Goal: Task Accomplishment & Management: Manage account settings

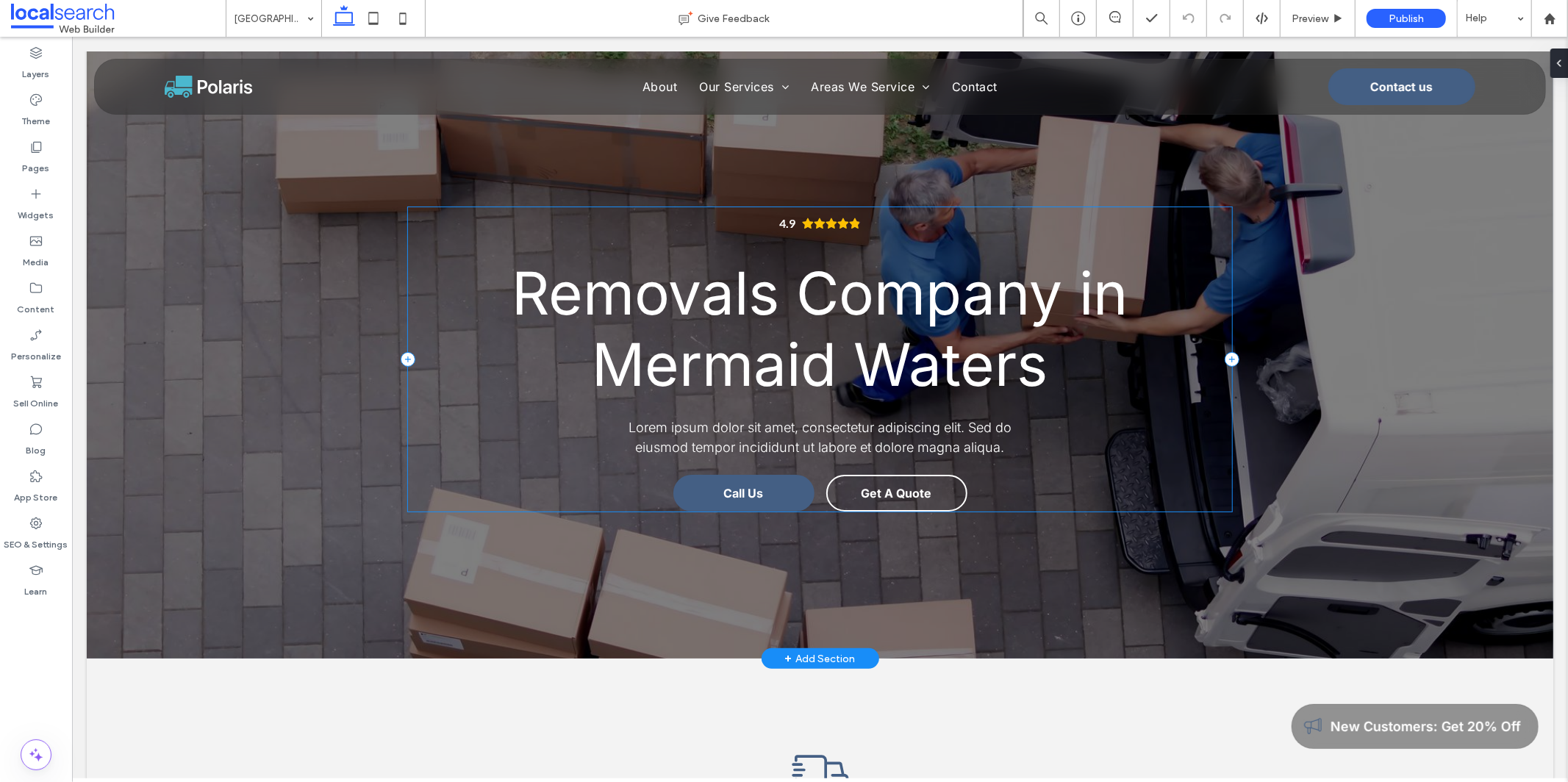
scroll to position [27, 0]
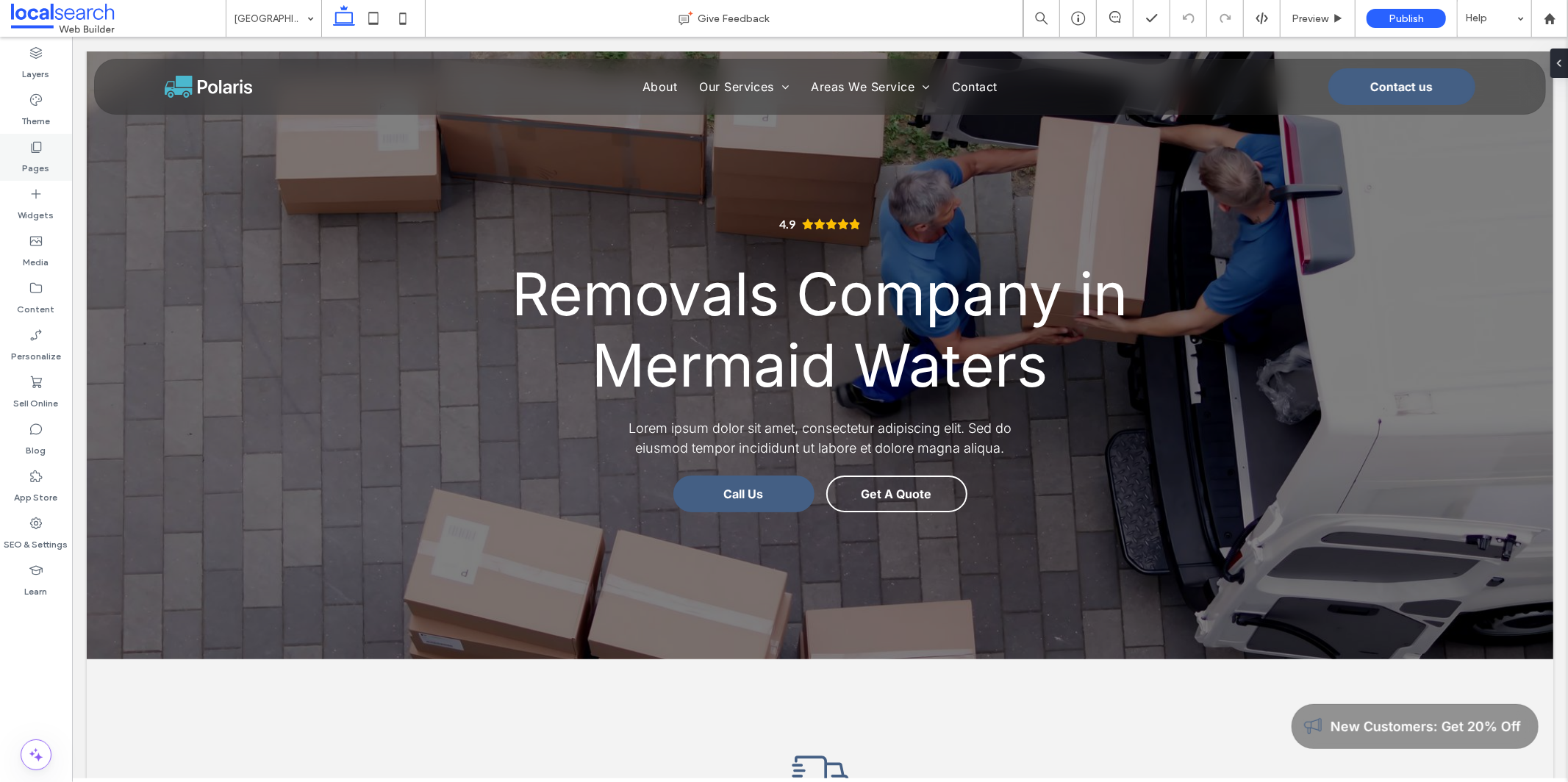
click at [38, 146] on icon at bounding box center [35, 146] width 15 height 15
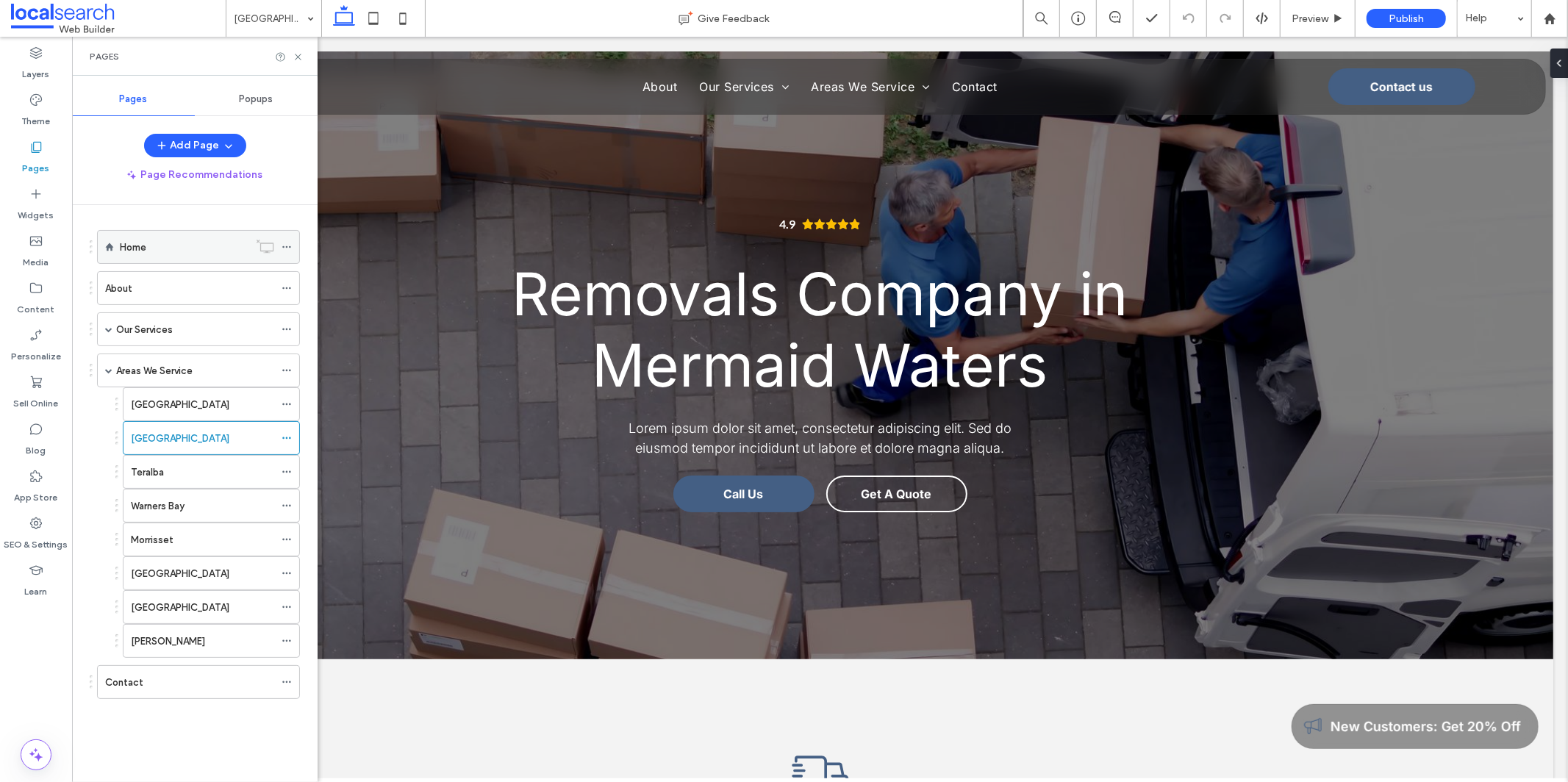
click at [181, 249] on div "Home" at bounding box center [184, 247] width 129 height 15
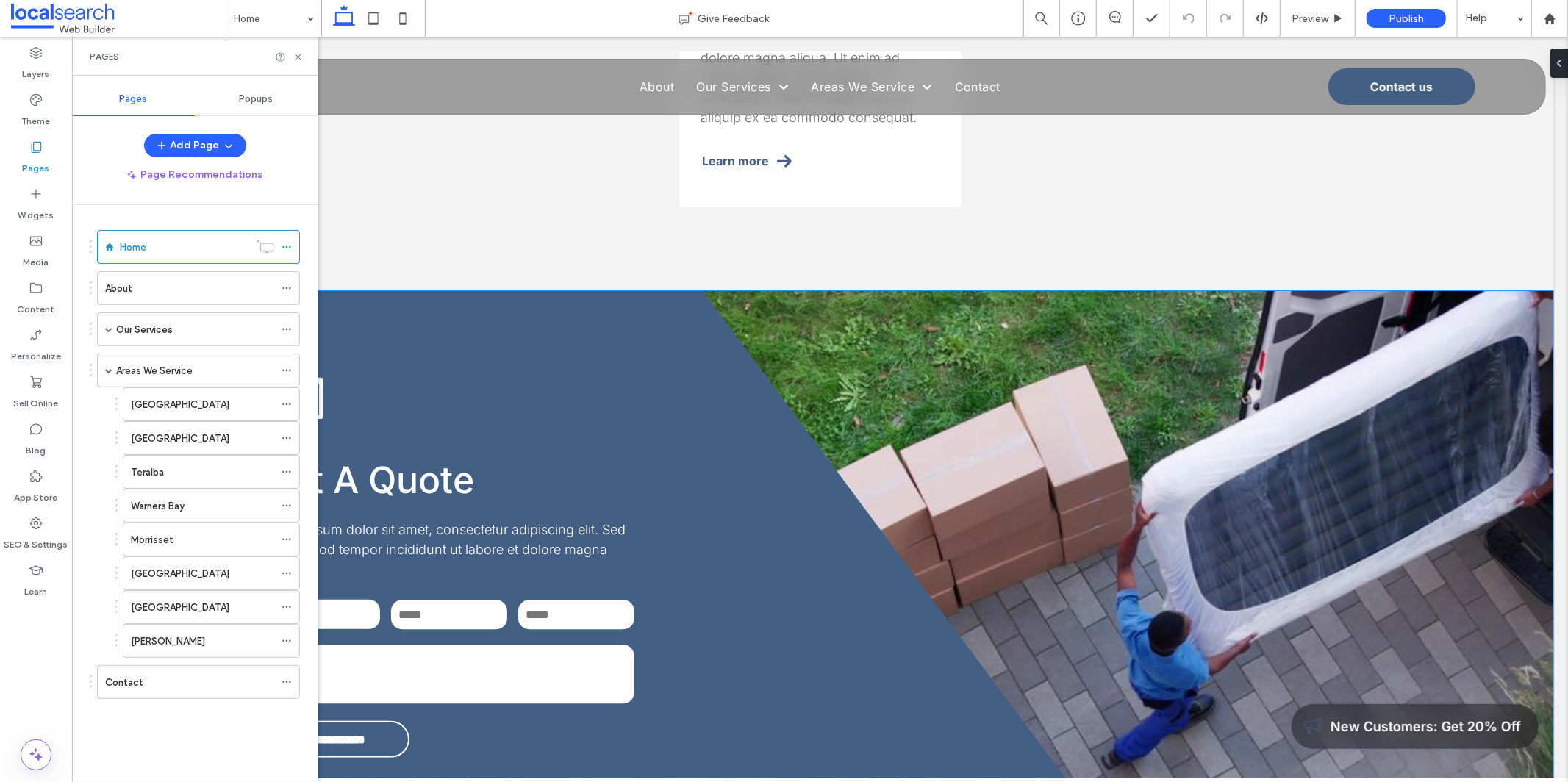
scroll to position [3112, 0]
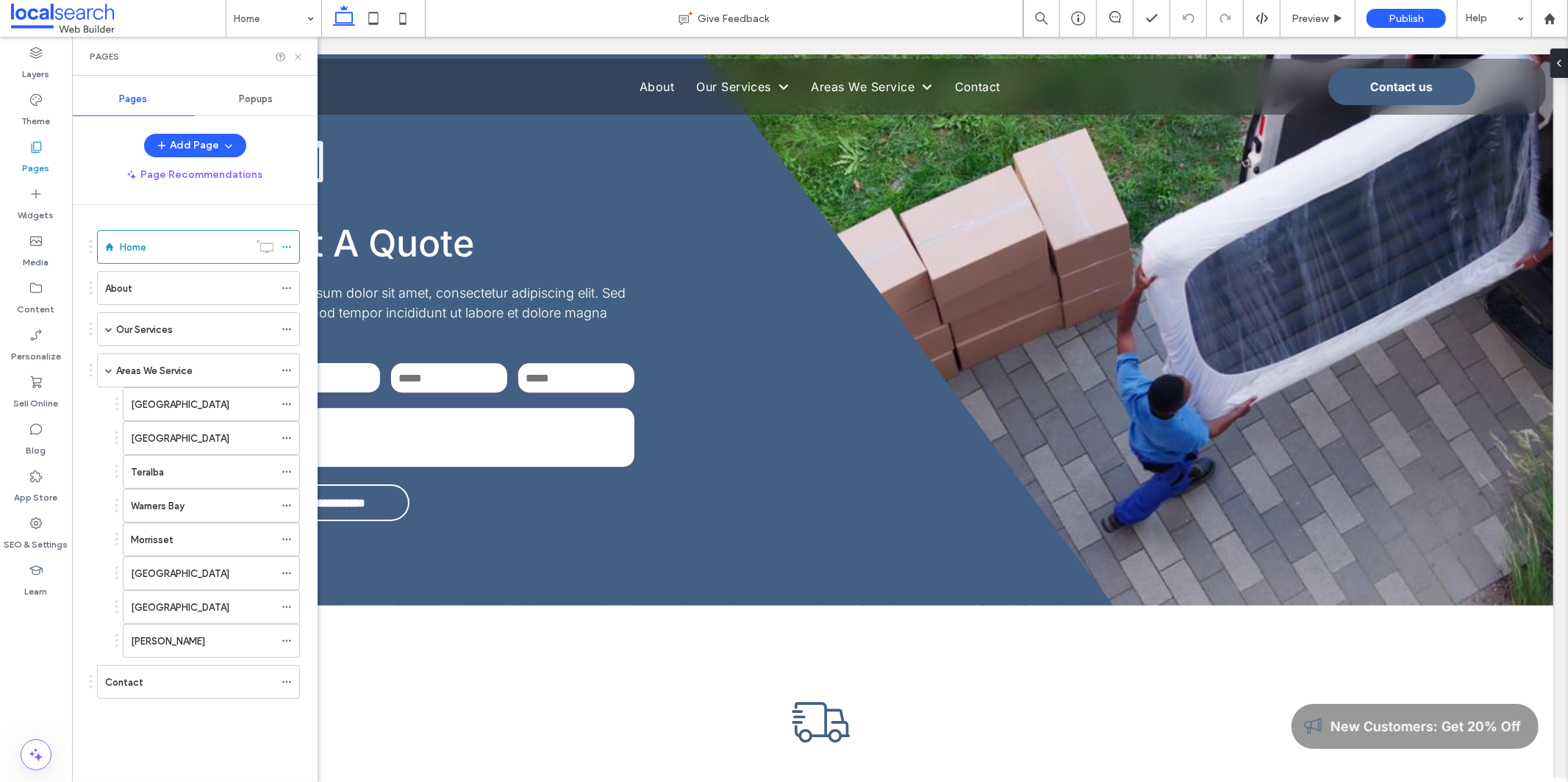
click at [294, 55] on icon at bounding box center [298, 57] width 11 height 11
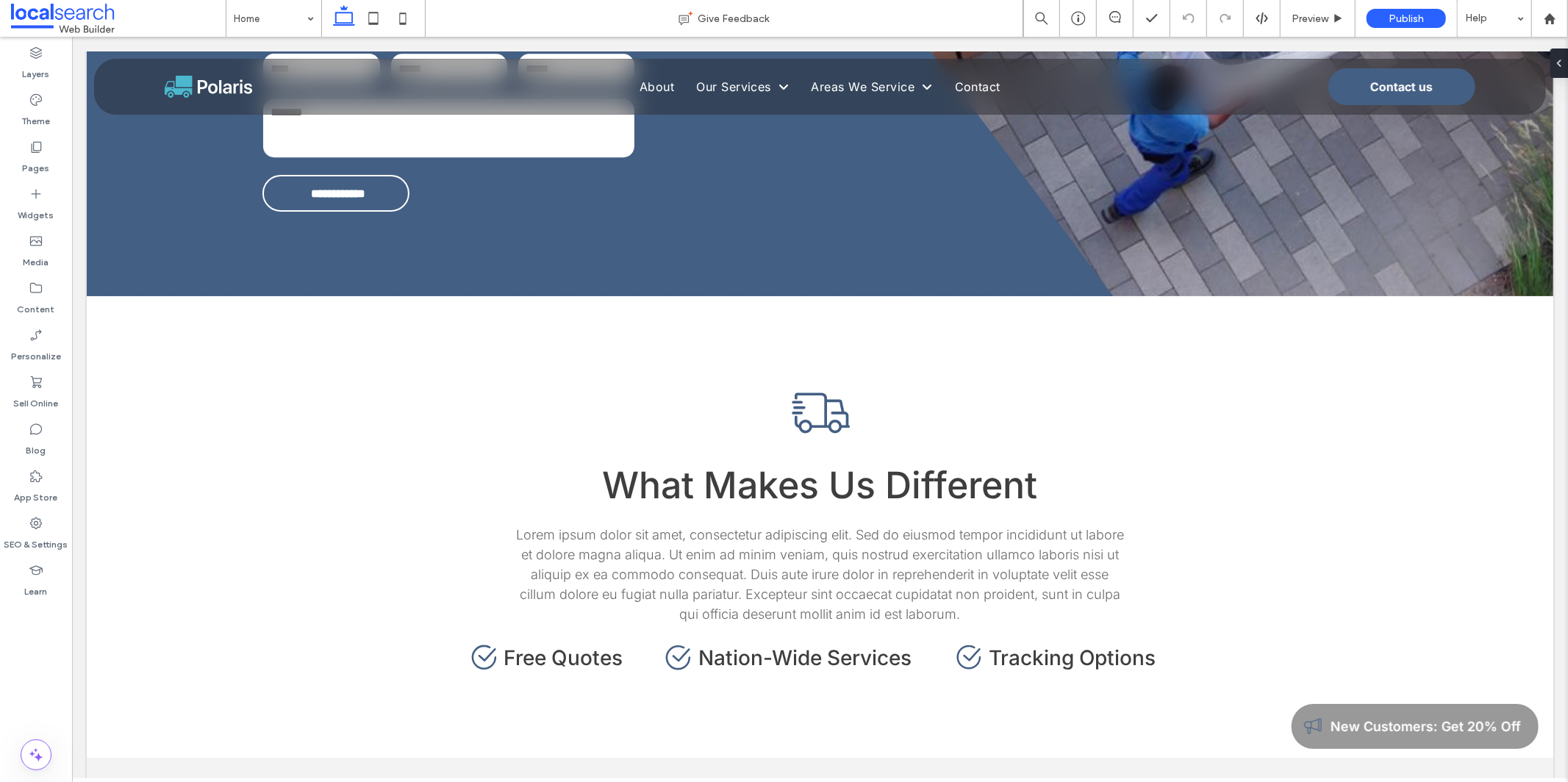
scroll to position [3767, 0]
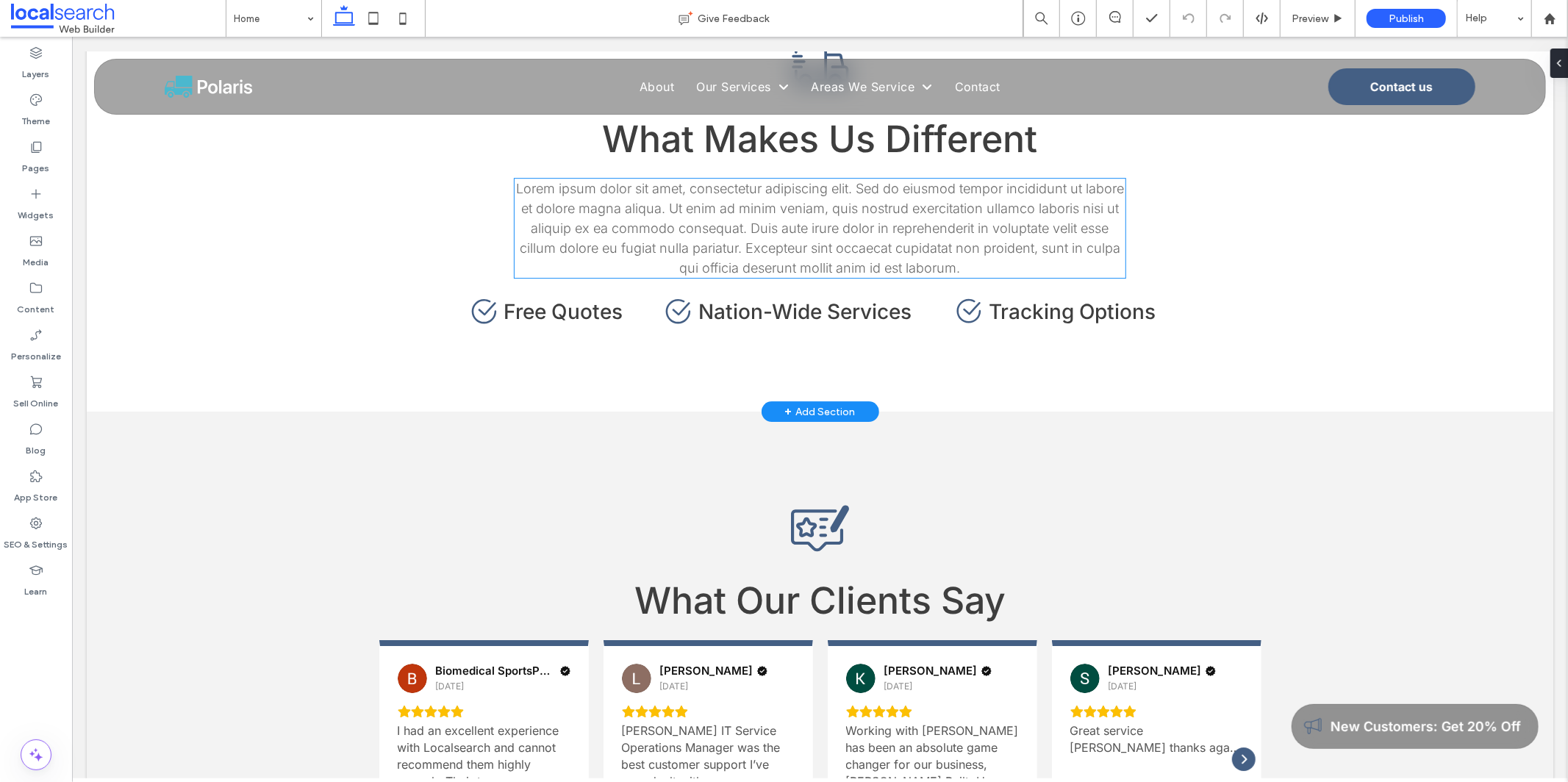
click at [683, 236] on span "Lorem ipsum dolor sit amet, consectetur adipiscing elit. Sed do eiusmod tempor …" at bounding box center [819, 227] width 608 height 95
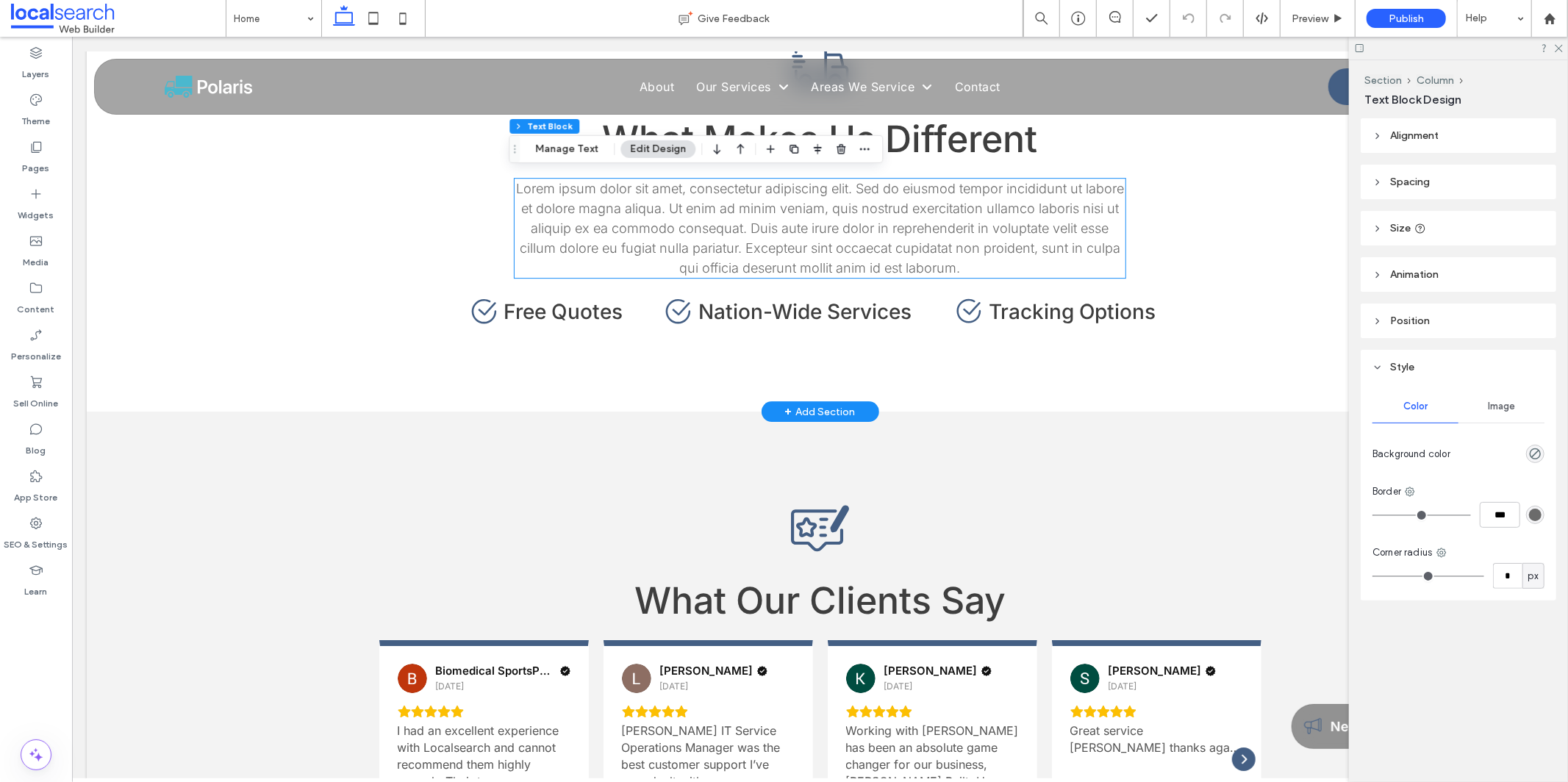
click at [683, 236] on span "Lorem ipsum dolor sit amet, consectetur adipiscing elit. Sed do eiusmod tempor …" at bounding box center [819, 227] width 608 height 95
click at [683, 234] on span "Lorem ipsum dolor sit amet, consectetur adipiscing elit. Sed do eiusmod tempor …" at bounding box center [819, 227] width 608 height 95
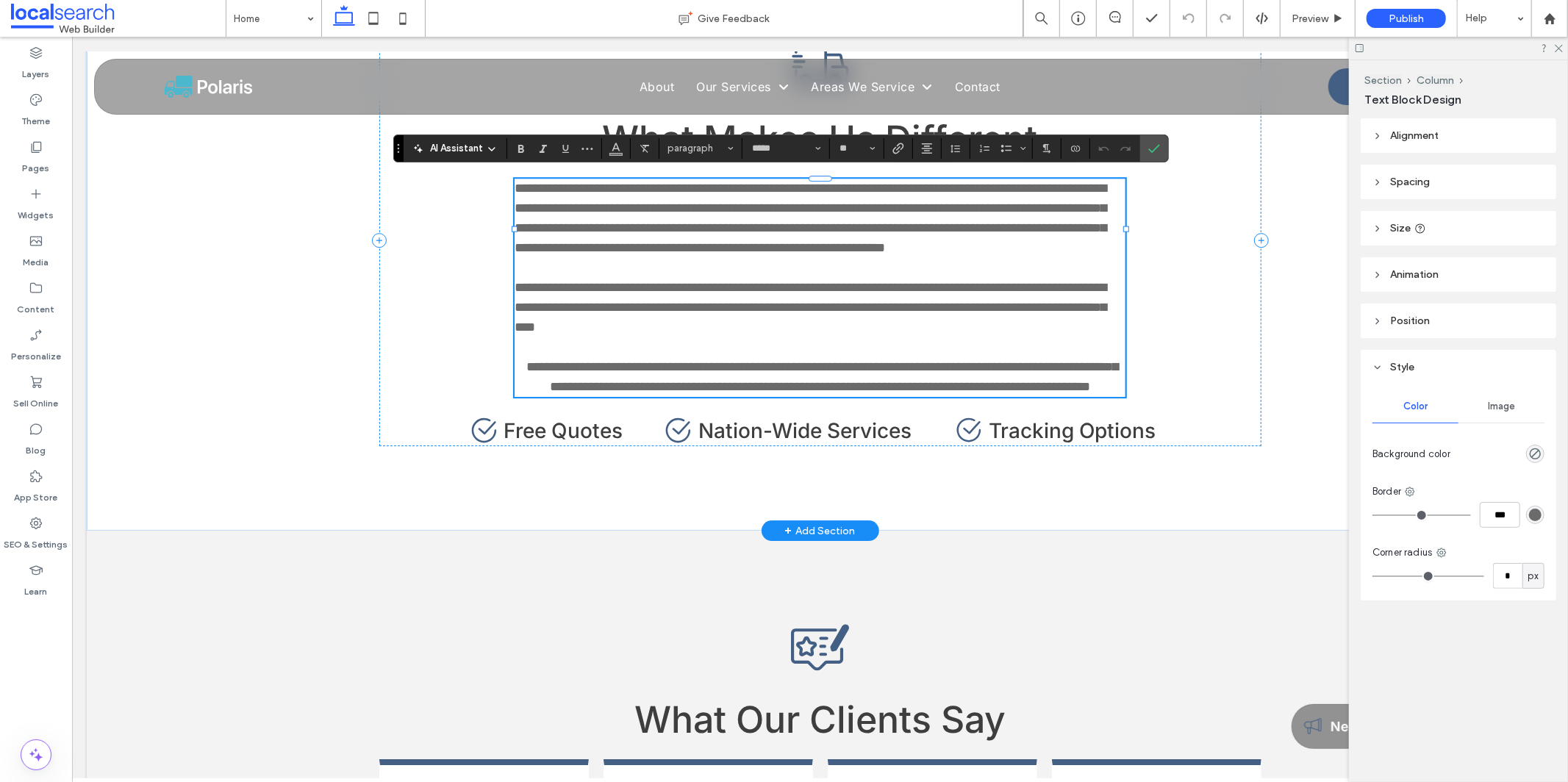
scroll to position [0, 0]
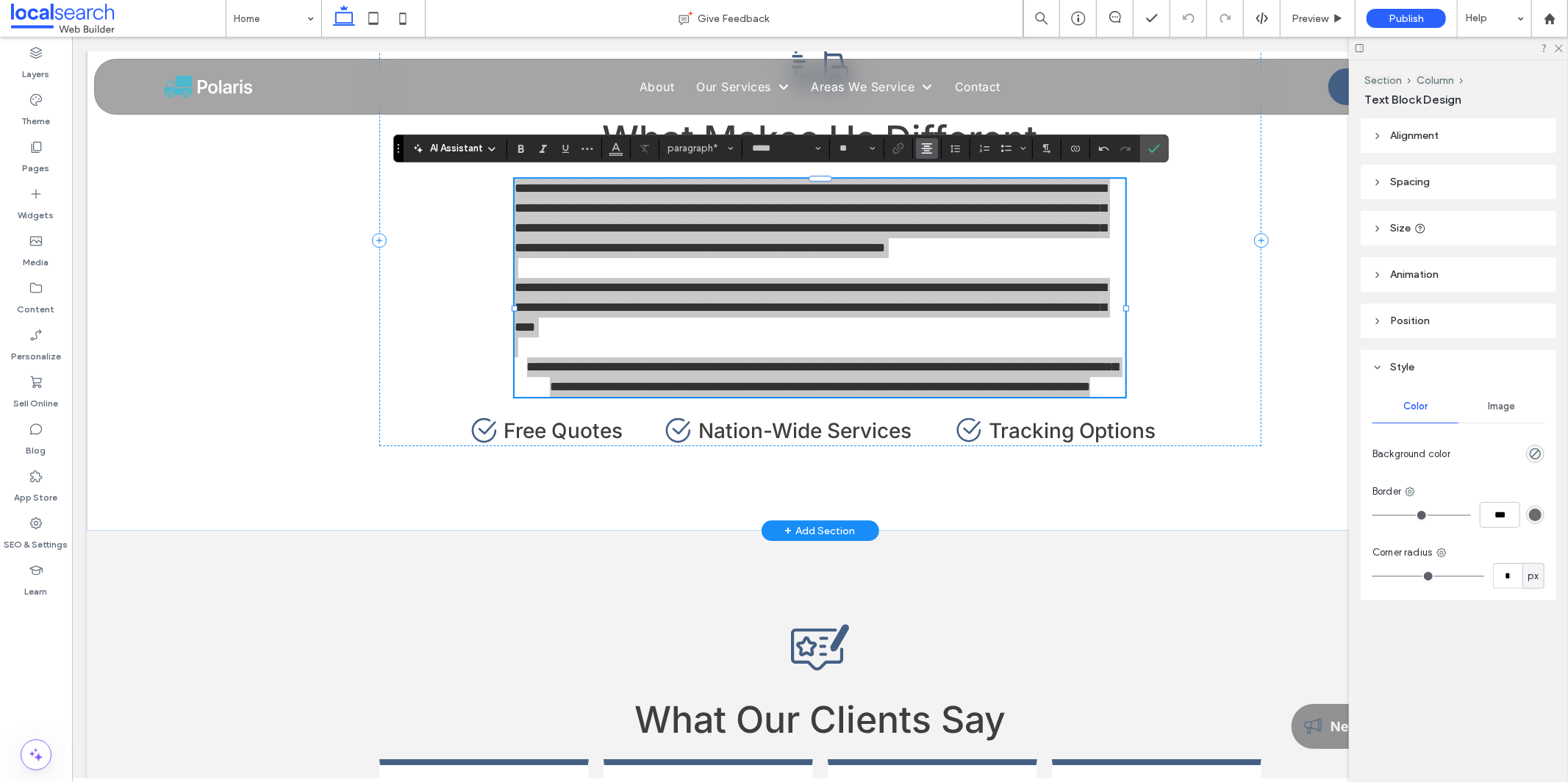
click at [683, 144] on use "Alignment" at bounding box center [926, 148] width 10 height 10
click at [683, 190] on div "ui.textEditor.alignment.center" at bounding box center [941, 192] width 19 height 12
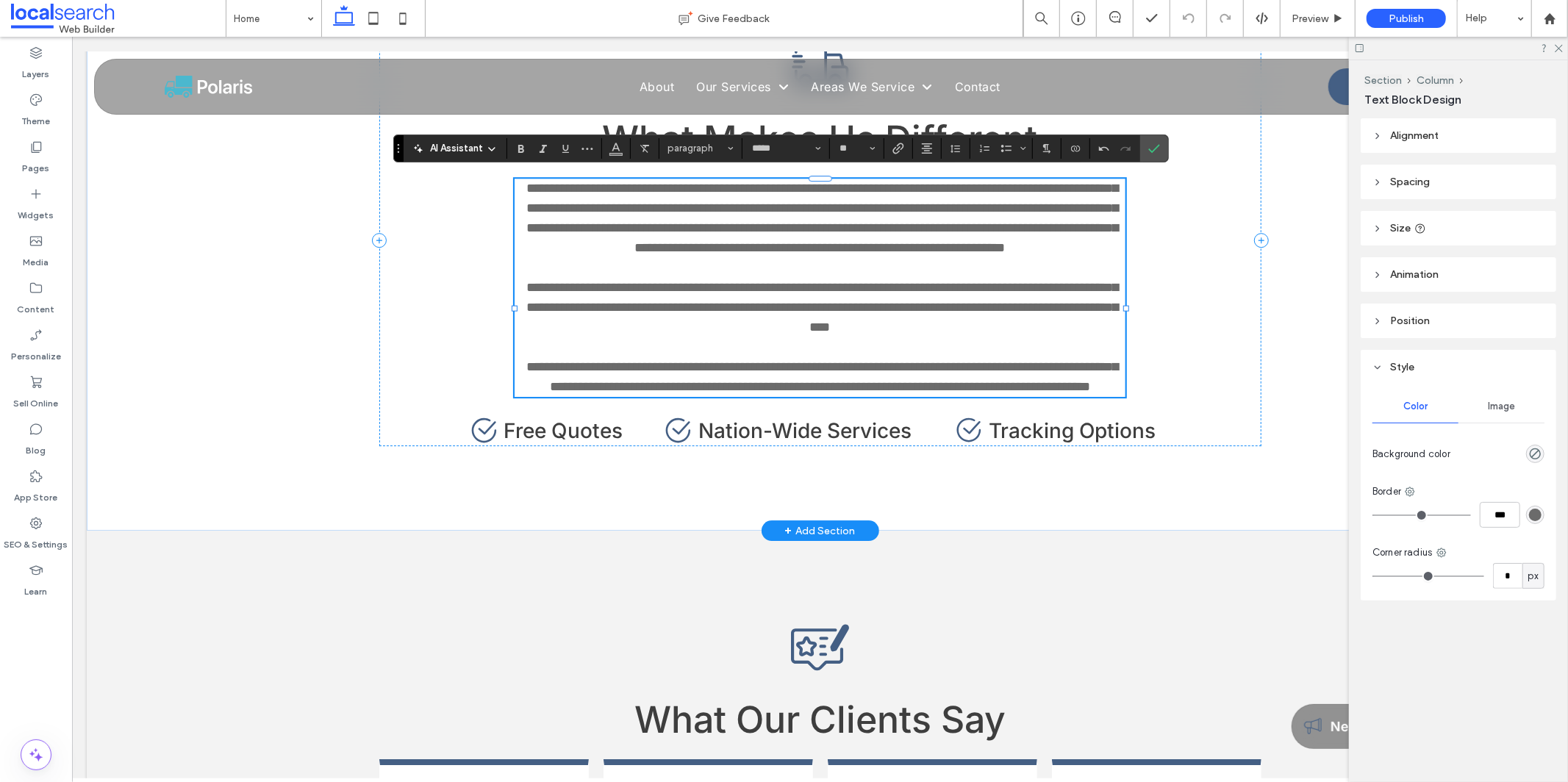
click at [683, 324] on span "**********" at bounding box center [822, 306] width 592 height 53
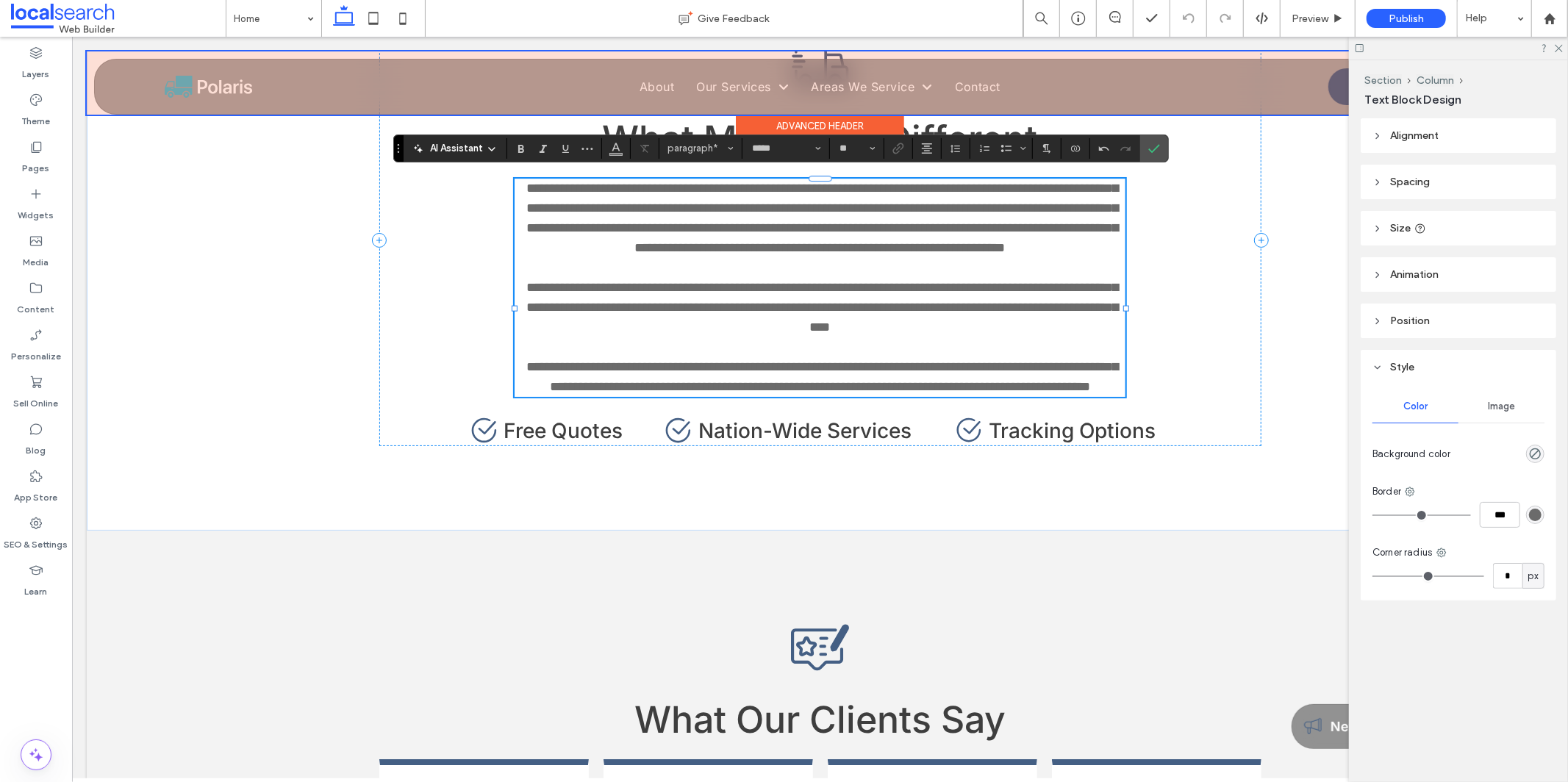
click at [683, 126] on div "Advanced Header" at bounding box center [819, 125] width 169 height 23
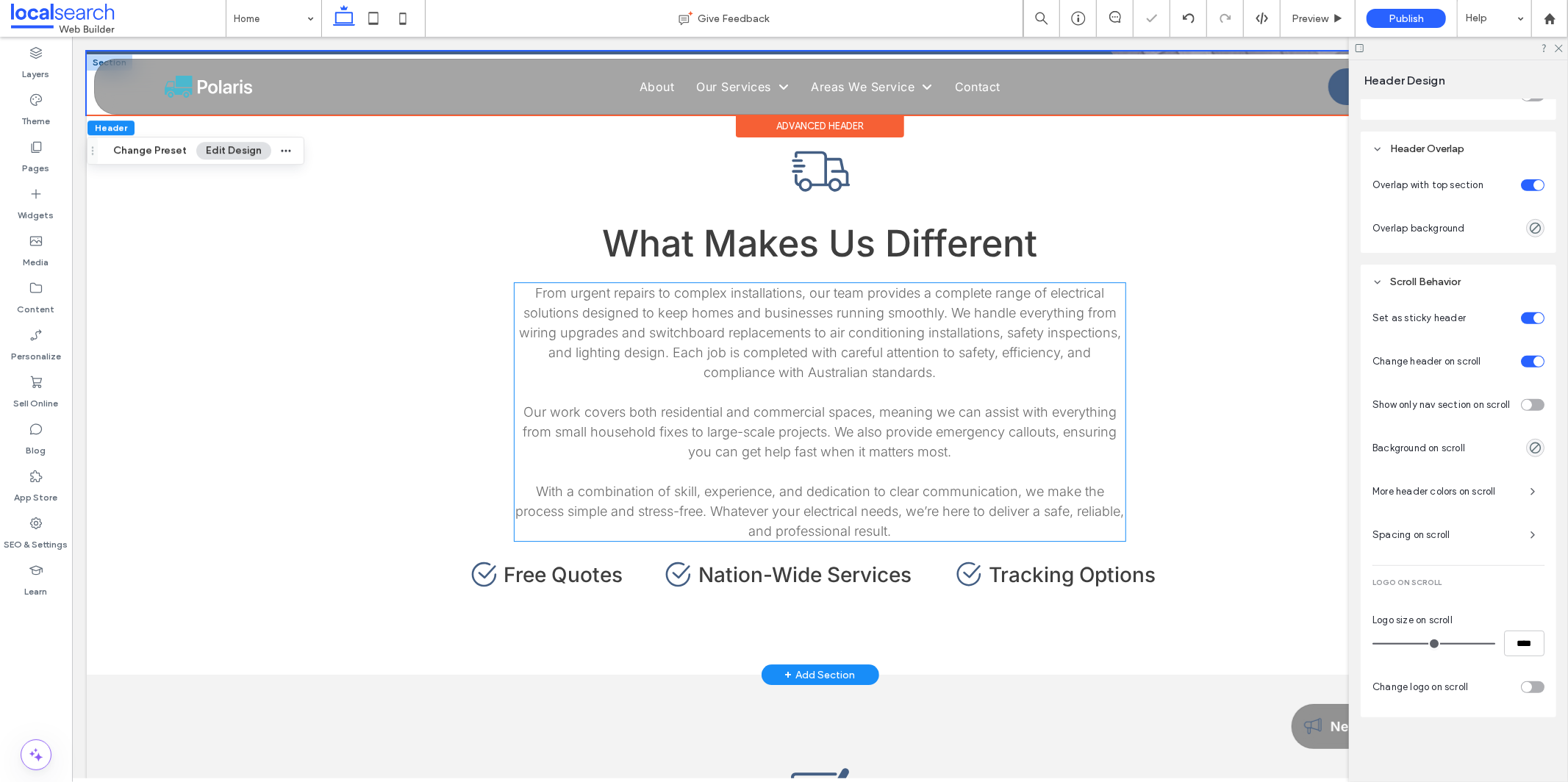
scroll to position [3495, 0]
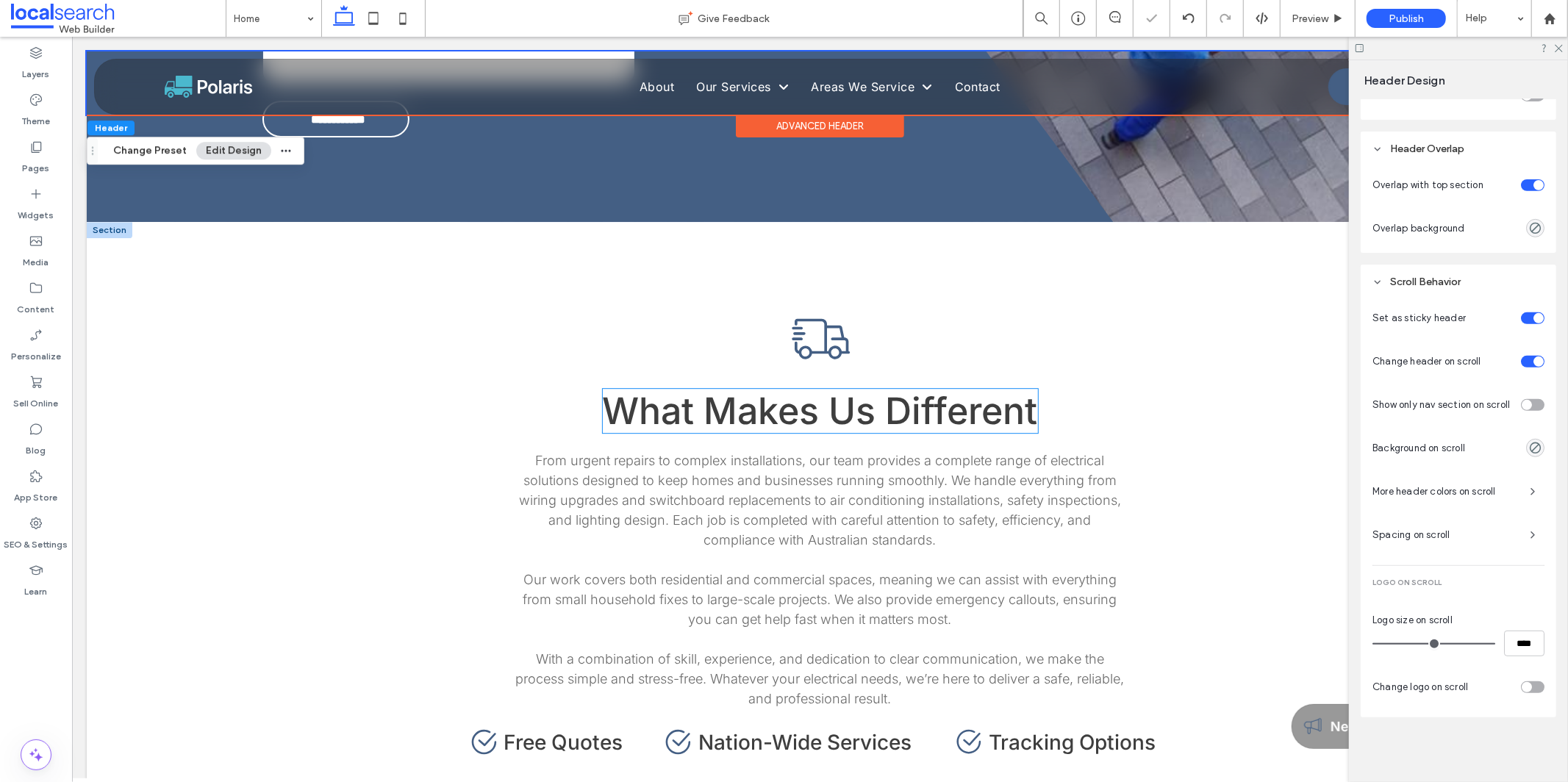
click at [683, 400] on span "What Makes Us Different" at bounding box center [819, 409] width 435 height 44
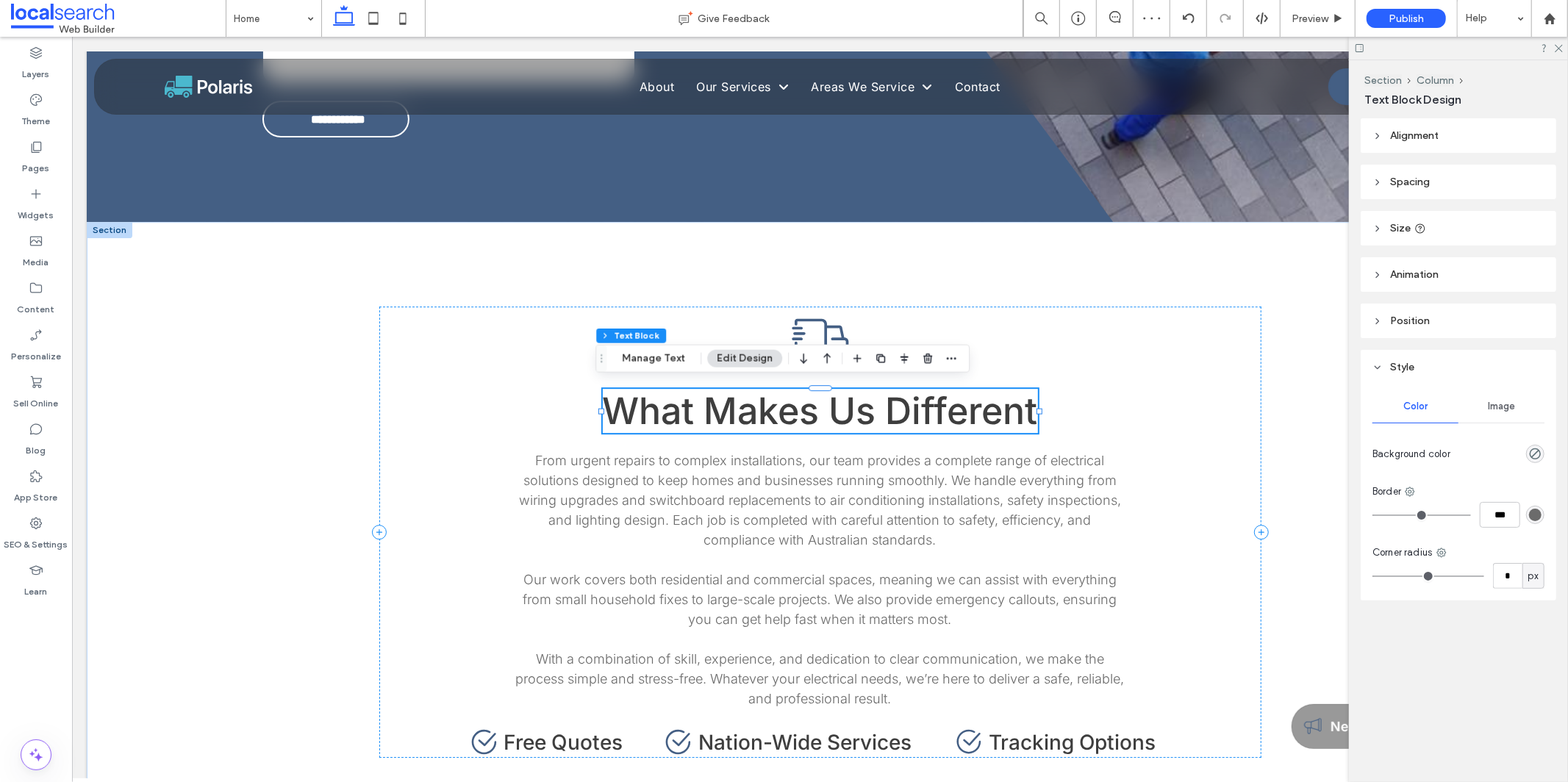
click at [683, 402] on span "What Makes Us Different" at bounding box center [819, 409] width 435 height 44
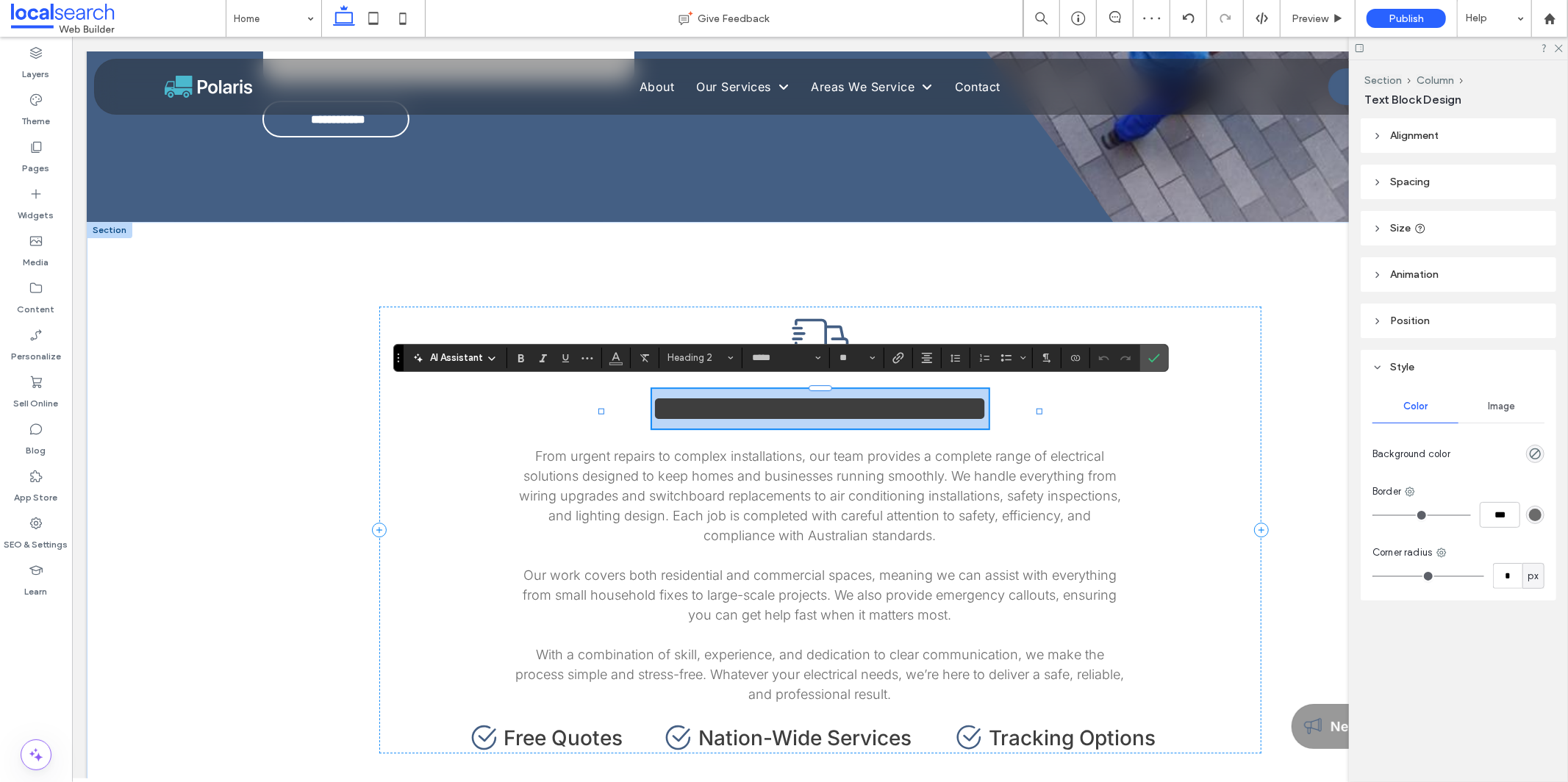
type input "**"
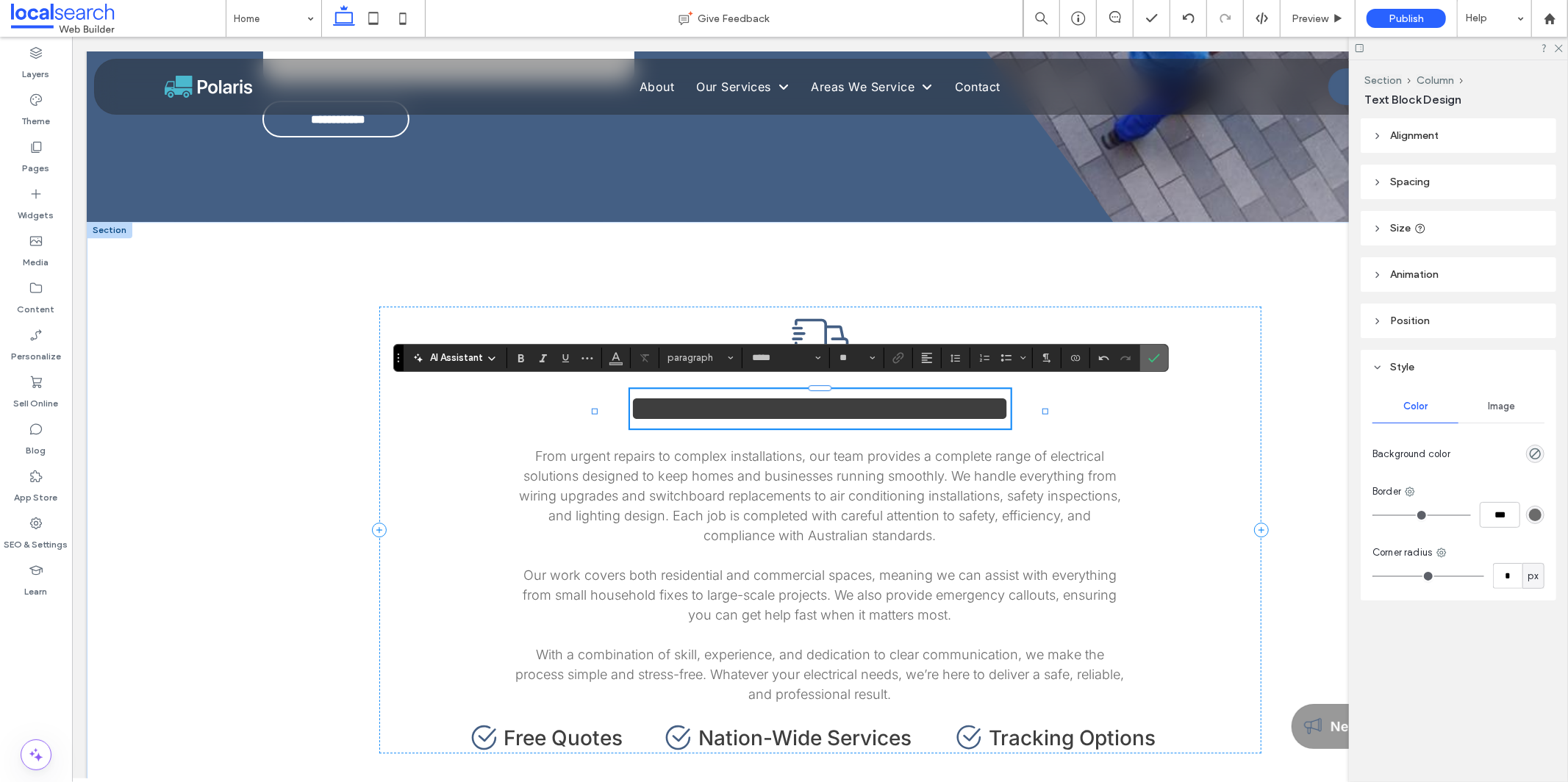
click at [683, 352] on icon "Confirm" at bounding box center [1153, 357] width 12 height 12
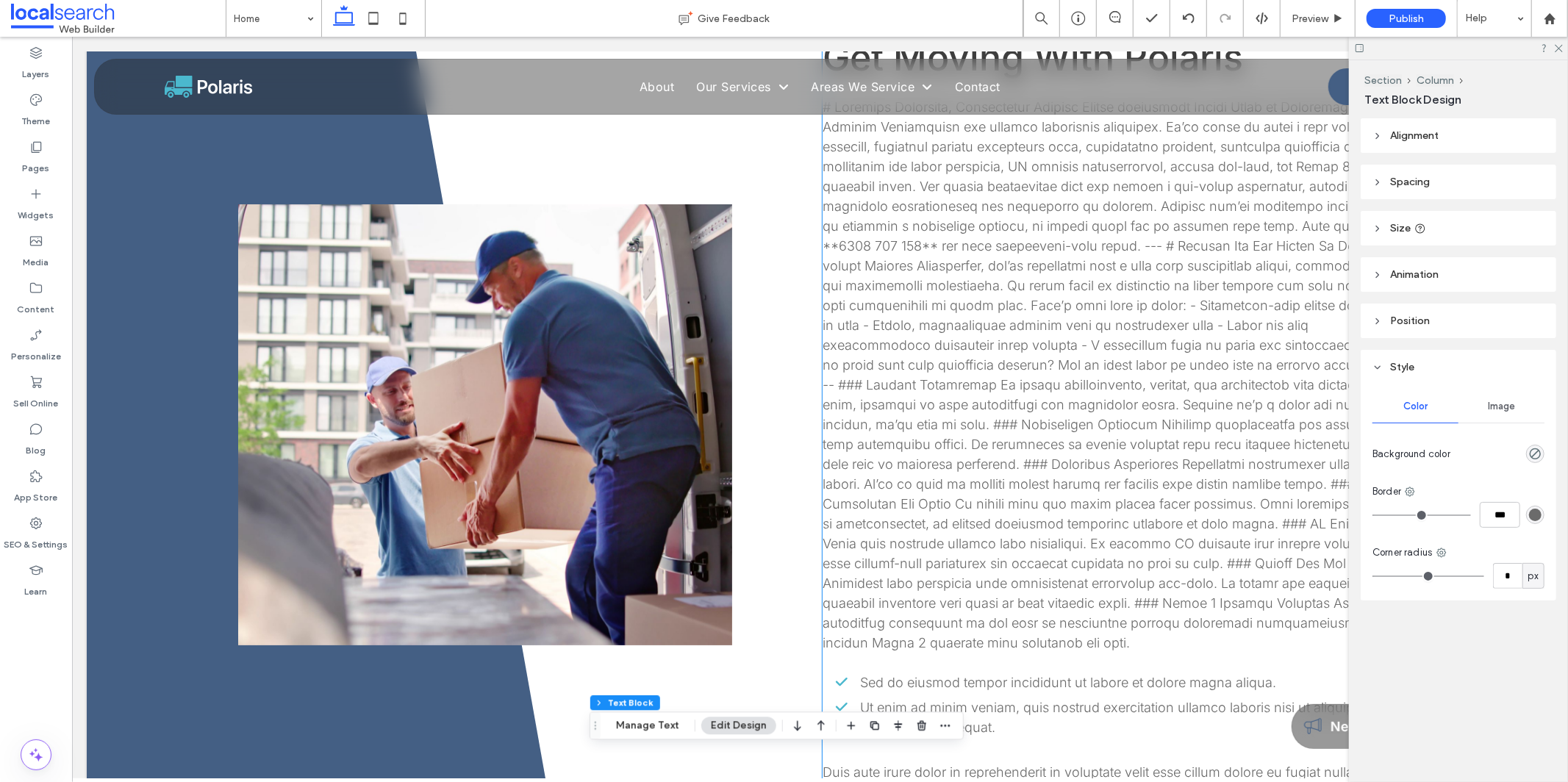
scroll to position [448, 0]
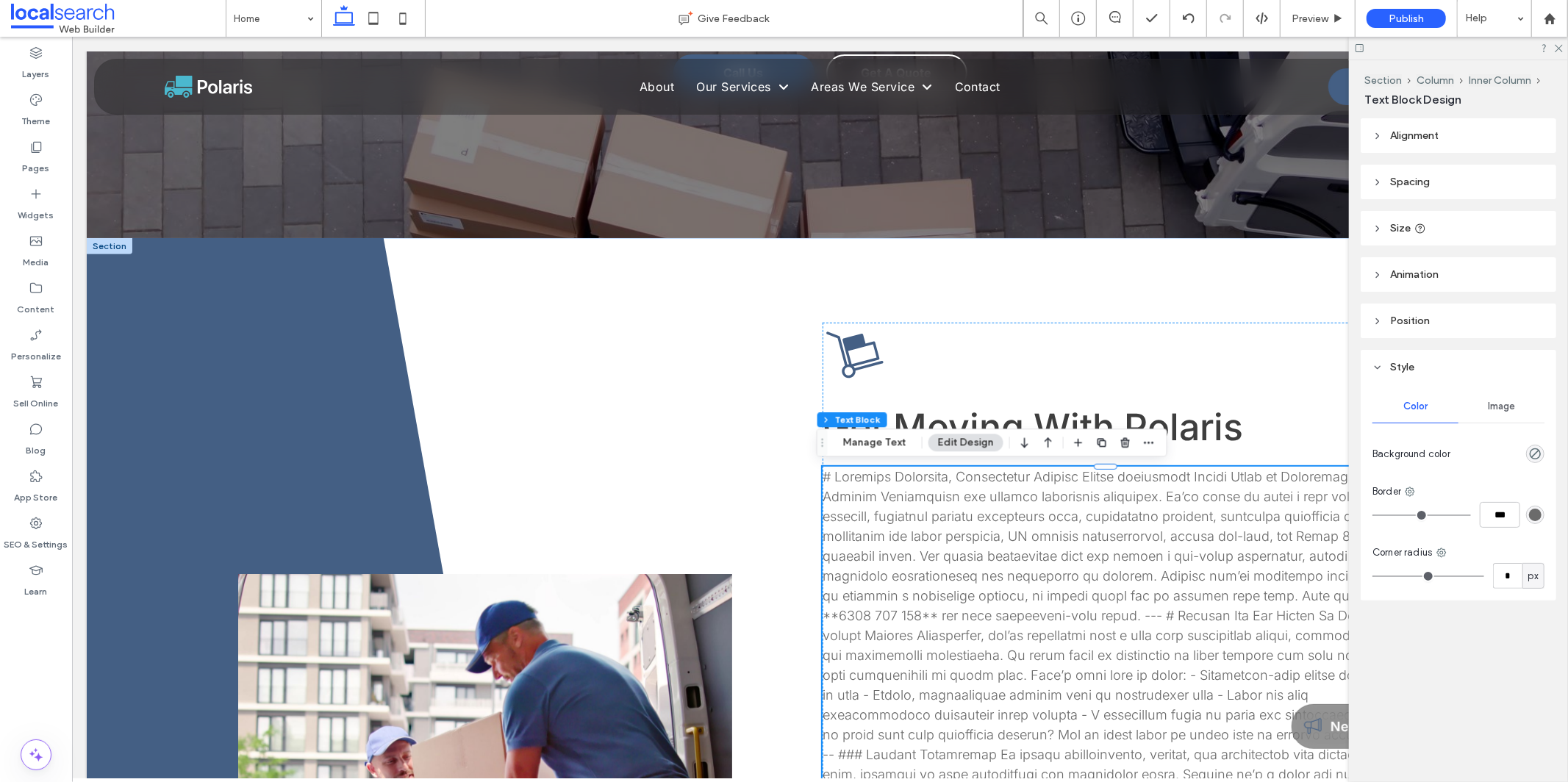
click at [683, 536] on span at bounding box center [1112, 744] width 582 height 551
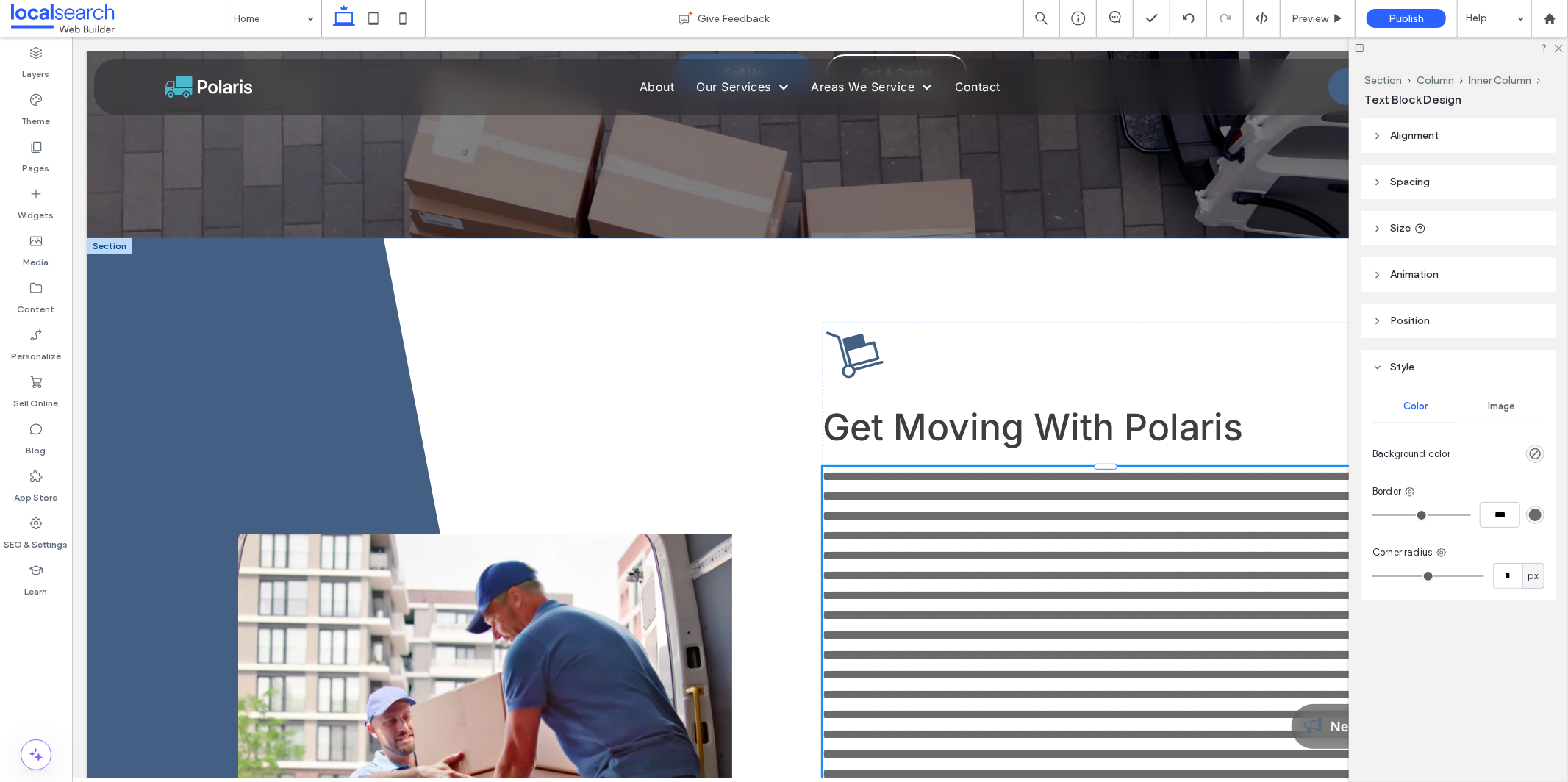
type input "*****"
type input "**"
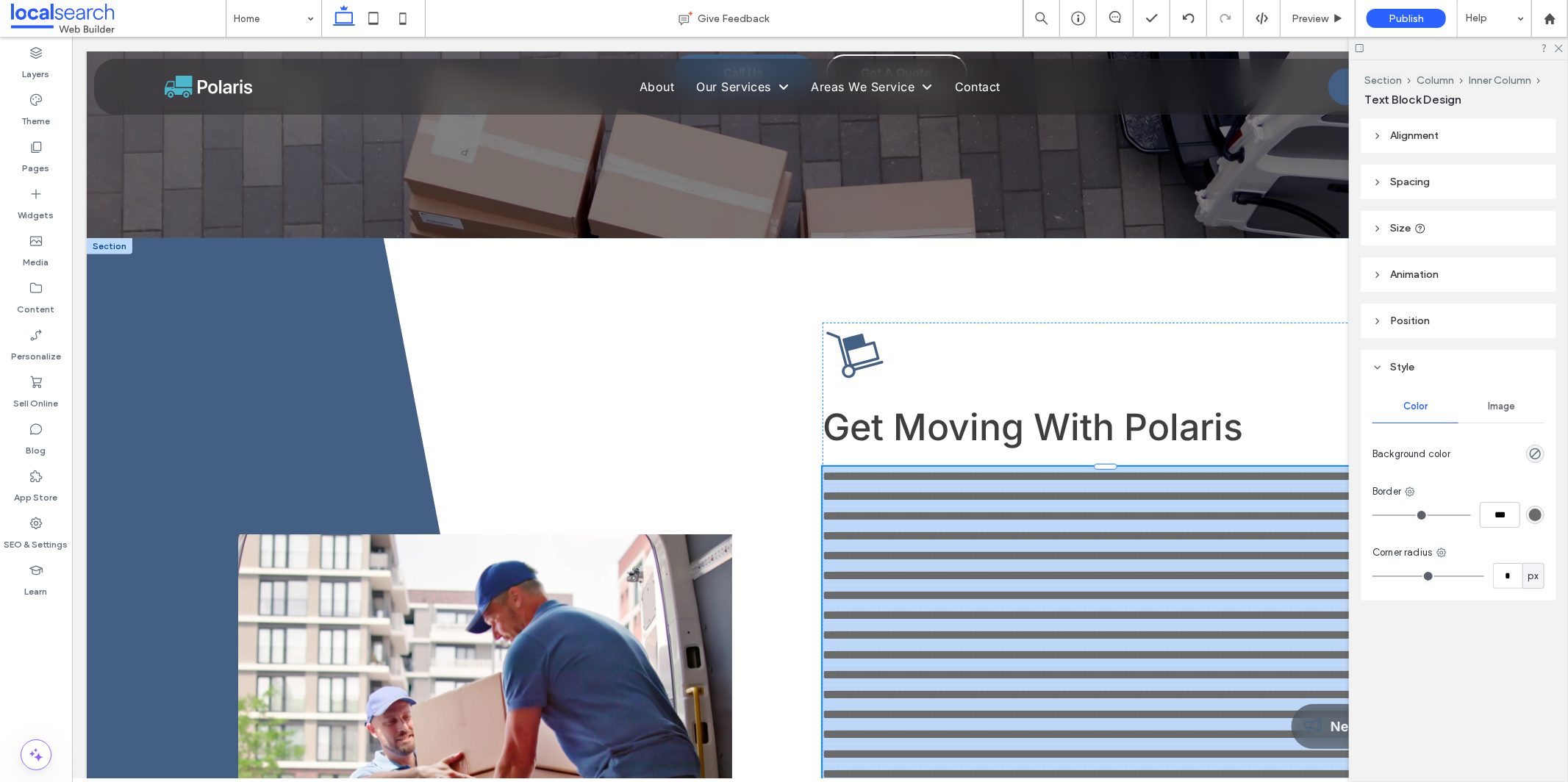
click at [683, 536] on span at bounding box center [1104, 703] width 566 height 470
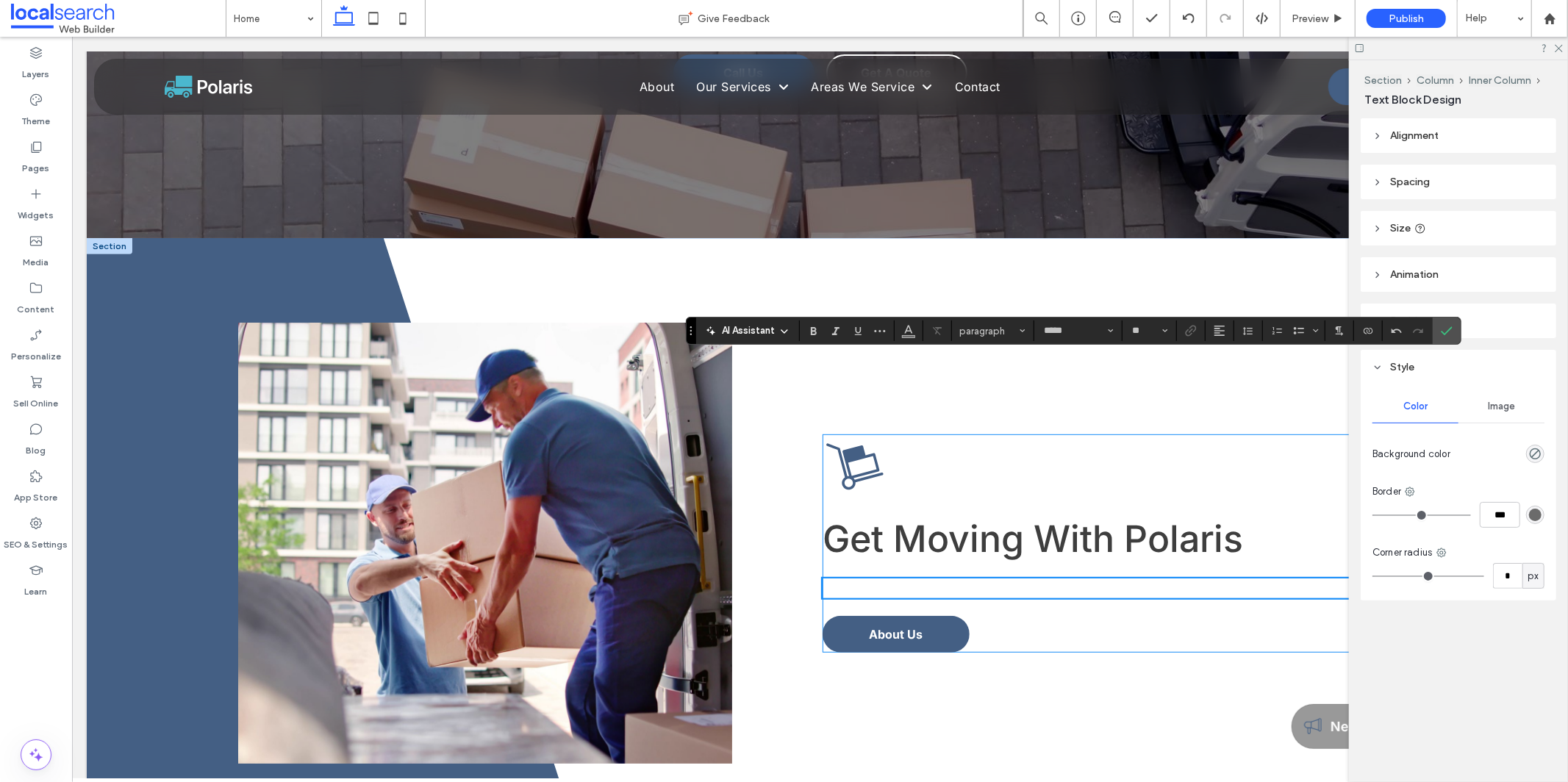
scroll to position [560, 0]
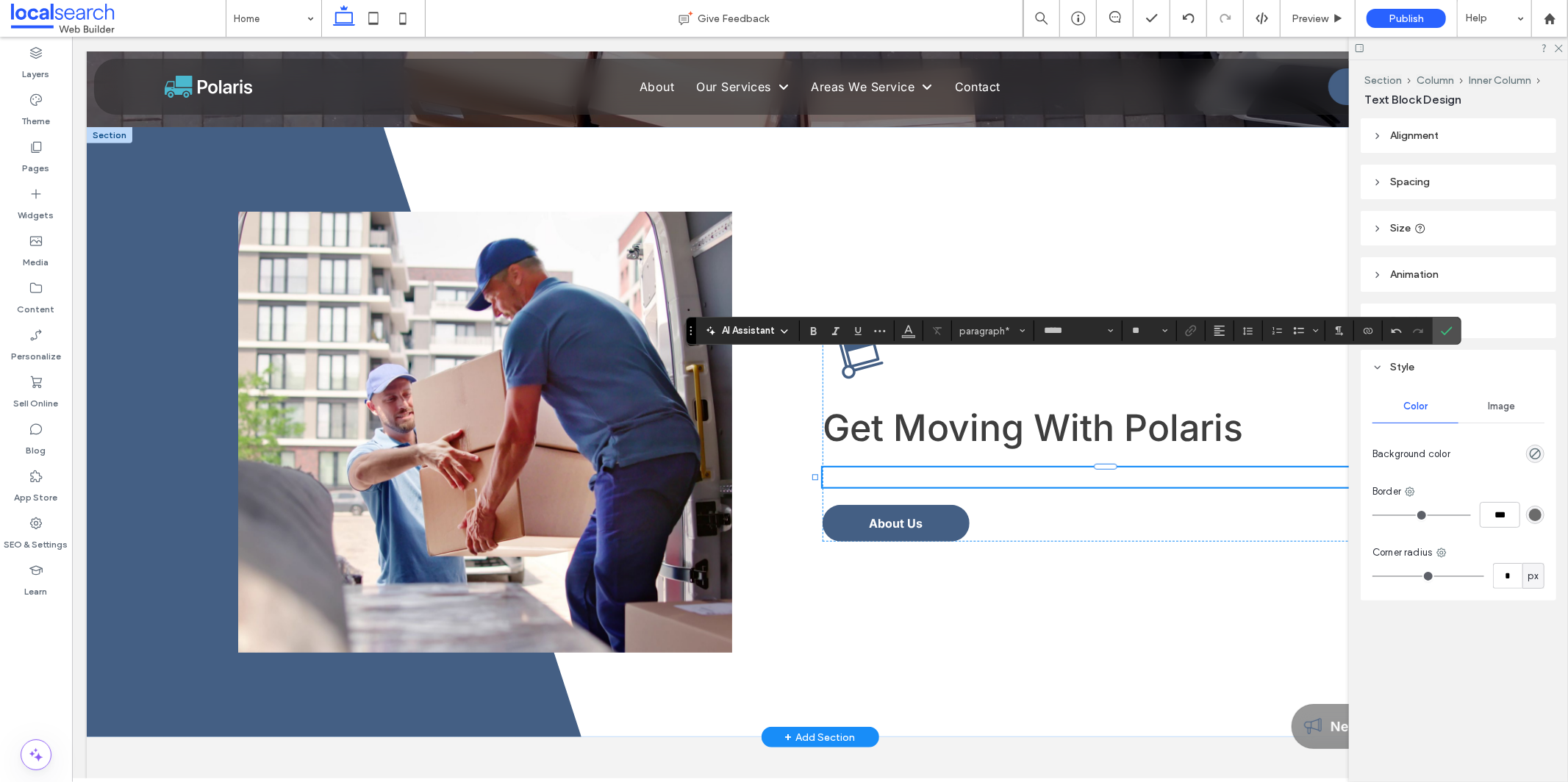
click at [683, 473] on p "﻿" at bounding box center [1113, 476] width 584 height 20
paste div
click at [683, 421] on span "Get Moving With Polaris" at bounding box center [1031, 426] width 420 height 44
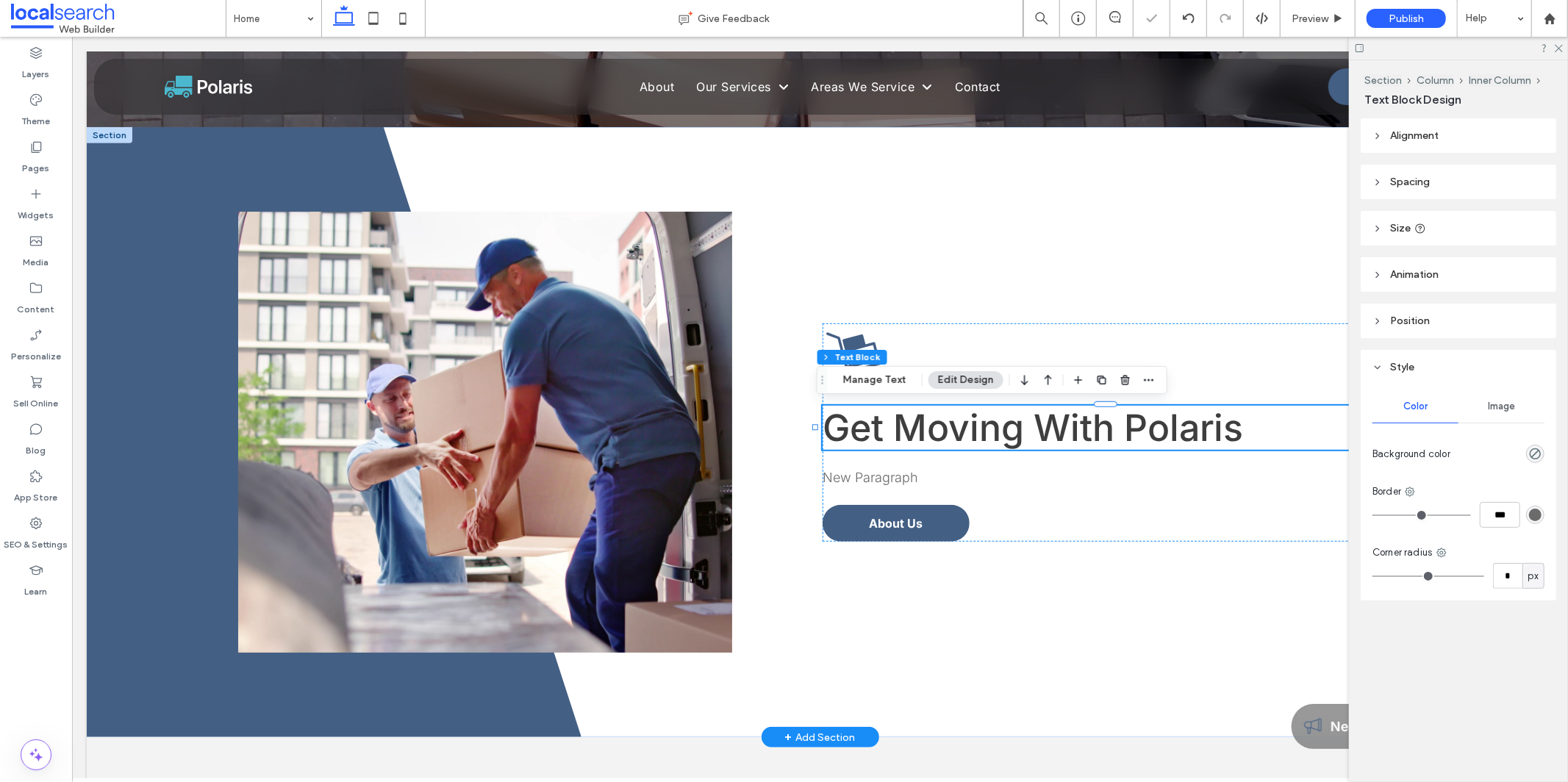
click at [683, 425] on span "Get Moving With Polaris" at bounding box center [1031, 426] width 420 height 44
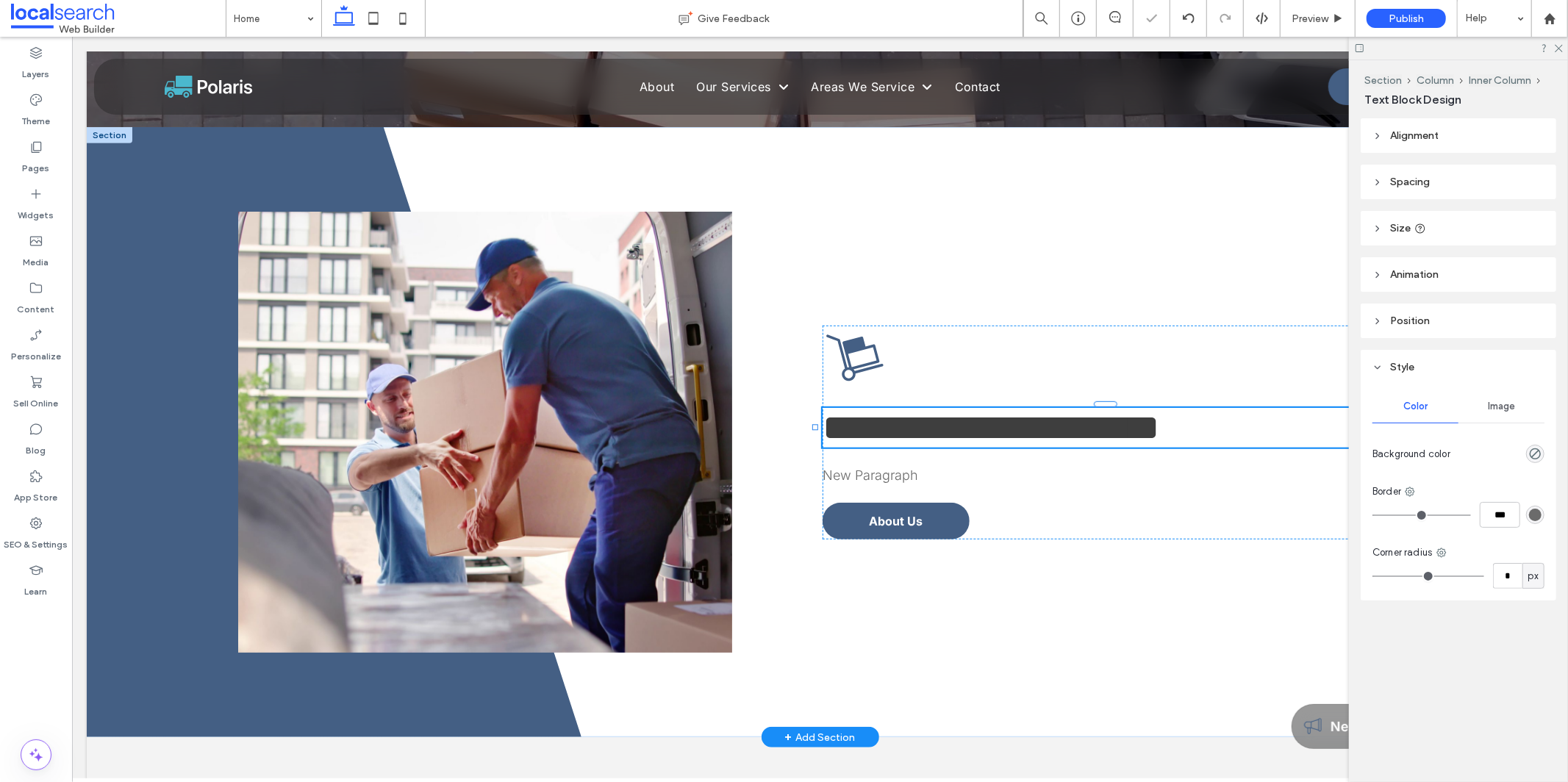
type input "*****"
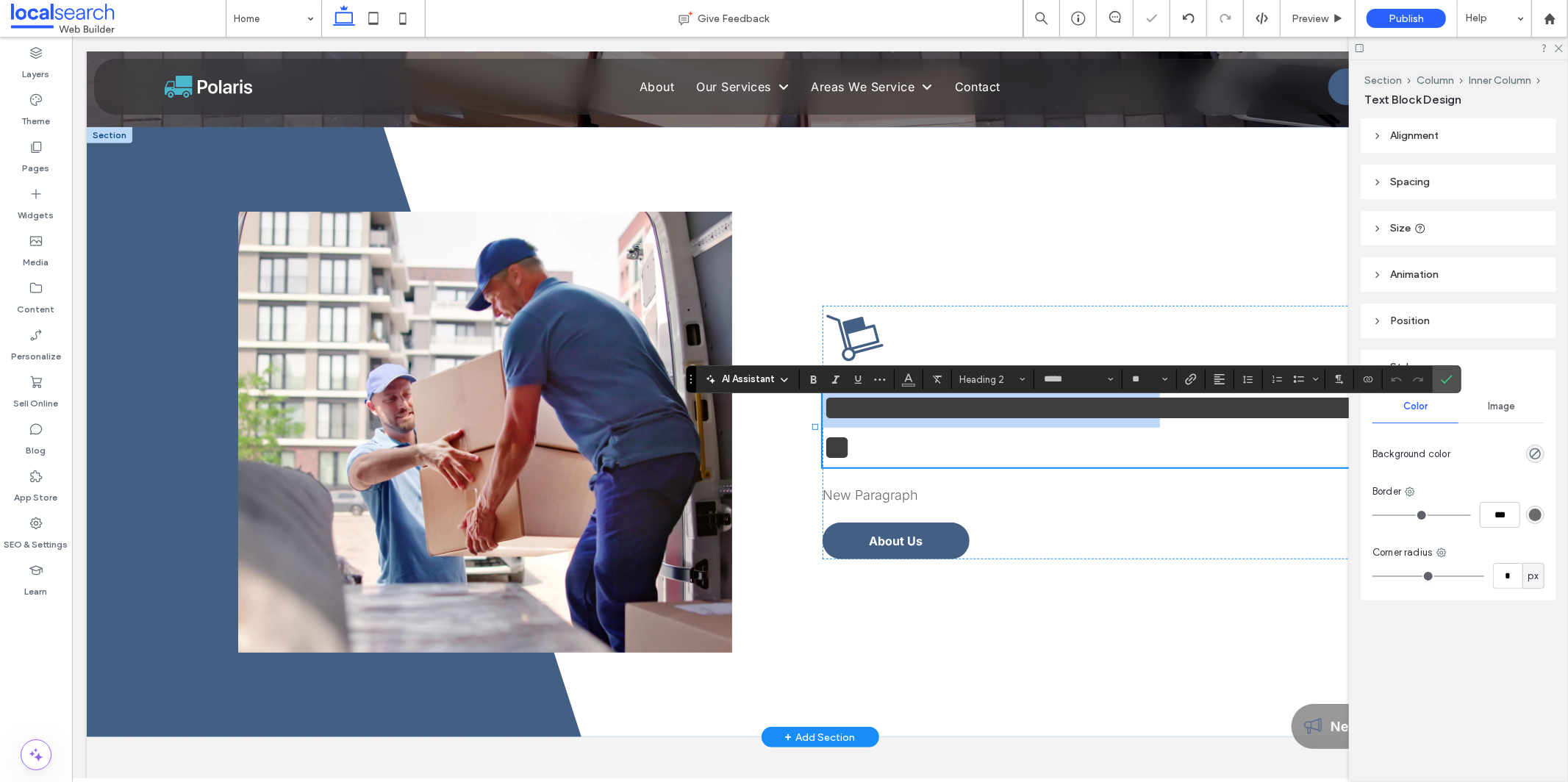
type input "**"
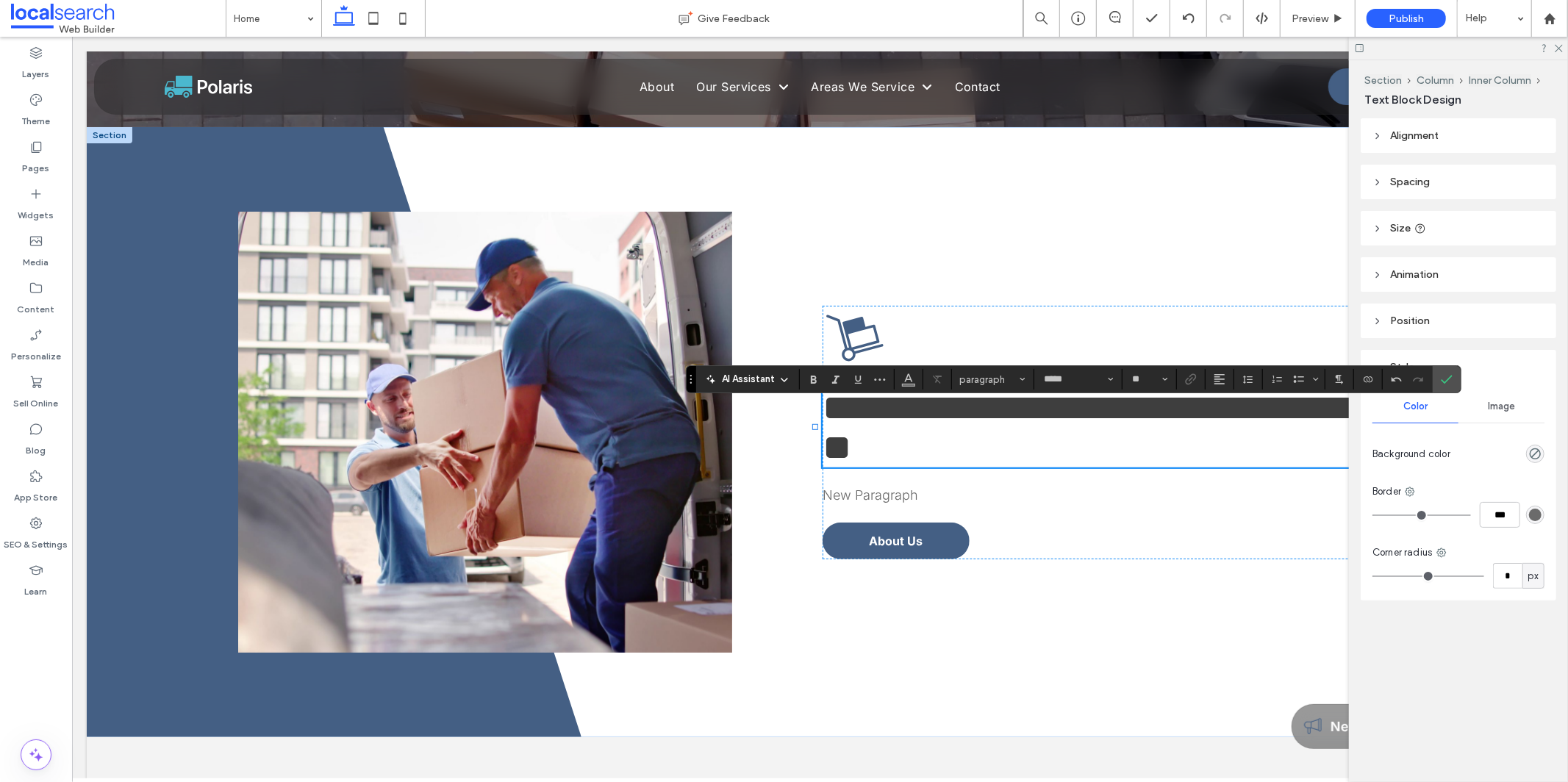
click at [683, 371] on span "Confirm" at bounding box center [1443, 379] width 7 height 26
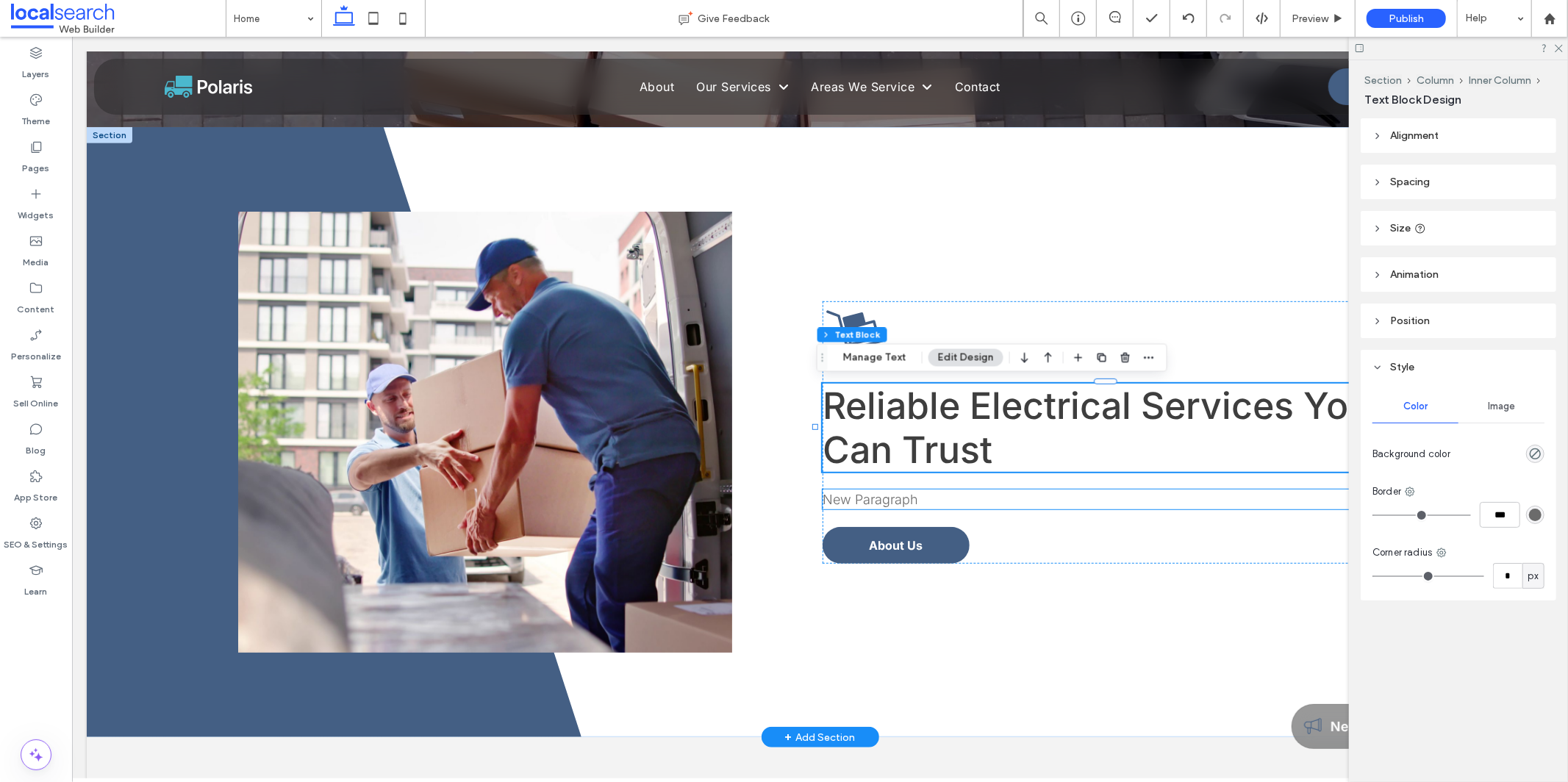
click at [683, 499] on p "New Paragraph" at bounding box center [1113, 499] width 584 height 20
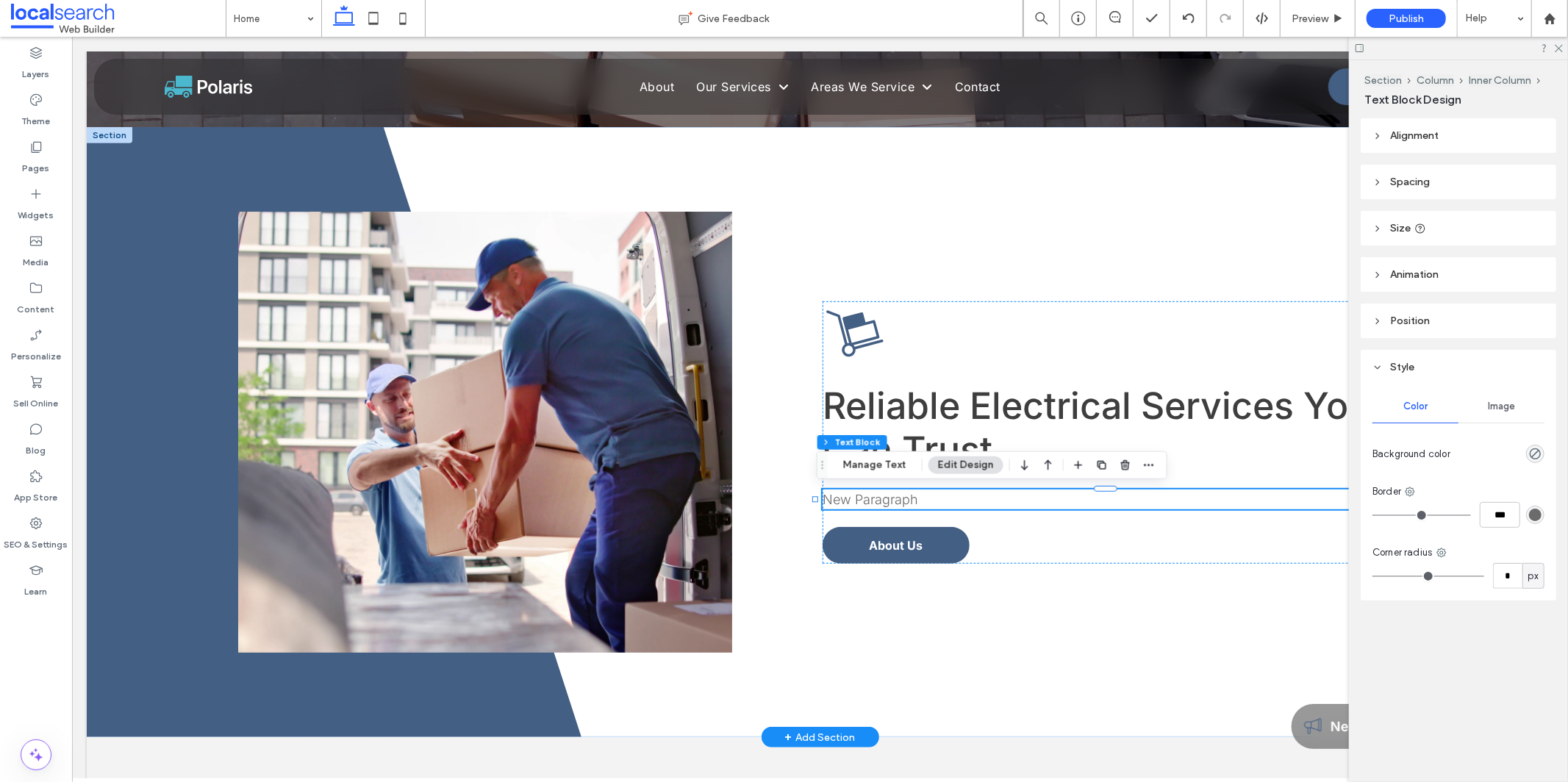
click at [683, 499] on p "New Paragraph" at bounding box center [1113, 499] width 584 height 20
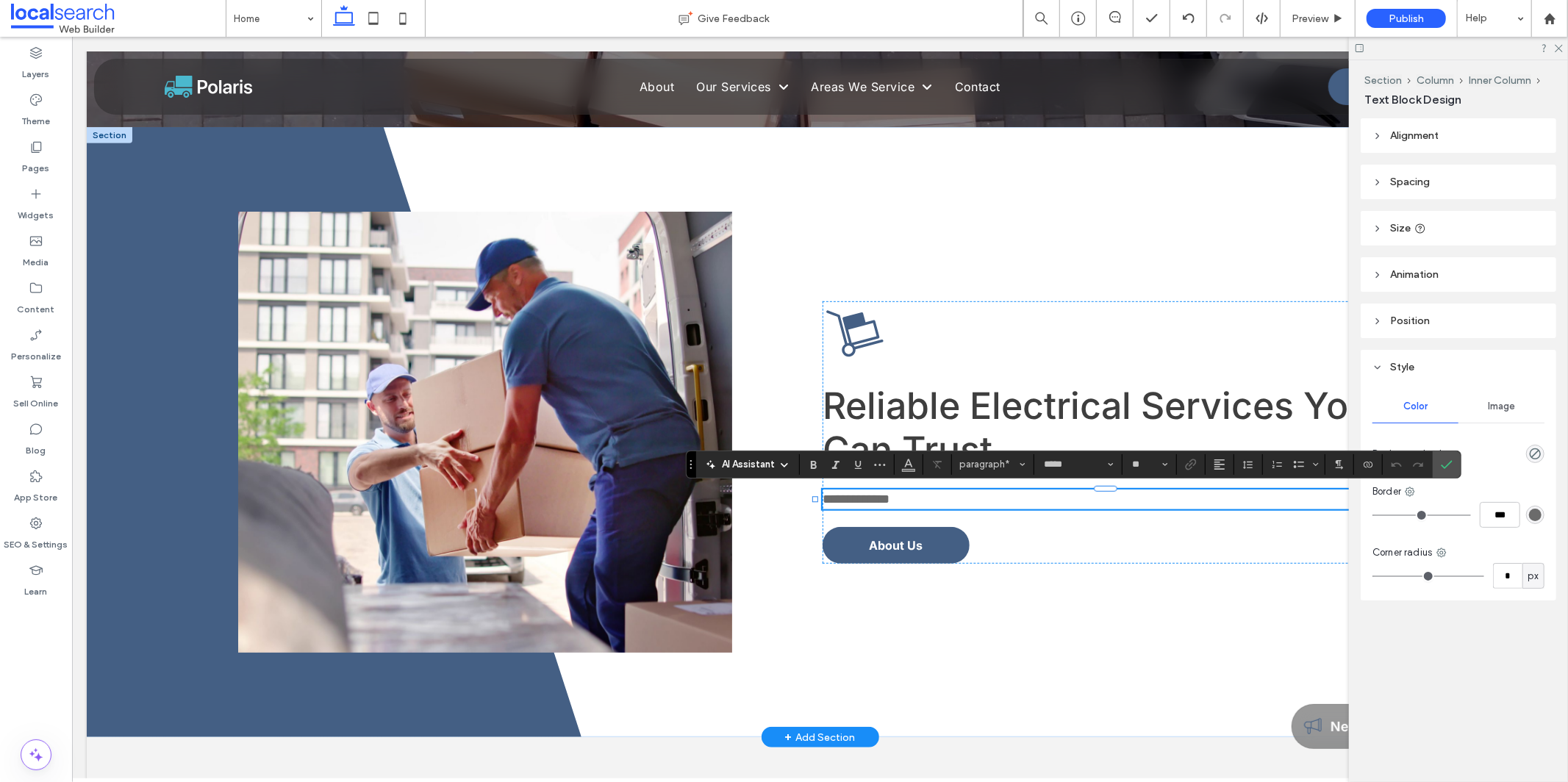
click at [683, 499] on span "**********" at bounding box center [854, 498] width 67 height 13
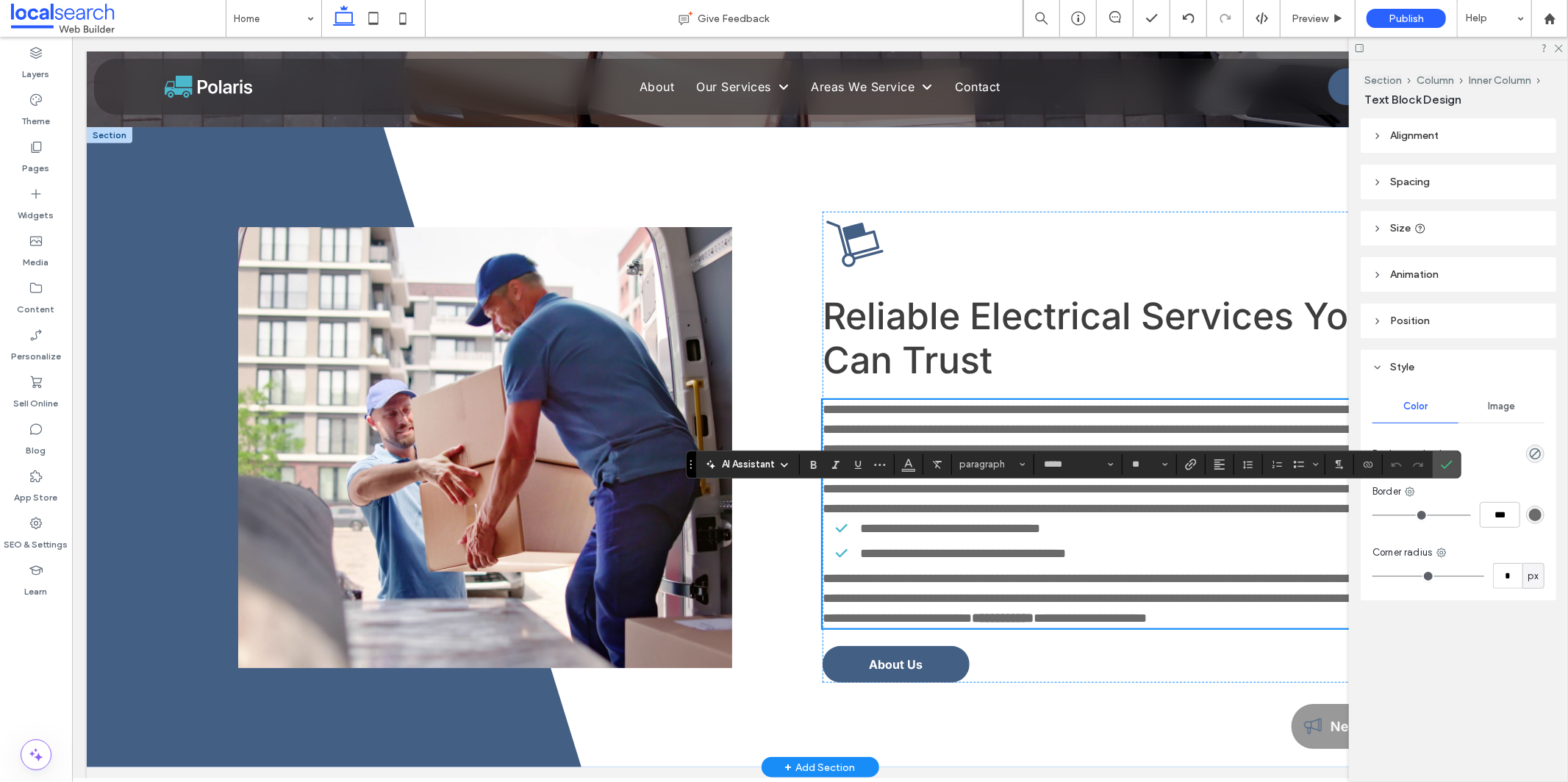
scroll to position [0, 0]
click at [683, 518] on p "**********" at bounding box center [1113, 458] width 584 height 119
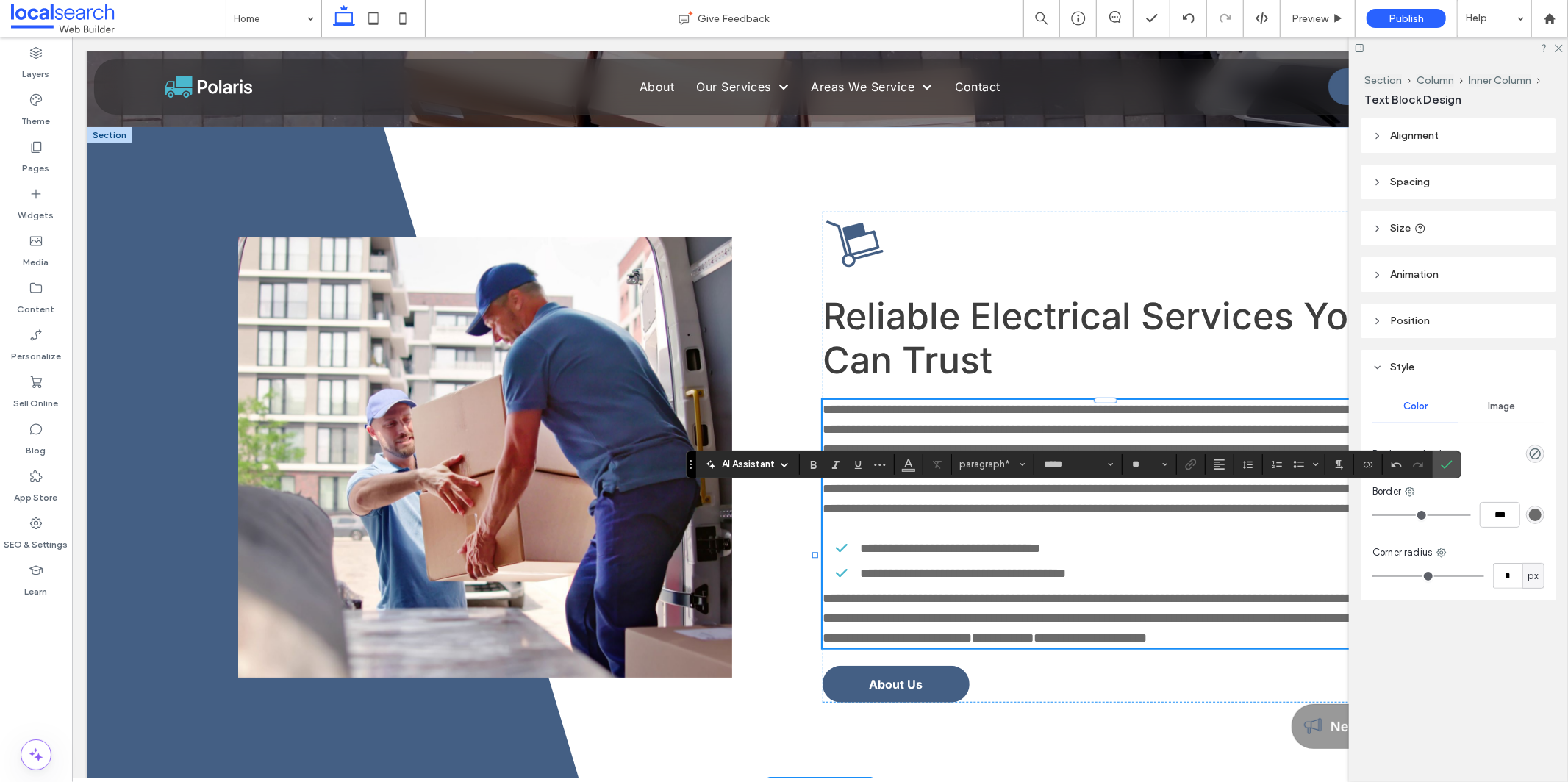
click at [683, 637] on span "**********" at bounding box center [1104, 617] width 566 height 53
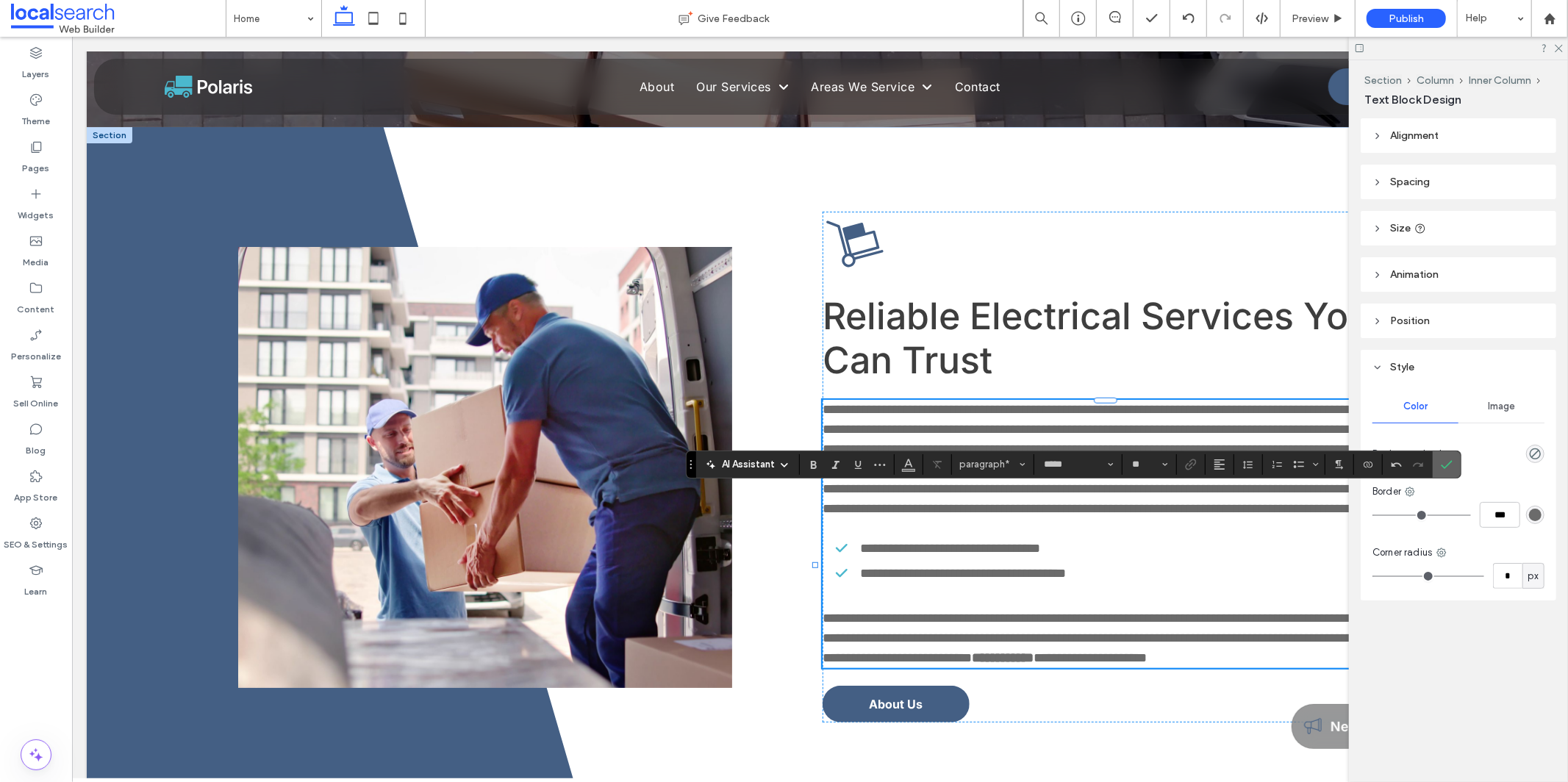
click at [683, 460] on icon "Confirm" at bounding box center [1446, 464] width 12 height 12
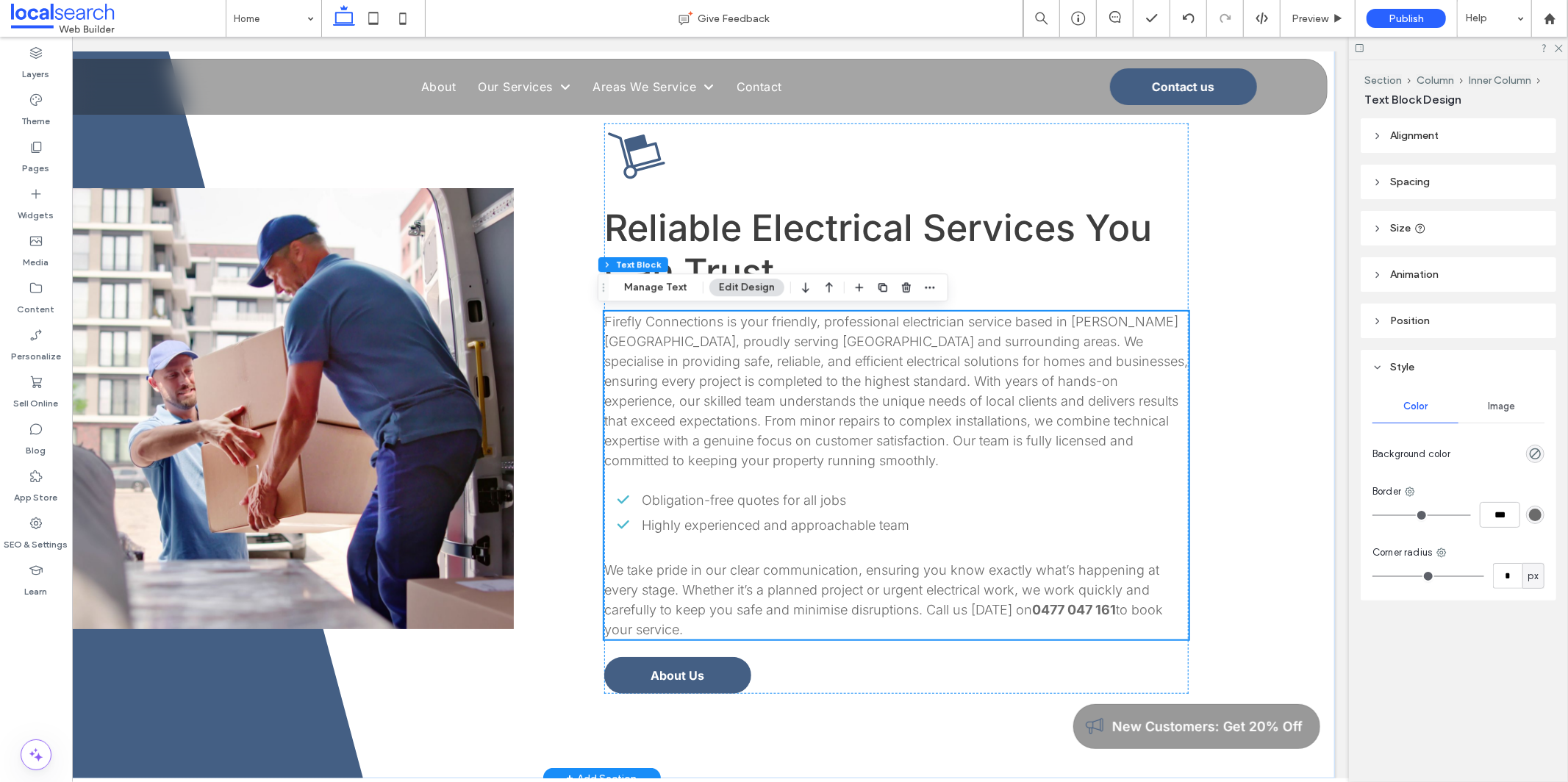
scroll to position [648, 0]
click at [683, 609] on strong "0477 047 161" at bounding box center [1075, 608] width 84 height 15
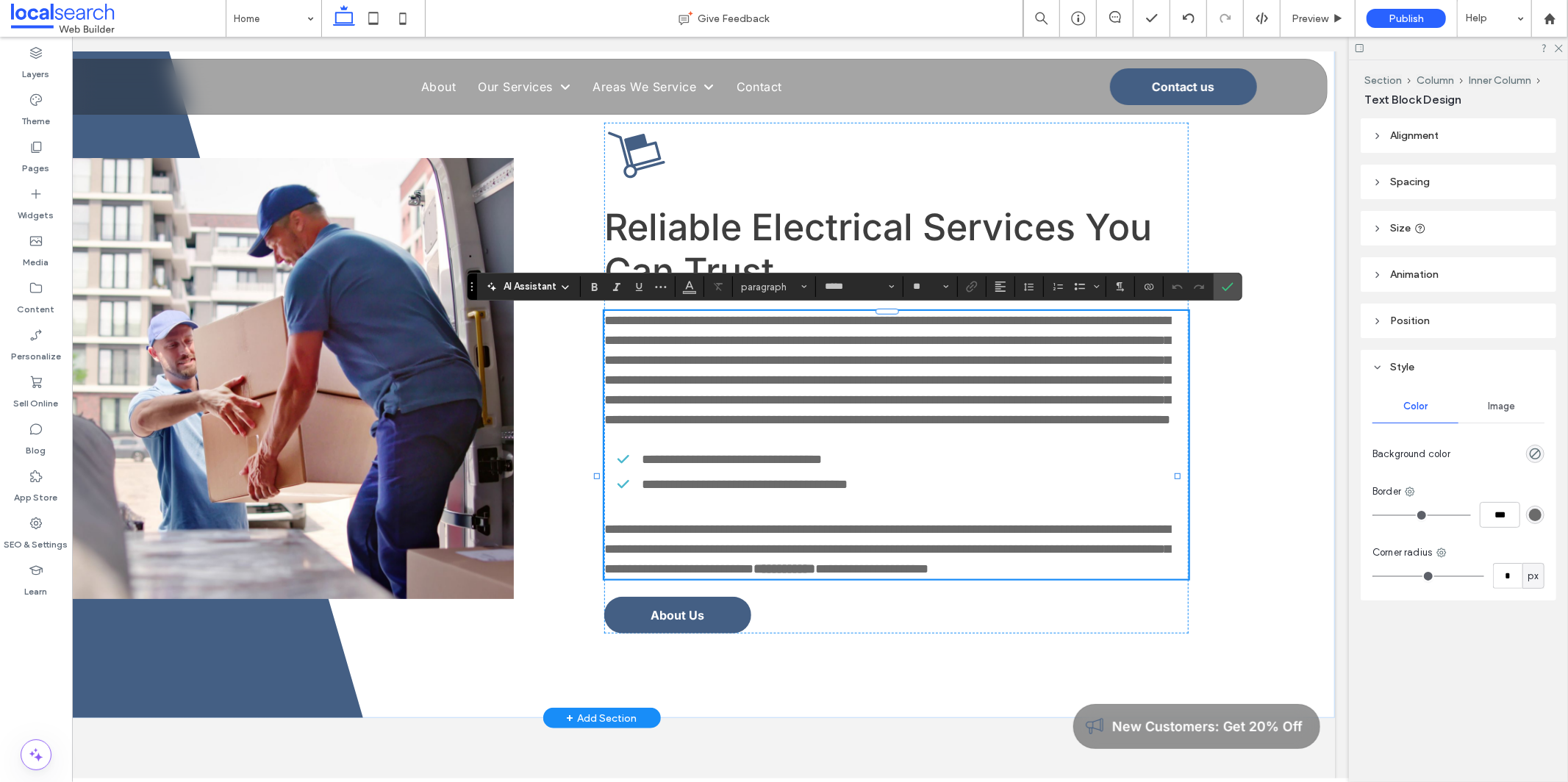
click at [683, 575] on strong "**********" at bounding box center [785, 567] width 62 height 13
drag, startPoint x: 1024, startPoint y: 611, endPoint x: 1108, endPoint y: 607, distance: 84.1
click at [683, 578] on p "**********" at bounding box center [897, 548] width 584 height 59
click at [683, 297] on div "AI Assistant paragraph ***** **" at bounding box center [854, 286] width 775 height 28
click at [683, 292] on span "Link" at bounding box center [971, 286] width 12 height 19
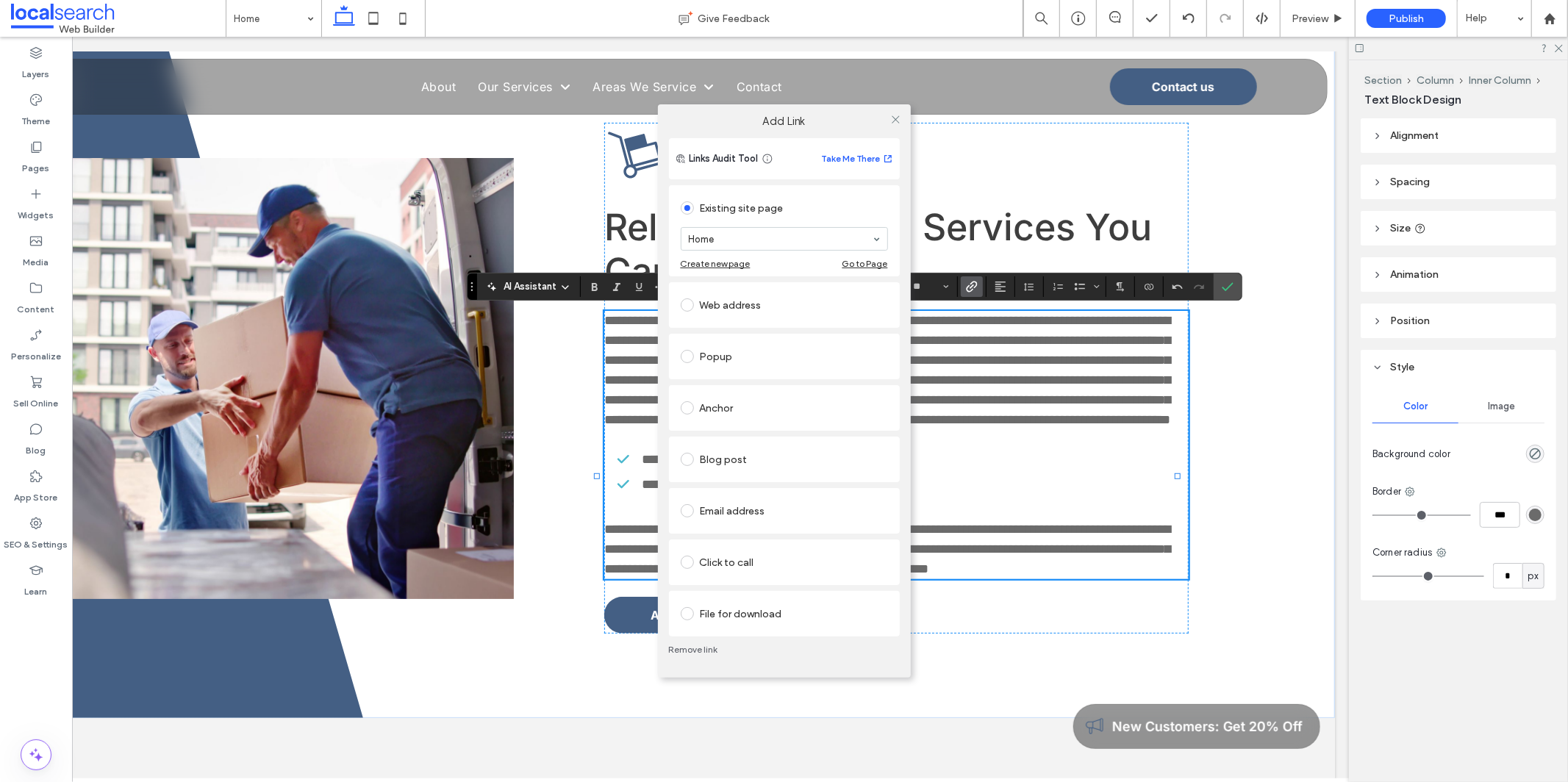
click at [683, 565] on div "Click to call" at bounding box center [784, 562] width 207 height 24
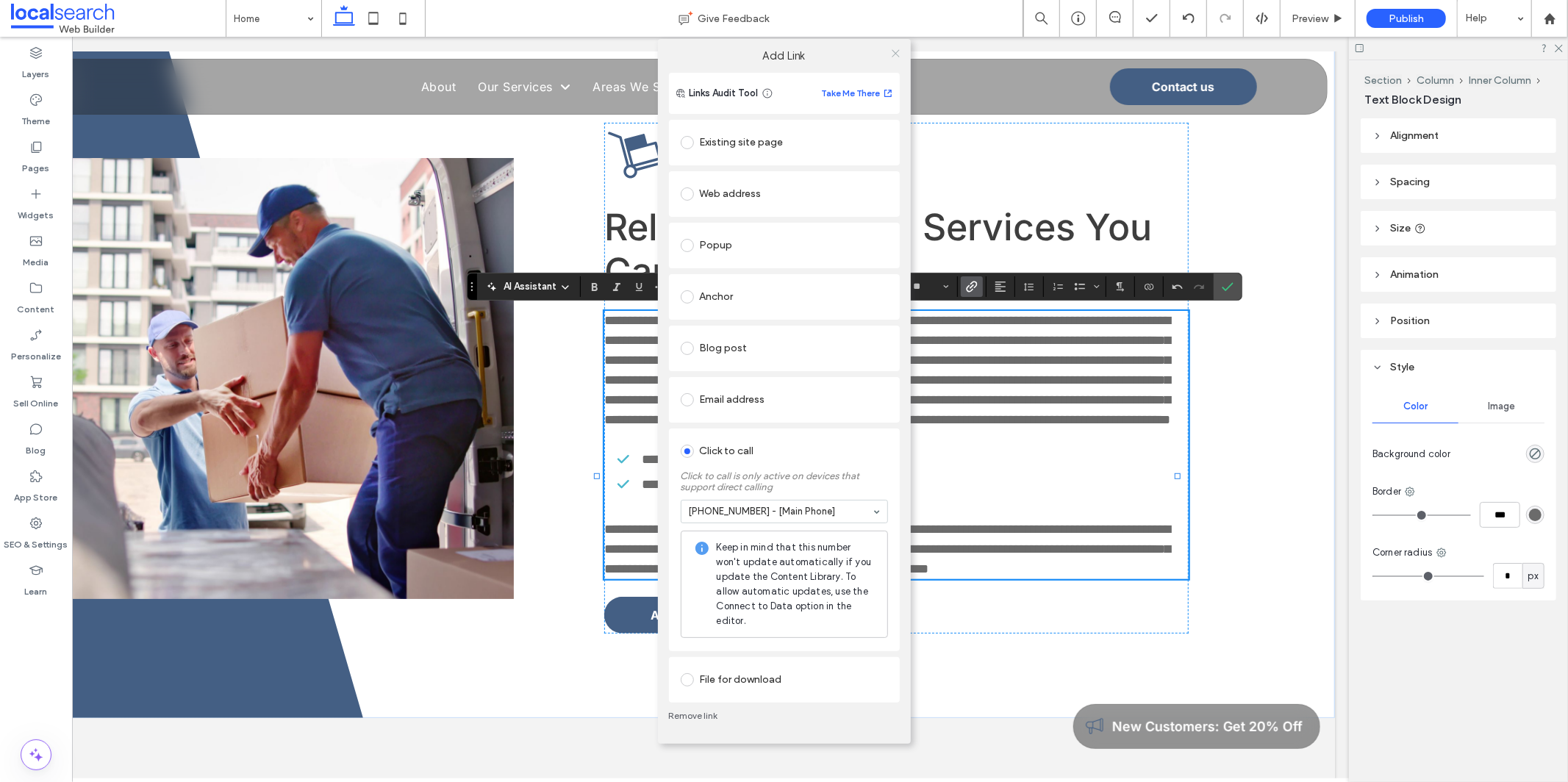
click at [683, 57] on icon at bounding box center [895, 53] width 11 height 11
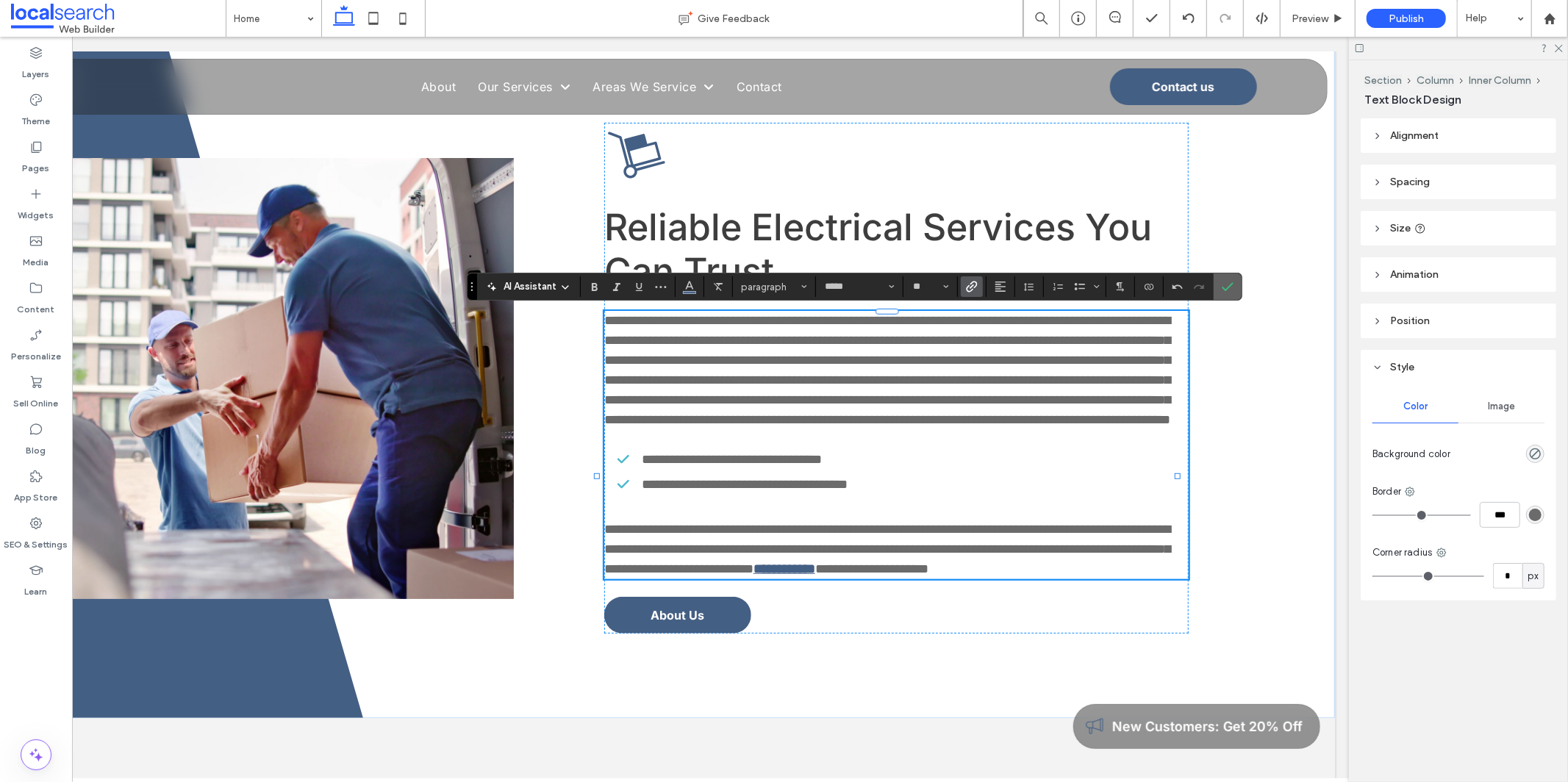
drag, startPoint x: 1225, startPoint y: 287, endPoint x: 1344, endPoint y: 329, distance: 126.2
click at [683, 287] on icon "Confirm" at bounding box center [1227, 286] width 12 height 12
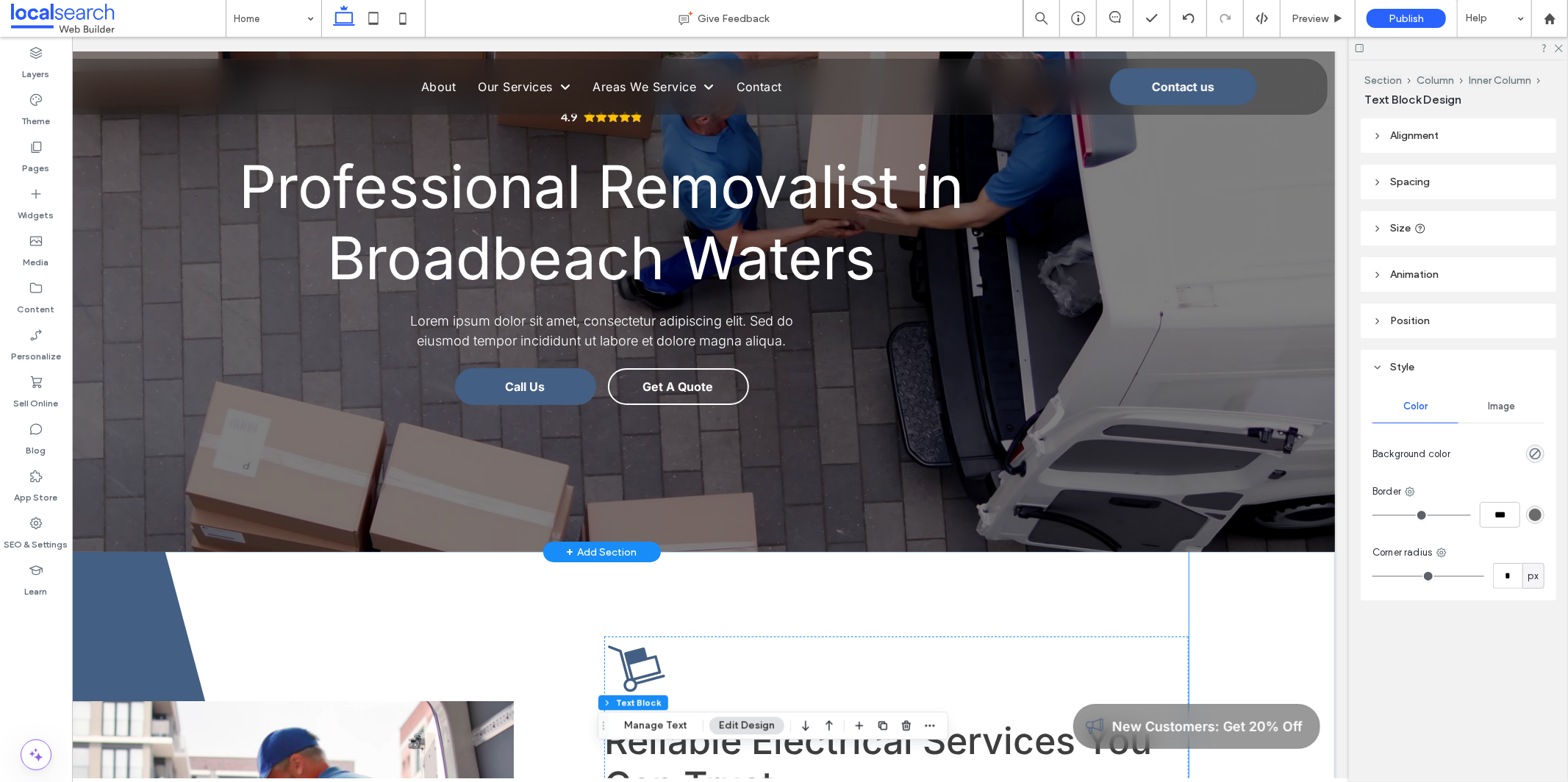
scroll to position [127, 0]
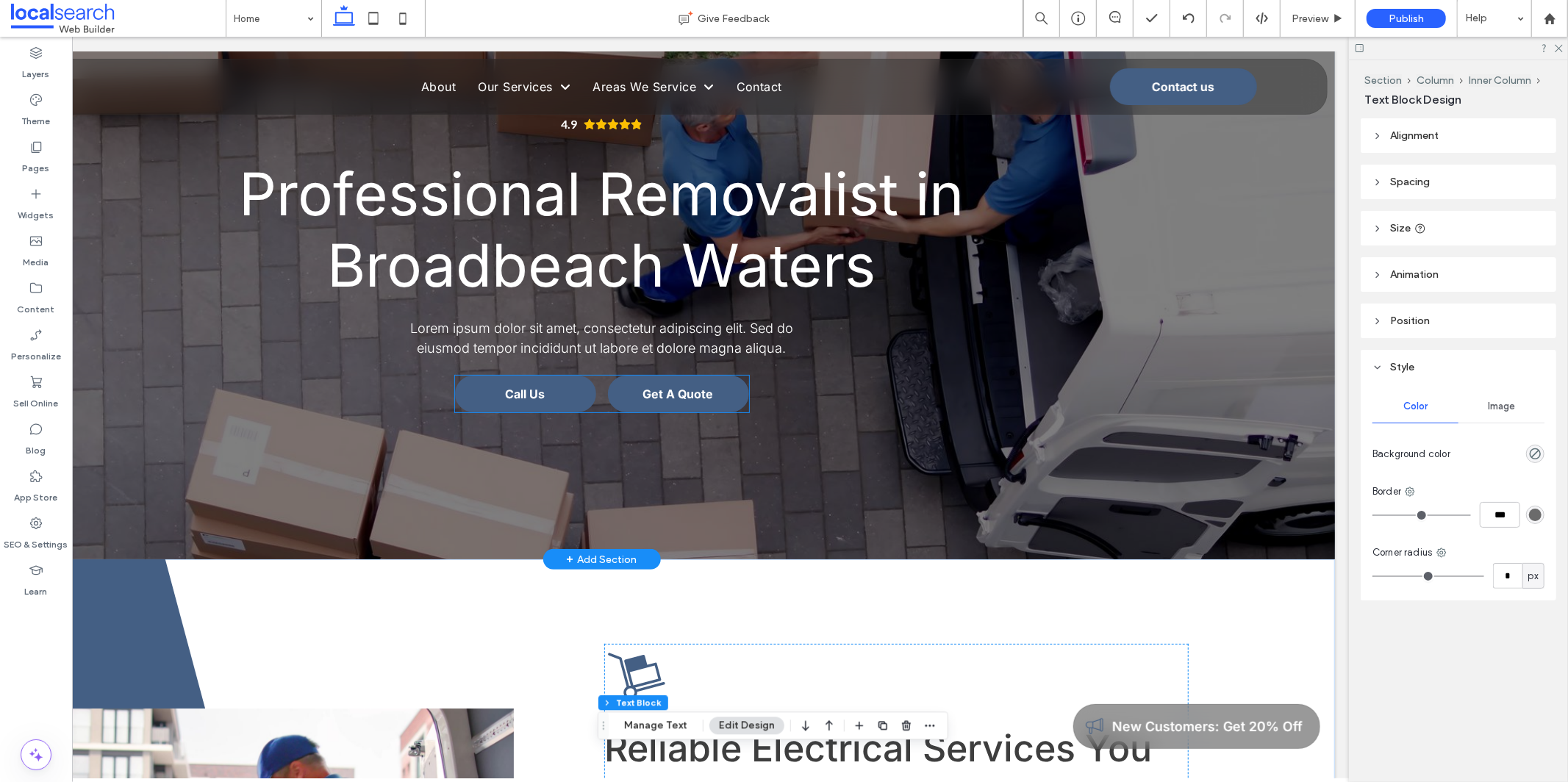
click at [683, 394] on link "Get A Quote" at bounding box center [679, 393] width 141 height 37
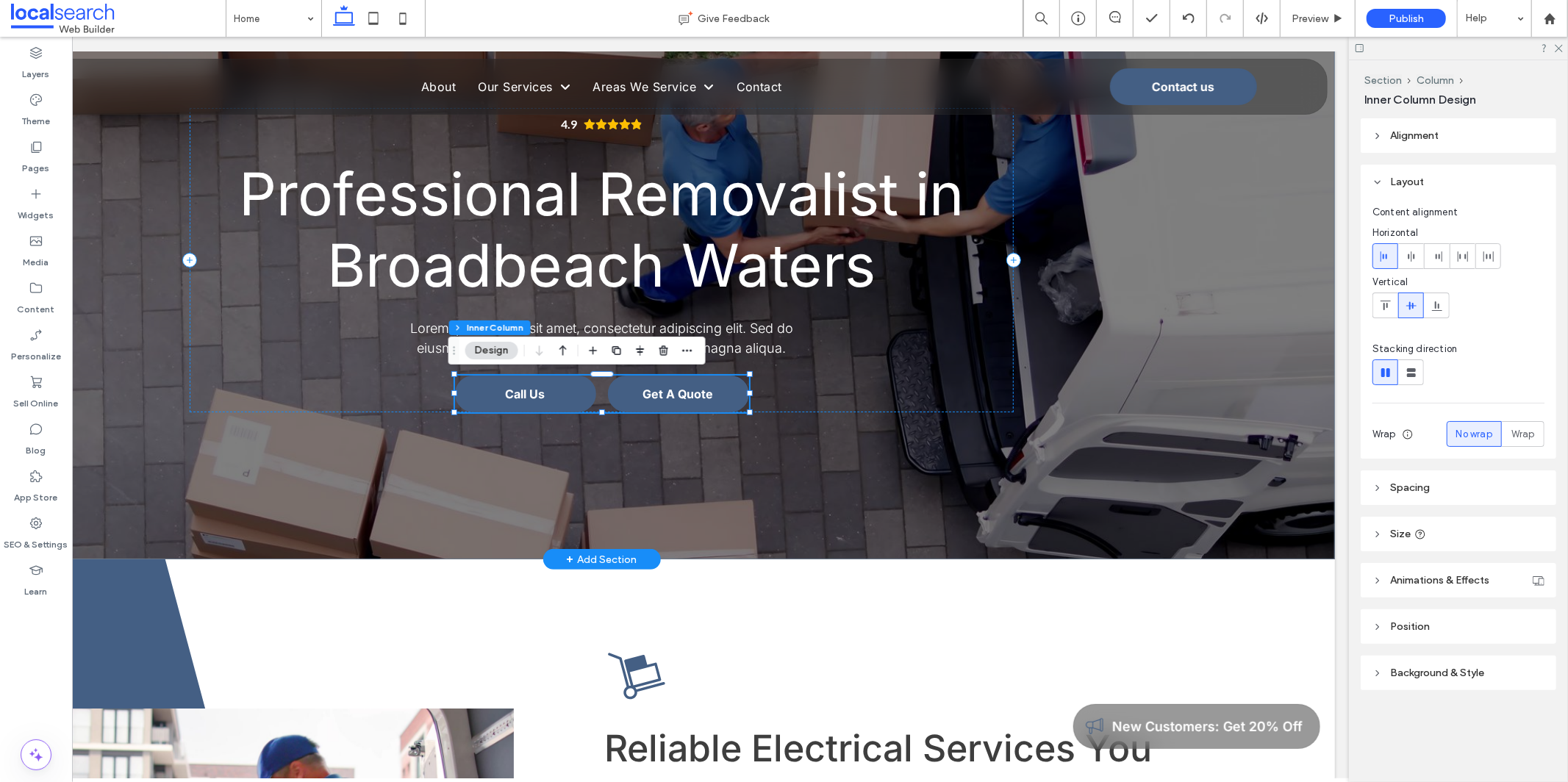
click at [683, 394] on link "Get A Quote" at bounding box center [679, 393] width 141 height 37
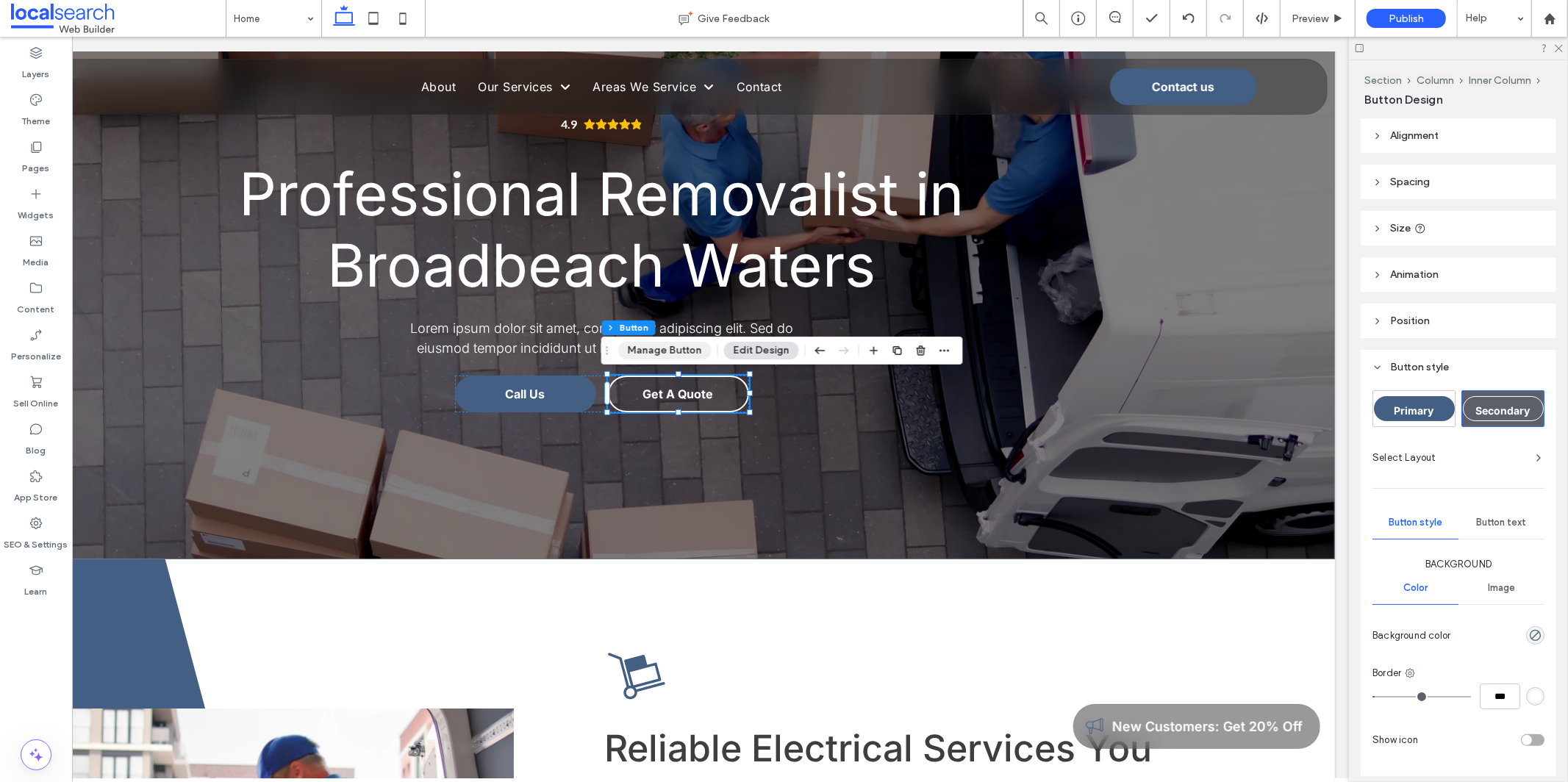
click at [677, 352] on button "Manage Button" at bounding box center [664, 350] width 93 height 18
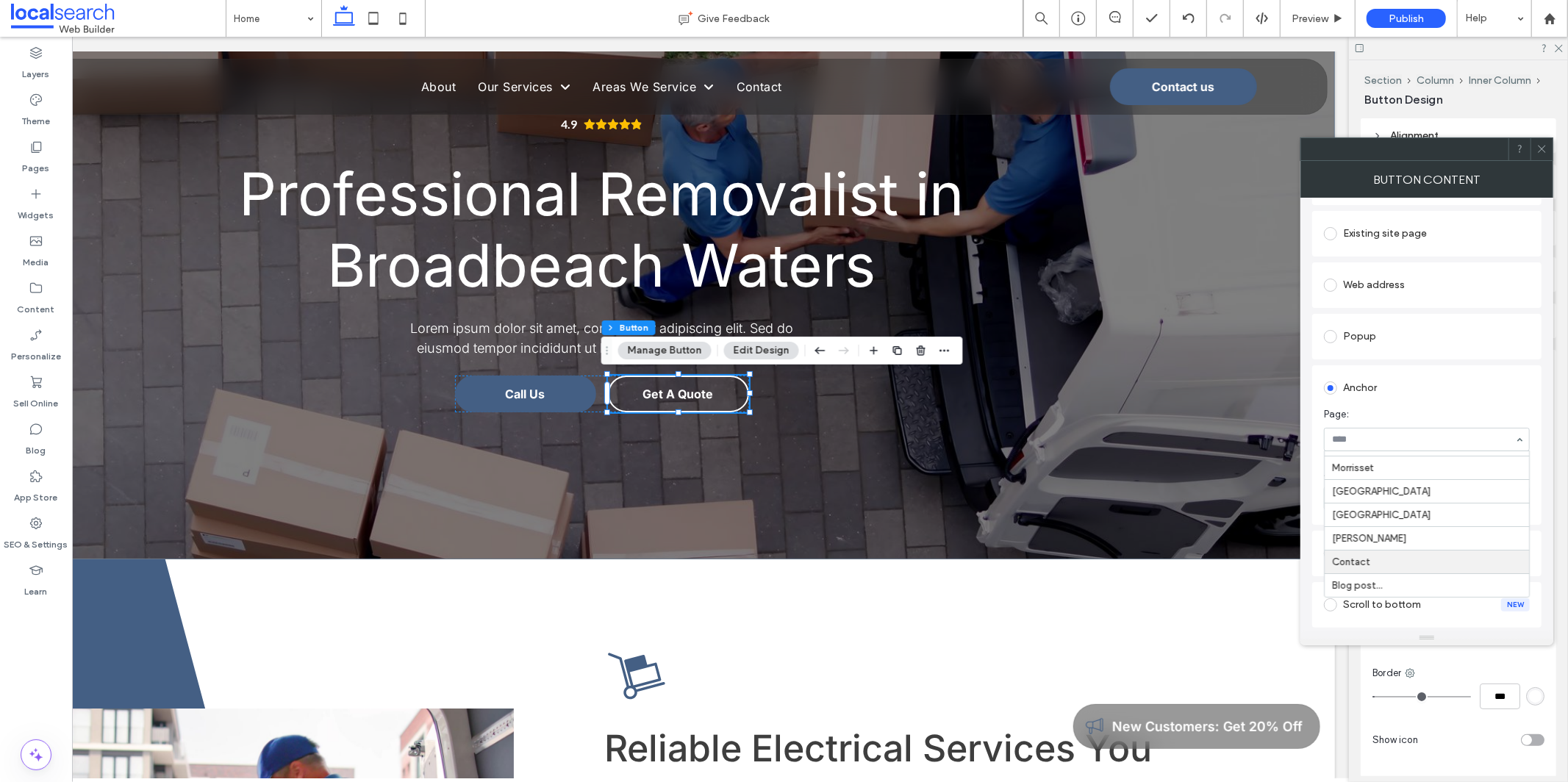
scroll to position [346, 0]
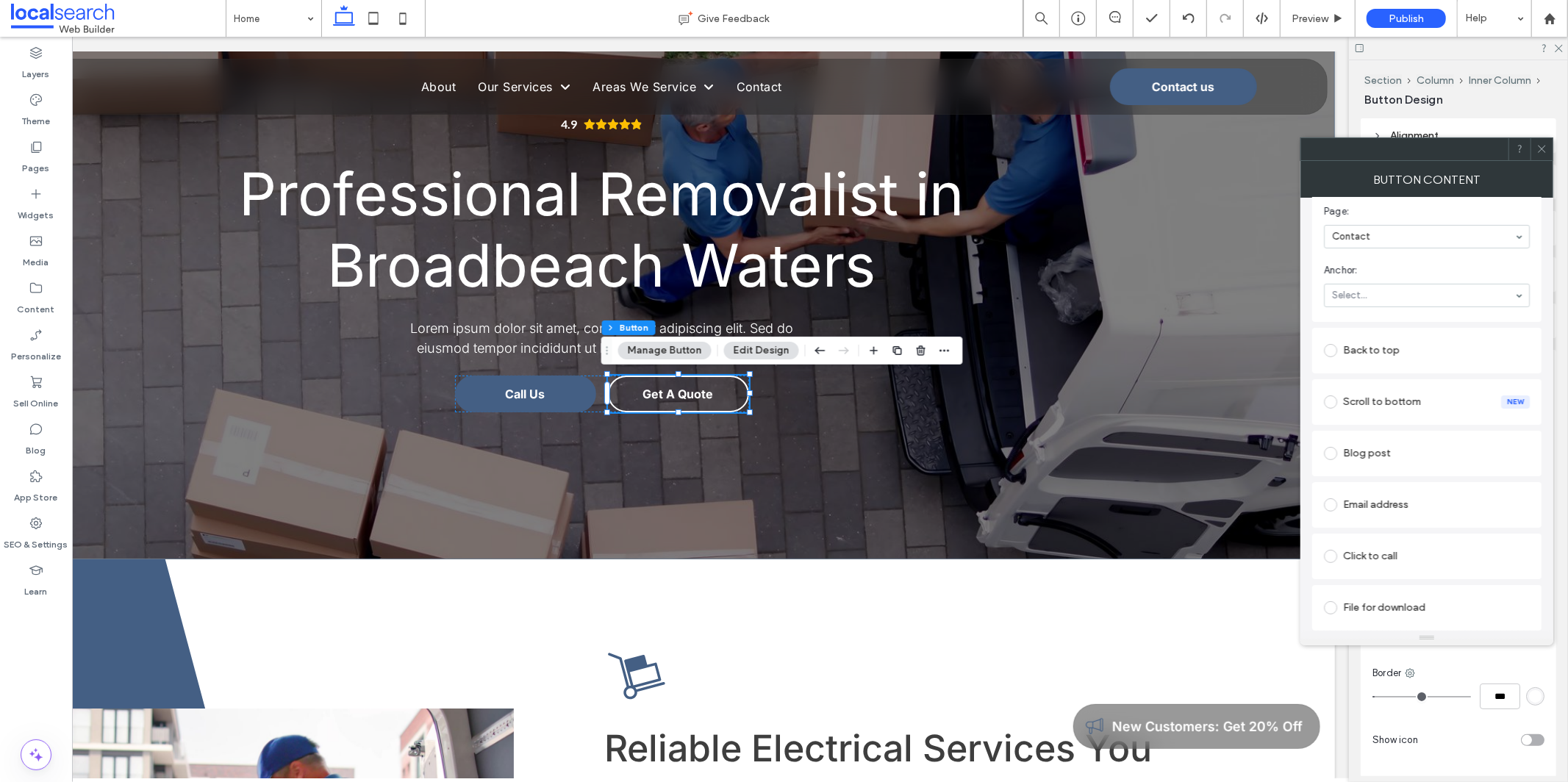
click at [683, 149] on icon at bounding box center [1542, 149] width 11 height 11
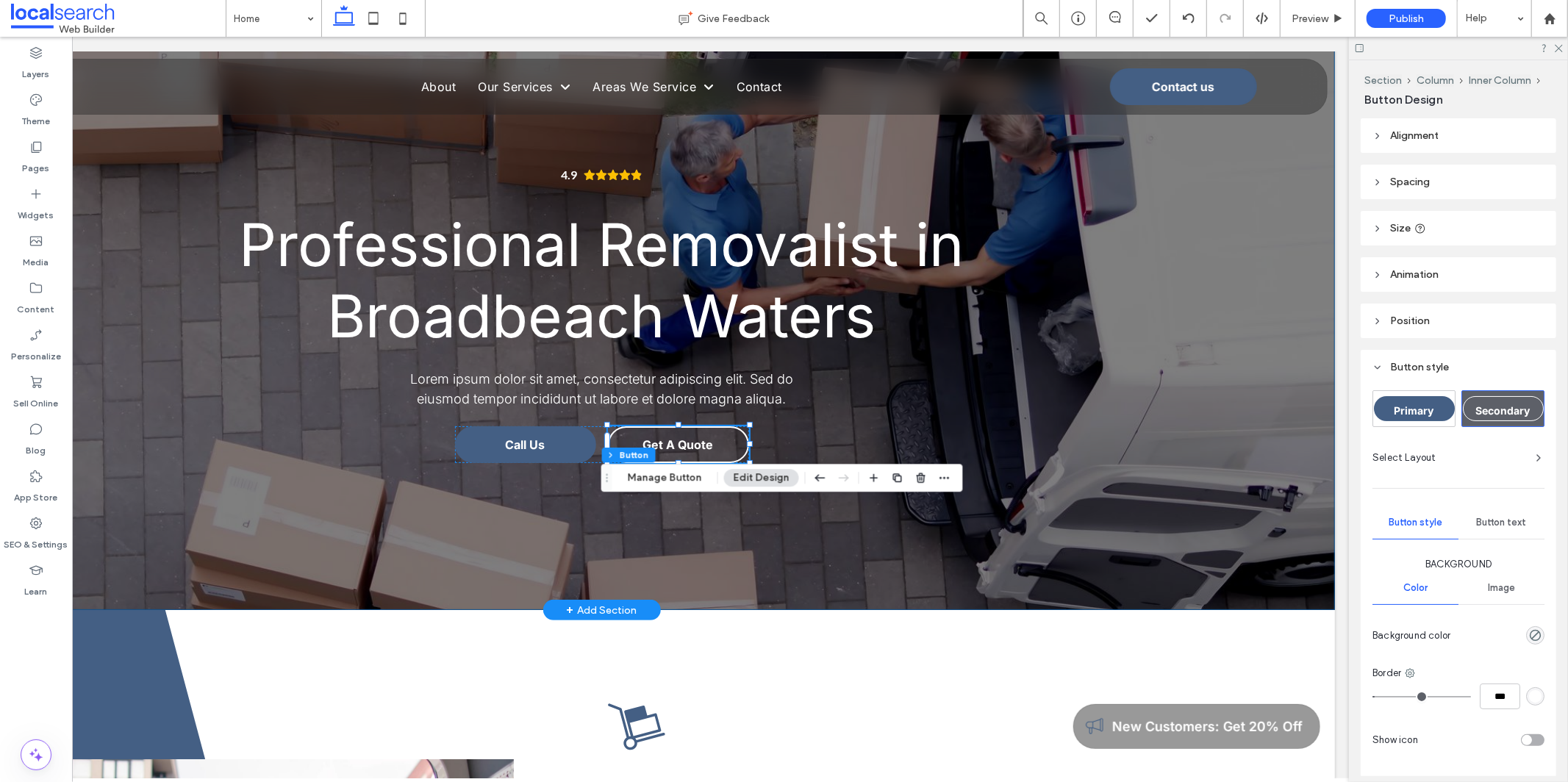
scroll to position [0, 0]
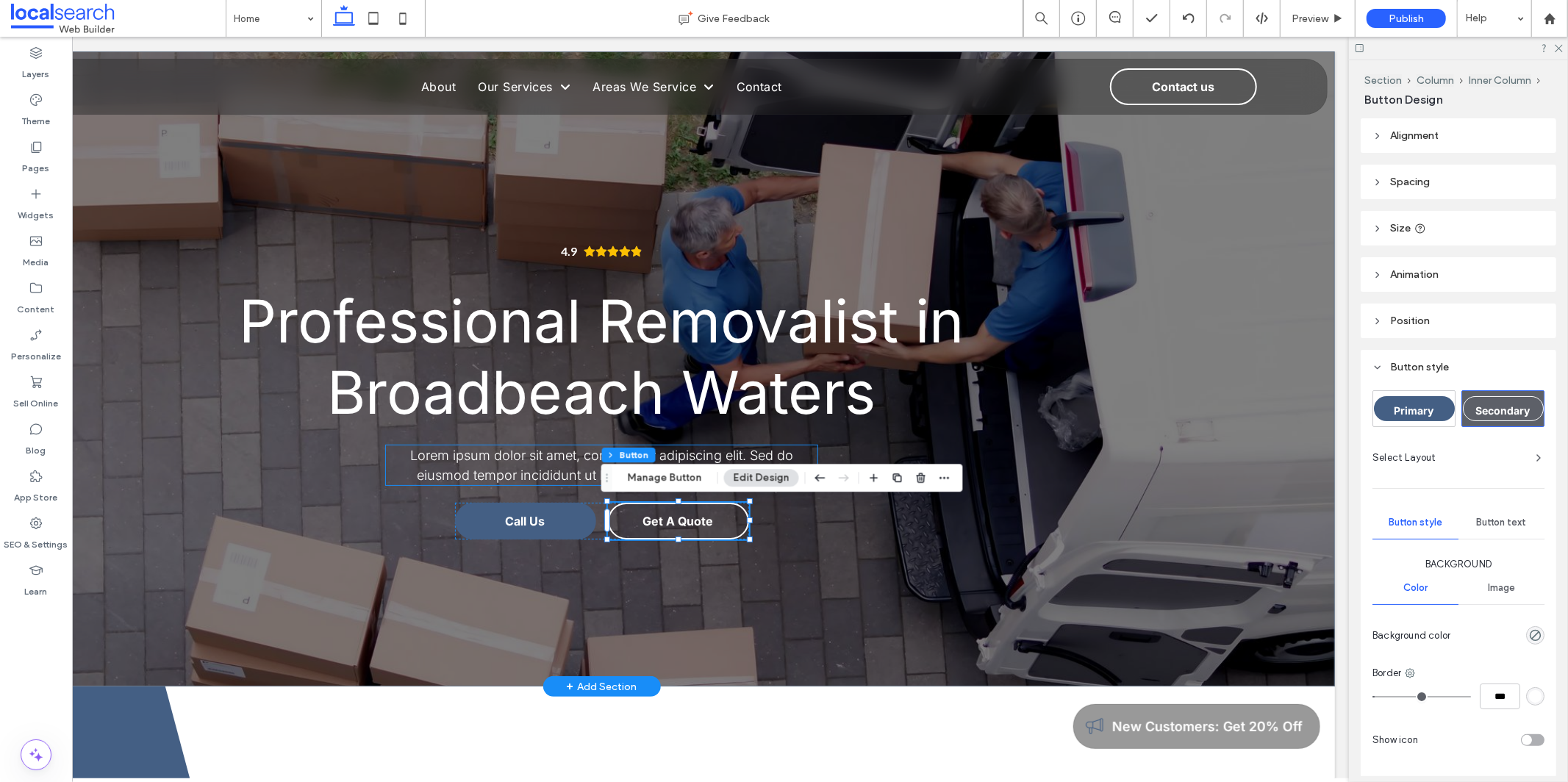
click at [511, 457] on span "Lorem ipsum dolor sit amet, consectetur adipiscing elit. Sed do eiusmod tempor …" at bounding box center [602, 465] width 383 height 35
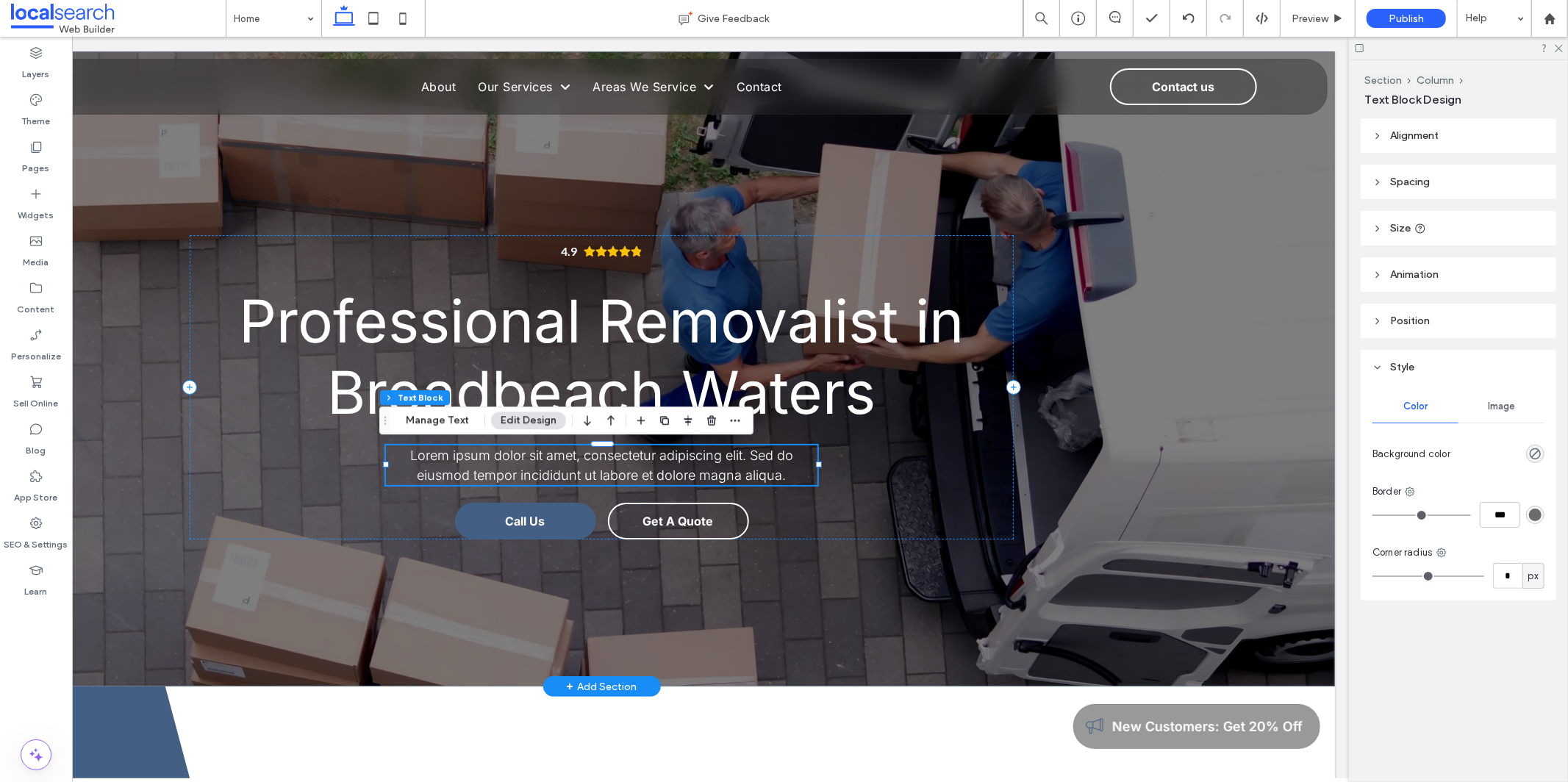
click at [520, 463] on p "Lorem ipsum dolor sit amet, consectetur adipiscing elit. Sed do eiusmod tempor …" at bounding box center [602, 465] width 431 height 40
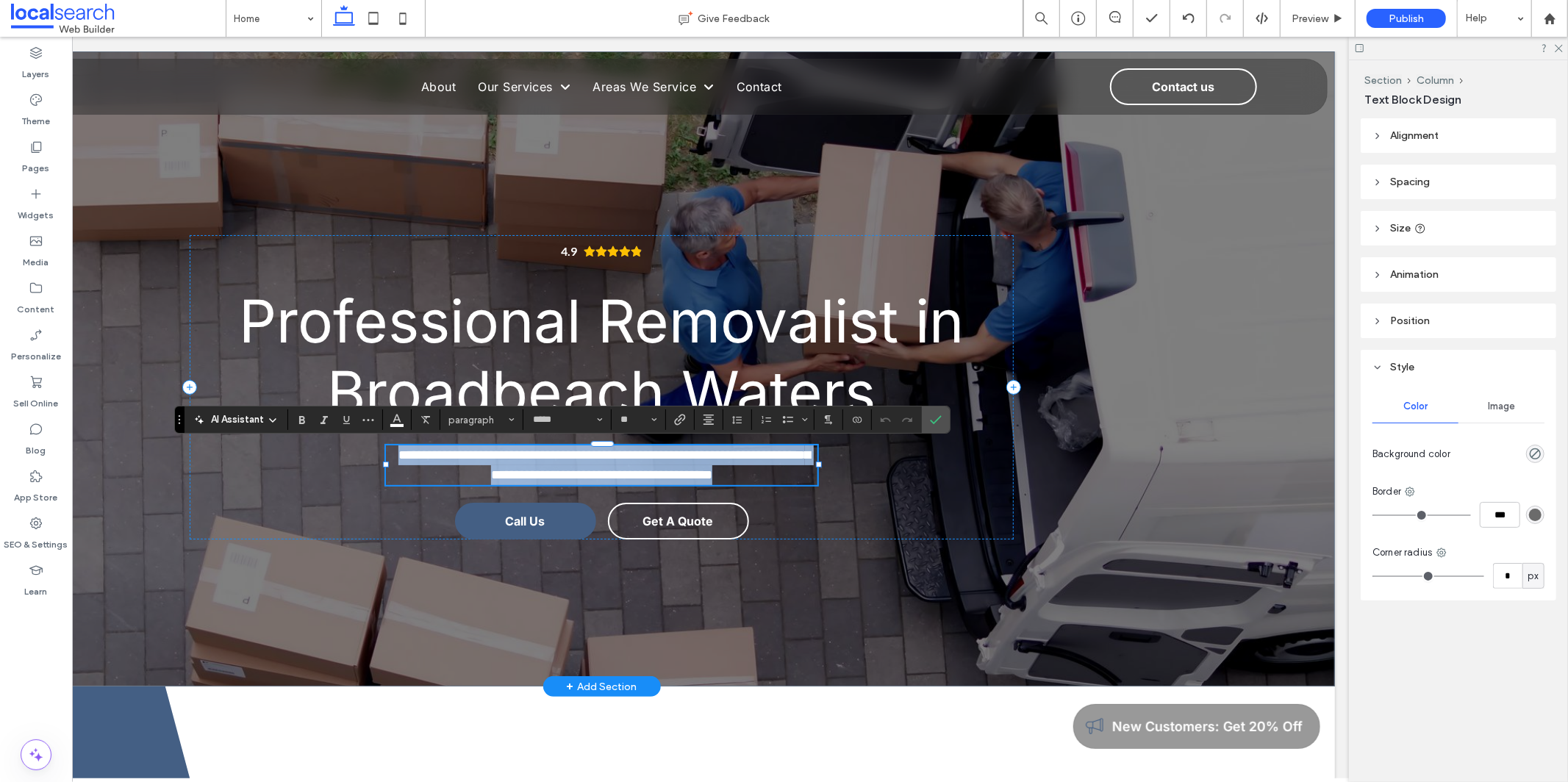
click at [520, 463] on p "**********" at bounding box center [602, 465] width 431 height 40
paste div
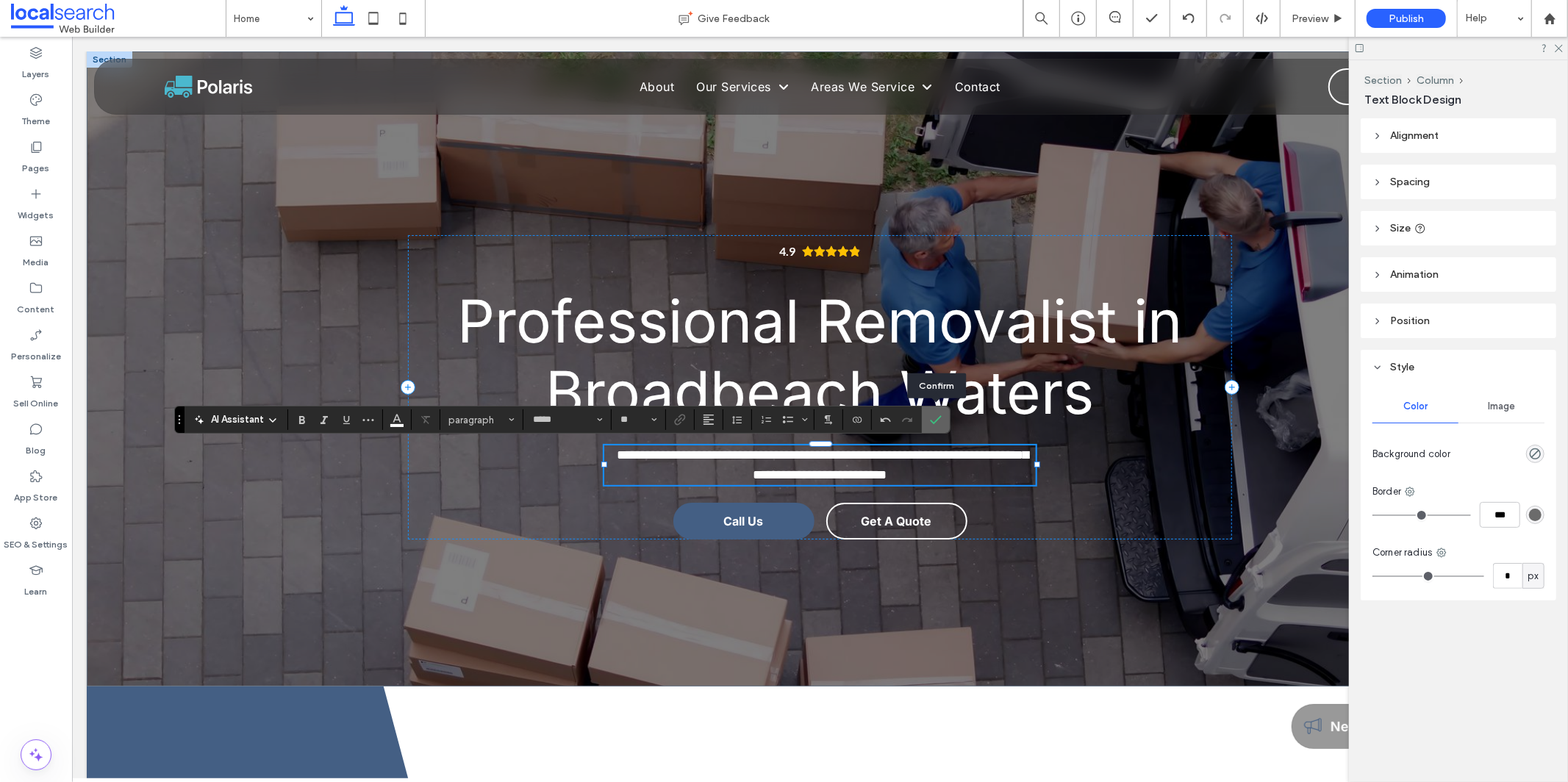
click at [683, 415] on icon "Confirm" at bounding box center [935, 419] width 12 height 12
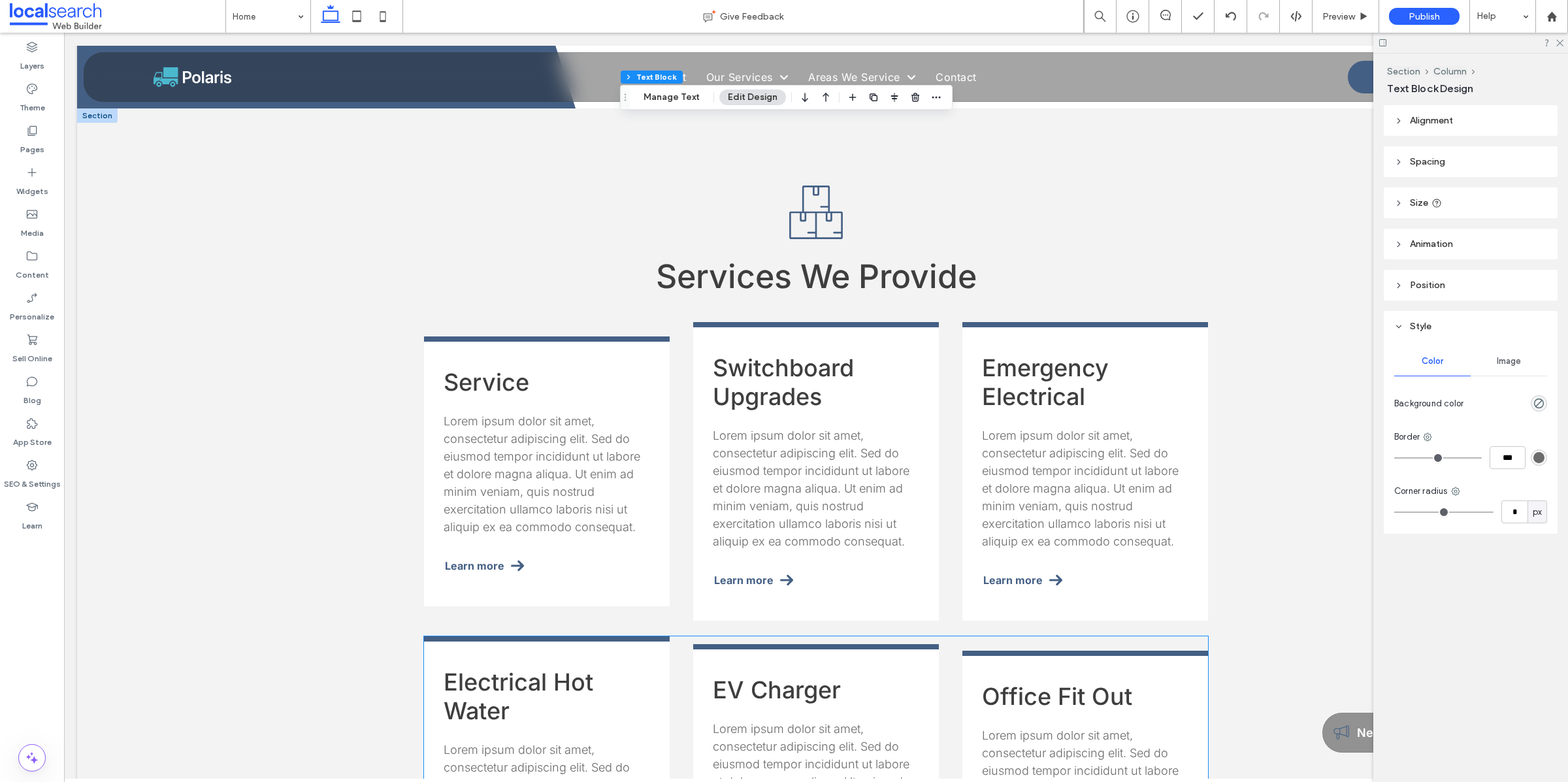
scroll to position [1444, 0]
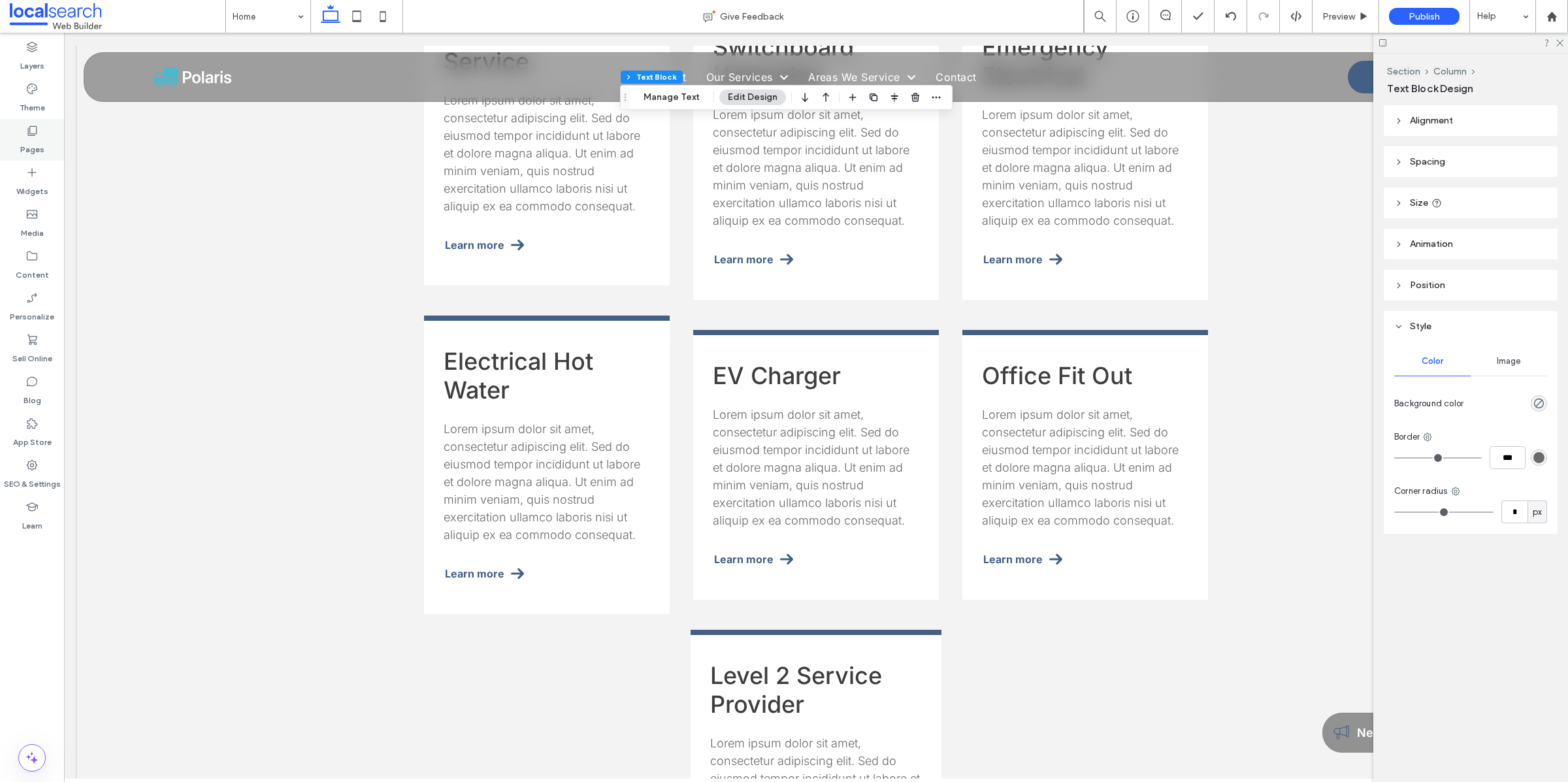
click at [39, 144] on label "Pages" at bounding box center [32, 146] width 24 height 18
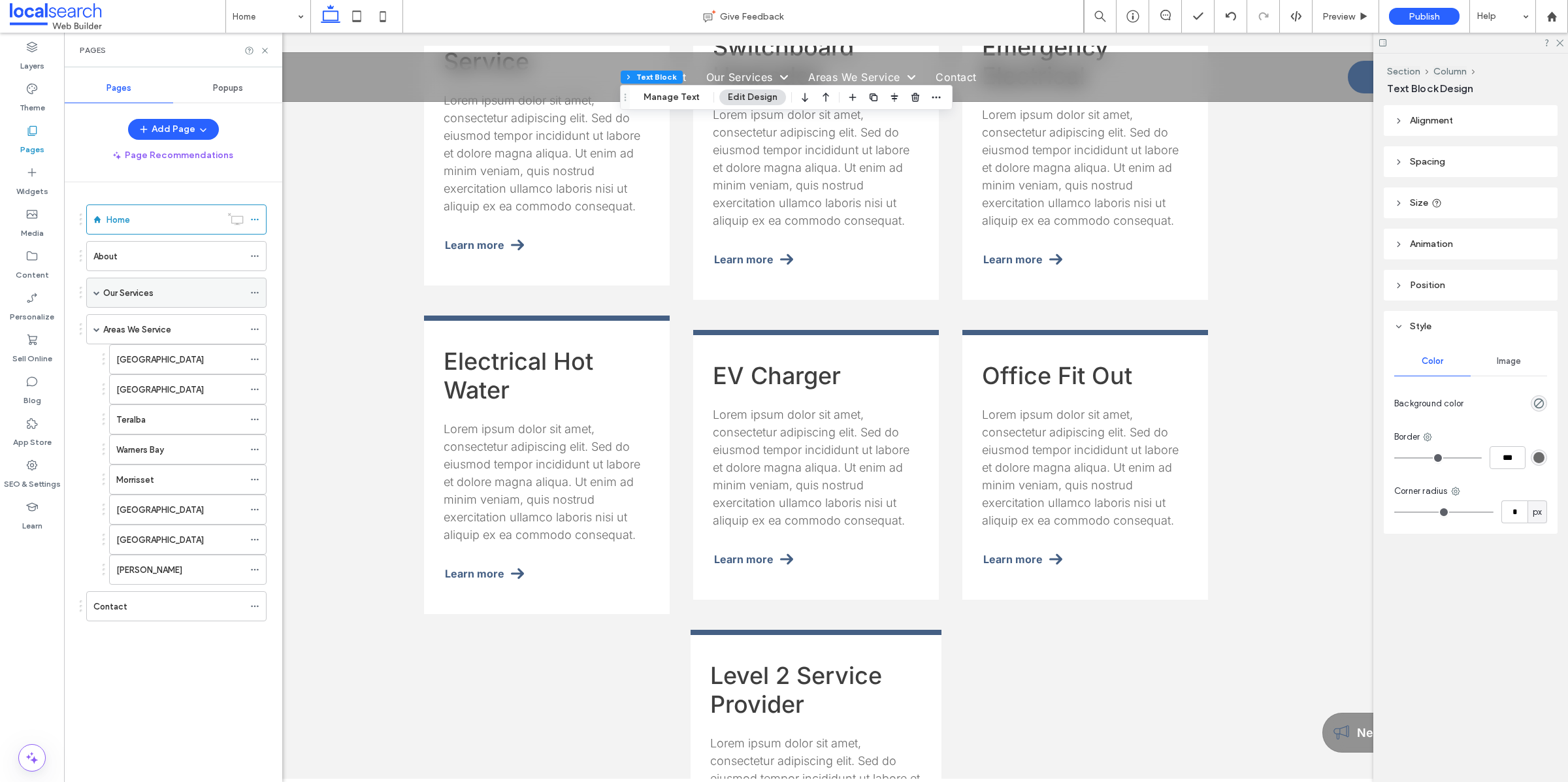
click at [97, 296] on span at bounding box center [97, 293] width 7 height 7
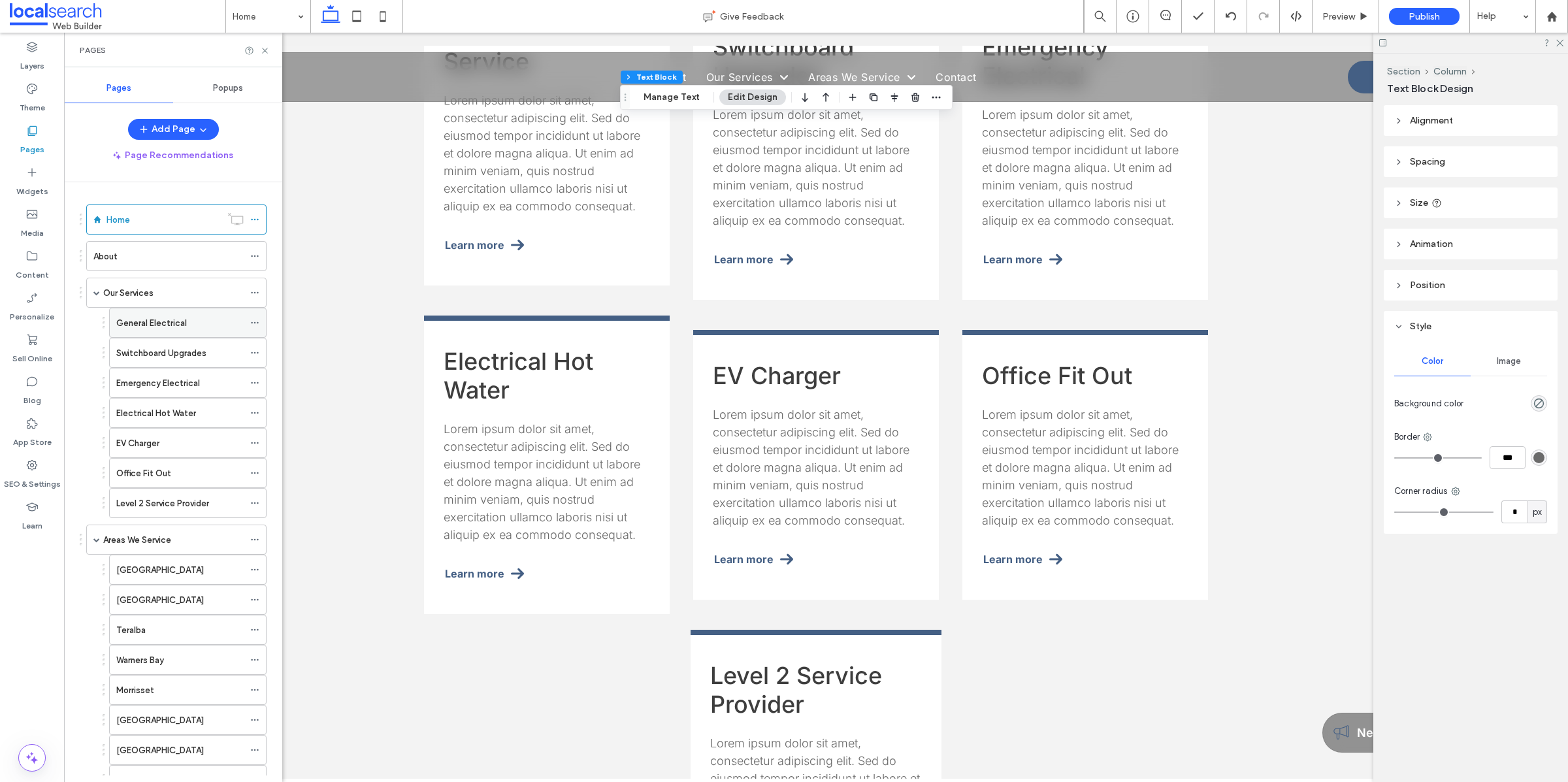
click at [159, 328] on label "General Electrical" at bounding box center [151, 322] width 70 height 23
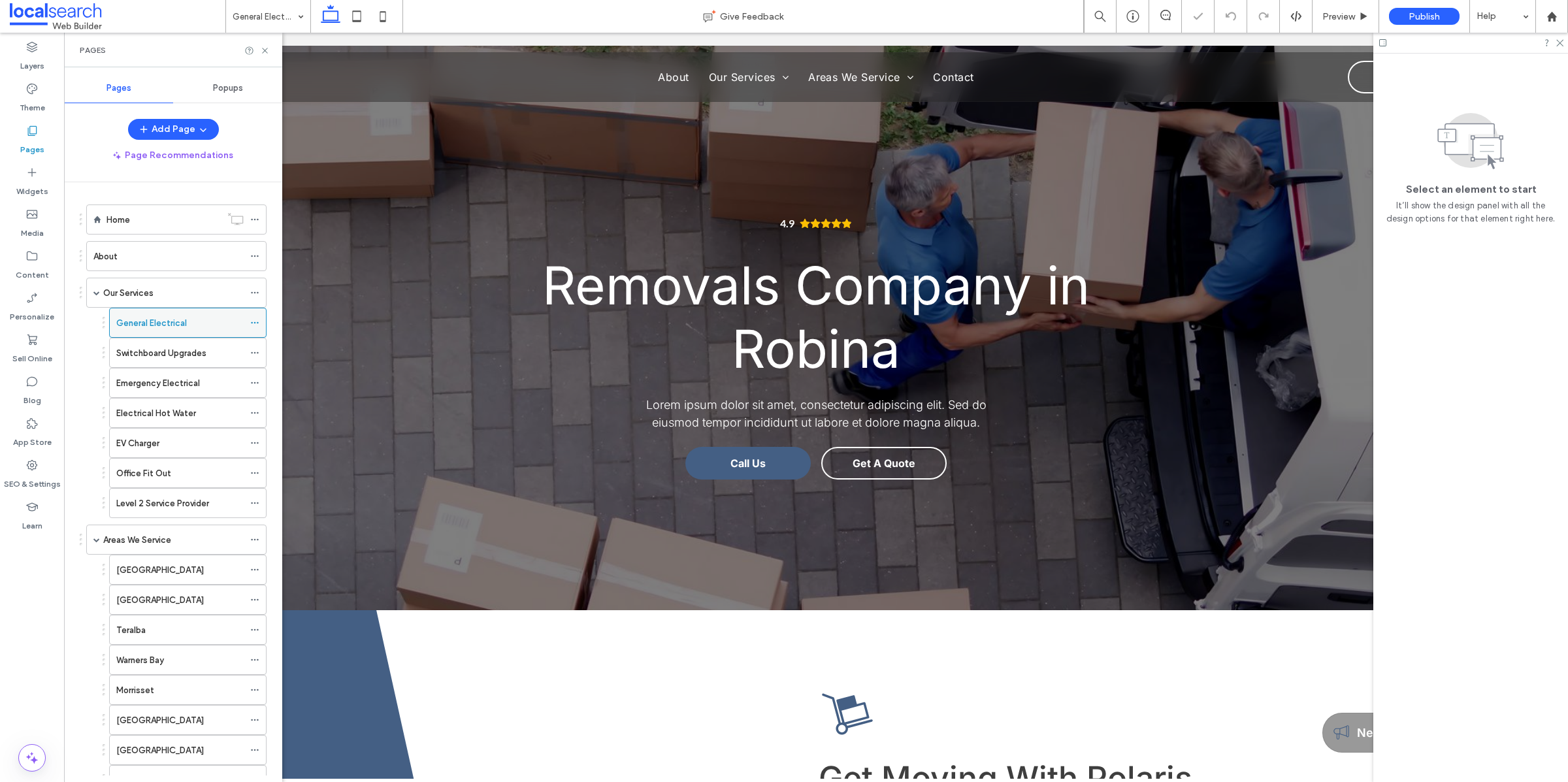
click at [256, 325] on icon at bounding box center [254, 322] width 9 height 9
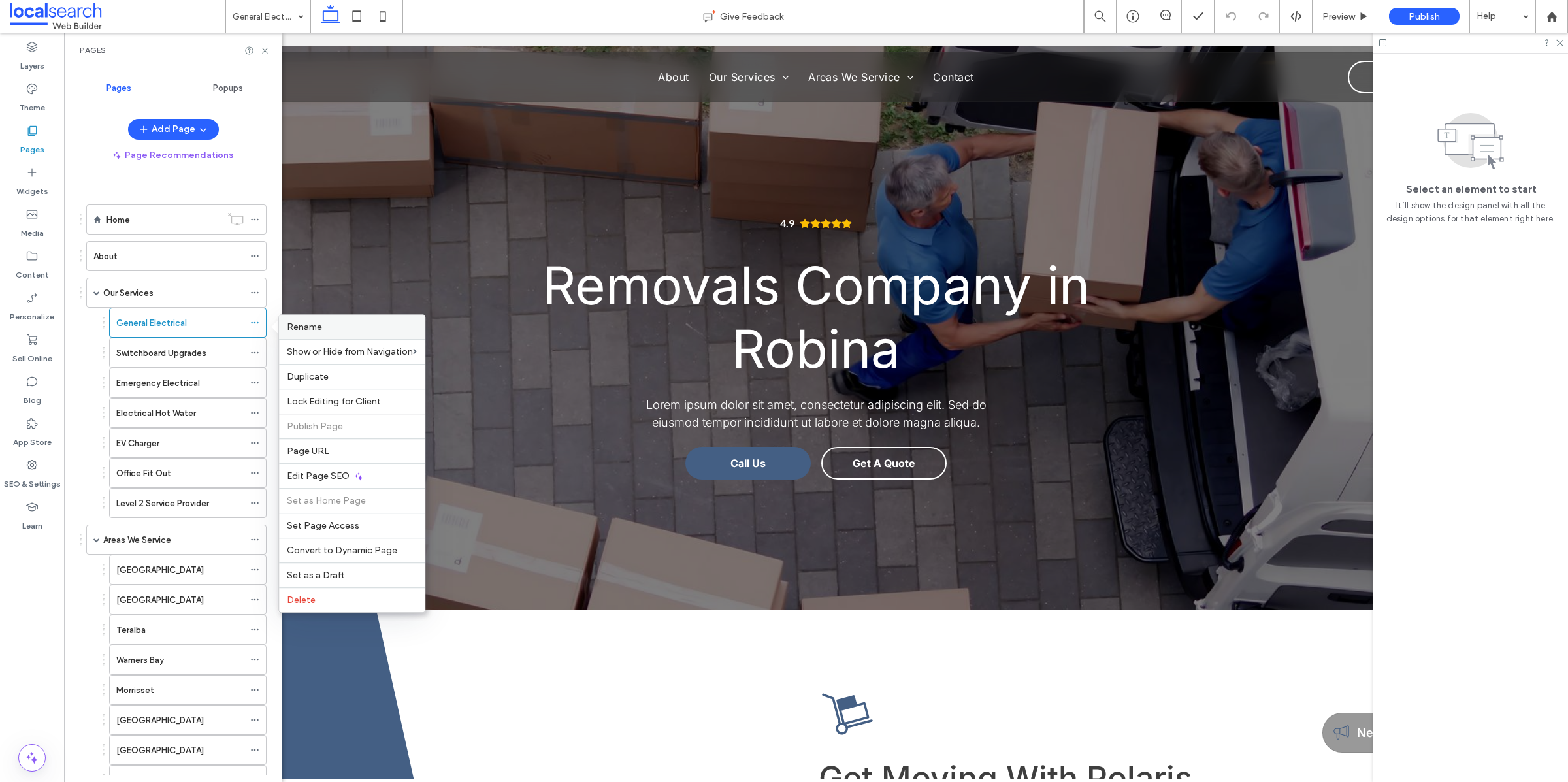
click at [336, 325] on label "Rename" at bounding box center [352, 327] width 130 height 11
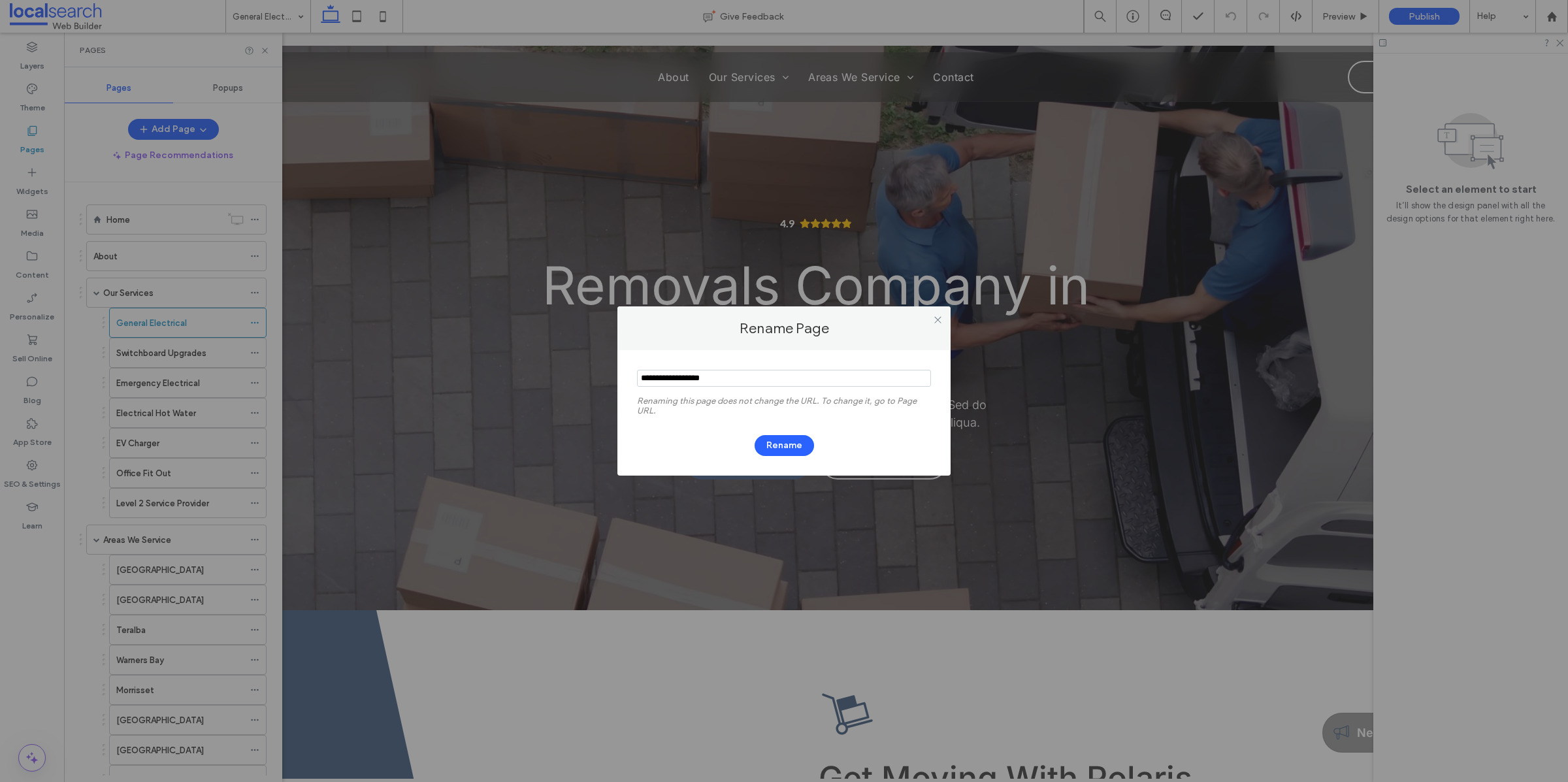
drag, startPoint x: 716, startPoint y: 378, endPoint x: 610, endPoint y: 382, distance: 106.1
click at [607, 382] on div "Rename Page Renaming this page does not change the URL. To change it, go to Pag…" at bounding box center [784, 391] width 1568 height 782
type input "**********"
click at [607, 447] on button "Rename" at bounding box center [784, 445] width 60 height 21
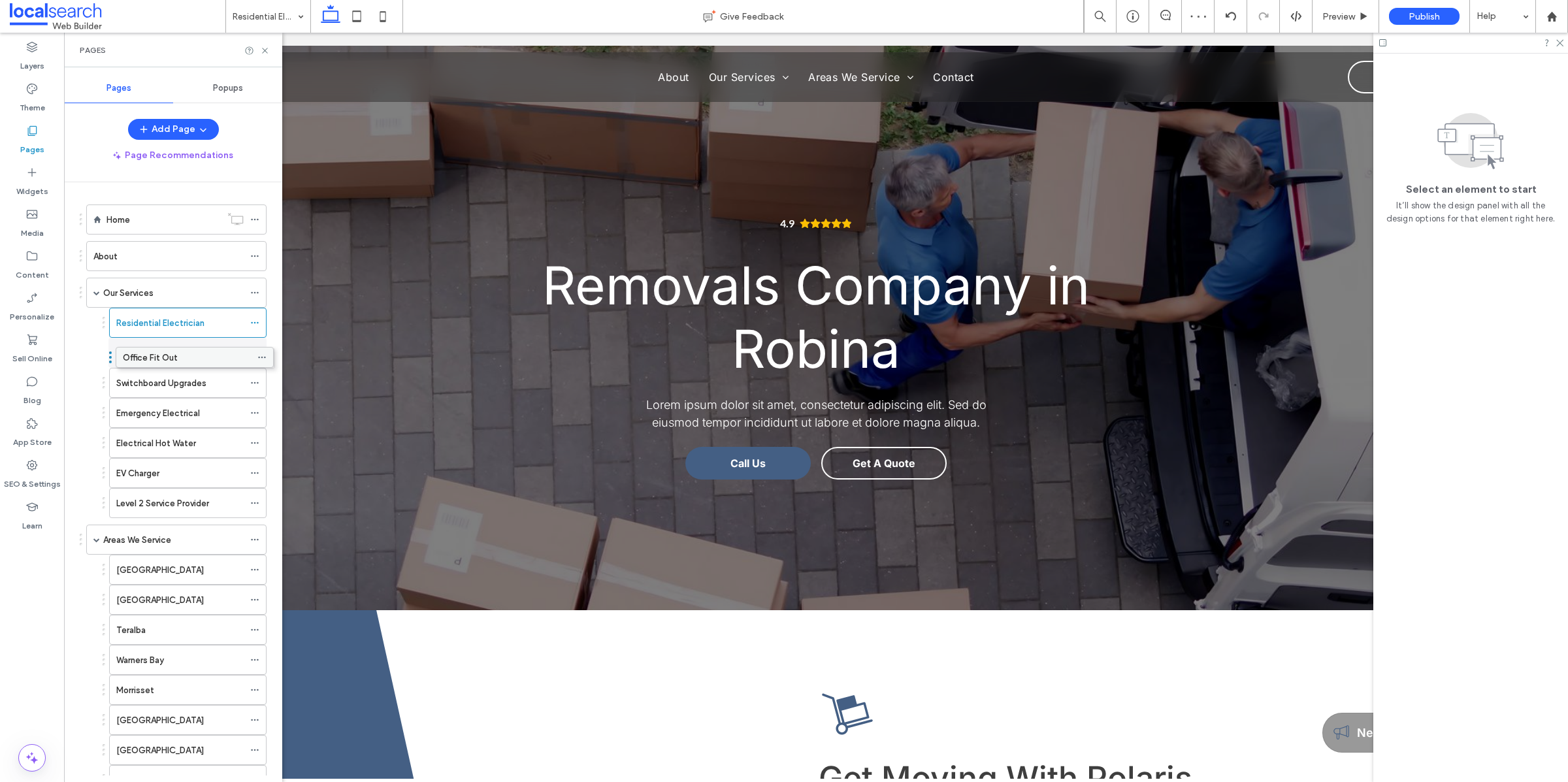
drag, startPoint x: 239, startPoint y: 478, endPoint x: 244, endPoint y: 357, distance: 121.1
click at [175, 352] on div "Office Fit Out" at bounding box center [180, 353] width 127 height 14
click at [257, 355] on icon at bounding box center [254, 352] width 9 height 9
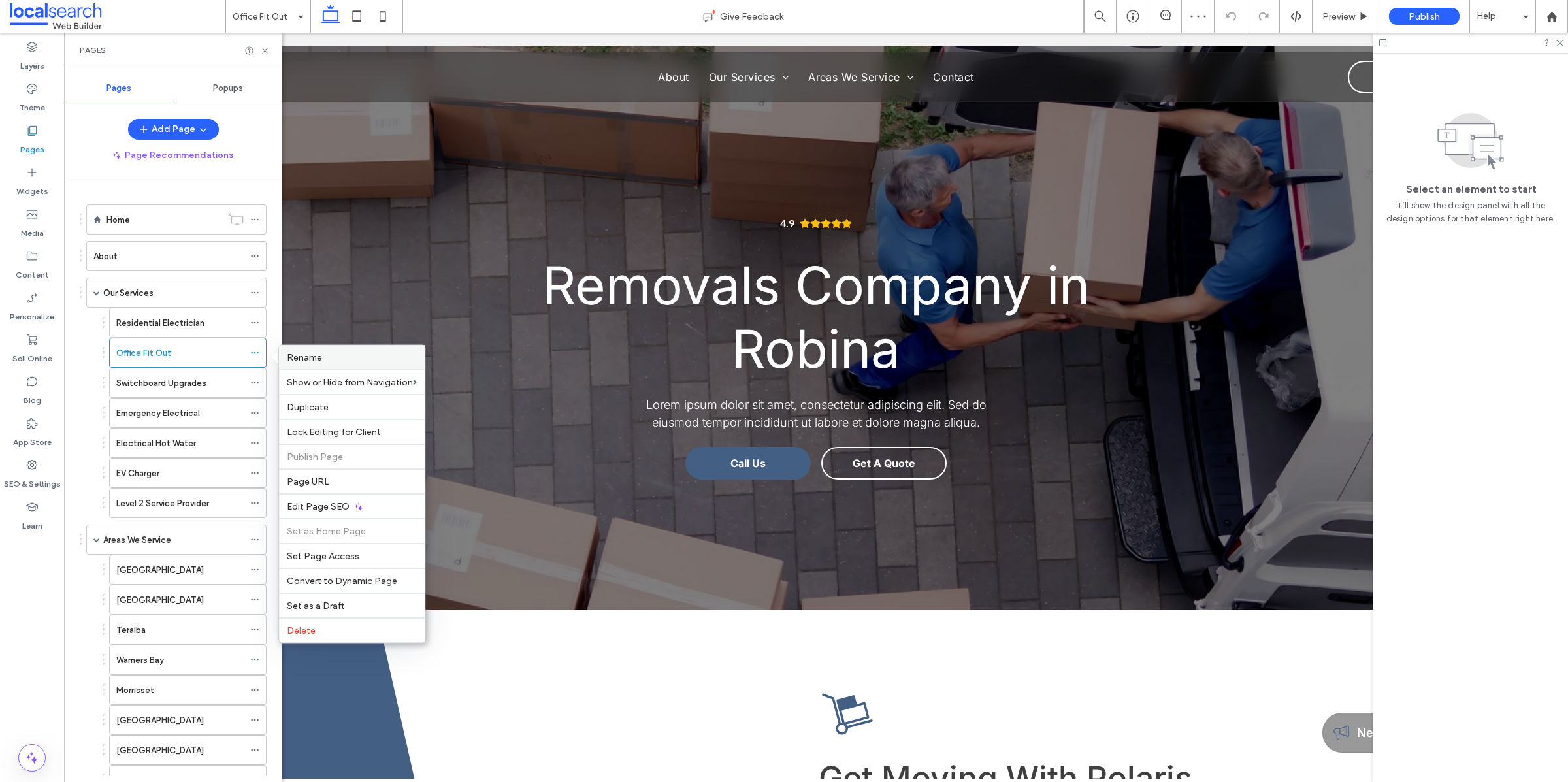
click at [314, 361] on span "Rename" at bounding box center [304, 358] width 36 height 11
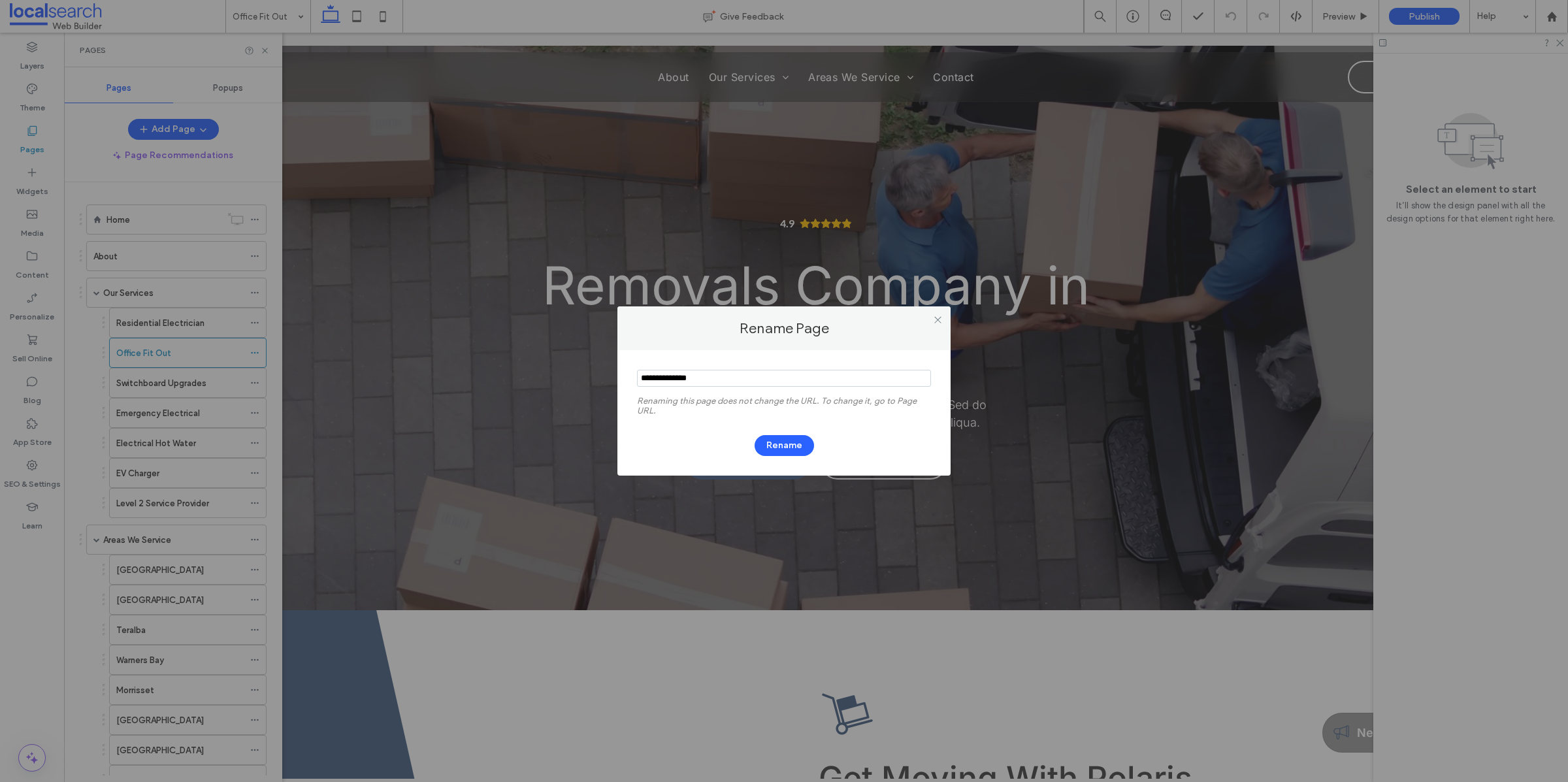
drag, startPoint x: 723, startPoint y: 378, endPoint x: 570, endPoint y: 360, distance: 154.1
click at [572, 360] on div "Rename Page Renaming this page does not change the URL. To change it, go to Pag…" at bounding box center [784, 391] width 1568 height 782
type input "**********"
click at [607, 449] on button "Rename" at bounding box center [784, 445] width 60 height 21
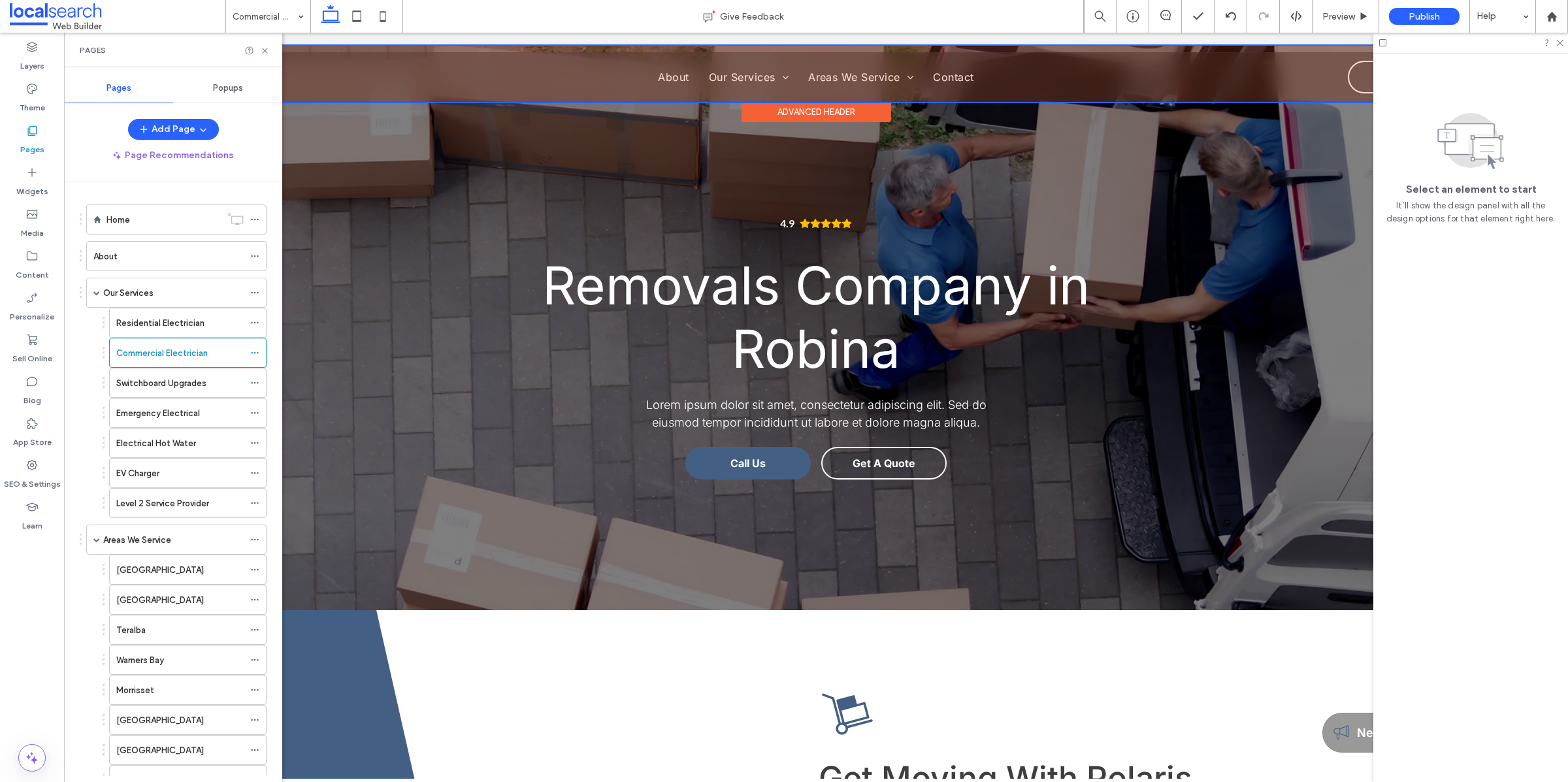
click at [607, 75] on div at bounding box center [816, 74] width 1478 height 56
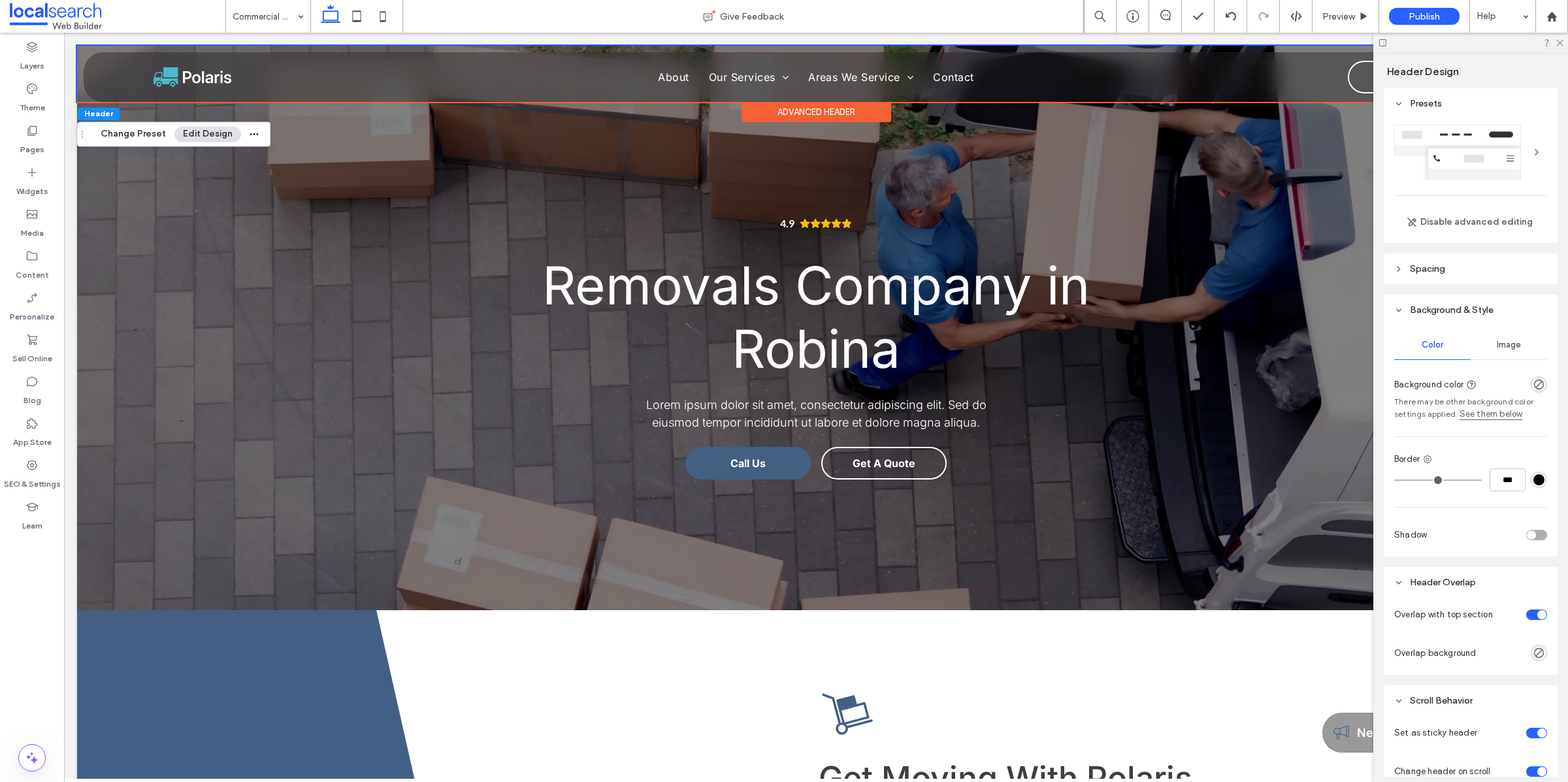
click at [20, 566] on div "Layers Theme Pages Widgets Media Content Personalize Sell Online Blog App Store…" at bounding box center [32, 407] width 64 height 749
click at [37, 566] on div "Layers Theme Pages Widgets Media Content Personalize Sell Online Blog App Store…" at bounding box center [32, 407] width 64 height 749
click at [12, 566] on div "Layers Theme Pages Widgets Media Content Personalize Sell Online Blog App Store…" at bounding box center [32, 407] width 64 height 749
click at [34, 132] on icon at bounding box center [31, 130] width 13 height 13
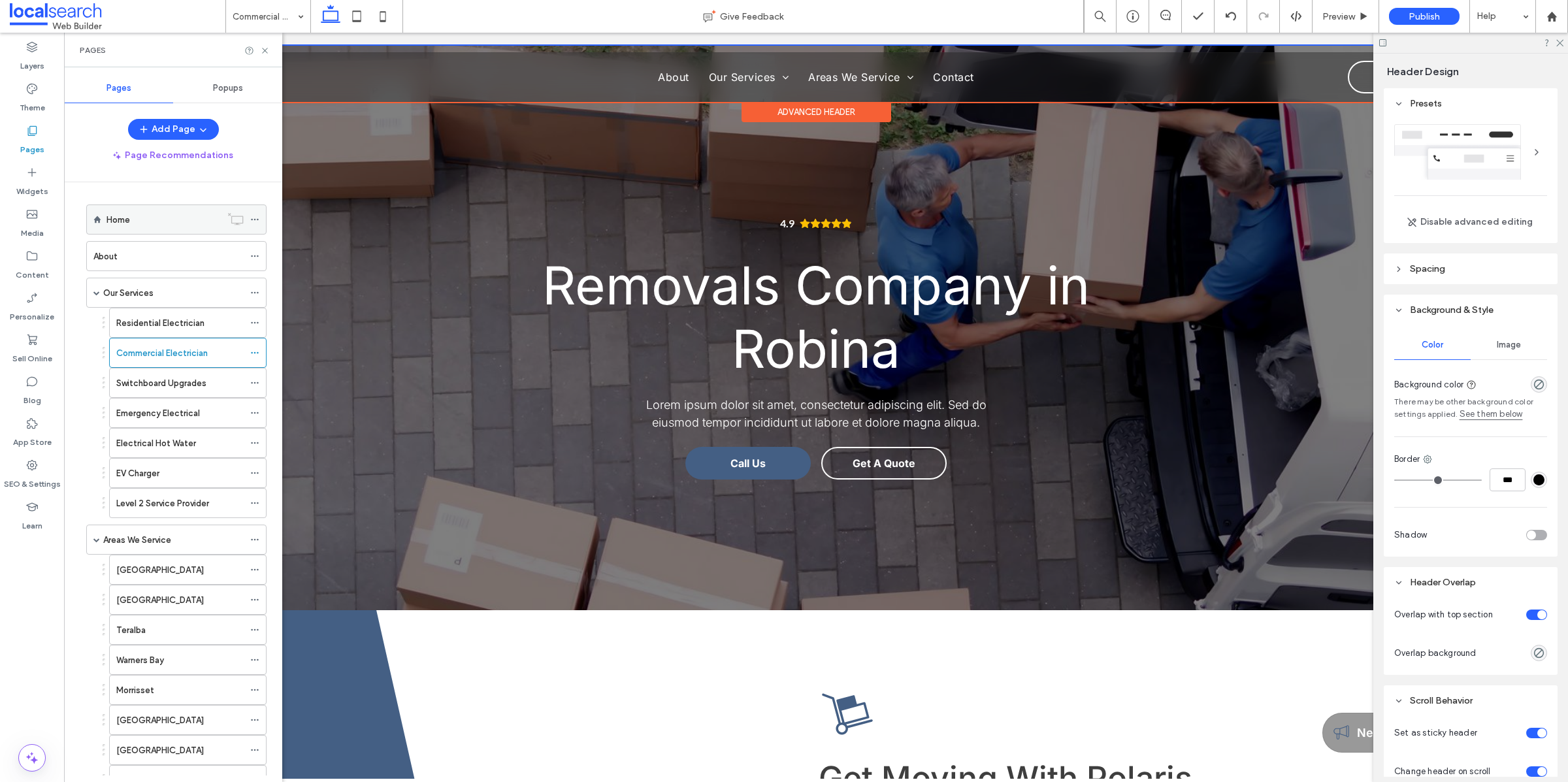
click at [169, 225] on div "Home" at bounding box center [164, 220] width 114 height 14
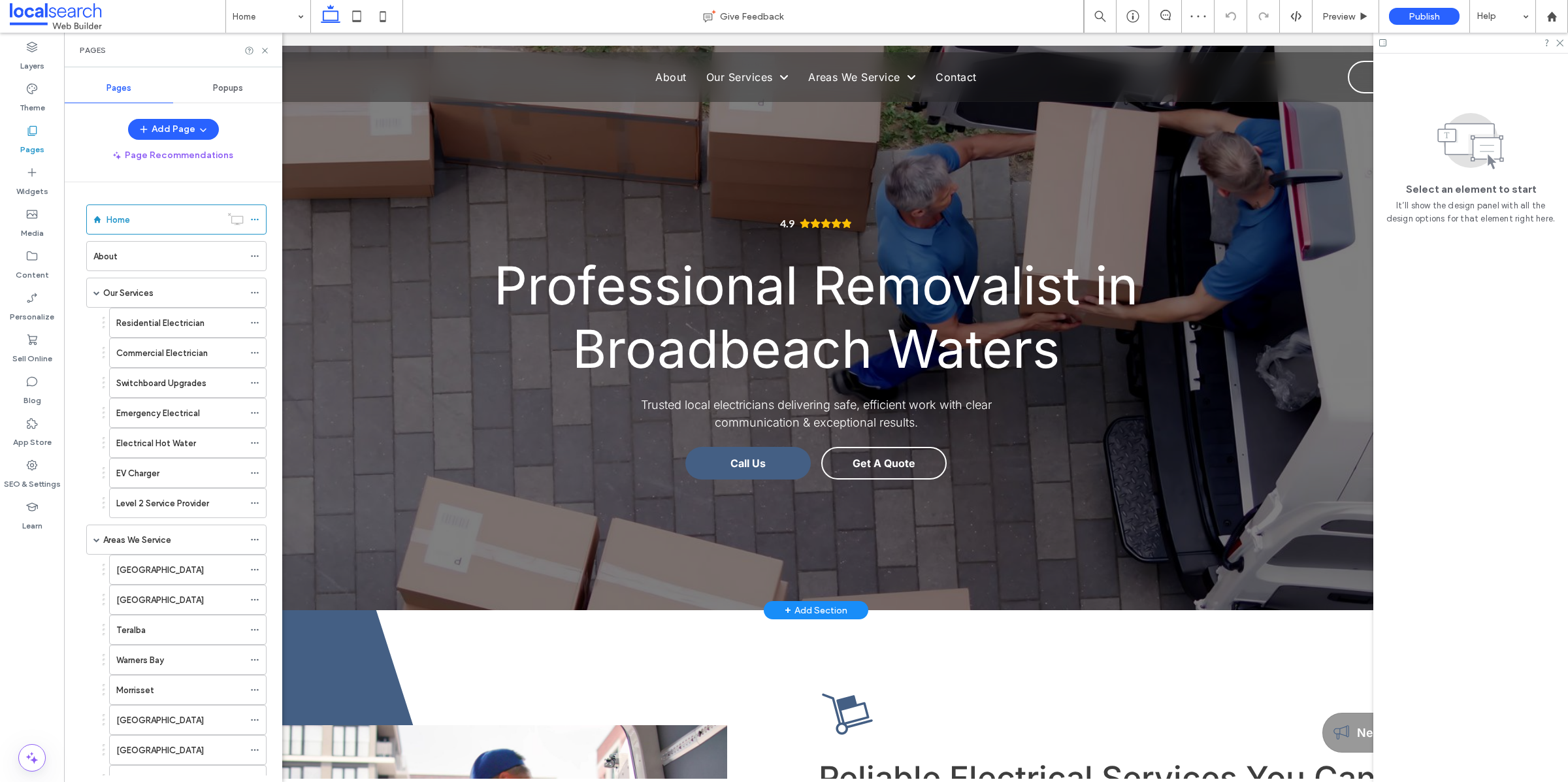
click at [607, 348] on span "Professional Removalist in Broadbeach Waters" at bounding box center [815, 316] width 644 height 127
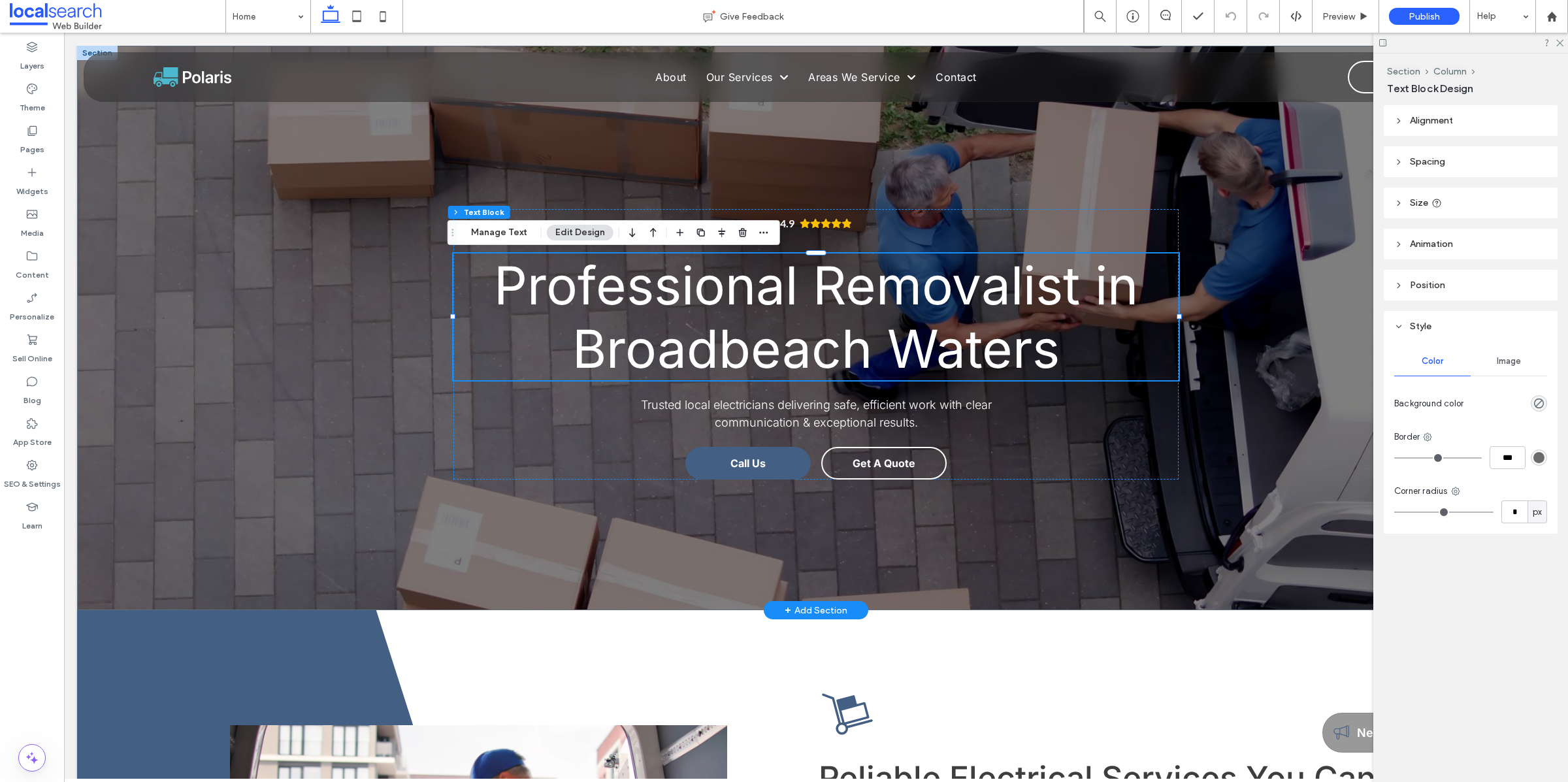
click at [607, 320] on span "Professional Removalist in Broadbeach Waters" at bounding box center [815, 316] width 644 height 127
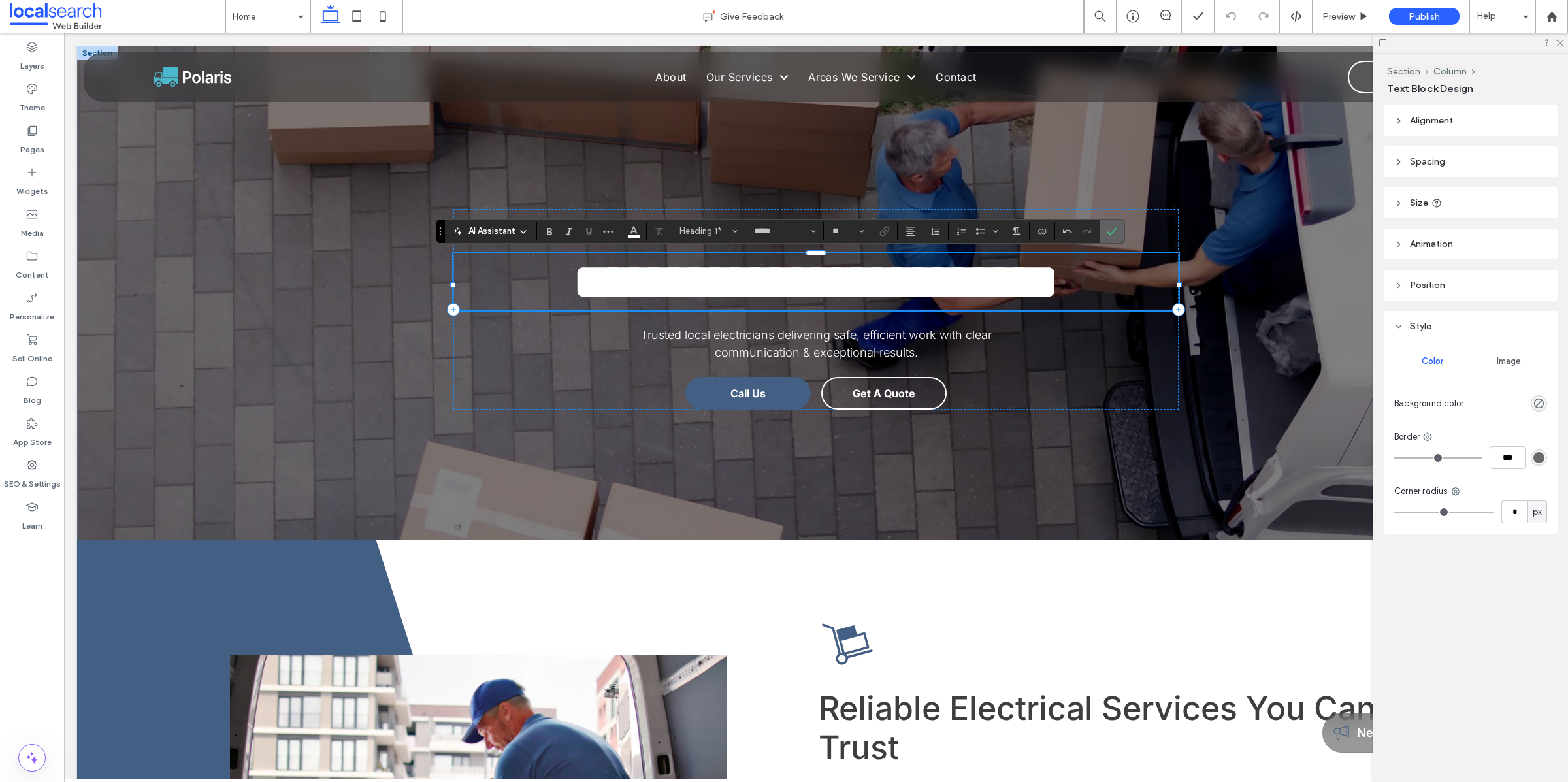
drag, startPoint x: 1118, startPoint y: 226, endPoint x: 1056, endPoint y: 196, distance: 68.9
click at [607, 226] on icon "Confirm" at bounding box center [1111, 231] width 10 height 10
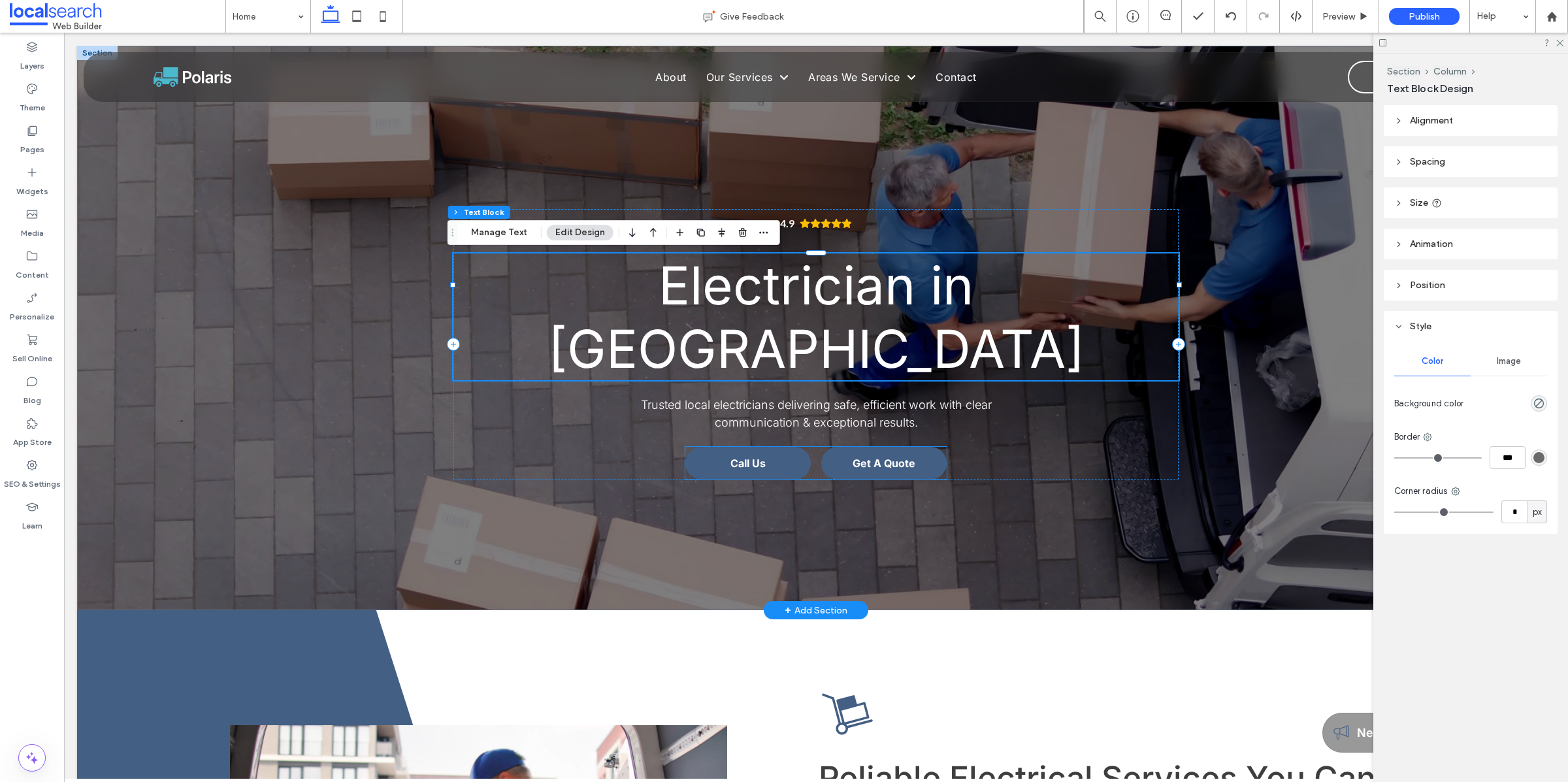
click at [607, 456] on span "Get A Quote" at bounding box center [884, 462] width 63 height 13
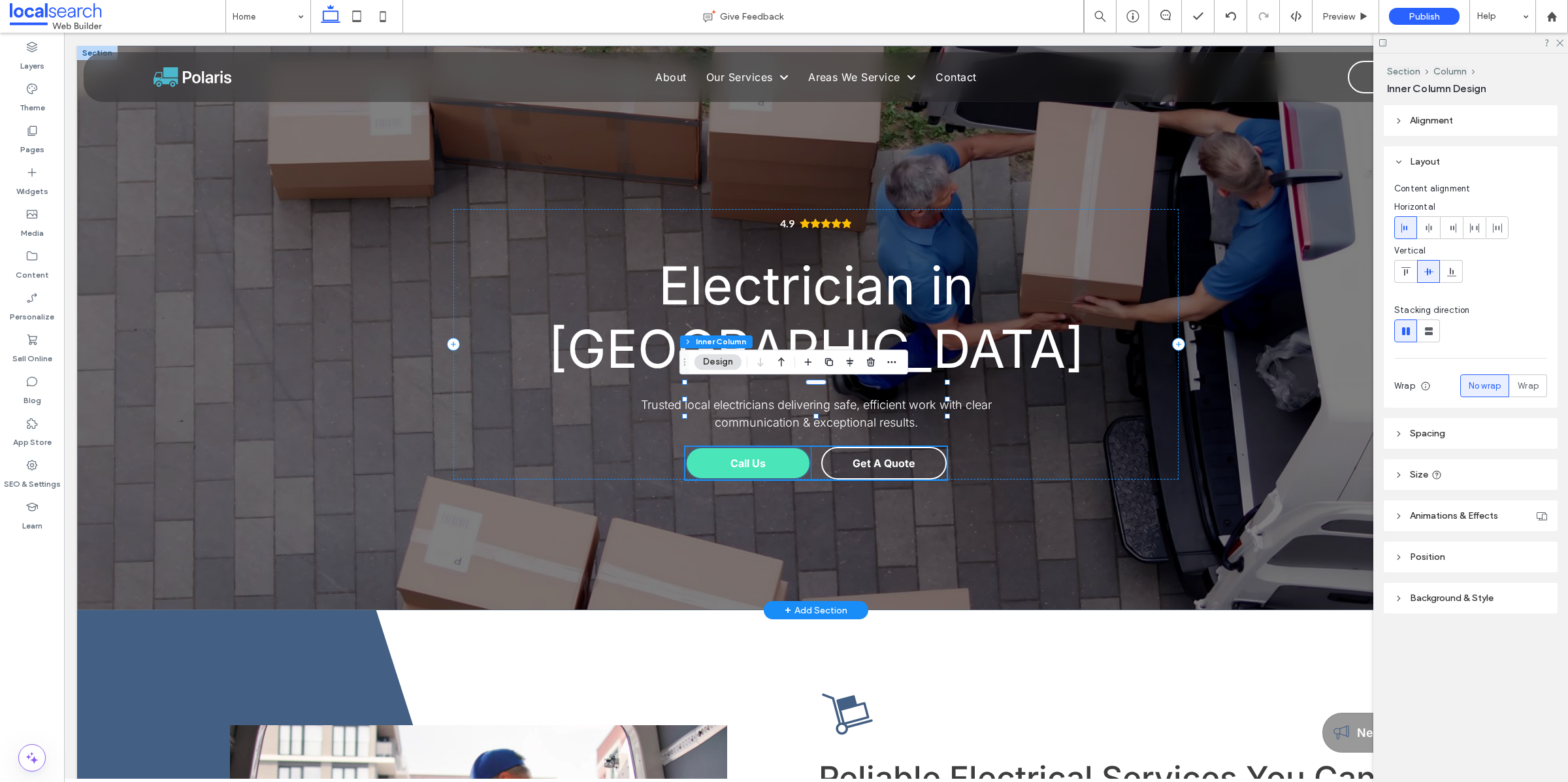
click at [607, 447] on link "Call Us" at bounding box center [748, 463] width 125 height 33
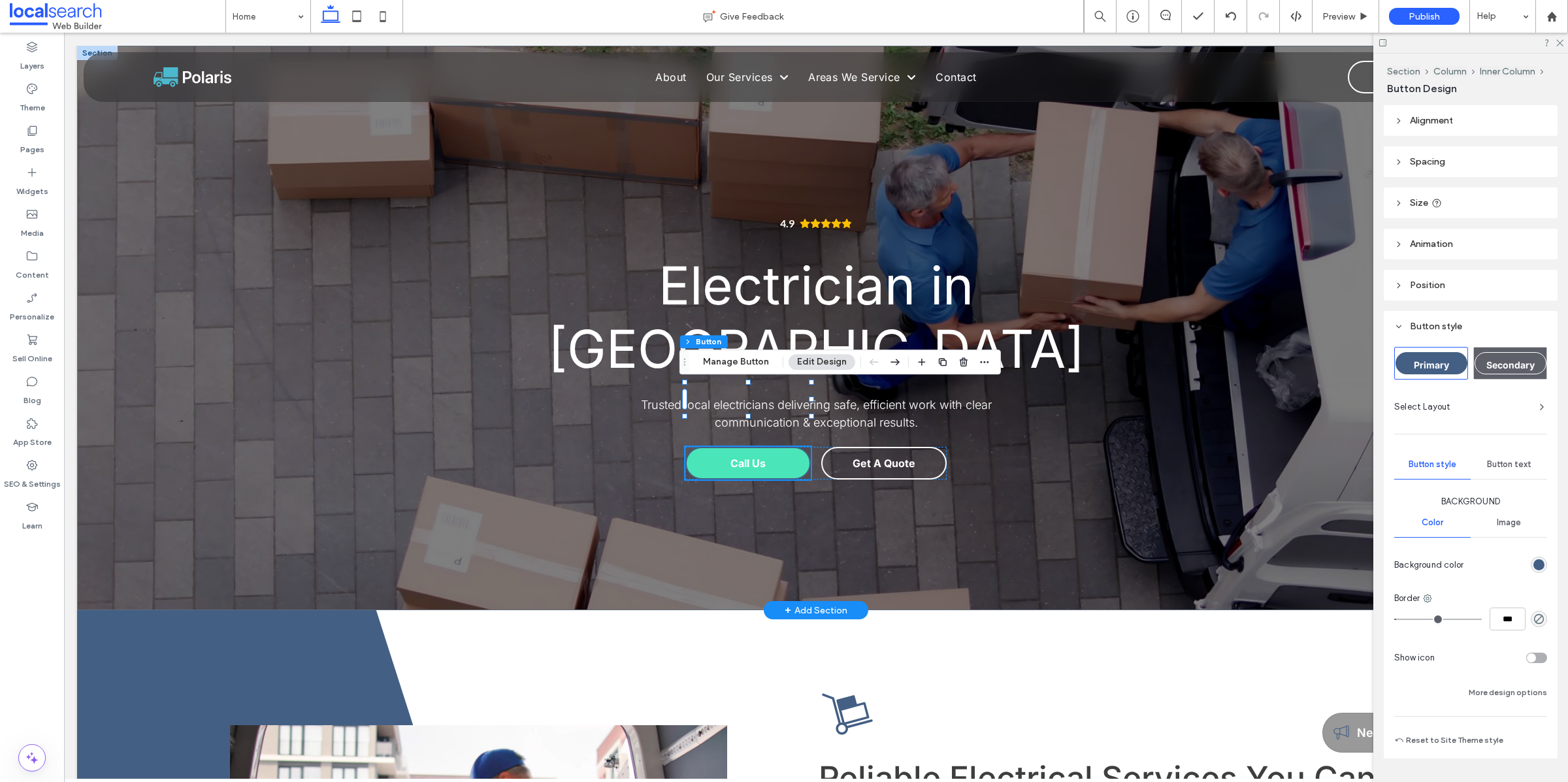
click at [607, 456] on span "Call Us" at bounding box center [748, 462] width 36 height 13
type input "*"
click at [607, 365] on button "Manage Button" at bounding box center [735, 362] width 83 height 16
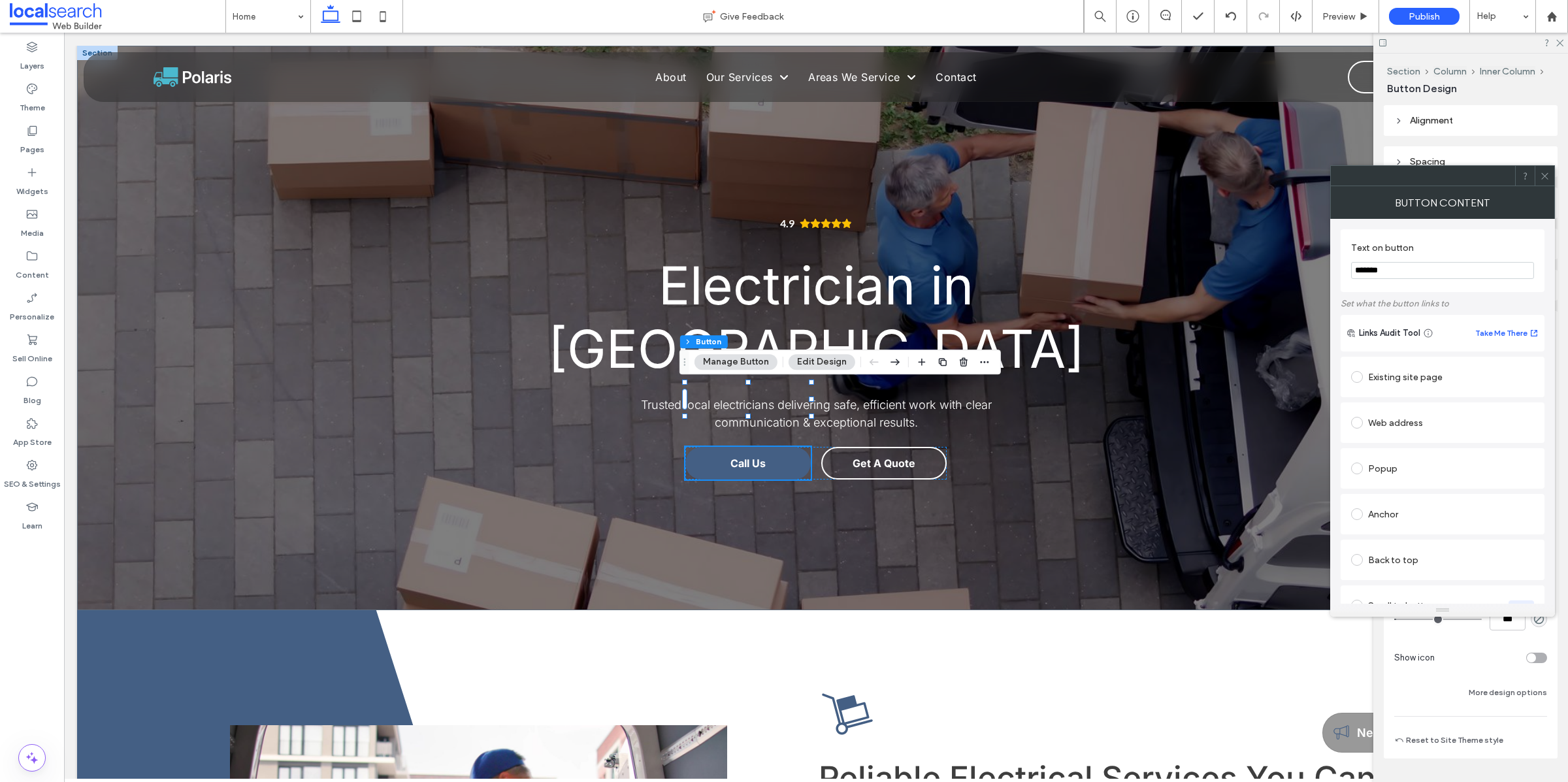
scroll to position [267, 0]
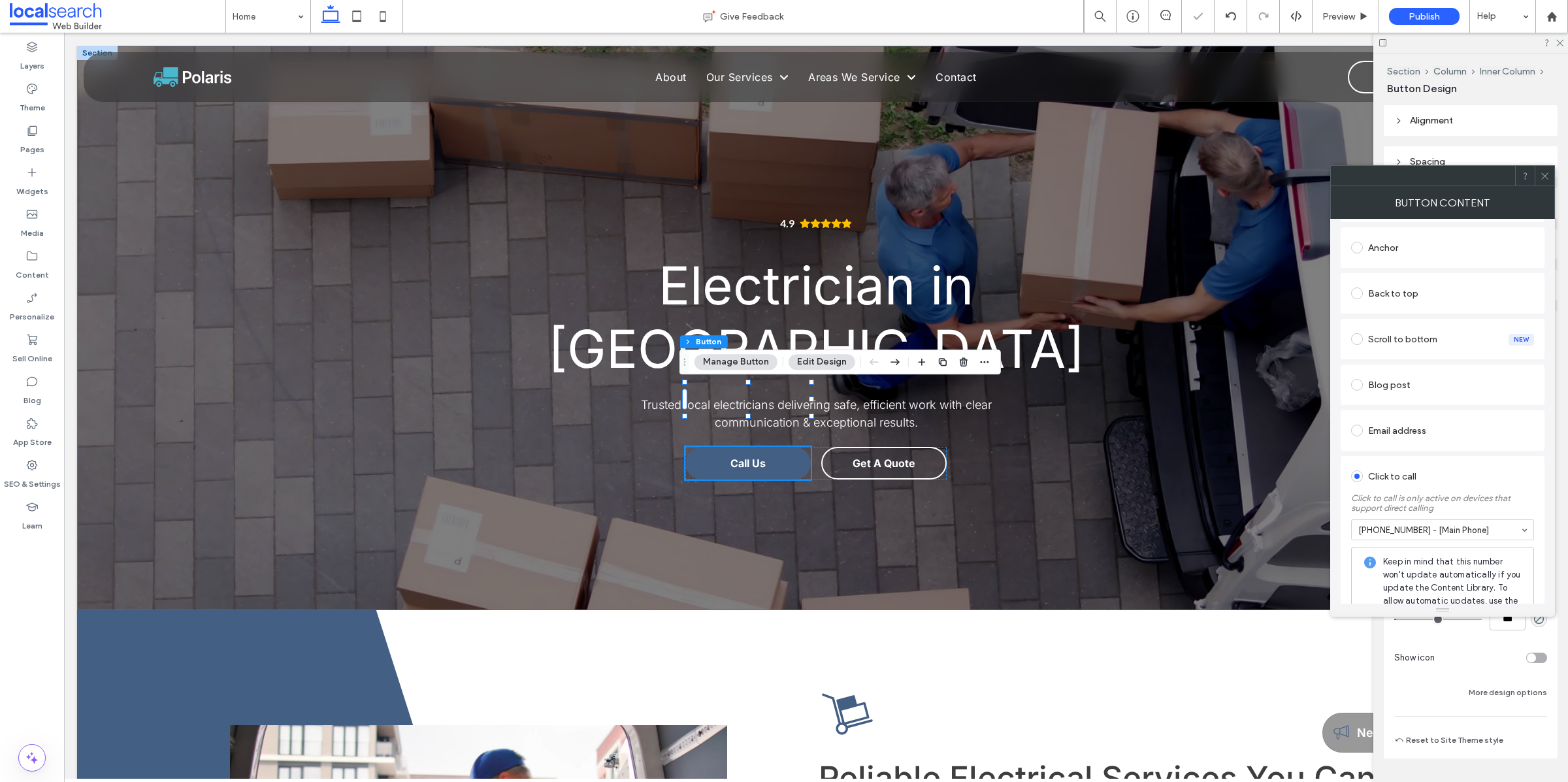
click at [607, 173] on icon at bounding box center [1545, 176] width 10 height 10
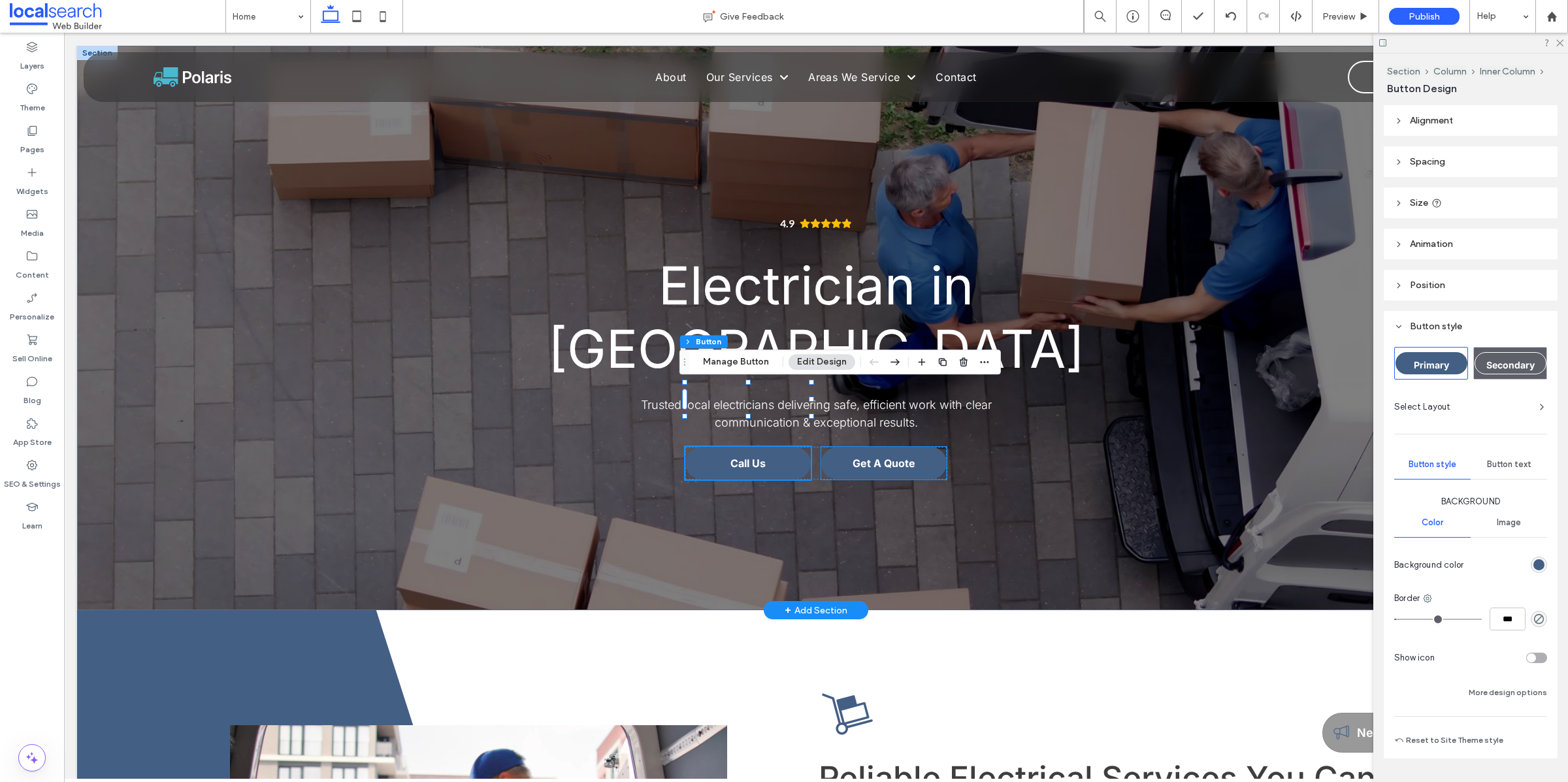
click at [607, 456] on span "Get A Quote" at bounding box center [884, 462] width 63 height 13
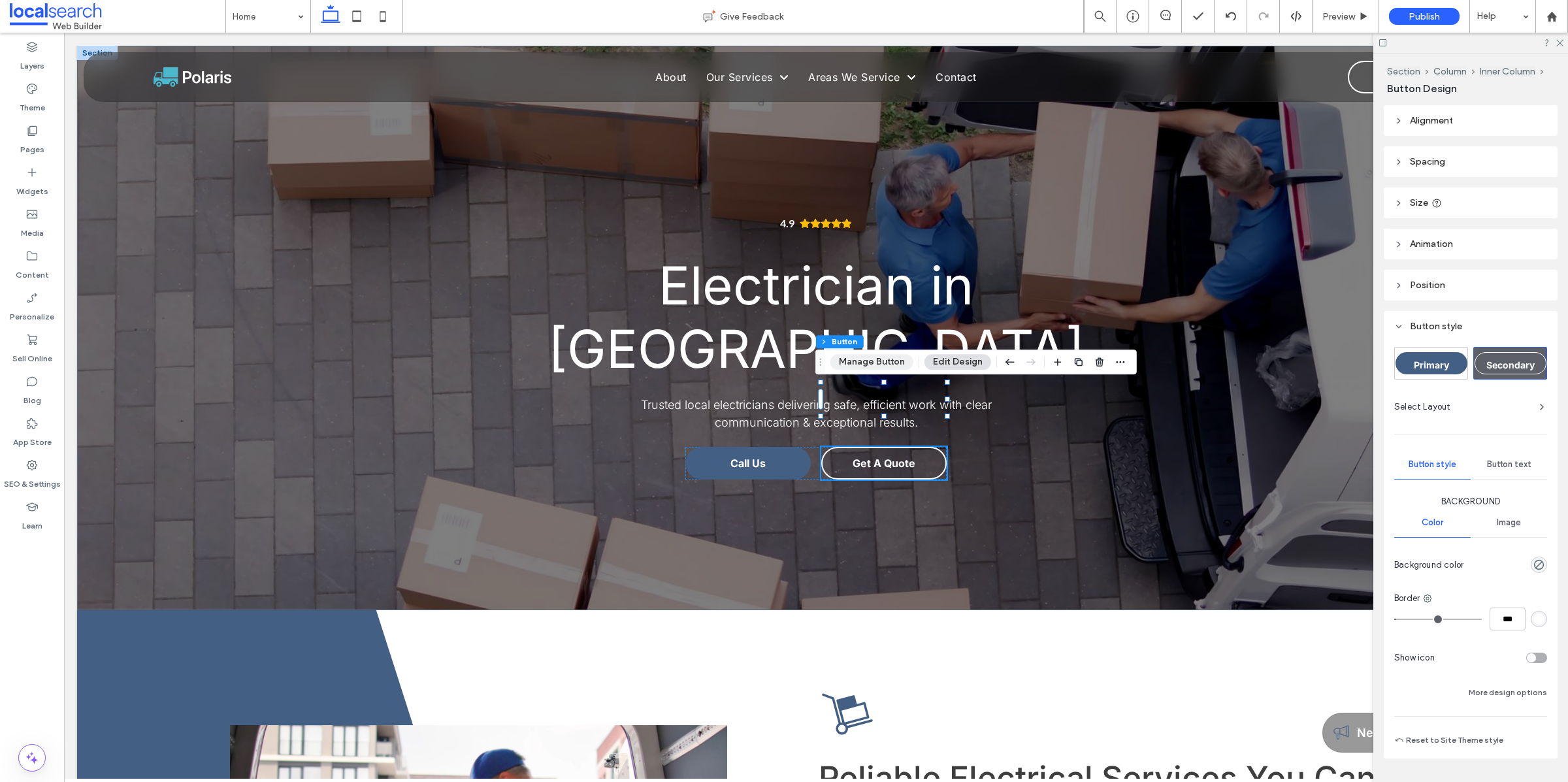
click at [607, 365] on button "Manage Button" at bounding box center [872, 362] width 83 height 16
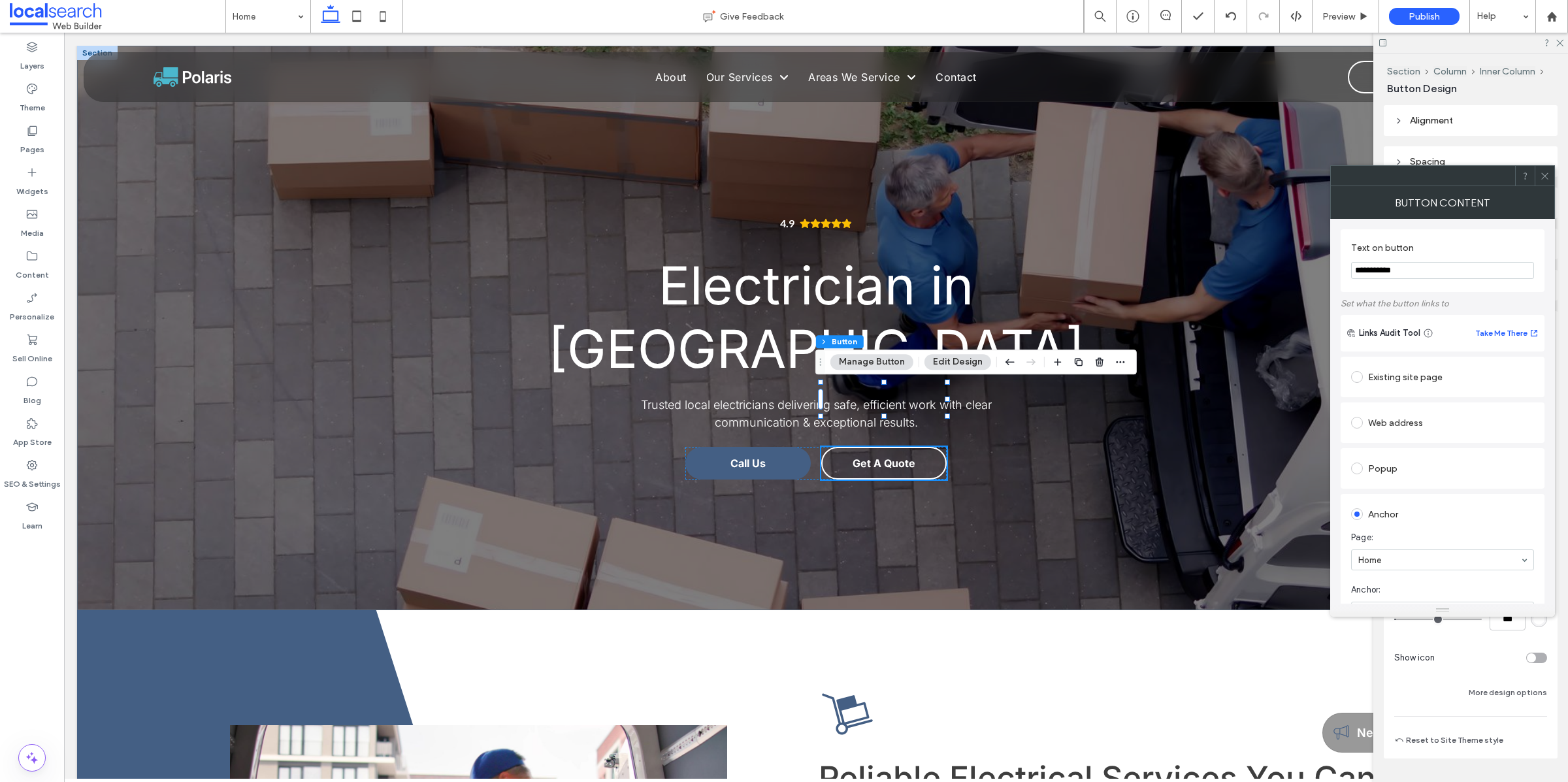
click at [607, 382] on div "Existing site page" at bounding box center [1442, 377] width 183 height 21
click at [607, 177] on use at bounding box center [1544, 176] width 7 height 7
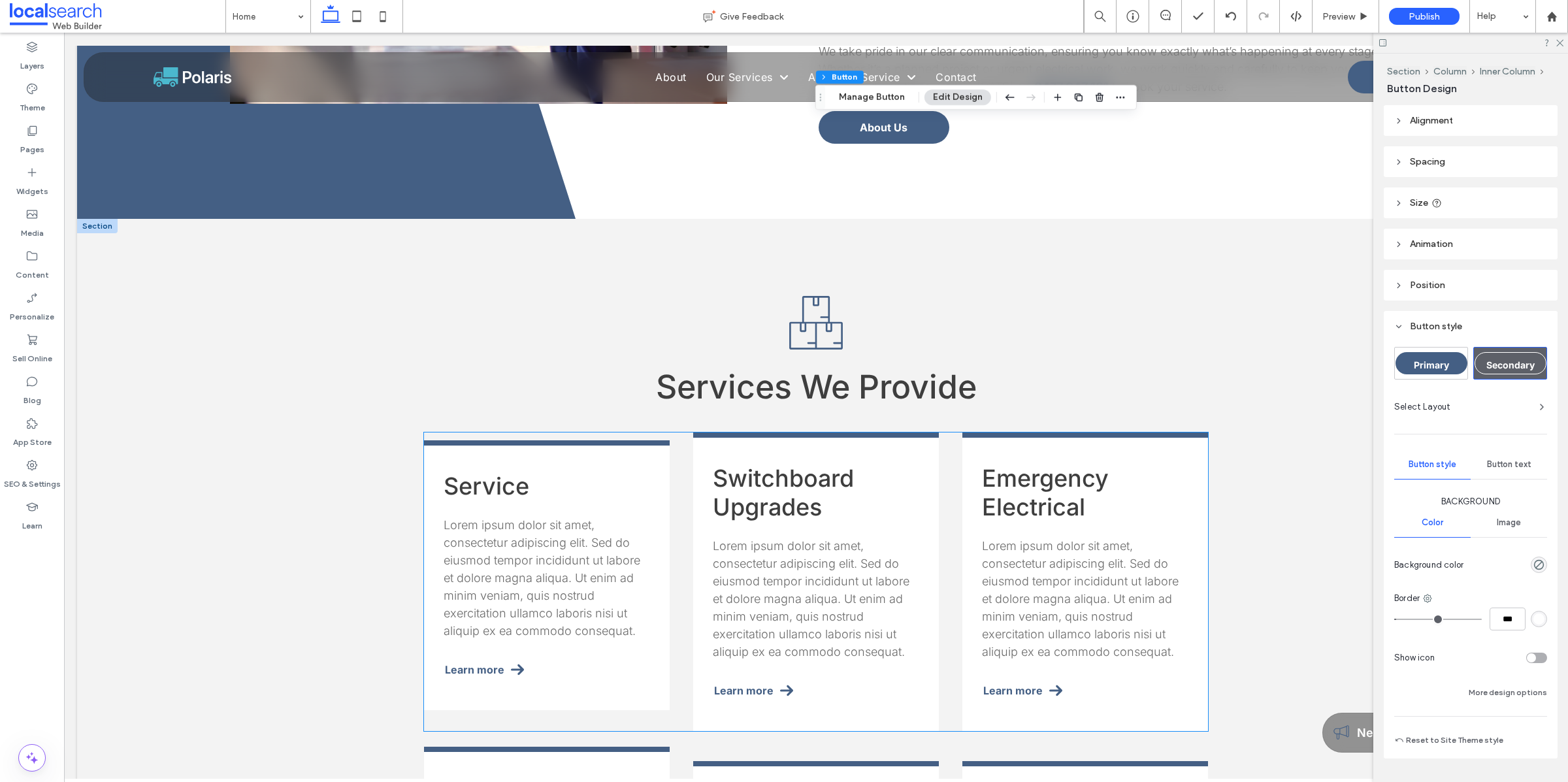
scroll to position [1097, 0]
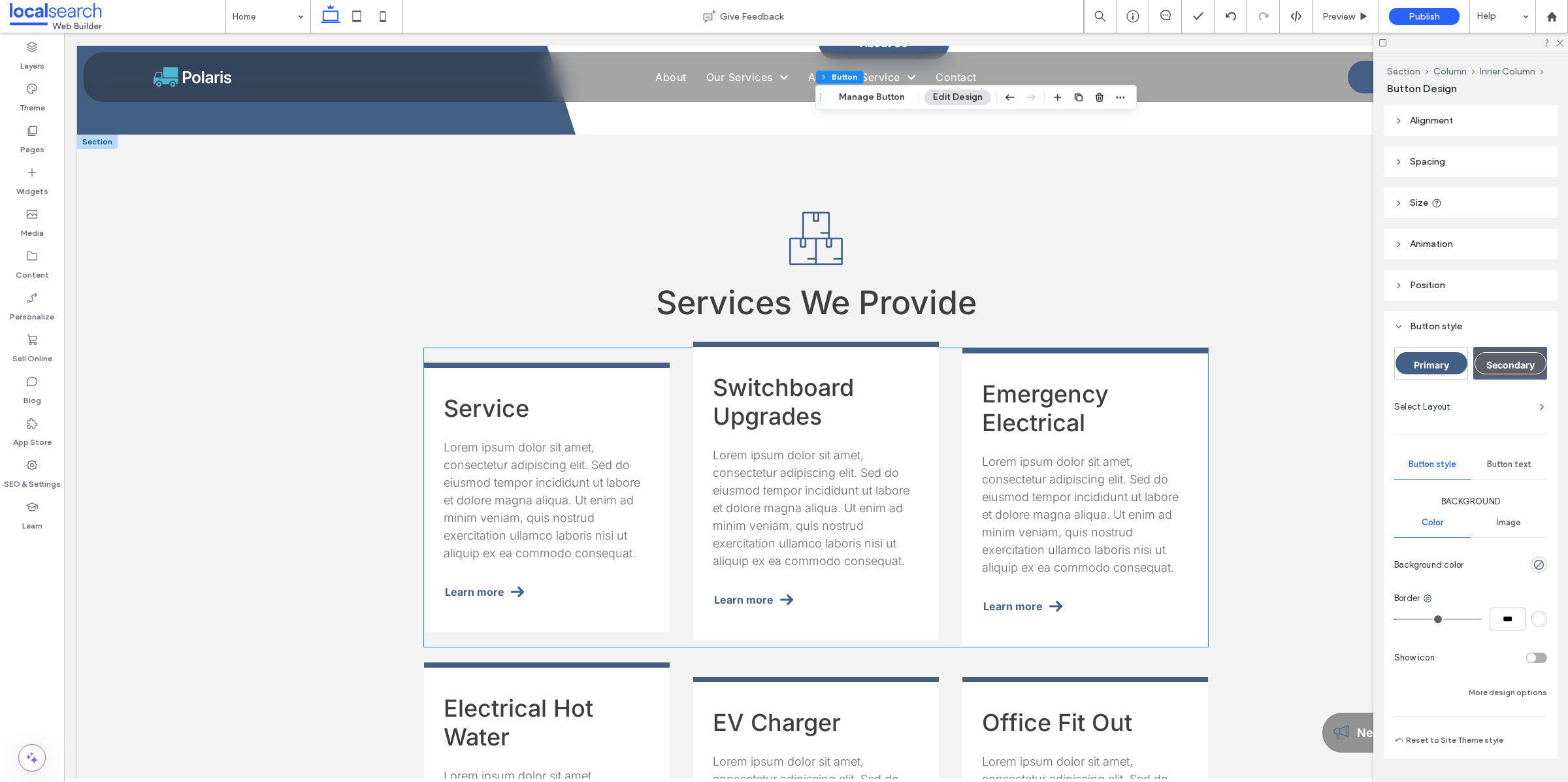
click at [607, 373] on span "Switchboard Upgrades" at bounding box center [783, 402] width 141 height 57
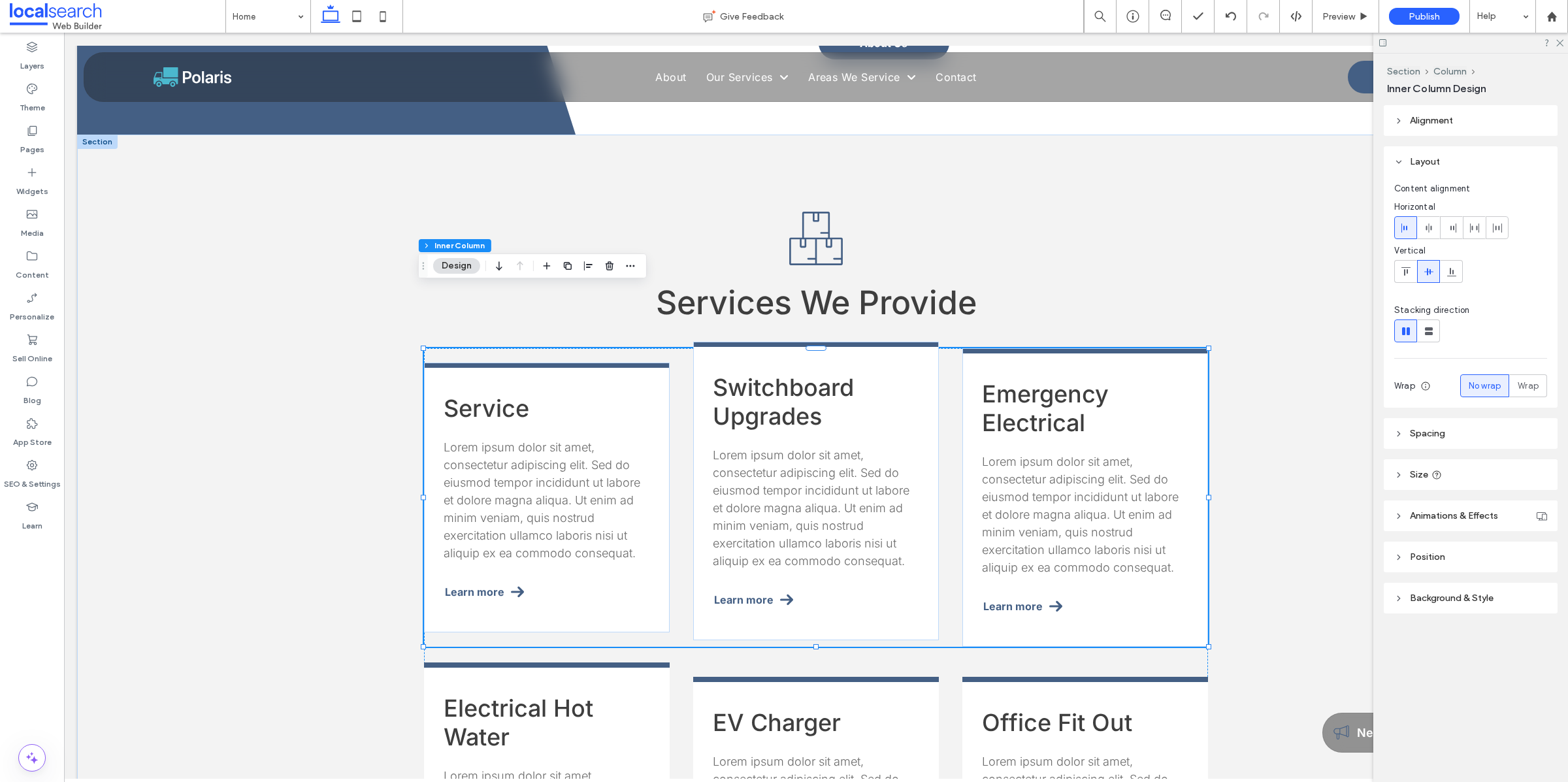
click at [607, 373] on span "Switchboard Upgrades" at bounding box center [783, 402] width 141 height 57
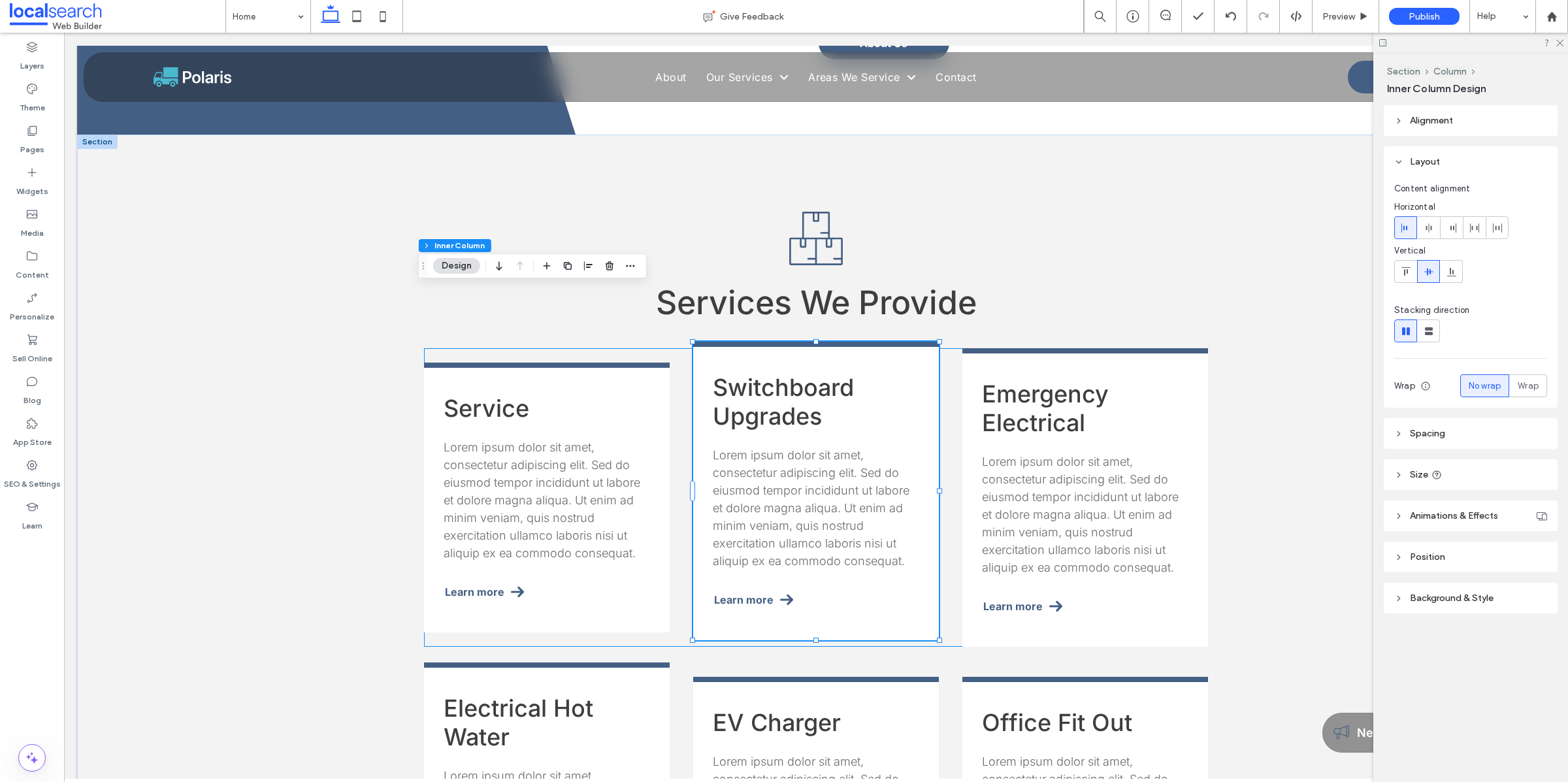
click at [607, 373] on span "Switchboard Upgrades" at bounding box center [783, 402] width 141 height 57
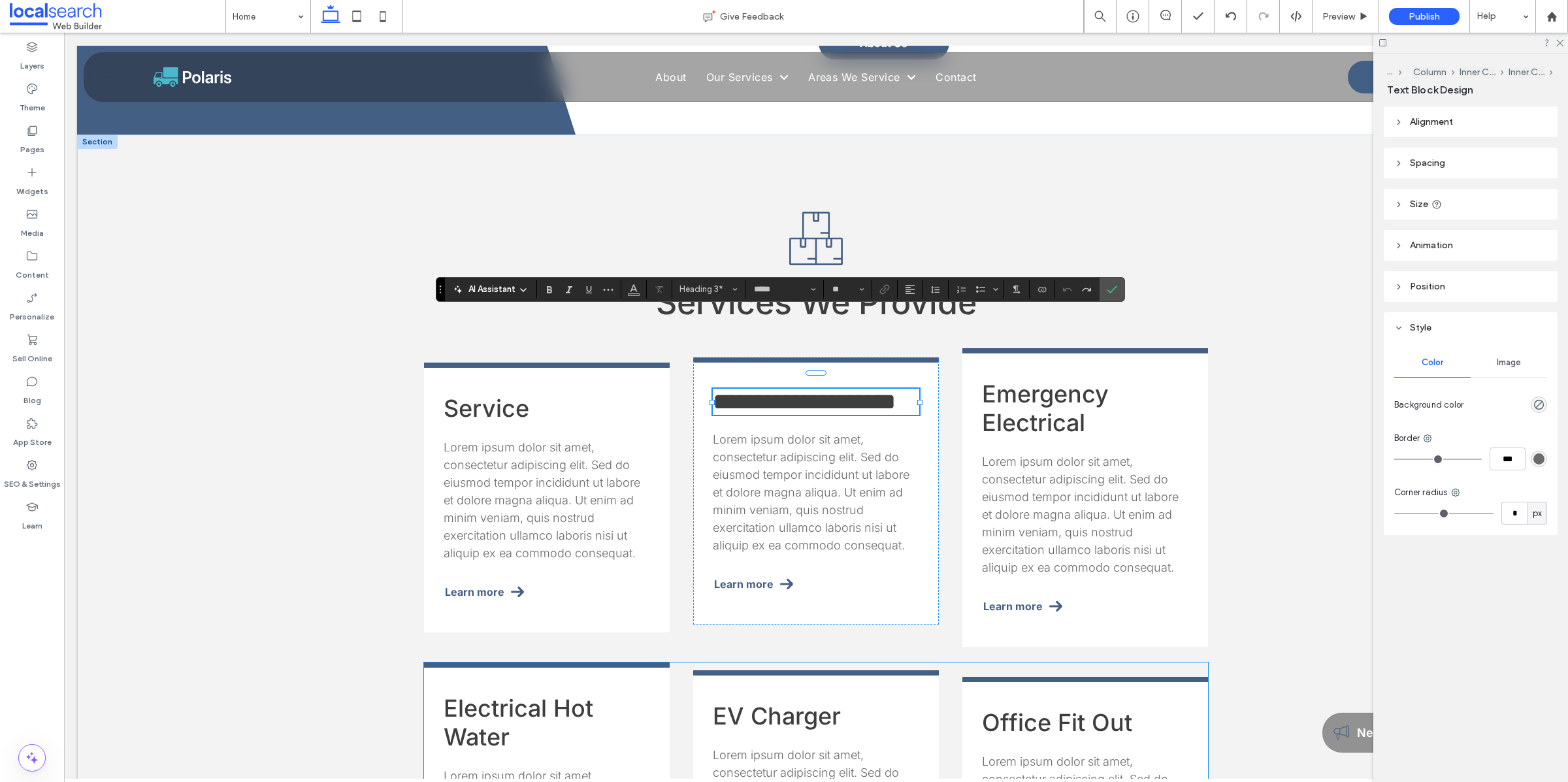
click at [607, 566] on span "EV Charger" at bounding box center [776, 716] width 128 height 29
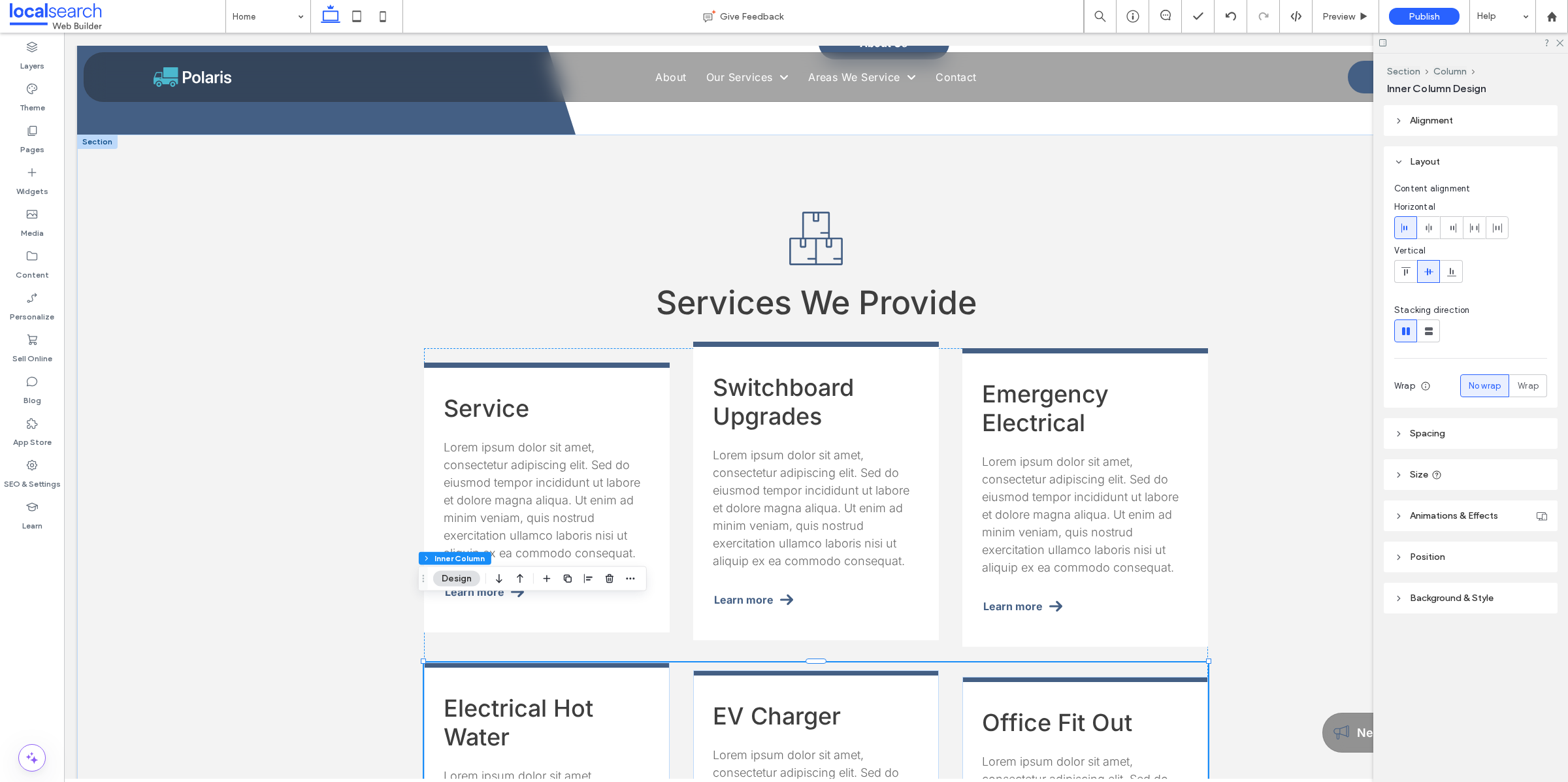
click at [607, 566] on span "EV Charger" at bounding box center [776, 716] width 128 height 29
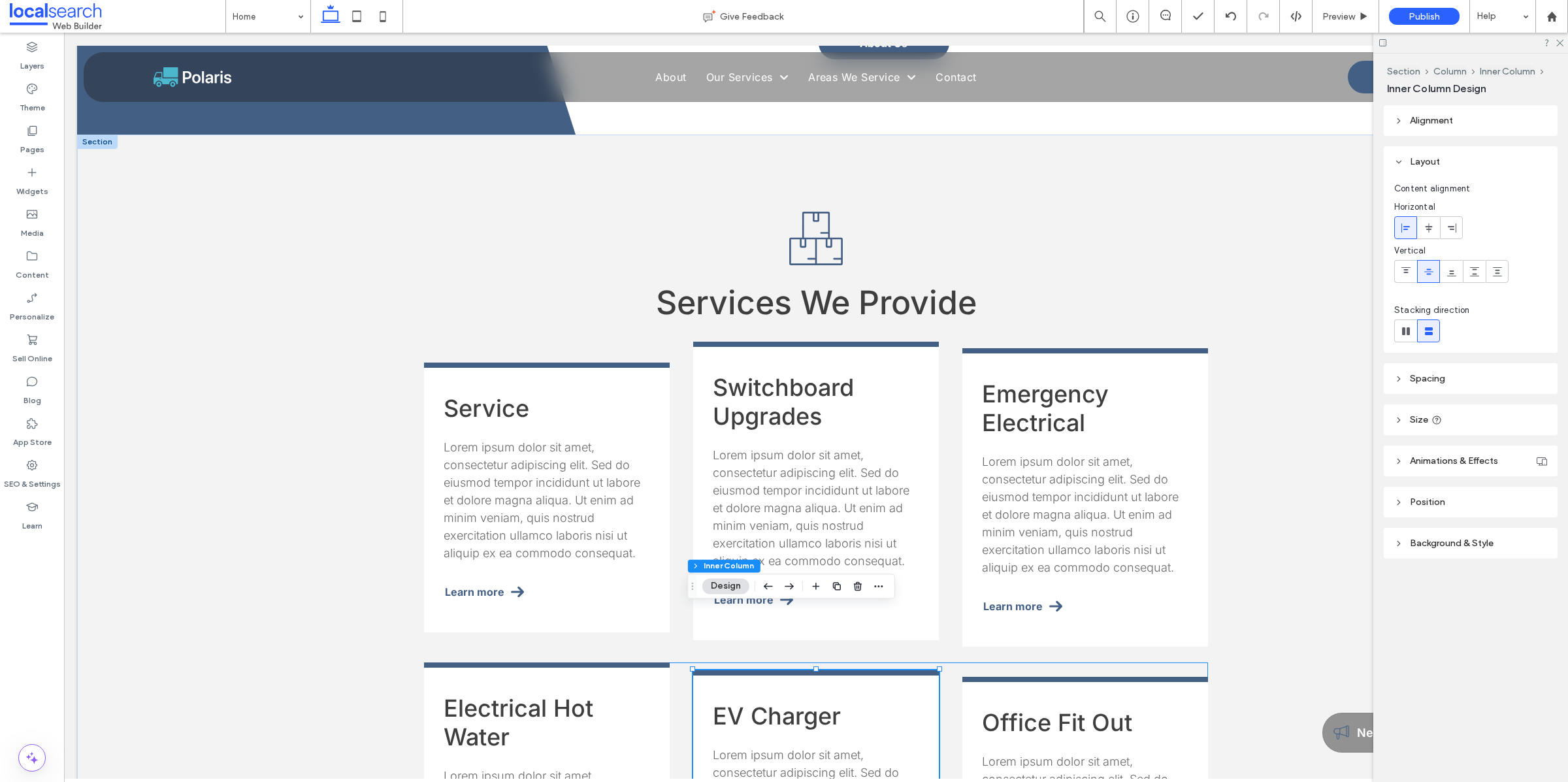
click at [607, 566] on span "EV Charger" at bounding box center [776, 716] width 128 height 29
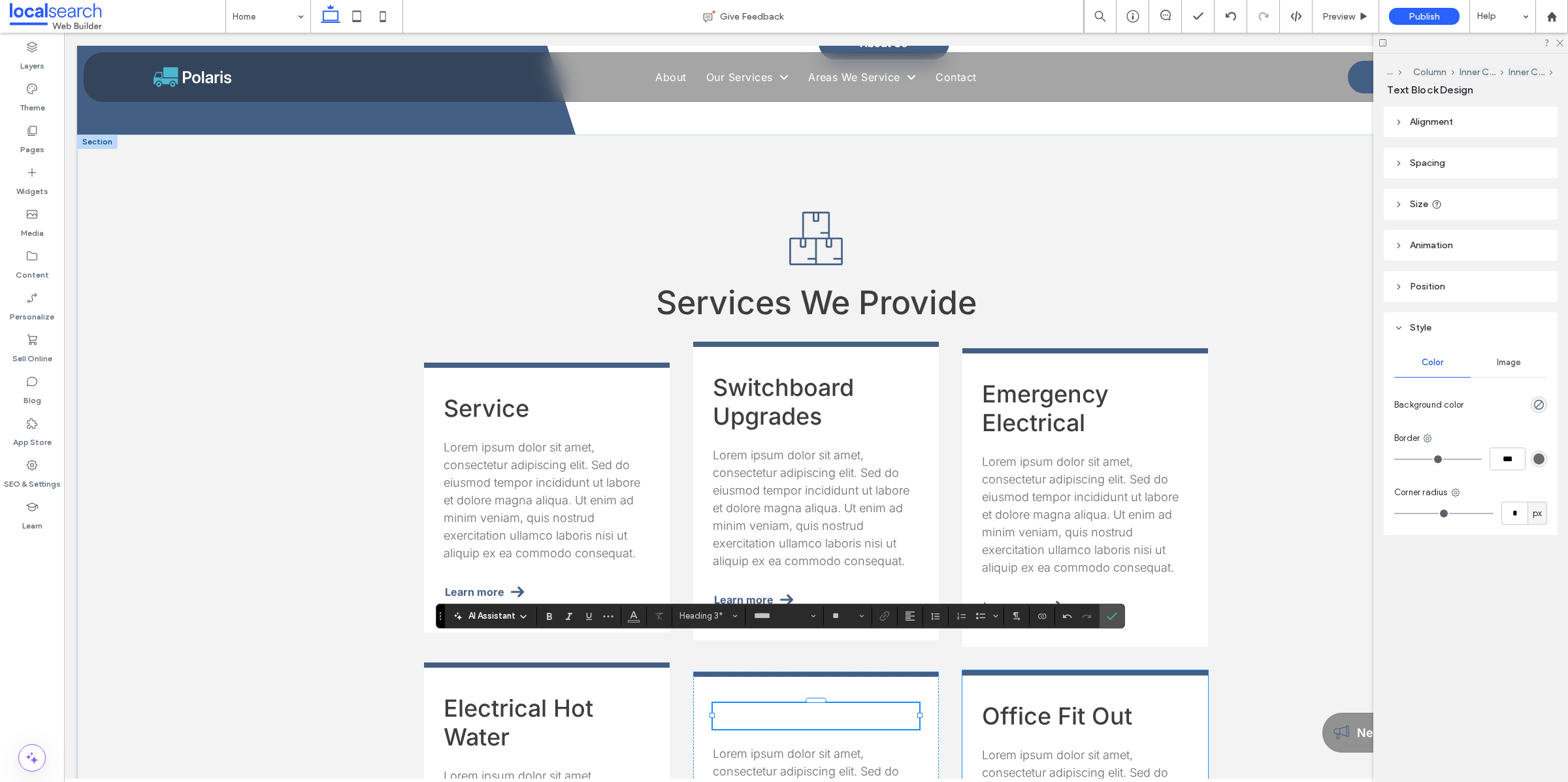
click at [607, 566] on span "Office Fit Out" at bounding box center [1057, 716] width 151 height 29
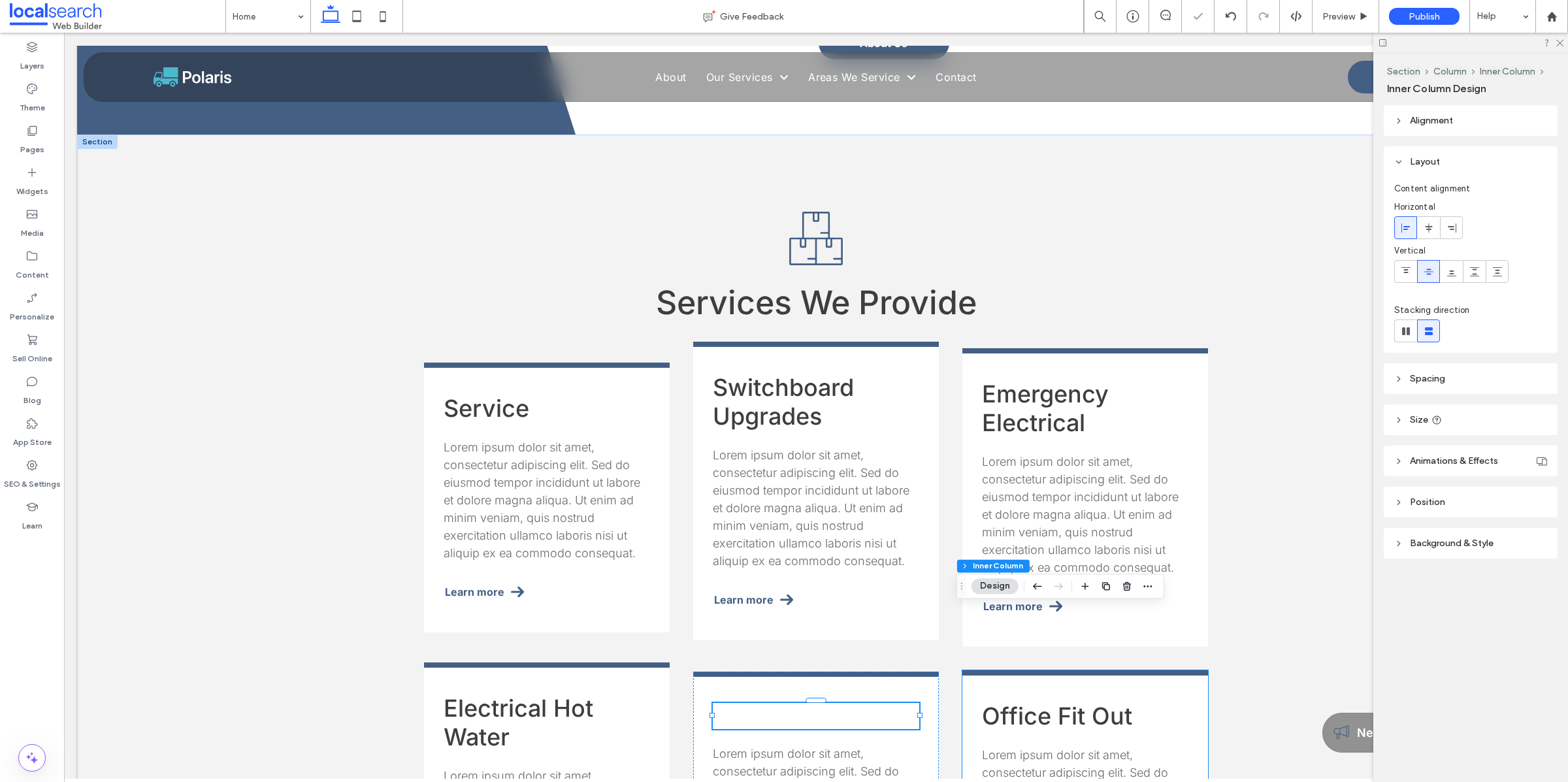
click at [607, 566] on span "Office Fit Out" at bounding box center [1057, 716] width 151 height 29
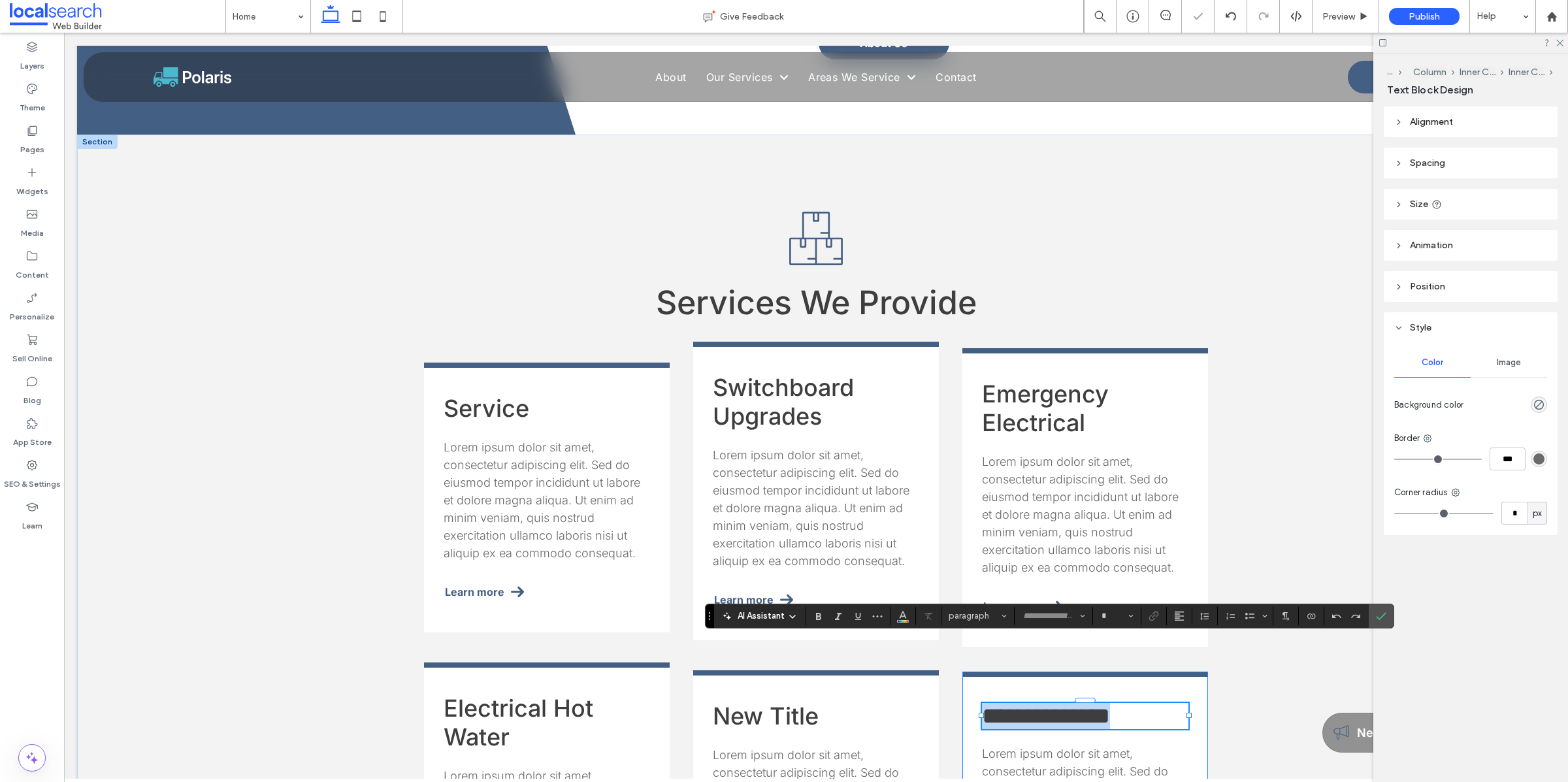
type input "*****"
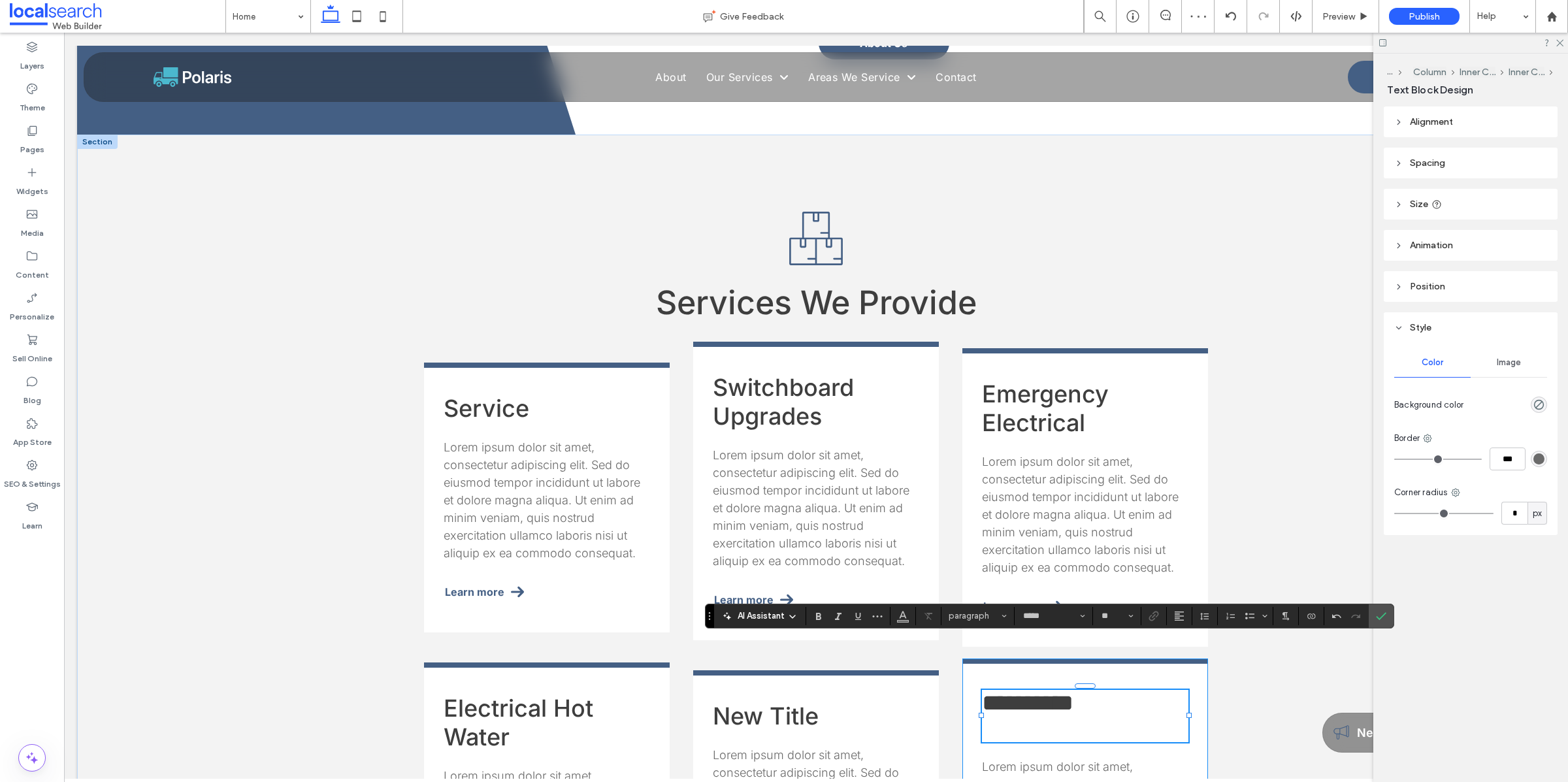
type input "**"
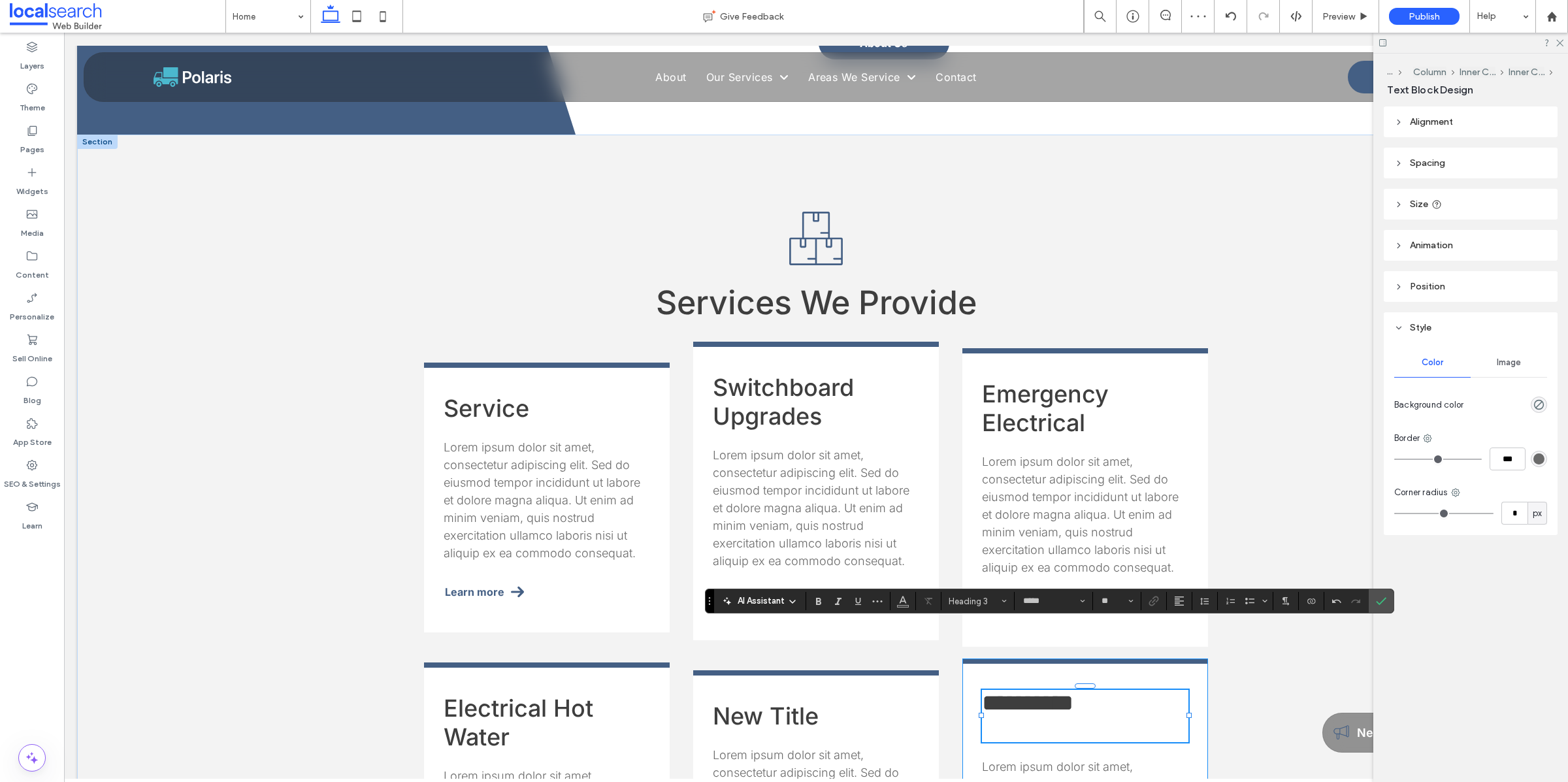
scroll to position [1112, 0]
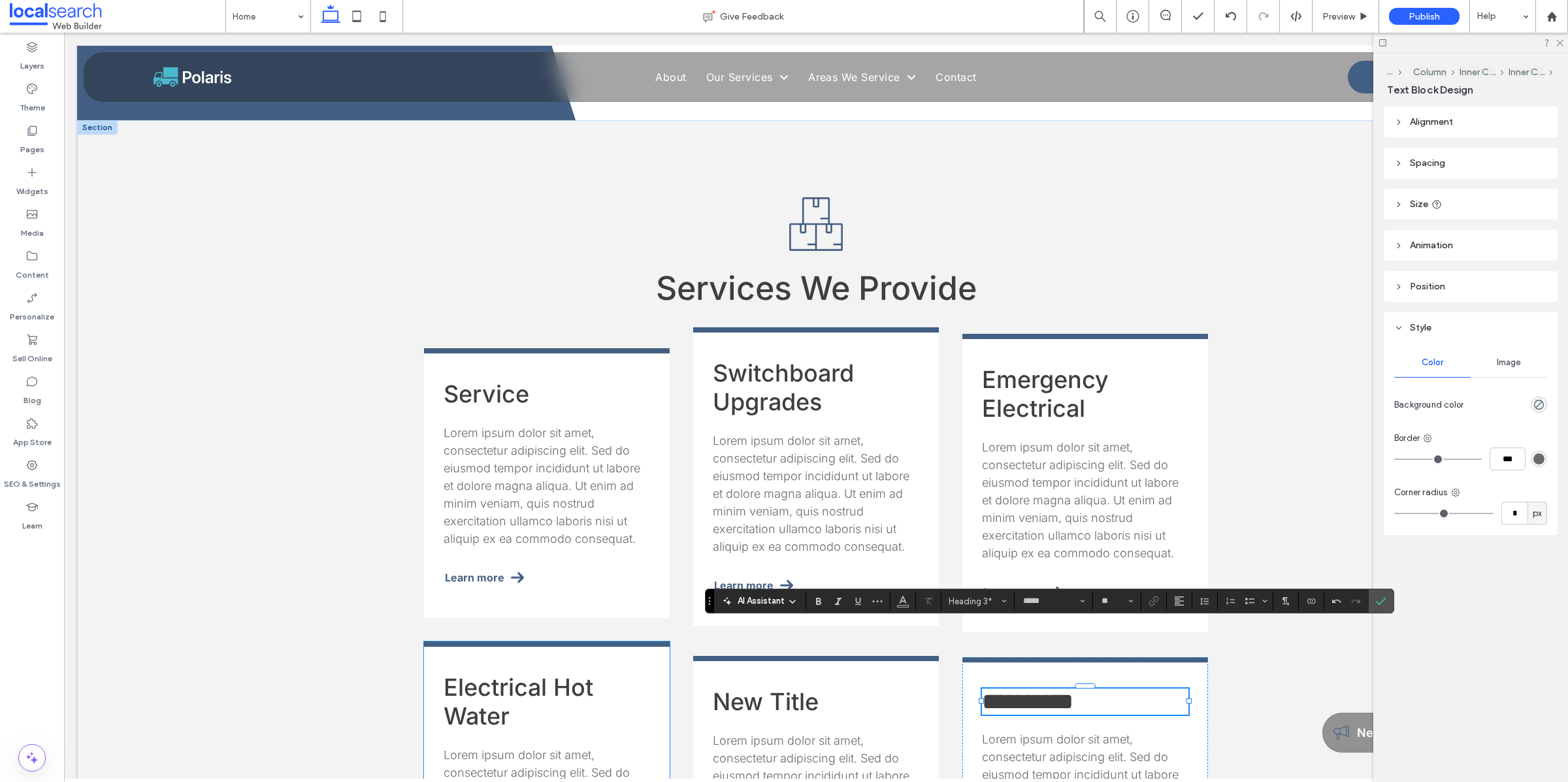
click at [499, 566] on span "Electrical Hot Water" at bounding box center [518, 701] width 150 height 57
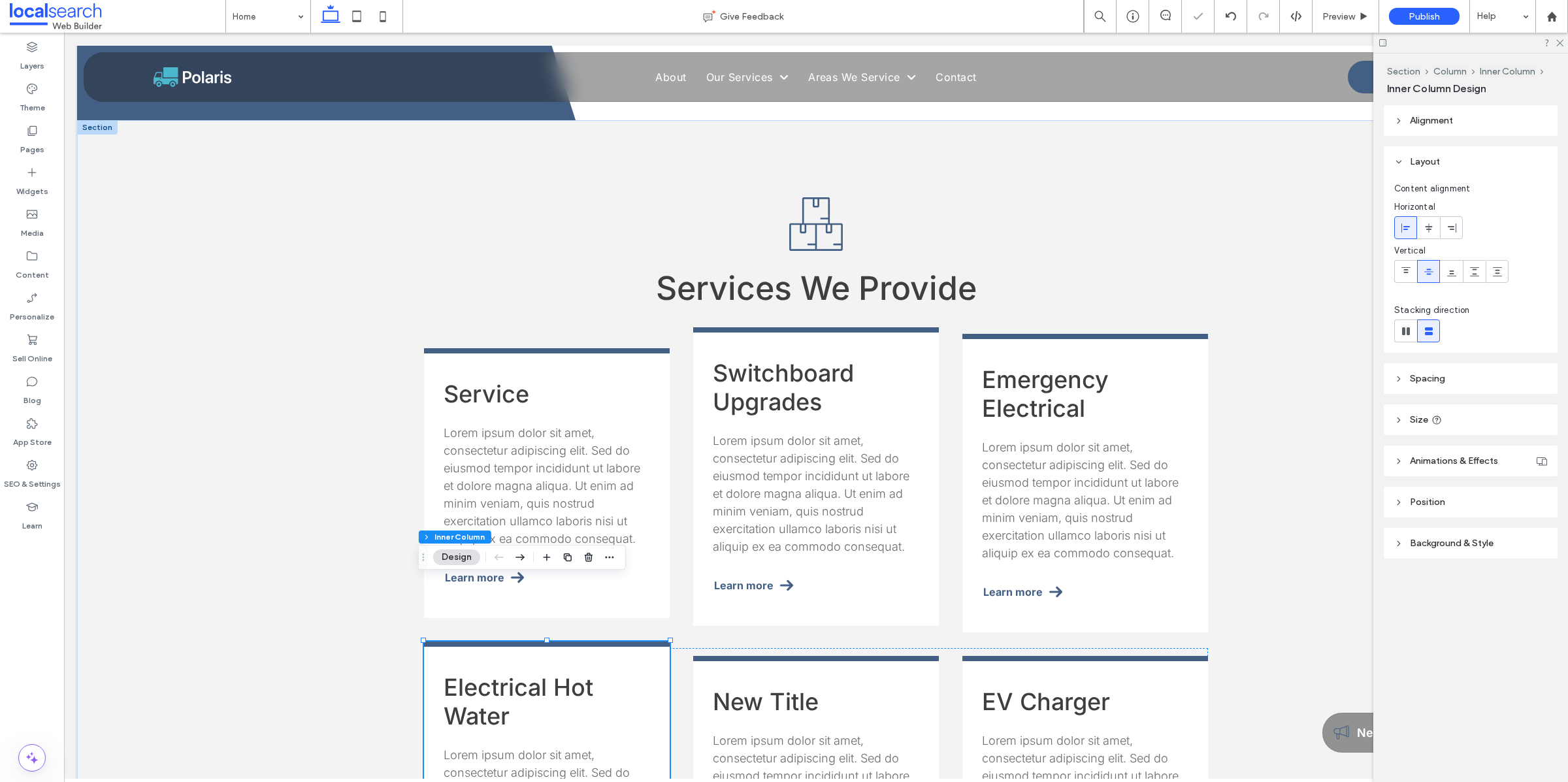
click at [494, 566] on span "Electrical Hot Water" at bounding box center [518, 701] width 150 height 57
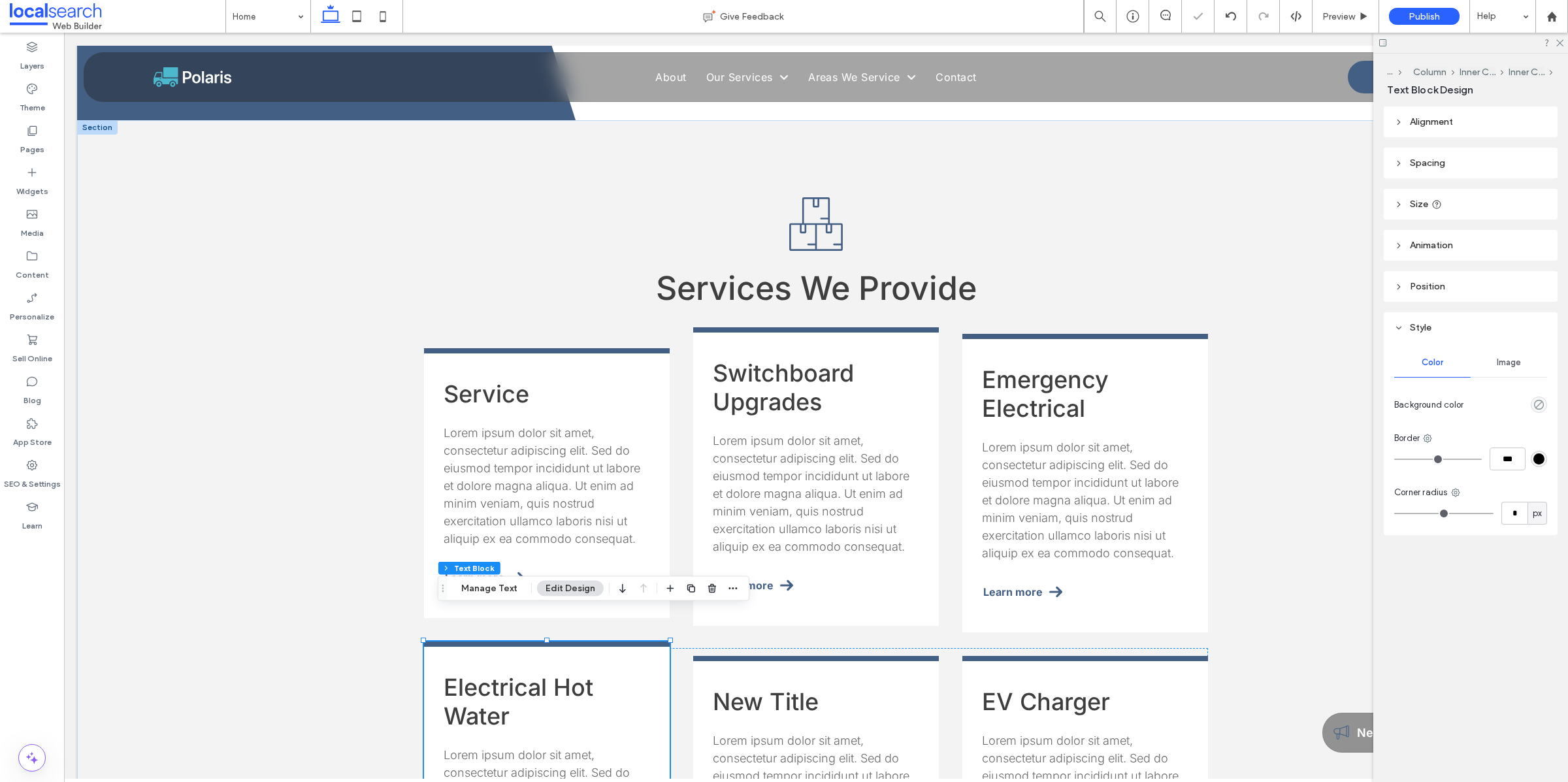
click at [494, 566] on span "Electrical Hot Water" at bounding box center [518, 701] width 150 height 57
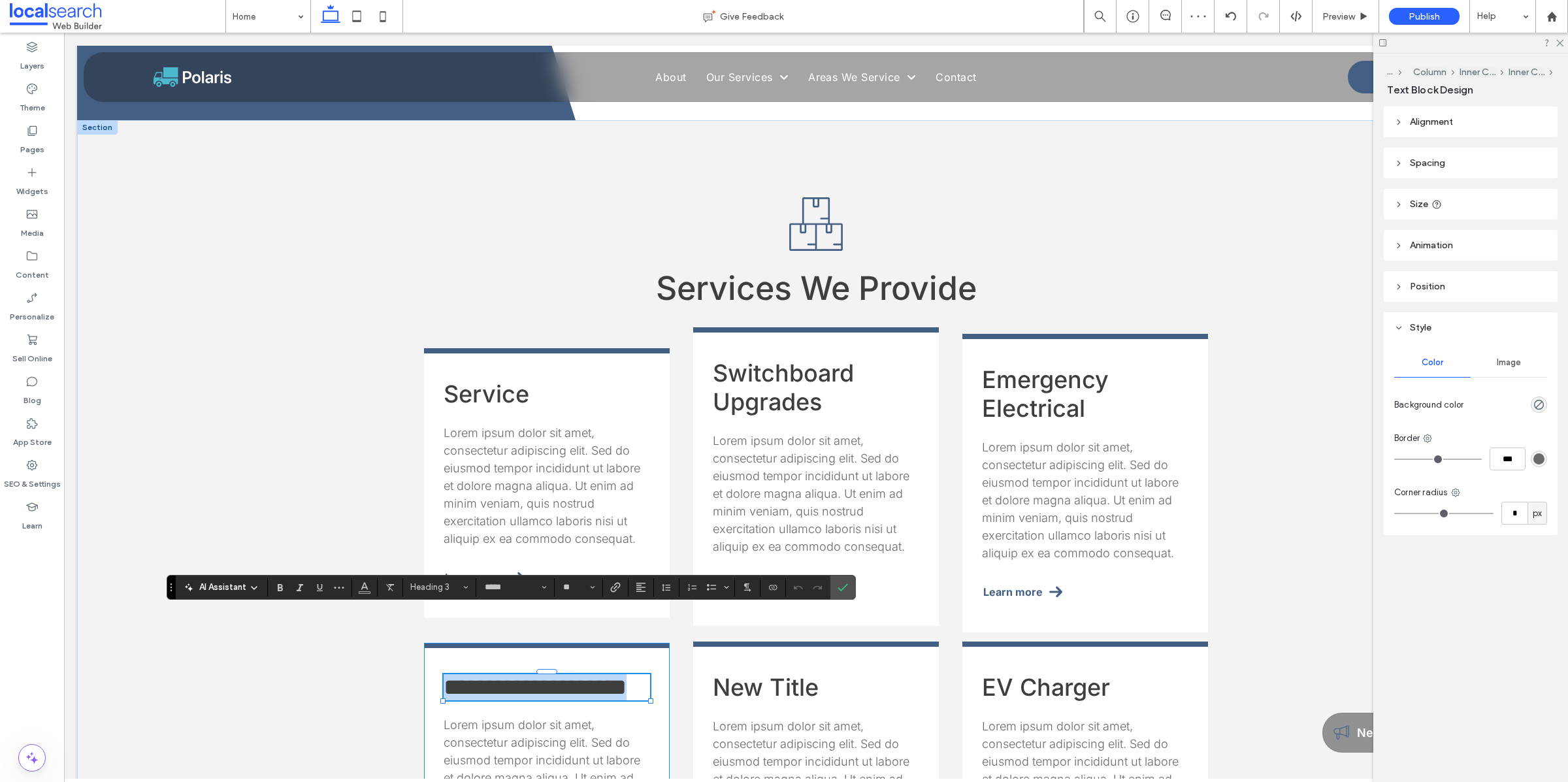
copy span "**********"
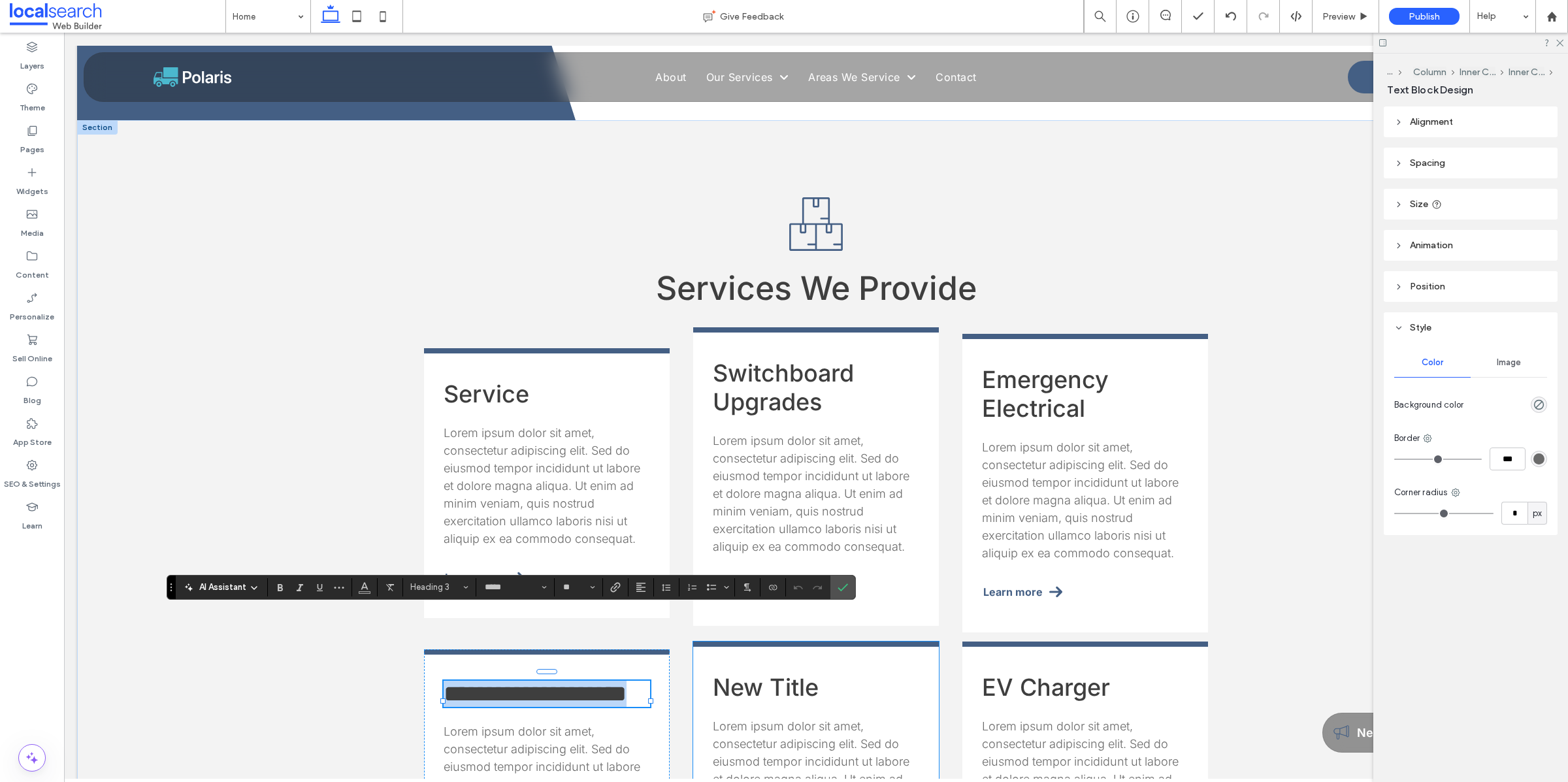
click at [607, 566] on h3 "New Title" at bounding box center [816, 687] width 207 height 29
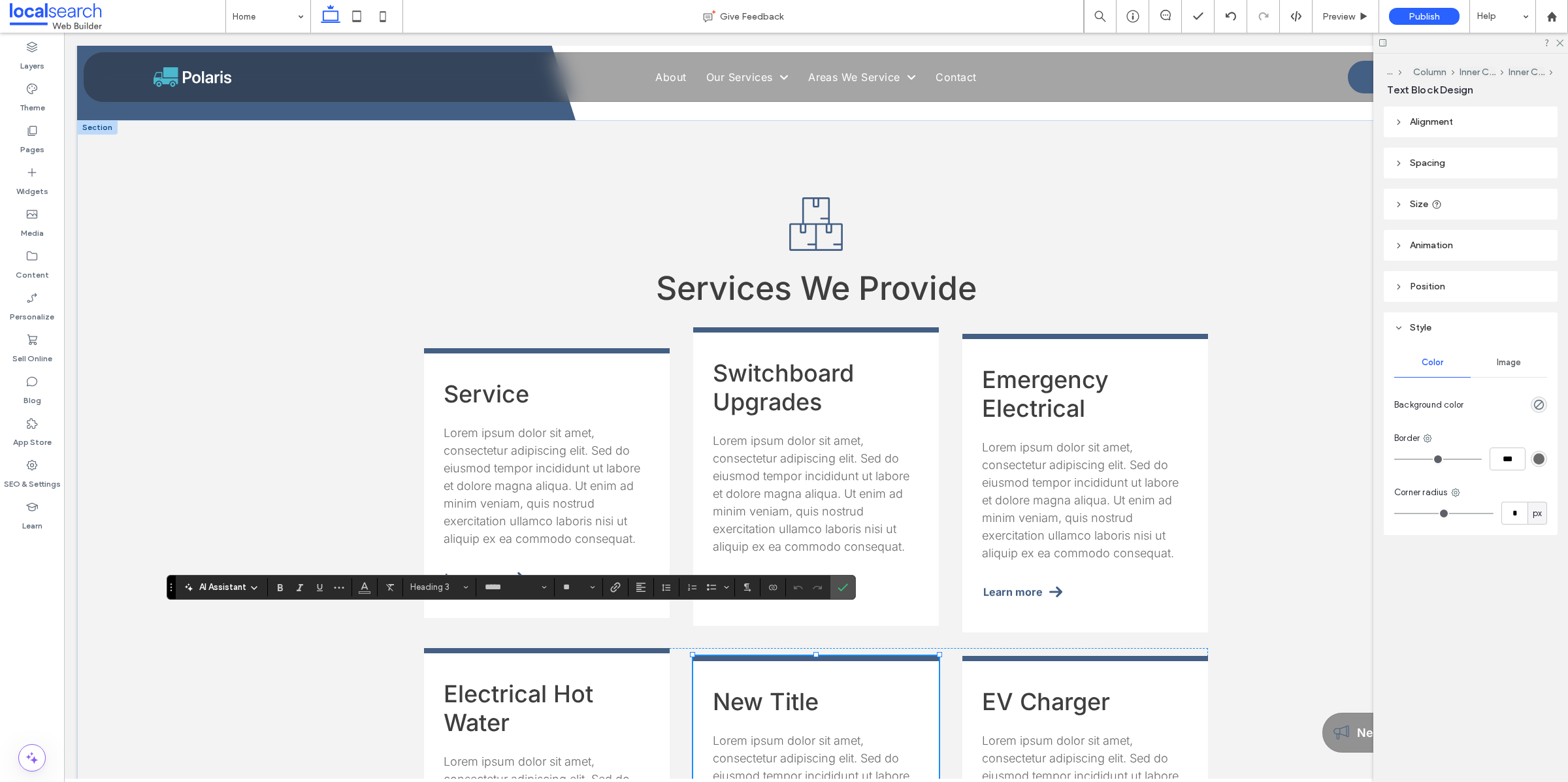
click at [607, 566] on h3 "New Title" at bounding box center [816, 701] width 207 height 29
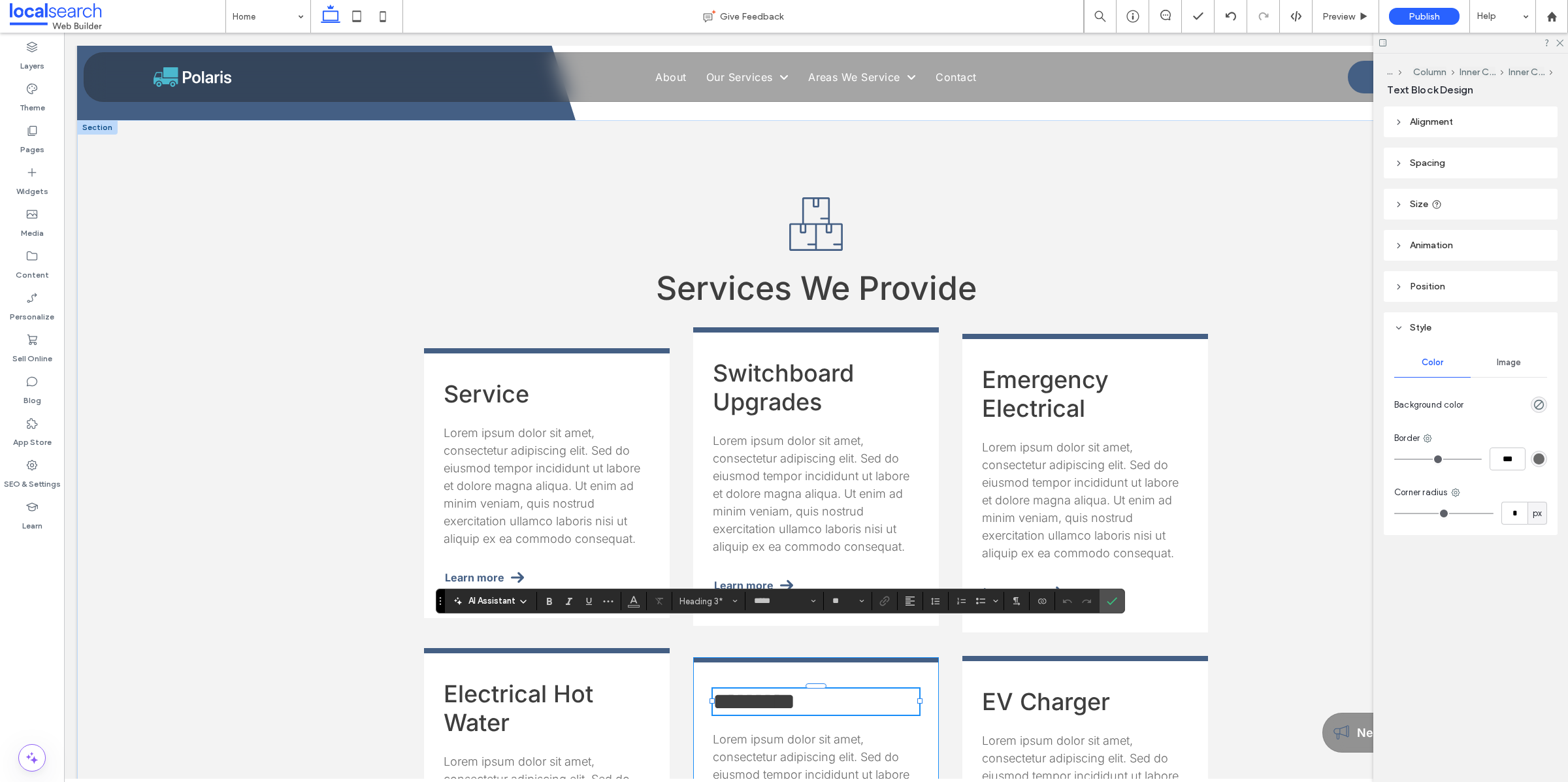
click at [607, 566] on span "*********" at bounding box center [754, 701] width 82 height 23
type input "**"
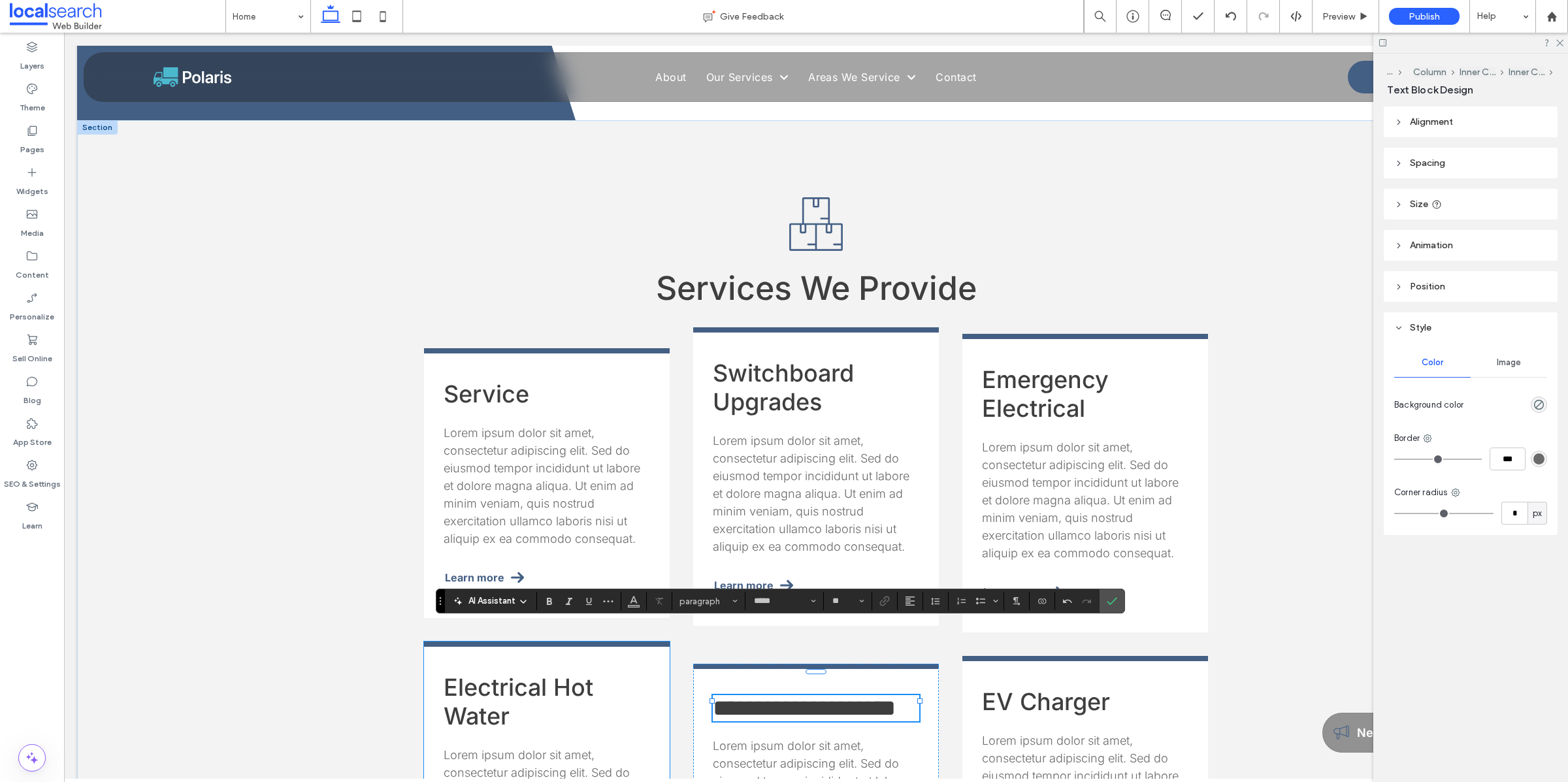
click at [491, 566] on span "Electrical Hot Water" at bounding box center [518, 701] width 150 height 57
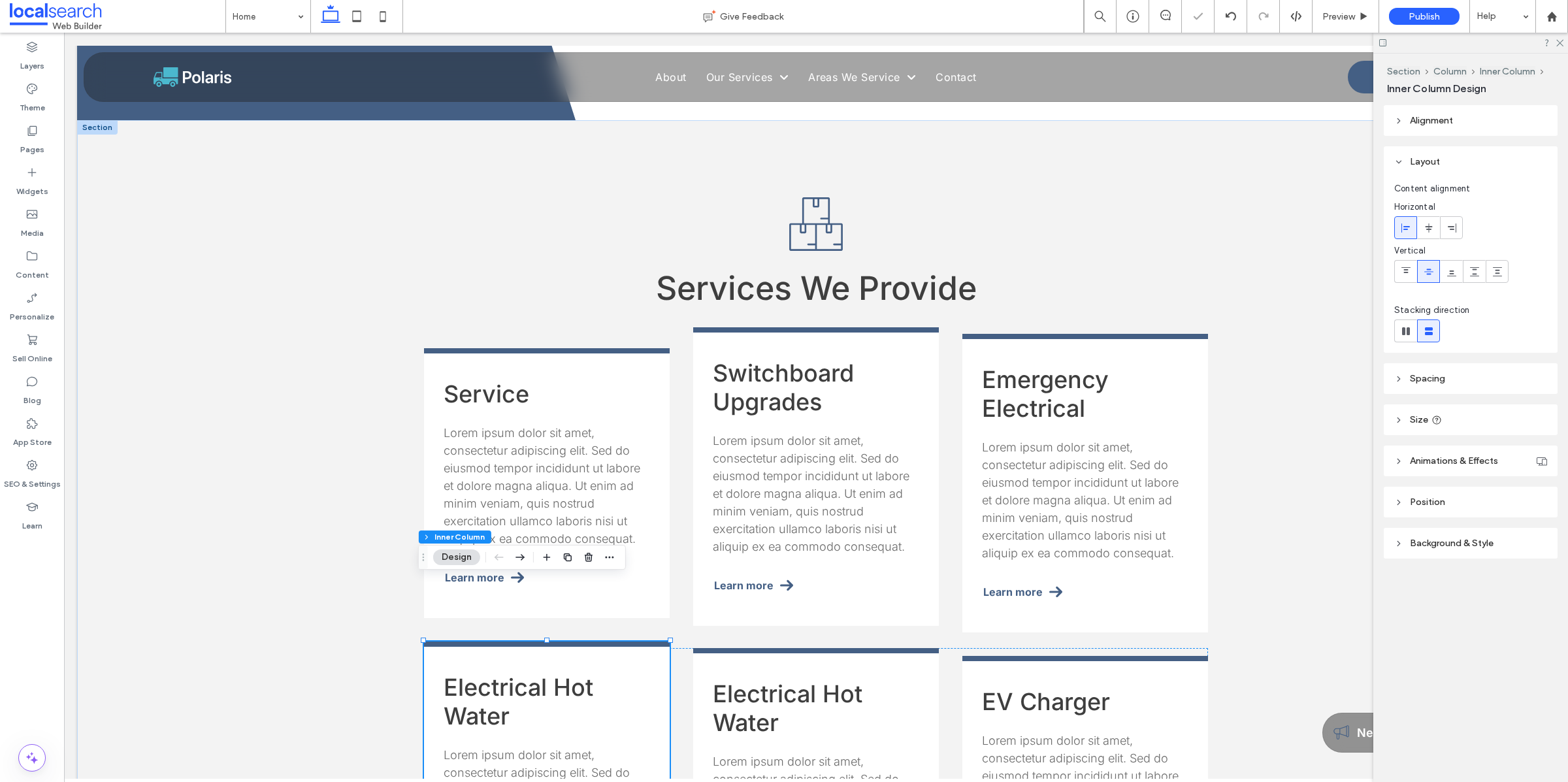
click at [491, 566] on span "Electrical Hot Water" at bounding box center [518, 701] width 150 height 57
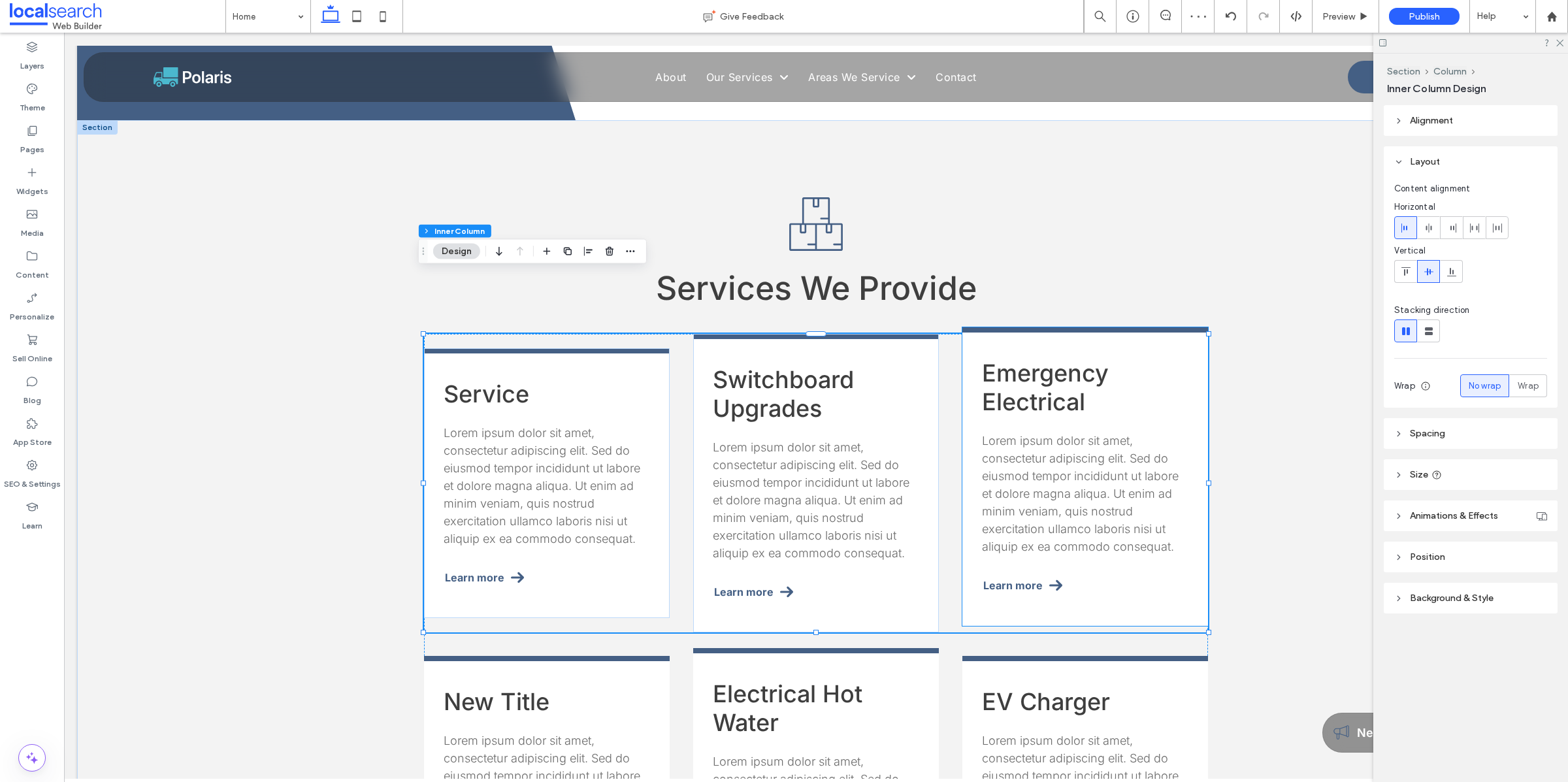
click at [607, 359] on span "Emergency Electrical" at bounding box center [1045, 387] width 127 height 57
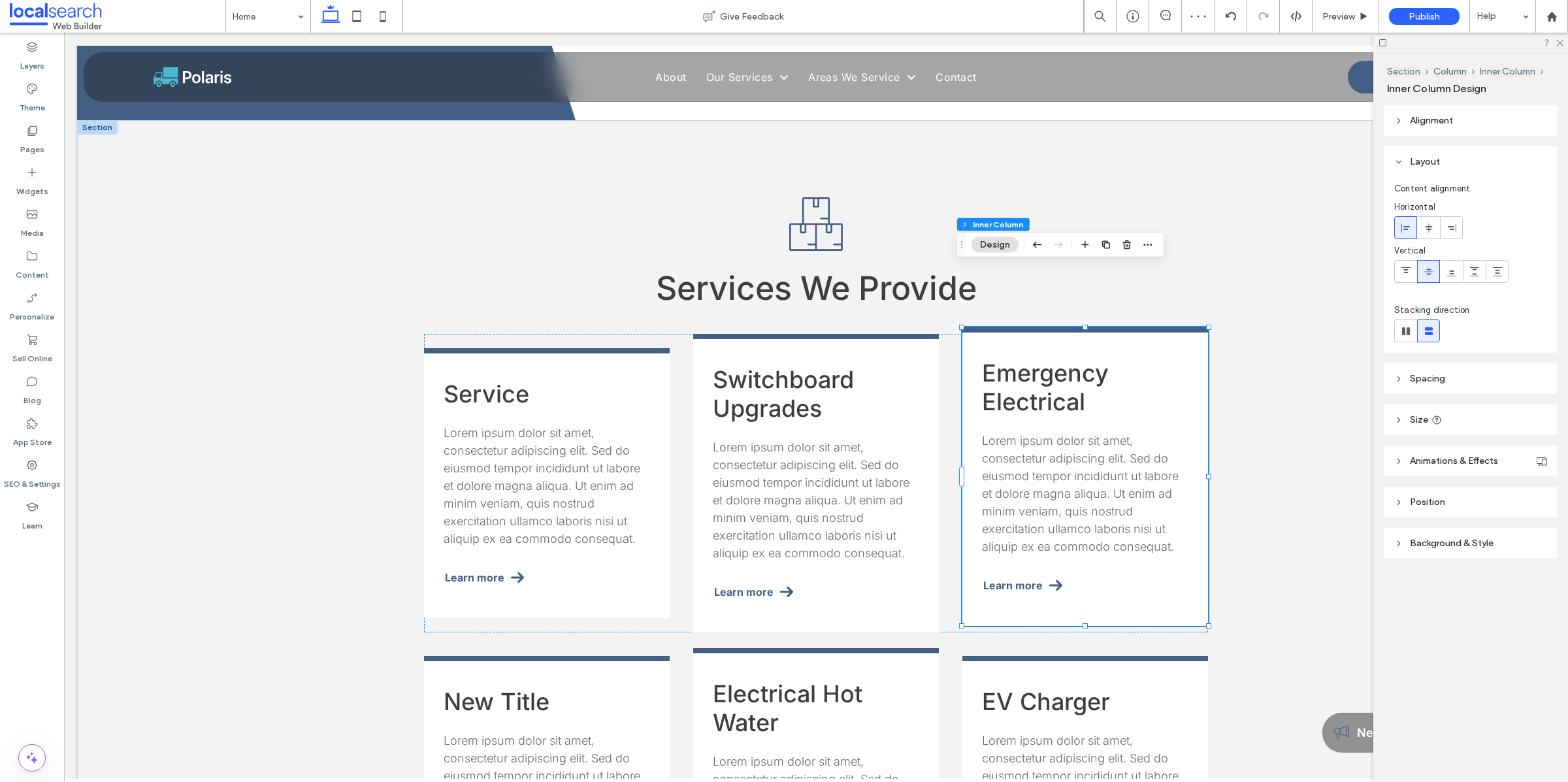
click at [607, 359] on span "Emergency Electrical" at bounding box center [1045, 387] width 127 height 57
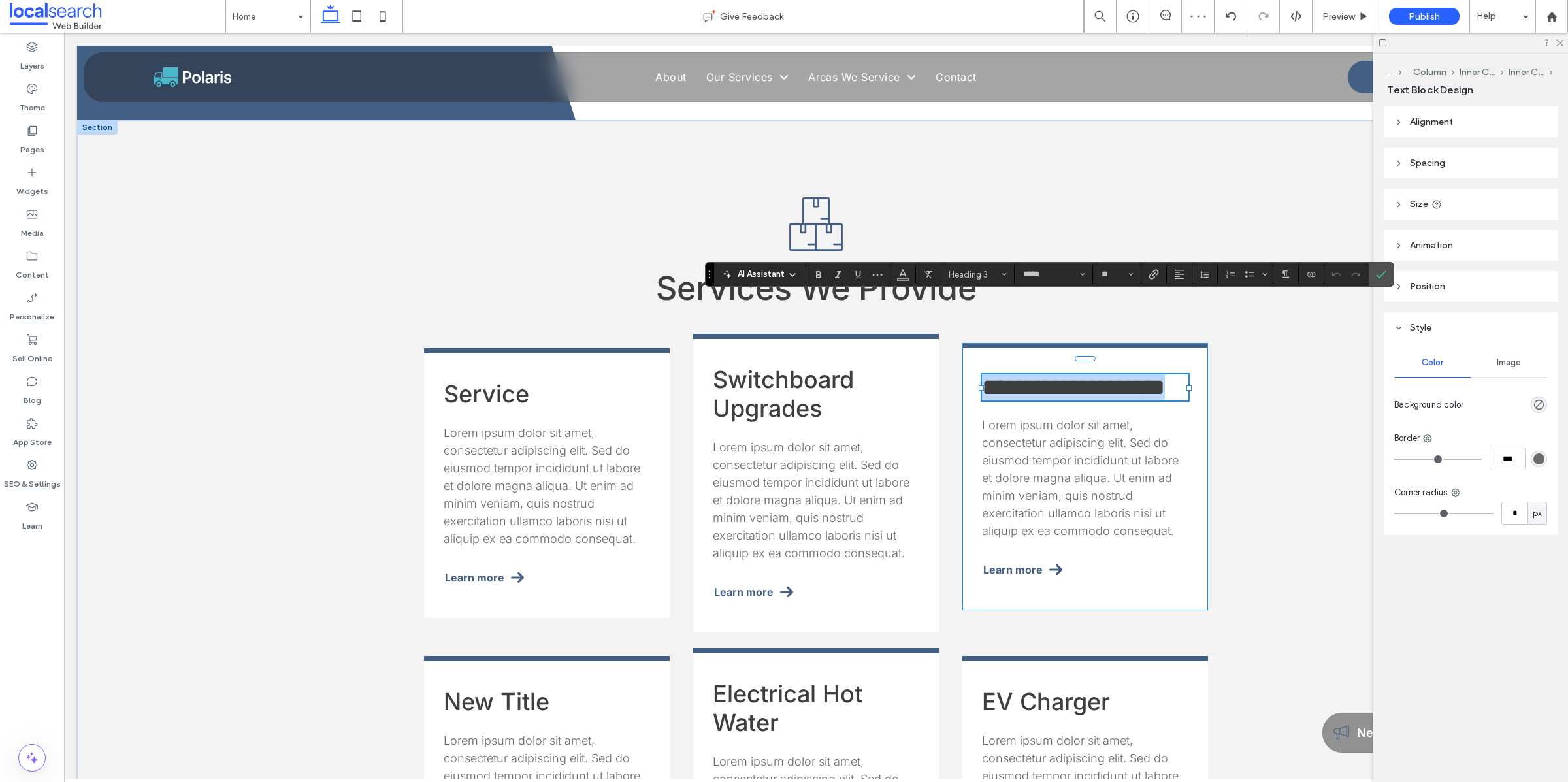
click at [607, 376] on span "**********" at bounding box center [1073, 387] width 183 height 23
click at [533, 566] on h3 "New Title" at bounding box center [547, 701] width 207 height 29
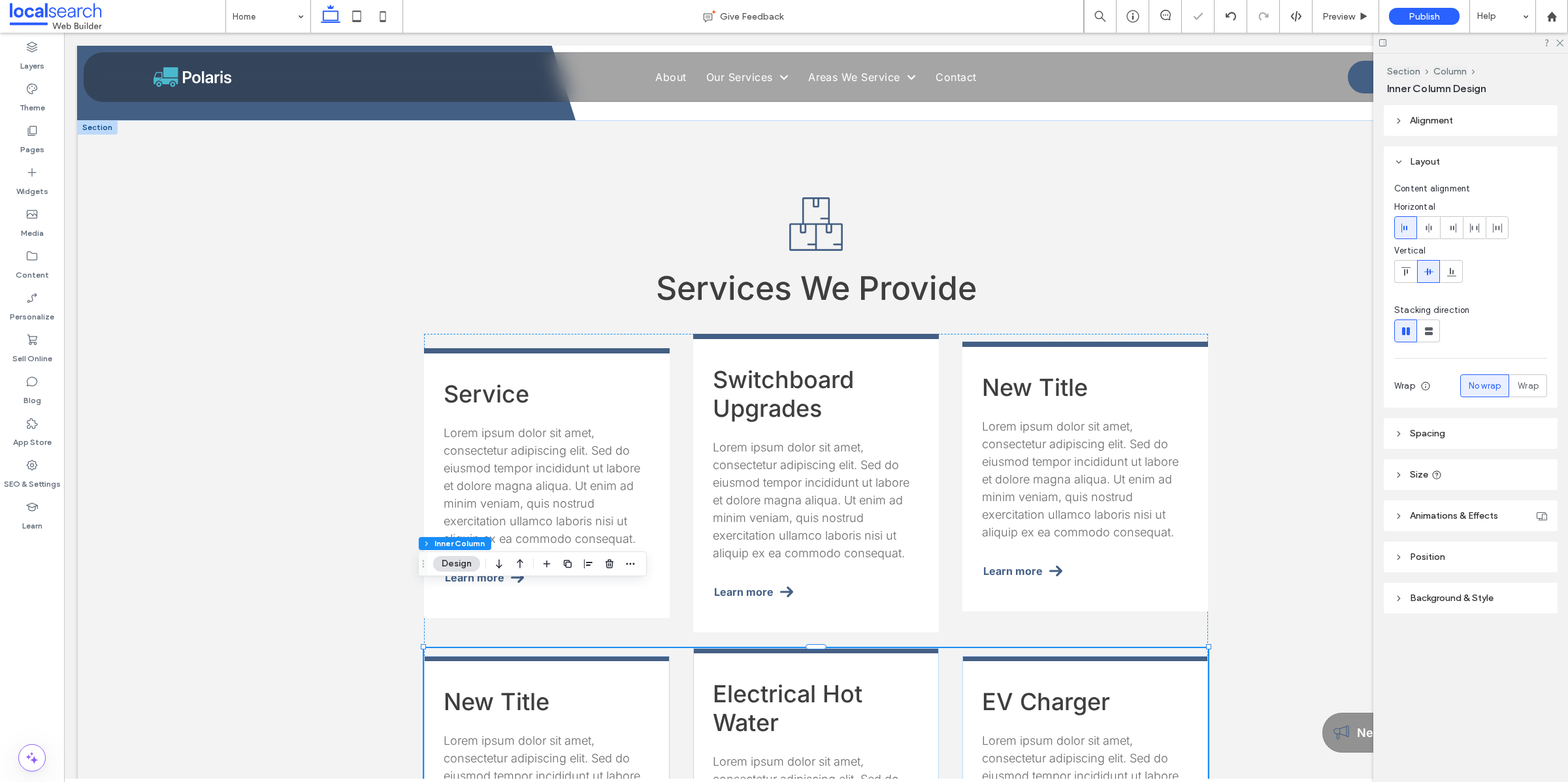
click at [524, 566] on h3 "New Title" at bounding box center [547, 701] width 207 height 29
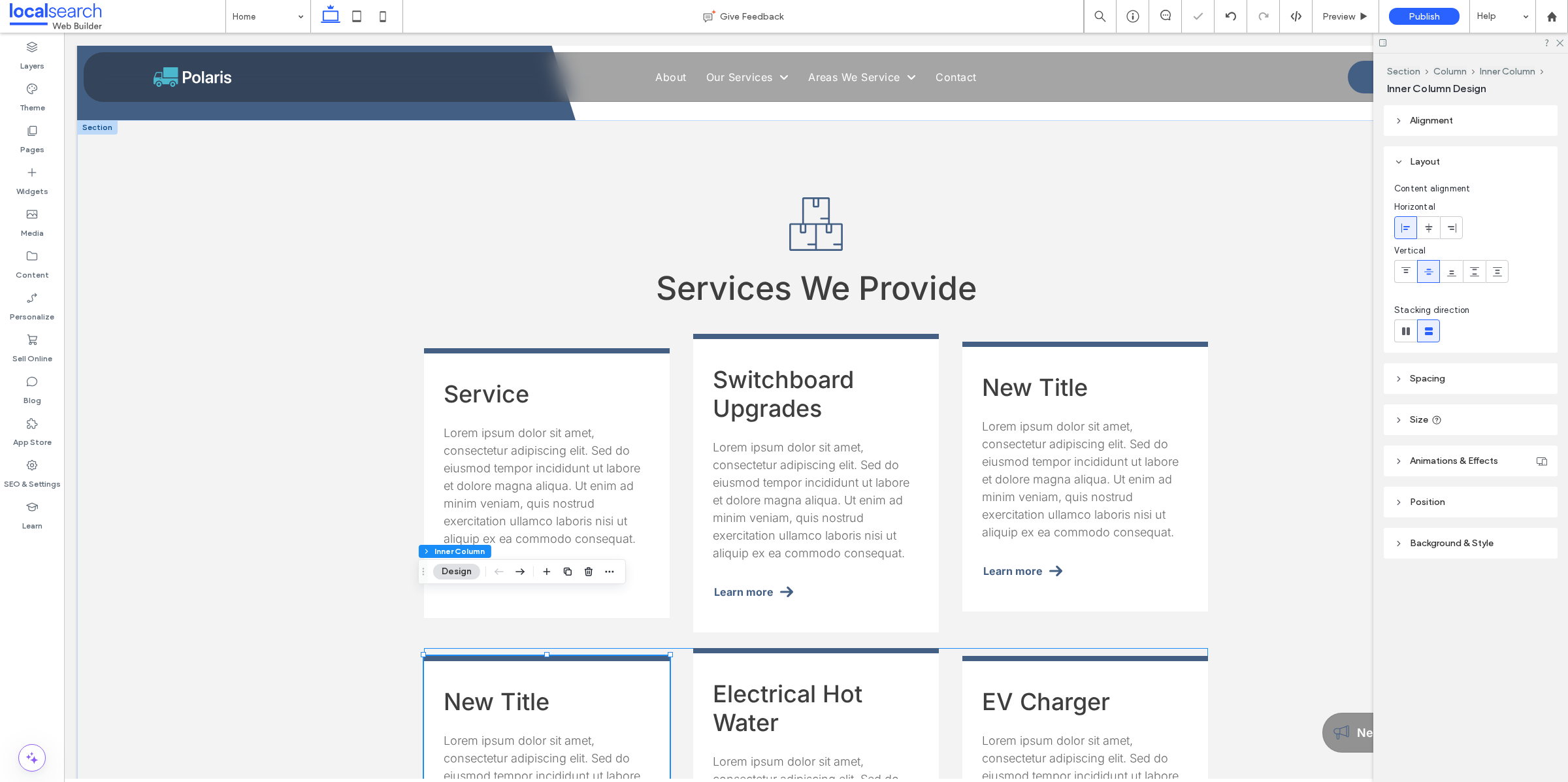
click at [524, 566] on h3 "New Title" at bounding box center [547, 701] width 207 height 29
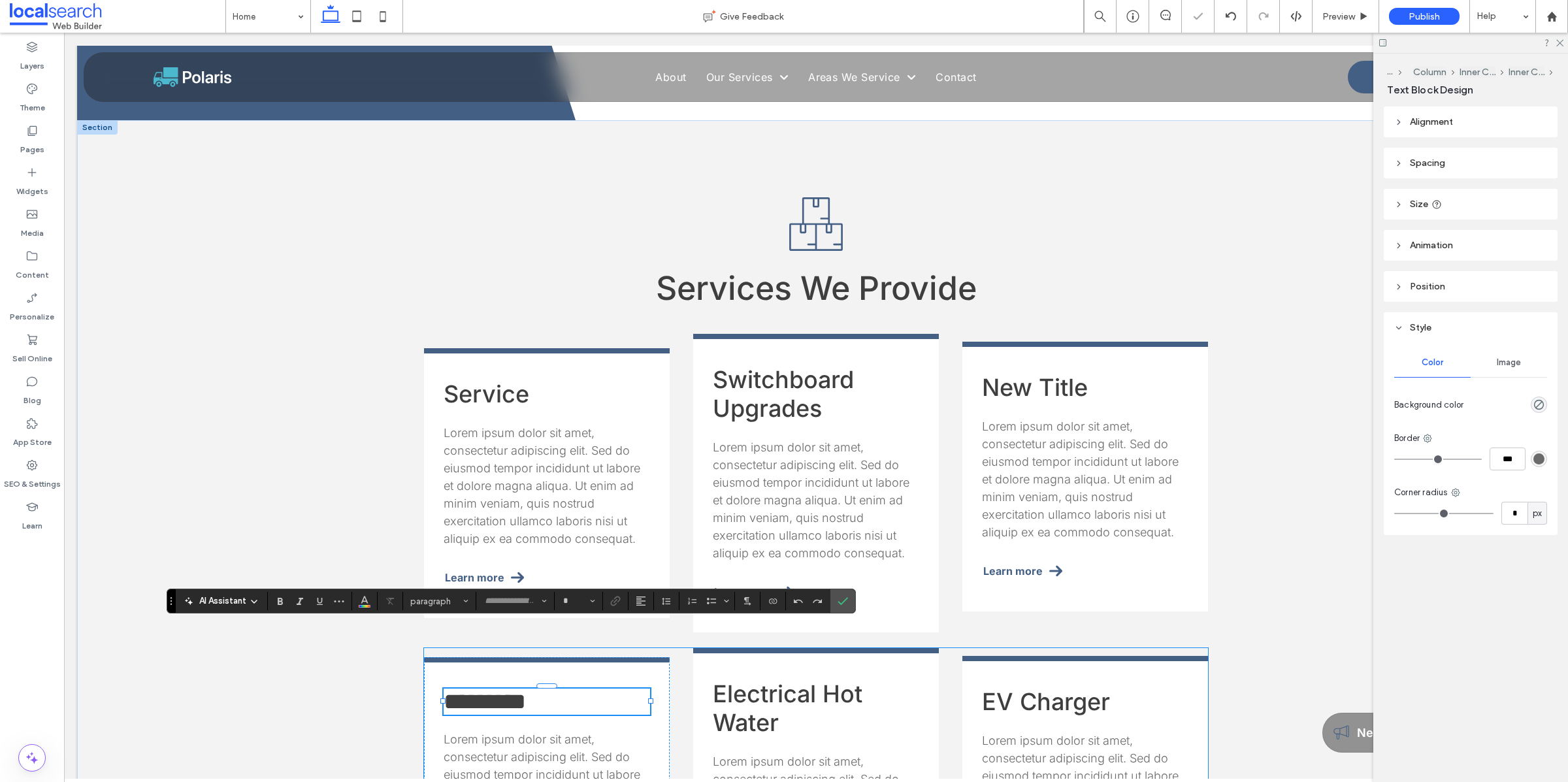
type input "*****"
type input "**"
click at [525, 566] on span "*********" at bounding box center [484, 701] width 82 height 23
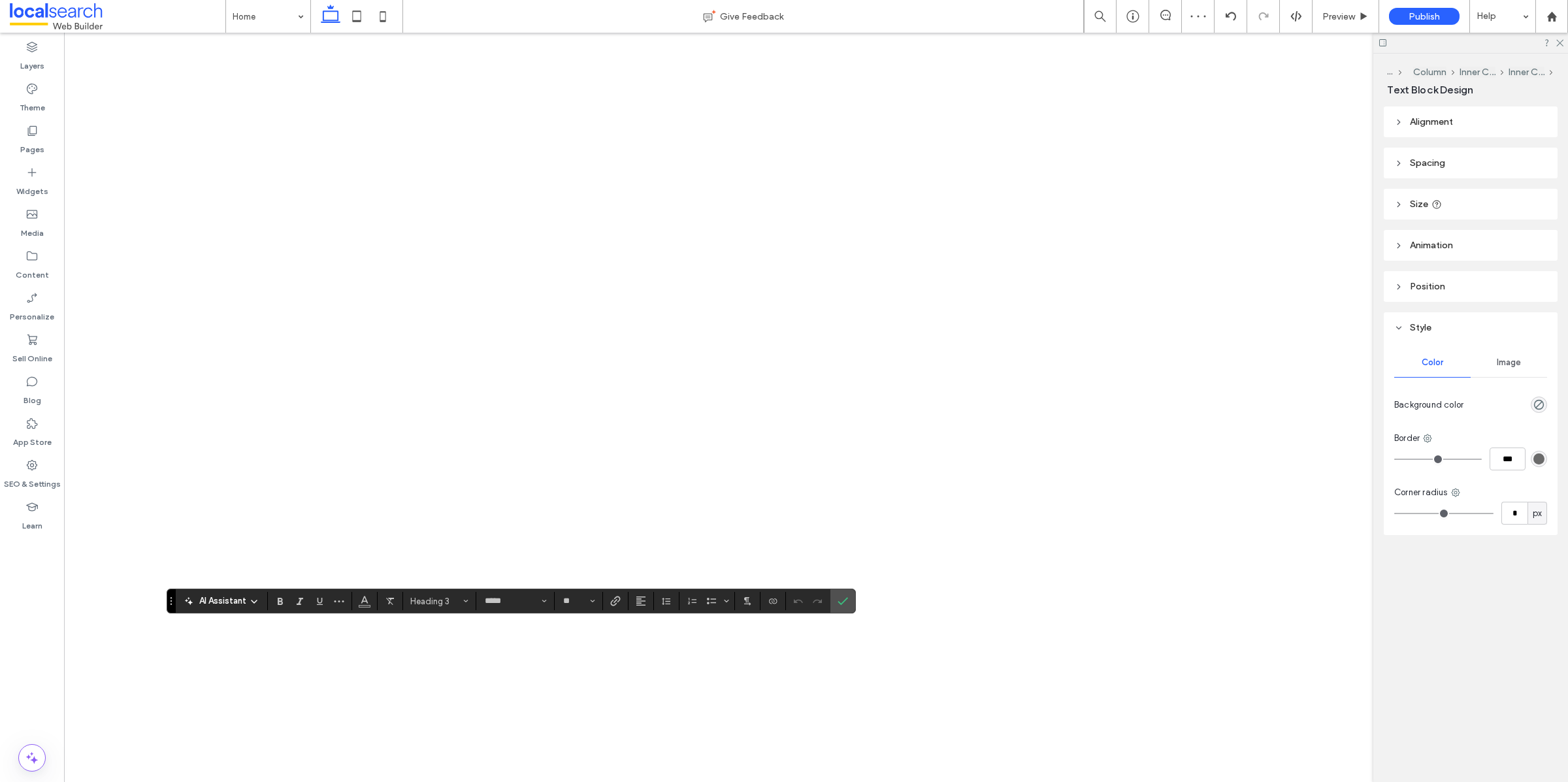
type input "**"
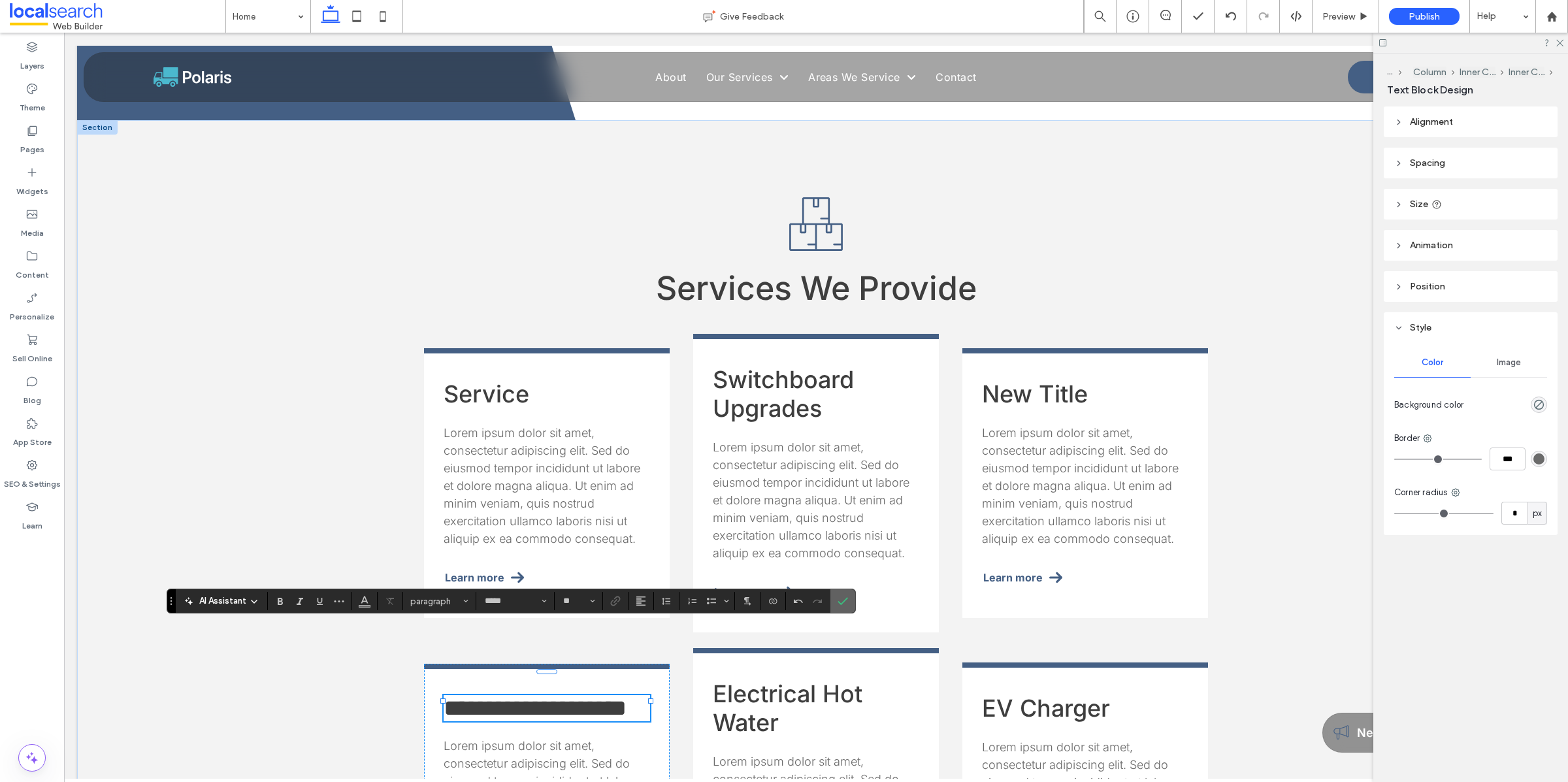
click at [845, 599] on icon "Confirm" at bounding box center [842, 601] width 10 height 10
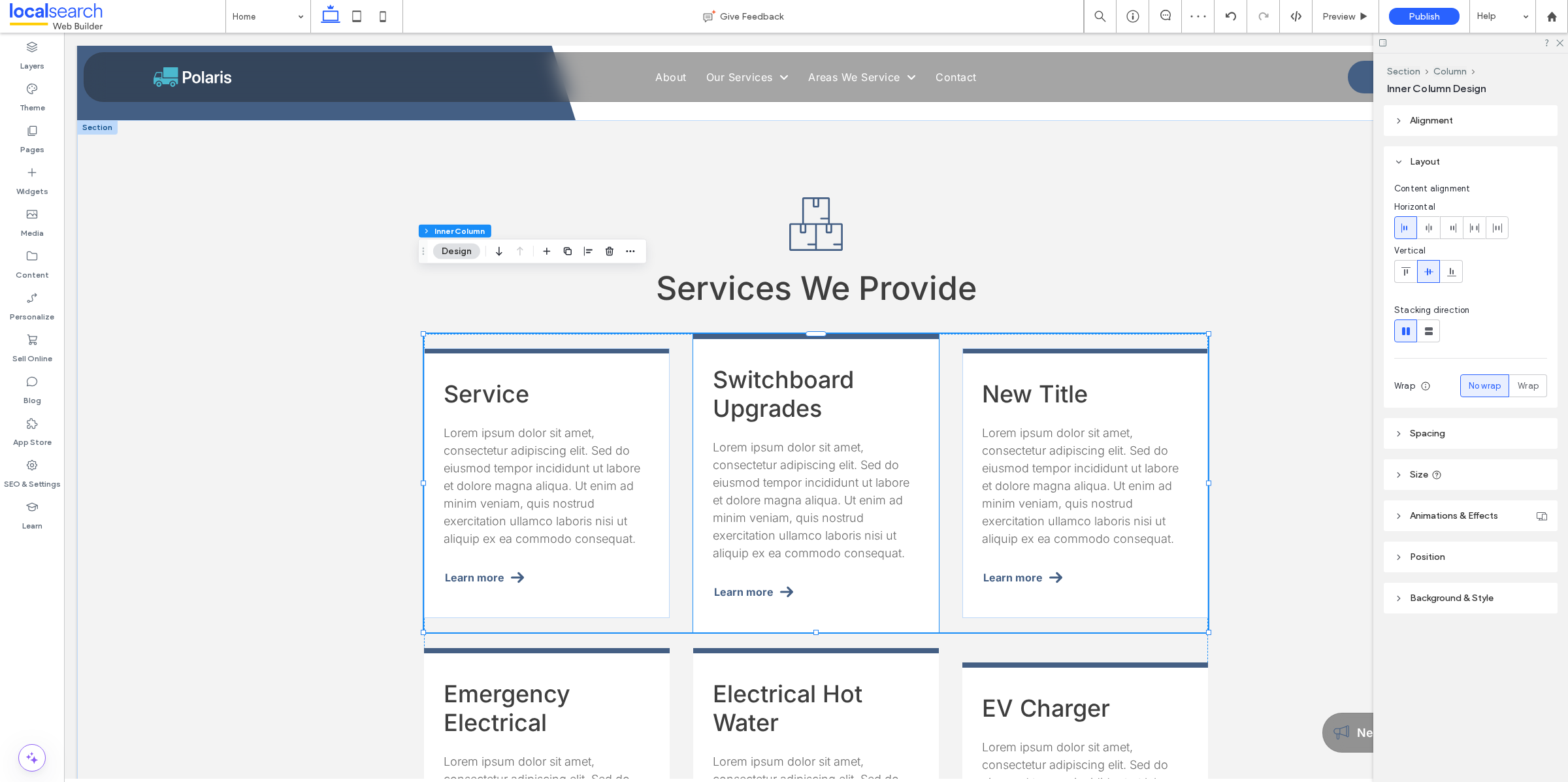
click at [790, 365] on span "Switchboard Upgrades" at bounding box center [783, 394] width 141 height 57
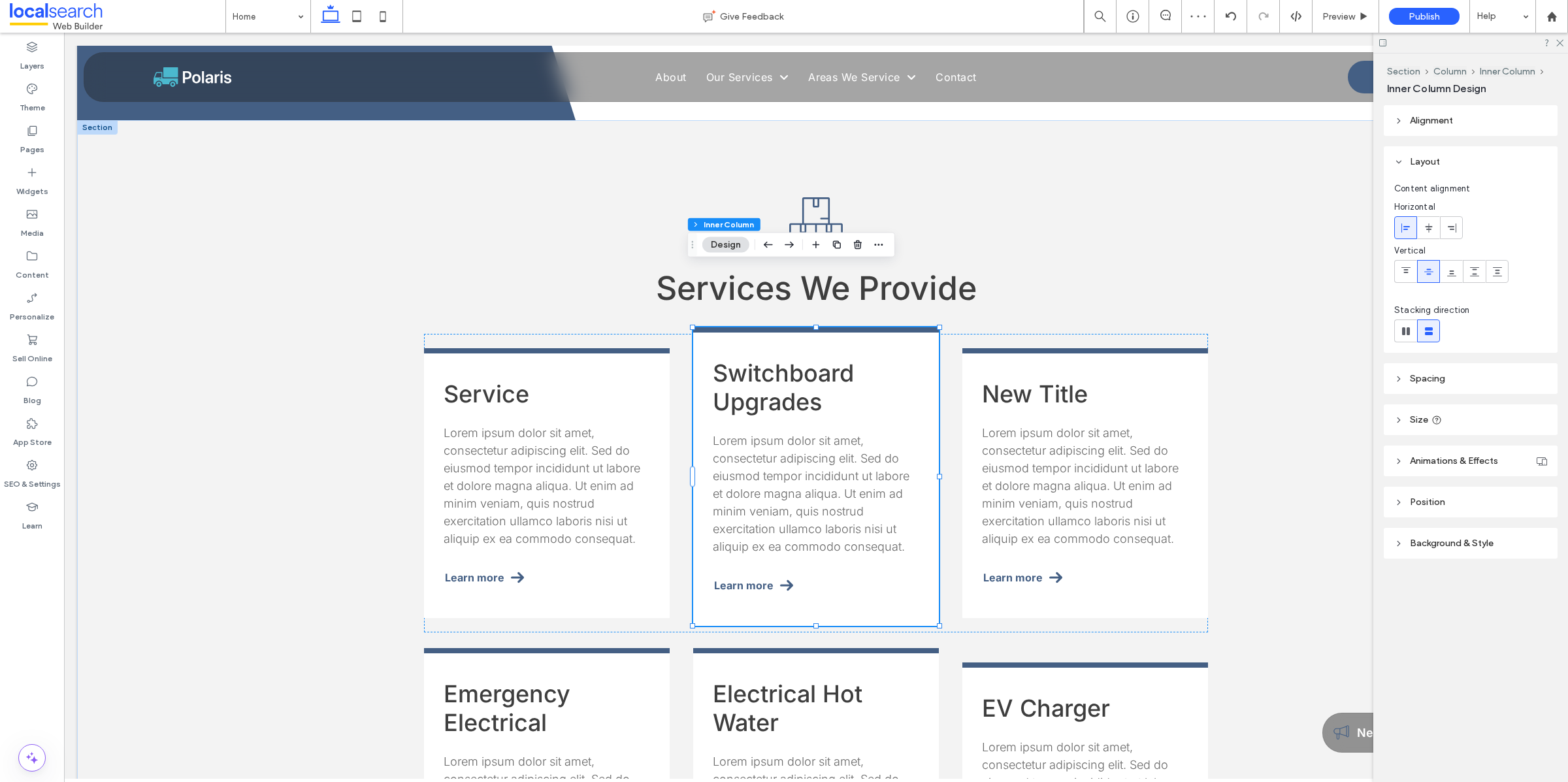
click at [792, 359] on span "Switchboard Upgrades" at bounding box center [783, 387] width 141 height 57
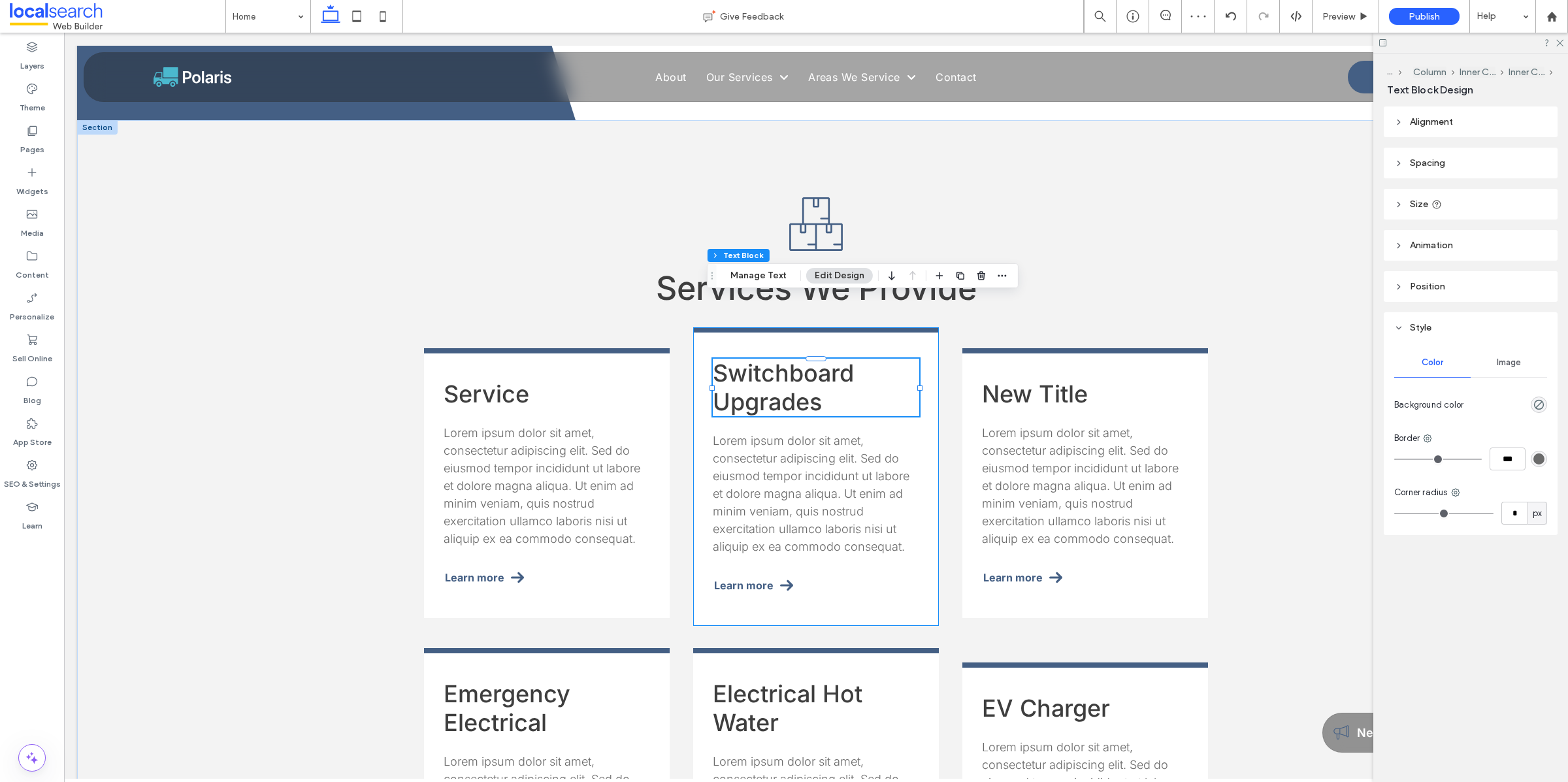
click at [792, 359] on span "Switchboard Upgrades" at bounding box center [783, 387] width 141 height 57
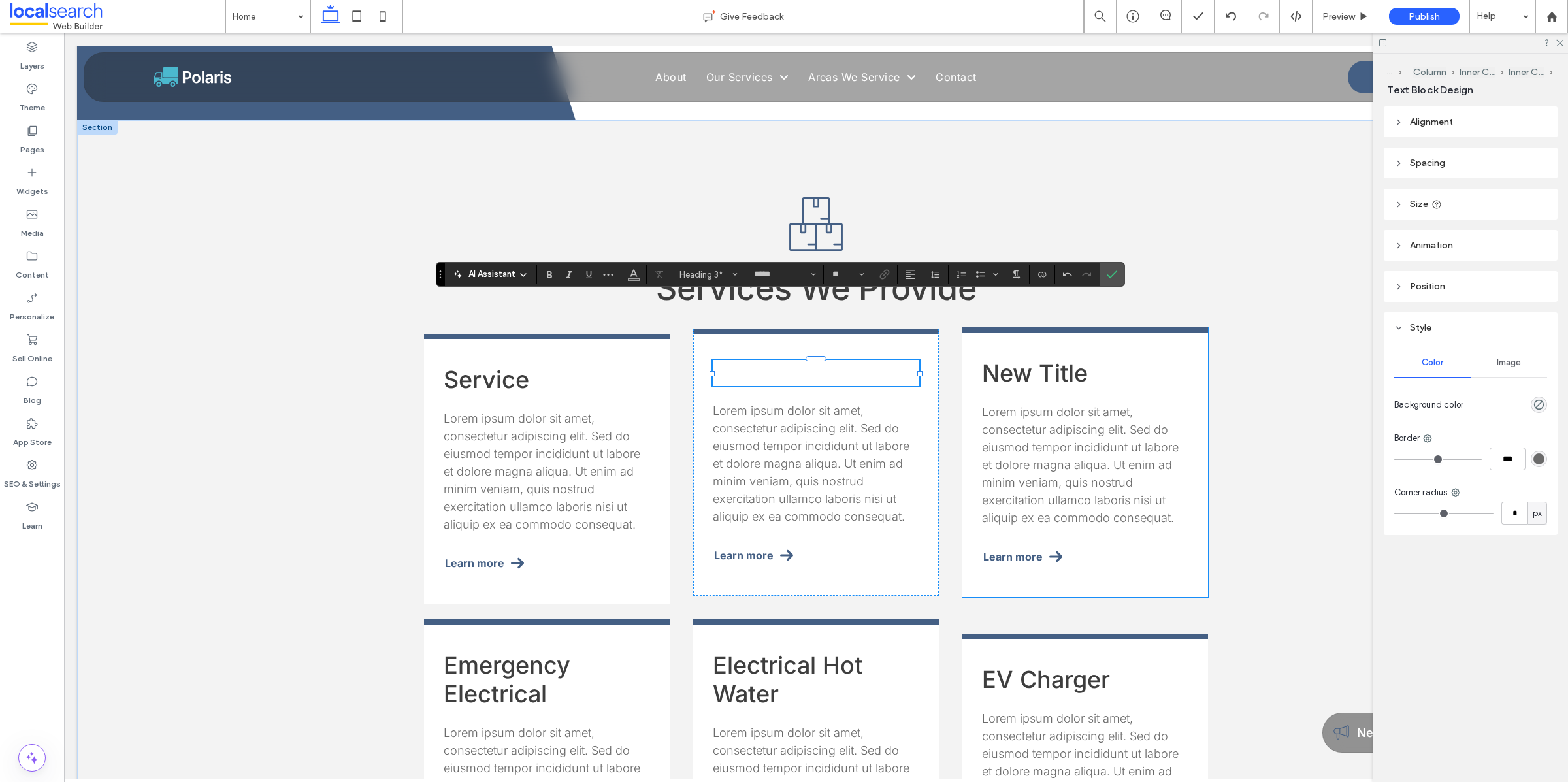
click at [1006, 359] on h3 "New Title" at bounding box center [1085, 373] width 207 height 29
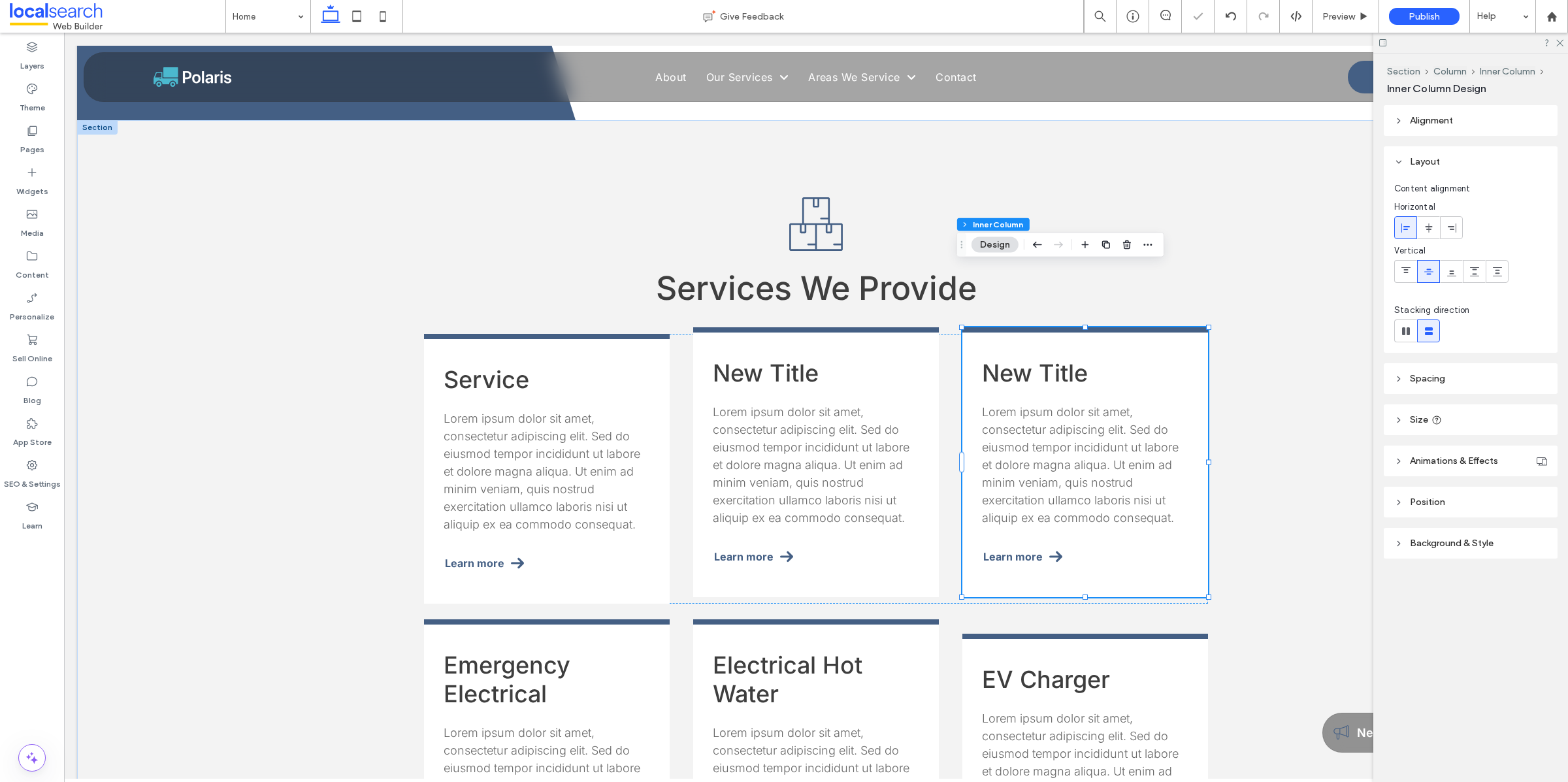
click at [1006, 359] on h3 "New Title" at bounding box center [1085, 373] width 207 height 29
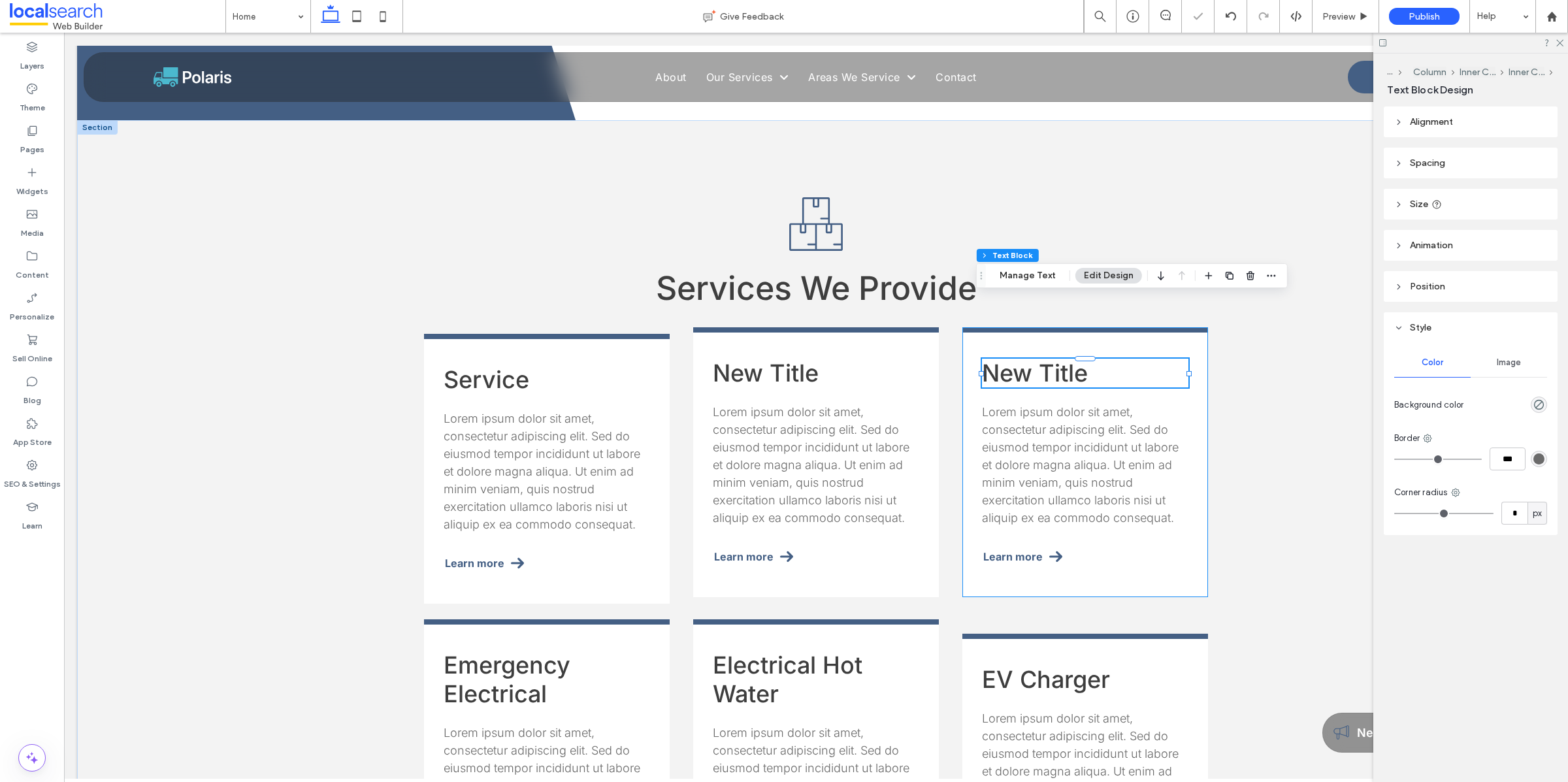
click at [1006, 359] on h3 "New Title" at bounding box center [1085, 373] width 207 height 29
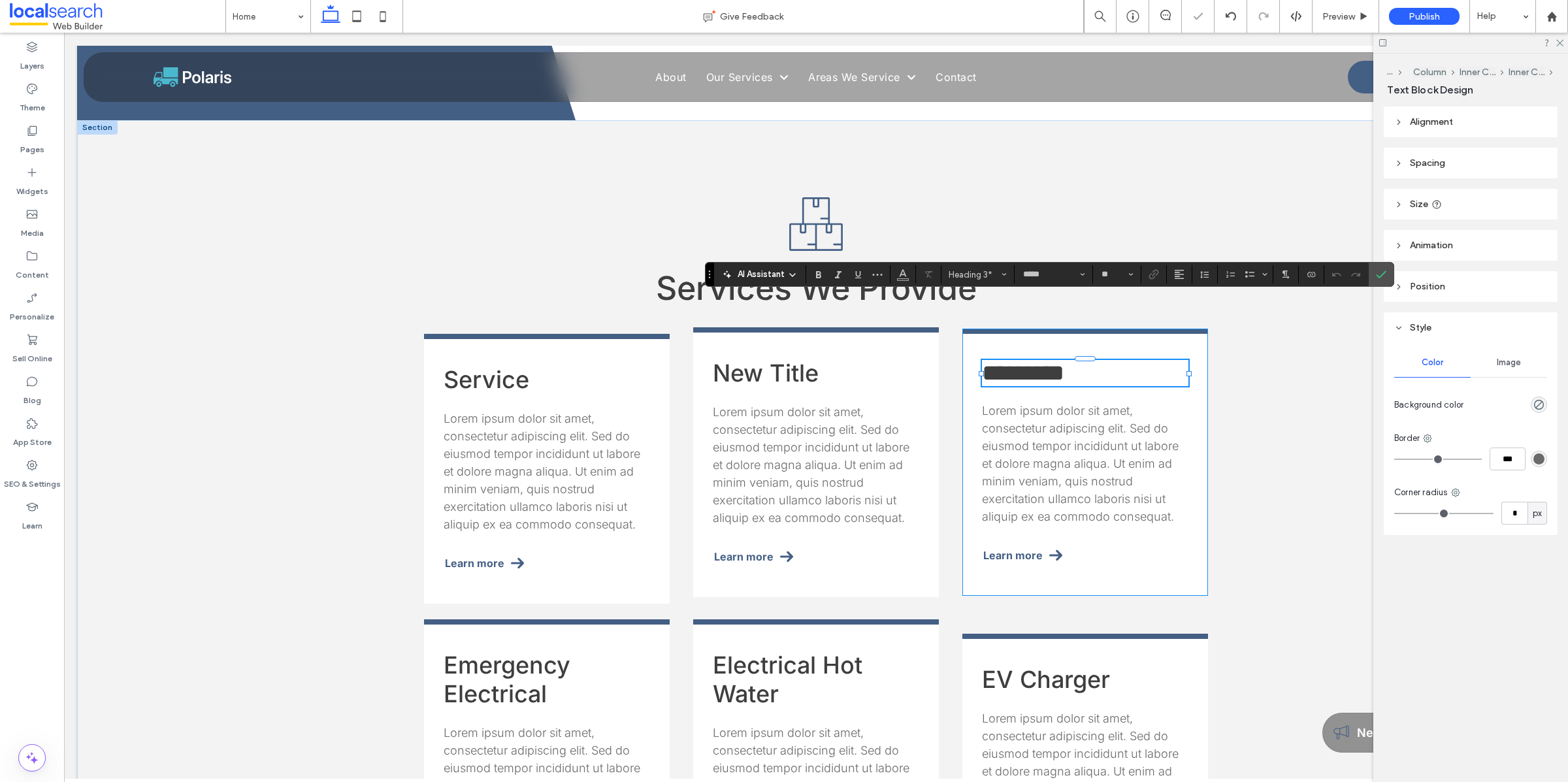
click at [1006, 361] on span "*********" at bounding box center [1023, 373] width 82 height 23
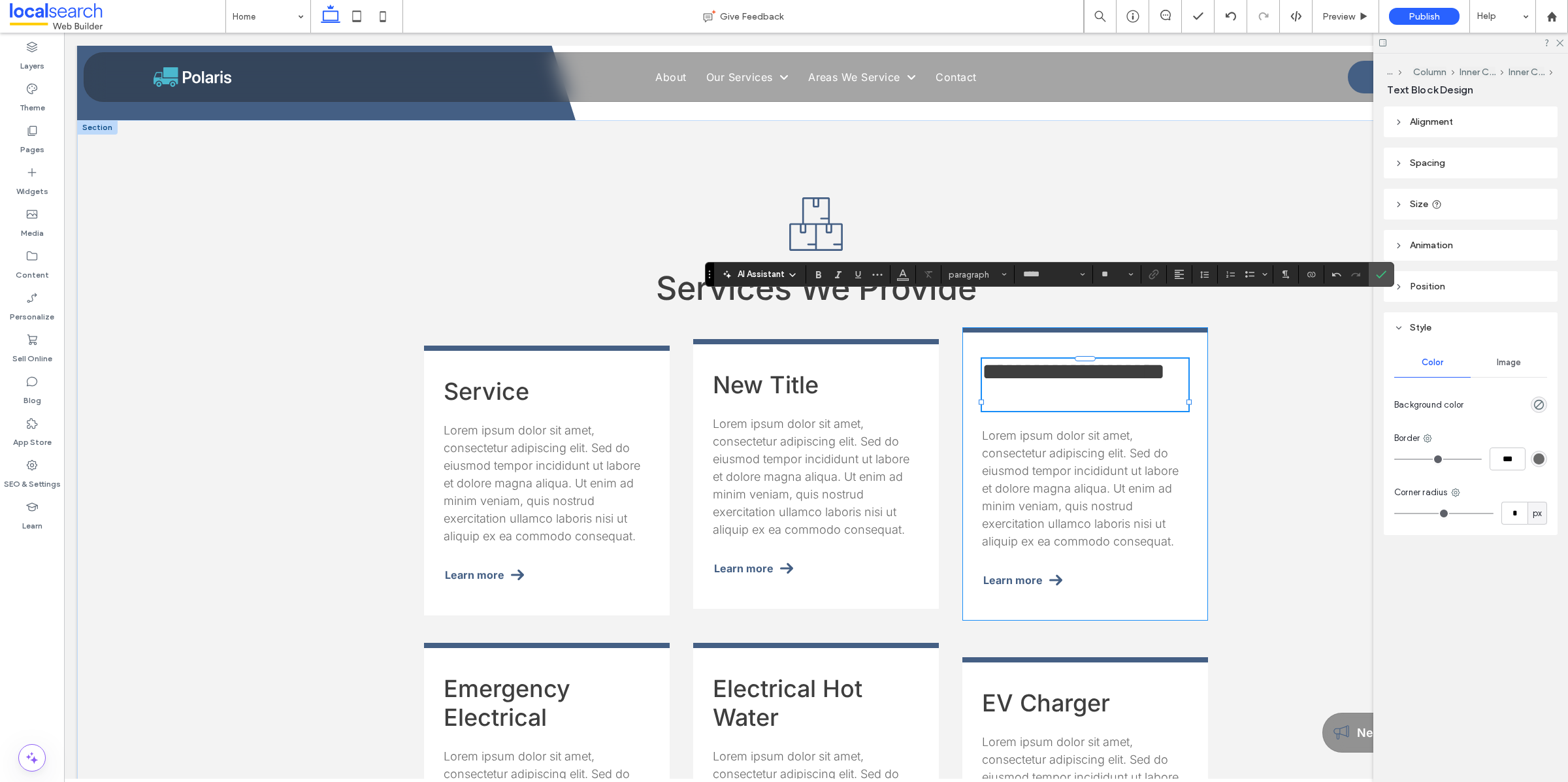
type input "**"
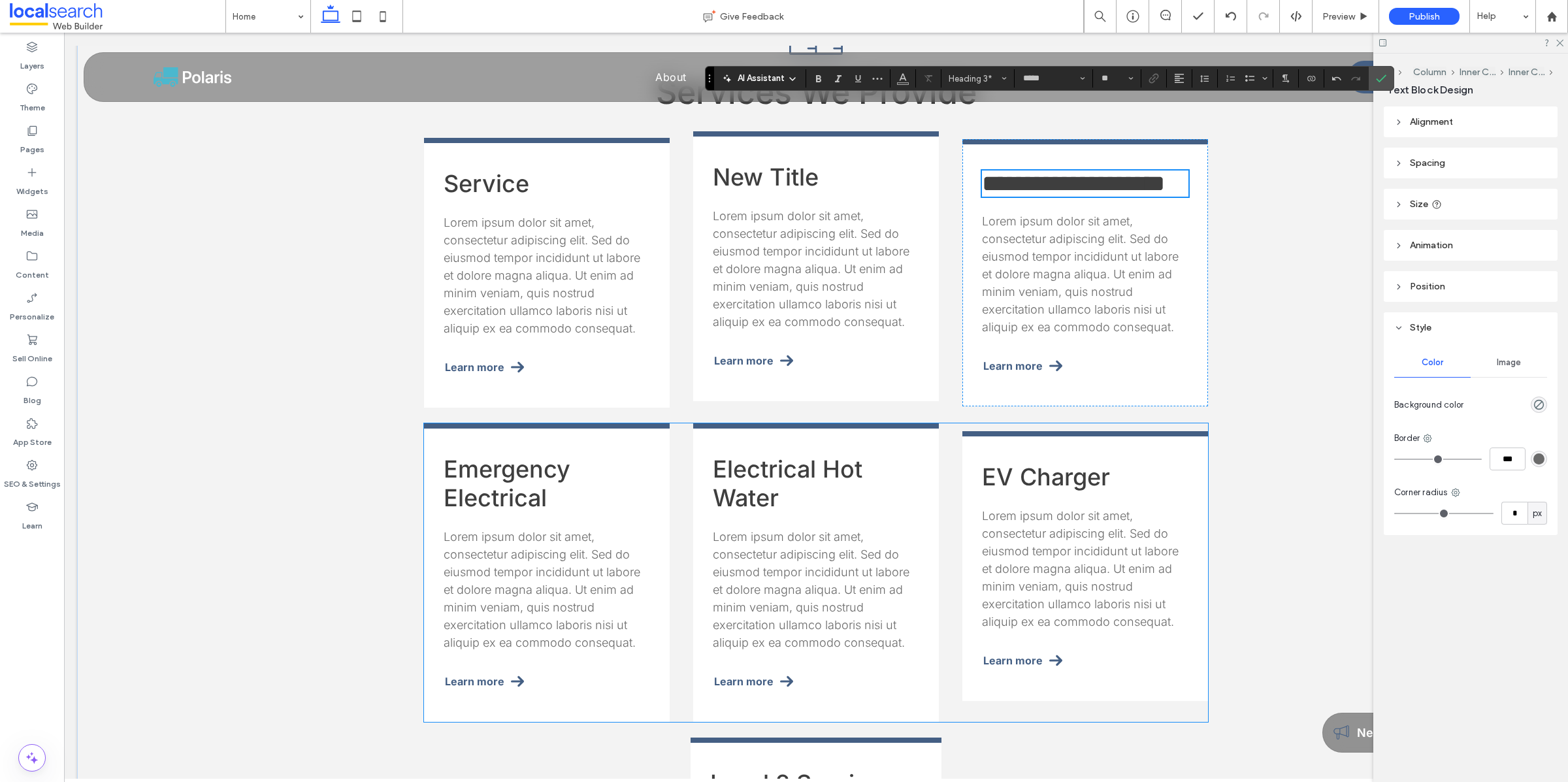
scroll to position [1255, 0]
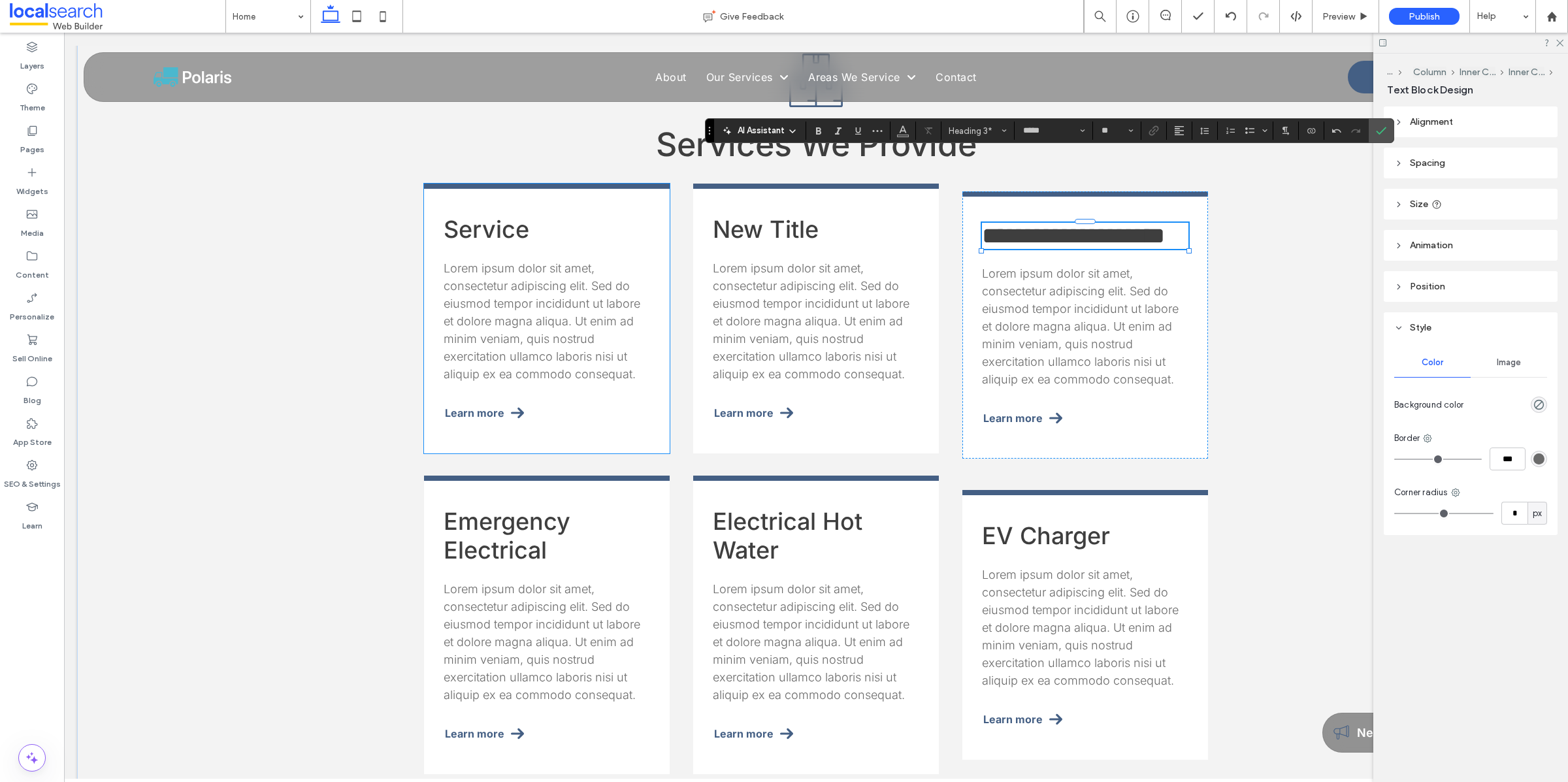
click at [464, 215] on span "Service" at bounding box center [486, 229] width 86 height 29
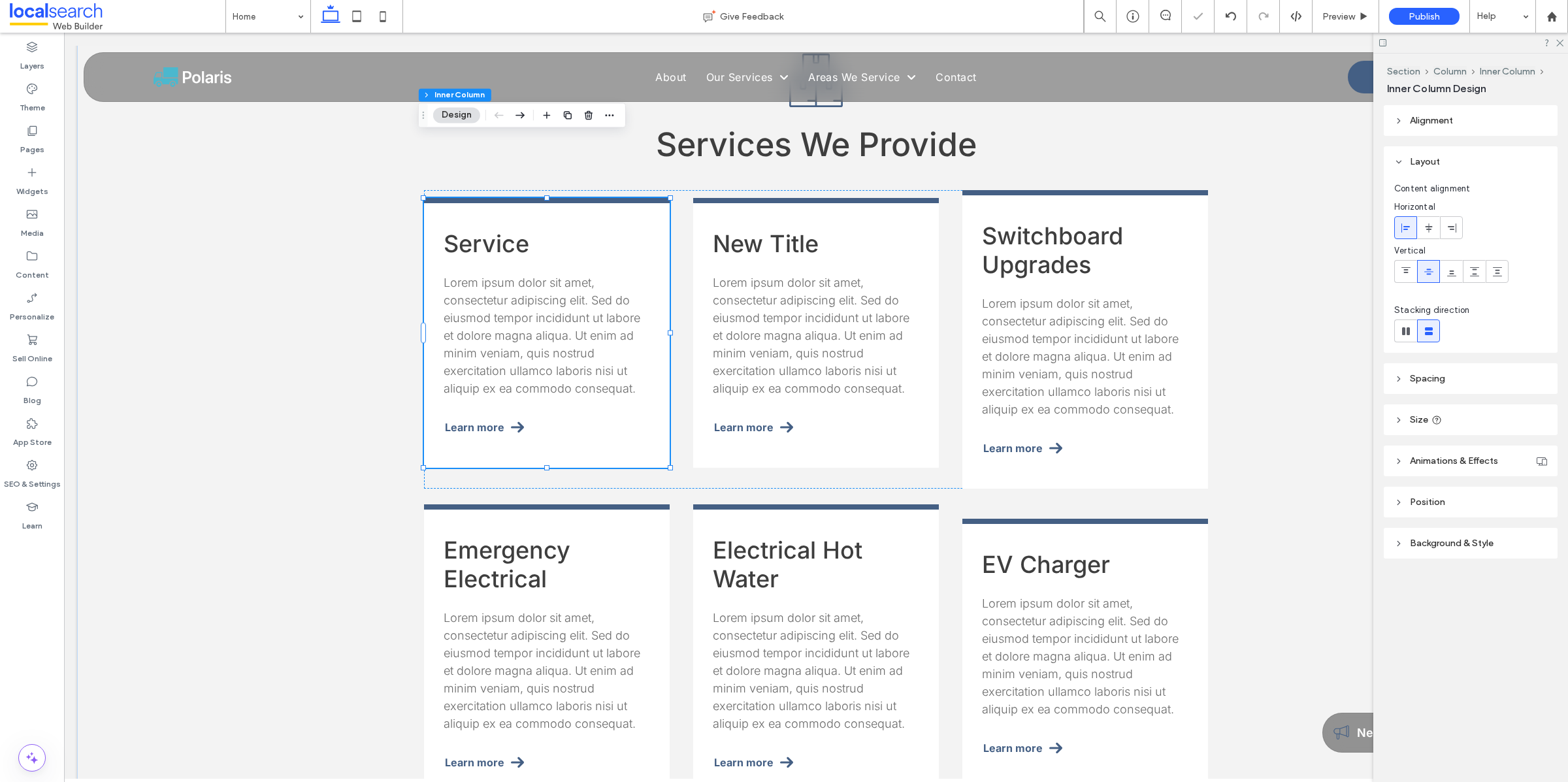
click at [464, 229] on span "Service" at bounding box center [486, 244] width 86 height 29
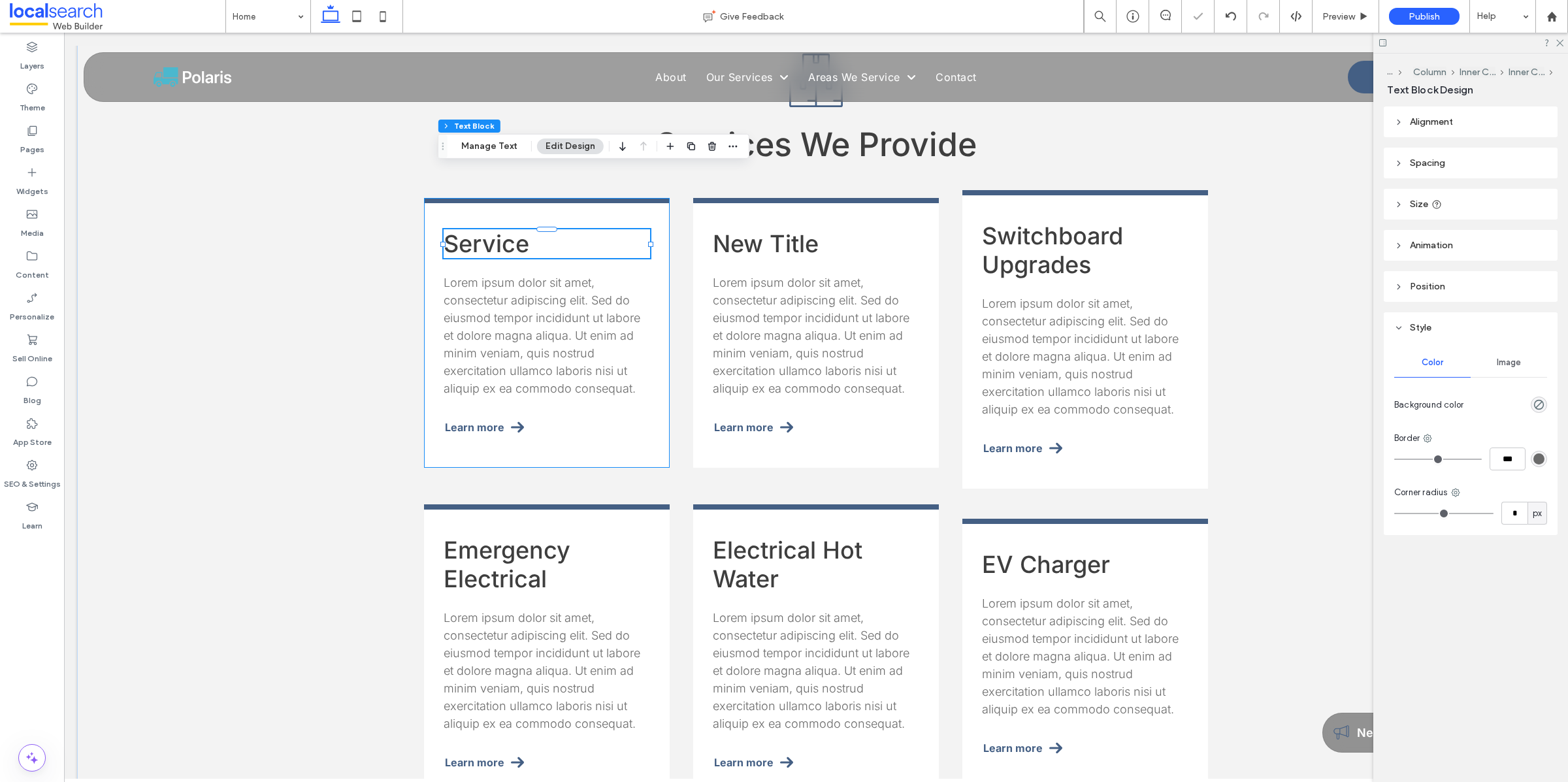
click at [464, 229] on span "Service" at bounding box center [486, 244] width 86 height 29
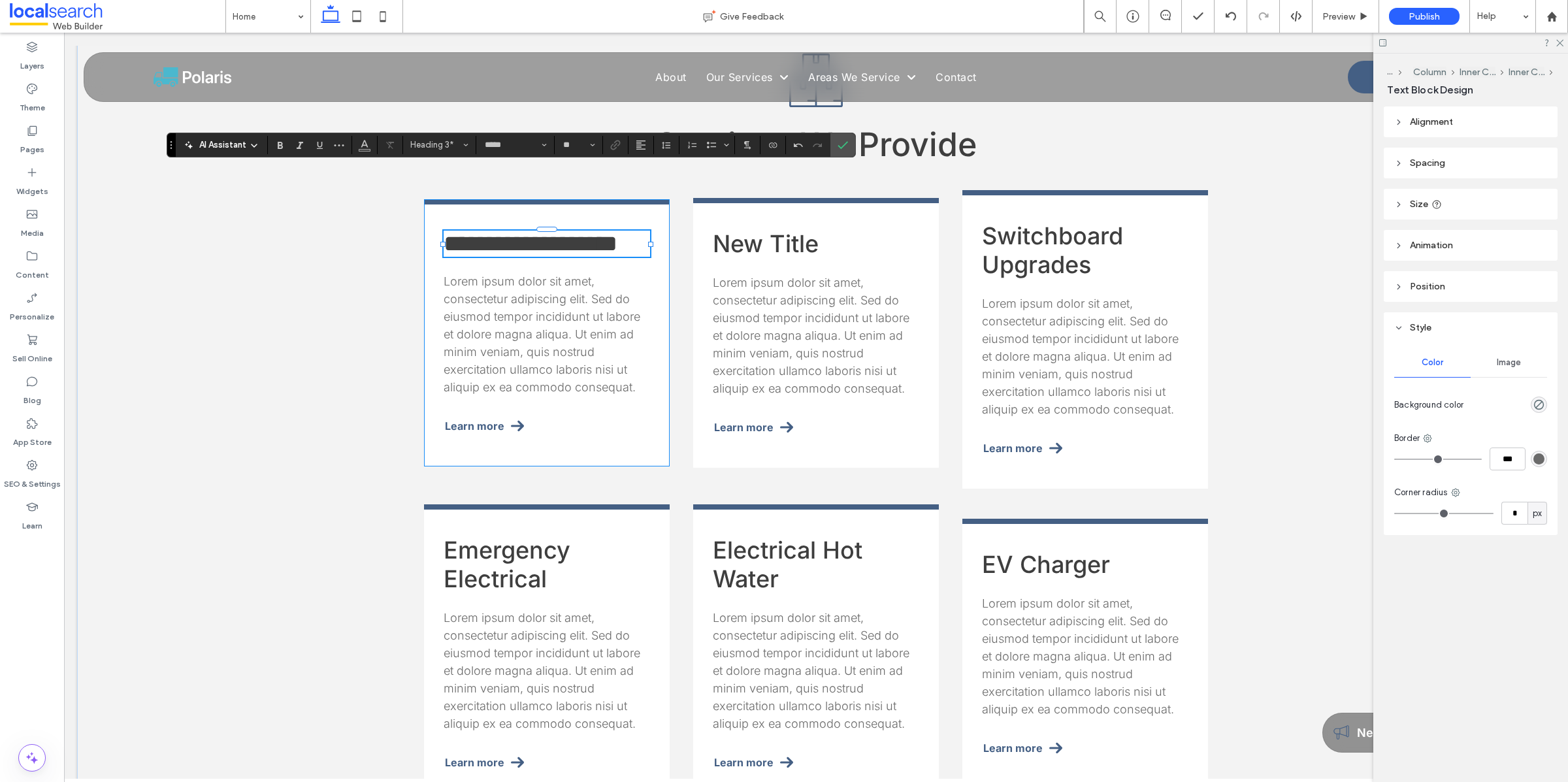
scroll to position [1241, 0]
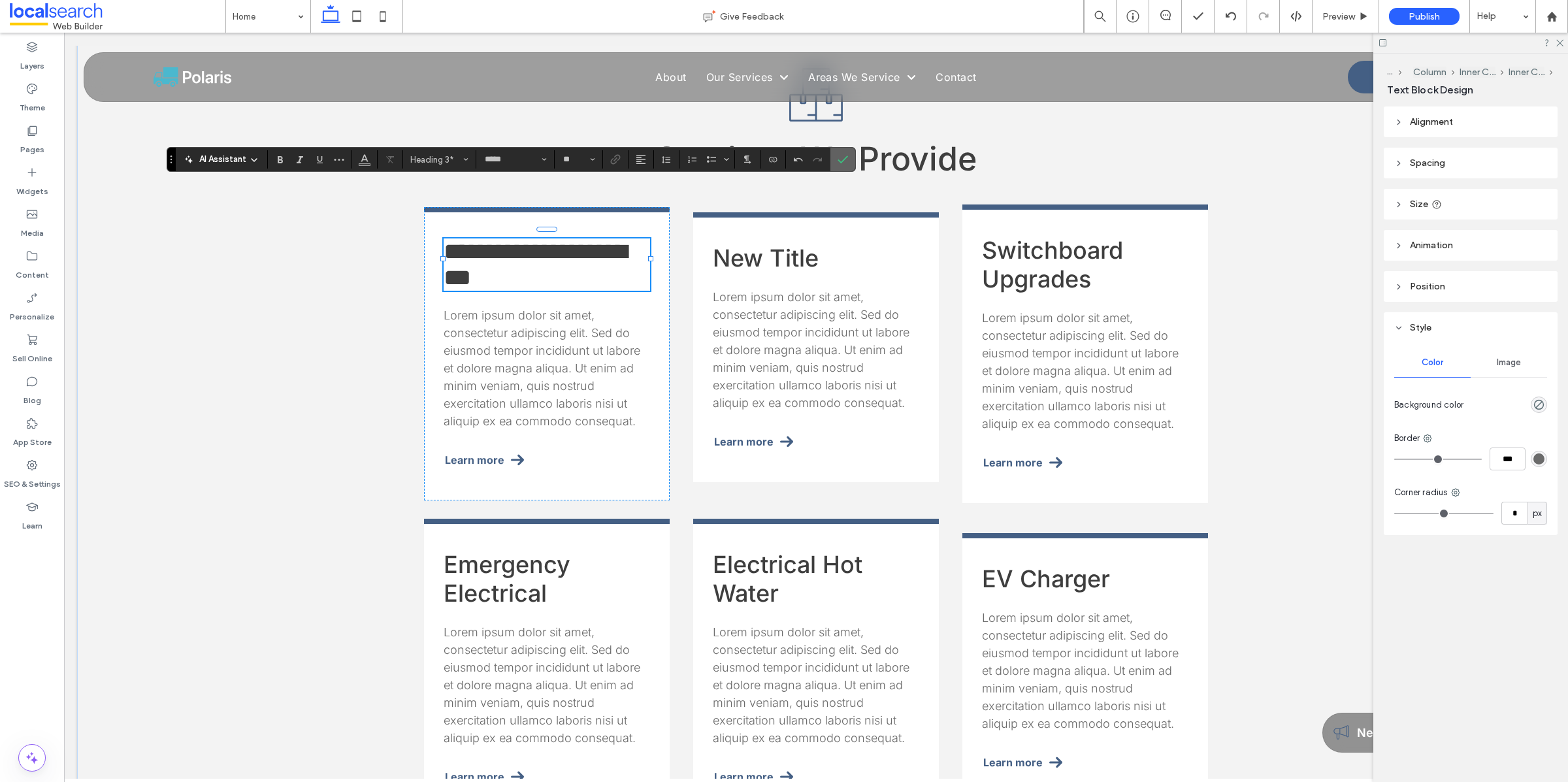
click at [847, 159] on icon "Confirm" at bounding box center [842, 159] width 10 height 10
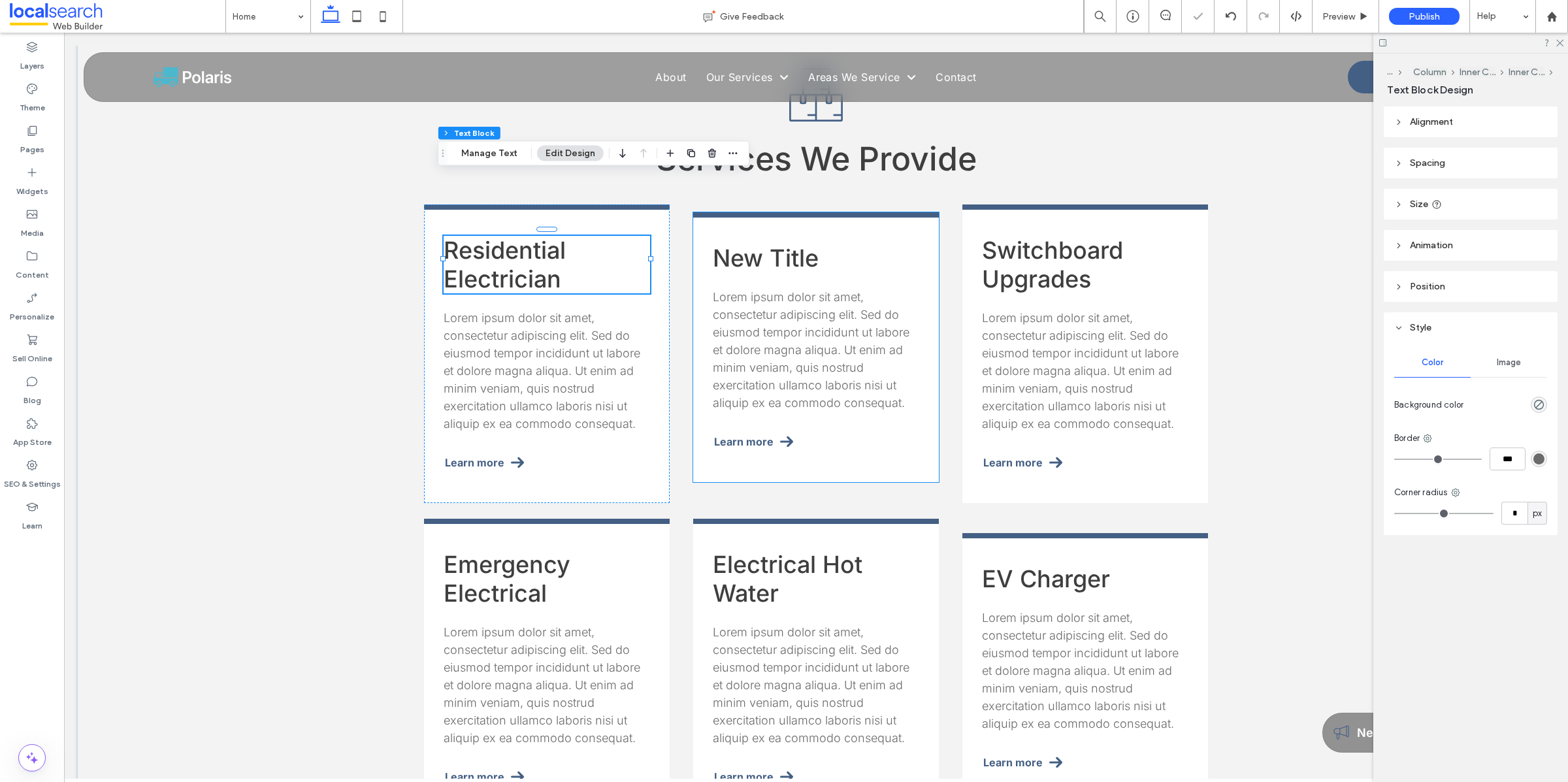
click at [782, 244] on h3 "New Title" at bounding box center [816, 258] width 207 height 29
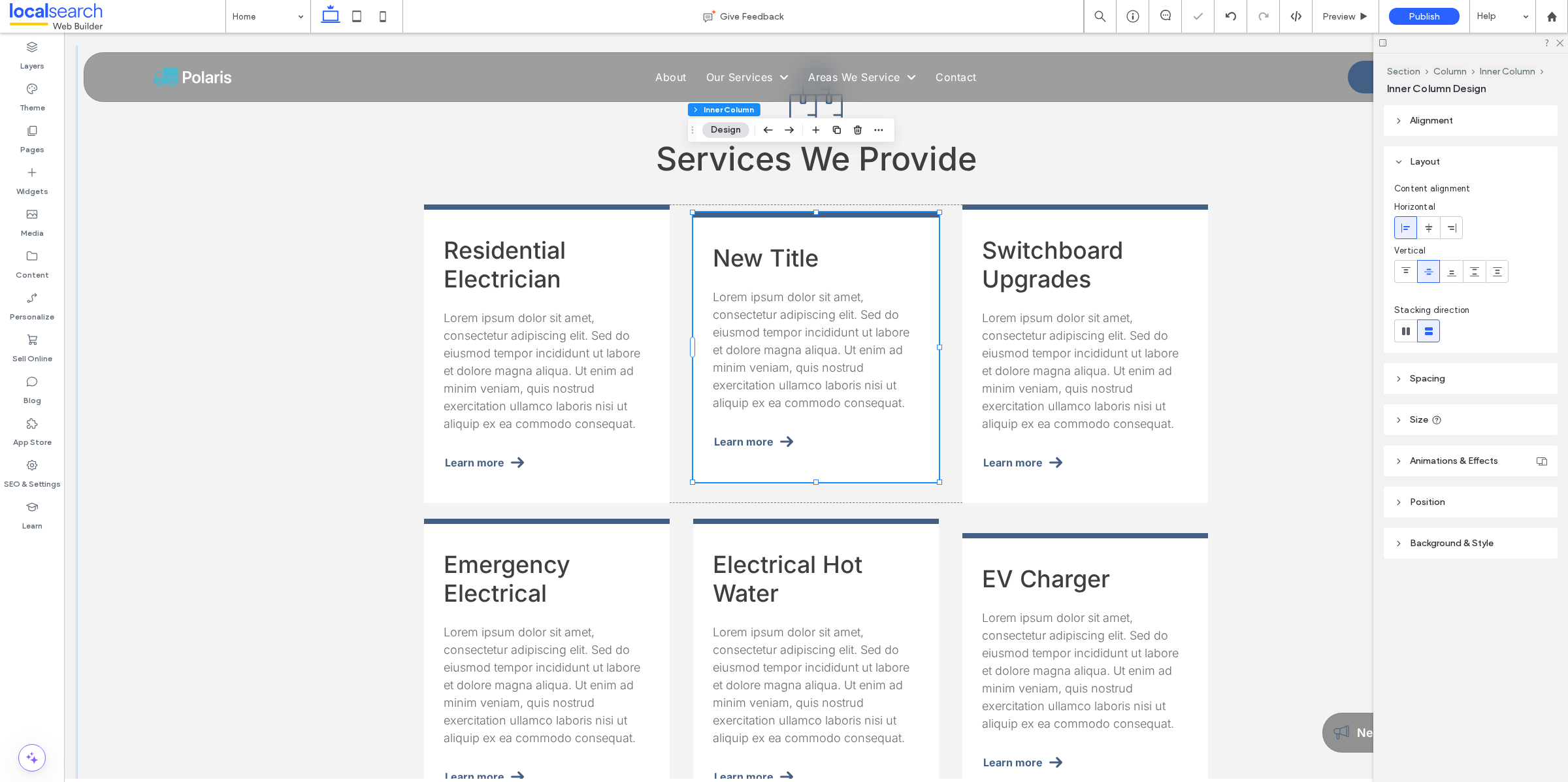
click at [782, 244] on h3 "New Title" at bounding box center [816, 258] width 207 height 29
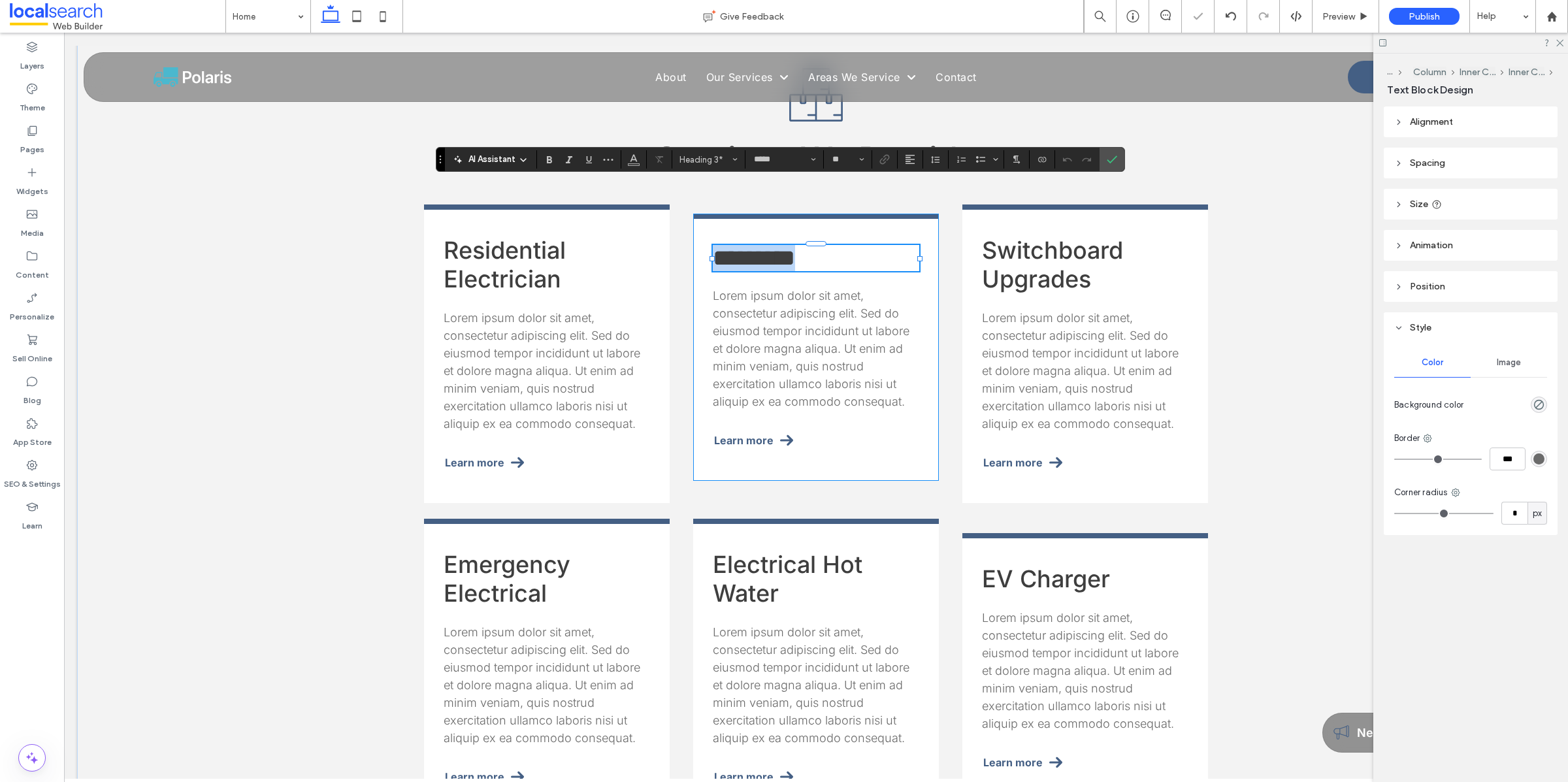
click at [782, 246] on span "*********" at bounding box center [754, 258] width 82 height 23
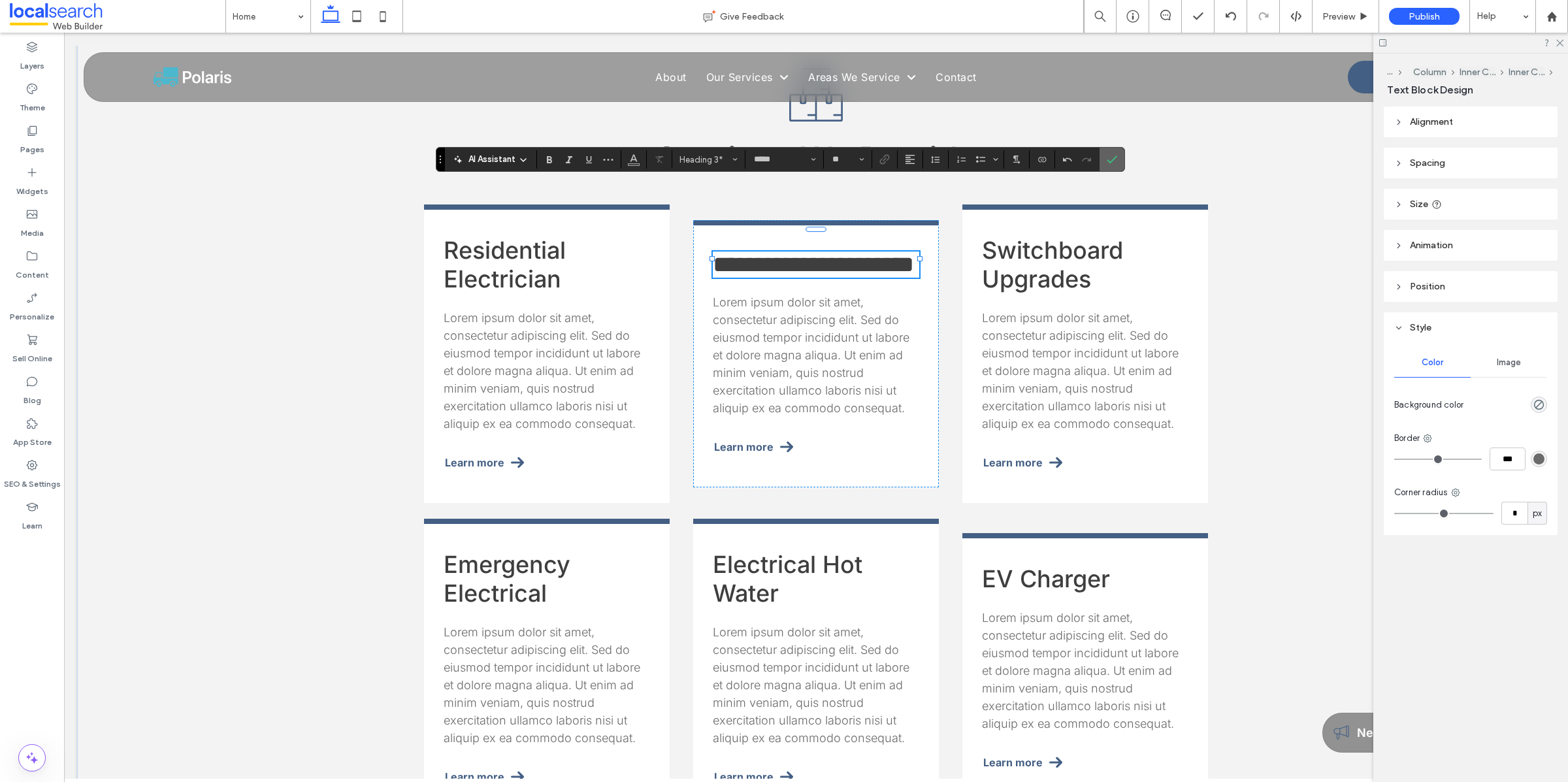
click at [1121, 163] on label "Confirm" at bounding box center [1112, 159] width 20 height 23
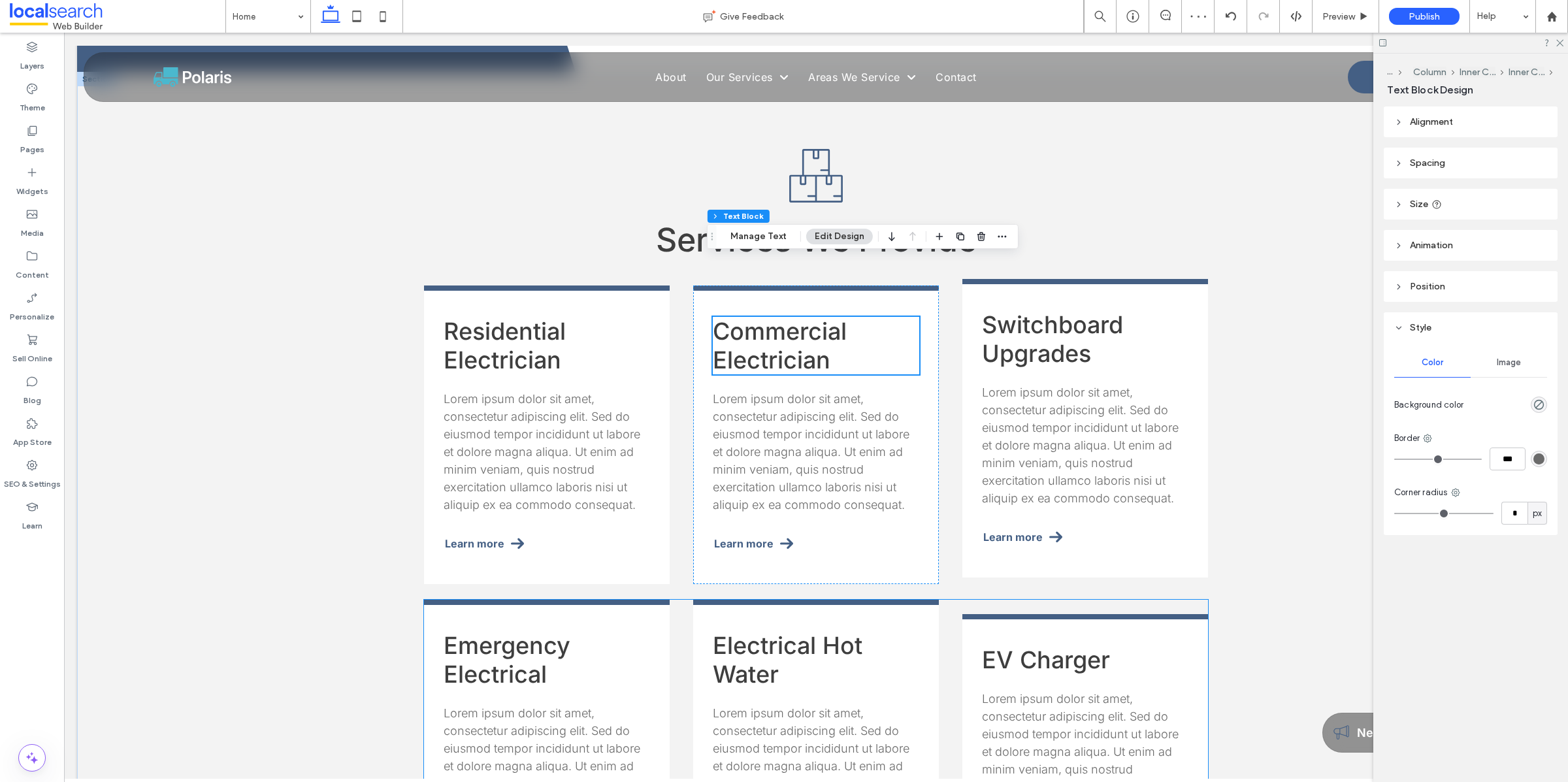
scroll to position [1158, 0]
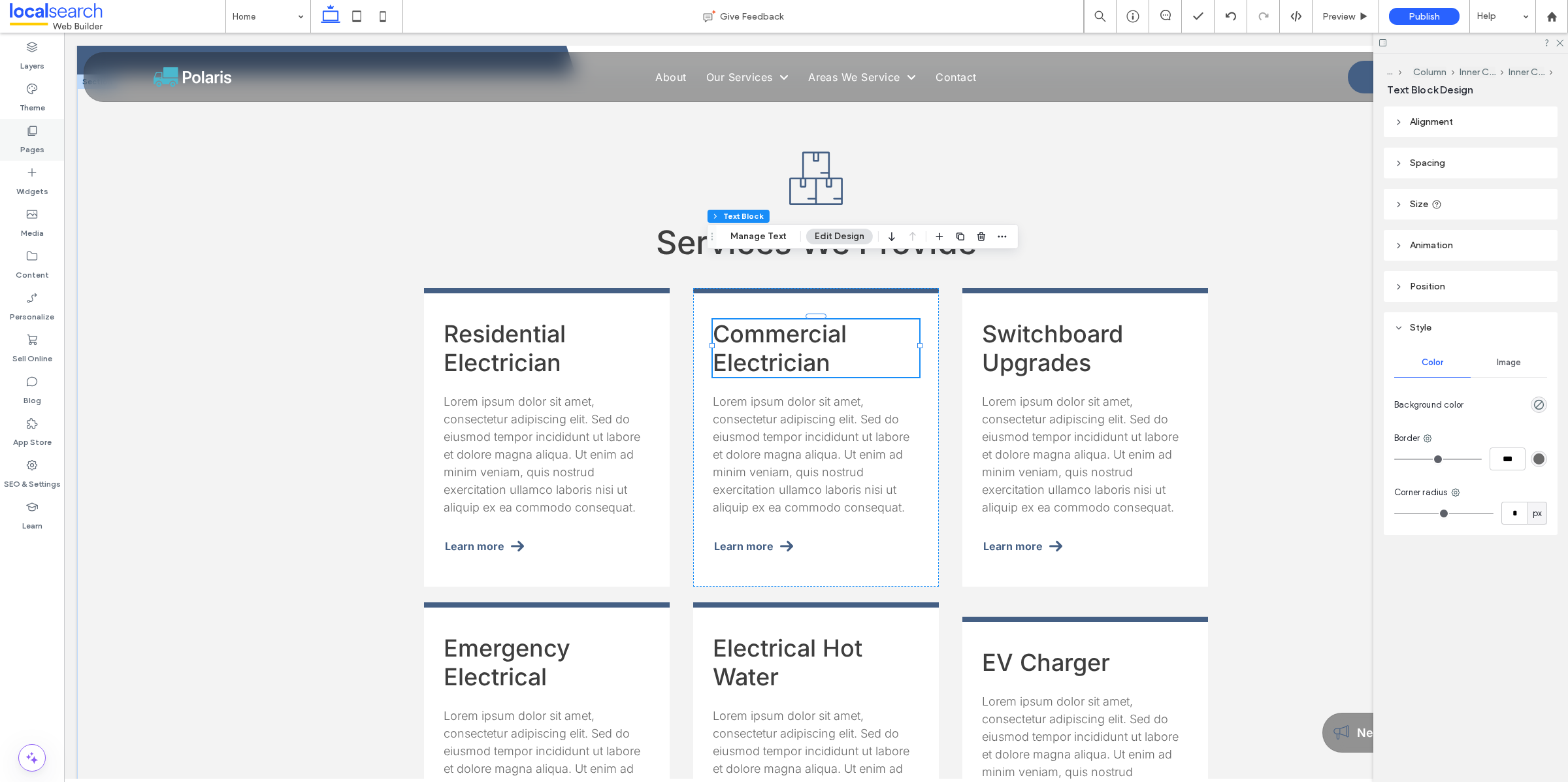
click at [27, 129] on icon at bounding box center [31, 130] width 13 height 13
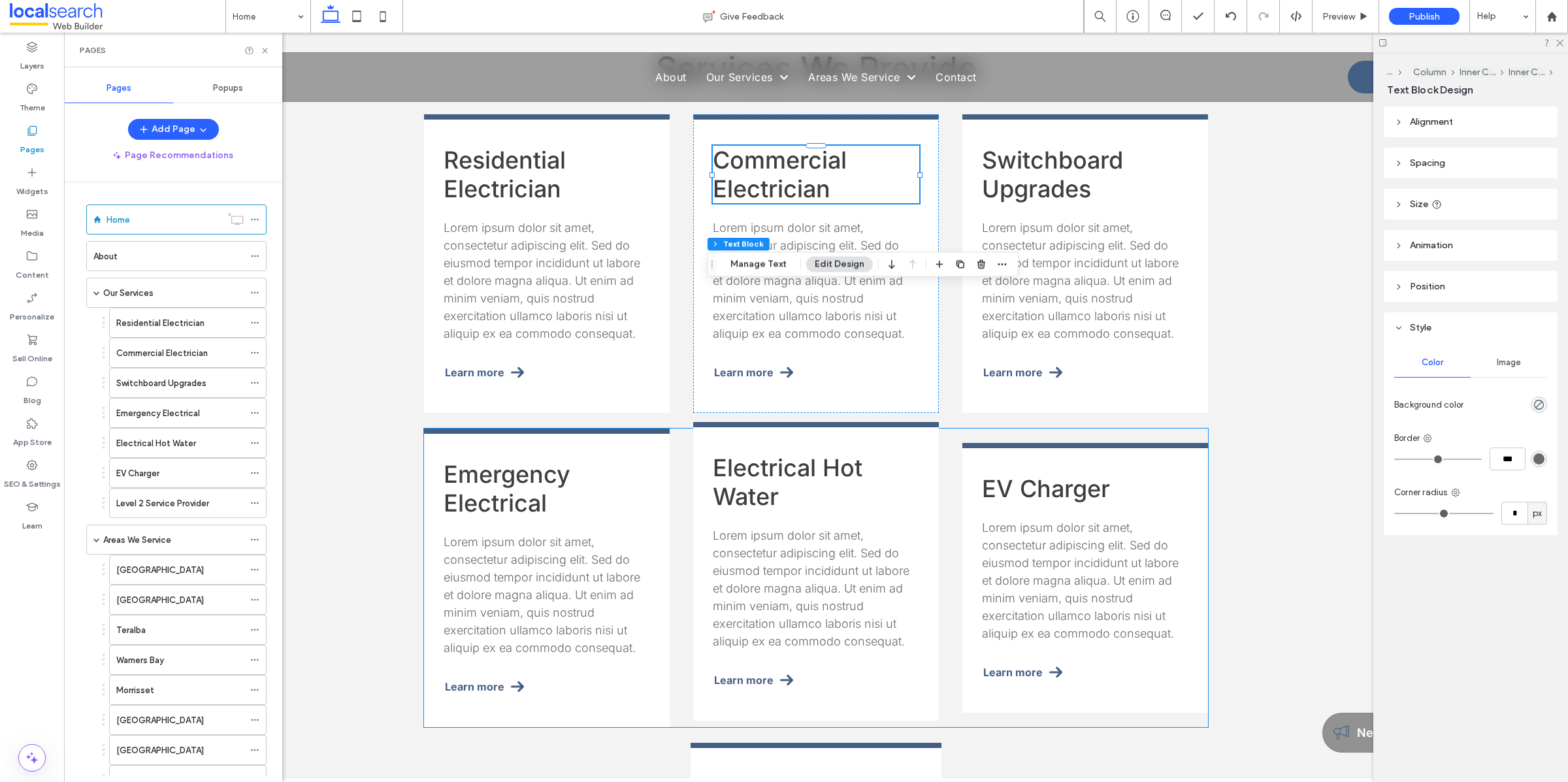
scroll to position [1130, 0]
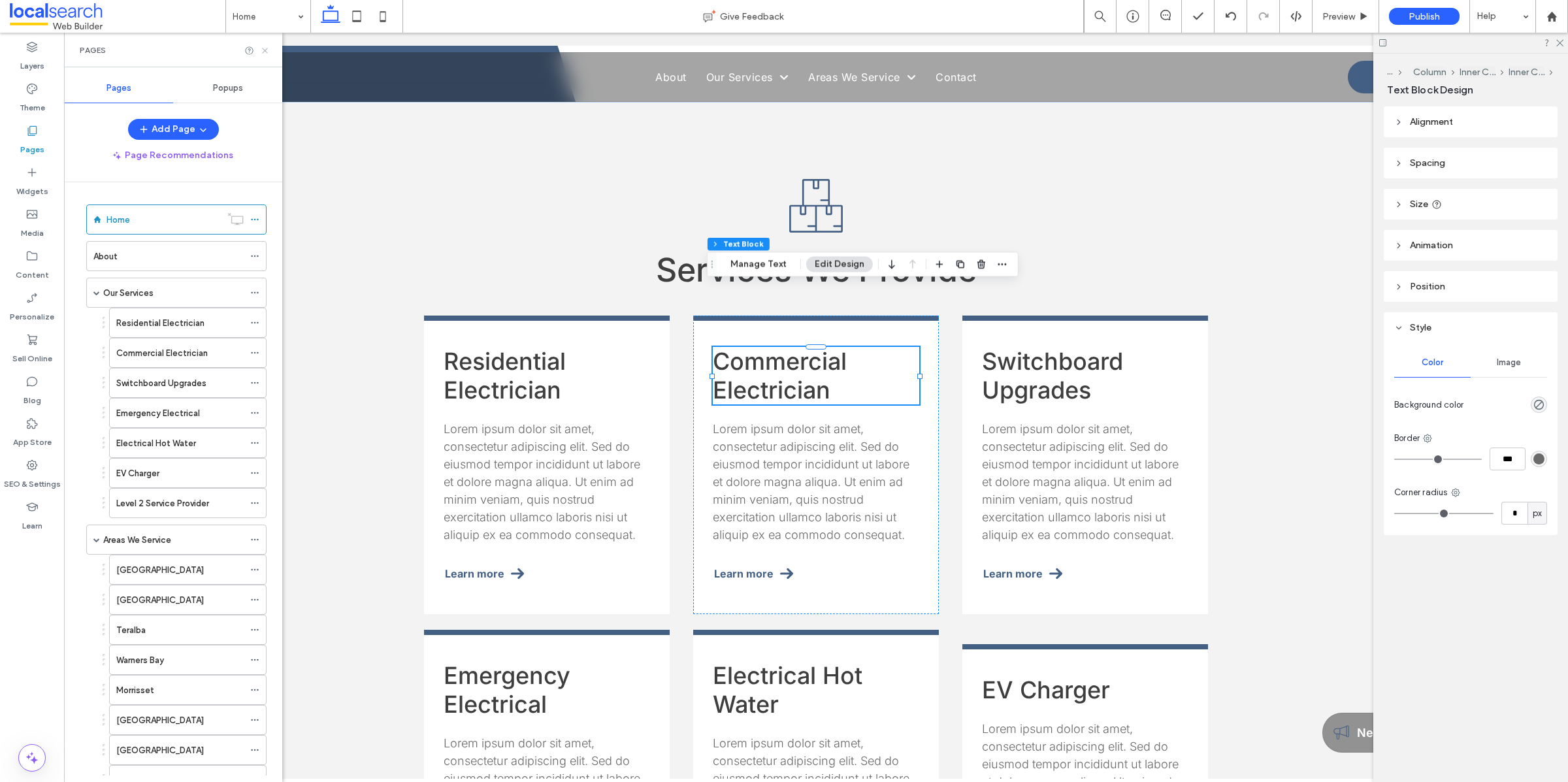
click at [265, 50] on use at bounding box center [265, 51] width 5 height 5
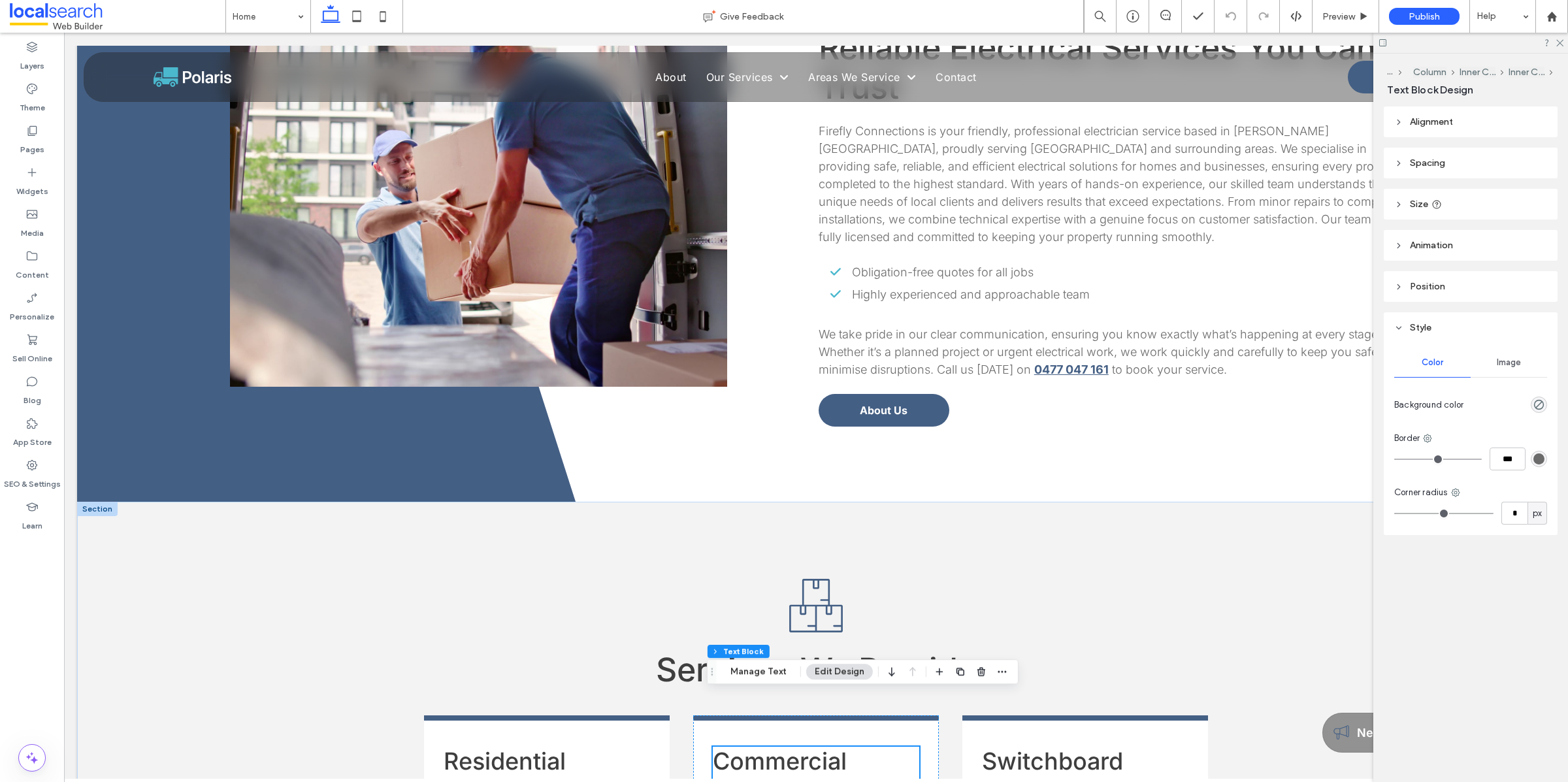
scroll to position [733, 0]
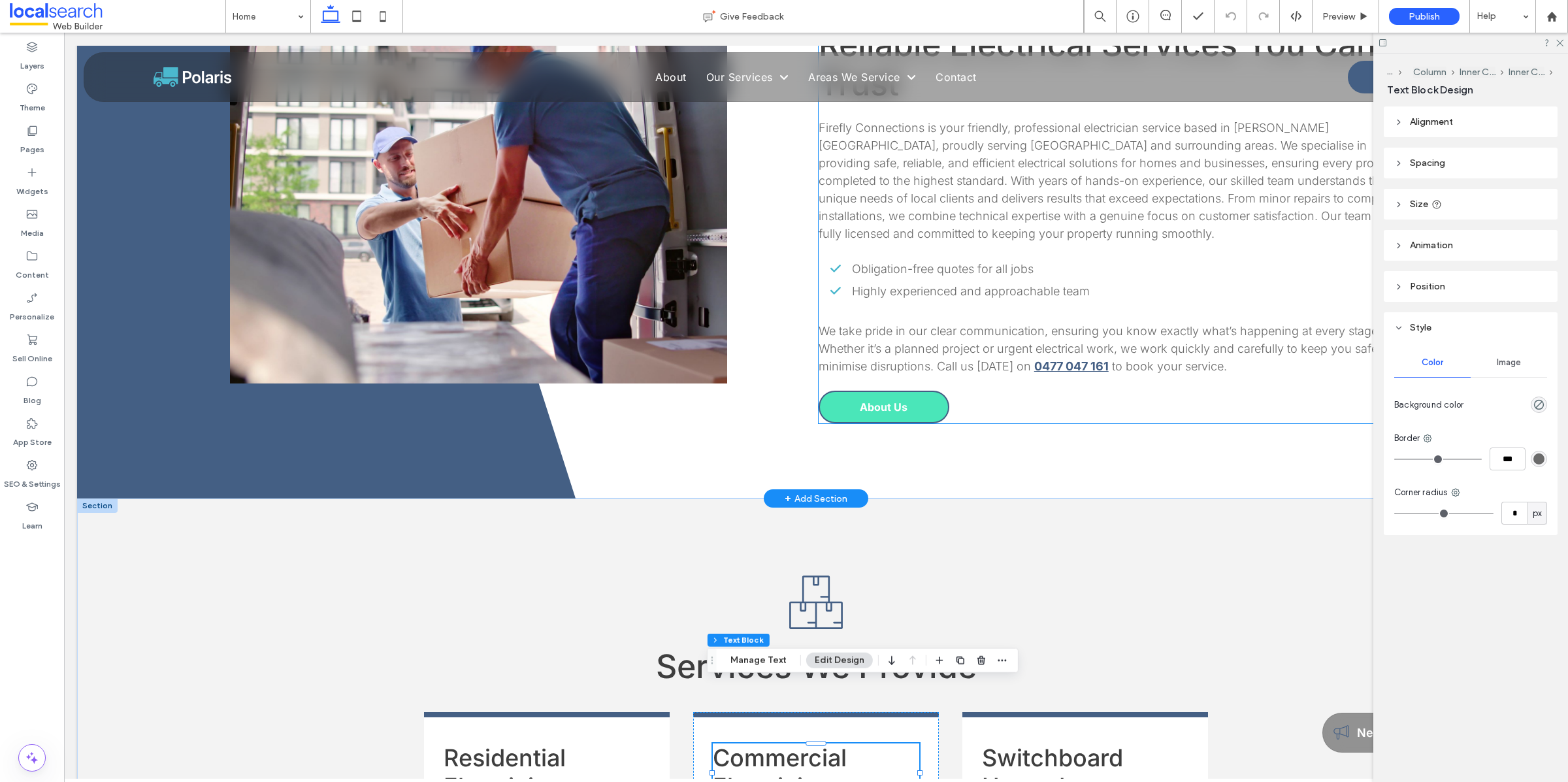
click at [875, 400] on span "About Us" at bounding box center [884, 406] width 48 height 13
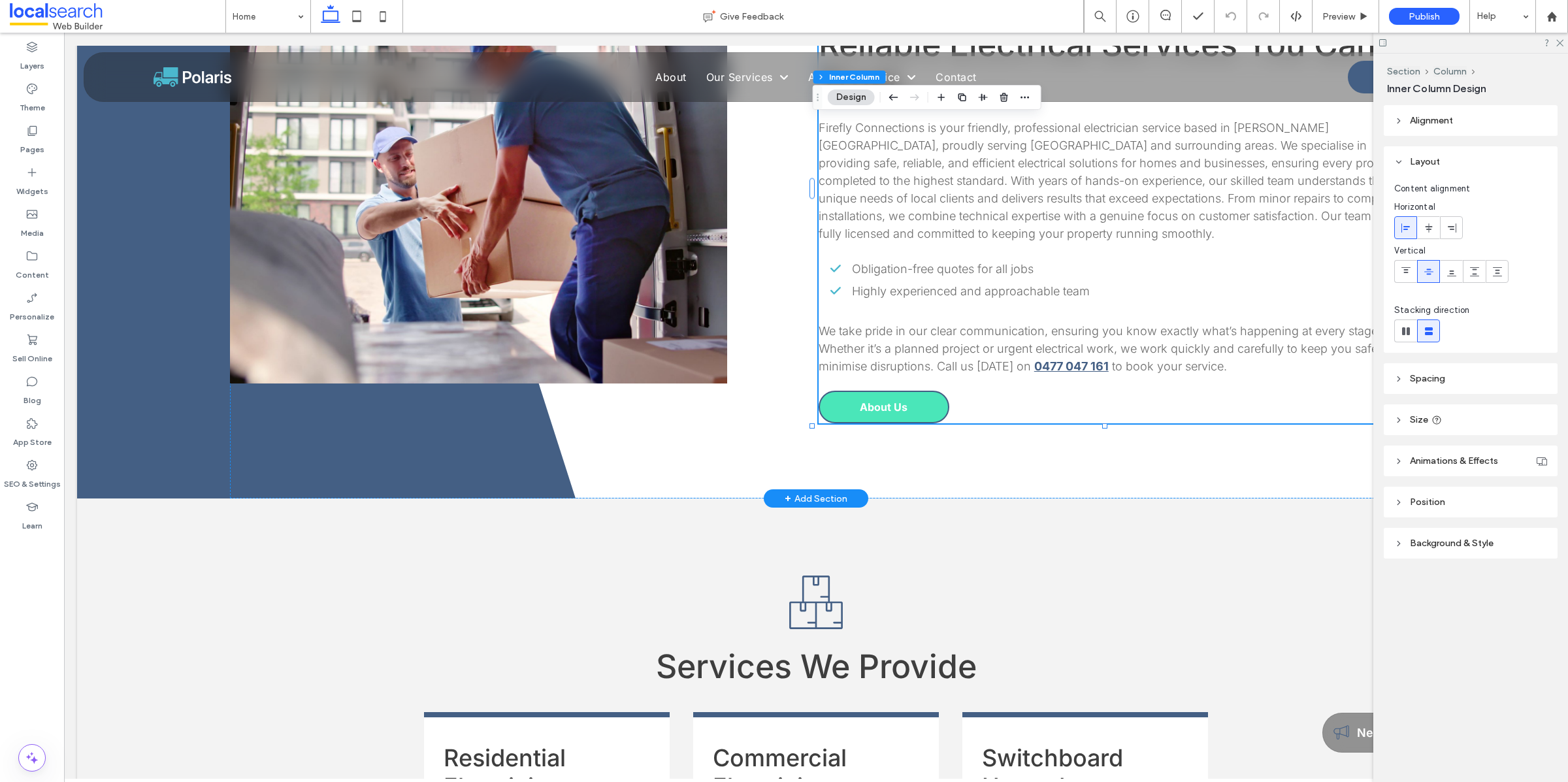
click at [875, 400] on span "About Us" at bounding box center [884, 406] width 48 height 13
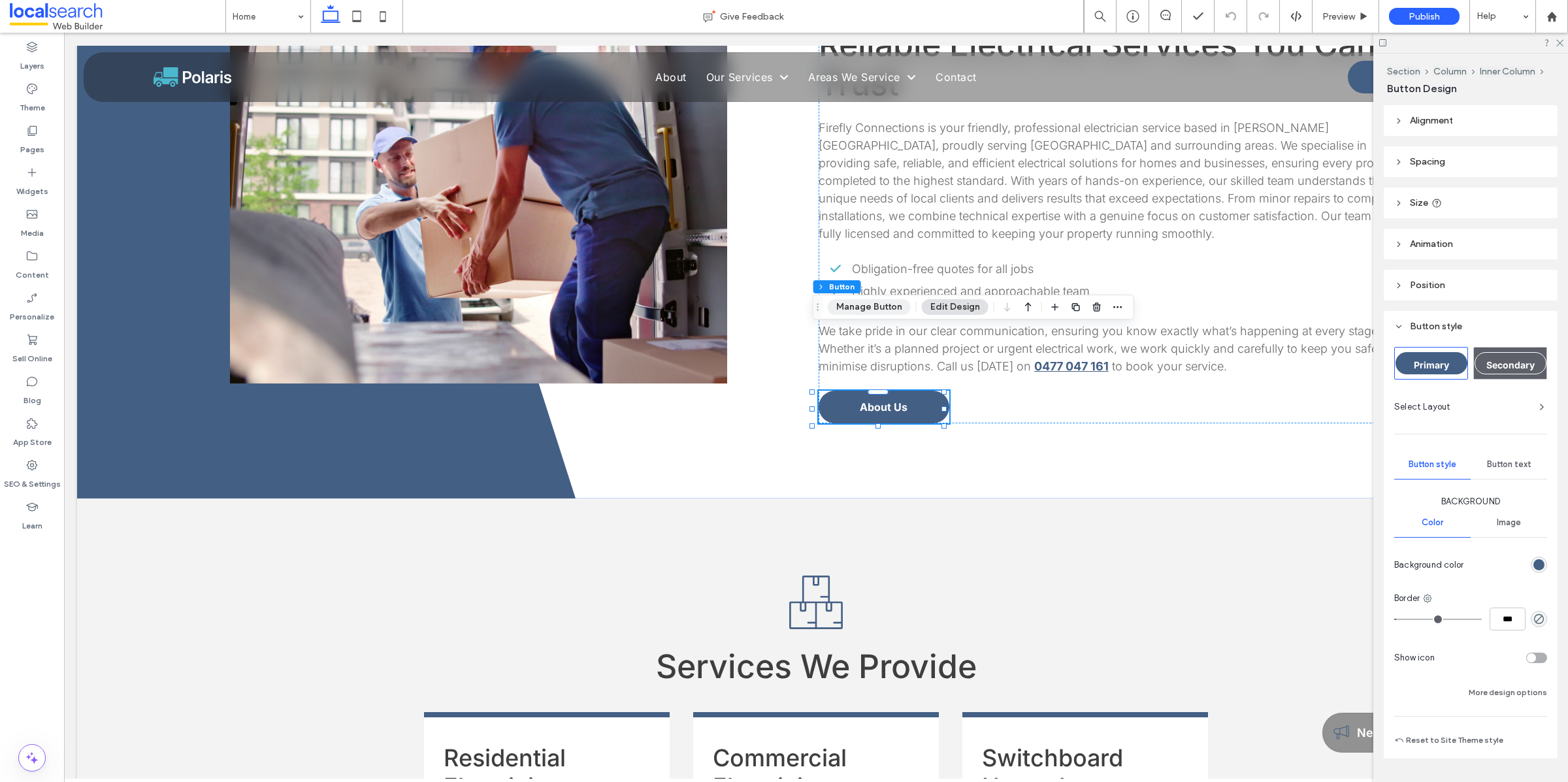
click at [872, 306] on button "Manage Button" at bounding box center [869, 307] width 83 height 16
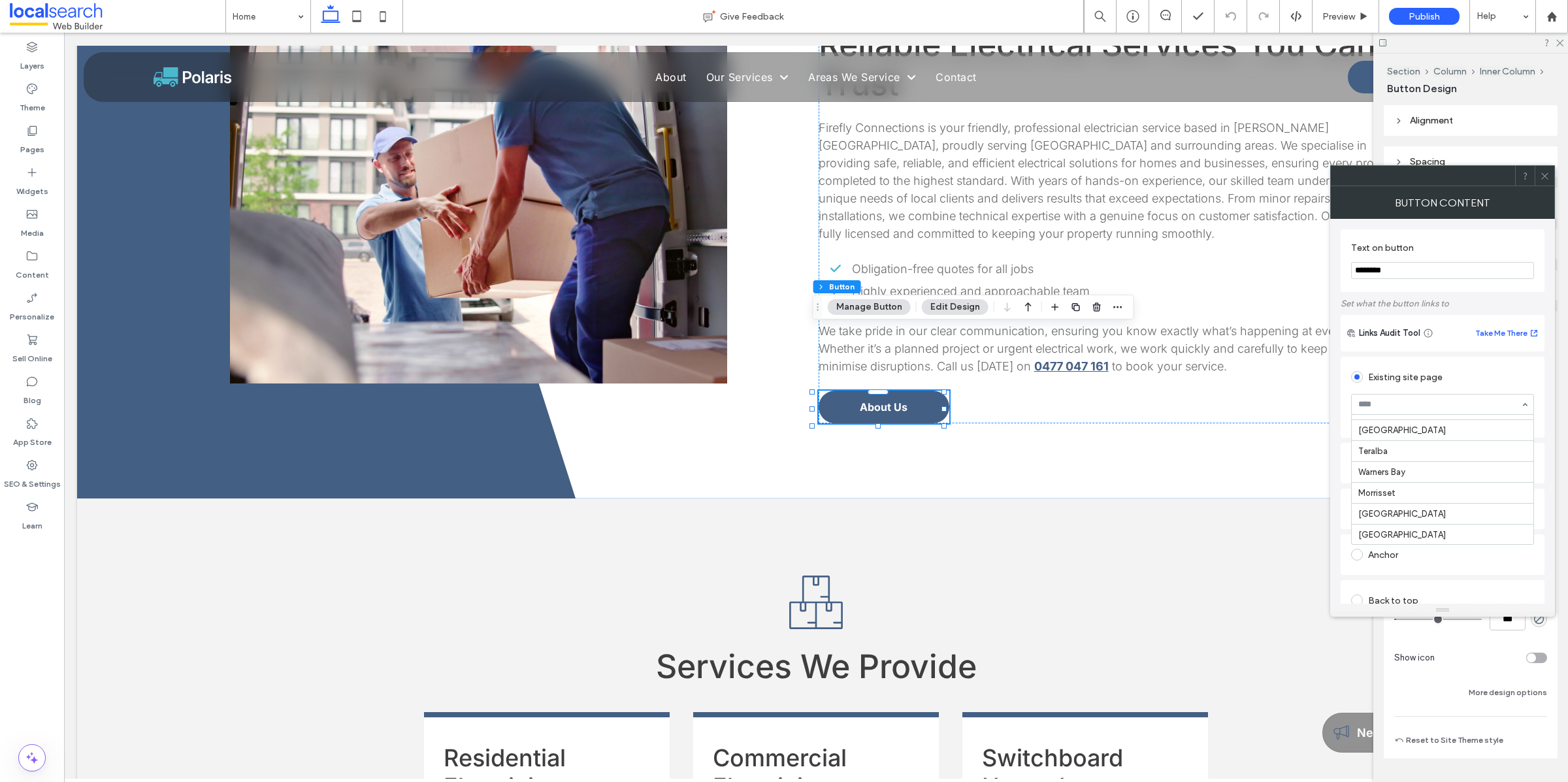
scroll to position [307, 0]
click at [1542, 174] on icon at bounding box center [1545, 176] width 10 height 10
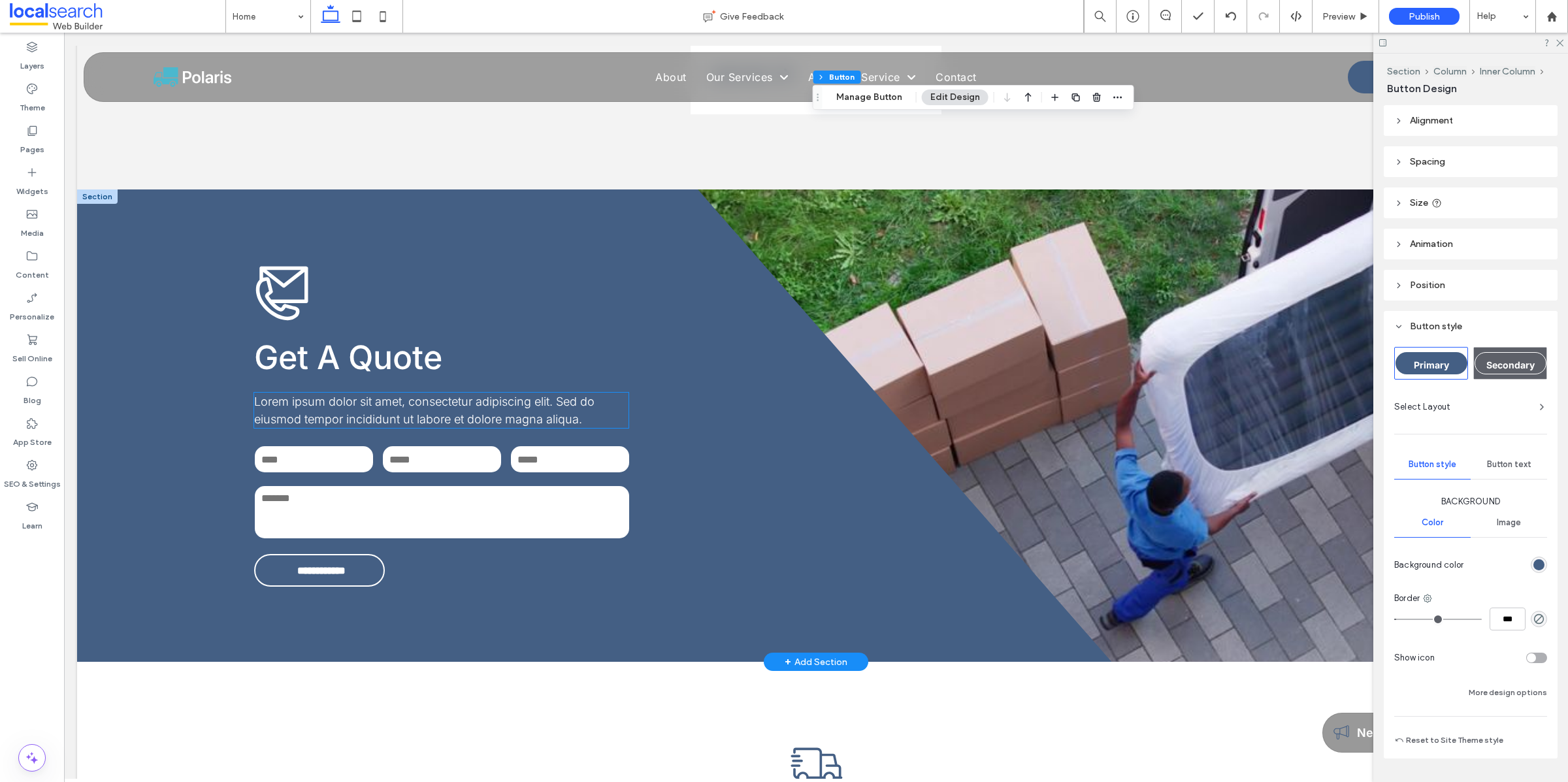
scroll to position [2259, 0]
click at [426, 394] on span "Lorem ipsum dolor sit amet, consectetur adipiscing elit. Sed do eiusmod tempor …" at bounding box center [423, 410] width 340 height 31
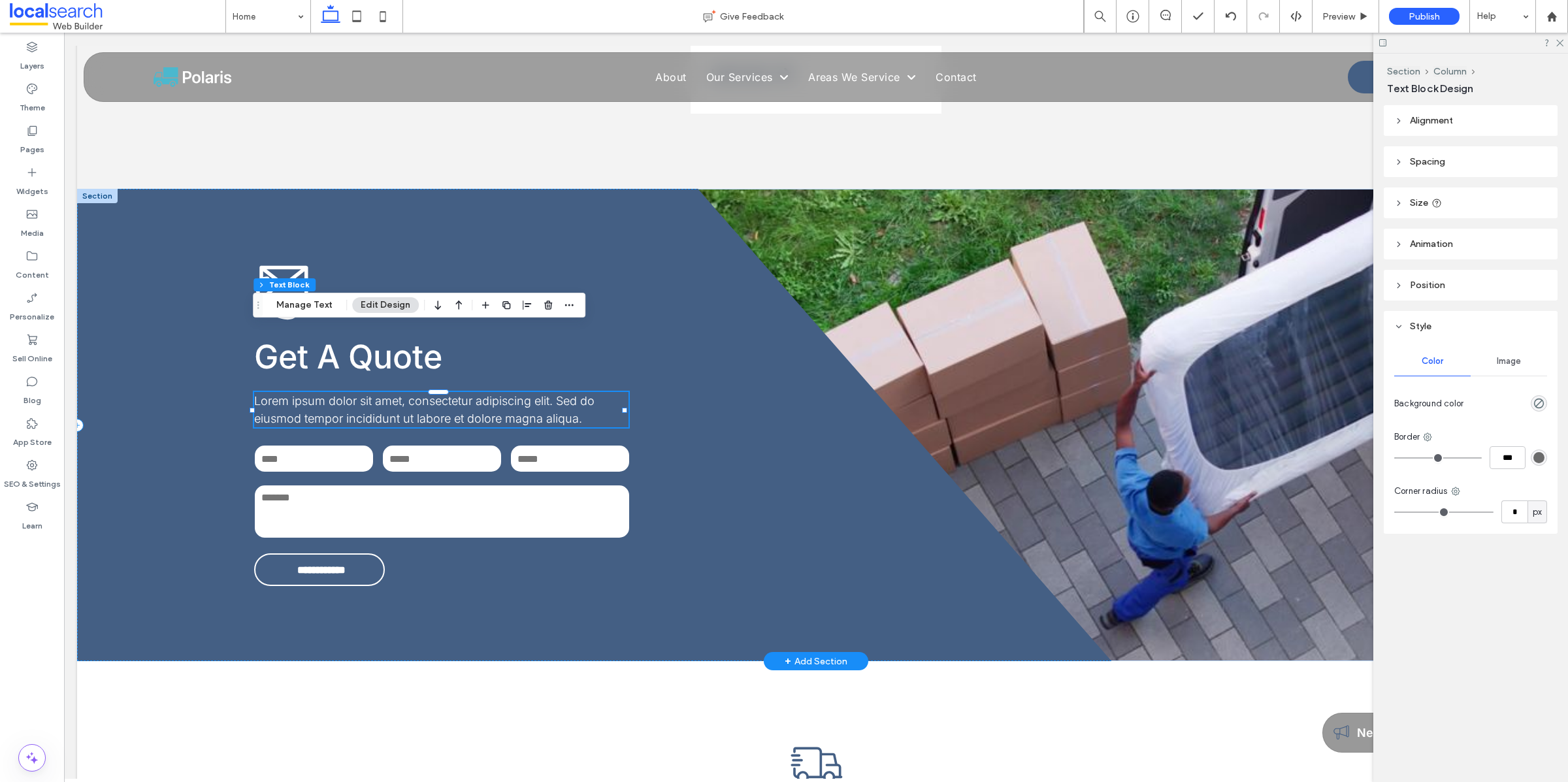
click at [426, 394] on span "Lorem ipsum dolor sit amet, consectetur adipiscing elit. Sed do eiusmod tempor …" at bounding box center [423, 410] width 340 height 31
type input "*****"
type input "**"
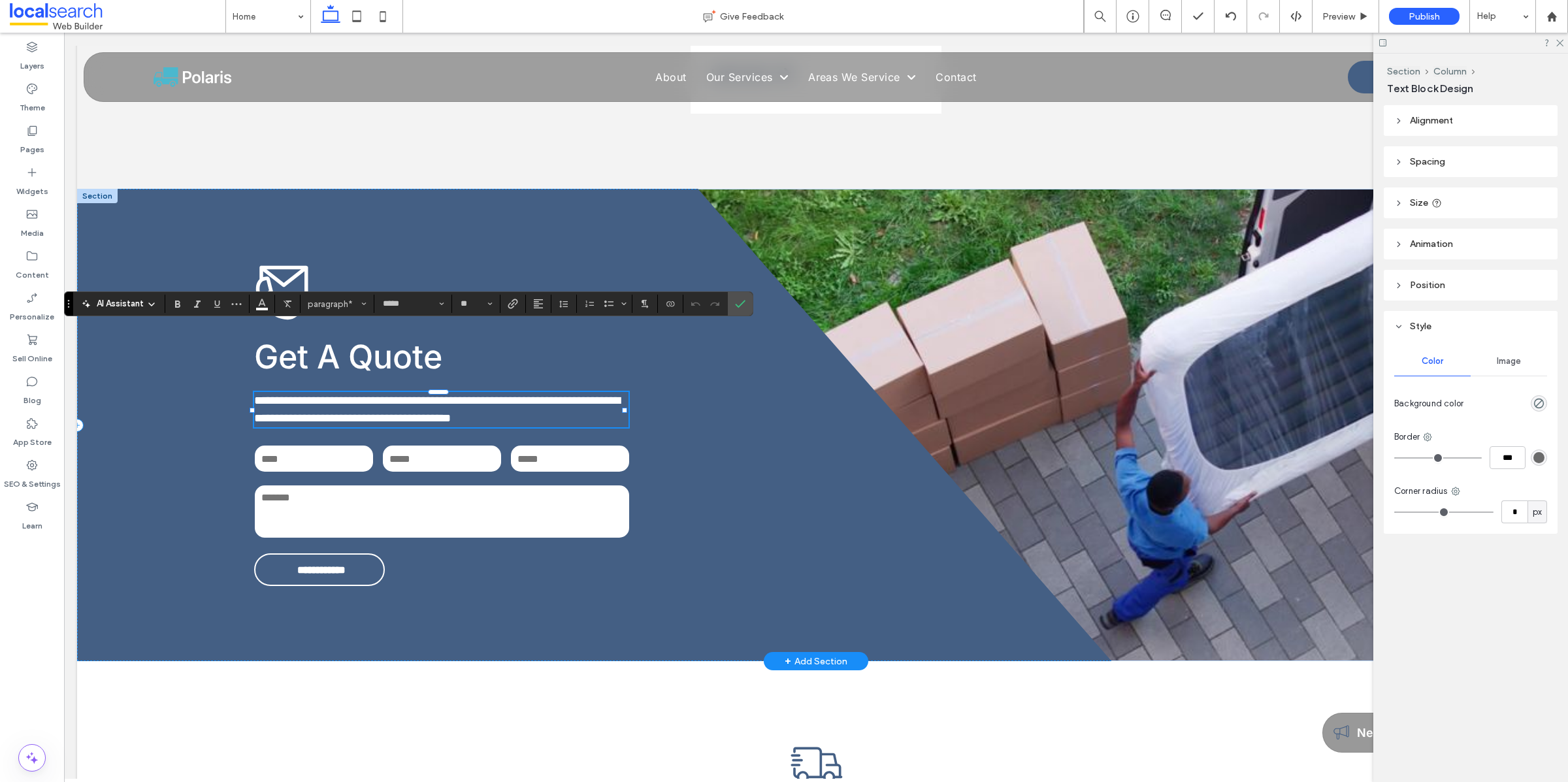
scroll to position [0, 0]
click at [735, 305] on label "Confirm" at bounding box center [740, 304] width 20 height 23
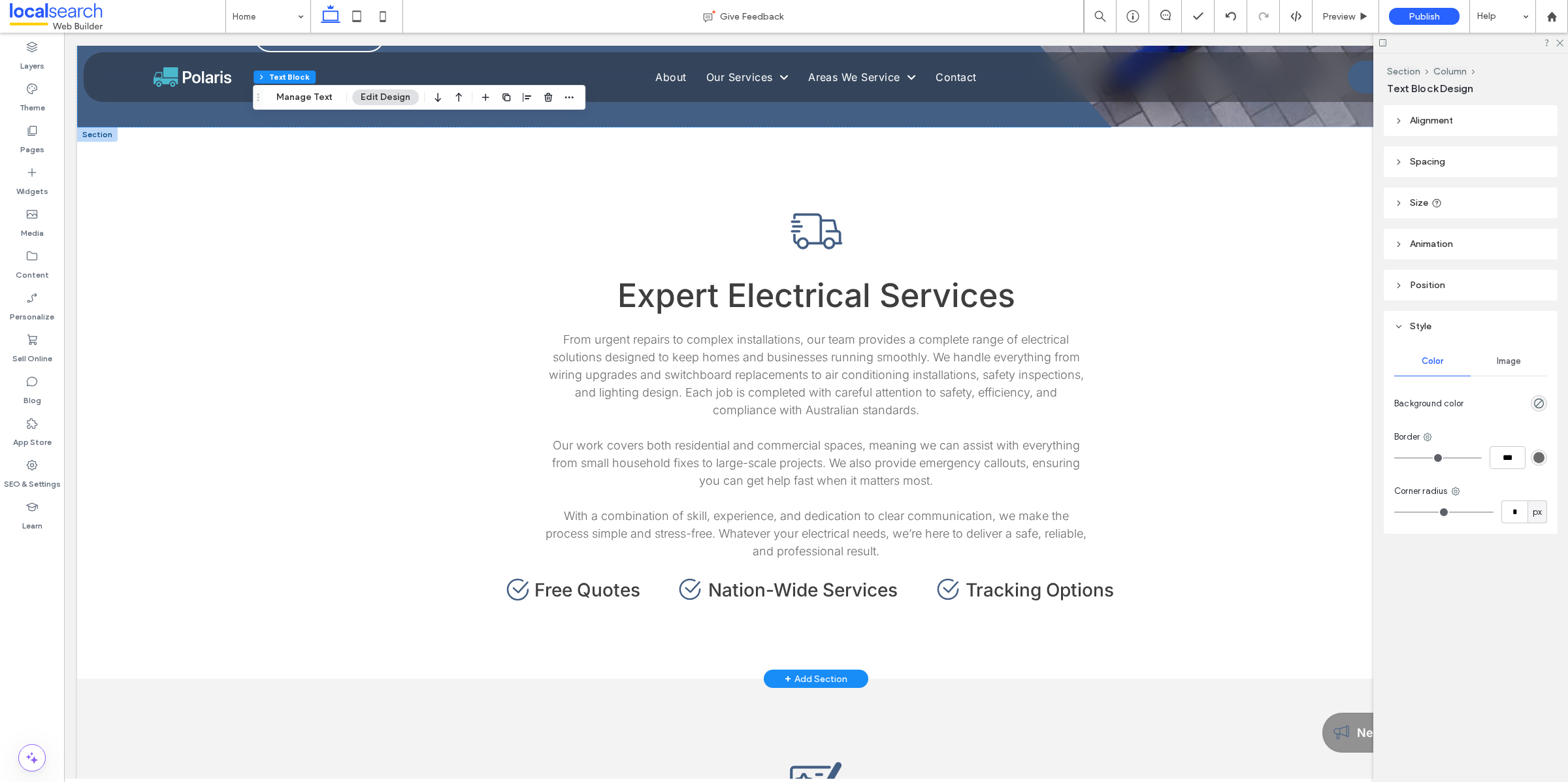
scroll to position [2794, 0]
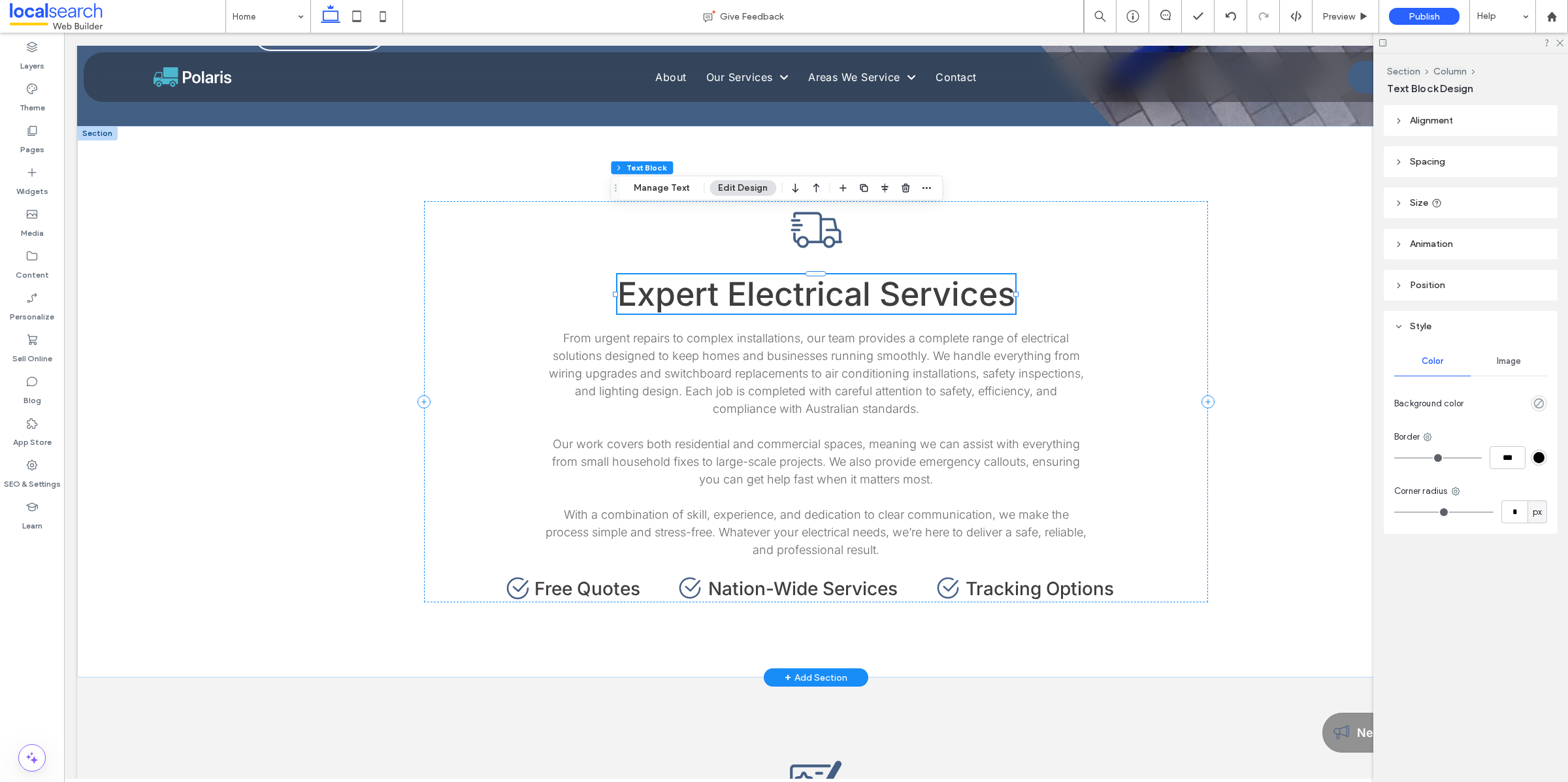
click at [833, 274] on span "Expert Electrical Services" at bounding box center [815, 294] width 397 height 39
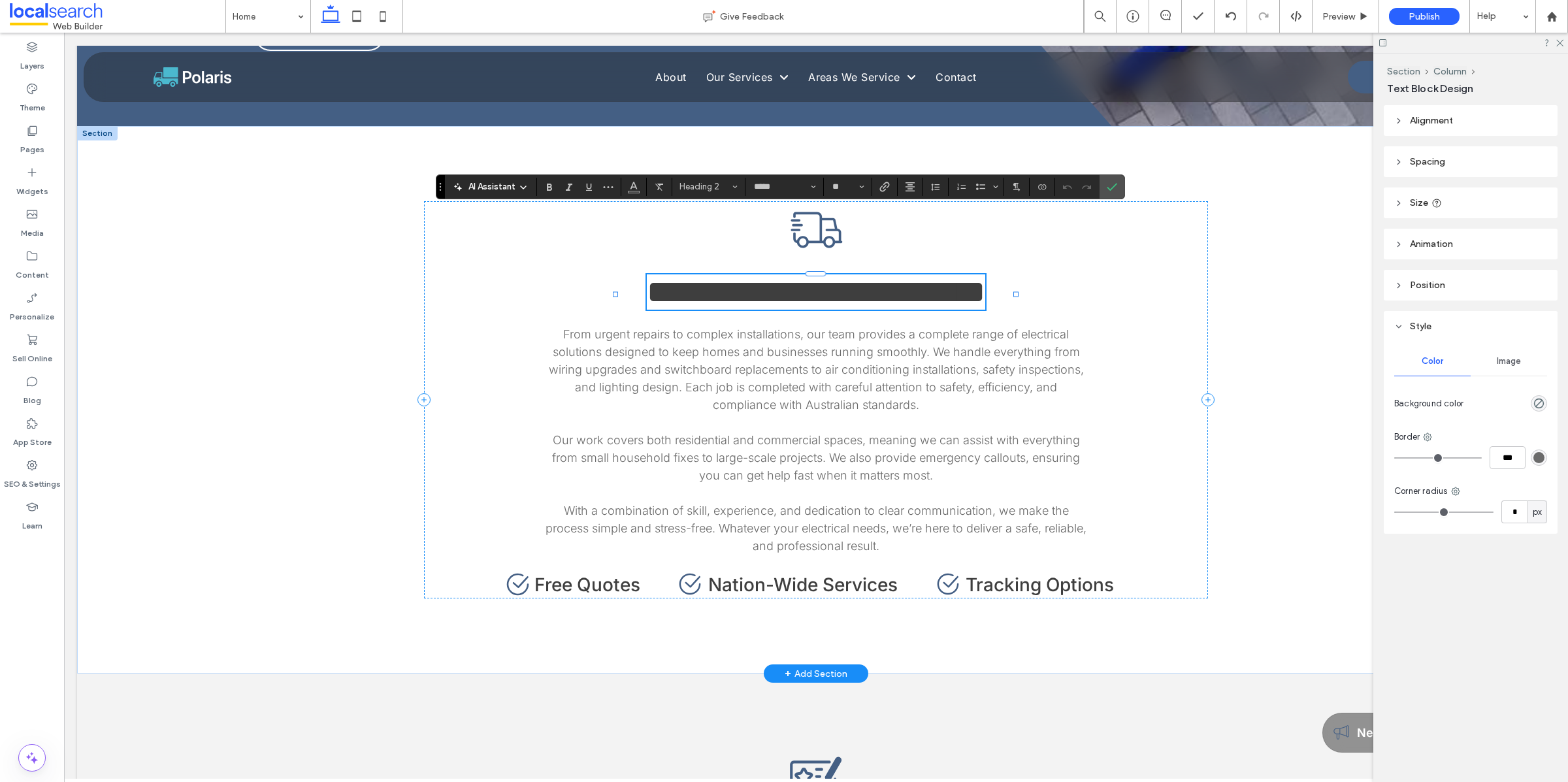
type input "**"
click at [1106, 186] on label "Confirm" at bounding box center [1112, 187] width 20 height 23
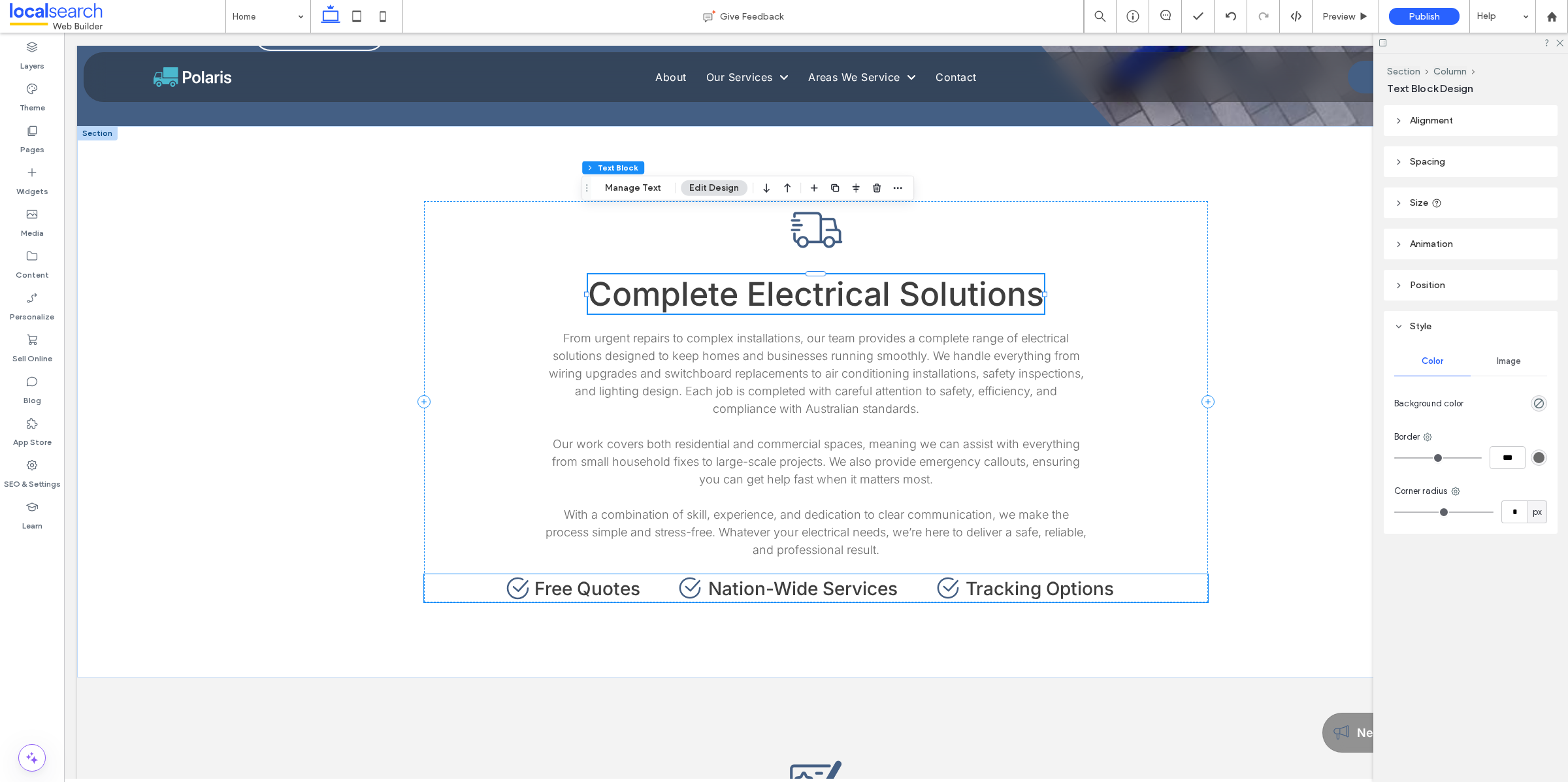
click at [609, 577] on span "Free Quotes" at bounding box center [587, 588] width 106 height 22
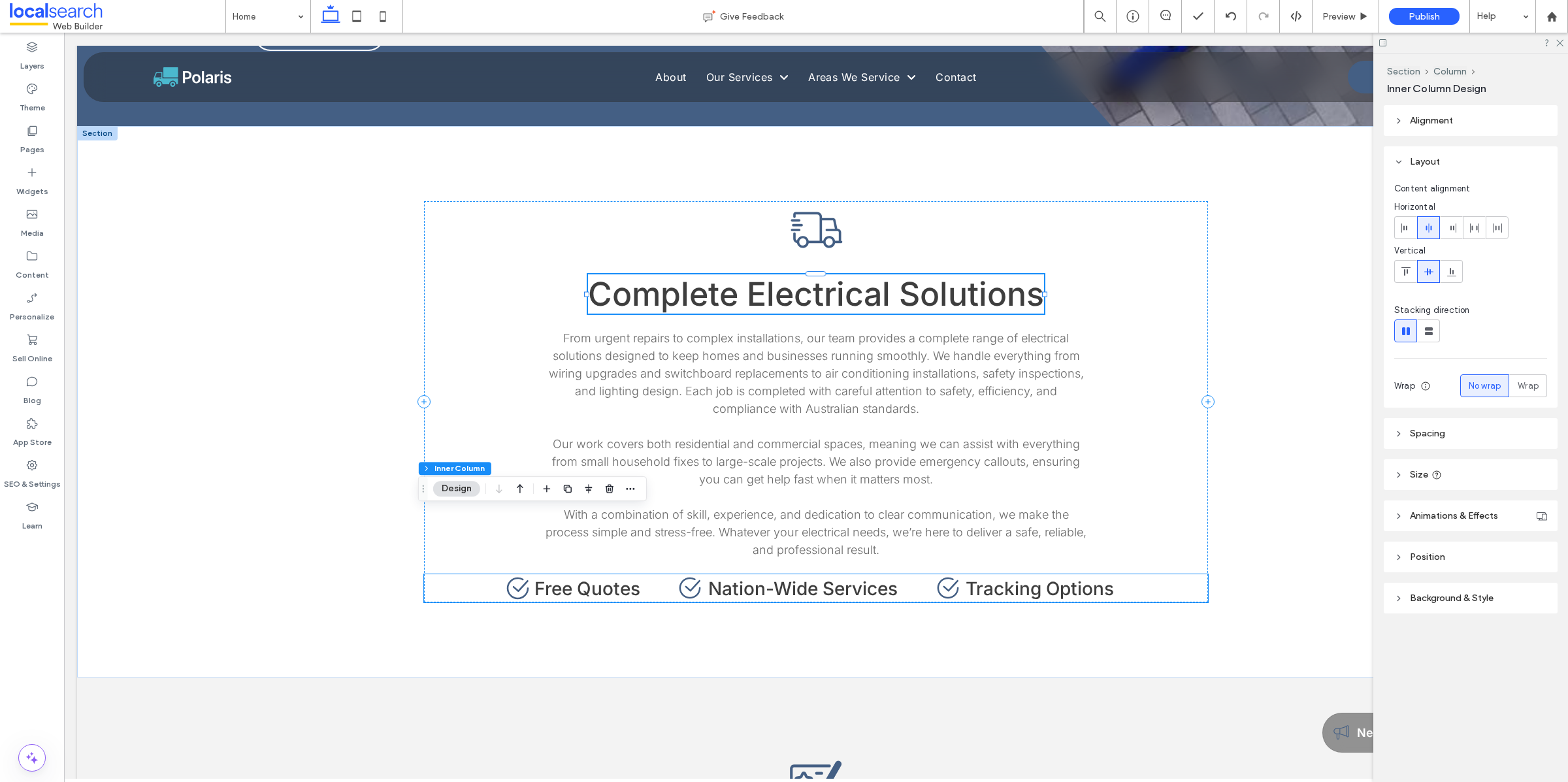
click at [609, 577] on span "Free Quotes" at bounding box center [587, 588] width 106 height 22
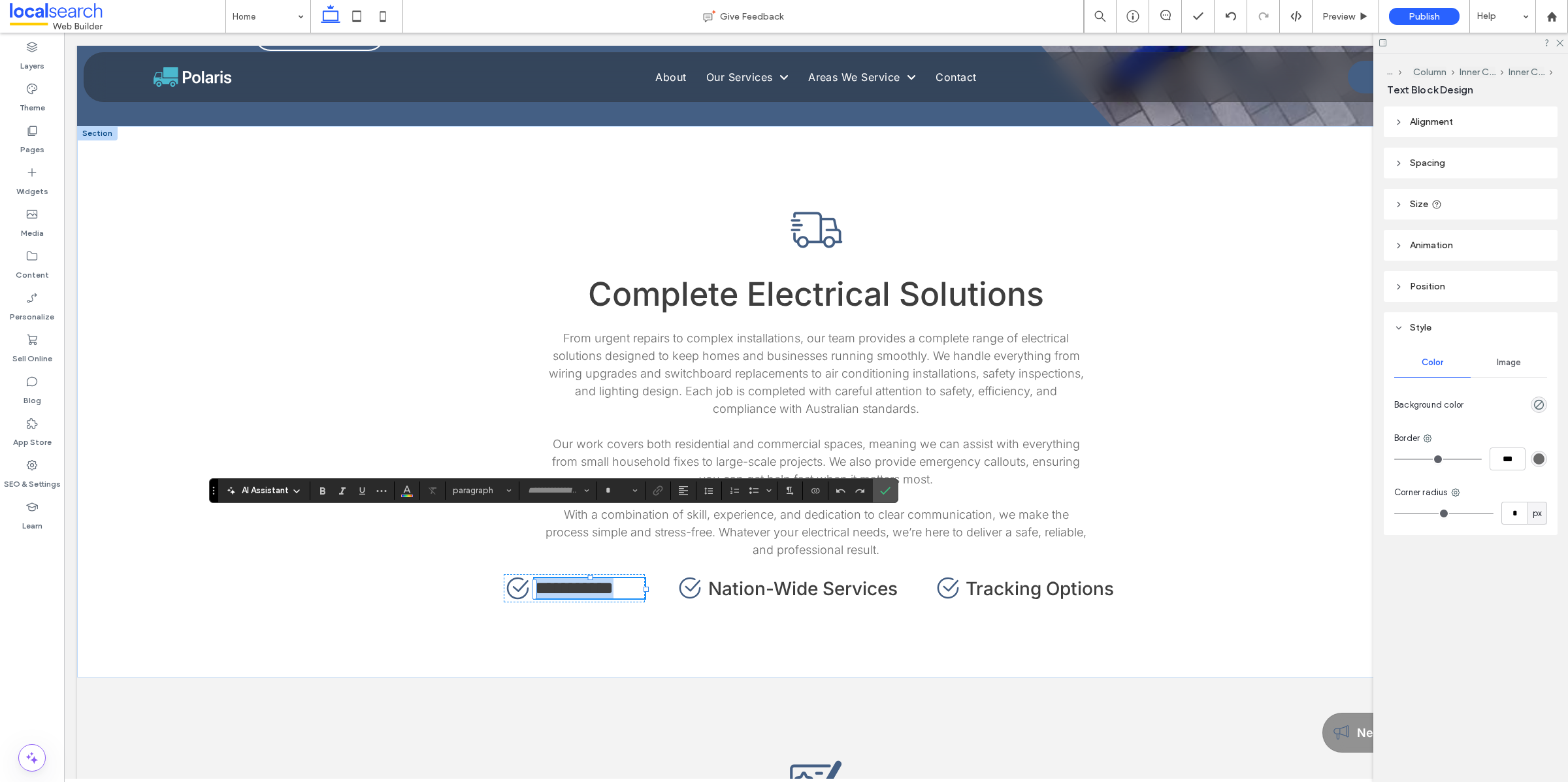
type input "*****"
type input "**"
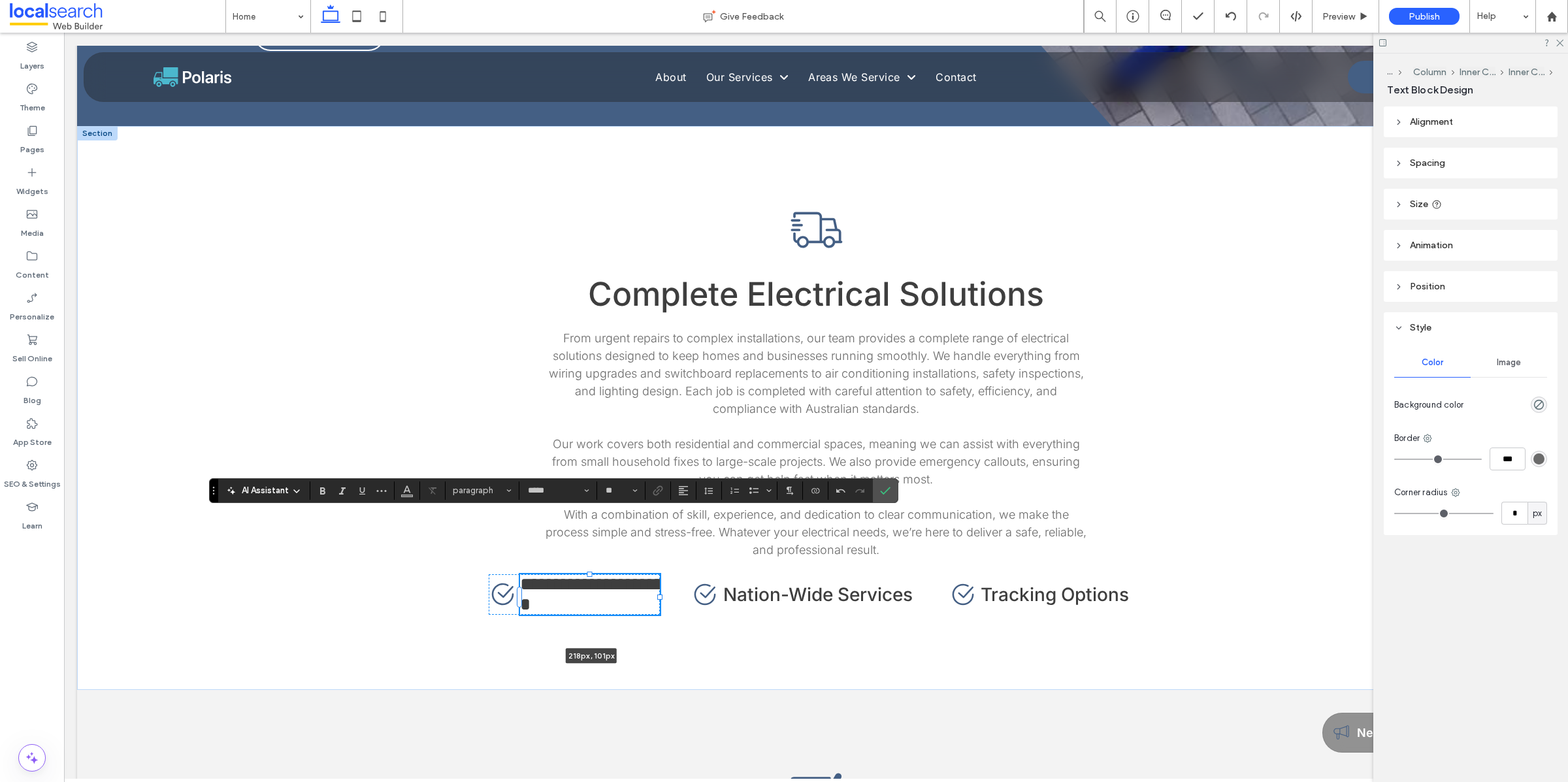
drag, startPoint x: 641, startPoint y: 544, endPoint x: 672, endPoint y: 543, distance: 31.0
click at [672, 543] on div "**********" at bounding box center [816, 408] width 784 height 564
type input "***"
click at [882, 486] on icon "Confirm" at bounding box center [885, 490] width 10 height 10
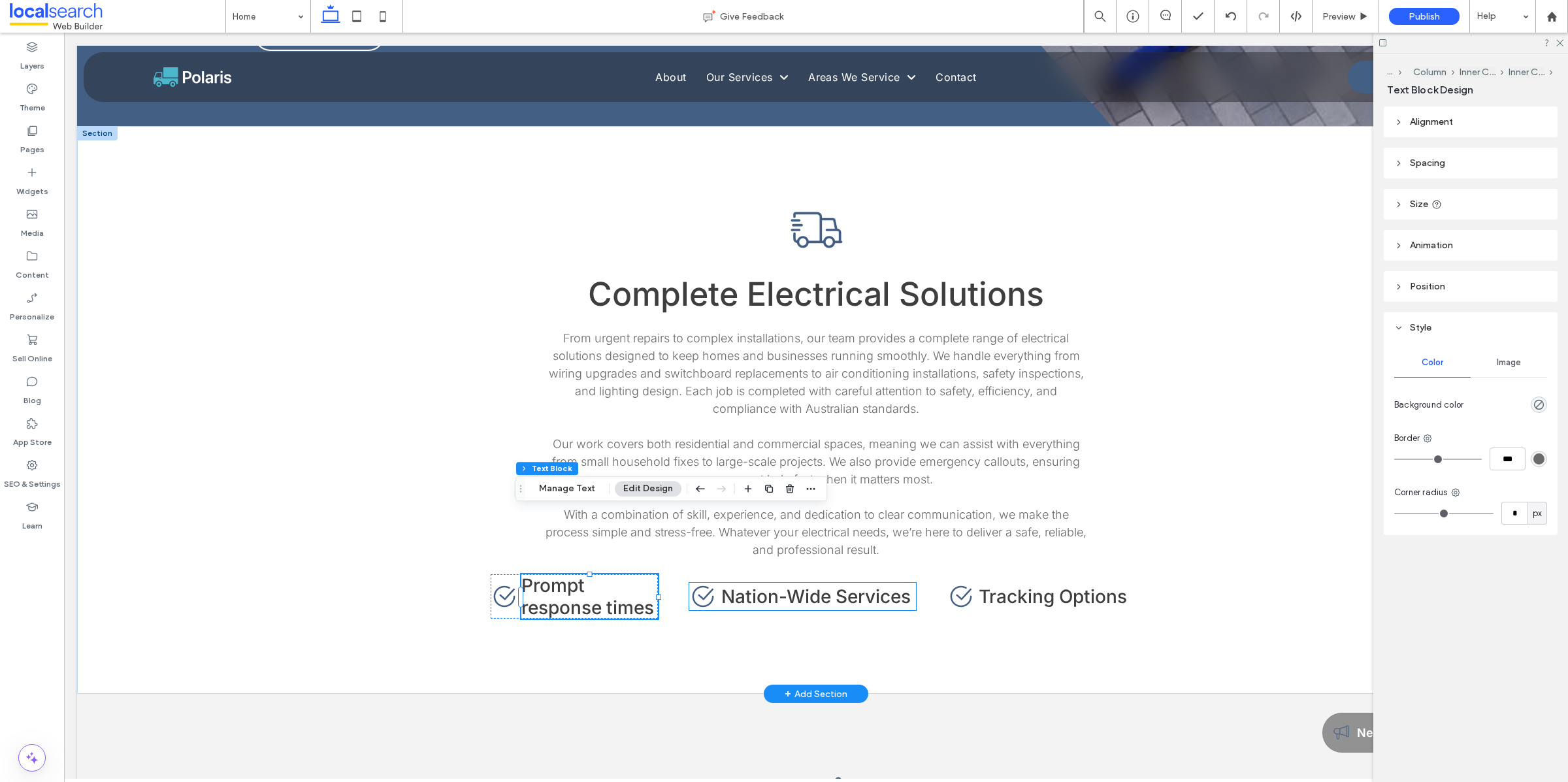
click at [772, 586] on span "Nation-Wide Services" at bounding box center [815, 597] width 190 height 22
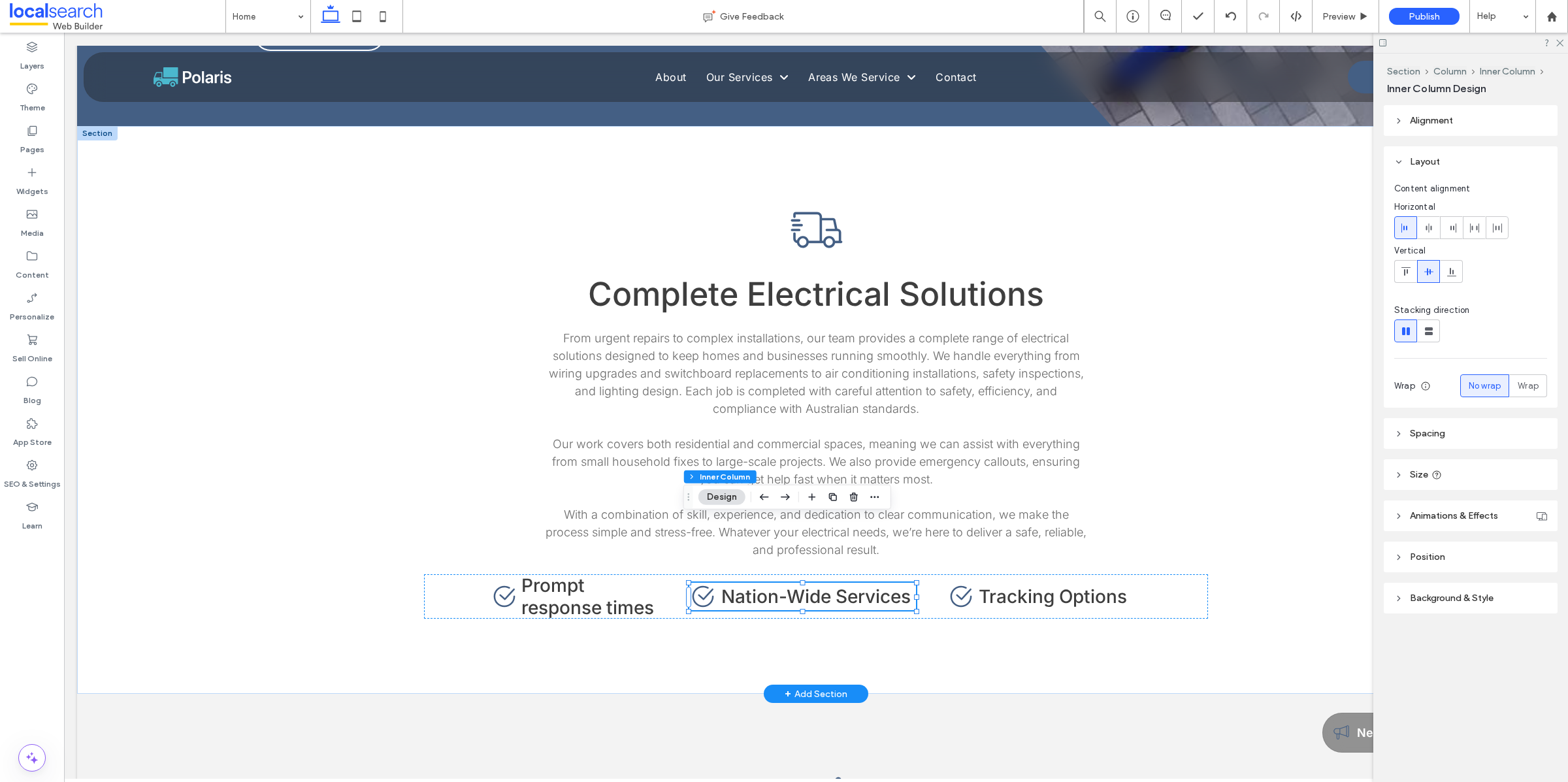
click at [774, 586] on span "Nation-Wide Services" at bounding box center [815, 597] width 190 height 22
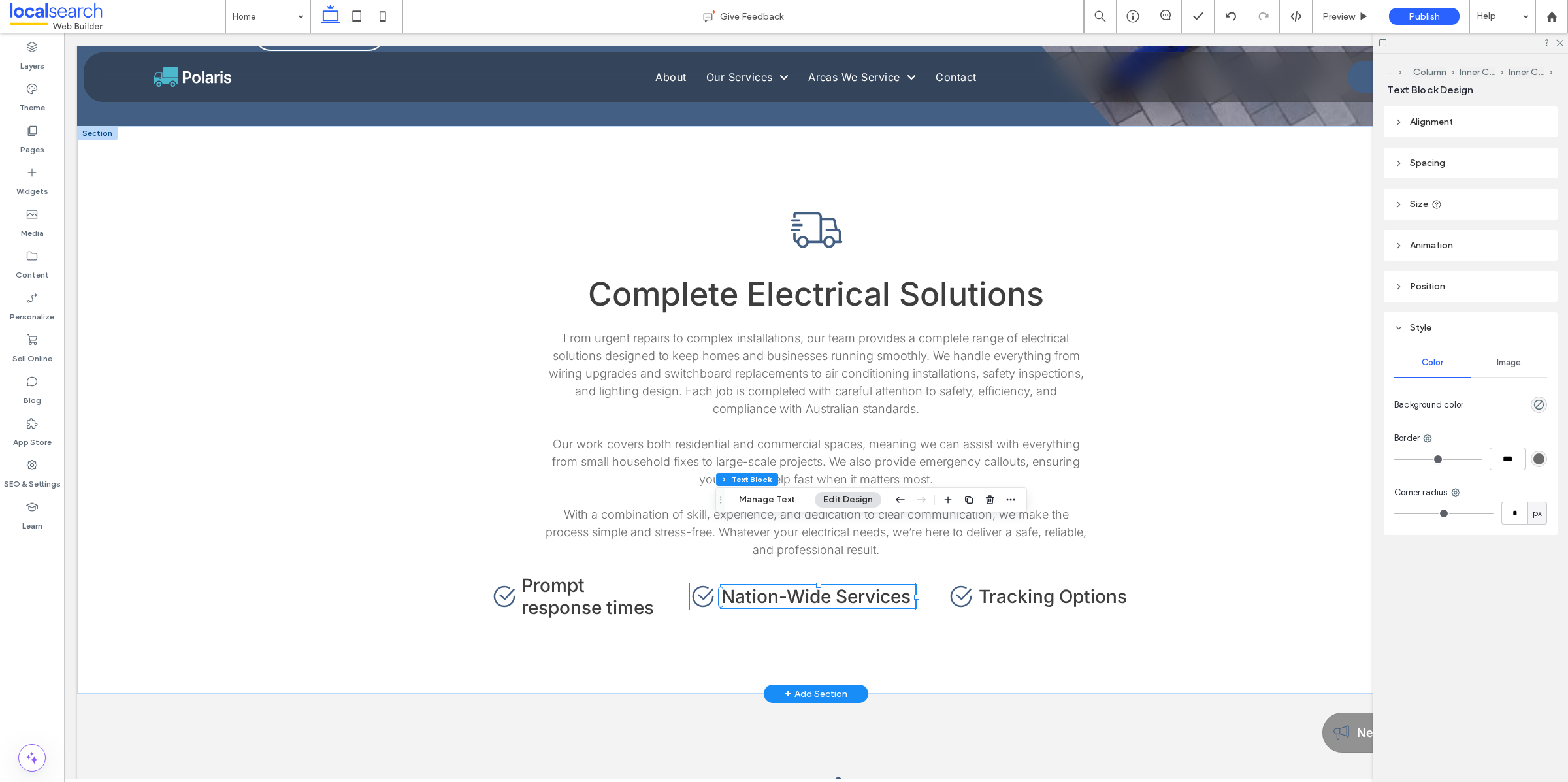
click at [774, 586] on span "Nation-Wide Services" at bounding box center [815, 597] width 190 height 22
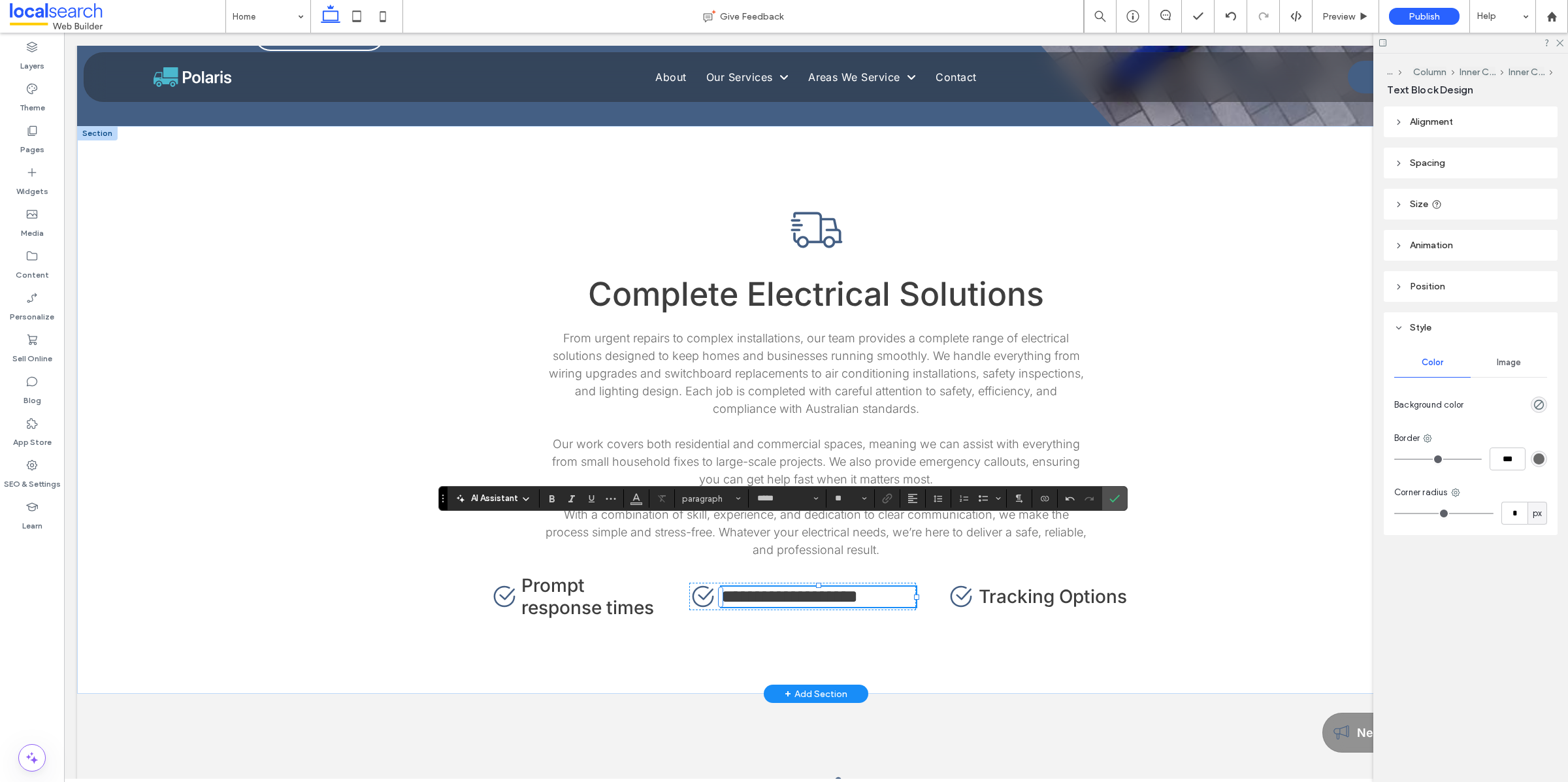
type input "**"
click at [776, 587] on span "**********" at bounding box center [789, 596] width 137 height 18
click at [536, 574] on span "Prompt response times" at bounding box center [588, 596] width 133 height 44
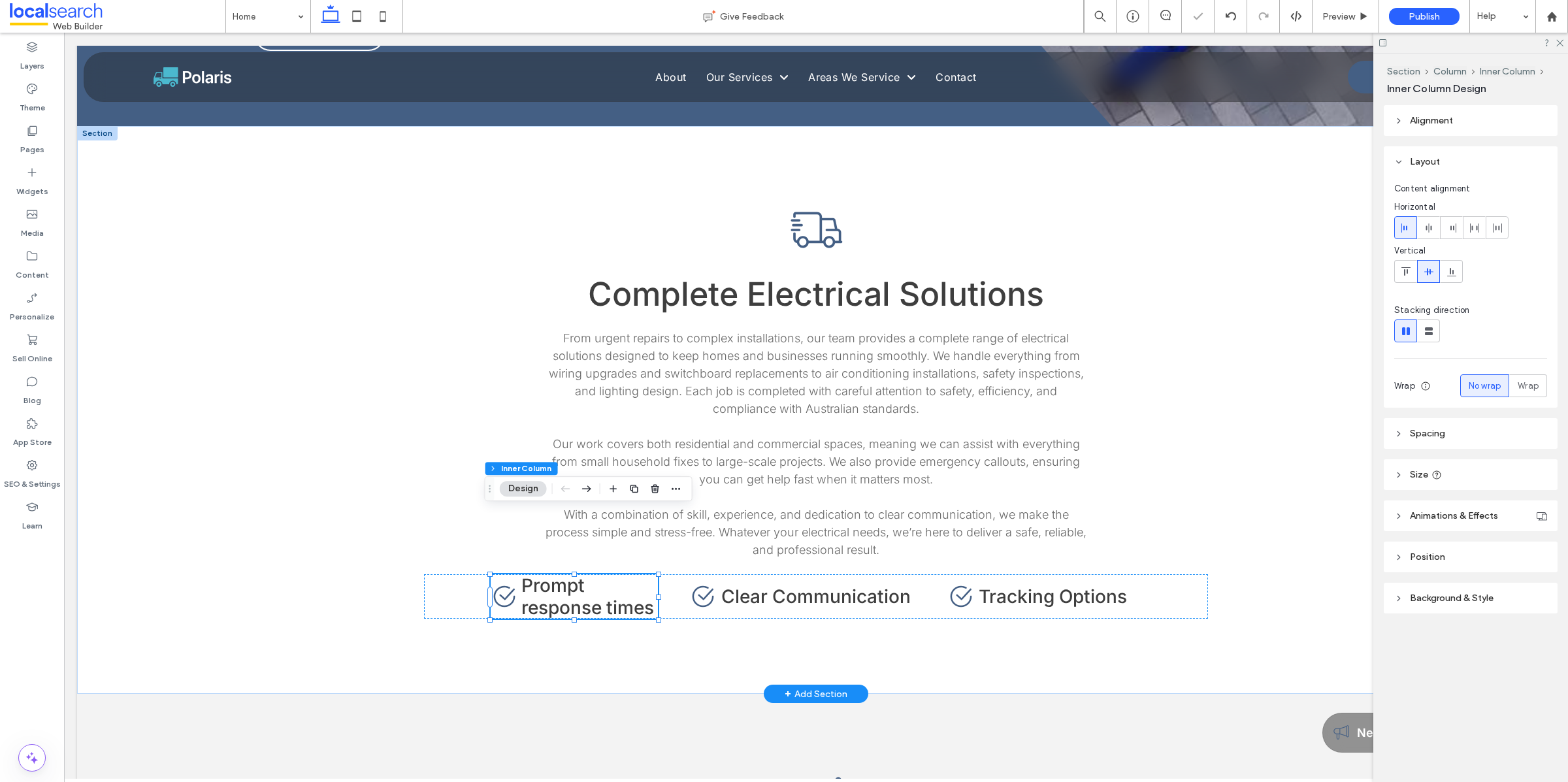
click at [537, 574] on span "Prompt response times" at bounding box center [588, 596] width 133 height 44
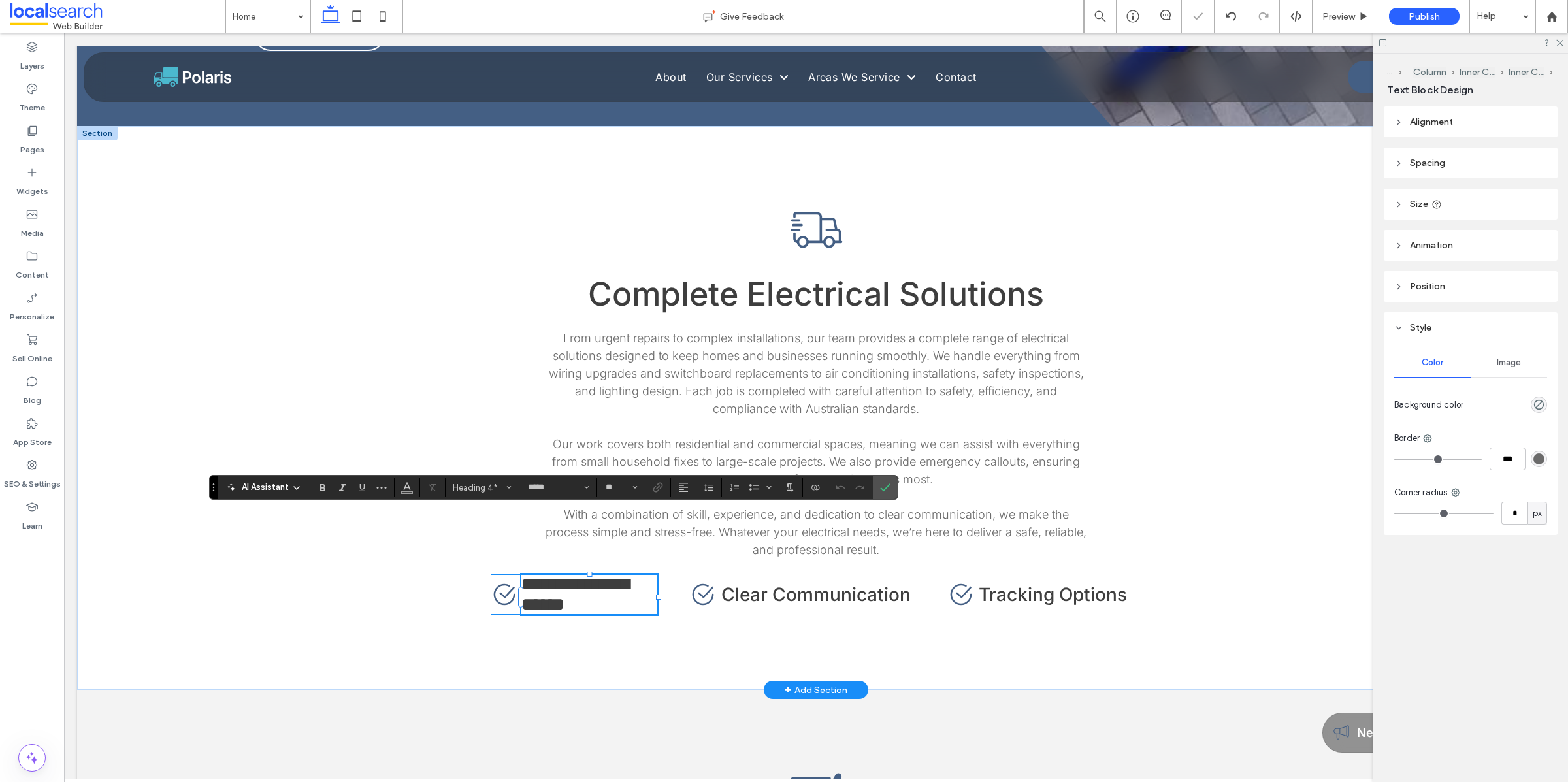
click at [521, 575] on span "**********" at bounding box center [575, 594] width 108 height 38
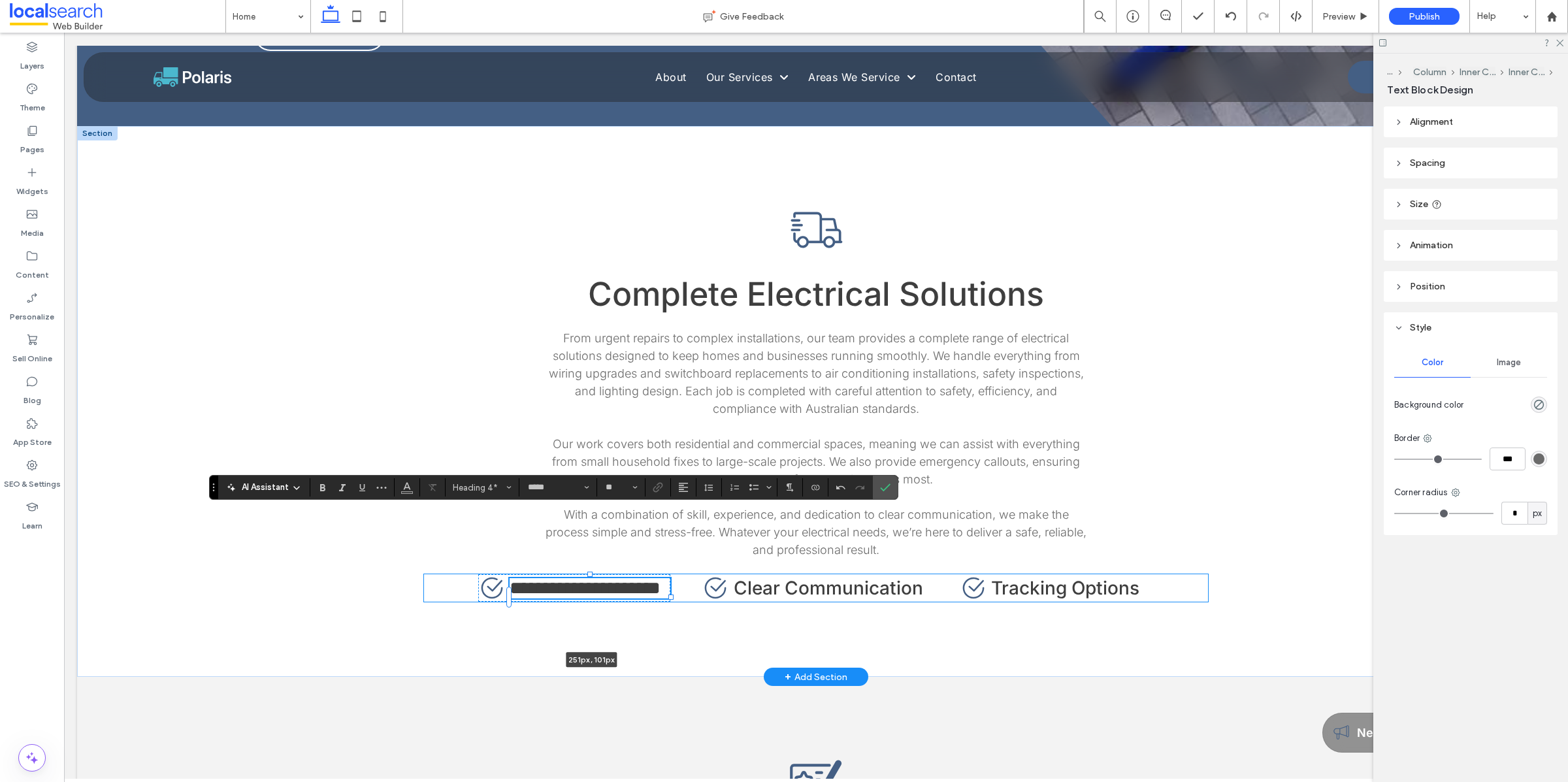
drag, startPoint x: 654, startPoint y: 543, endPoint x: 681, endPoint y: 541, distance: 27.1
click at [681, 541] on div "**********" at bounding box center [816, 401] width 784 height 551
type input "***"
click at [889, 488] on icon "Confirm" at bounding box center [885, 487] width 10 height 10
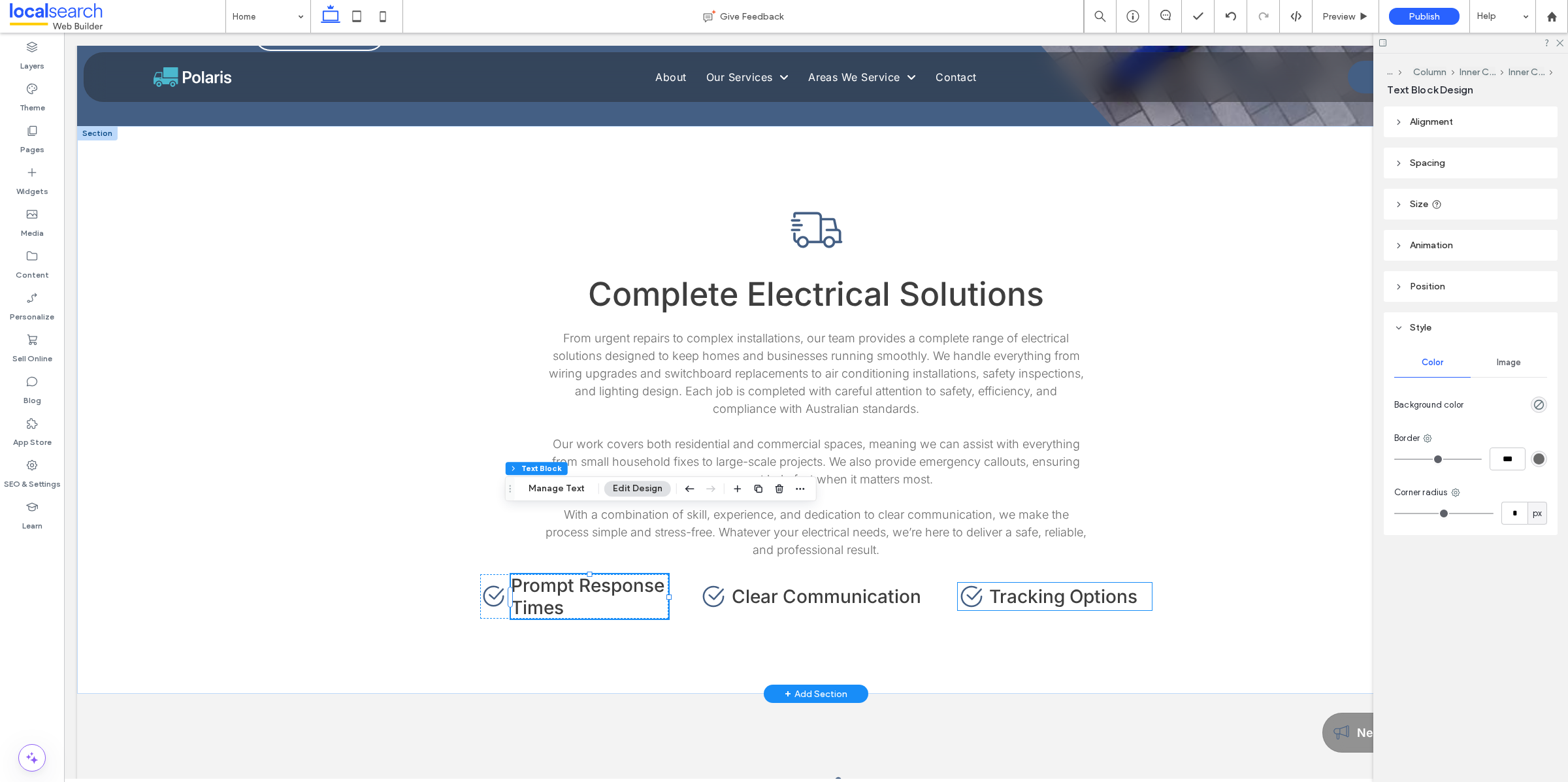
click at [1023, 586] on span "Tracking Options" at bounding box center [1063, 597] width 148 height 22
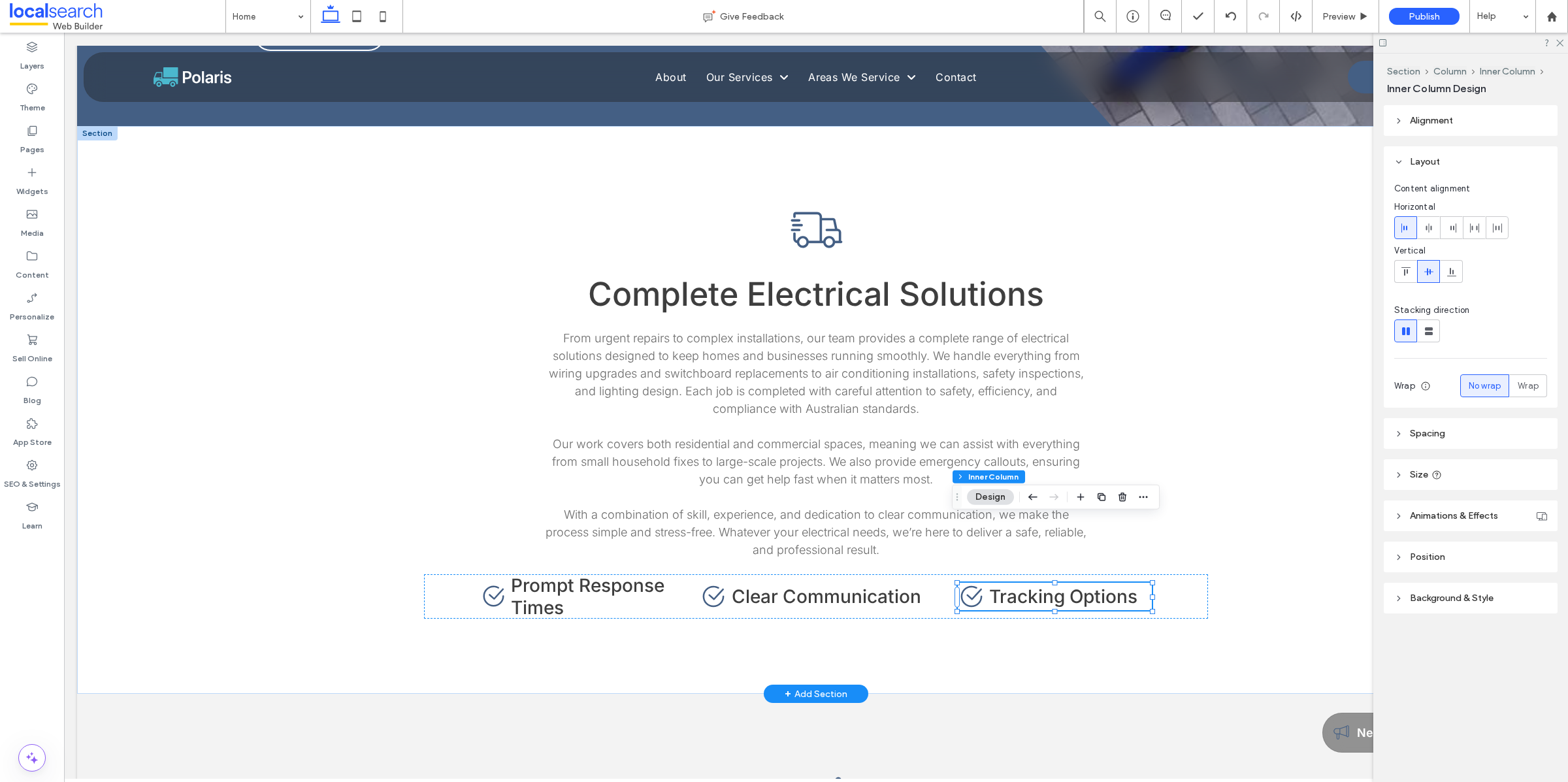
click at [1023, 586] on span "Tracking Options" at bounding box center [1063, 597] width 148 height 22
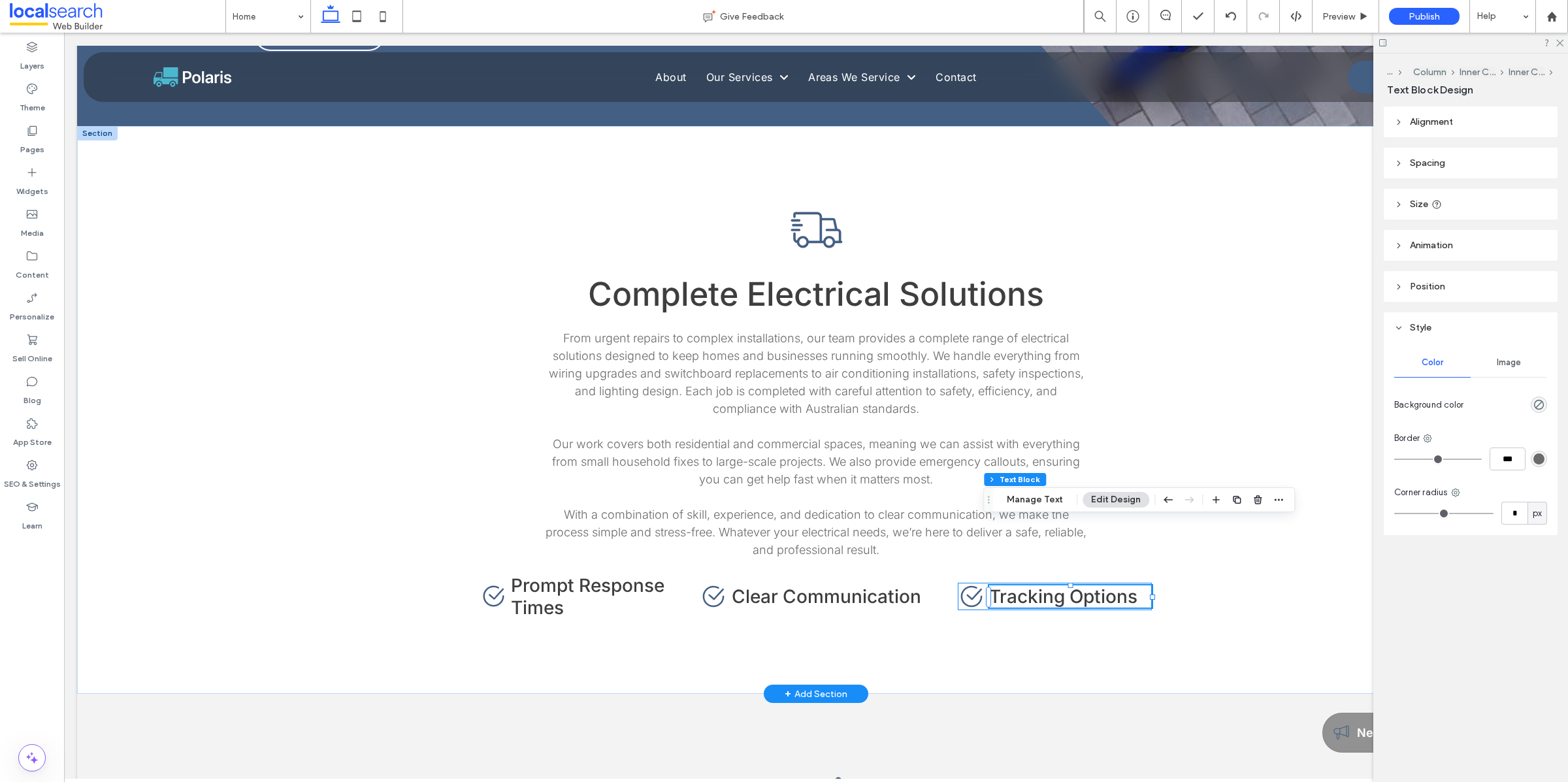
click at [1023, 586] on span "Tracking Options" at bounding box center [1063, 597] width 148 height 22
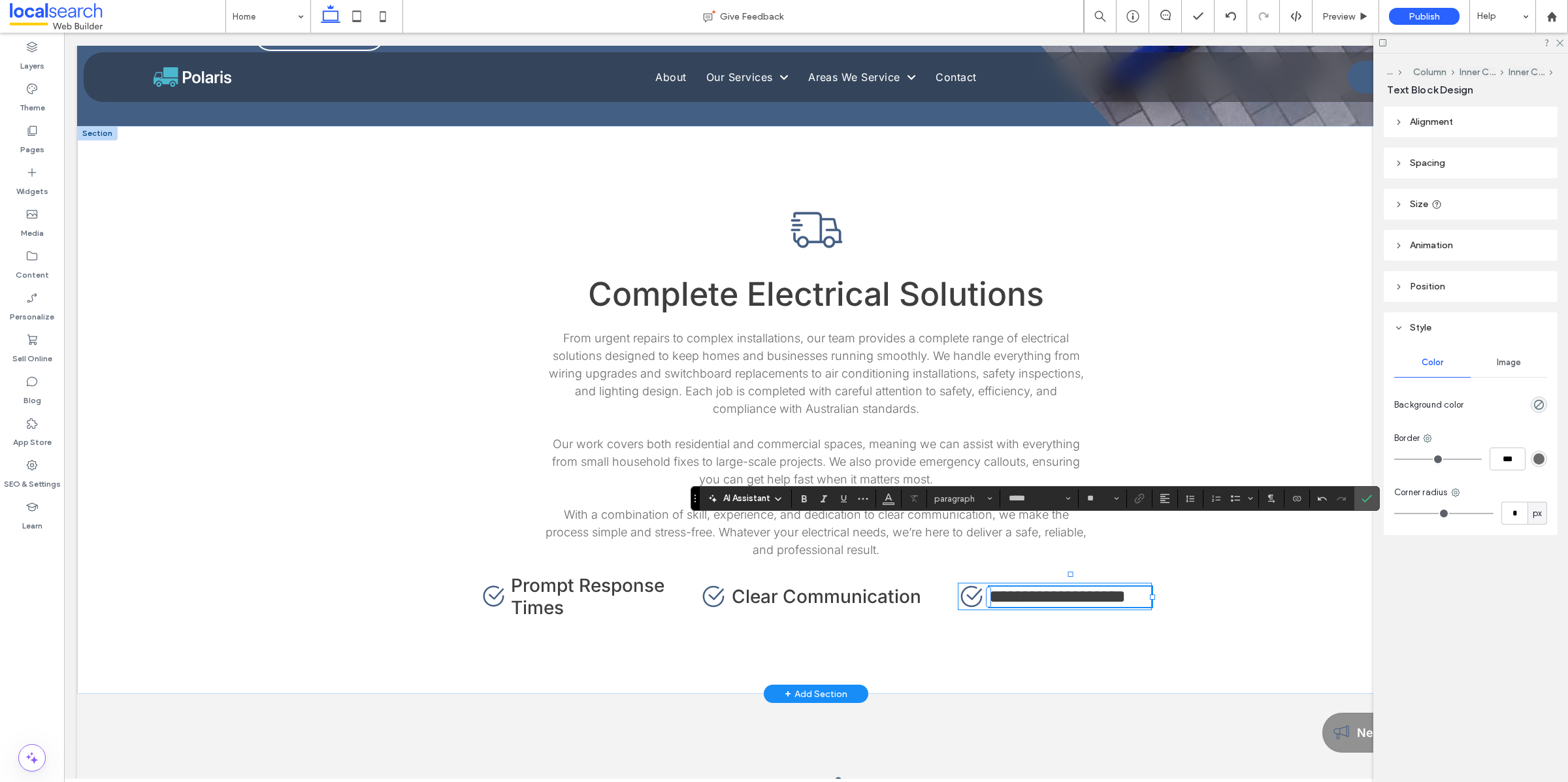
type input "**"
click at [1032, 587] on span "**********" at bounding box center [1058, 596] width 137 height 18
drag, startPoint x: 1147, startPoint y: 531, endPoint x: 1167, endPoint y: 530, distance: 20.0
click at [1167, 530] on div "Complete Electrical Solutions From urgent repairs to complex installations, our…" at bounding box center [816, 410] width 784 height 568
type input "***"
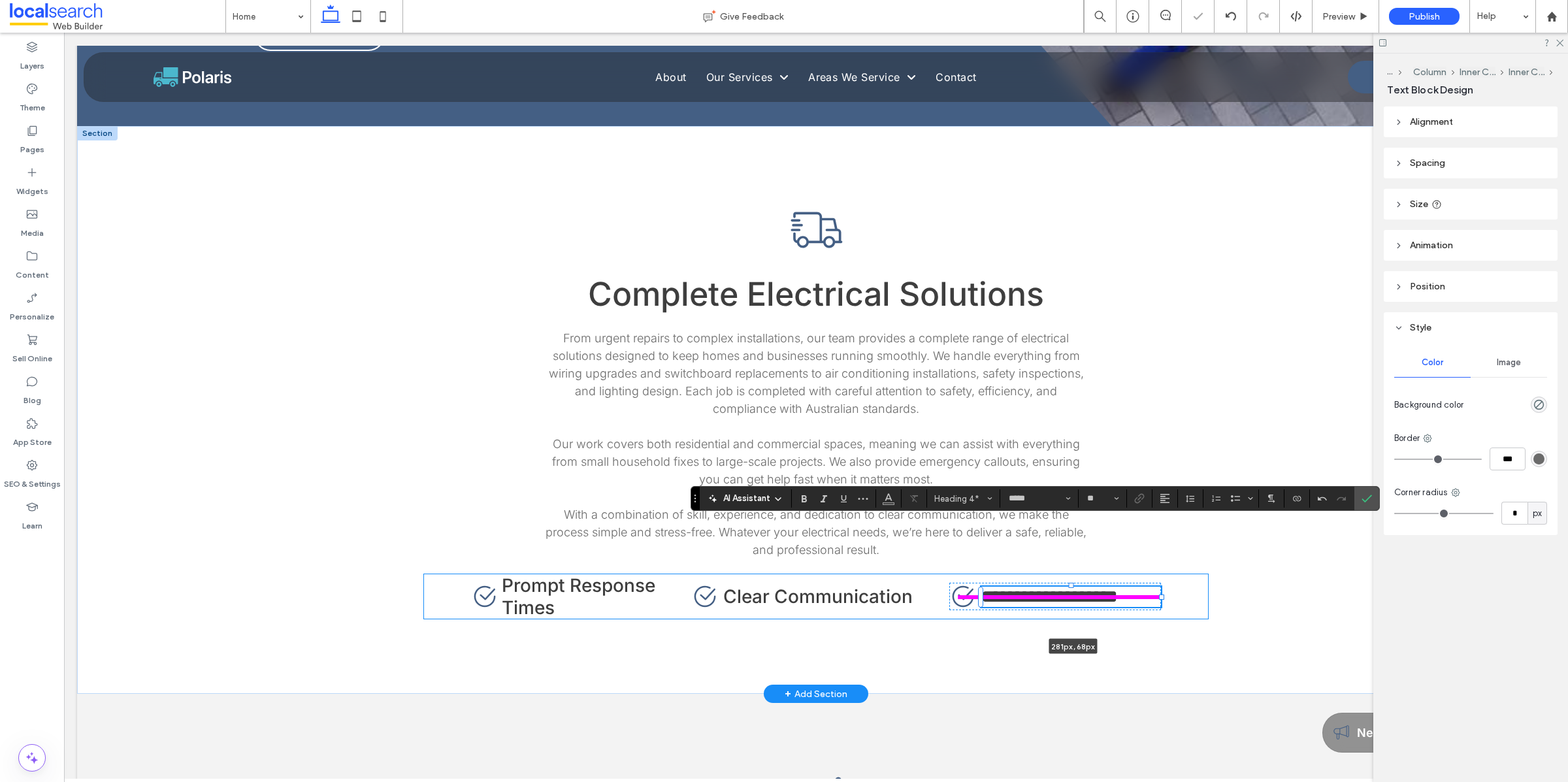
type input "***"
drag, startPoint x: 1155, startPoint y: 531, endPoint x: 1162, endPoint y: 530, distance: 7.1
click at [1162, 530] on div "Complete Electrical Solutions From urgent repairs to complex installations, our…" at bounding box center [816, 410] width 784 height 568
drag, startPoint x: 1153, startPoint y: 532, endPoint x: 1174, endPoint y: 532, distance: 21.0
click at [1174, 532] on div "Complete Electrical Solutions From urgent repairs to complex installations, our…" at bounding box center [816, 410] width 784 height 568
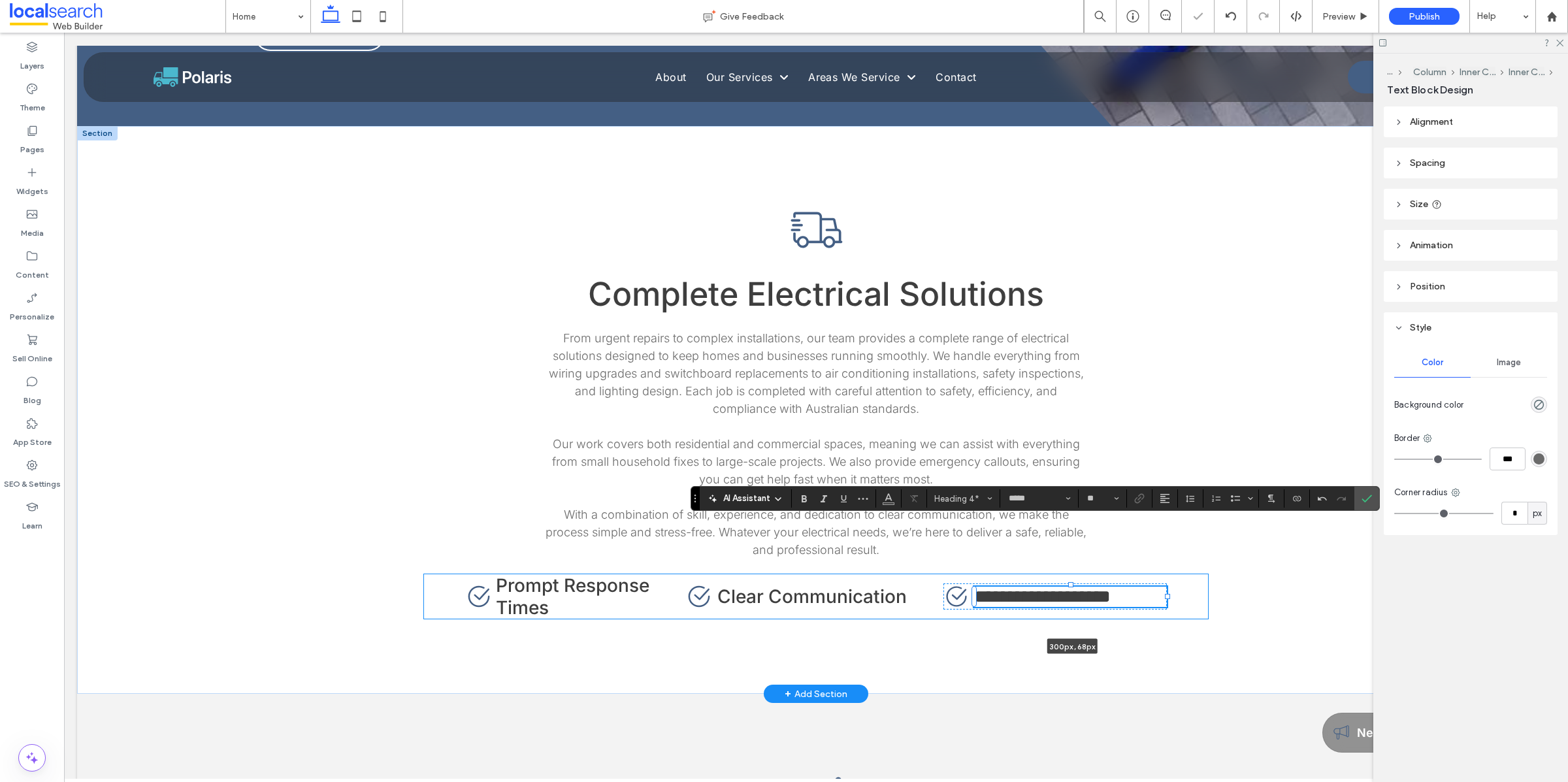
type input "***"
click at [1177, 602] on div "Complete Electrical Solutions From urgent repairs to complex installations, our…" at bounding box center [816, 410] width 784 height 568
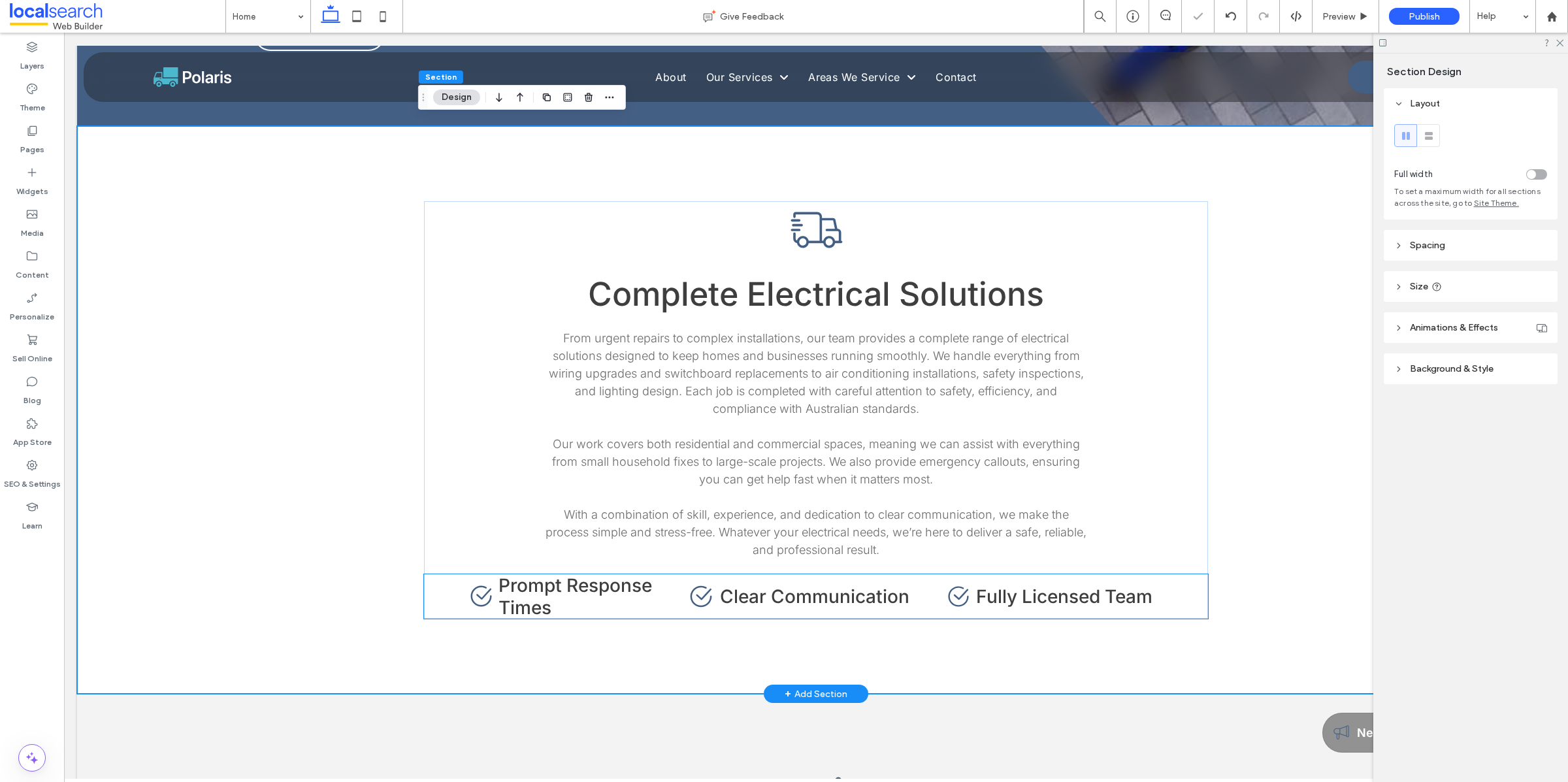
click at [571, 574] on span "Prompt Response Times" at bounding box center [575, 596] width 153 height 44
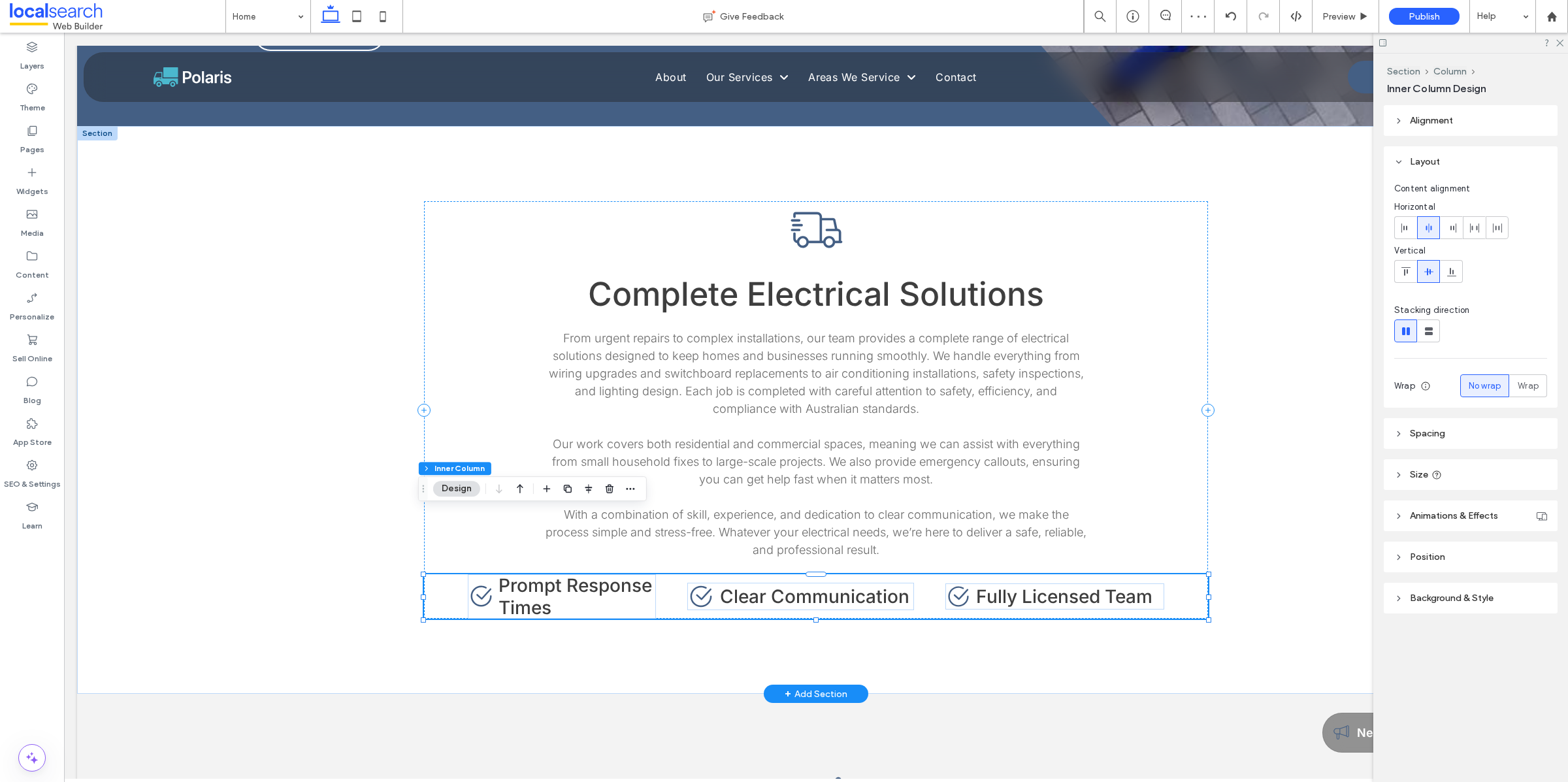
click at [572, 574] on span "Prompt Response Times" at bounding box center [575, 596] width 153 height 44
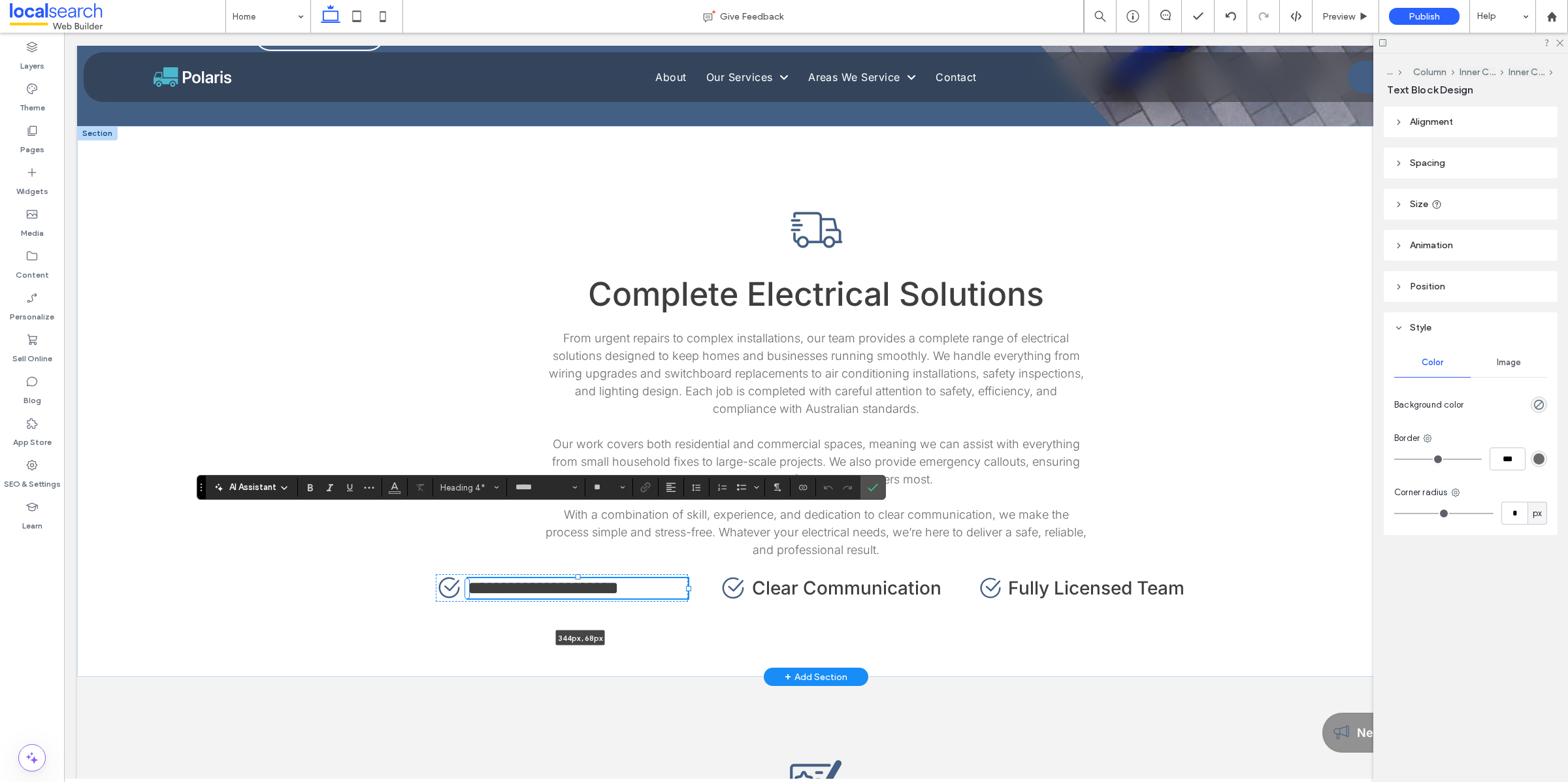
drag, startPoint x: 652, startPoint y: 533, endPoint x: 719, endPoint y: 534, distance: 67.0
click at [719, 534] on div "**********" at bounding box center [816, 401] width 784 height 551
type input "***"
click at [924, 575] on div "**********" at bounding box center [816, 401] width 784 height 551
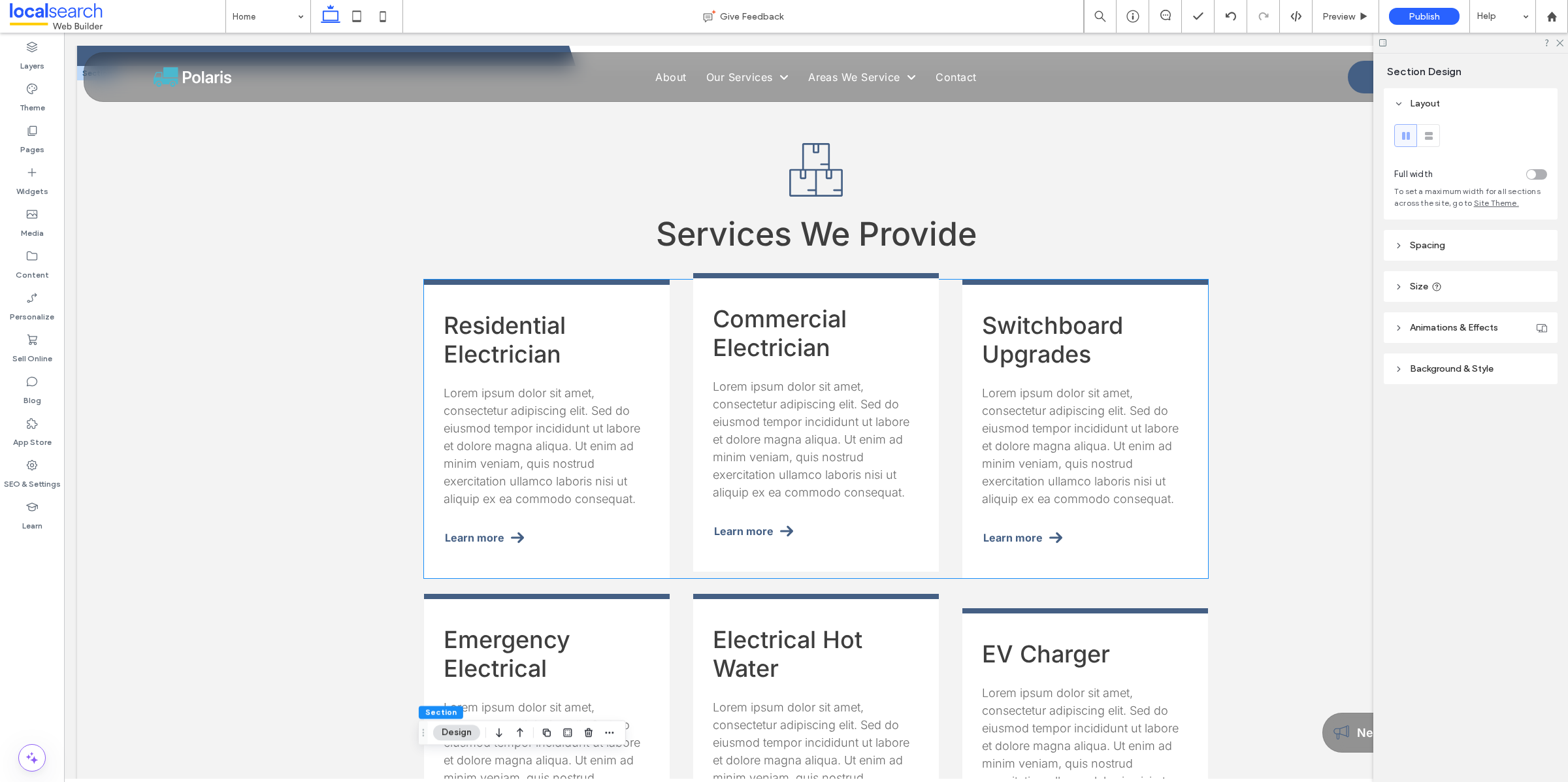
scroll to position [1164, 0]
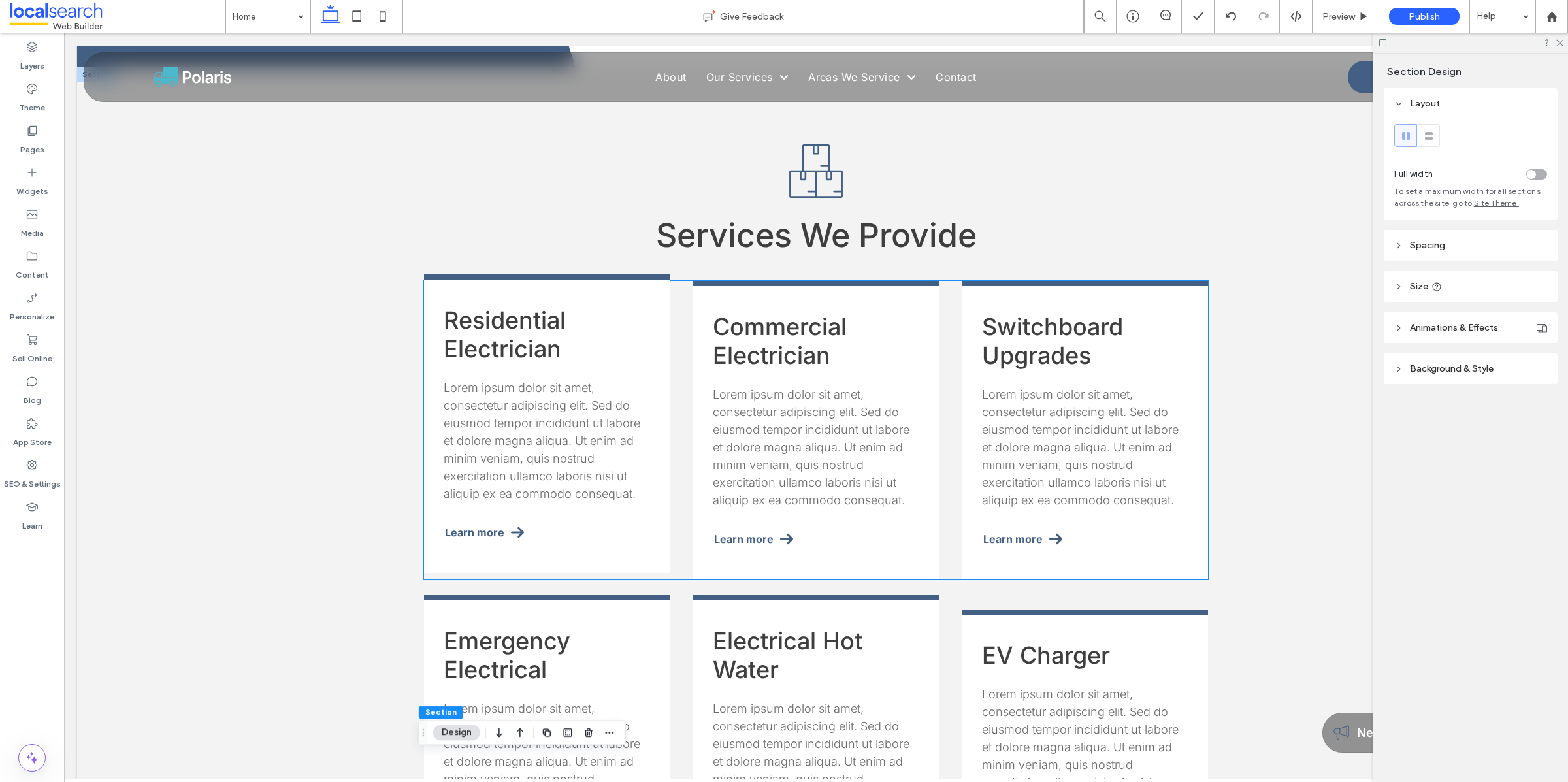
click at [560, 382] on span "Lorem ipsum dolor sit amet, consectetur adipiscing elit. Sed do eiusmod tempor …" at bounding box center [541, 441] width 196 height 120
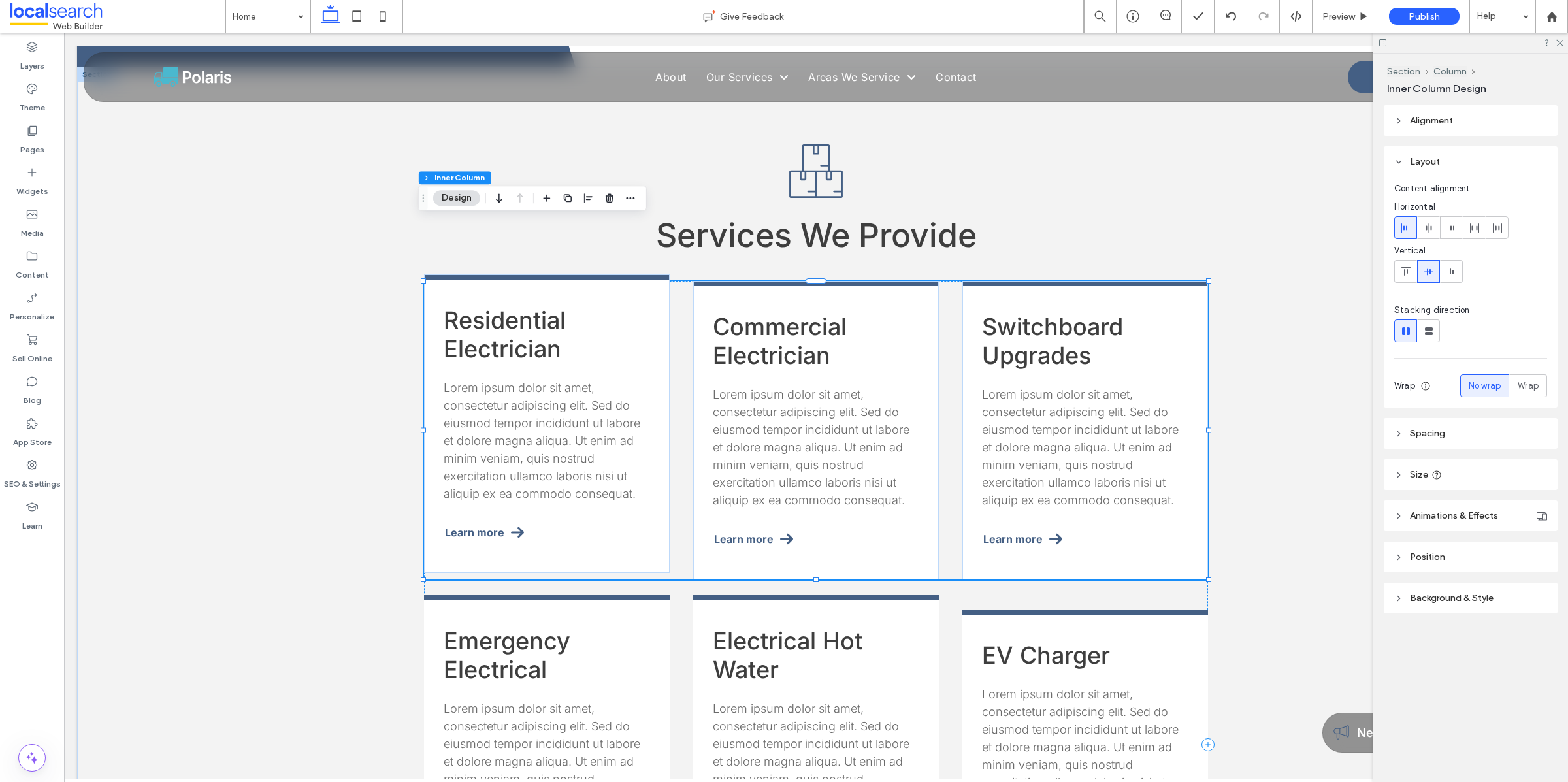
click at [558, 381] on span "Lorem ipsum dolor sit amet, consectetur adipiscing elit. Sed do eiusmod tempor …" at bounding box center [541, 441] width 196 height 120
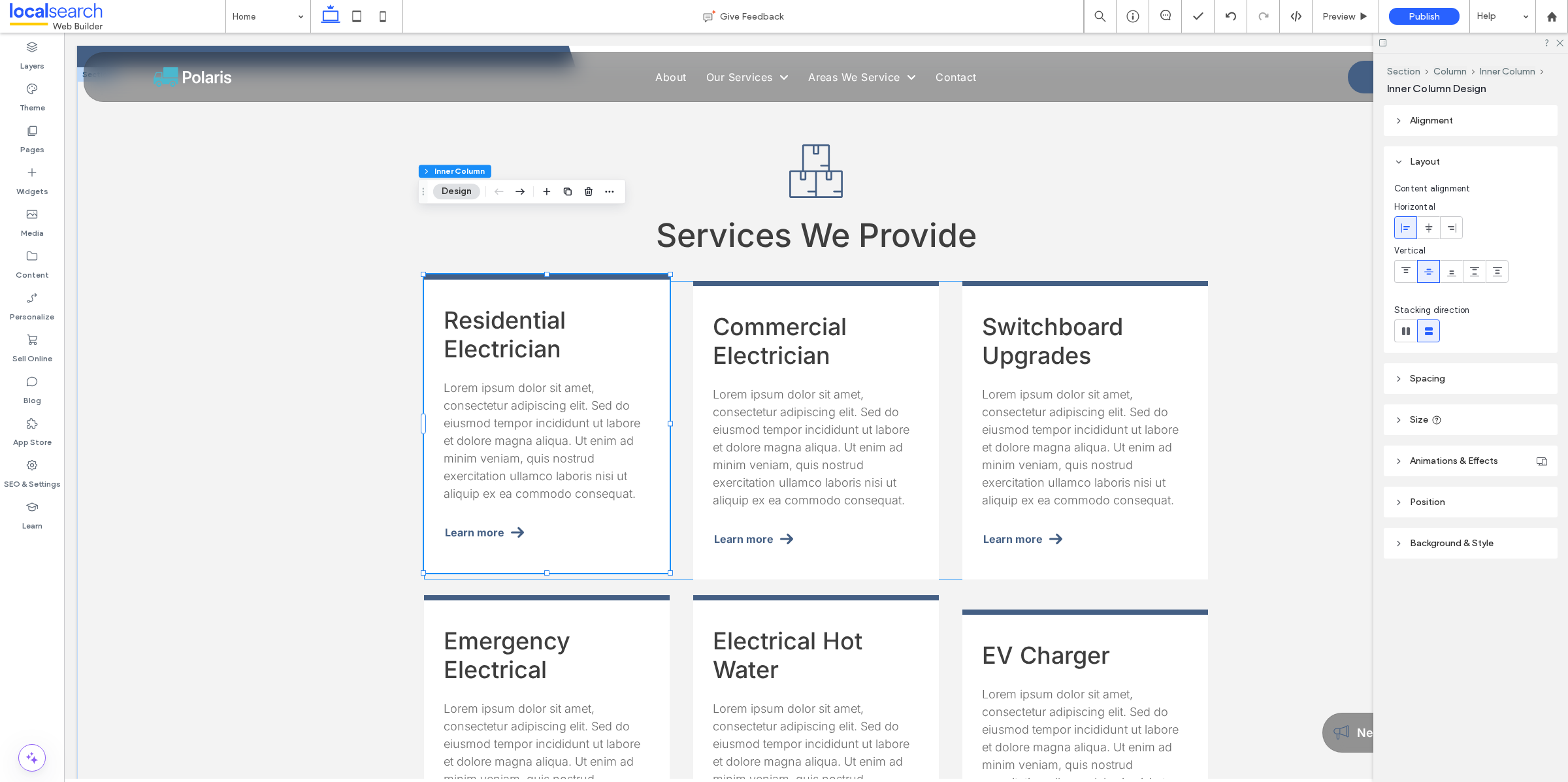
click at [558, 381] on span "Lorem ipsum dolor sit amet, consectetur adipiscing elit. Sed do eiusmod tempor …" at bounding box center [541, 441] width 196 height 120
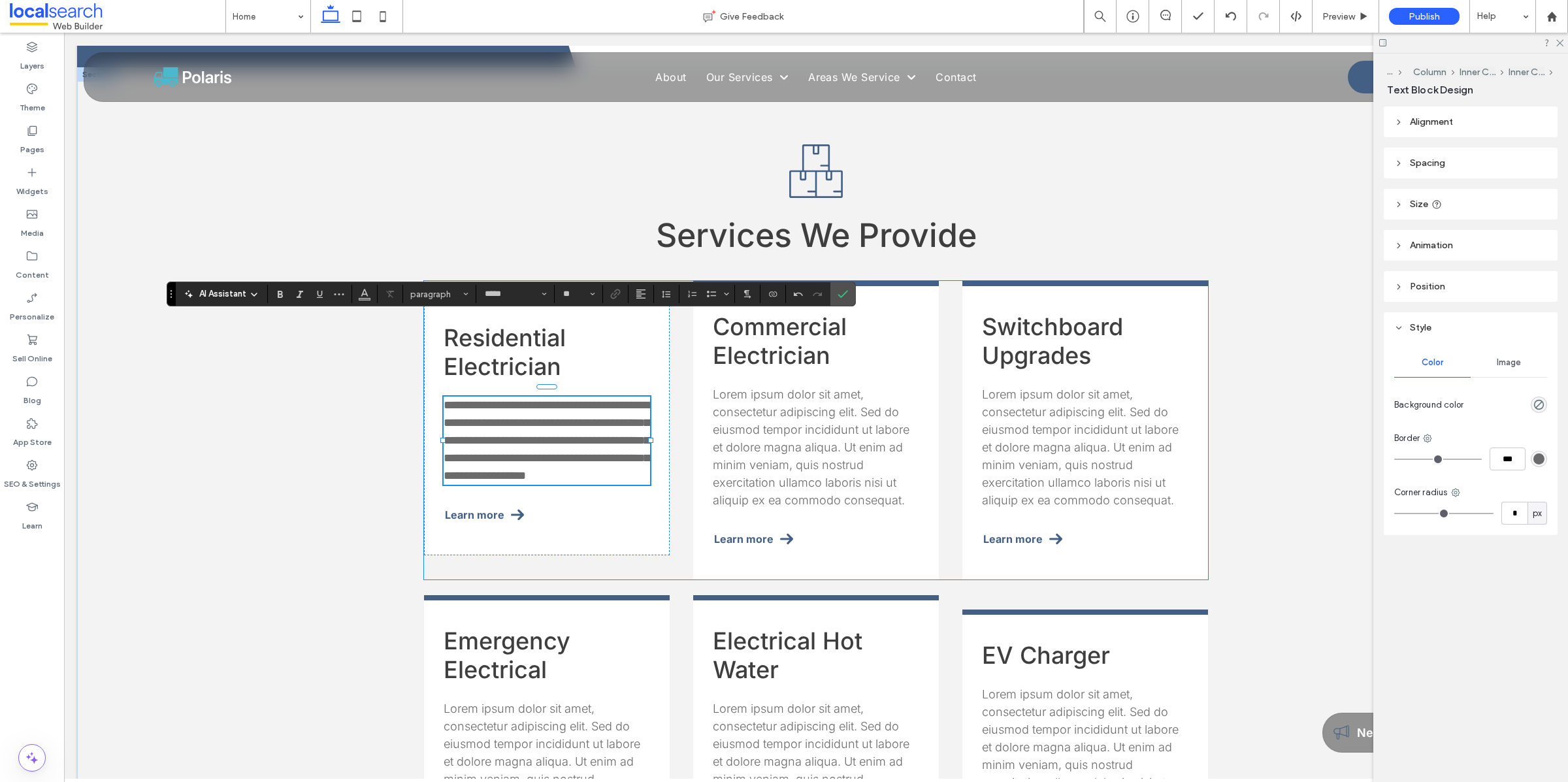
click at [538, 399] on span "**********" at bounding box center [546, 440] width 206 height 82
drag, startPoint x: 514, startPoint y: 370, endPoint x: 625, endPoint y: 369, distance: 111.0
click at [625, 399] on span "**********" at bounding box center [546, 440] width 206 height 82
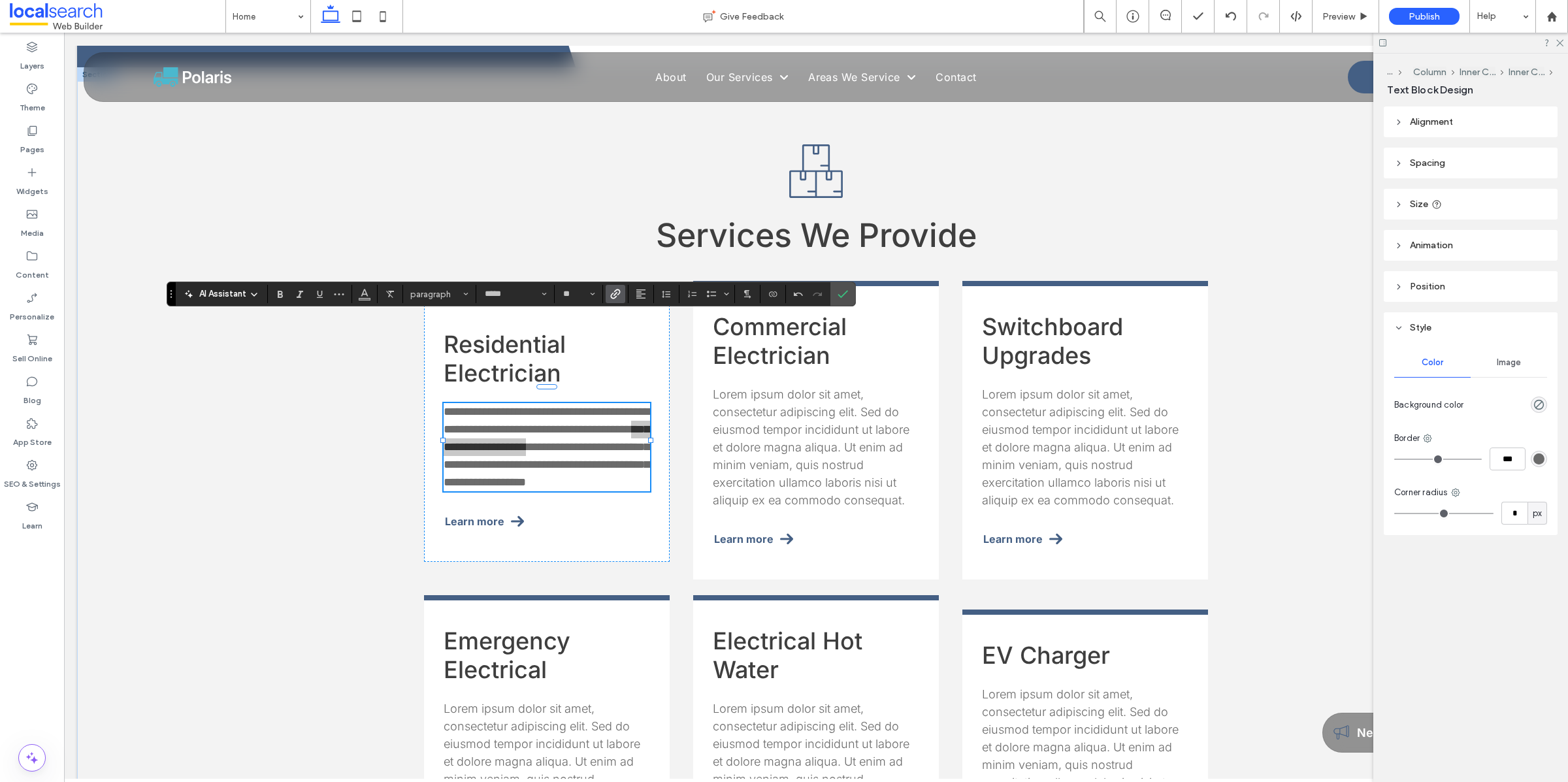
click at [615, 300] on span "Link" at bounding box center [613, 294] width 6 height 18
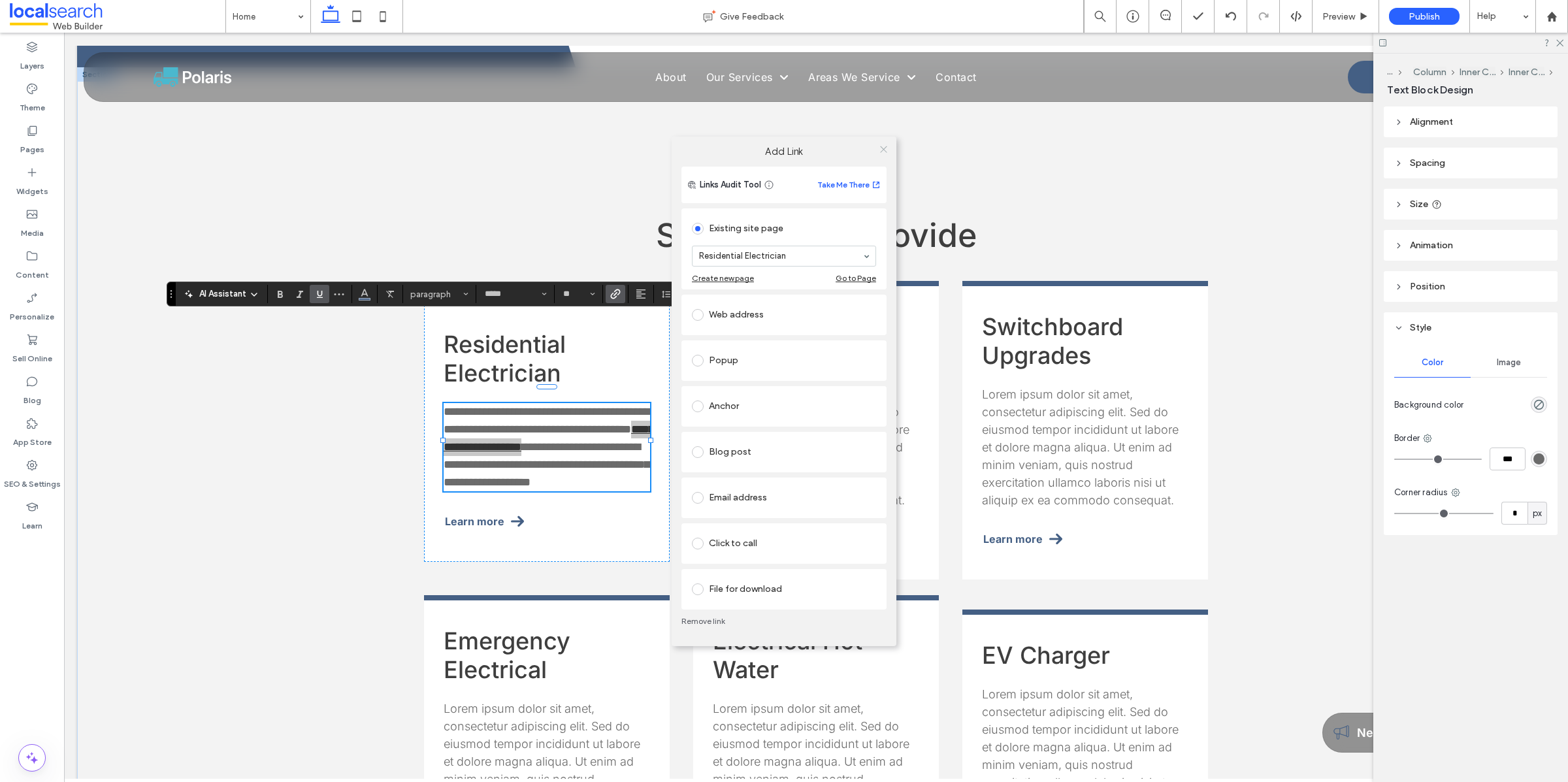
click at [883, 145] on icon at bounding box center [883, 149] width 10 height 10
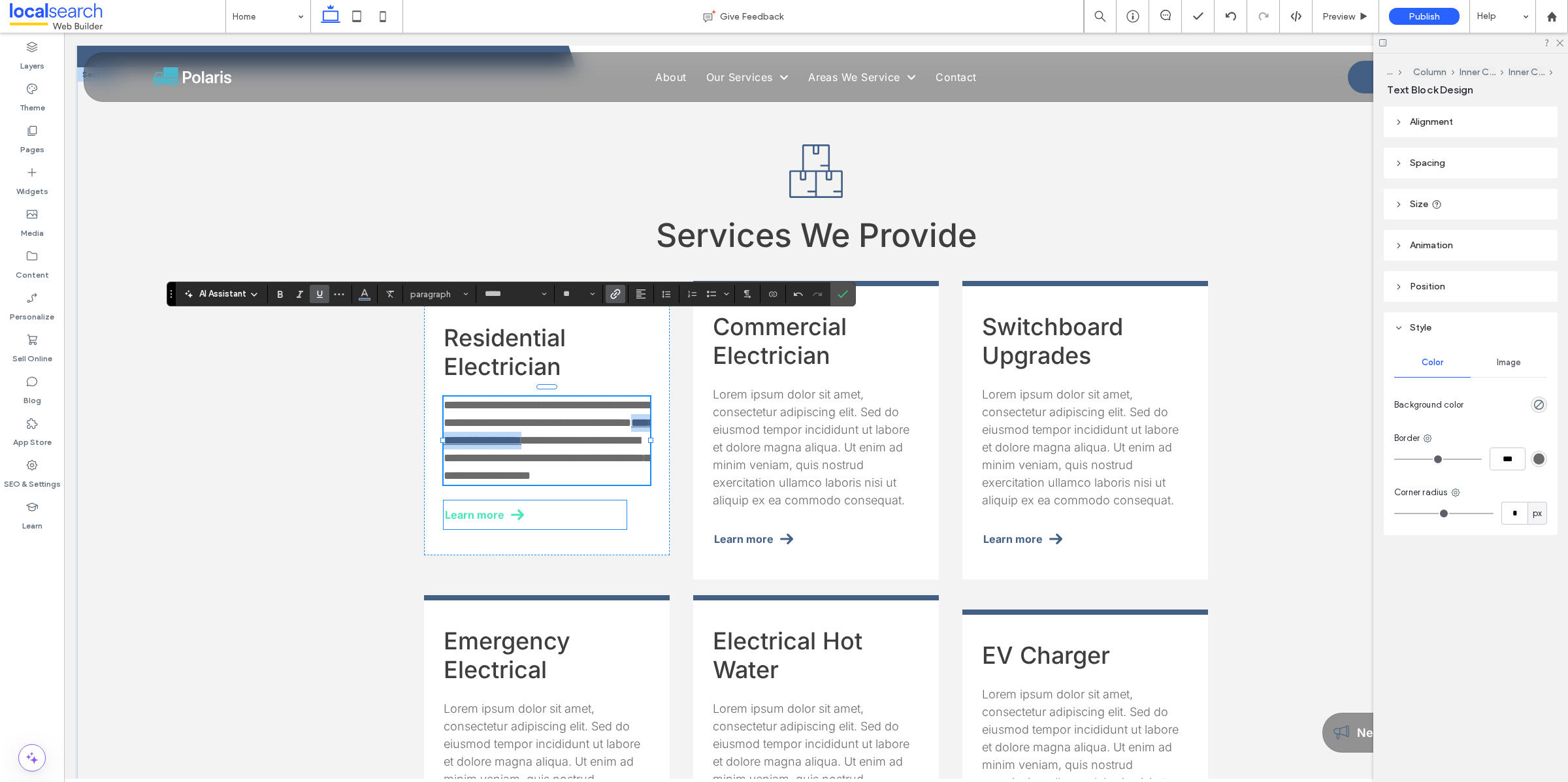
click at [476, 508] on span "Learn more" at bounding box center [474, 514] width 60 height 13
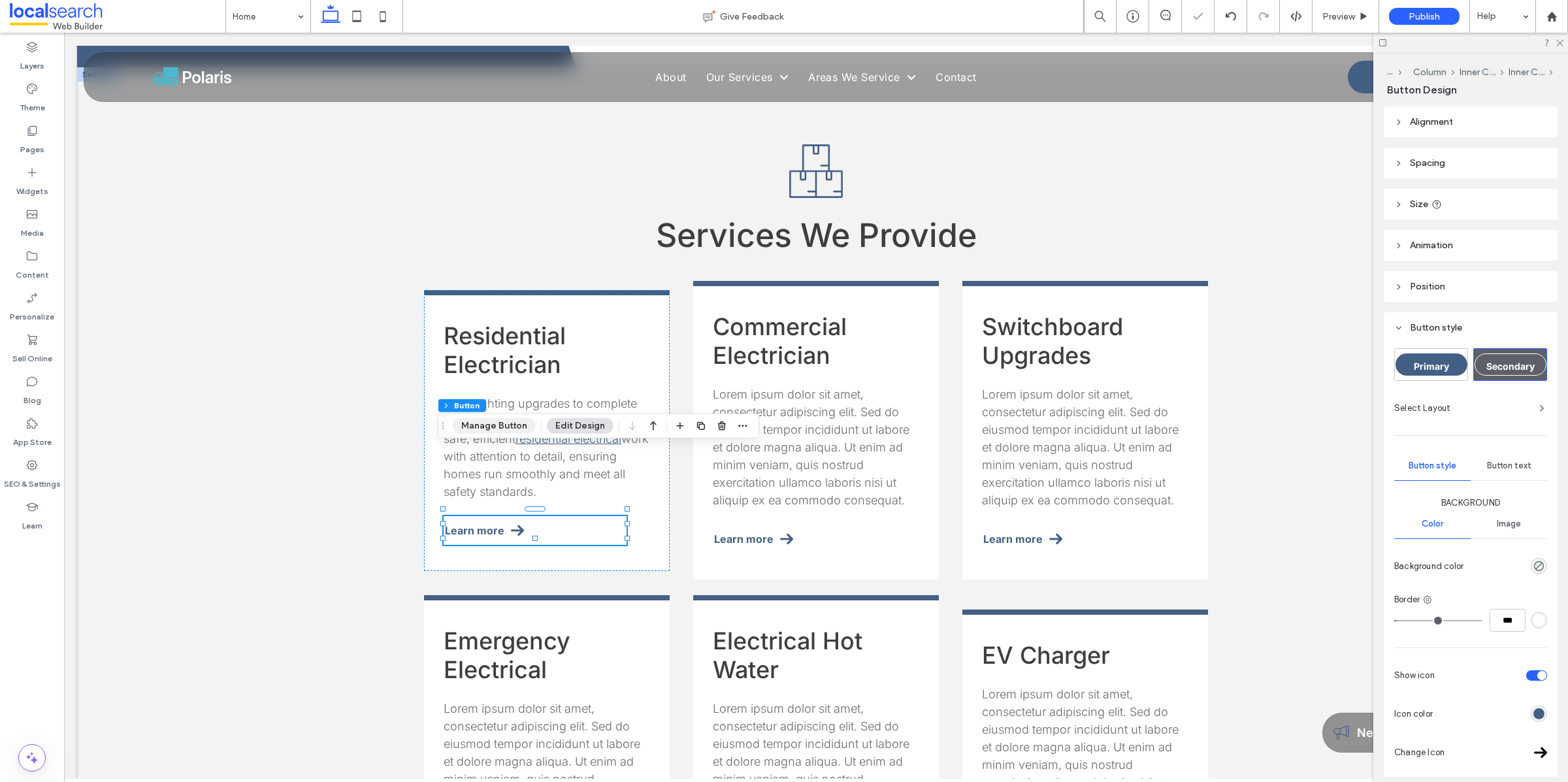
click at [500, 428] on button "Manage Button" at bounding box center [494, 426] width 83 height 16
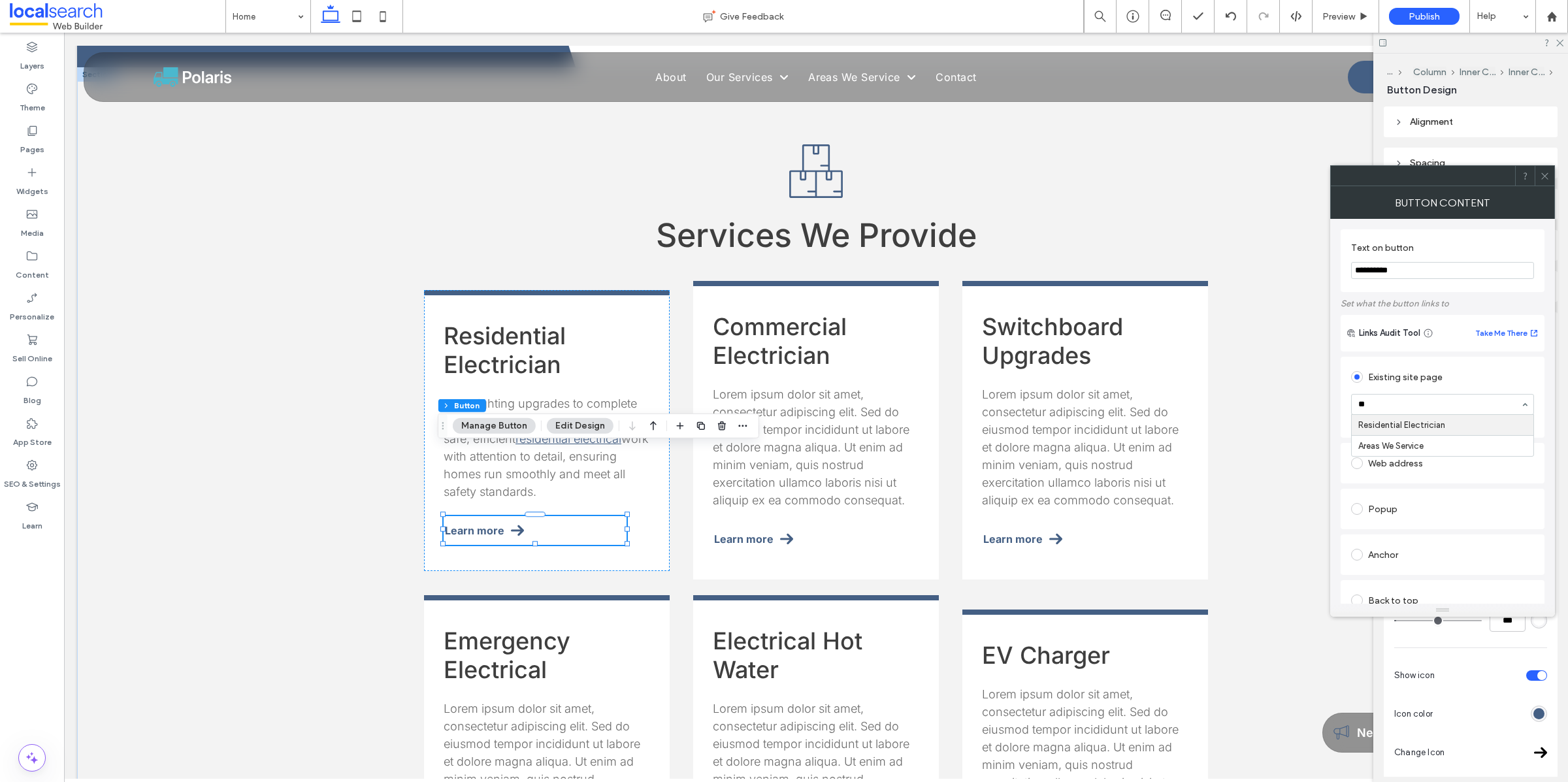
type input "***"
click at [1545, 174] on icon at bounding box center [1545, 176] width 10 height 10
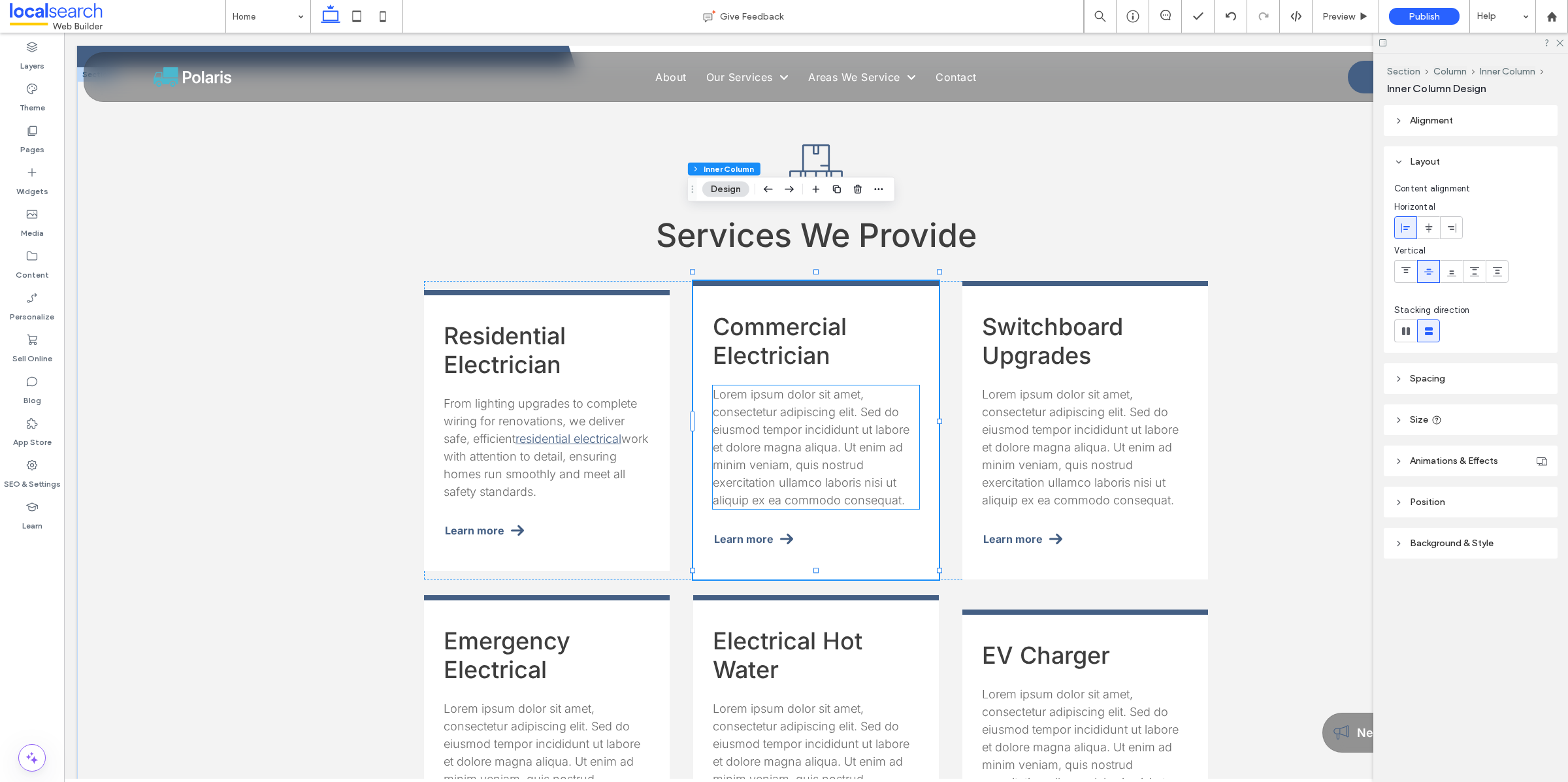
click at [779, 387] on span "Lorem ipsum dolor sit amet, consectetur adipiscing elit. Sed do eiusmod tempor …" at bounding box center [811, 447] width 196 height 120
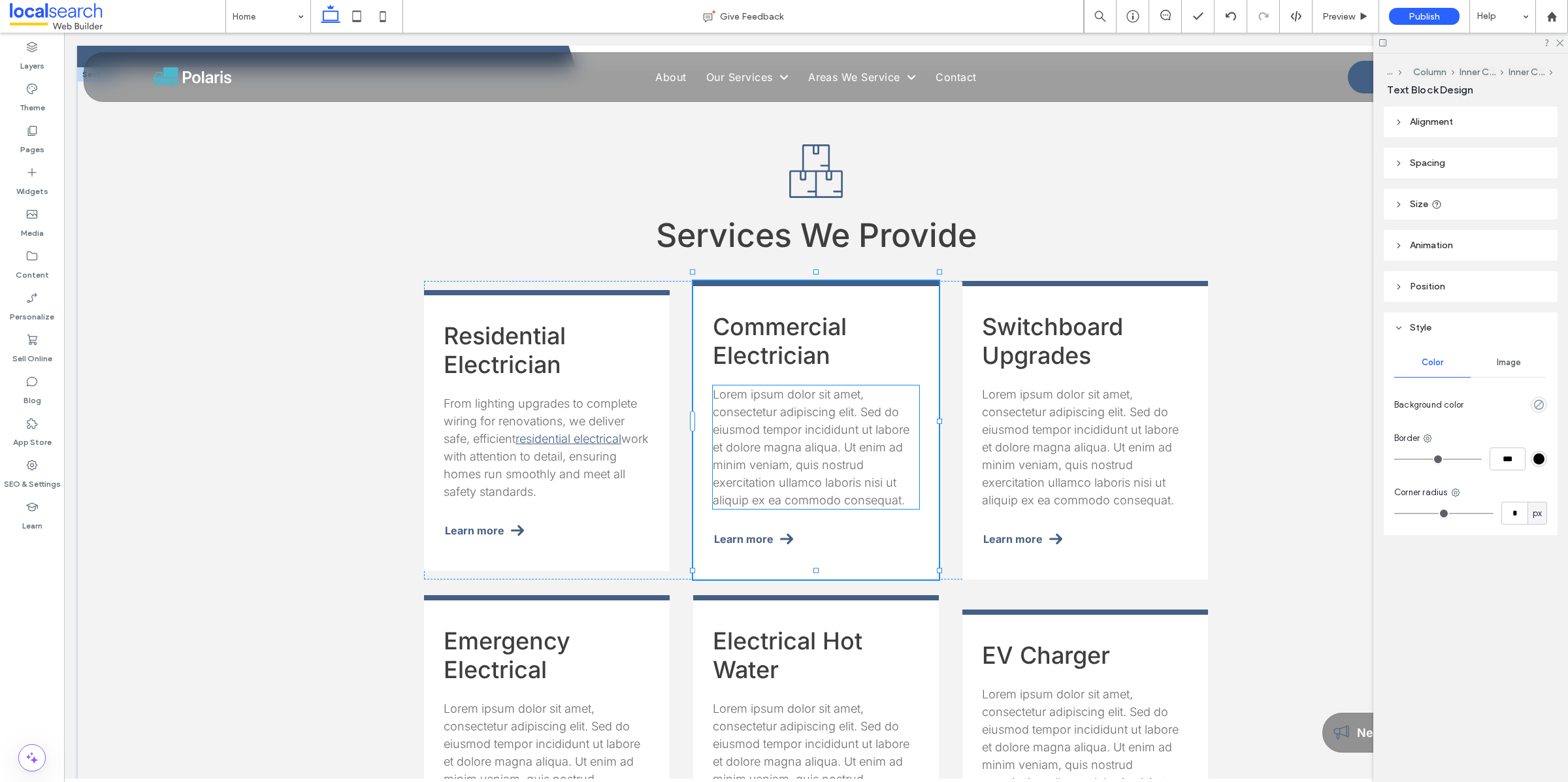
type input "*****"
type input "**"
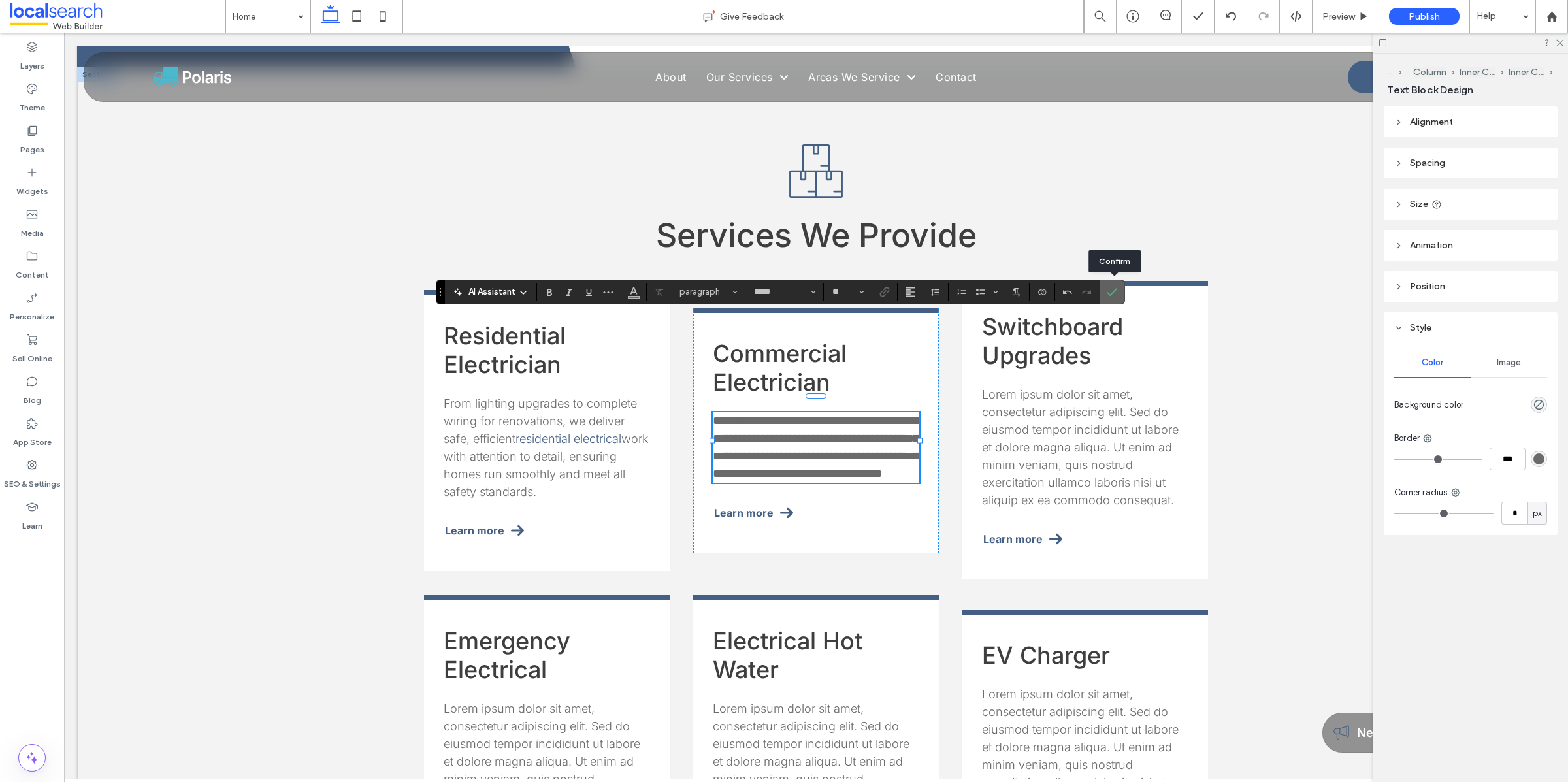
click at [1117, 294] on icon "Confirm" at bounding box center [1111, 291] width 10 height 10
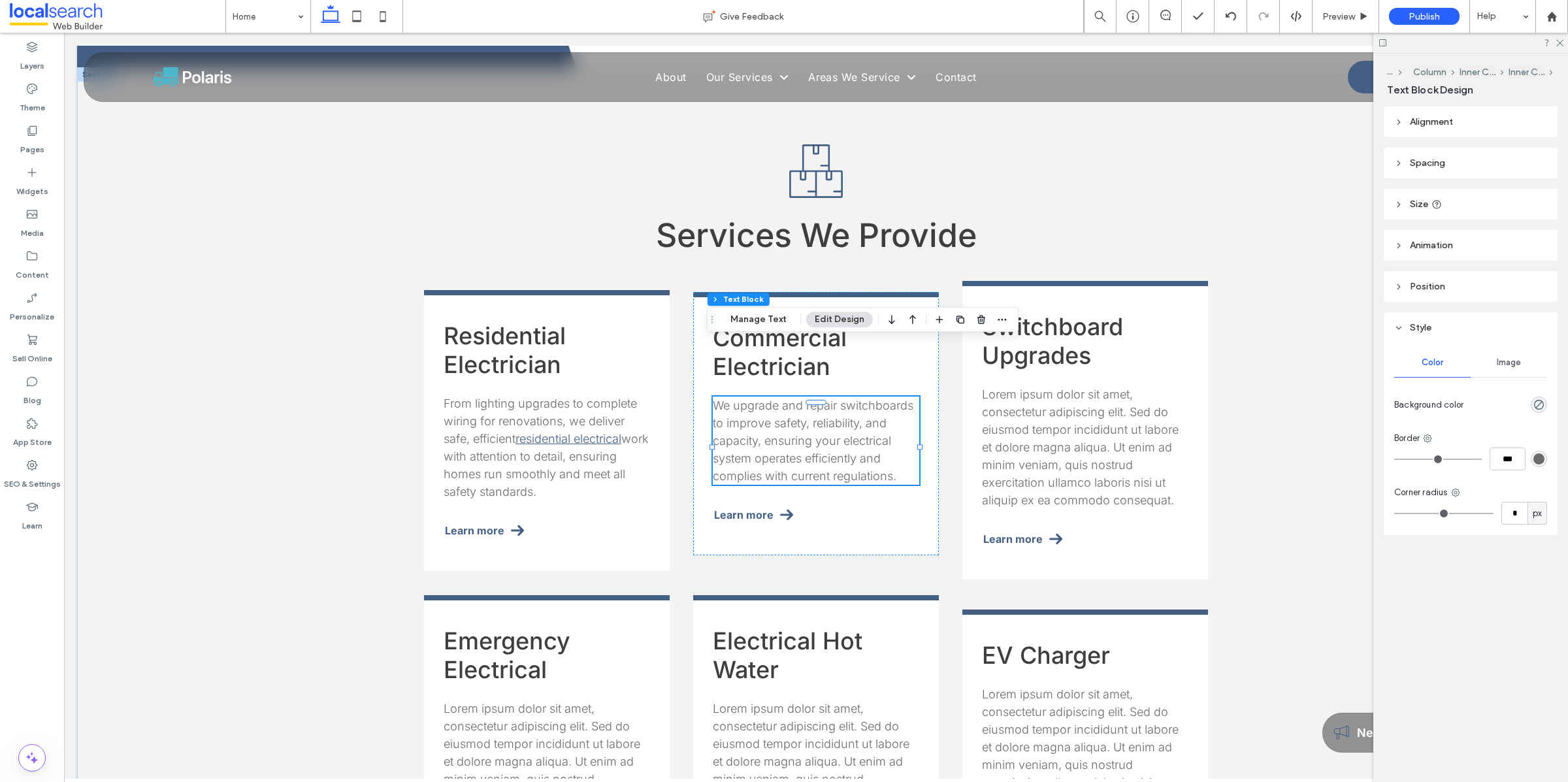
click at [839, 398] on span "We upgrade and repair switchboards to improve safety, reliability, and capacity…" at bounding box center [813, 440] width 200 height 84
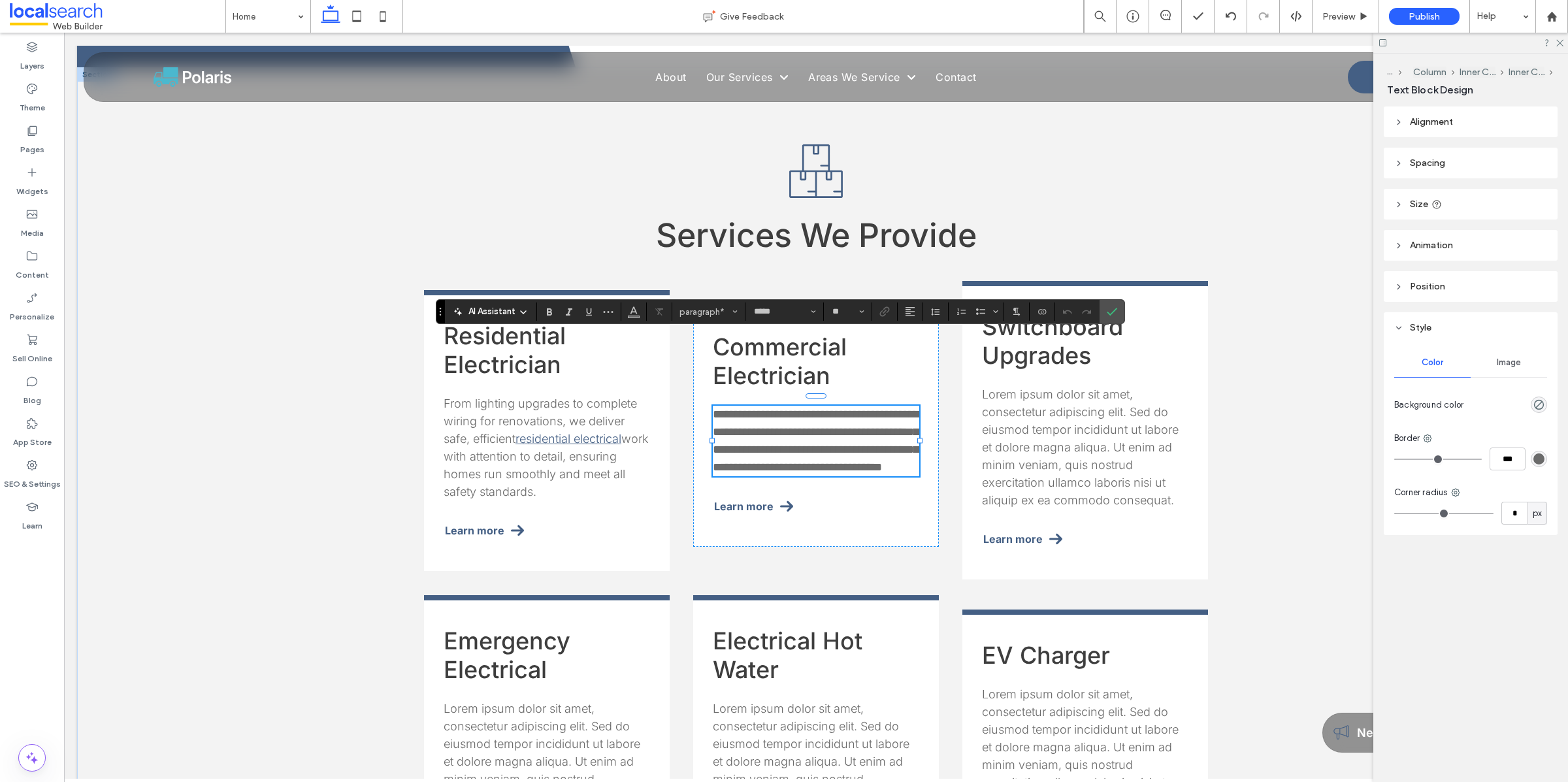
click at [851, 408] on span "**********" at bounding box center [815, 441] width 206 height 65
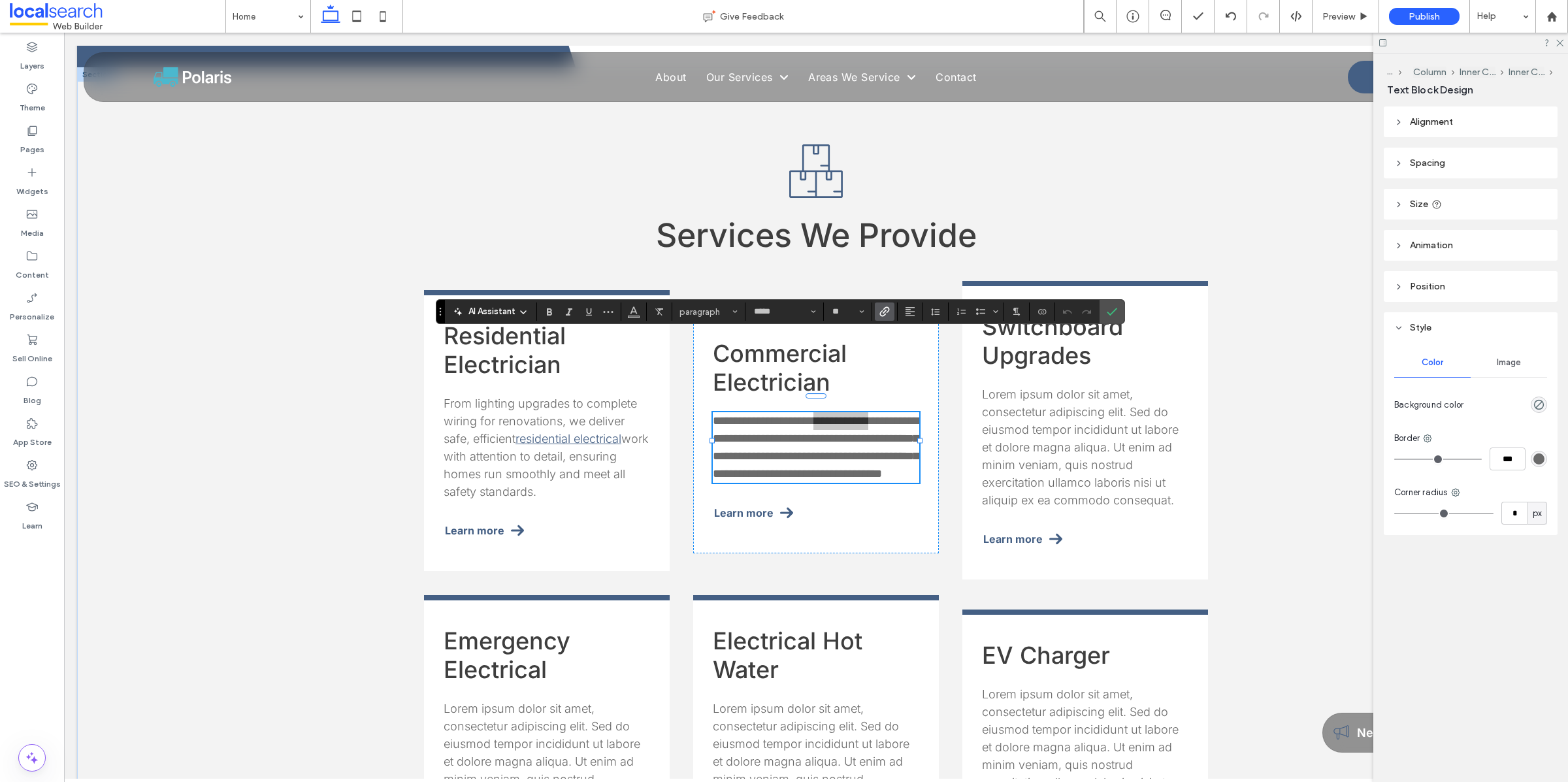
click at [889, 311] on icon "Link" at bounding box center [884, 311] width 10 height 10
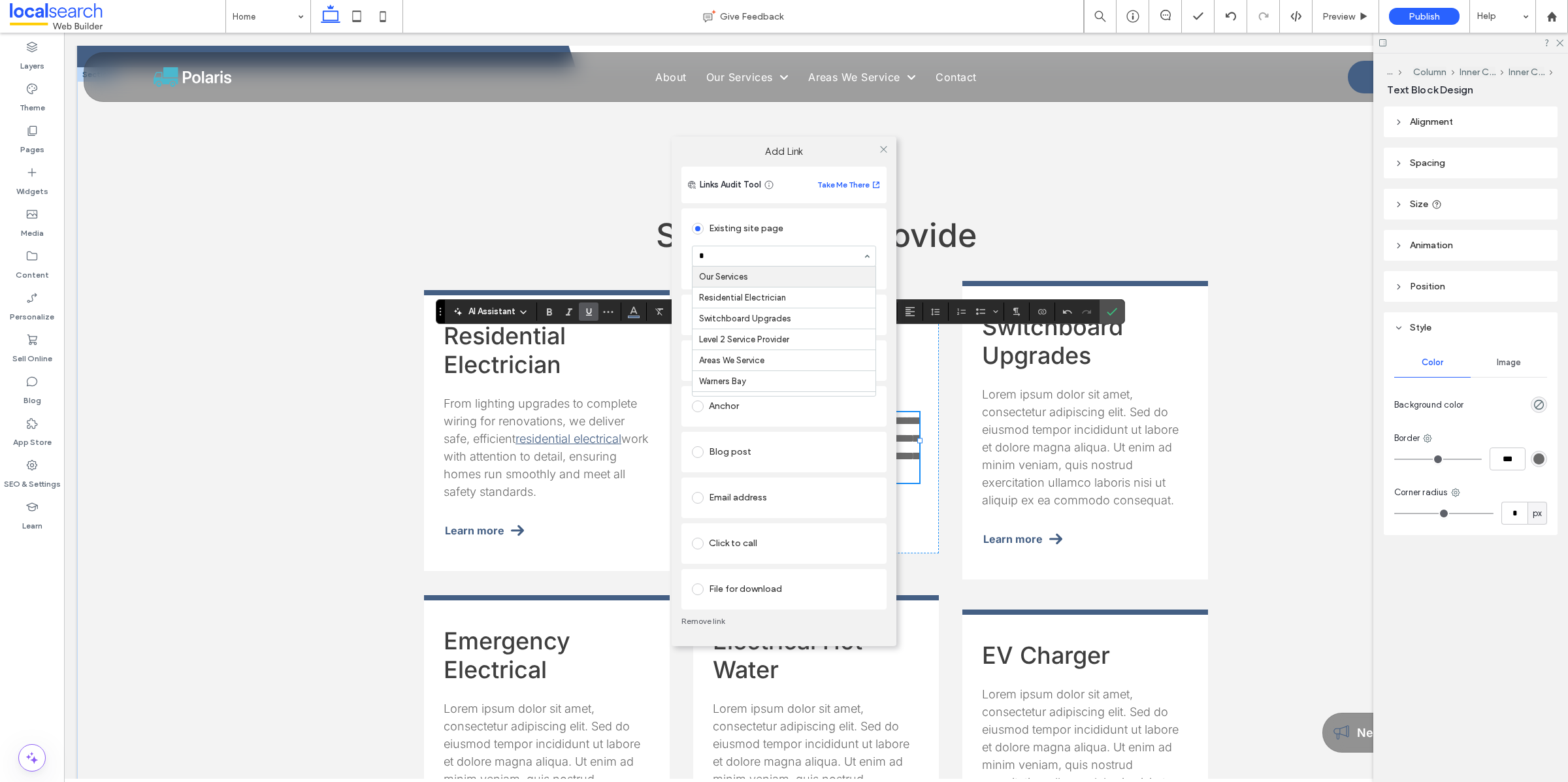
type input "**"
click at [885, 148] on icon at bounding box center [883, 149] width 10 height 10
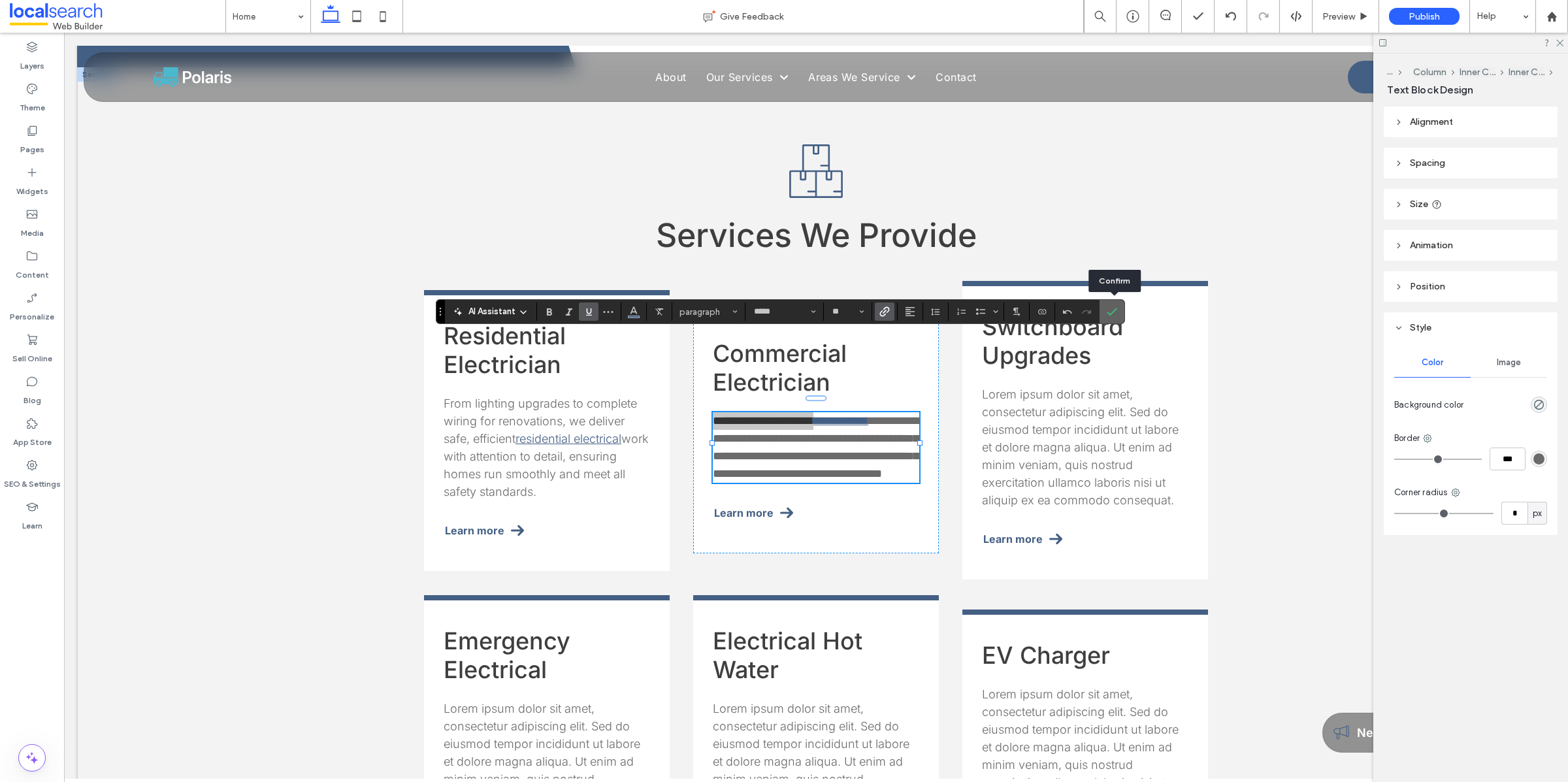
click at [1115, 312] on icon "Confirm" at bounding box center [1111, 311] width 10 height 10
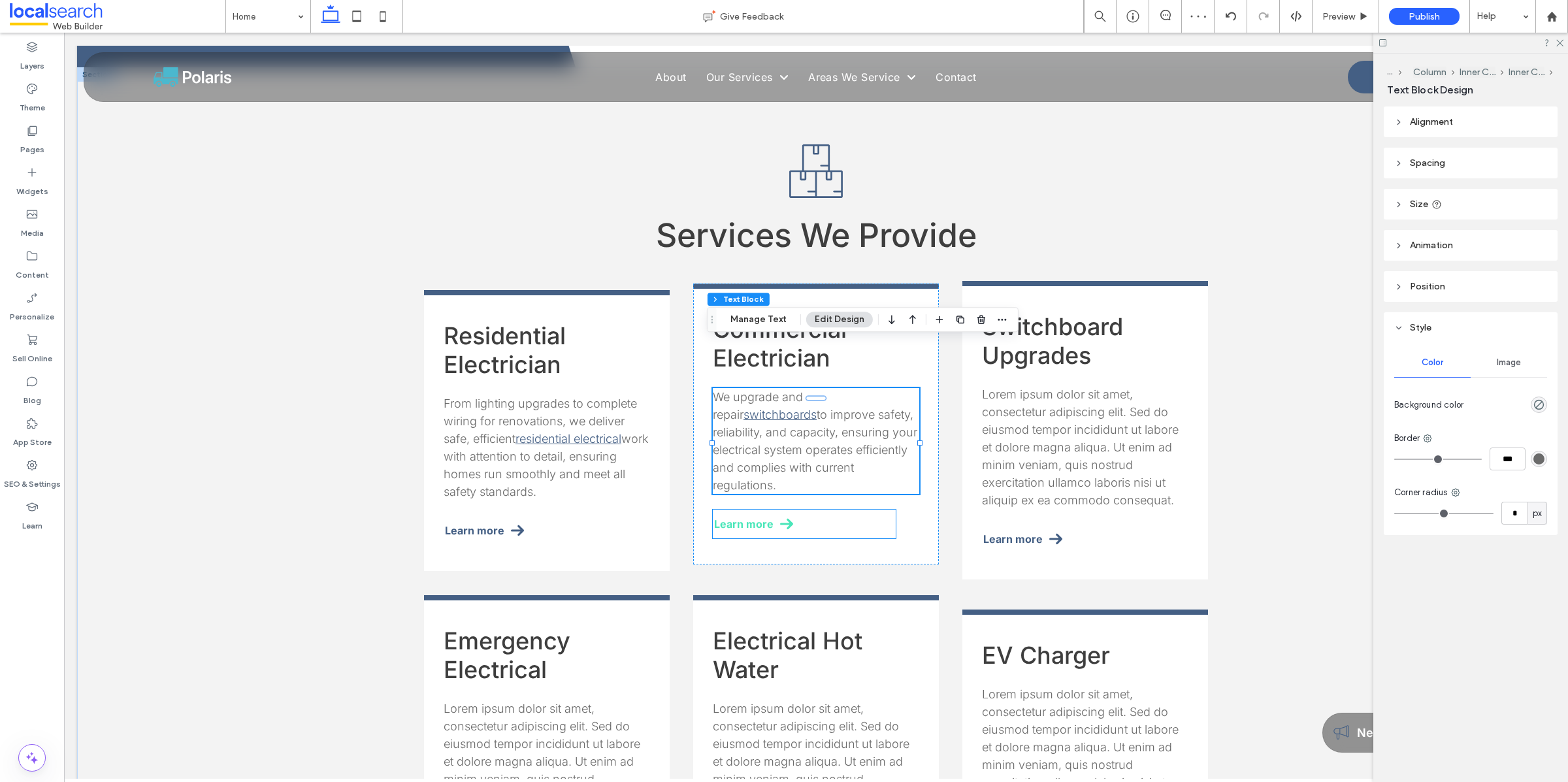
click at [729, 517] on span "Learn more" at bounding box center [744, 523] width 60 height 13
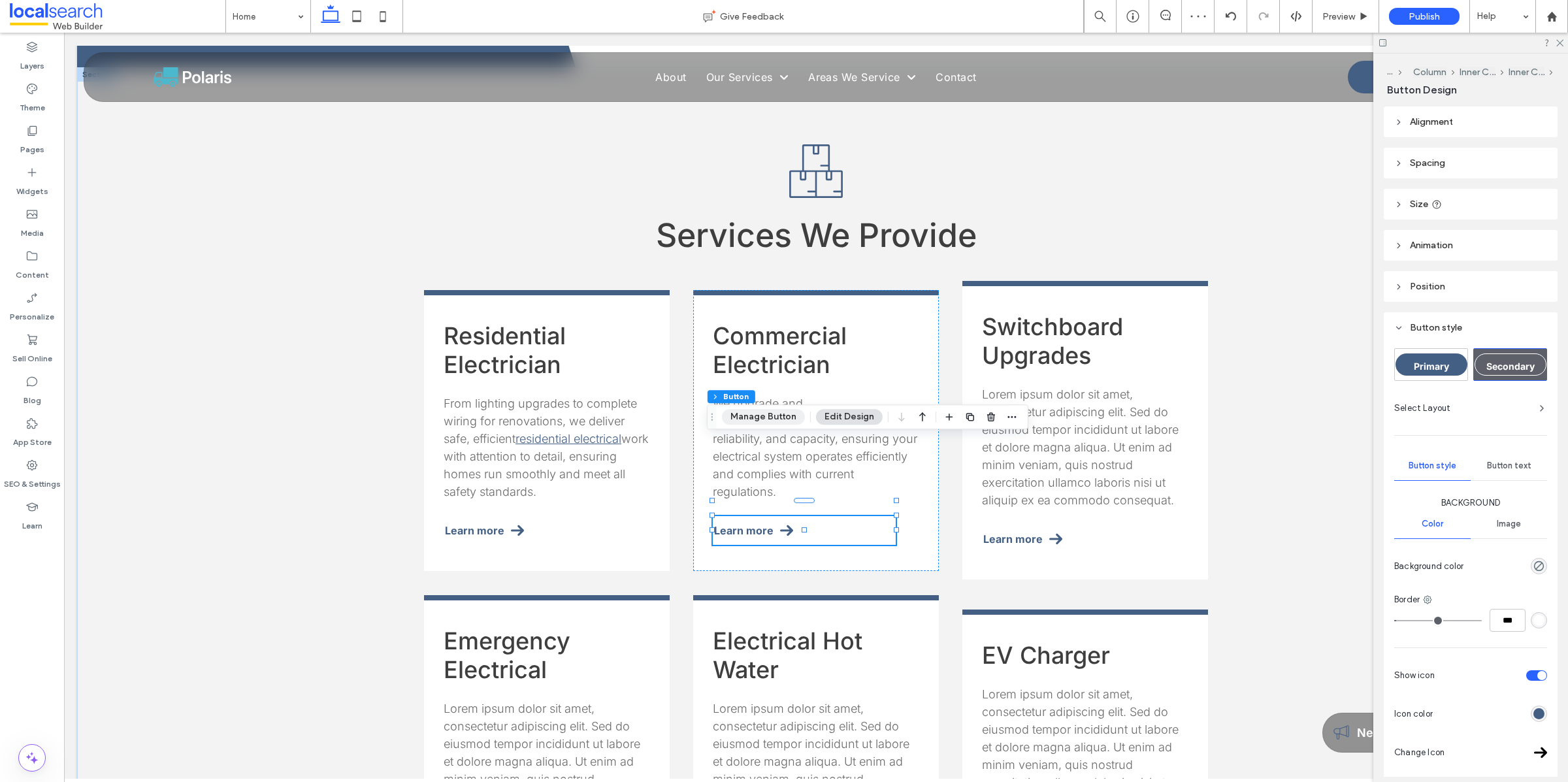
click at [745, 421] on button "Manage Button" at bounding box center [763, 417] width 83 height 16
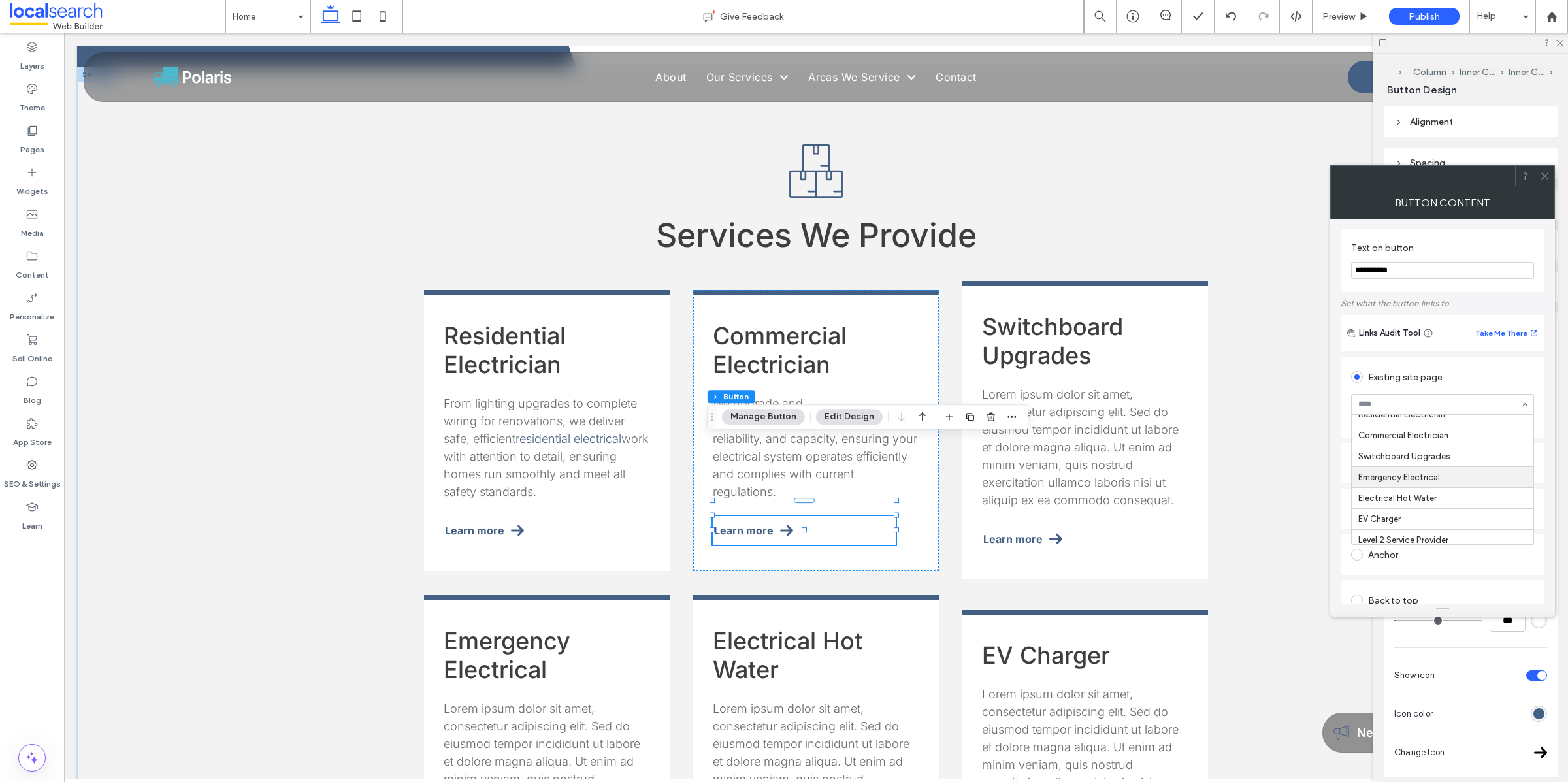
scroll to position [53, 0]
click at [1547, 176] on icon at bounding box center [1545, 176] width 10 height 10
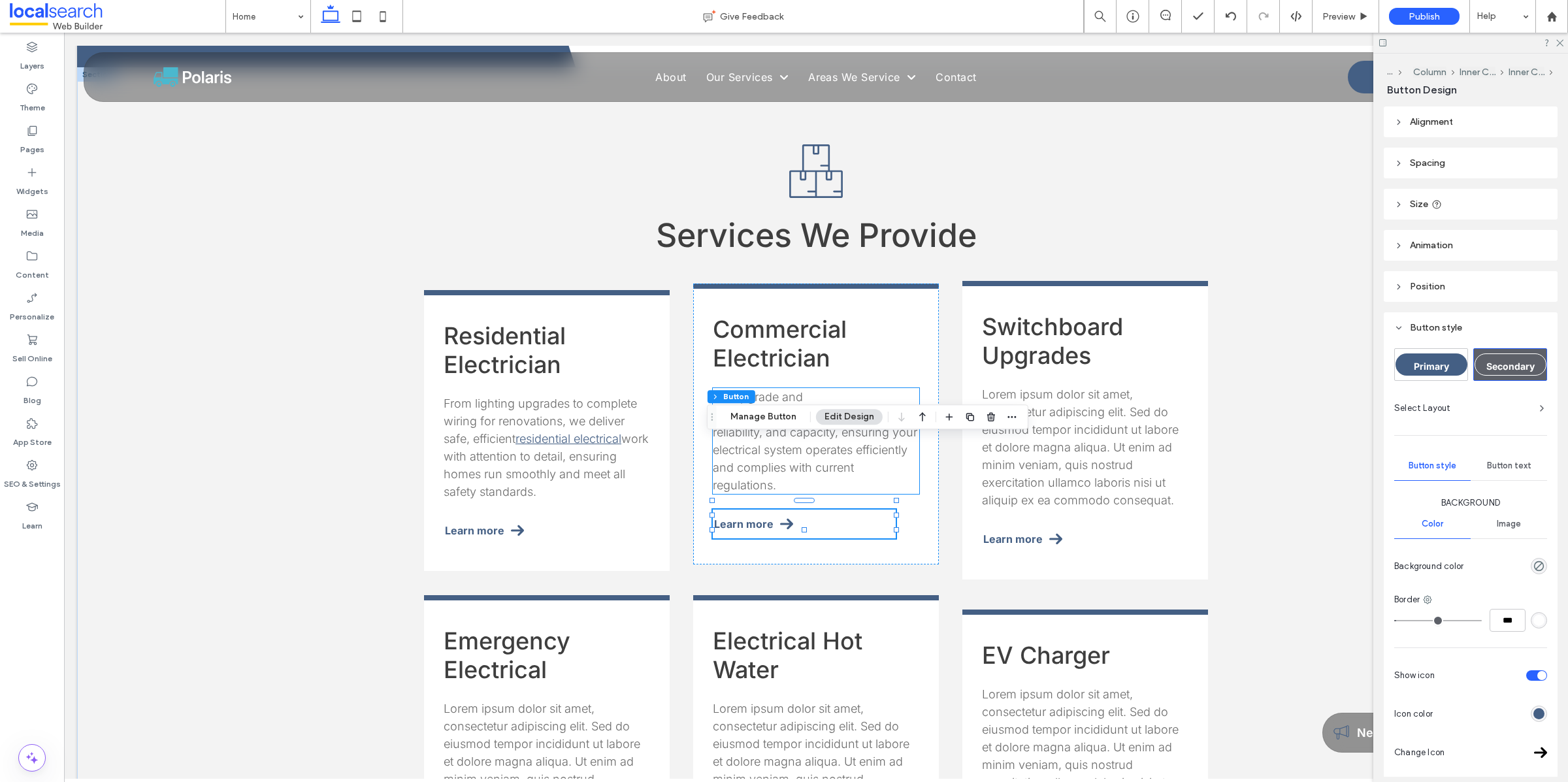
click at [827, 408] on span "to improve safety, reliability, and capacity, ensuring your electrical system o…" at bounding box center [815, 449] width 205 height 84
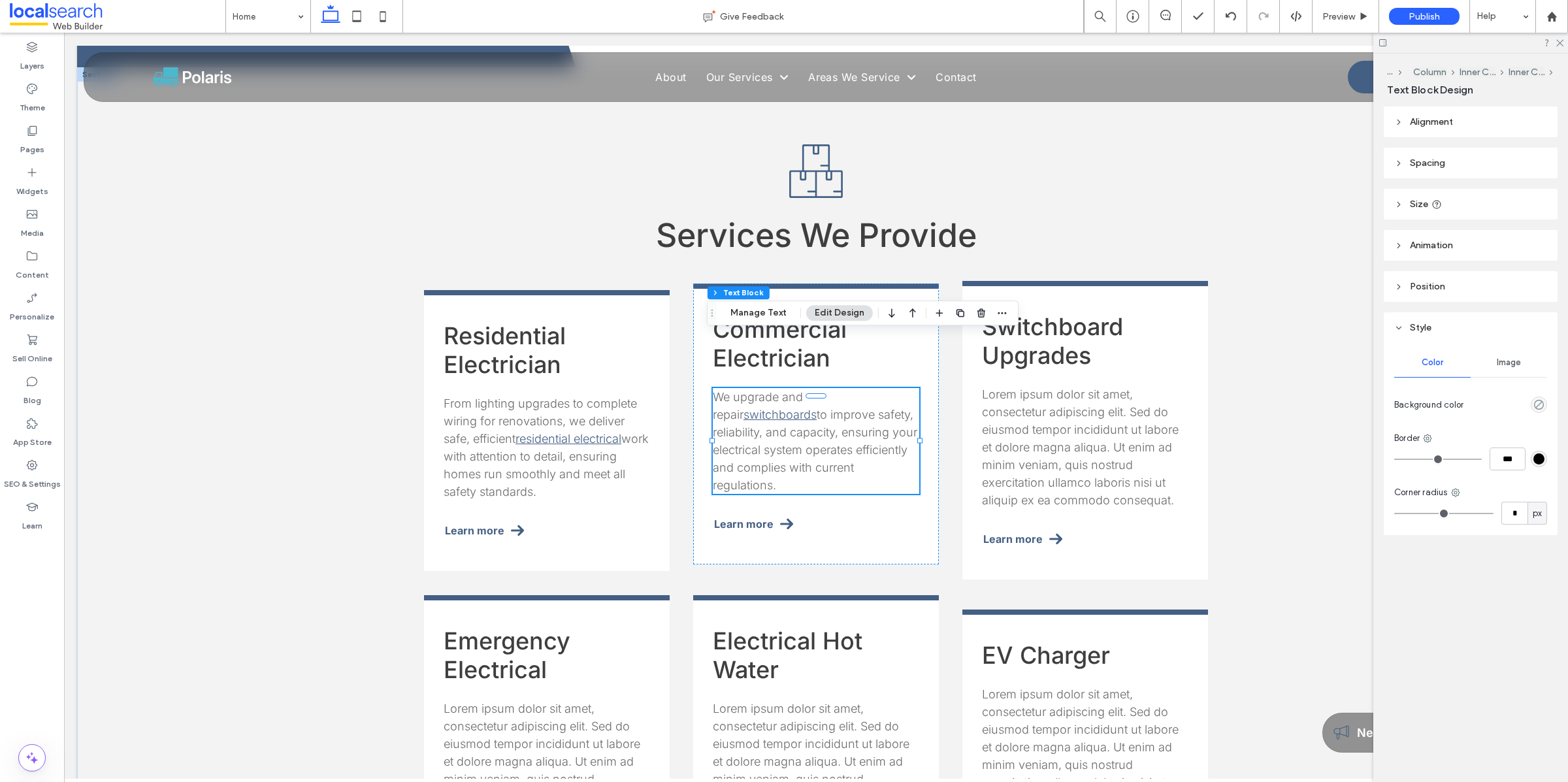
click at [827, 408] on span "to improve safety, reliability, and capacity, ensuring your electrical system o…" at bounding box center [815, 449] width 205 height 84
type input "*****"
type input "**"
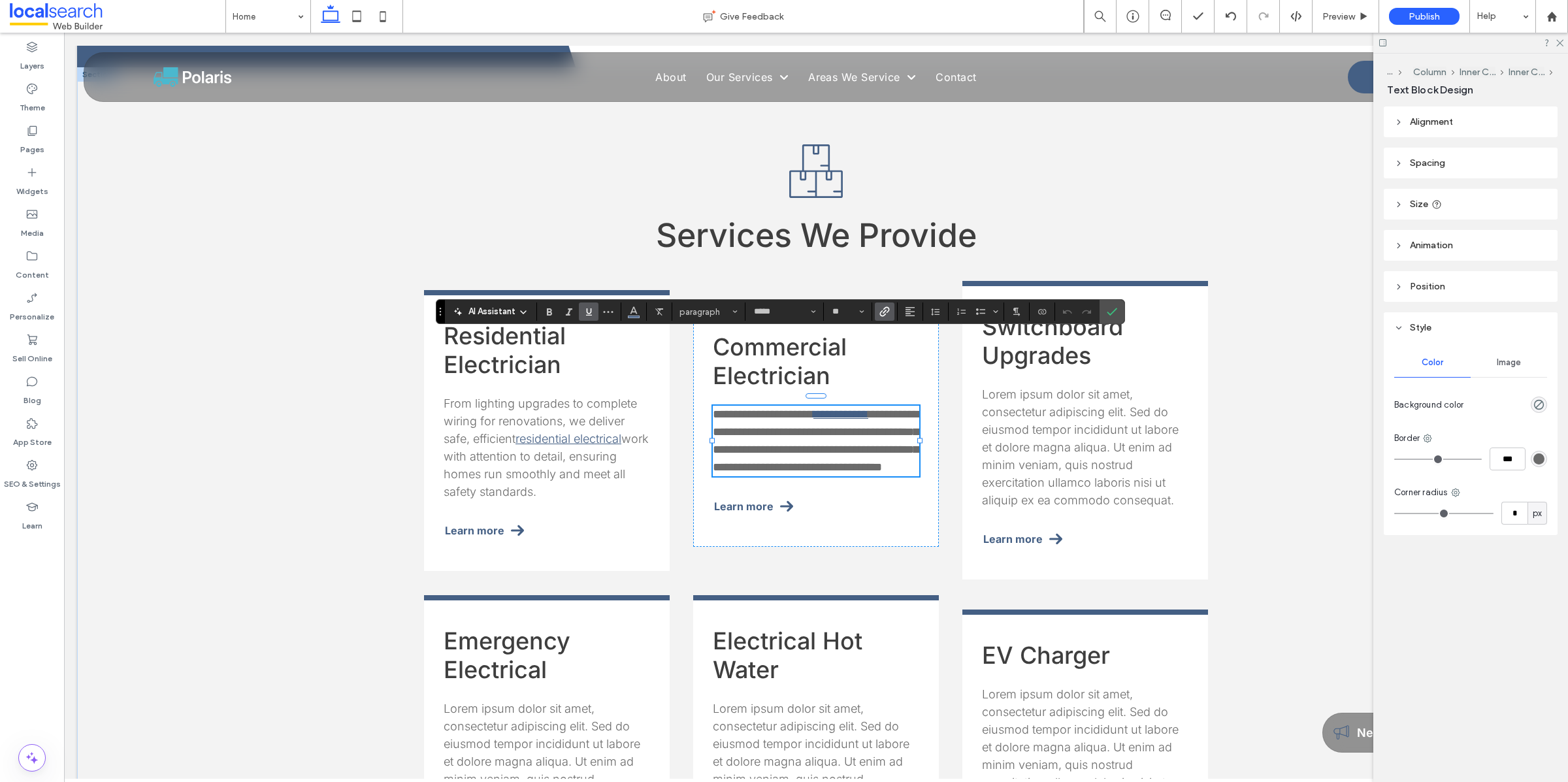
click at [823, 408] on span "**********" at bounding box center [815, 441] width 206 height 65
drag, startPoint x: 816, startPoint y: 337, endPoint x: 757, endPoint y: 354, distance: 61.4
click at [757, 408] on span "**********" at bounding box center [815, 441] width 206 height 65
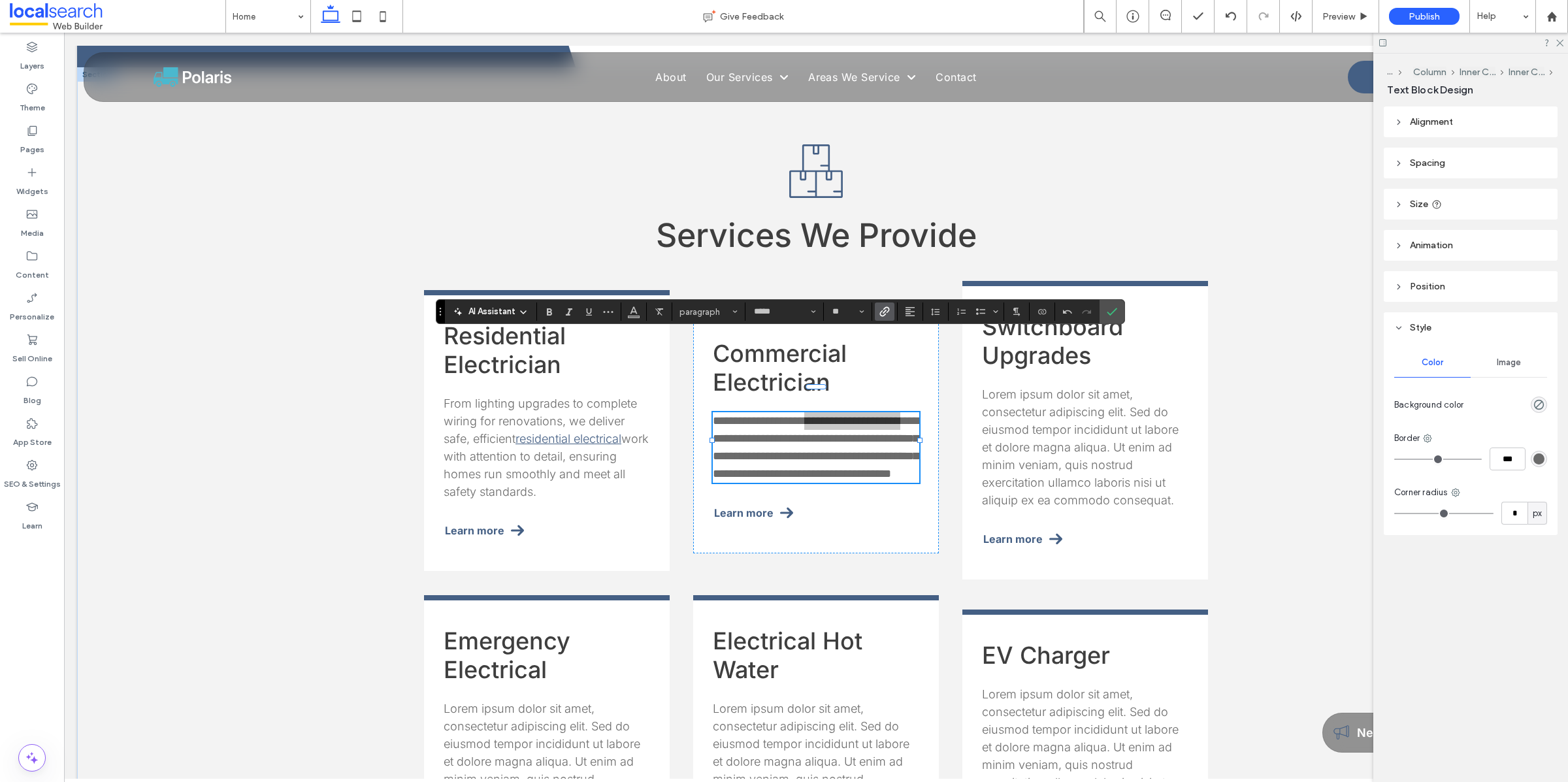
click at [881, 315] on icon "Link" at bounding box center [884, 311] width 10 height 10
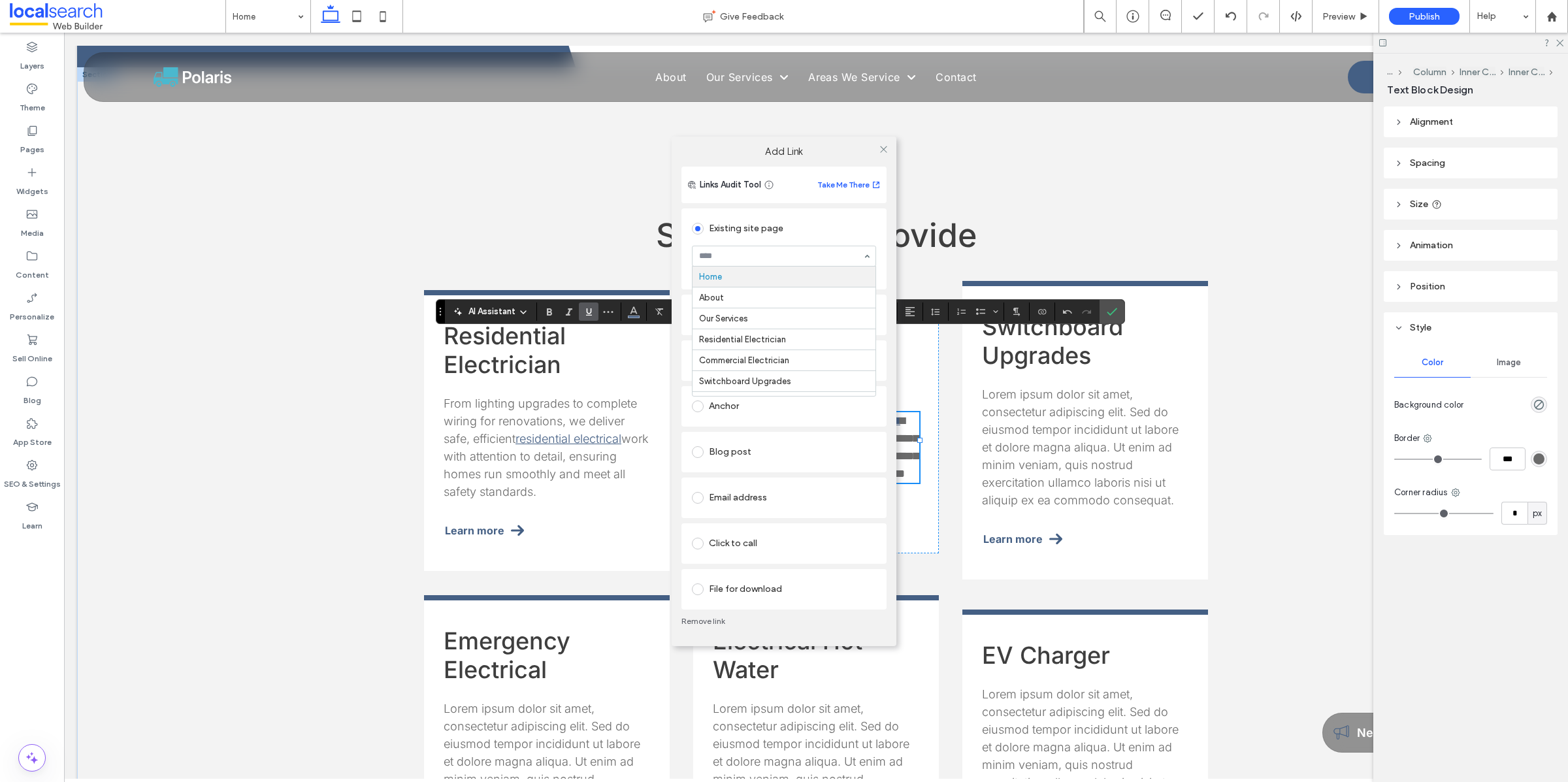
type input "*"
click at [881, 147] on icon at bounding box center [883, 149] width 10 height 10
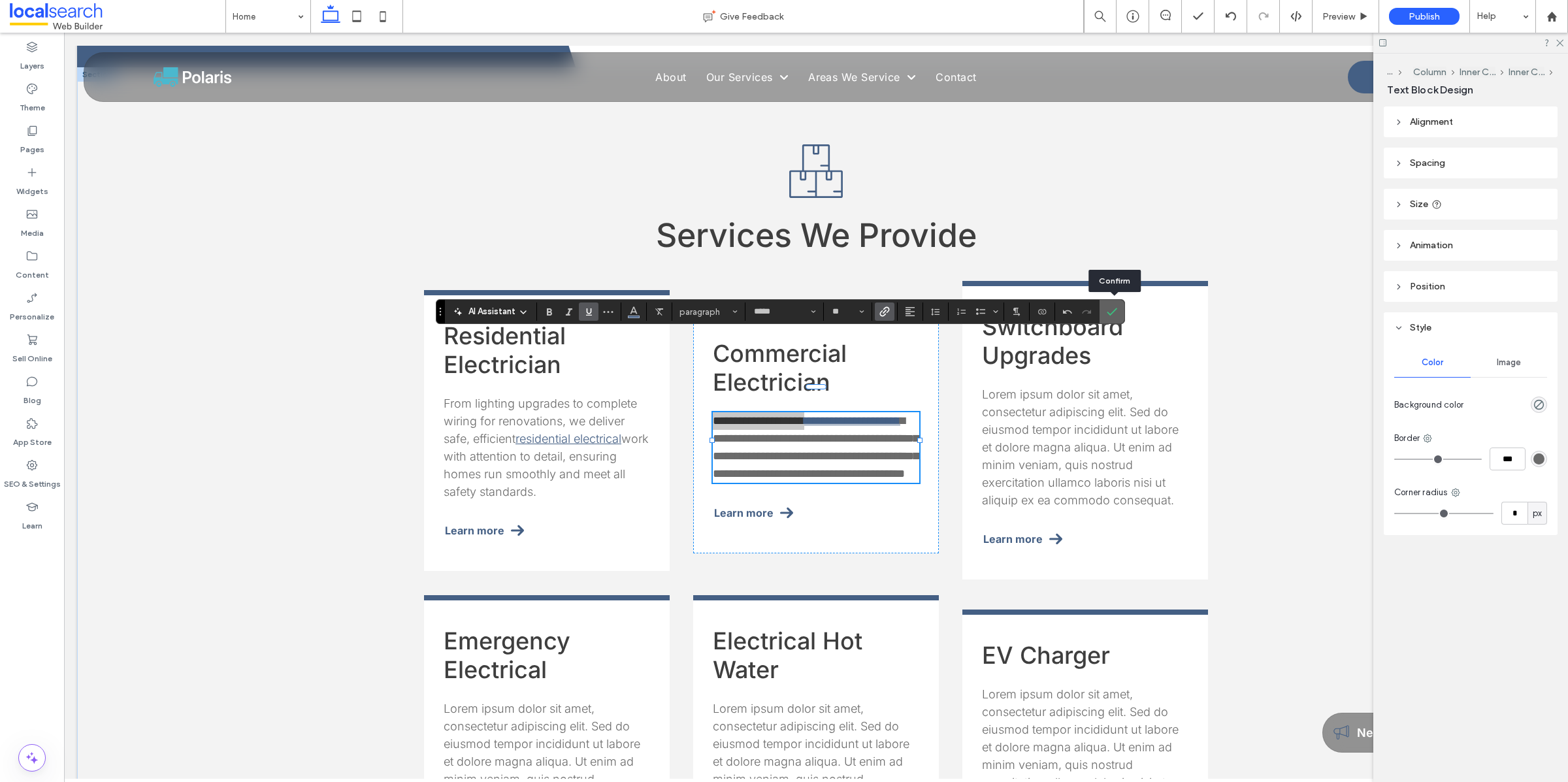
click at [1111, 311] on icon "Confirm" at bounding box center [1111, 311] width 10 height 10
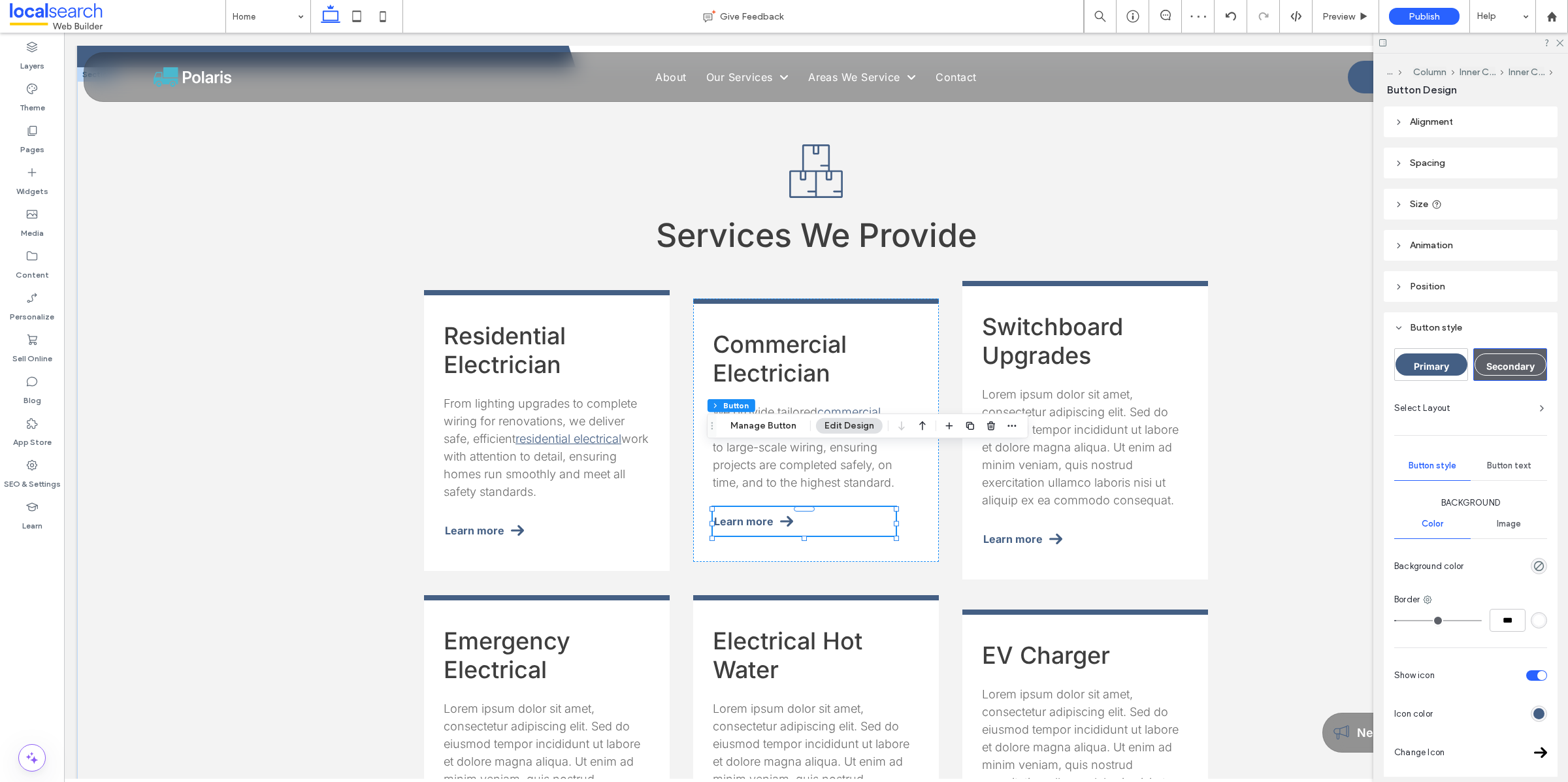
click at [758, 434] on div "Section Column Inner Column Inner Column Button Manage Button Edit Design" at bounding box center [867, 426] width 322 height 25
click at [758, 427] on button "Manage Button" at bounding box center [763, 426] width 83 height 16
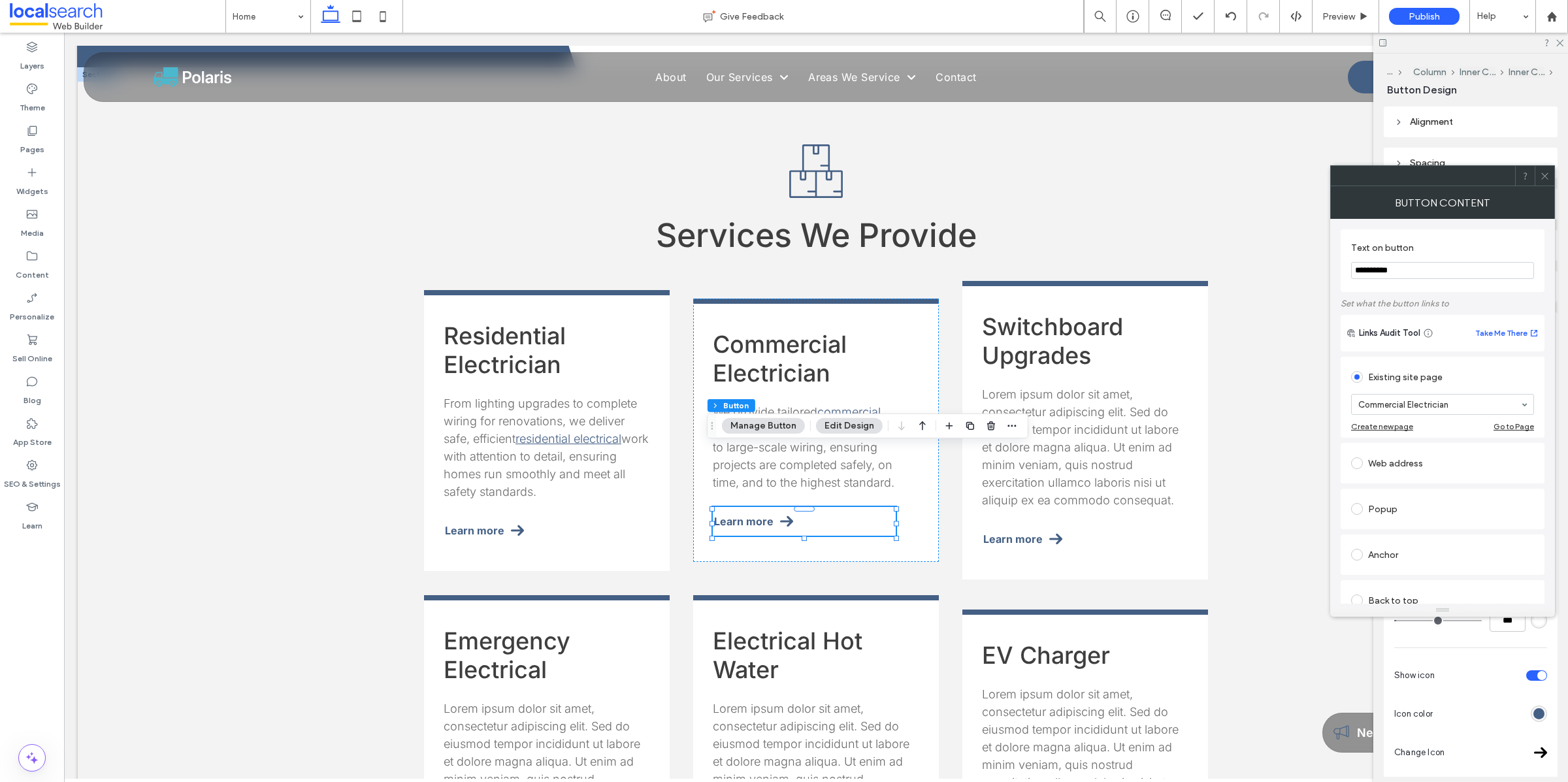
click at [1551, 174] on div at bounding box center [1544, 176] width 20 height 20
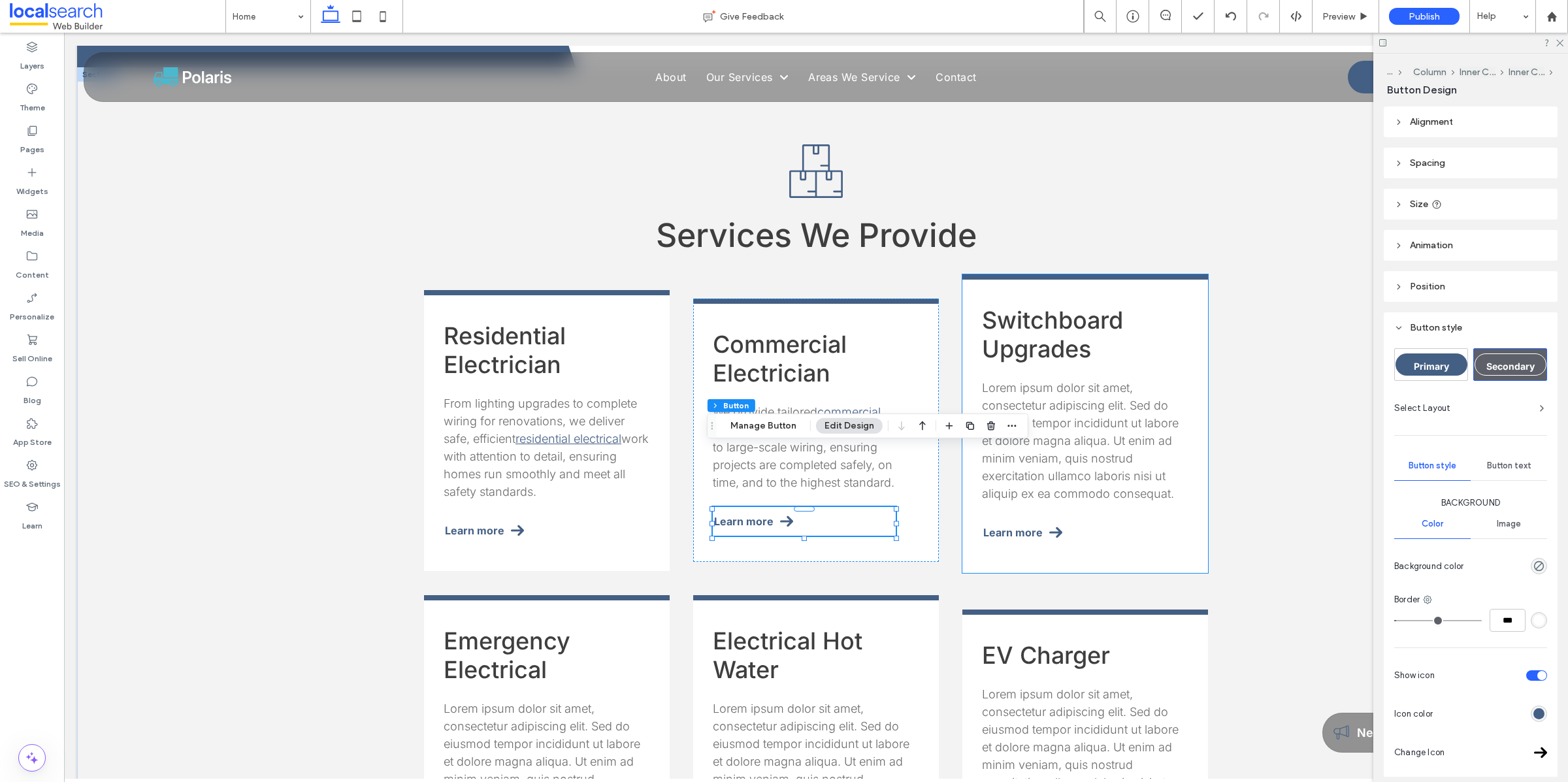
click at [1049, 381] on span "Lorem ipsum dolor sit amet, consectetur adipiscing elit. Sed do eiusmod tempor …" at bounding box center [1080, 441] width 196 height 120
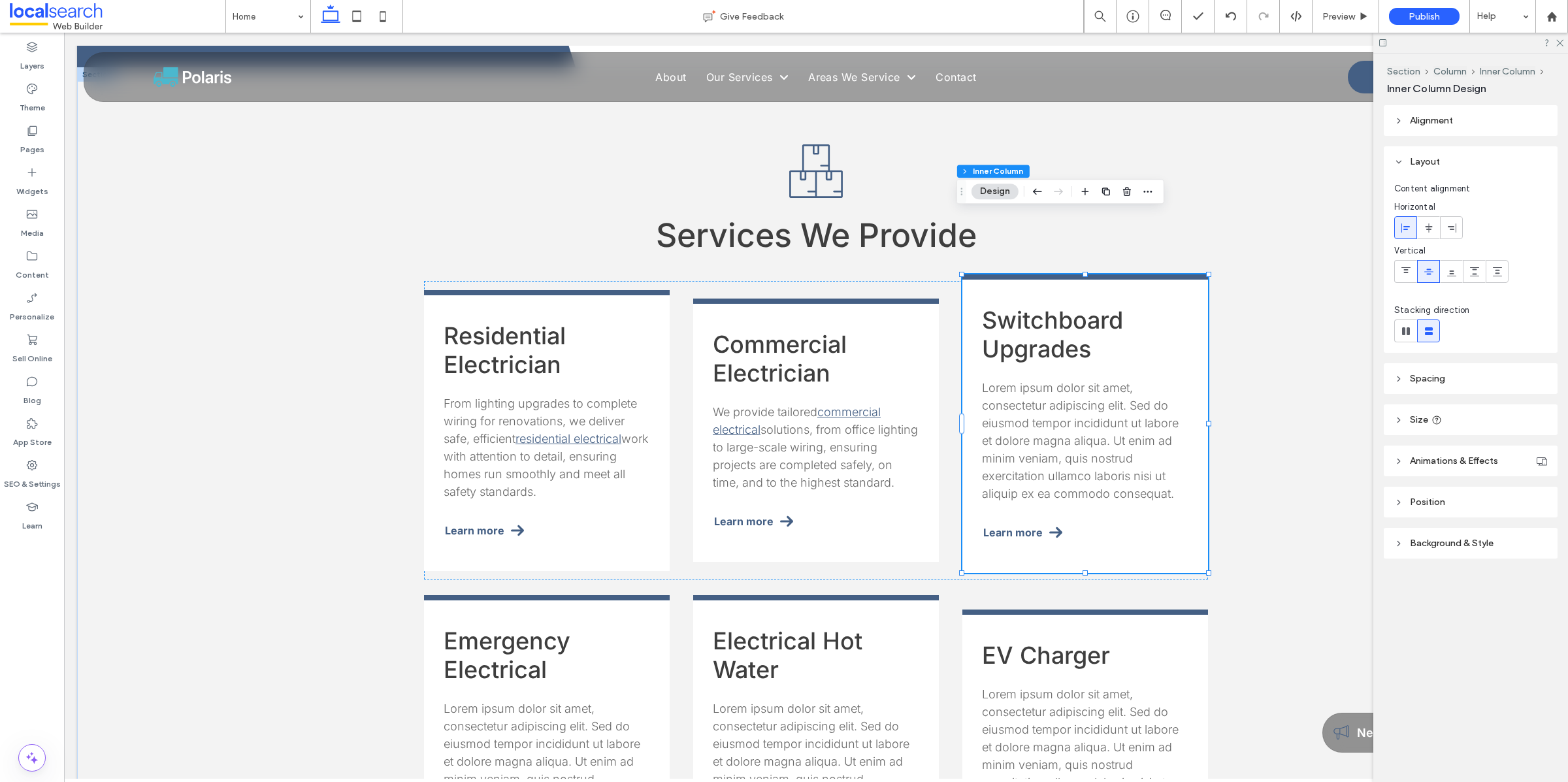
click at [1049, 381] on span "Lorem ipsum dolor sit amet, consectetur adipiscing elit. Sed do eiusmod tempor …" at bounding box center [1080, 441] width 196 height 120
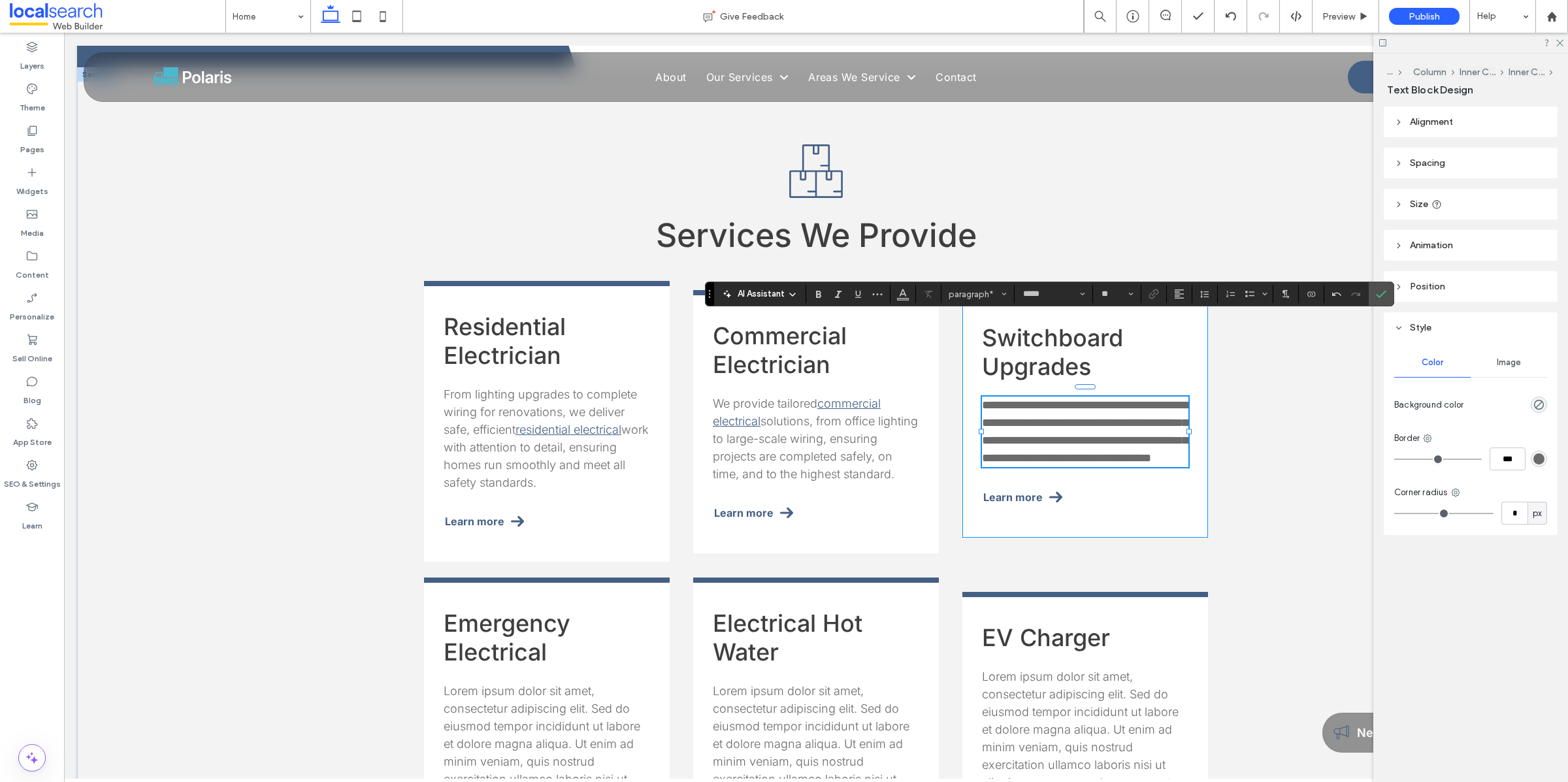
click at [1138, 399] on span "**********" at bounding box center [1084, 431] width 206 height 65
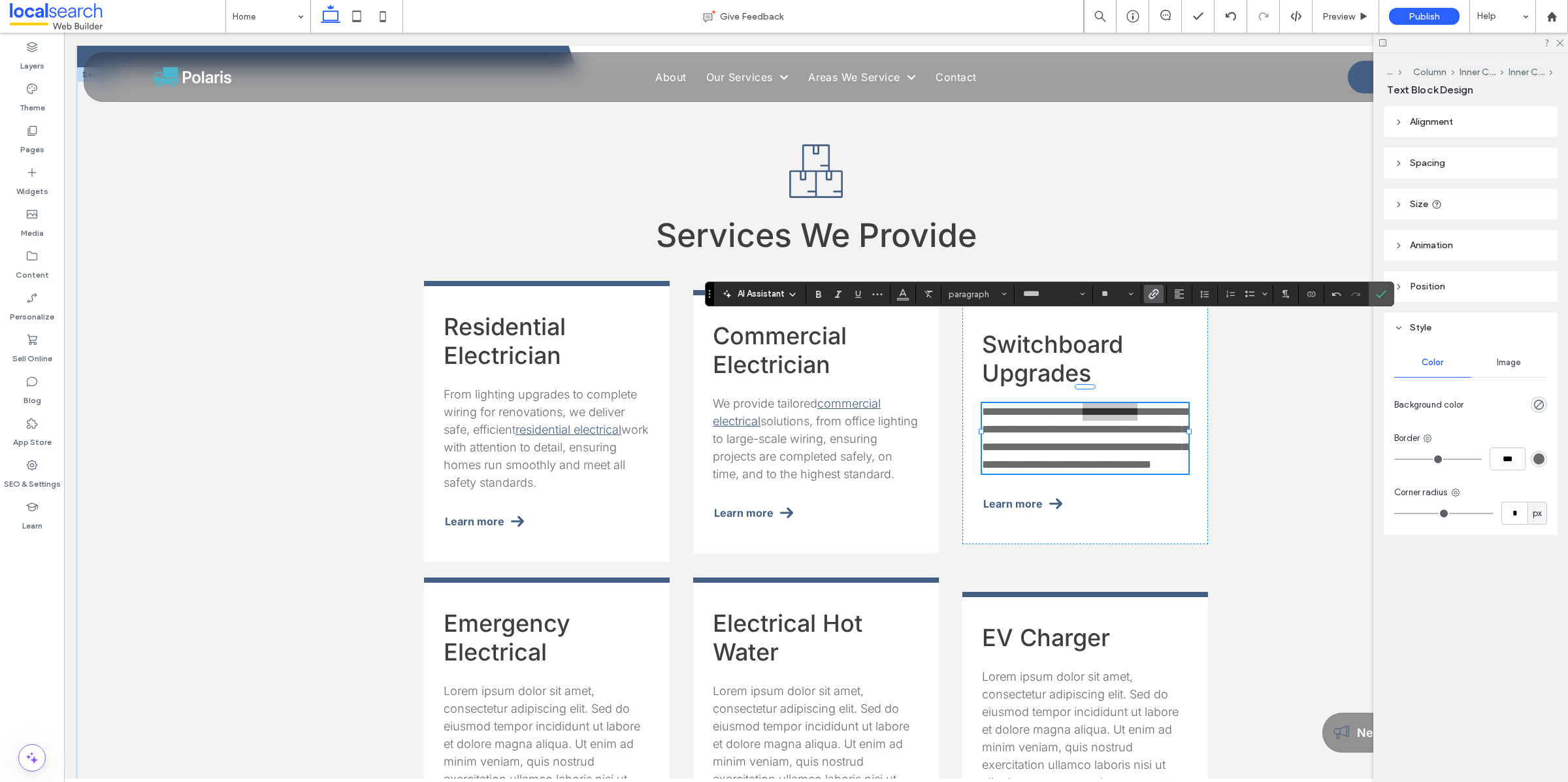
click at [1149, 301] on span "Link" at bounding box center [1151, 294] width 6 height 18
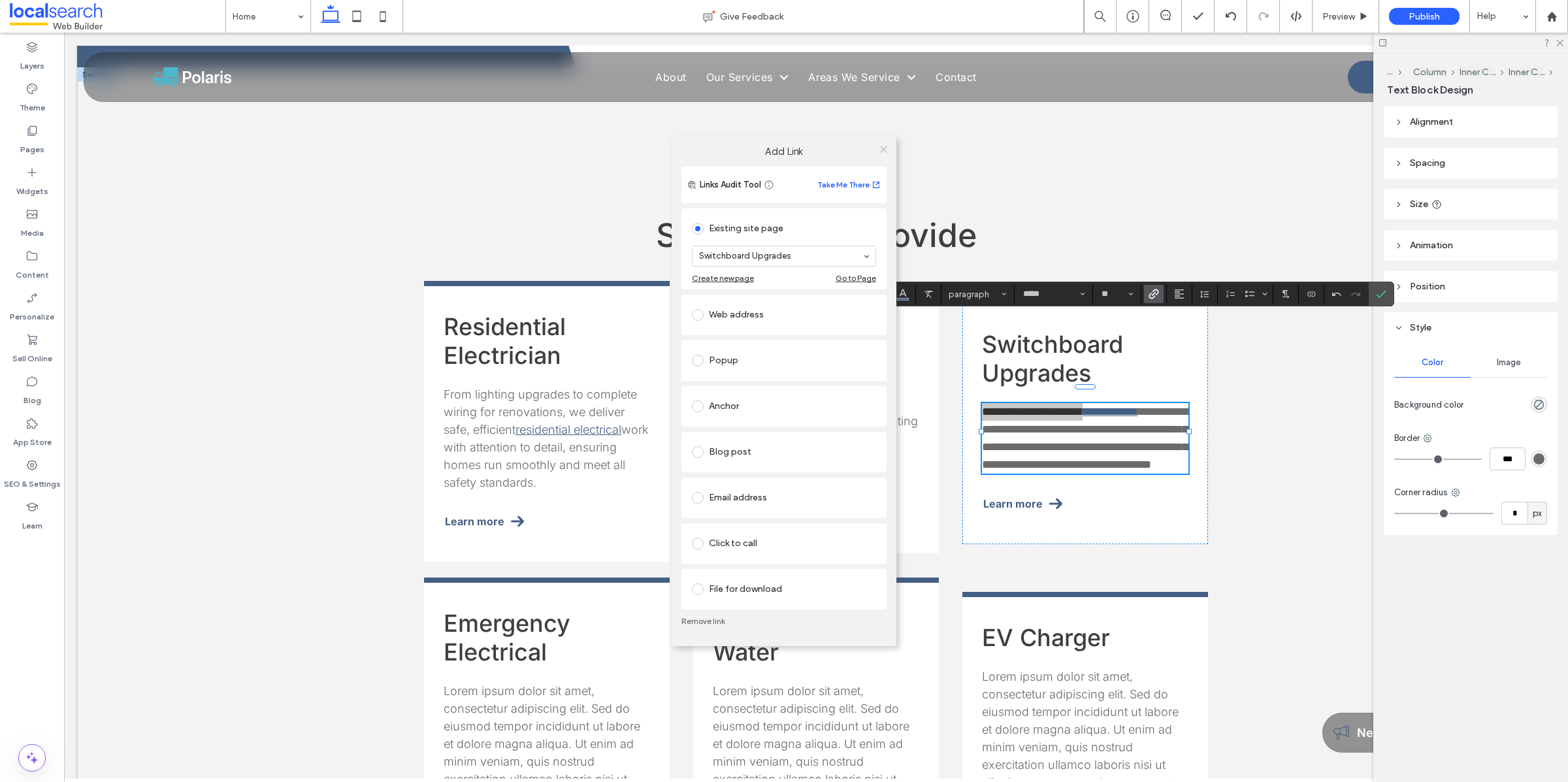
click at [880, 147] on icon at bounding box center [883, 149] width 10 height 10
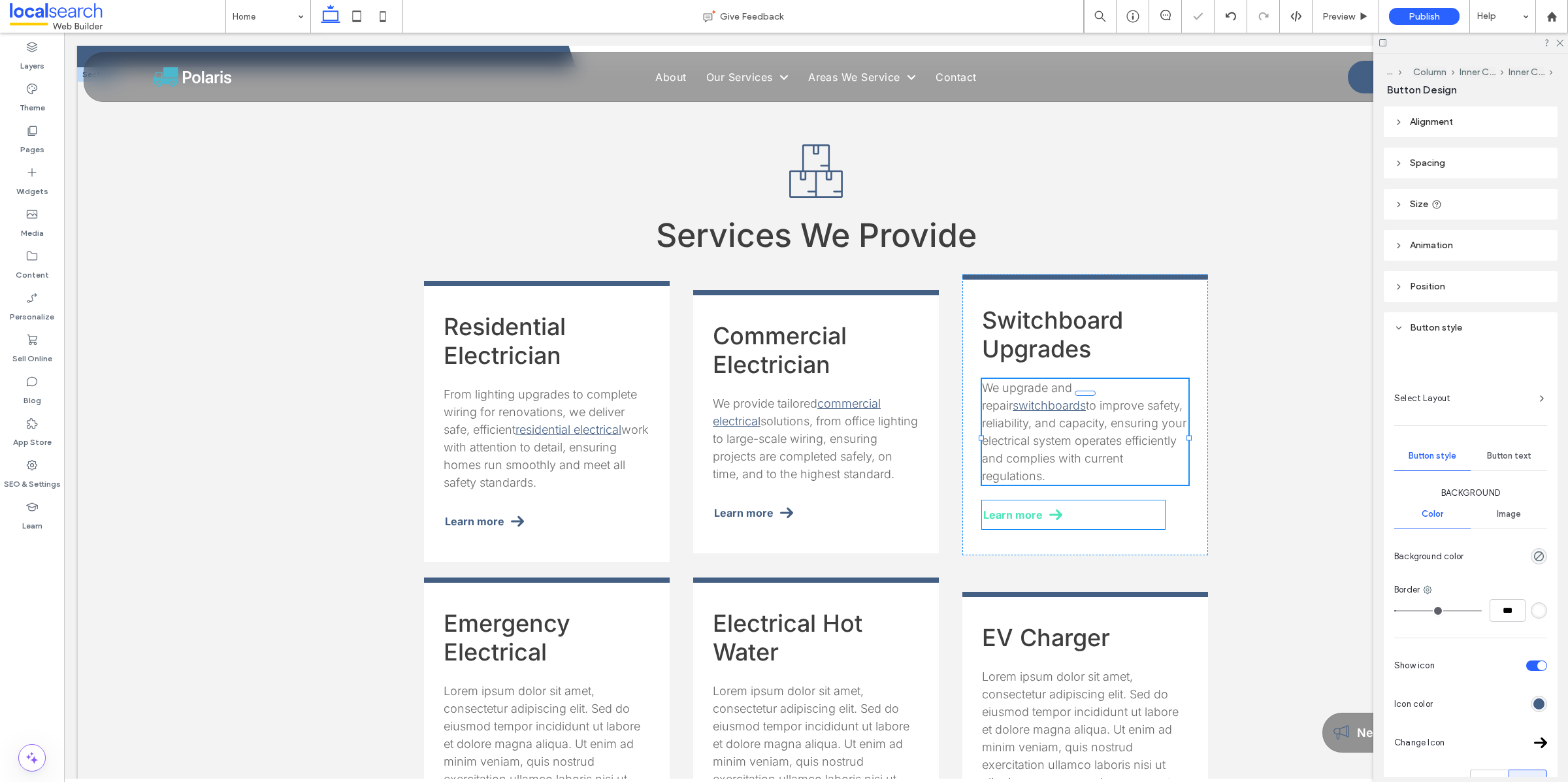
type input "**"
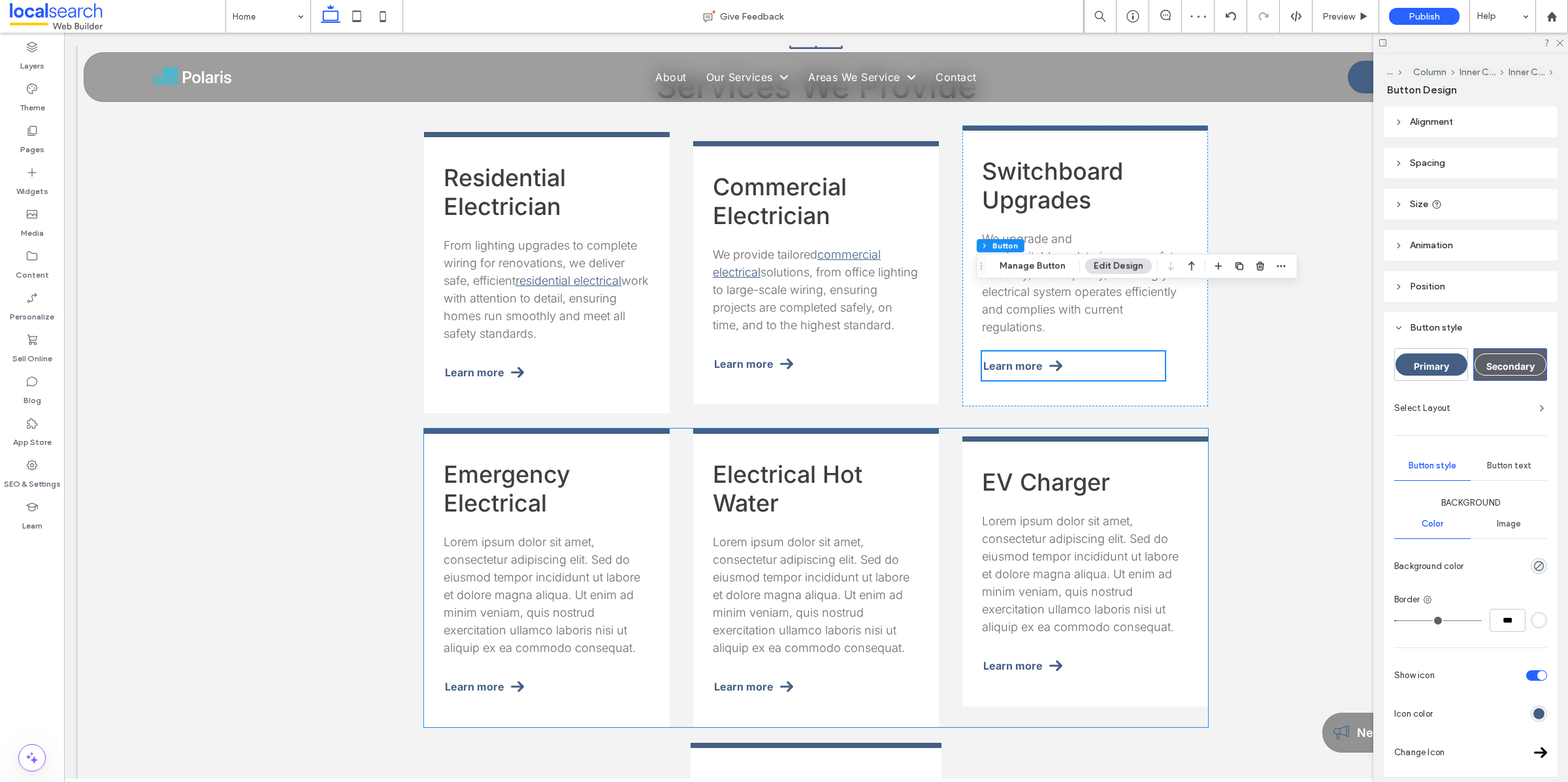
scroll to position [1303, 0]
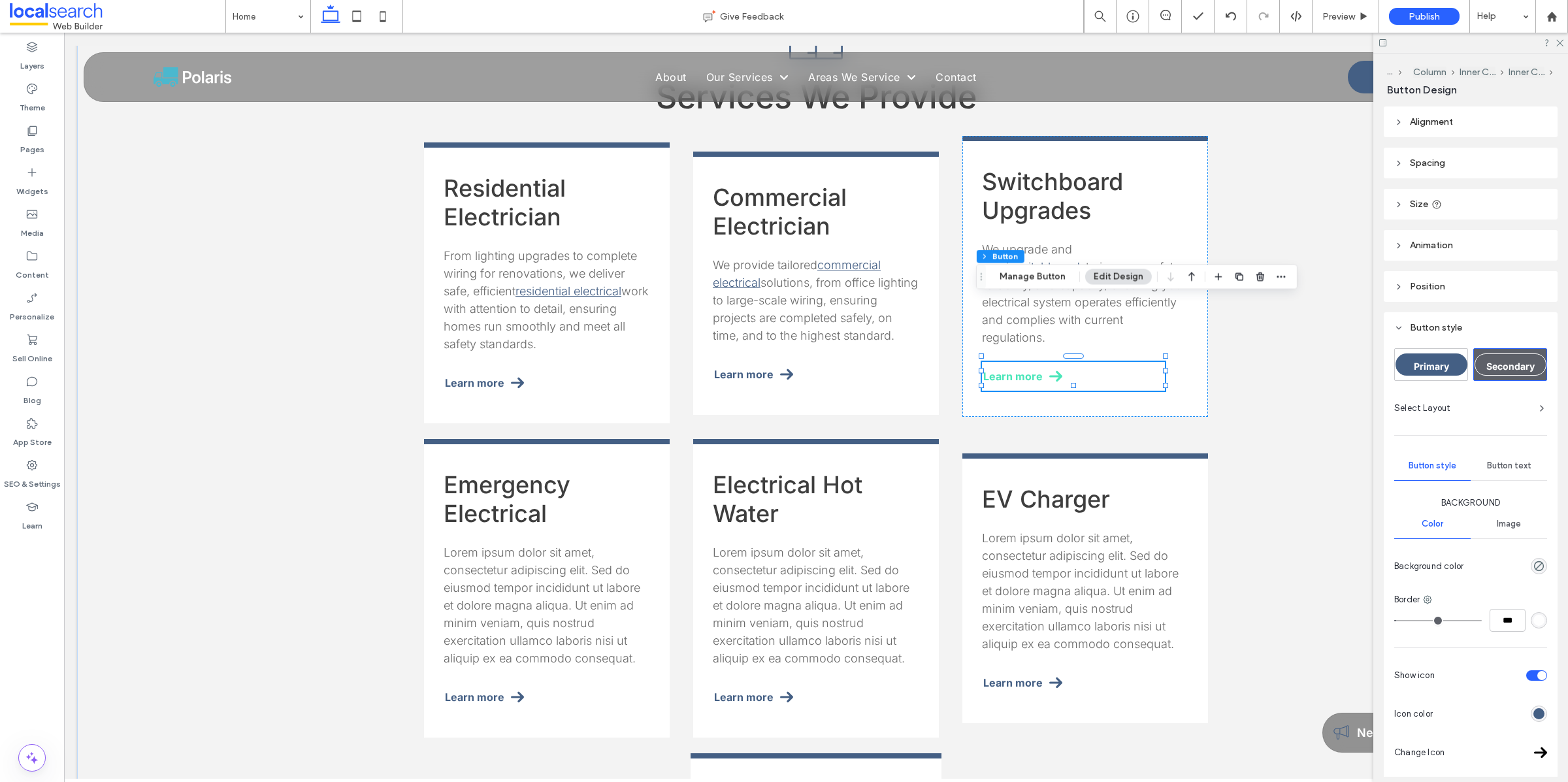
click at [1021, 369] on span "Learn more" at bounding box center [1012, 376] width 60 height 13
type input "*"
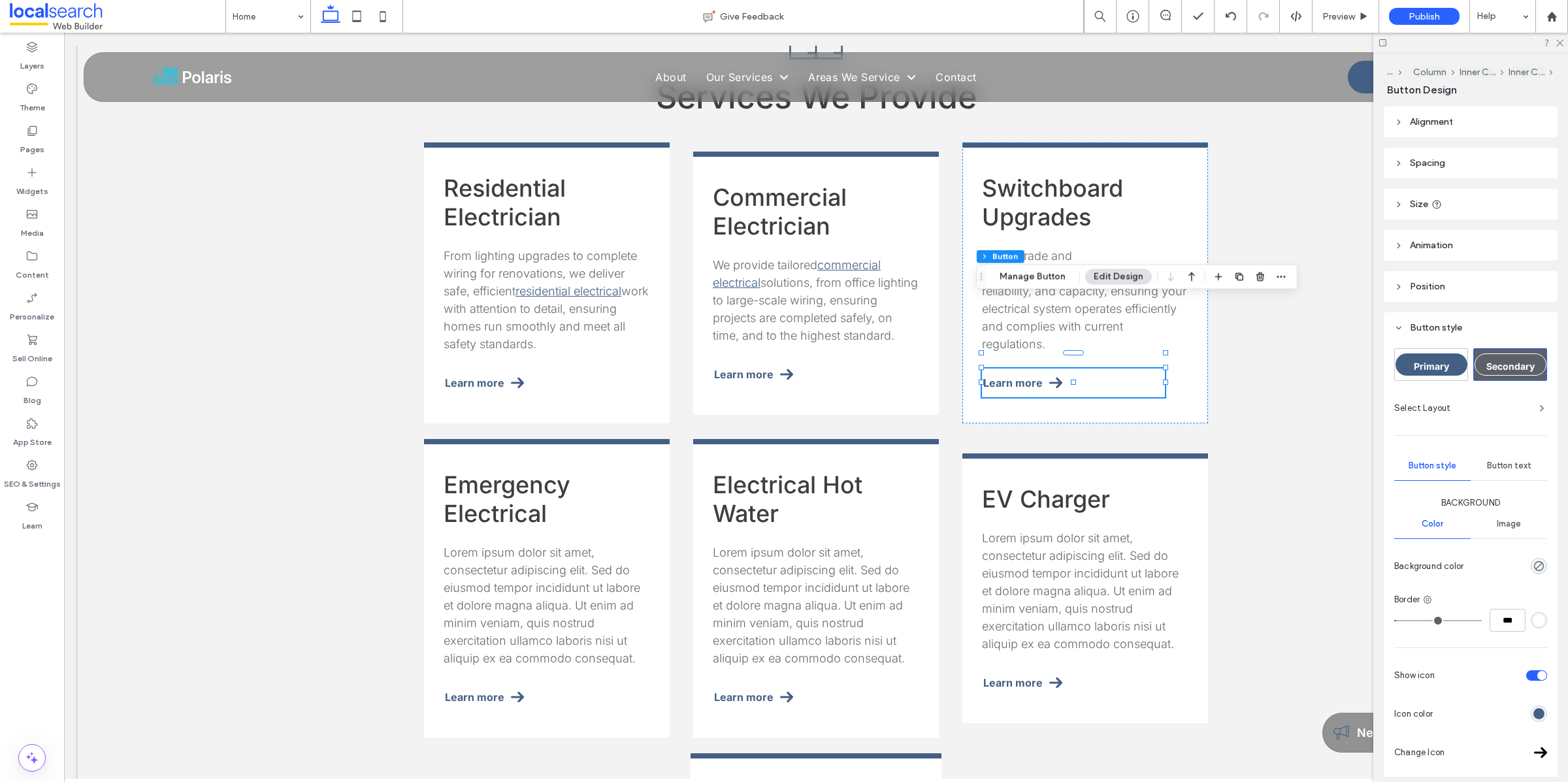
click at [1028, 285] on div "Section Column Inner Column Inner Column Button Manage Button Edit Design" at bounding box center [1137, 277] width 322 height 25
click at [1053, 270] on button "Manage Button" at bounding box center [1032, 276] width 83 height 16
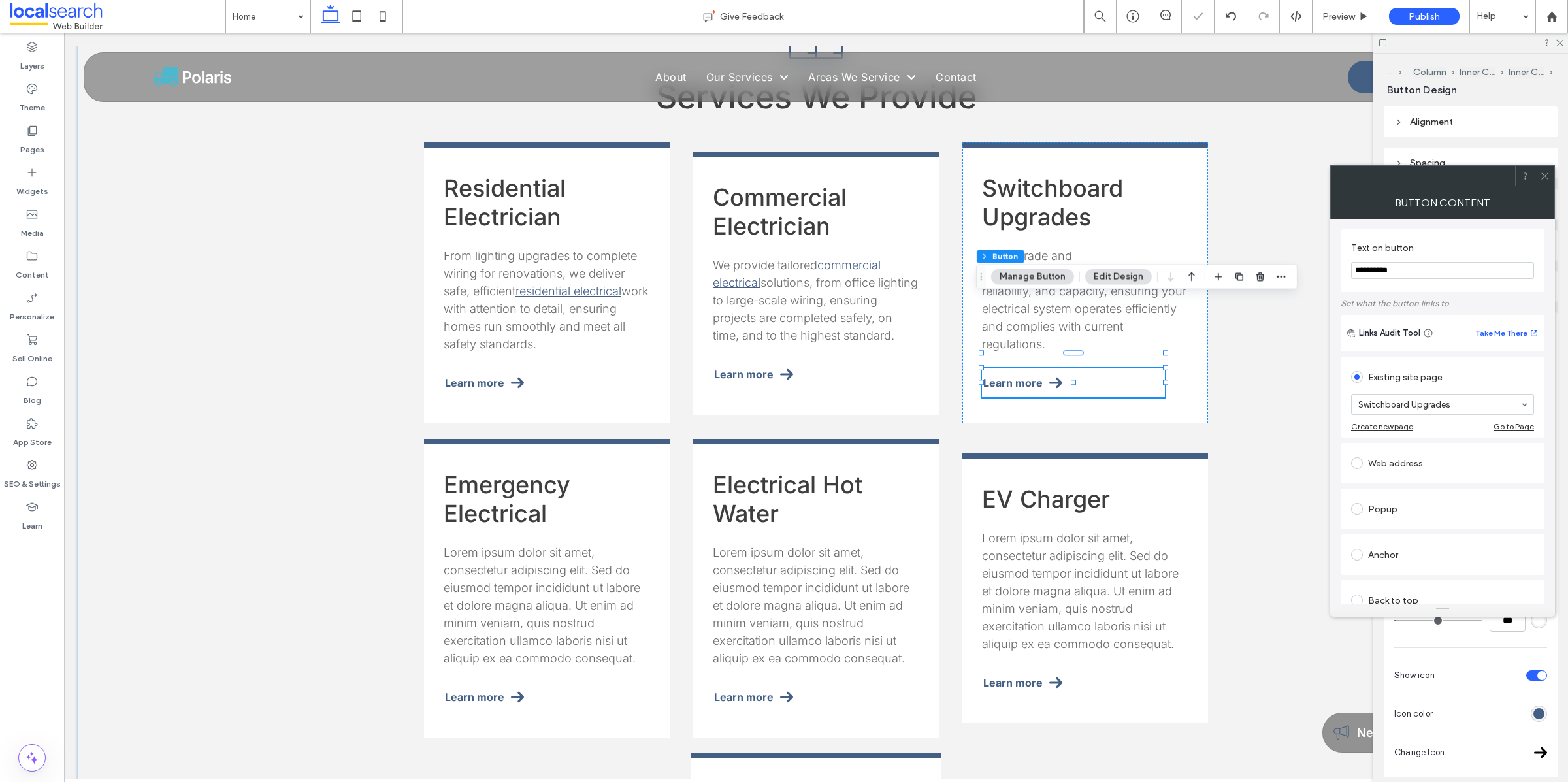
click at [1546, 174] on icon at bounding box center [1545, 176] width 10 height 10
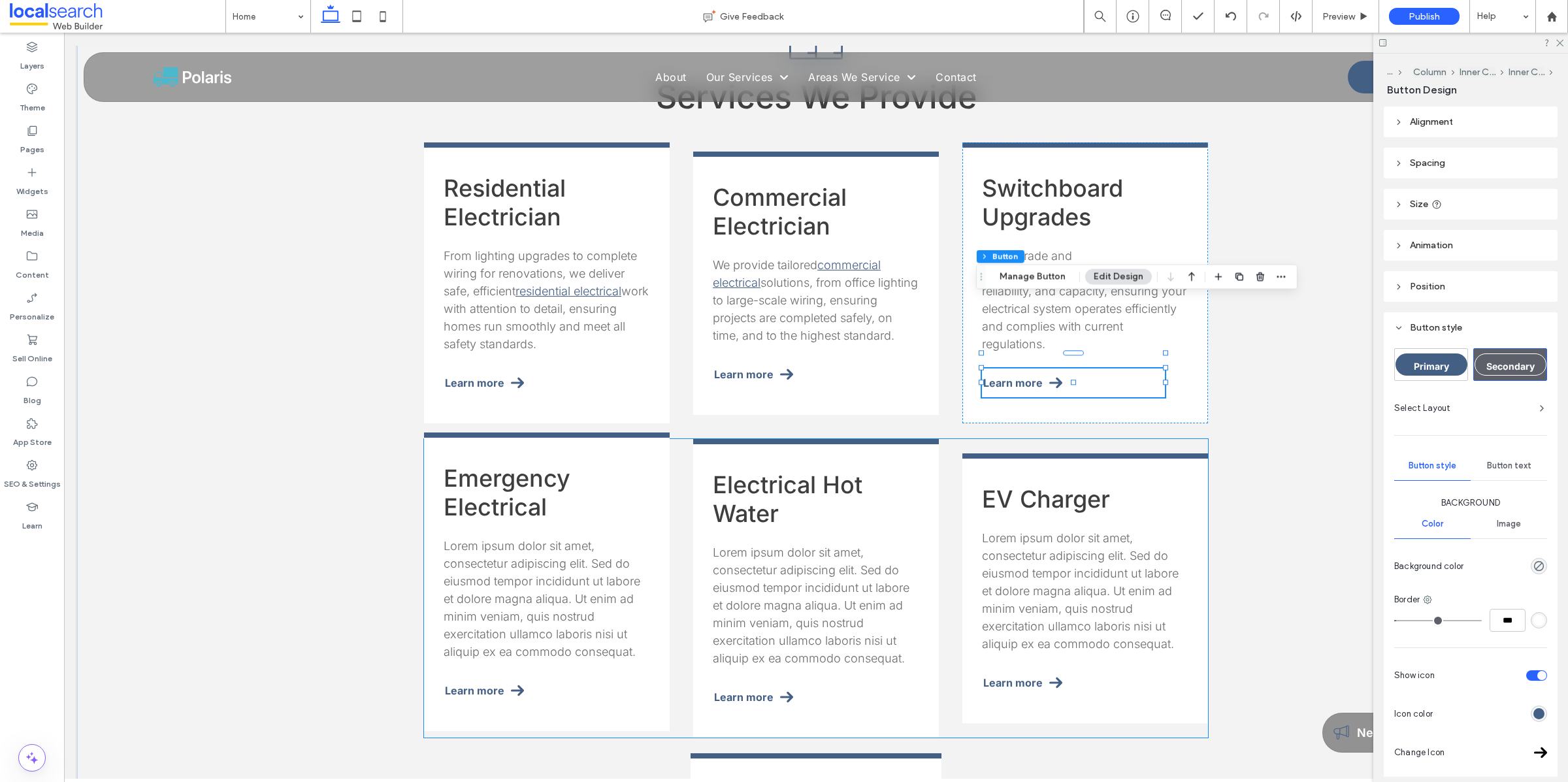
click at [551, 539] on span "Lorem ipsum dolor sit amet, consectetur adipiscing elit. Sed do eiusmod tempor …" at bounding box center [541, 599] width 196 height 120
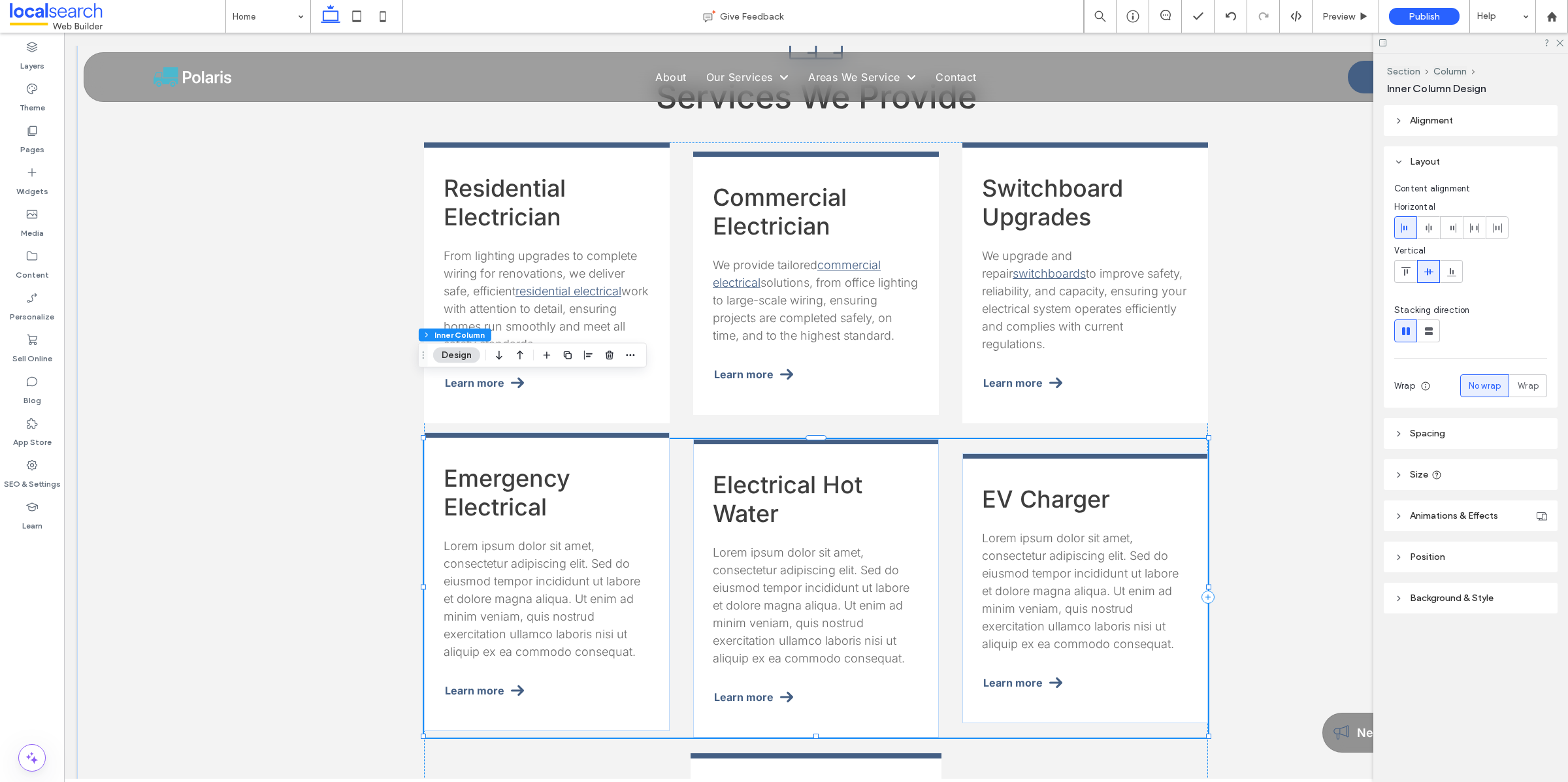
click at [551, 539] on span "Lorem ipsum dolor sit amet, consectetur adipiscing elit. Sed do eiusmod tempor …" at bounding box center [541, 599] width 196 height 120
click at [551, 538] on div "Lorem ipsum dolor sit amet, consectetur adipiscing elit. Sed do eiusmod tempor …" at bounding box center [547, 599] width 207 height 123
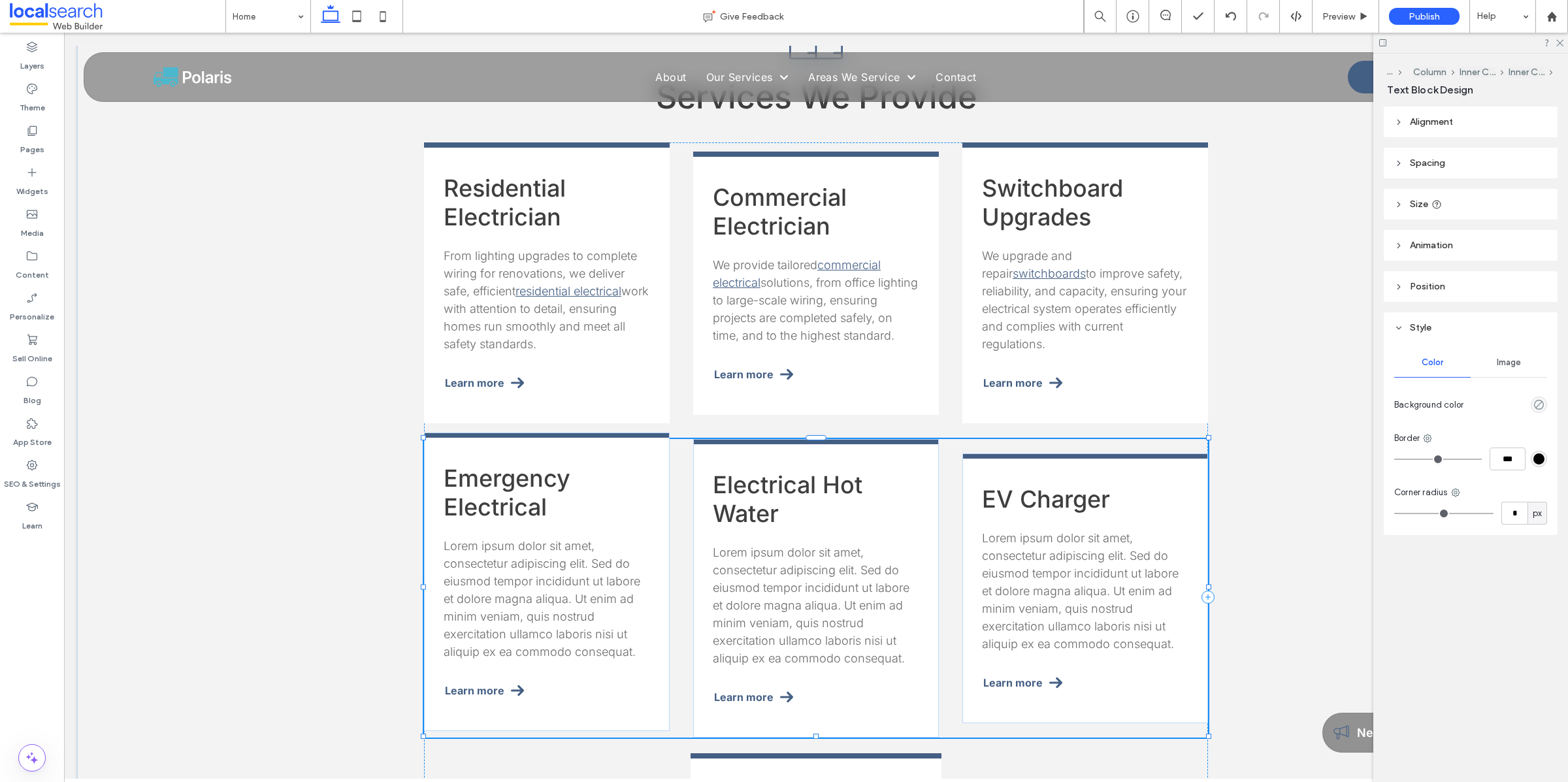
type input "*****"
type input "**"
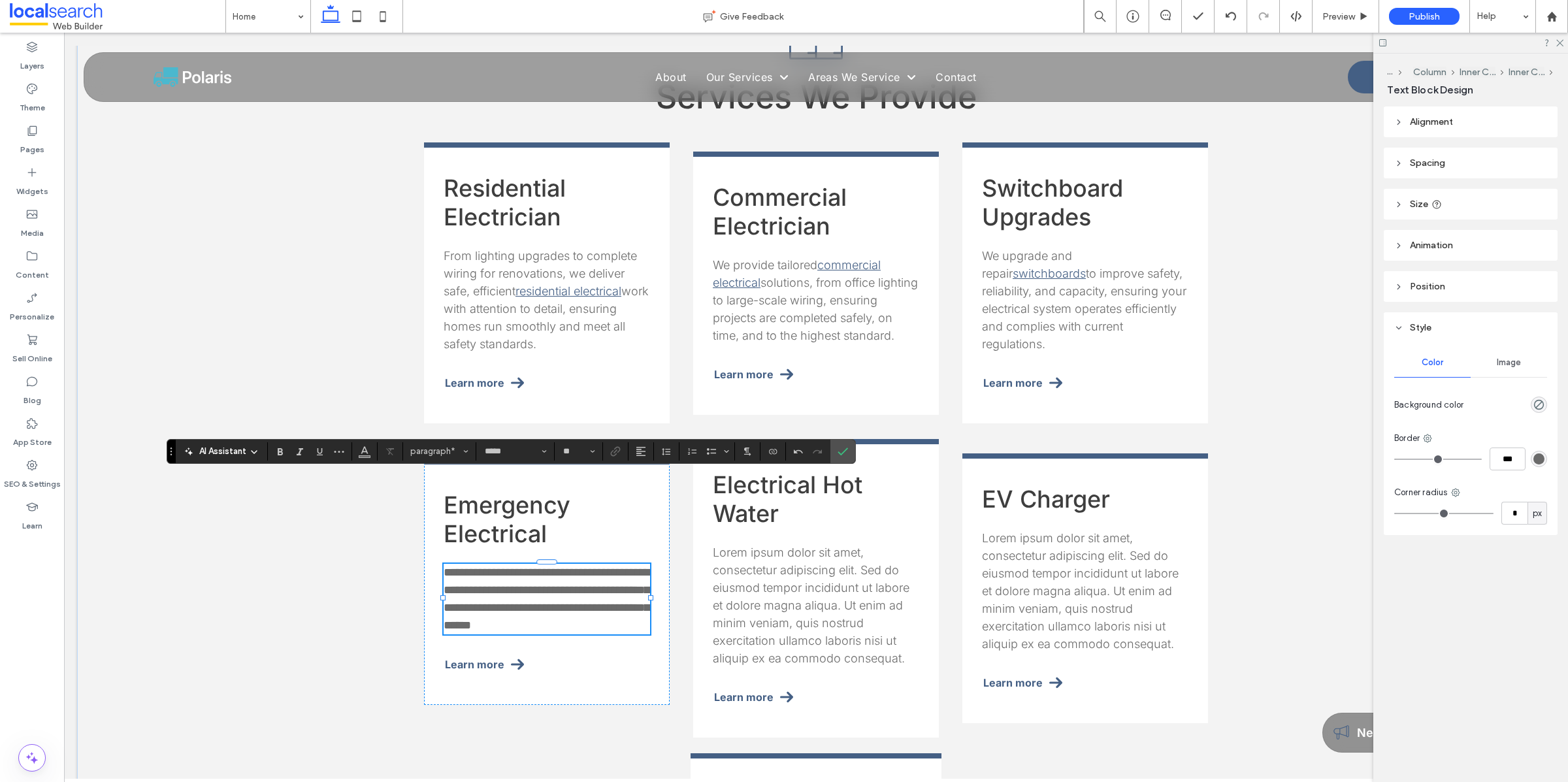
click at [575, 566] on span "**********" at bounding box center [546, 599] width 206 height 65
drag, startPoint x: 550, startPoint y: 527, endPoint x: 488, endPoint y: 543, distance: 64.0
click at [488, 566] on span "**********" at bounding box center [546, 599] width 206 height 65
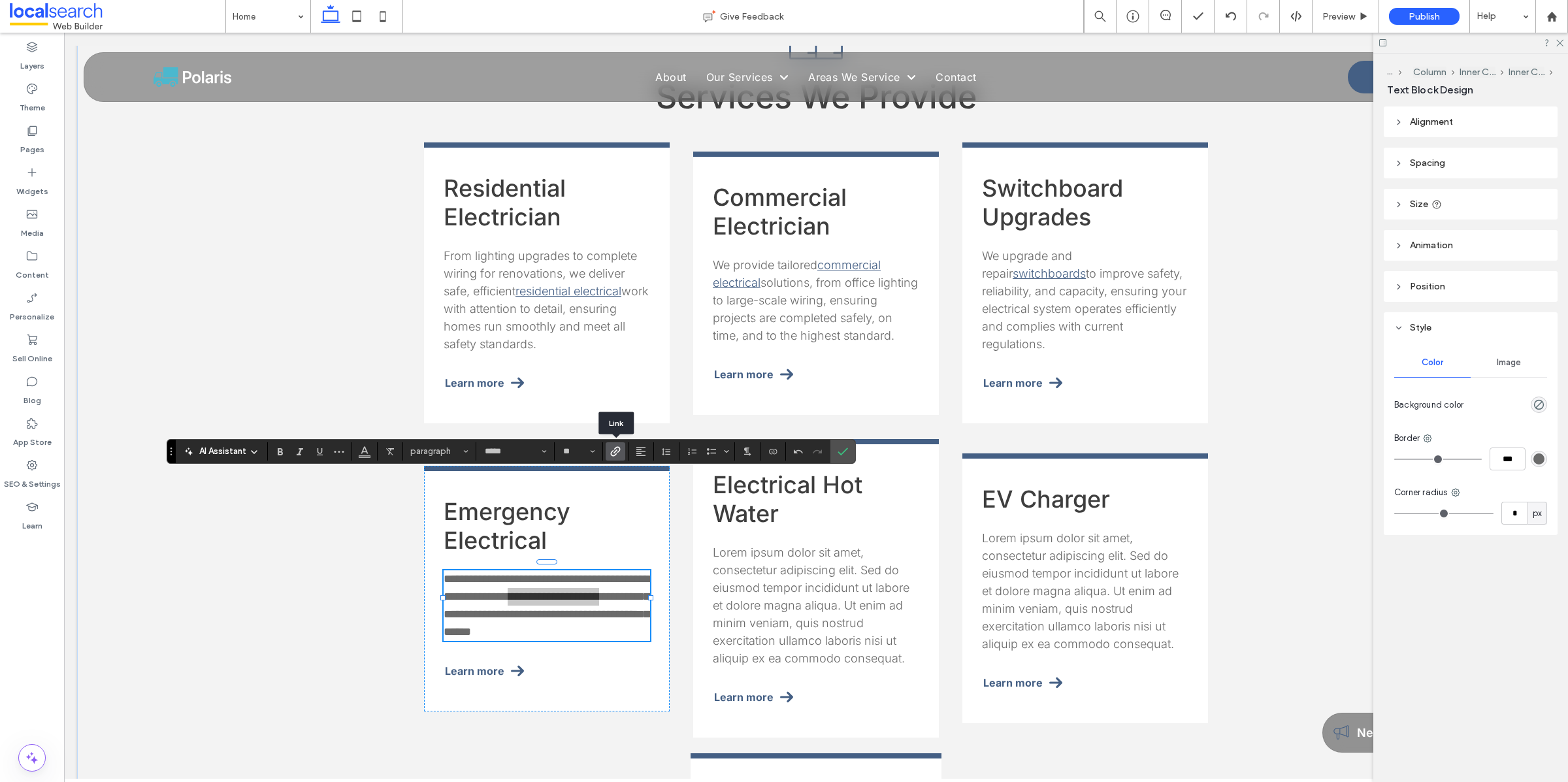
click at [612, 457] on span "Link" at bounding box center [613, 451] width 6 height 18
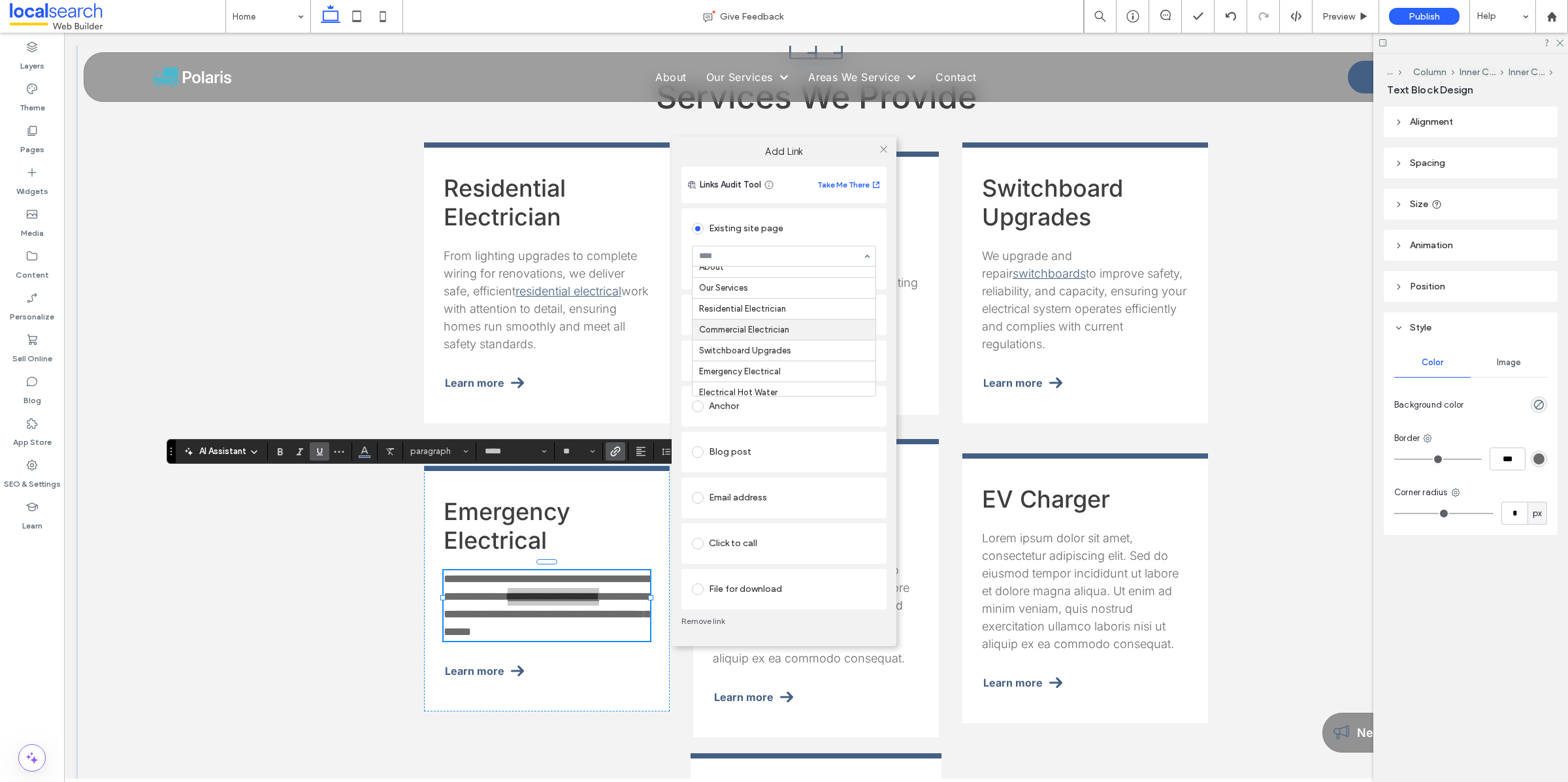
scroll to position [41, 0]
click at [881, 152] on icon at bounding box center [883, 149] width 10 height 10
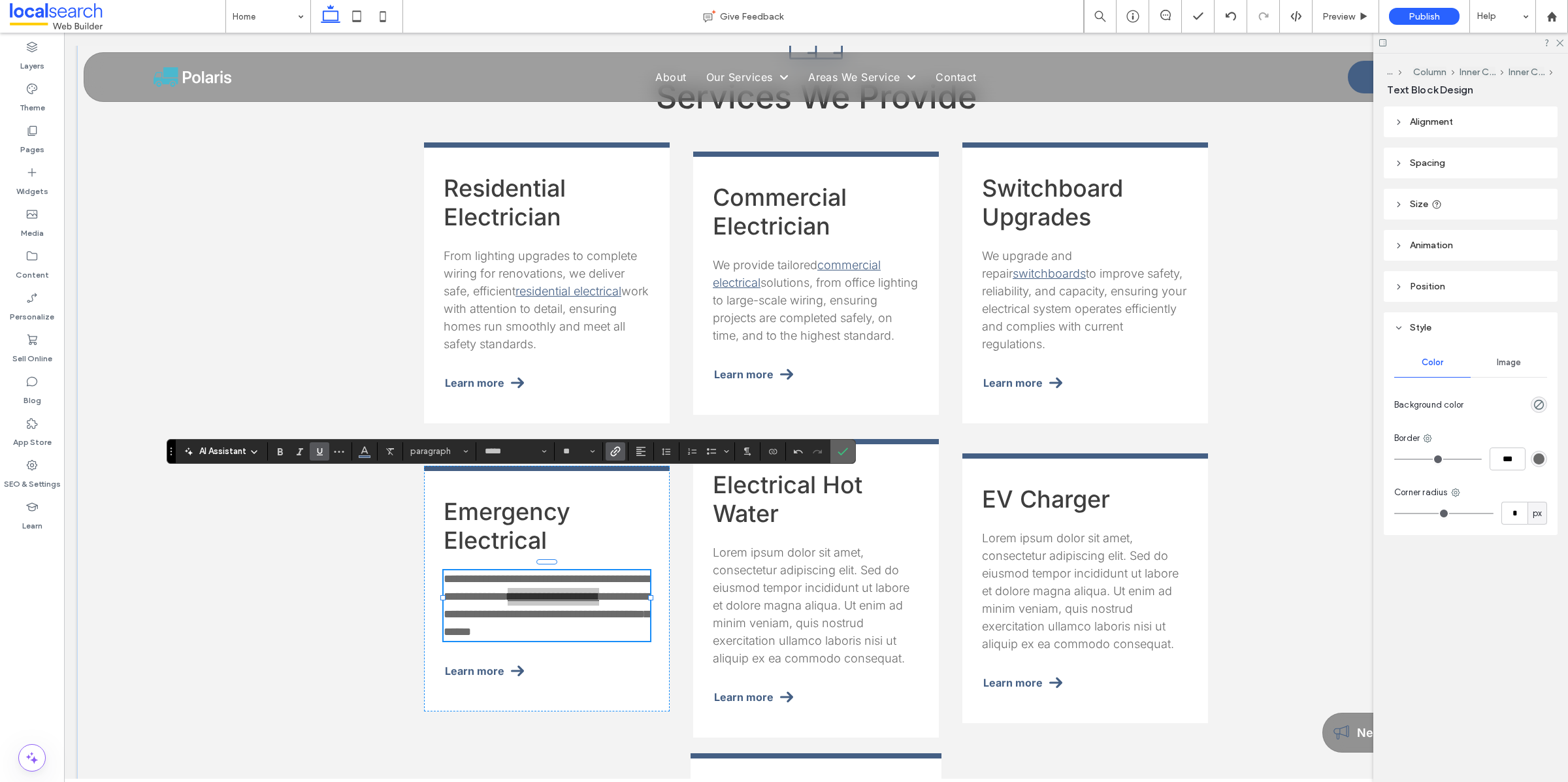
click at [840, 446] on icon "Confirm" at bounding box center [842, 451] width 10 height 10
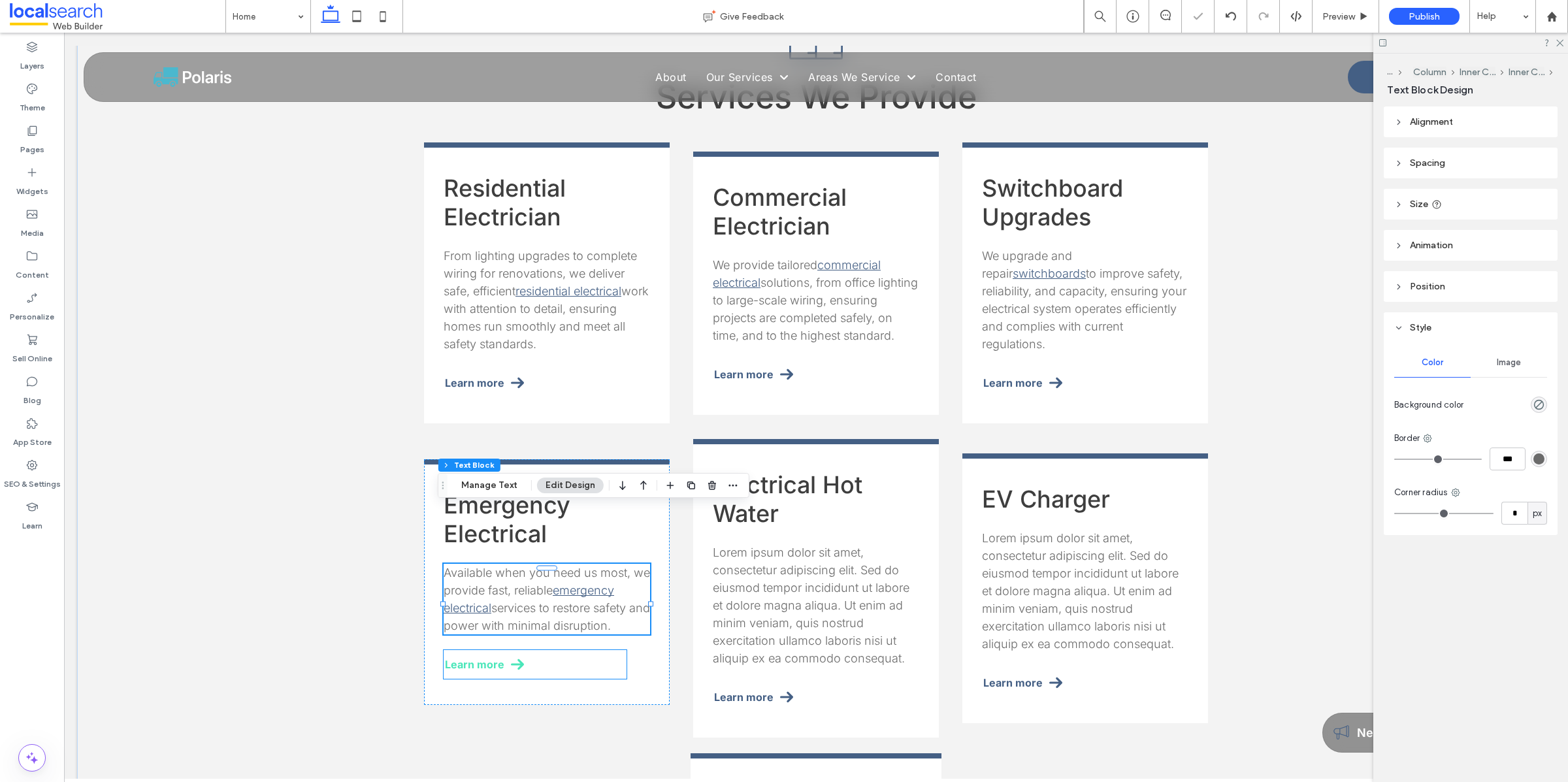
click at [487, 658] on span "Learn more" at bounding box center [474, 664] width 60 height 13
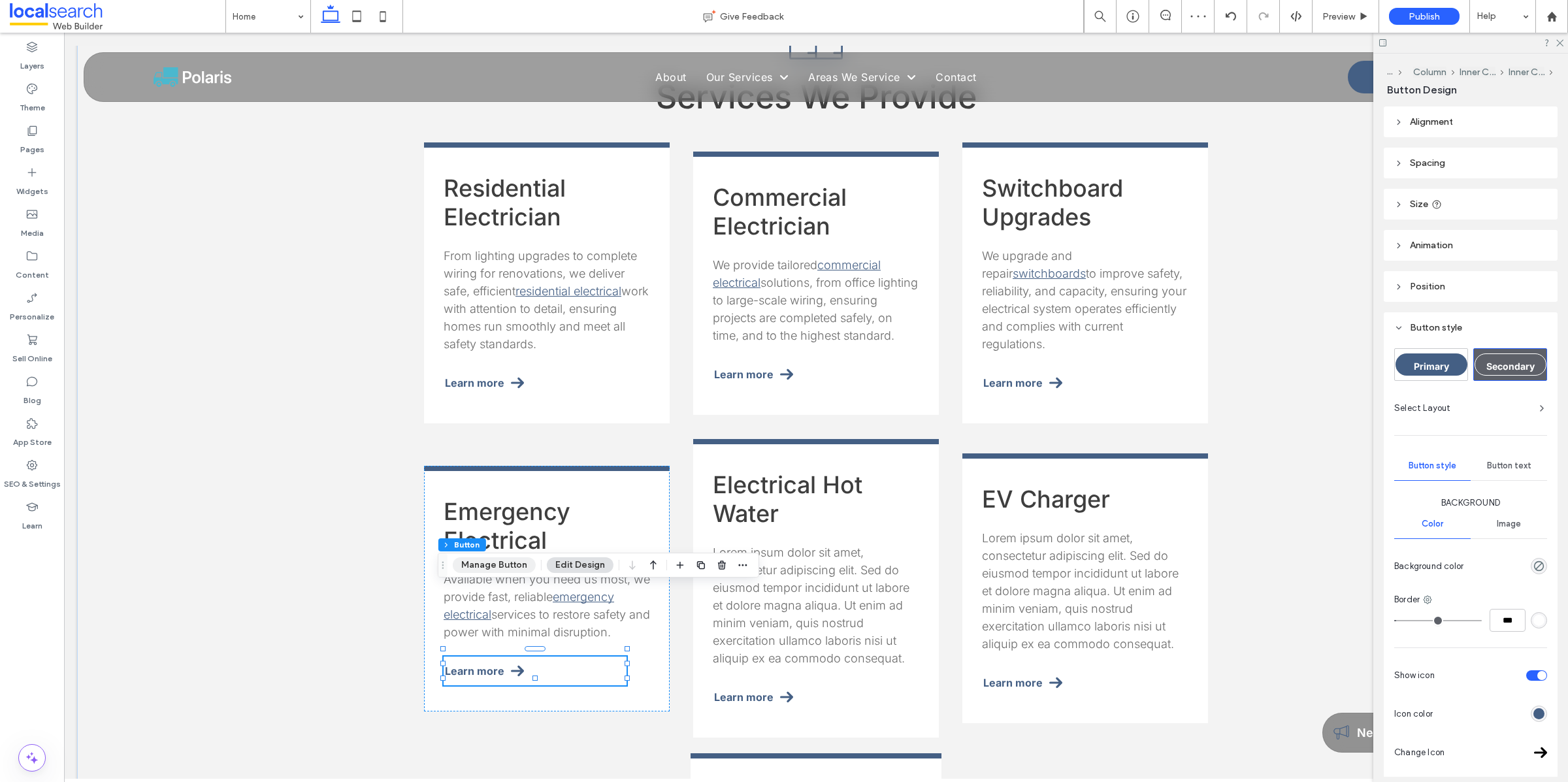
click at [493, 564] on button "Manage Button" at bounding box center [494, 564] width 83 height 16
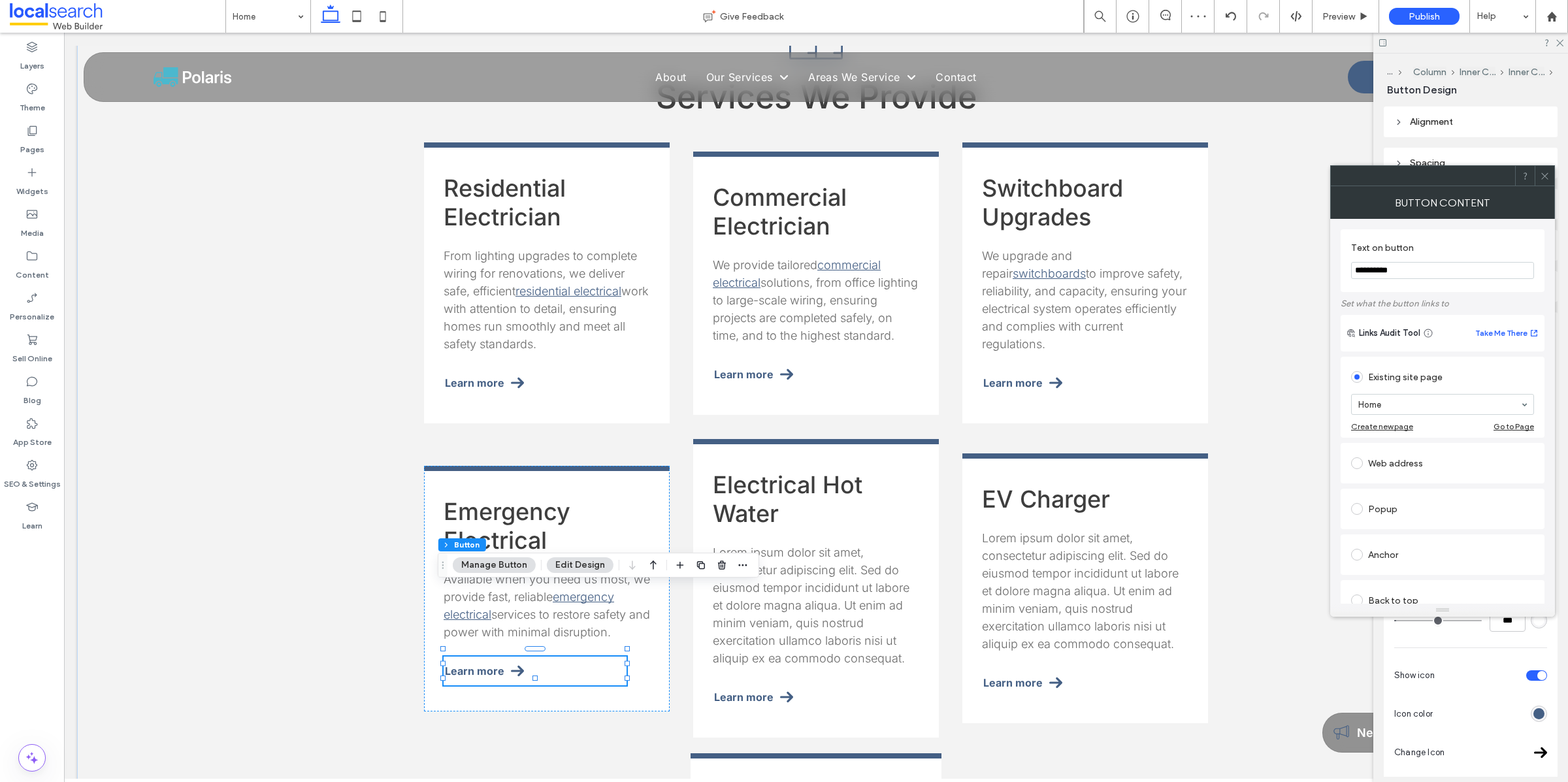
click at [1464, 268] on input "**********" at bounding box center [1442, 270] width 183 height 17
click at [1541, 172] on icon at bounding box center [1545, 176] width 10 height 10
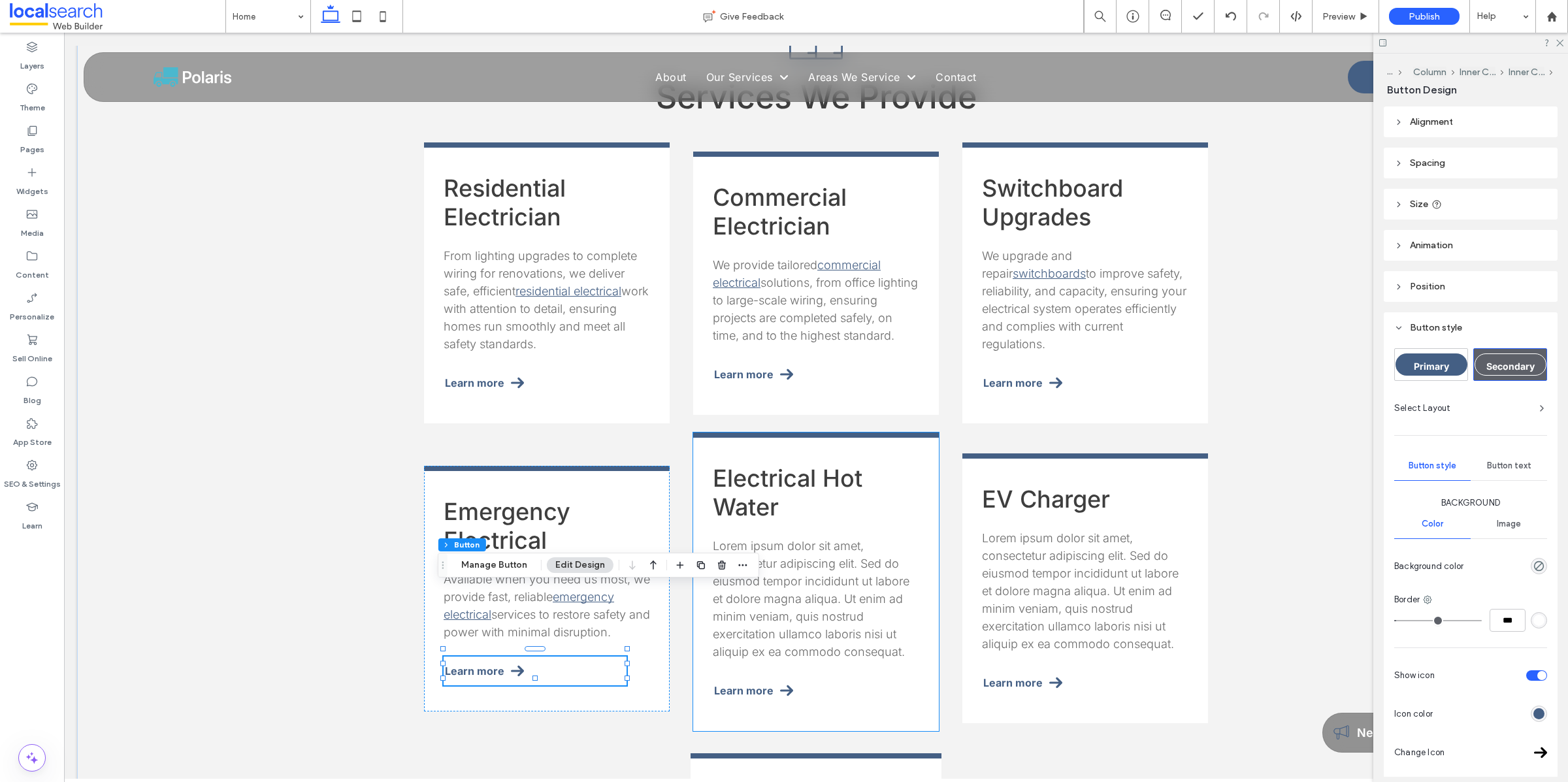
click at [857, 543] on p "Lorem ipsum dolor sit amet, consectetur adipiscing elit. Sed do eiusmod tempor …" at bounding box center [816, 599] width 207 height 123
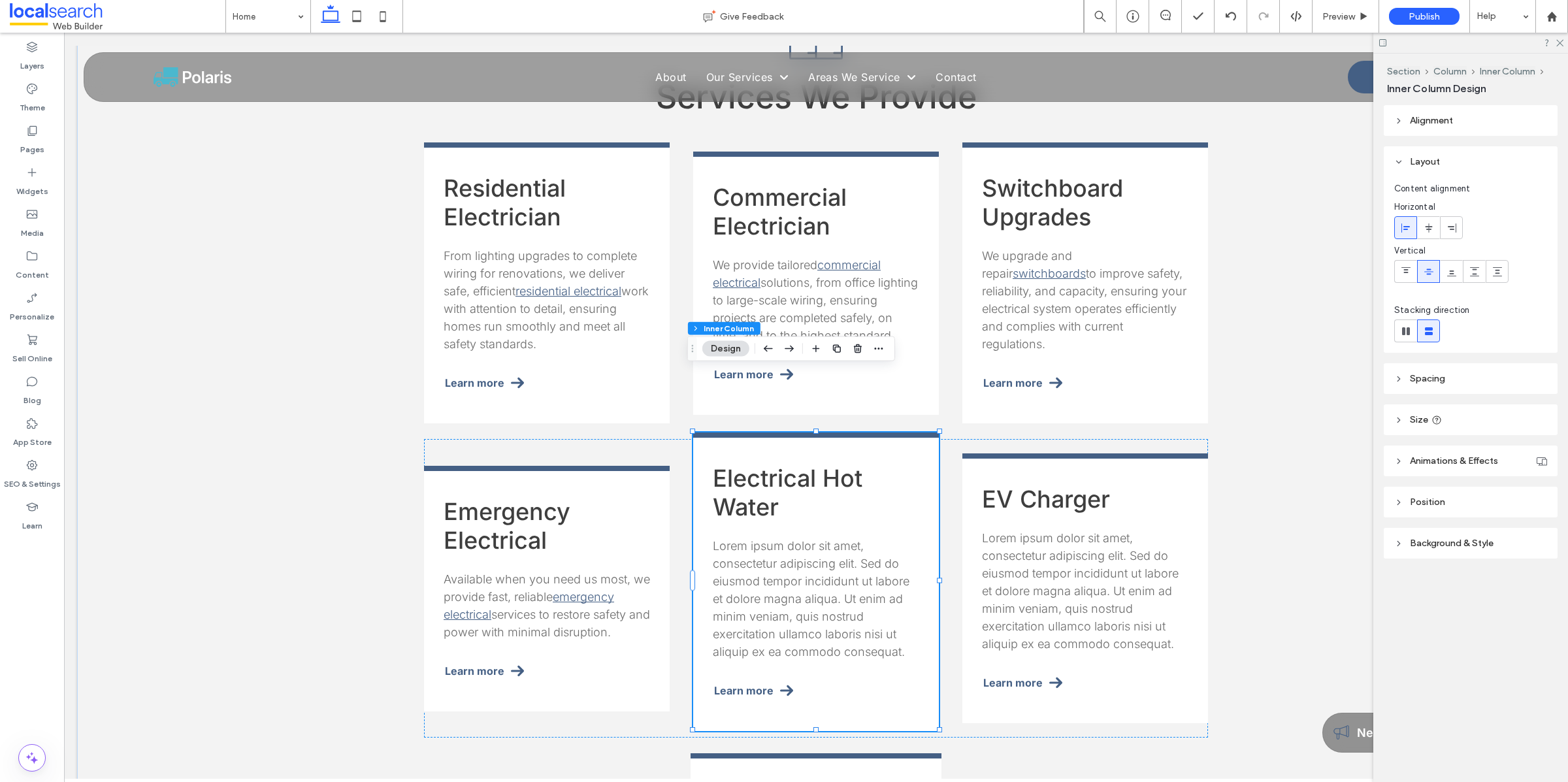
click at [857, 543] on p "Lorem ipsum dolor sit amet, consectetur adipiscing elit. Sed do eiusmod tempor …" at bounding box center [816, 599] width 207 height 123
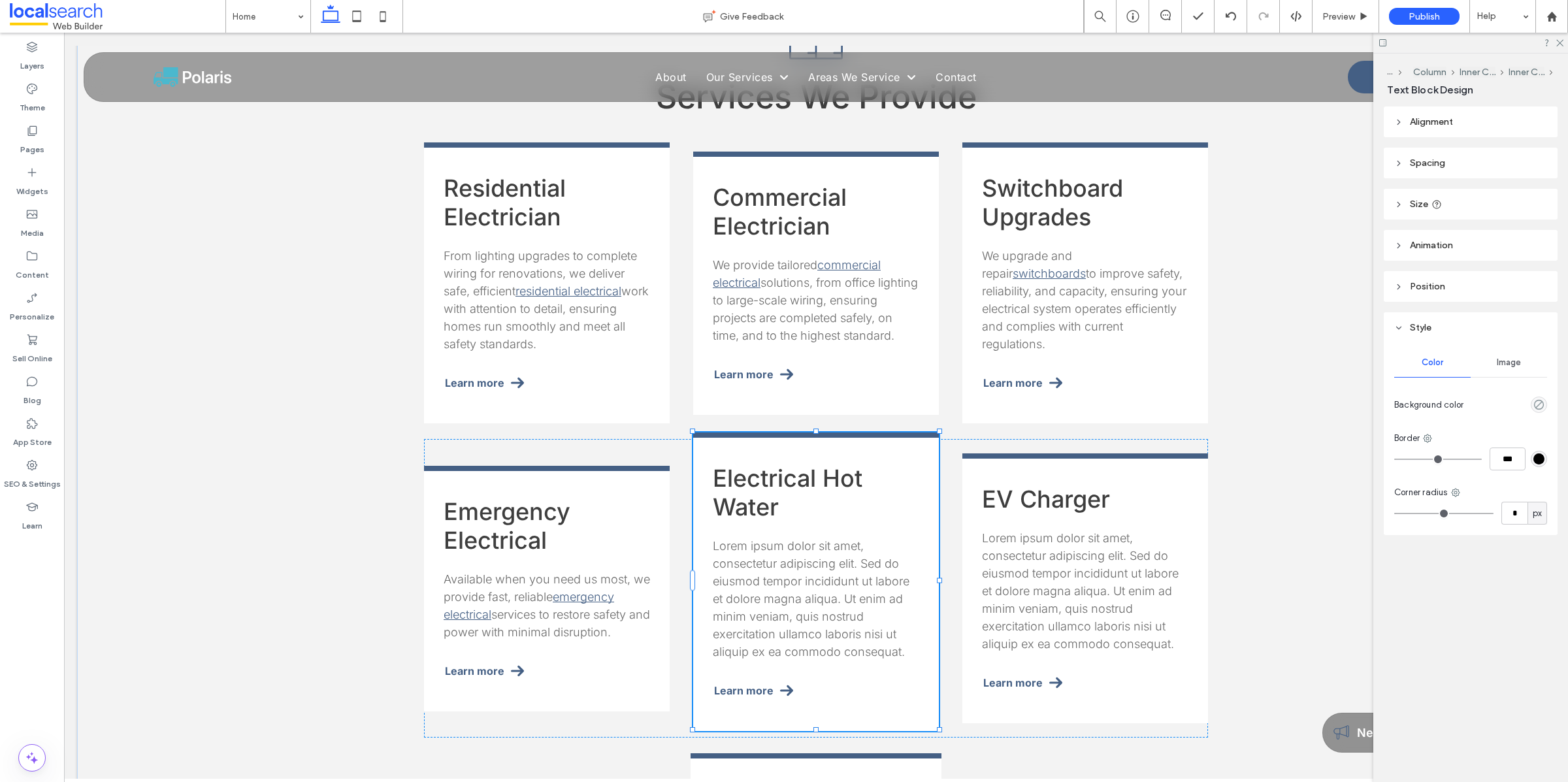
type input "*****"
type input "**"
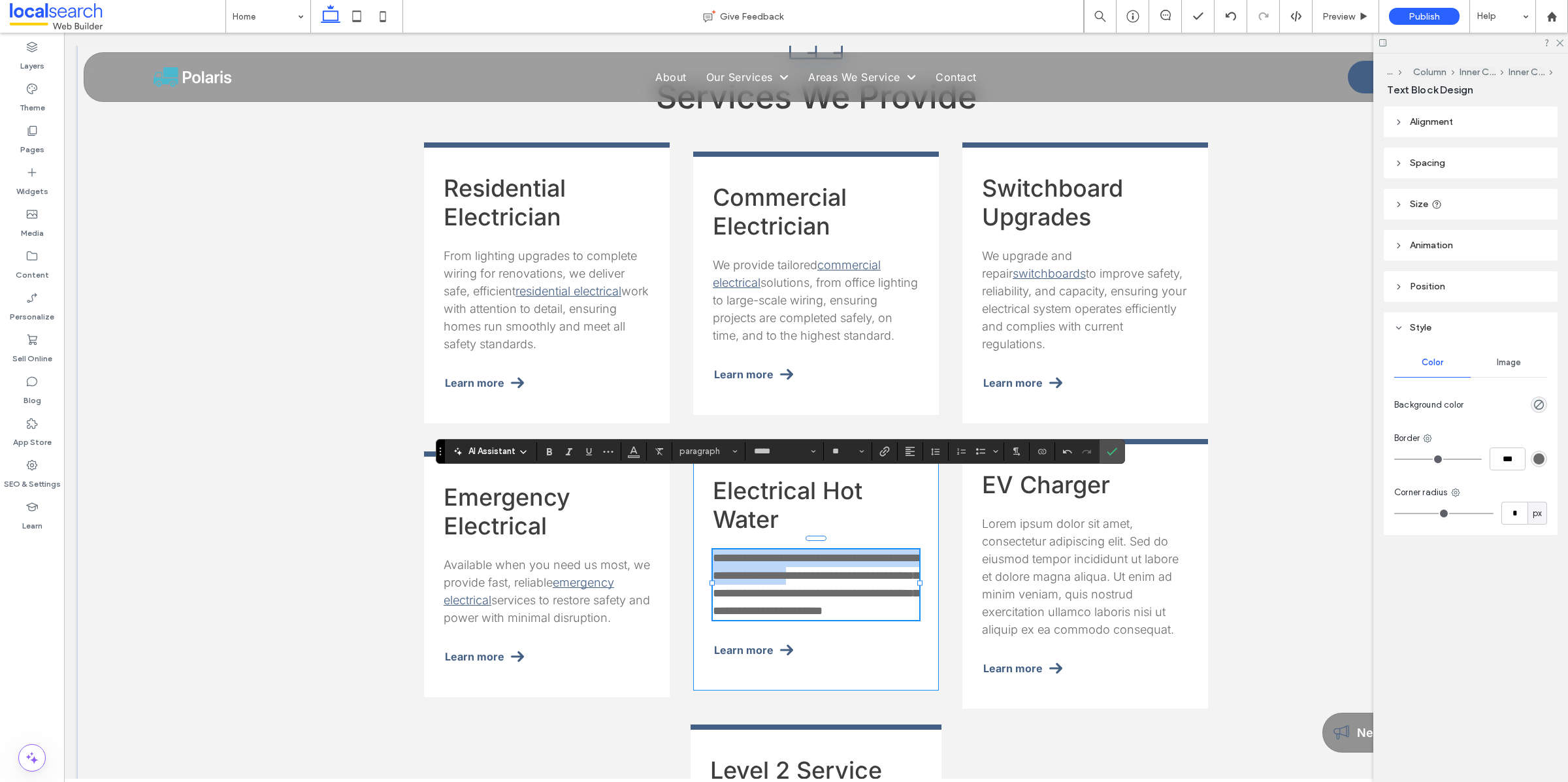
drag, startPoint x: 859, startPoint y: 504, endPoint x: 727, endPoint y: 506, distance: 132.0
click at [713, 552] on span "**********" at bounding box center [815, 584] width 206 height 65
click at [856, 552] on span "**********" at bounding box center [815, 584] width 206 height 65
drag, startPoint x: 850, startPoint y: 504, endPoint x: 714, endPoint y: 510, distance: 136.1
click at [713, 552] on span "**********" at bounding box center [815, 584] width 206 height 65
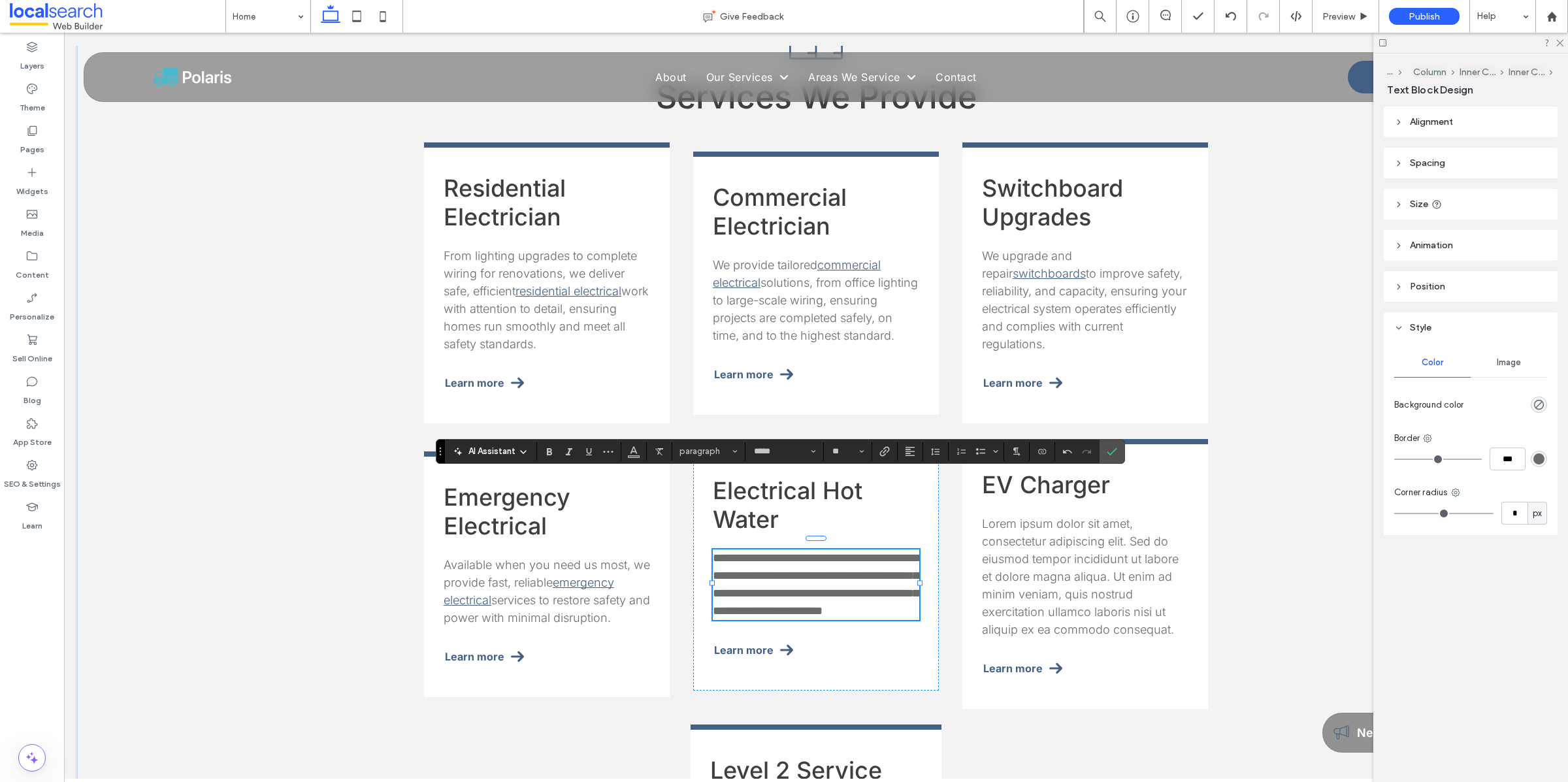
click at [881, 549] on p "**********" at bounding box center [816, 584] width 207 height 70
drag, startPoint x: 857, startPoint y: 502, endPoint x: 716, endPoint y: 512, distance: 141.4
click at [713, 549] on p "**********" at bounding box center [816, 584] width 207 height 70
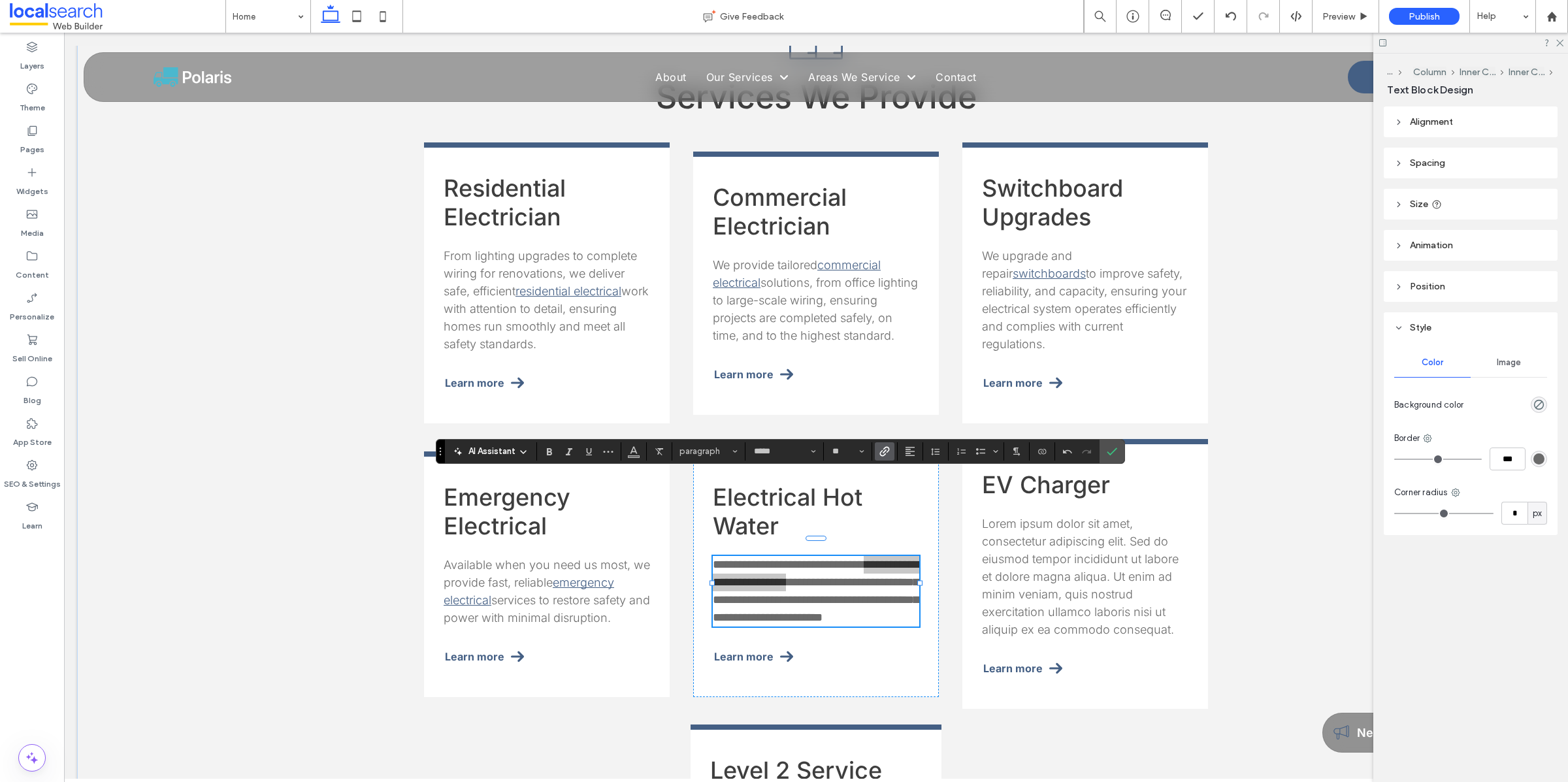
click at [885, 456] on span "Link" at bounding box center [882, 451] width 6 height 18
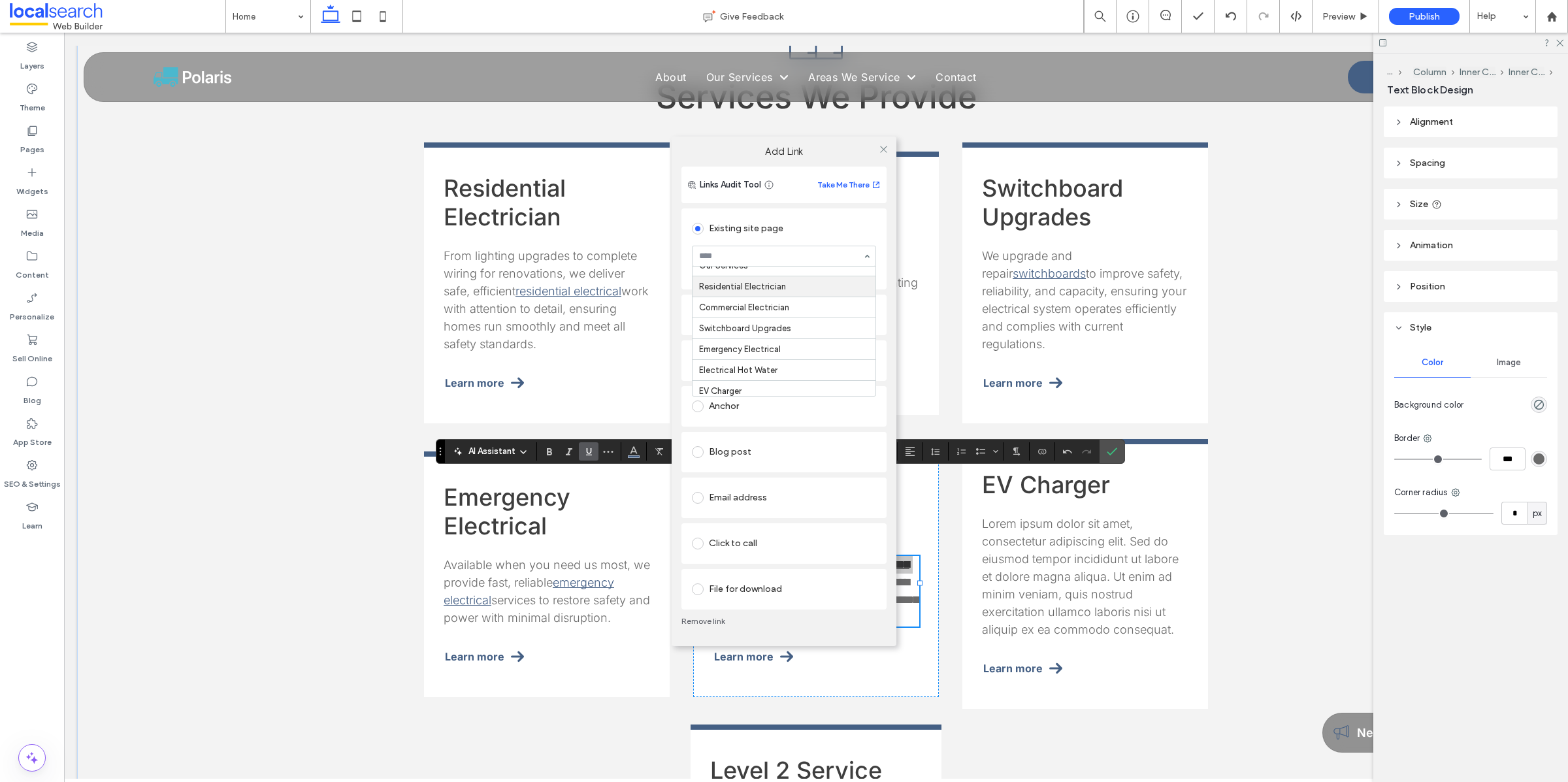
scroll to position [64, 0]
click at [881, 149] on icon at bounding box center [883, 149] width 10 height 10
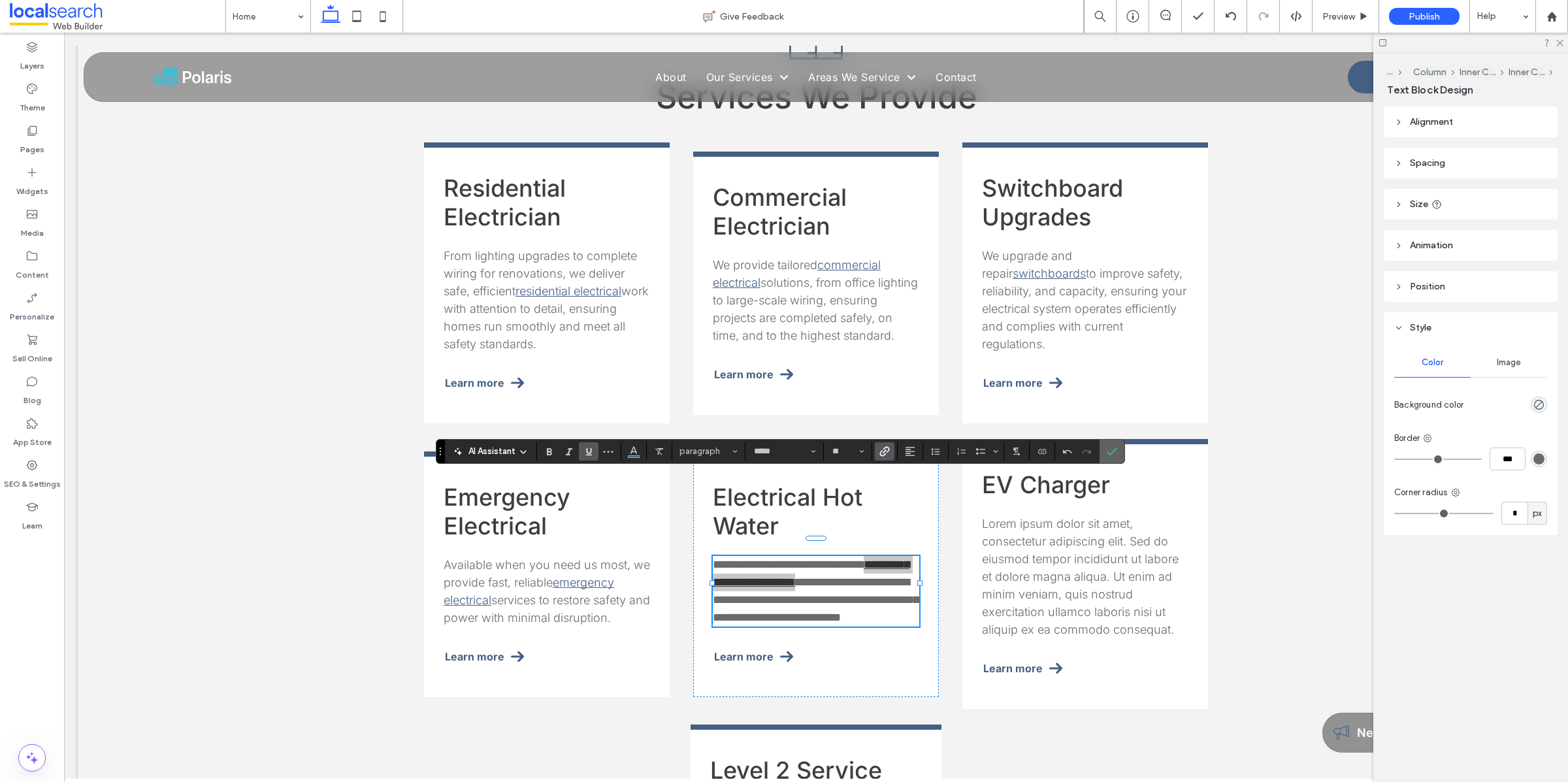
click at [1110, 452] on use "Confirm" at bounding box center [1111, 451] width 10 height 8
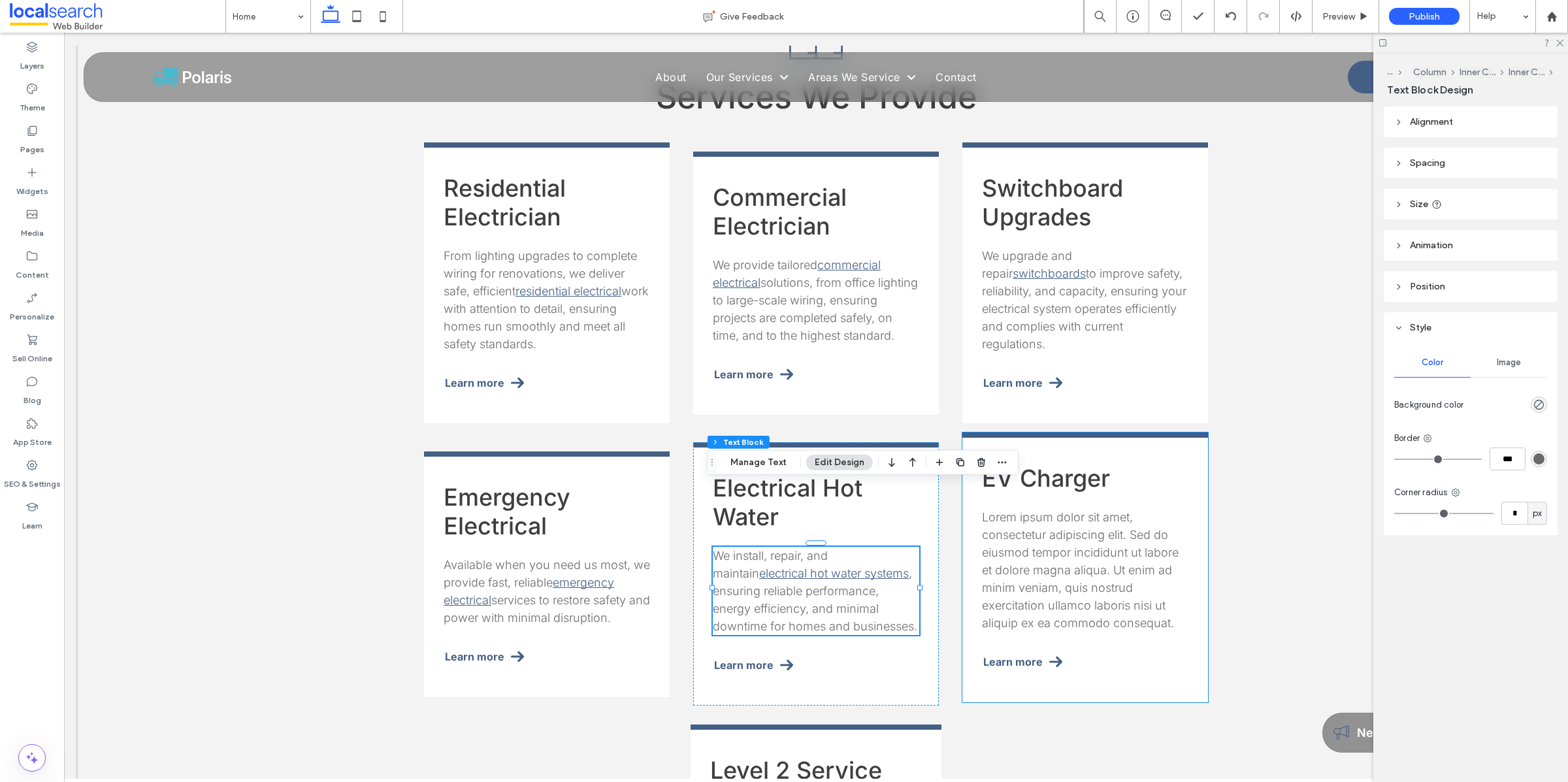
click at [1089, 515] on p "Lorem ipsum dolor sit amet, consectetur adipiscing elit. Sed do eiusmod tempor …" at bounding box center [1085, 570] width 207 height 123
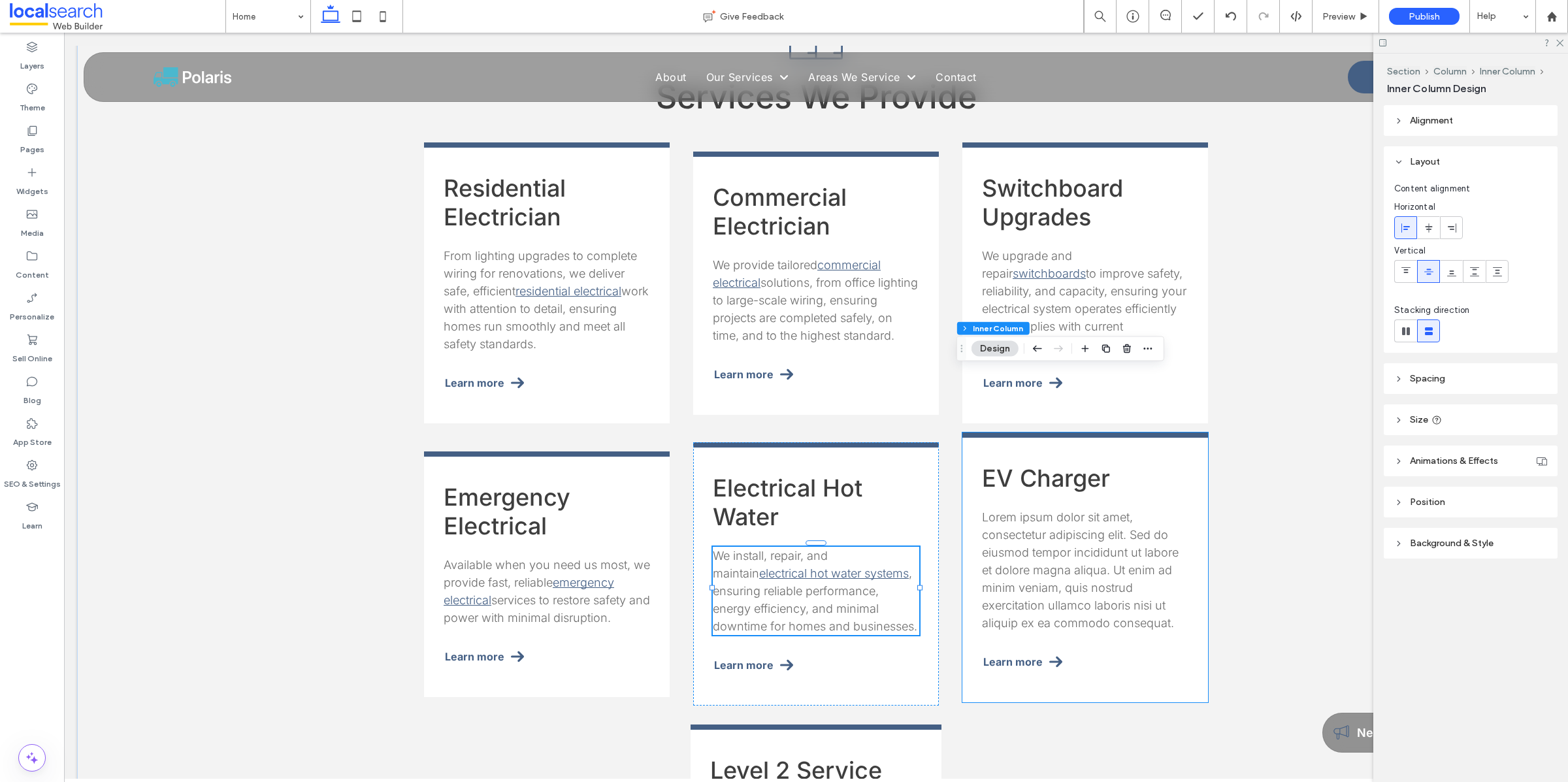
click at [1089, 515] on p "Lorem ipsum dolor sit amet, consectetur adipiscing elit. Sed do eiusmod tempor …" at bounding box center [1085, 570] width 207 height 123
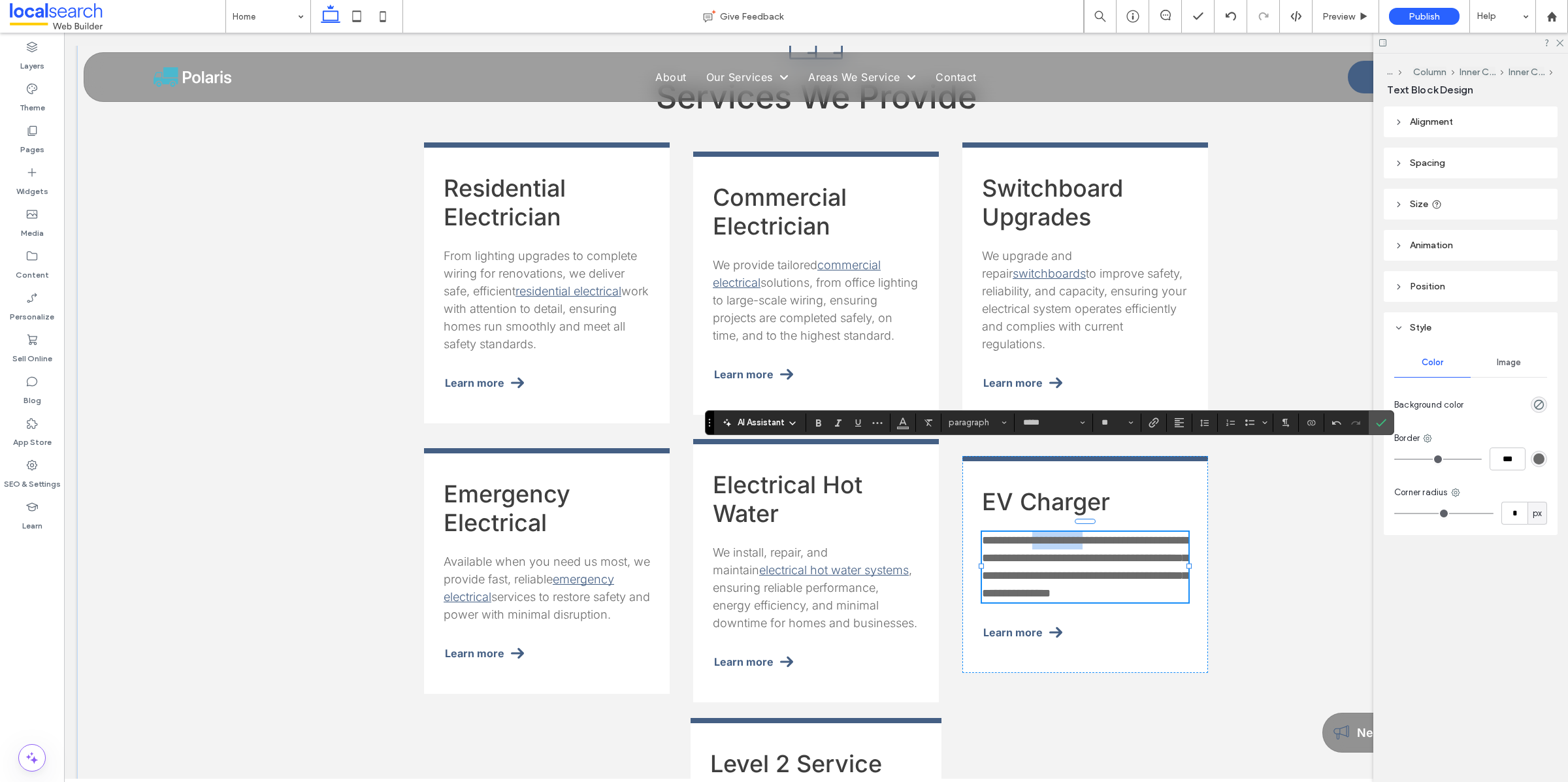
drag, startPoint x: 1097, startPoint y: 470, endPoint x: 1034, endPoint y: 471, distance: 63.0
click at [1034, 534] on span "**********" at bounding box center [1084, 566] width 206 height 65
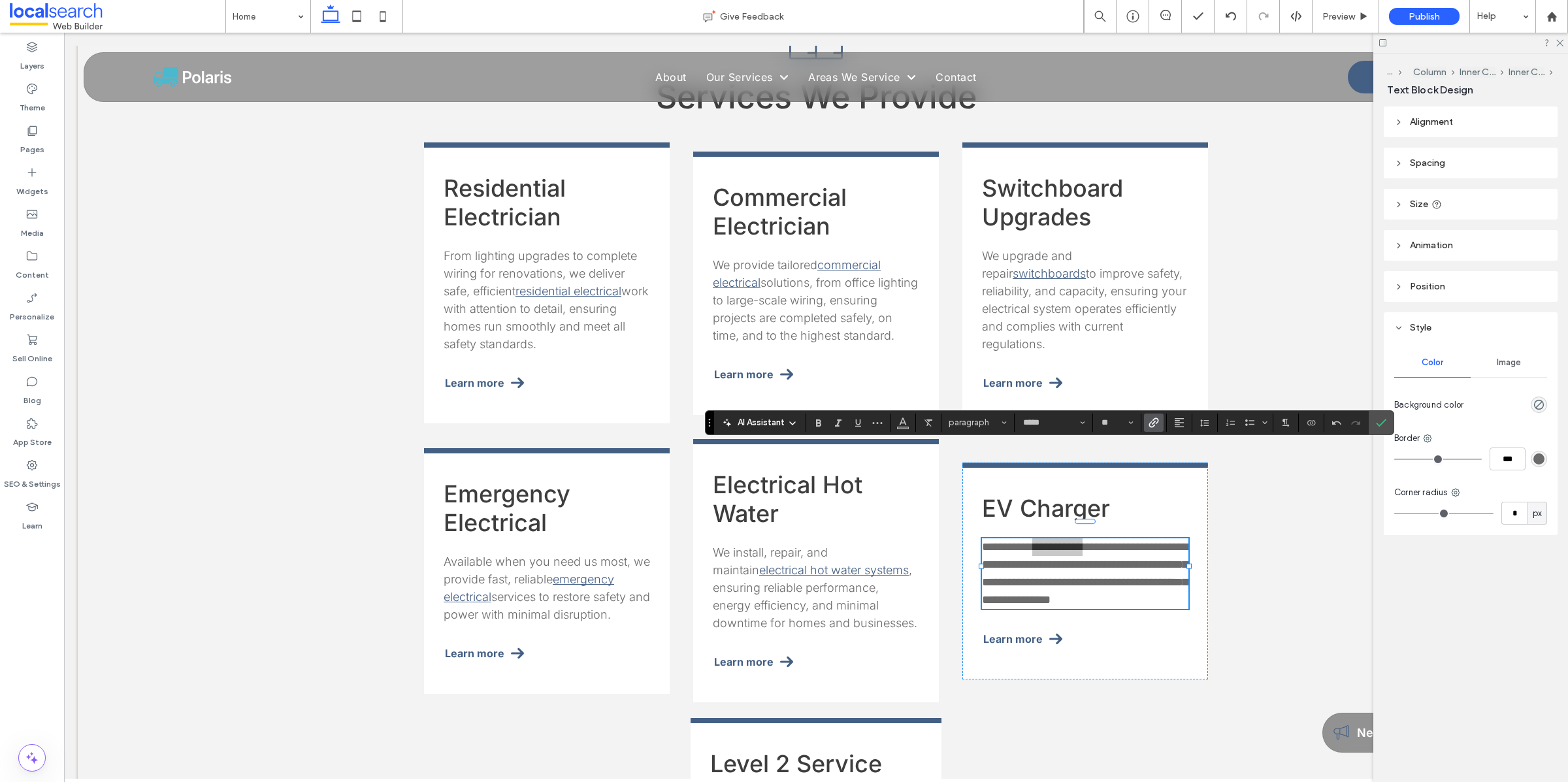
click at [1153, 428] on span "Link" at bounding box center [1151, 422] width 6 height 18
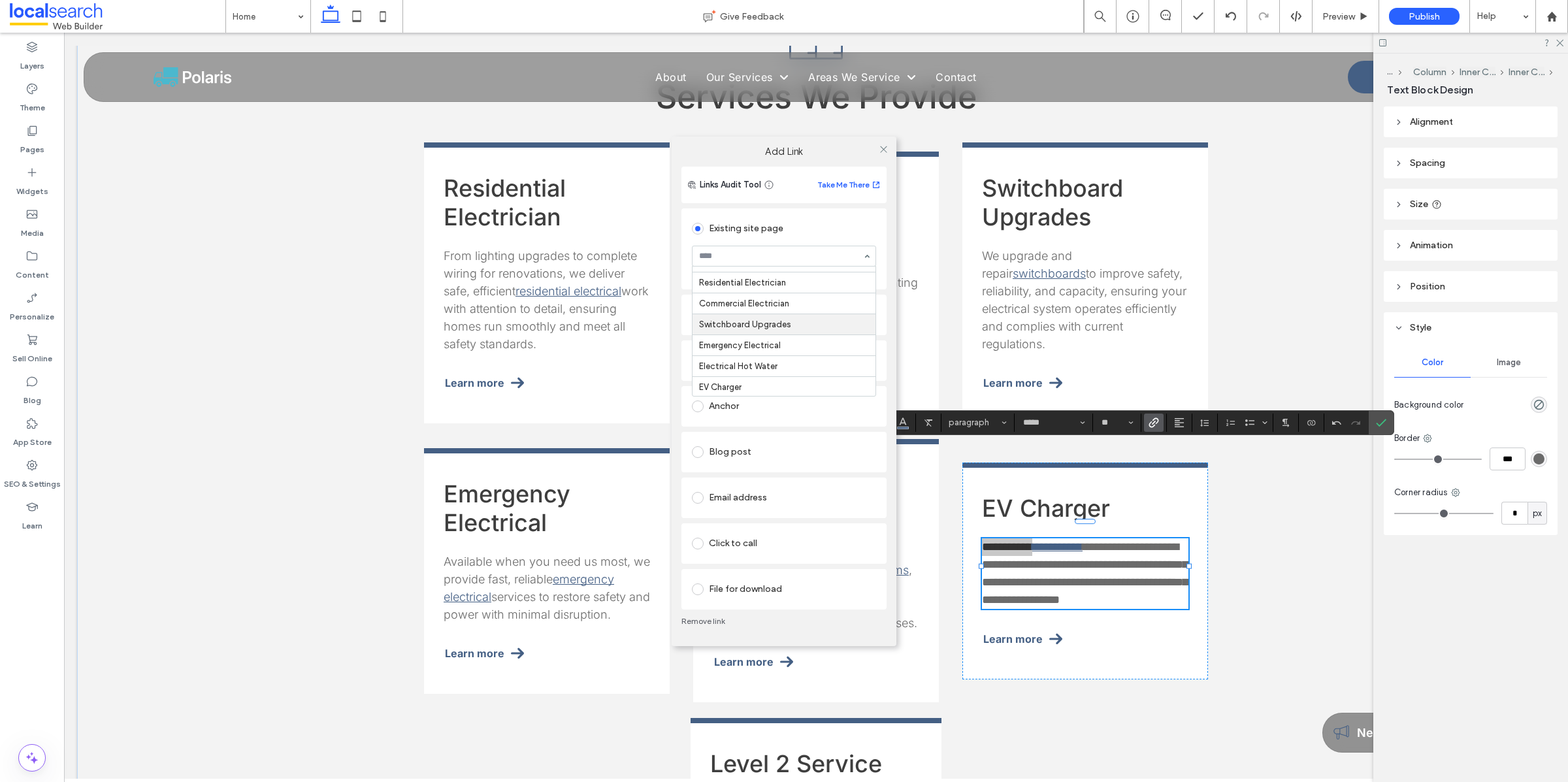
scroll to position [79, 0]
click at [883, 148] on use at bounding box center [883, 150] width 7 height 7
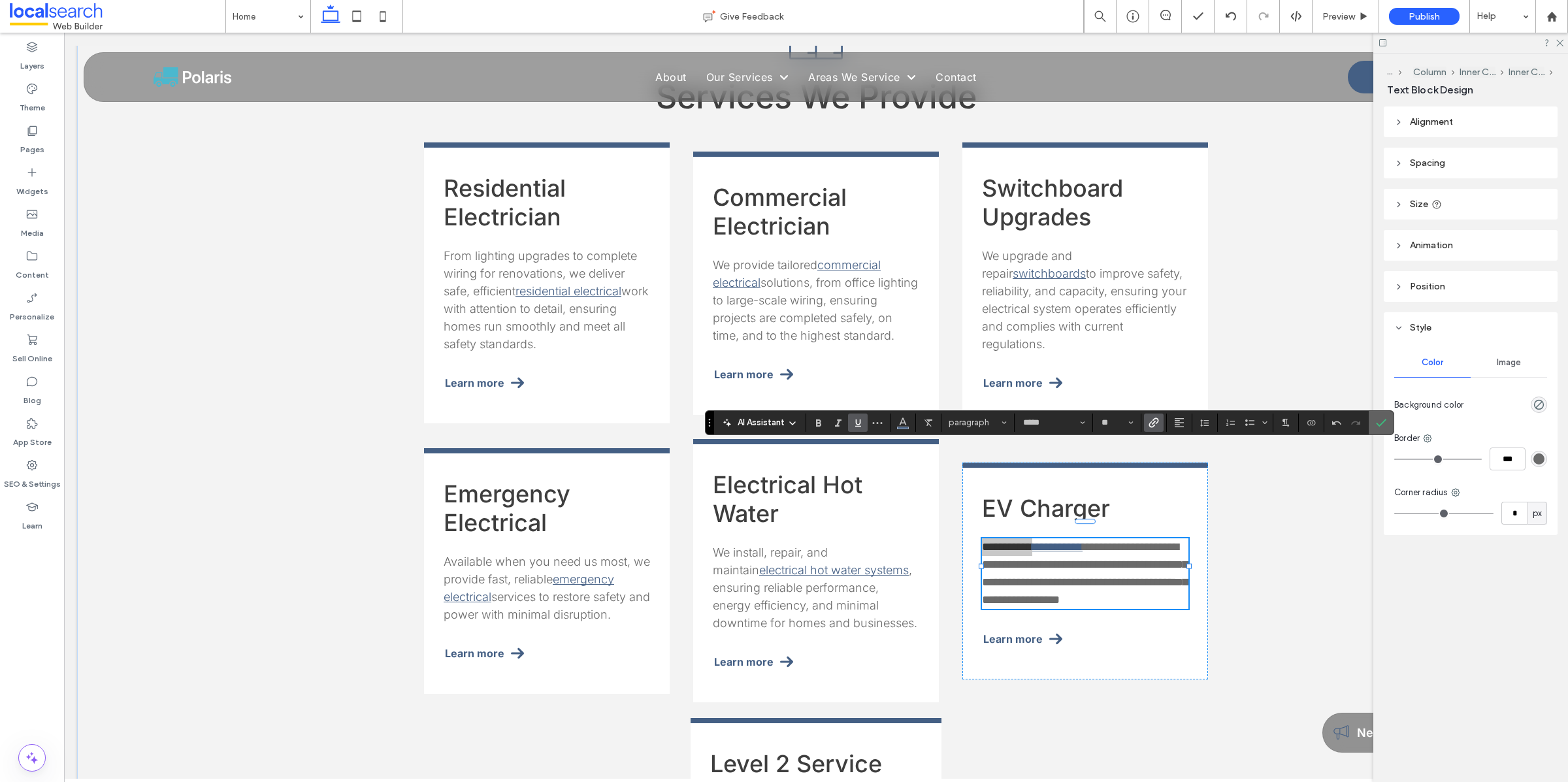
click at [1379, 426] on icon "Confirm" at bounding box center [1381, 422] width 10 height 10
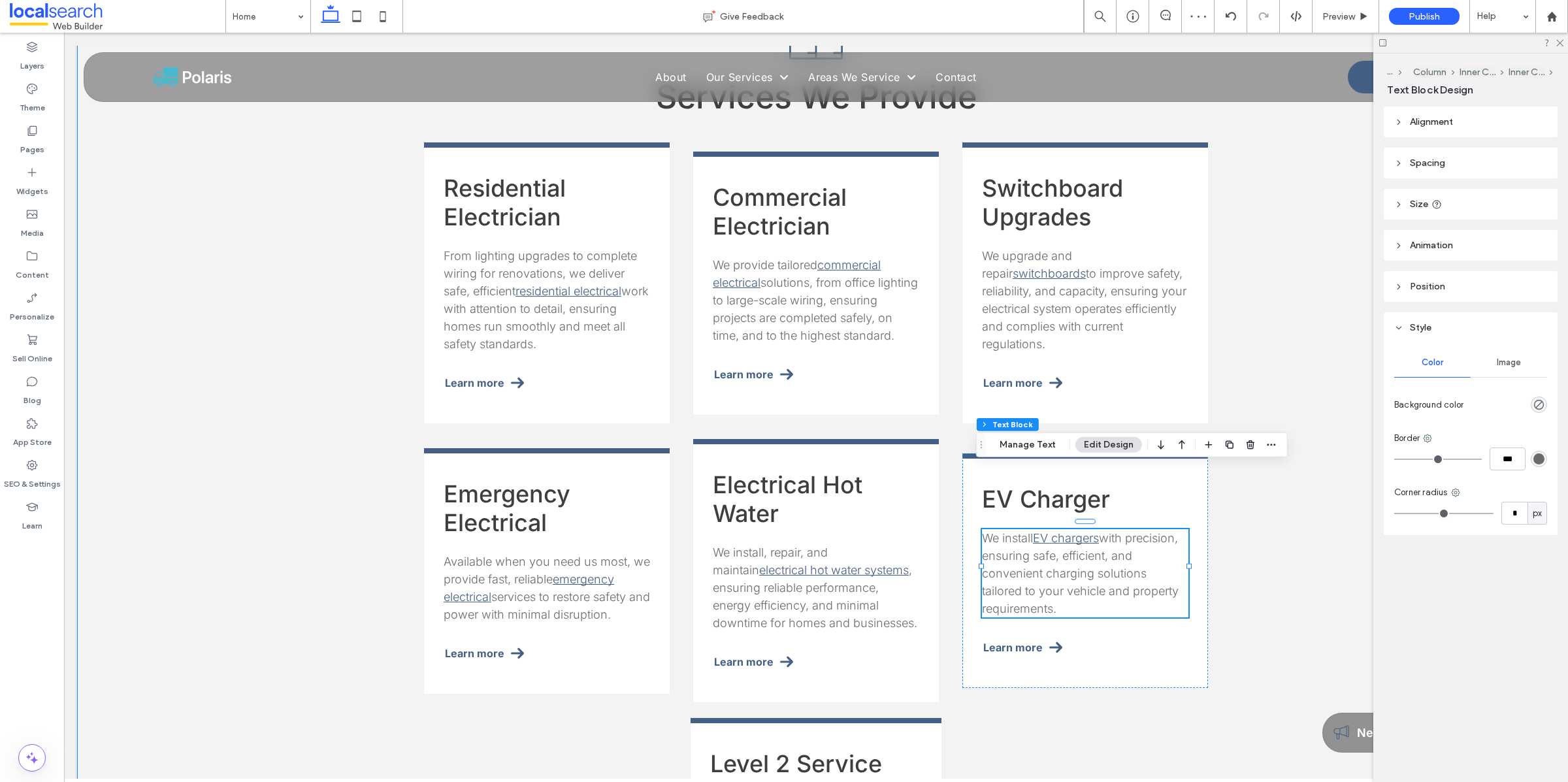
click at [1226, 610] on div "Services We Provide Residential Electrician From lighting upgrades to complete …" at bounding box center [816, 510] width 1478 height 1163
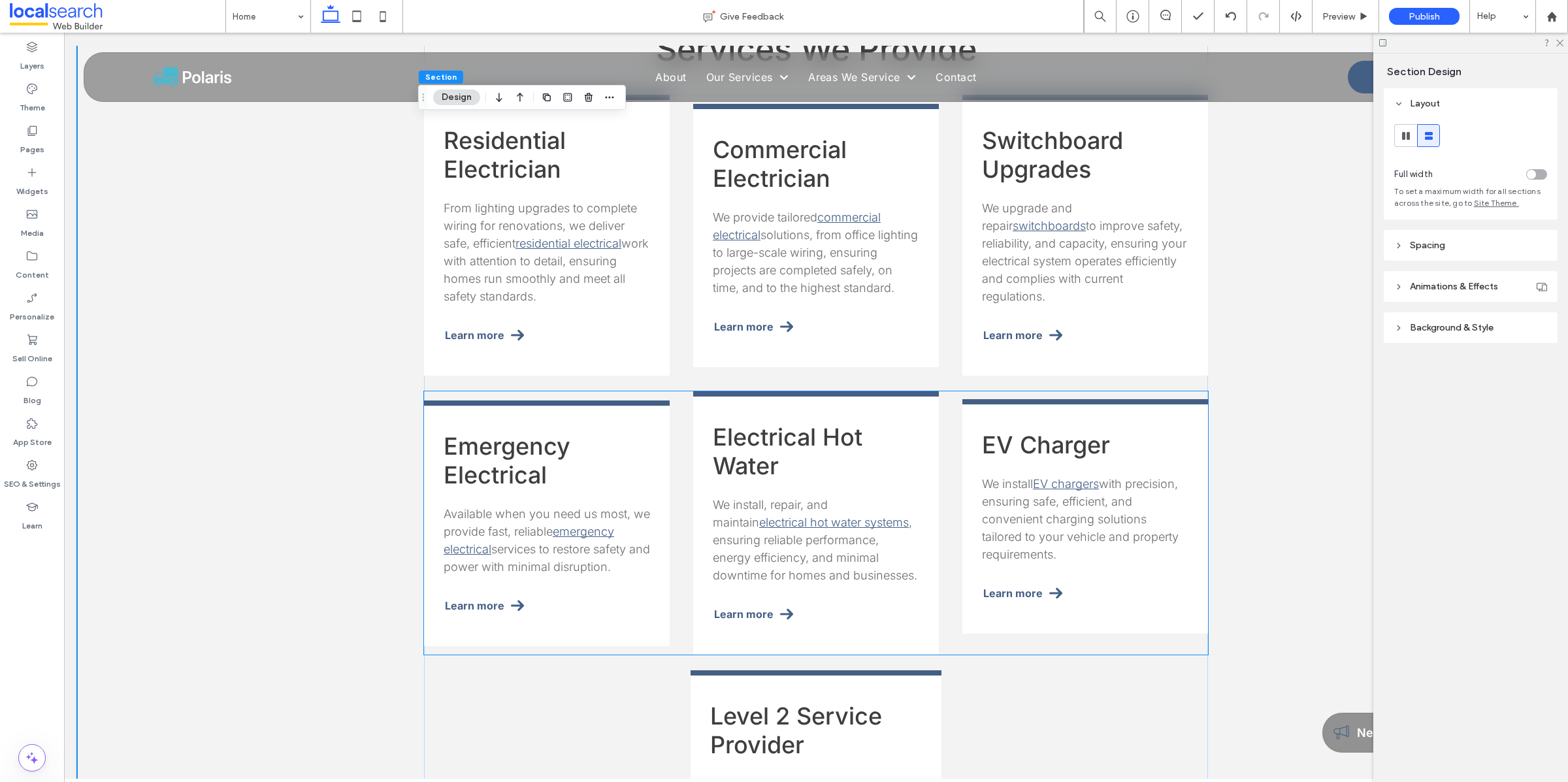
scroll to position [1396, 0]
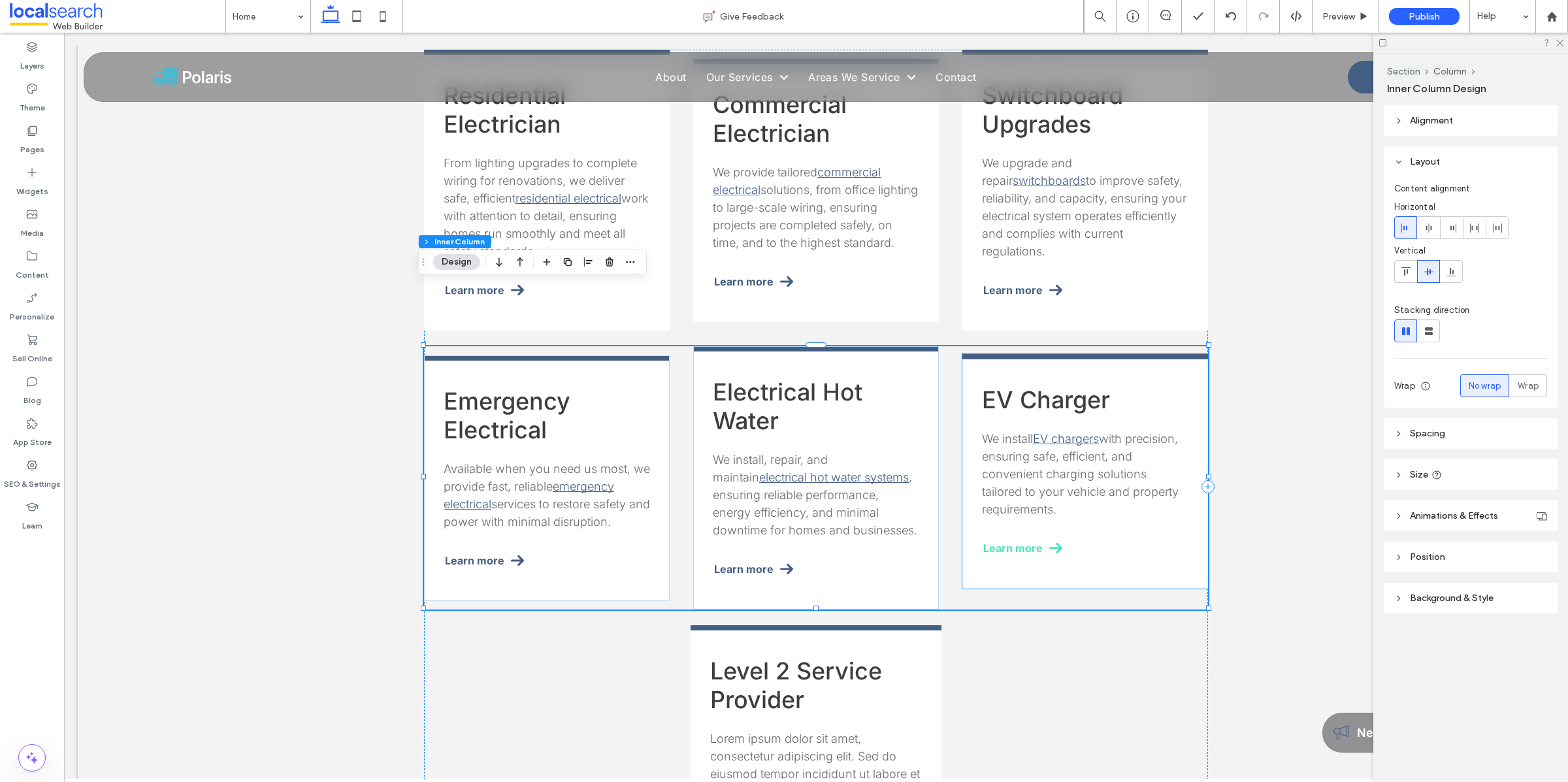
click at [1034, 542] on span "Learn more" at bounding box center [1012, 548] width 60 height 13
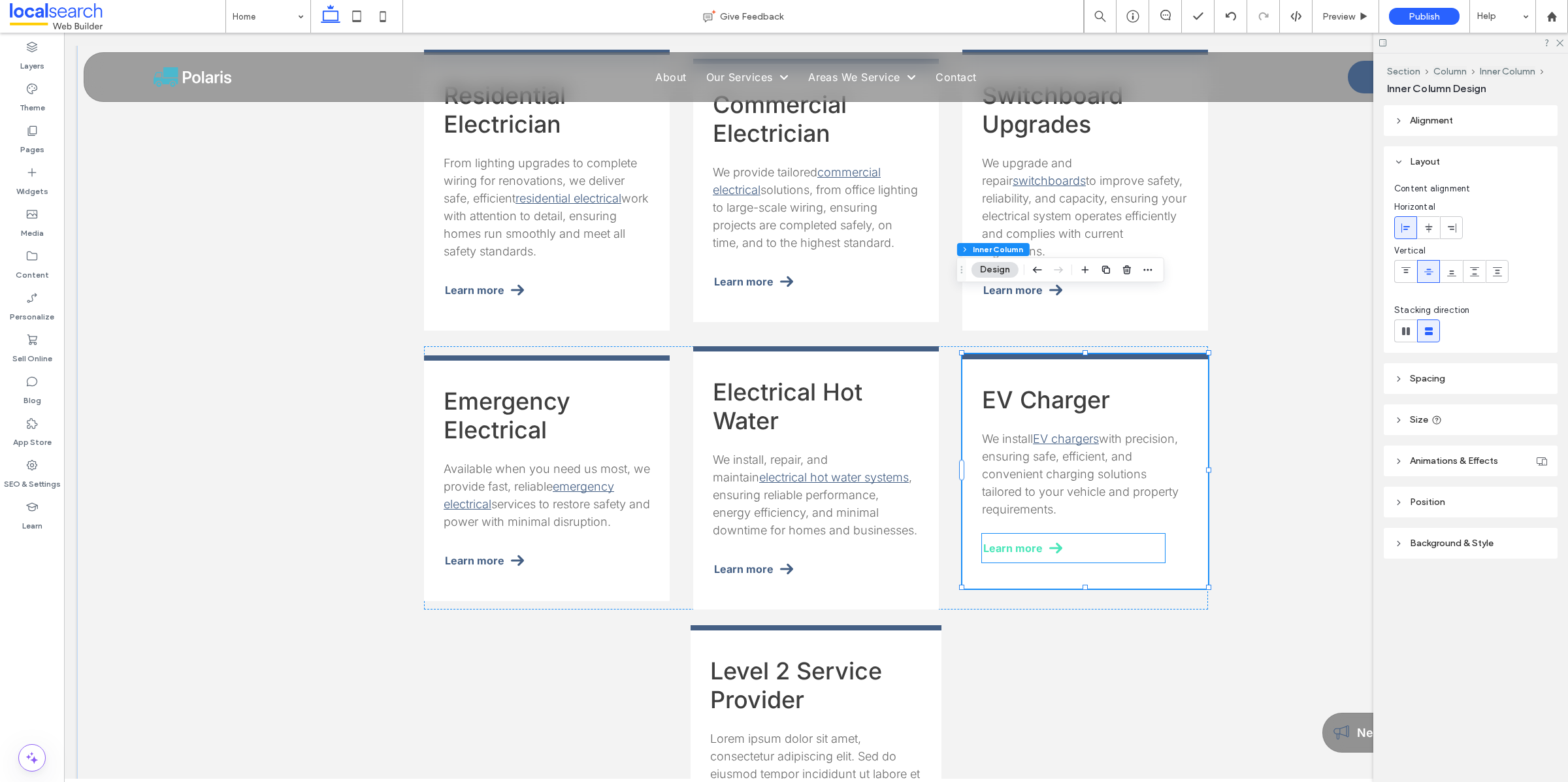
click at [1030, 542] on span "Learn more" at bounding box center [1012, 548] width 60 height 13
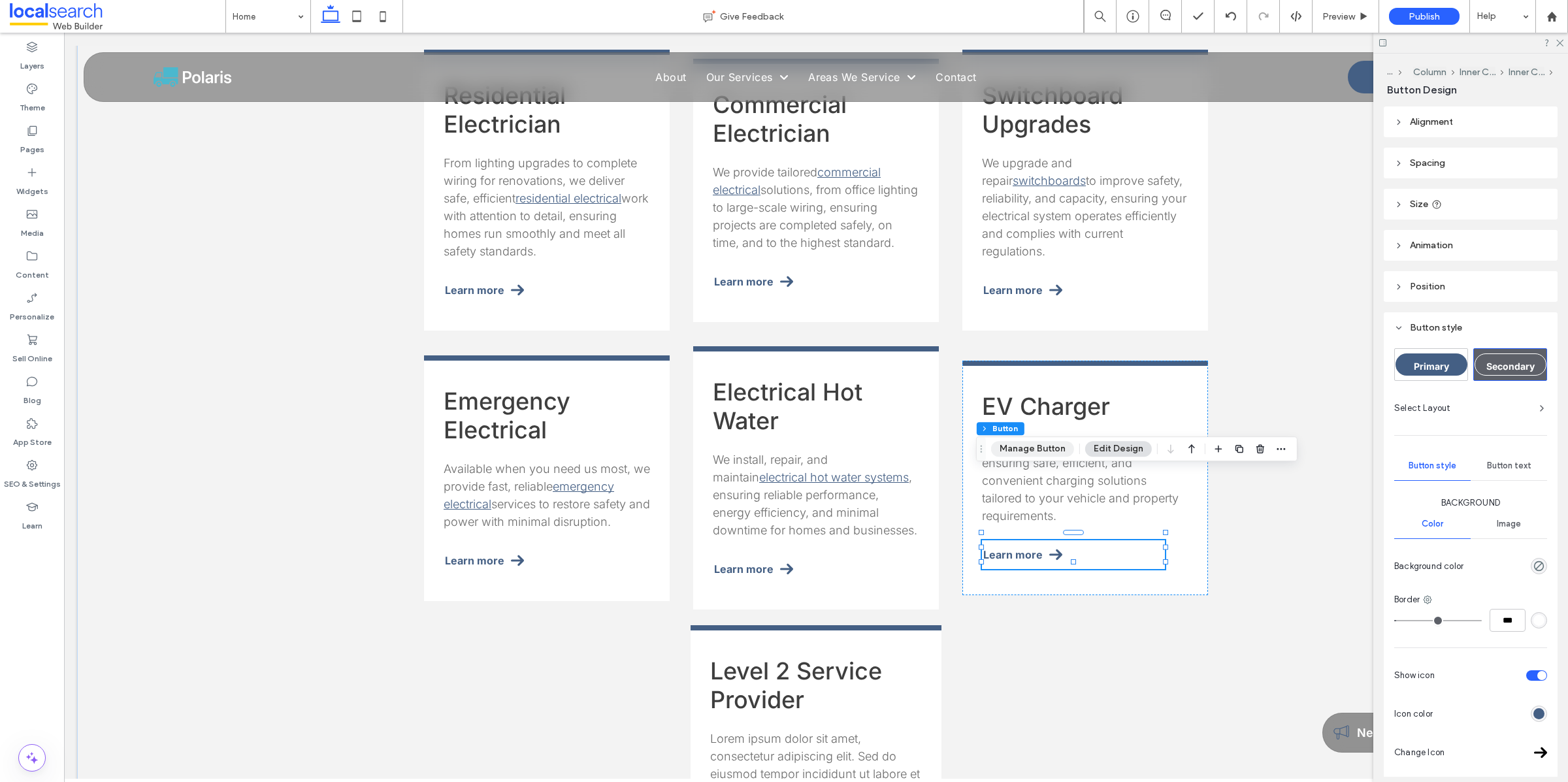
drag, startPoint x: 1032, startPoint y: 454, endPoint x: 1045, endPoint y: 452, distance: 13.2
click at [1033, 454] on button "Manage Button" at bounding box center [1032, 449] width 83 height 16
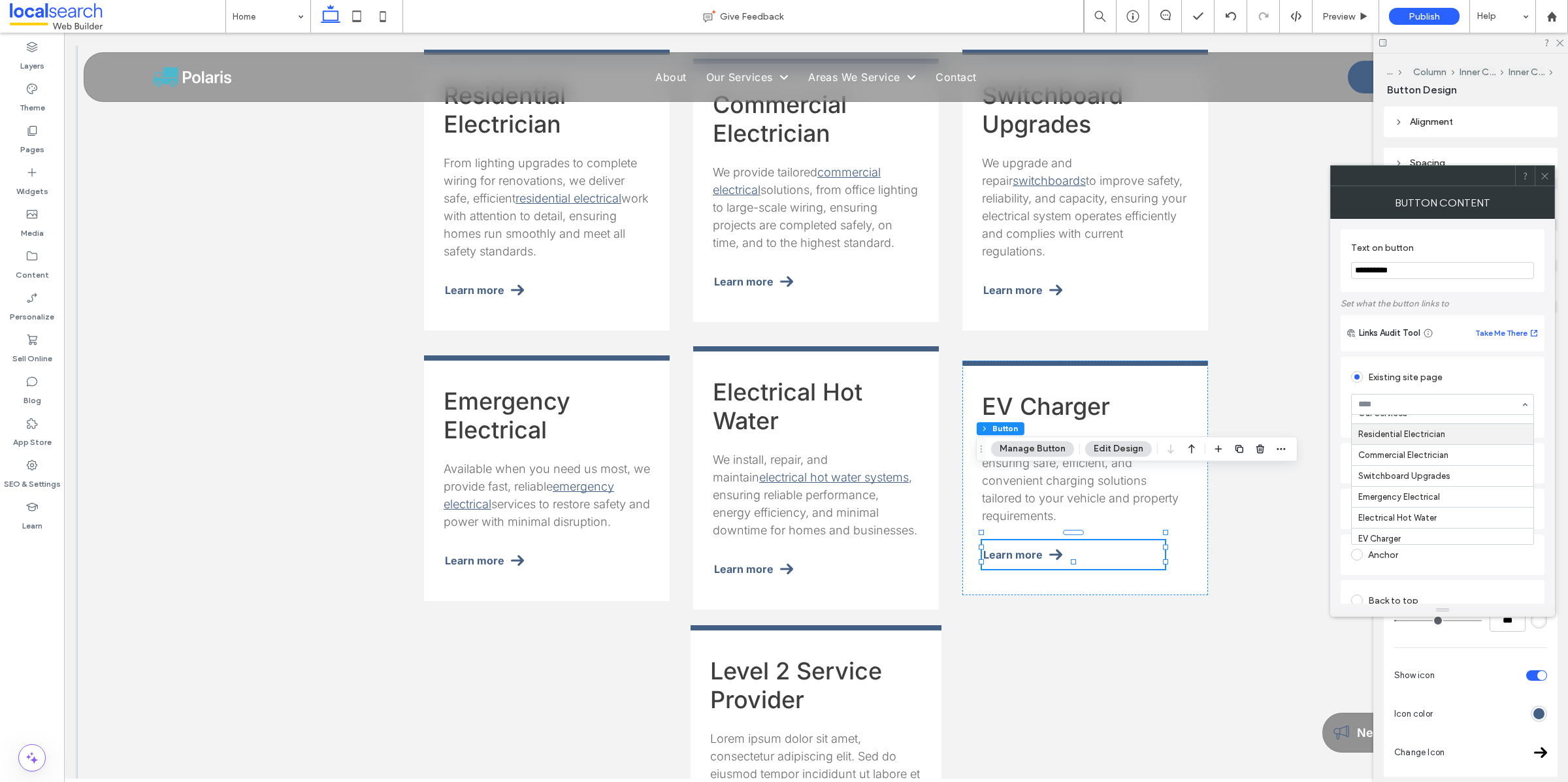
scroll to position [93, 0]
click at [1545, 175] on icon at bounding box center [1545, 176] width 10 height 10
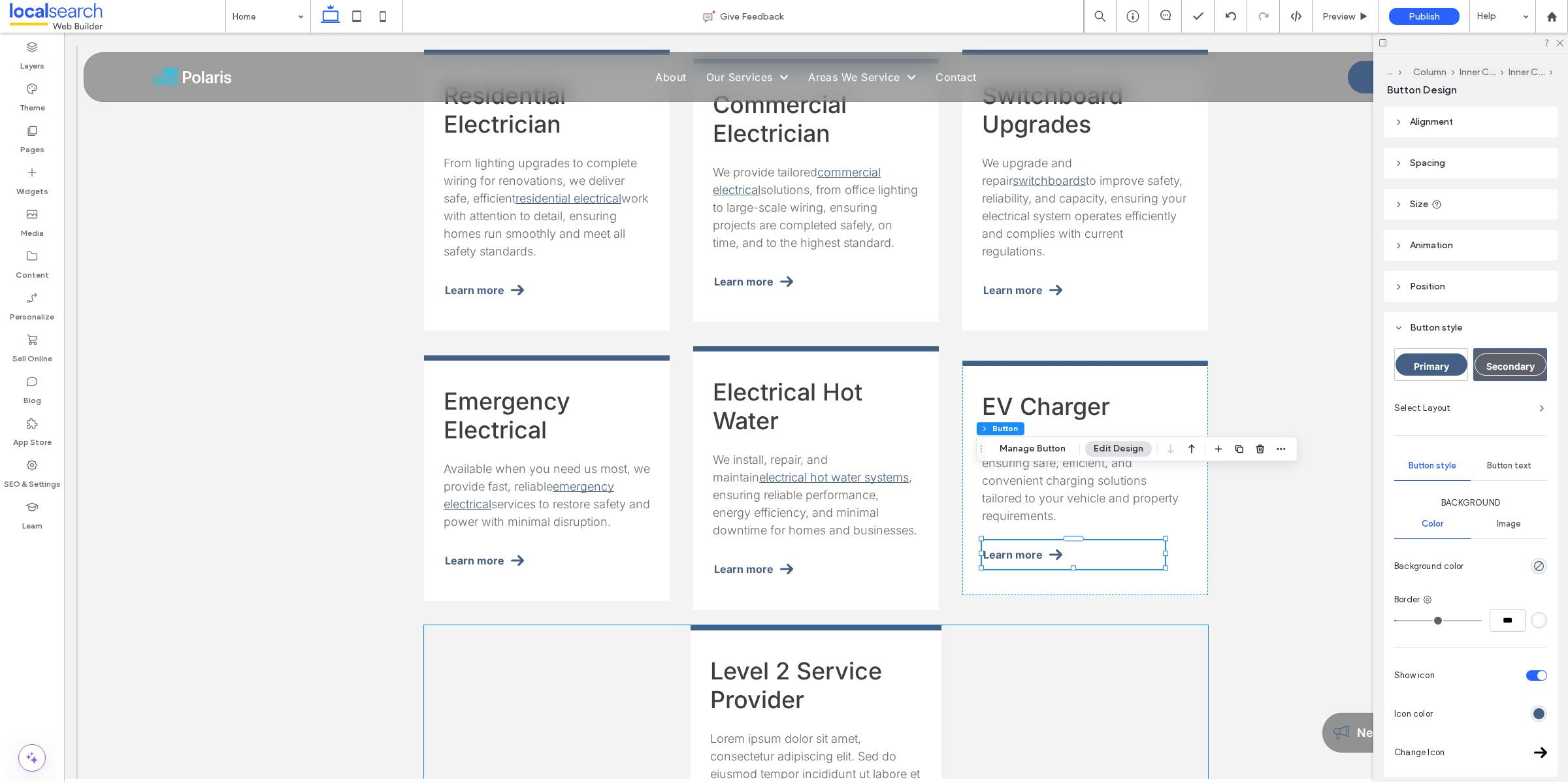
click at [1175, 625] on div "Level 2 Service Provider Lorem ipsum dolor sit amet, consectetur adipiscing eli…" at bounding box center [816, 774] width 784 height 298
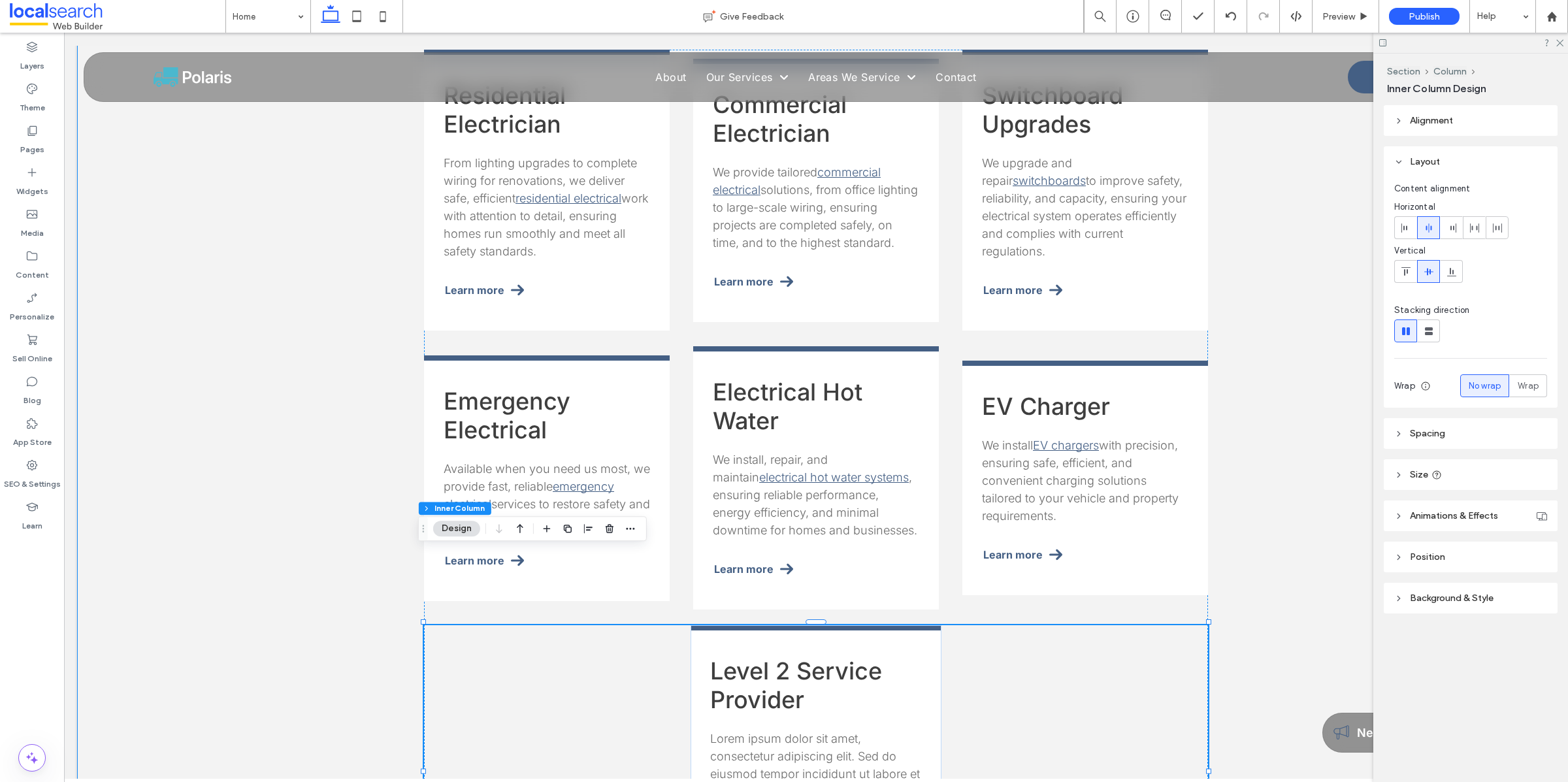
scroll to position [1418, 0]
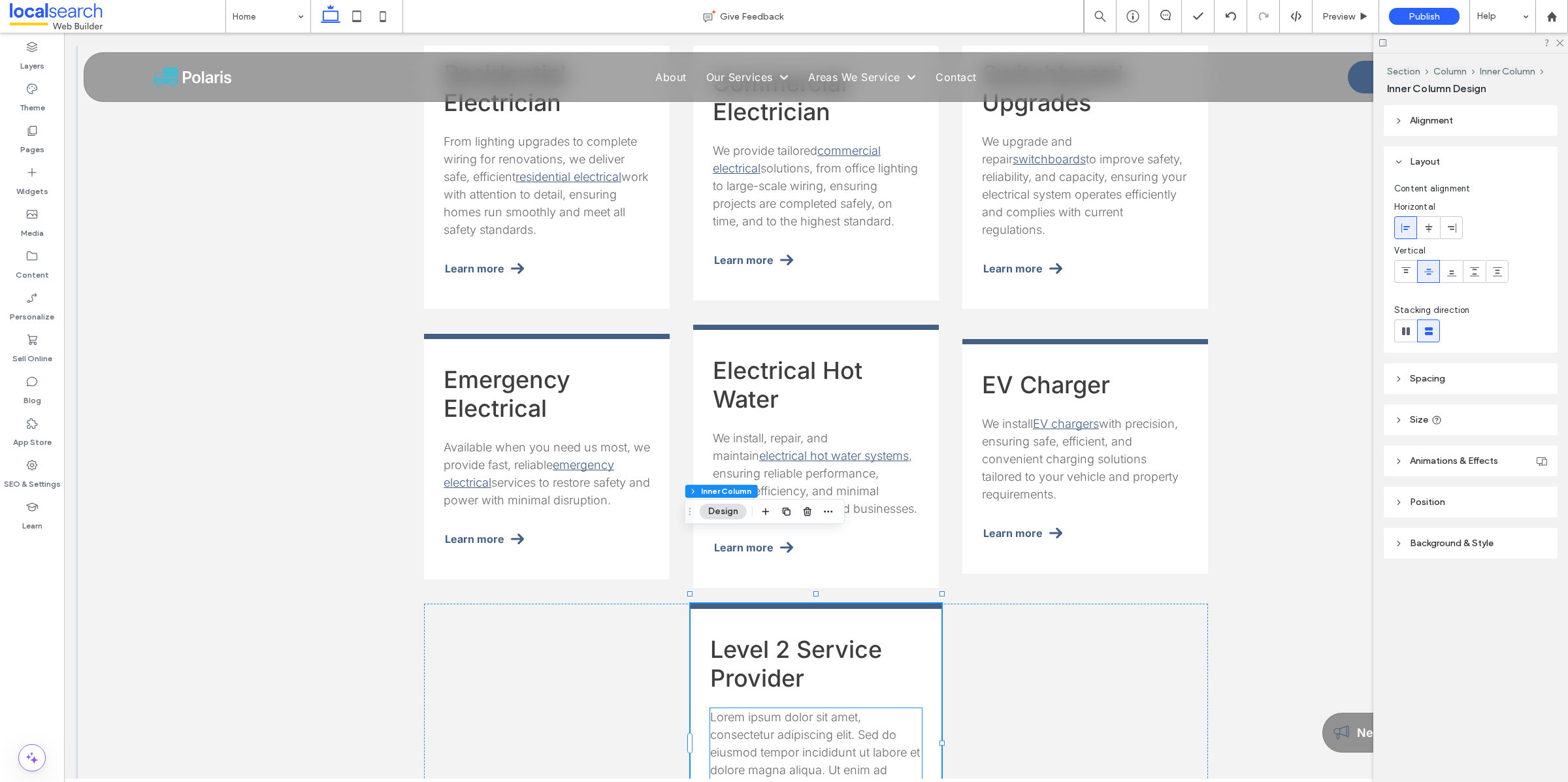
click at [768, 710] on span "Lorem ipsum dolor sit amet, consectetur adipiscing elit. Sed do eiusmod tempor …" at bounding box center [815, 770] width 209 height 120
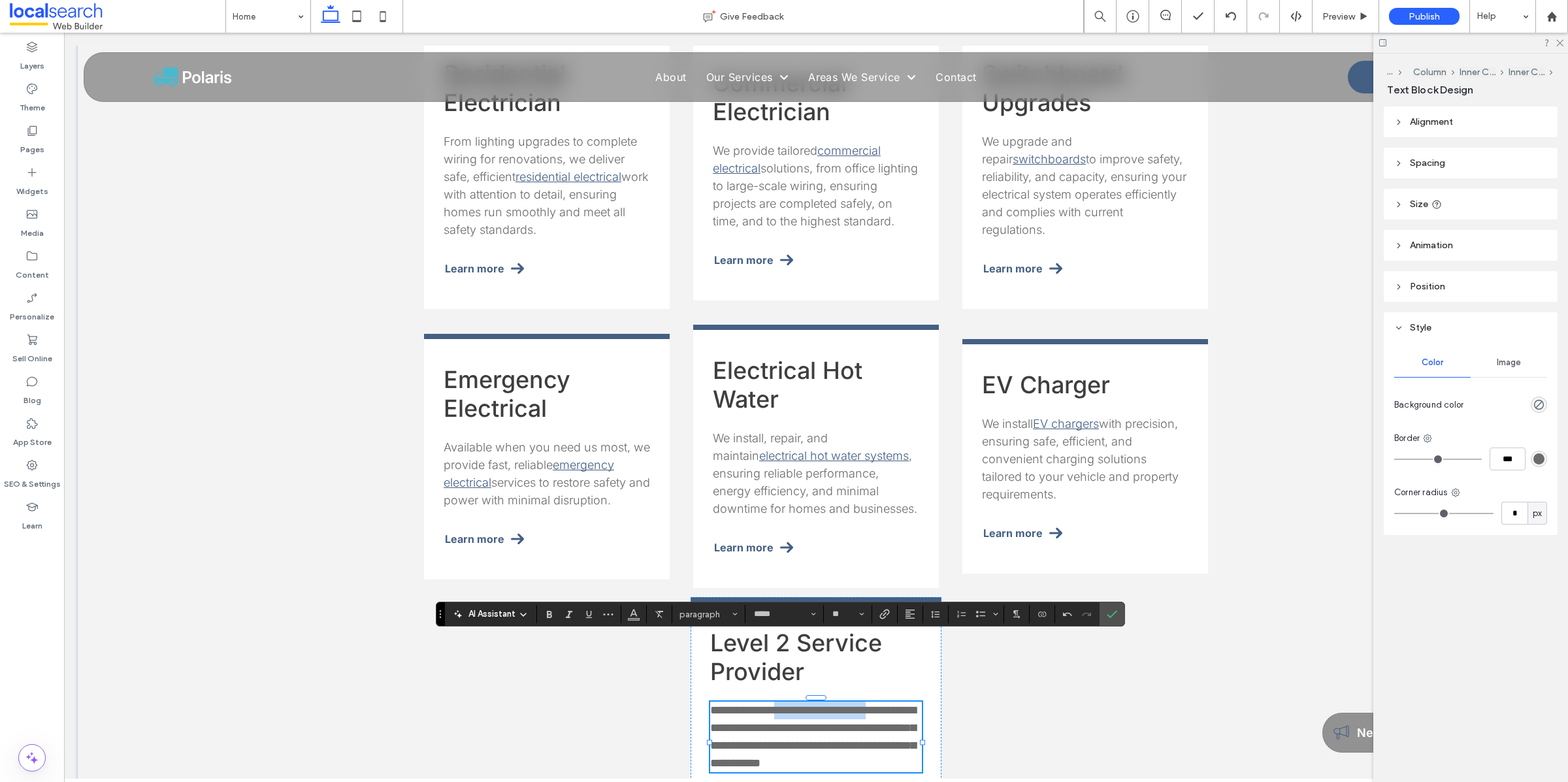
drag, startPoint x: 887, startPoint y: 645, endPoint x: 783, endPoint y: 640, distance: 104.1
click at [783, 704] on span "**********" at bounding box center [813, 736] width 206 height 65
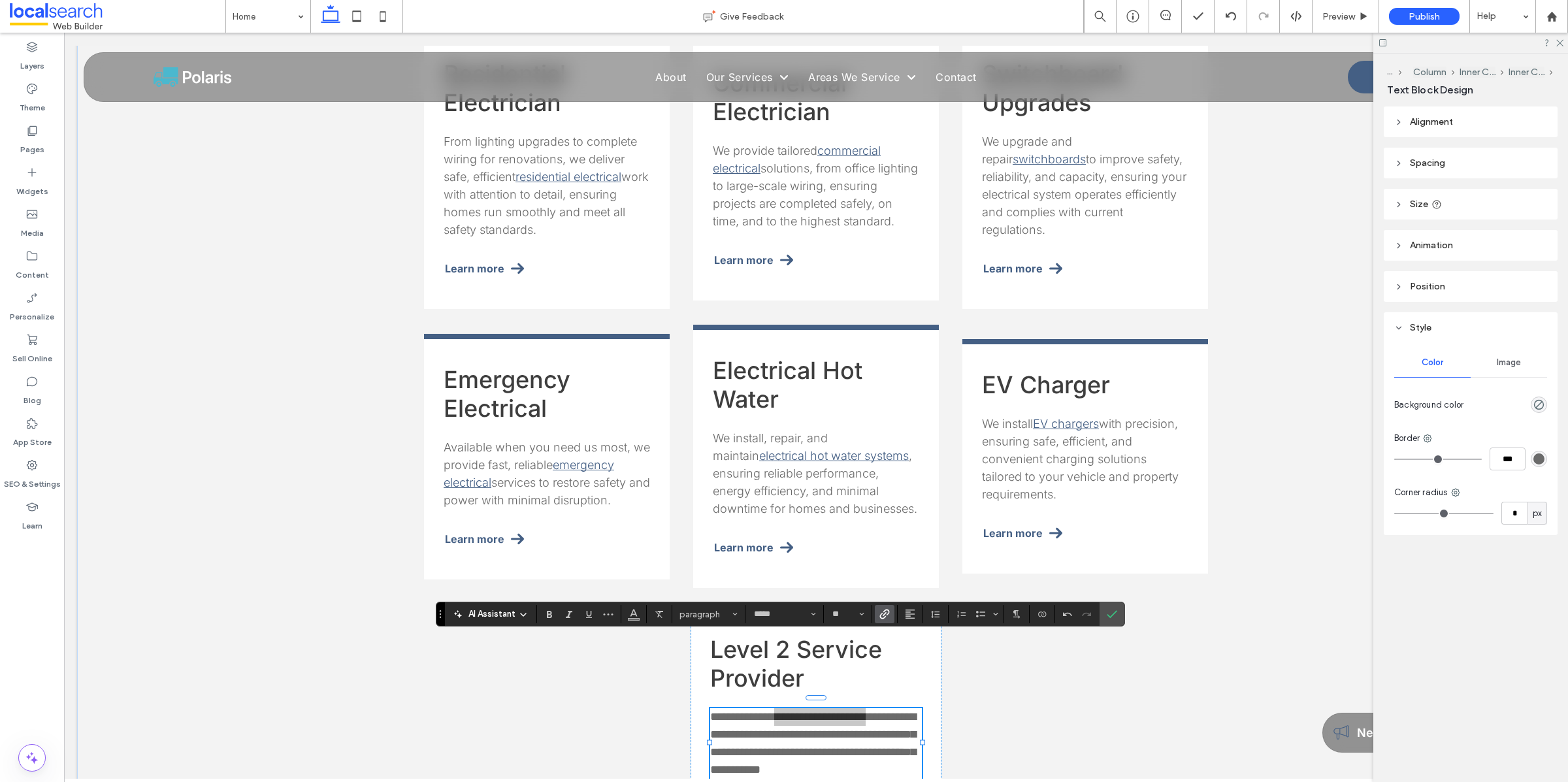
click at [888, 615] on icon "Link" at bounding box center [884, 614] width 10 height 10
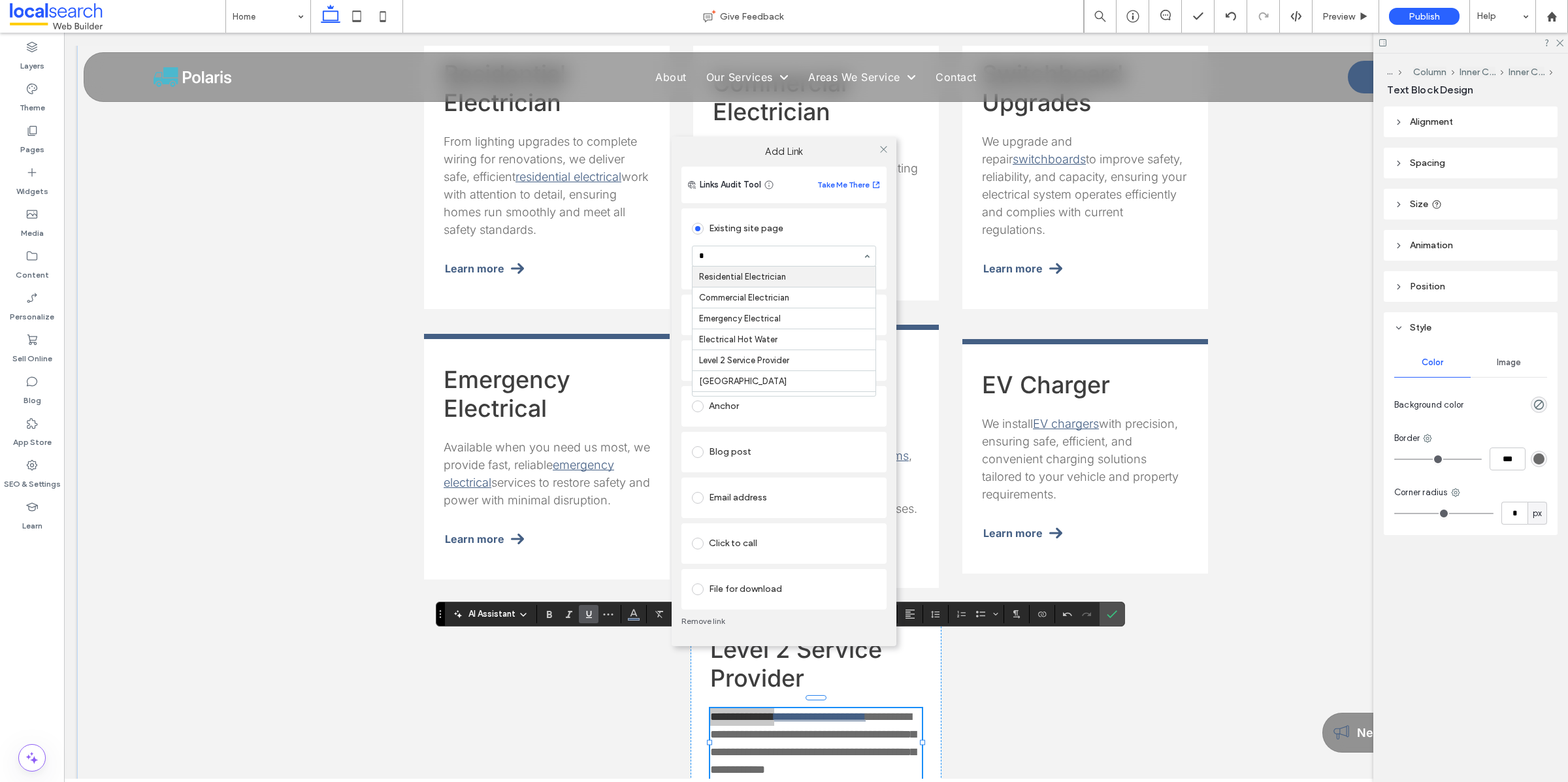
type input "**"
click at [883, 146] on icon at bounding box center [883, 149] width 10 height 10
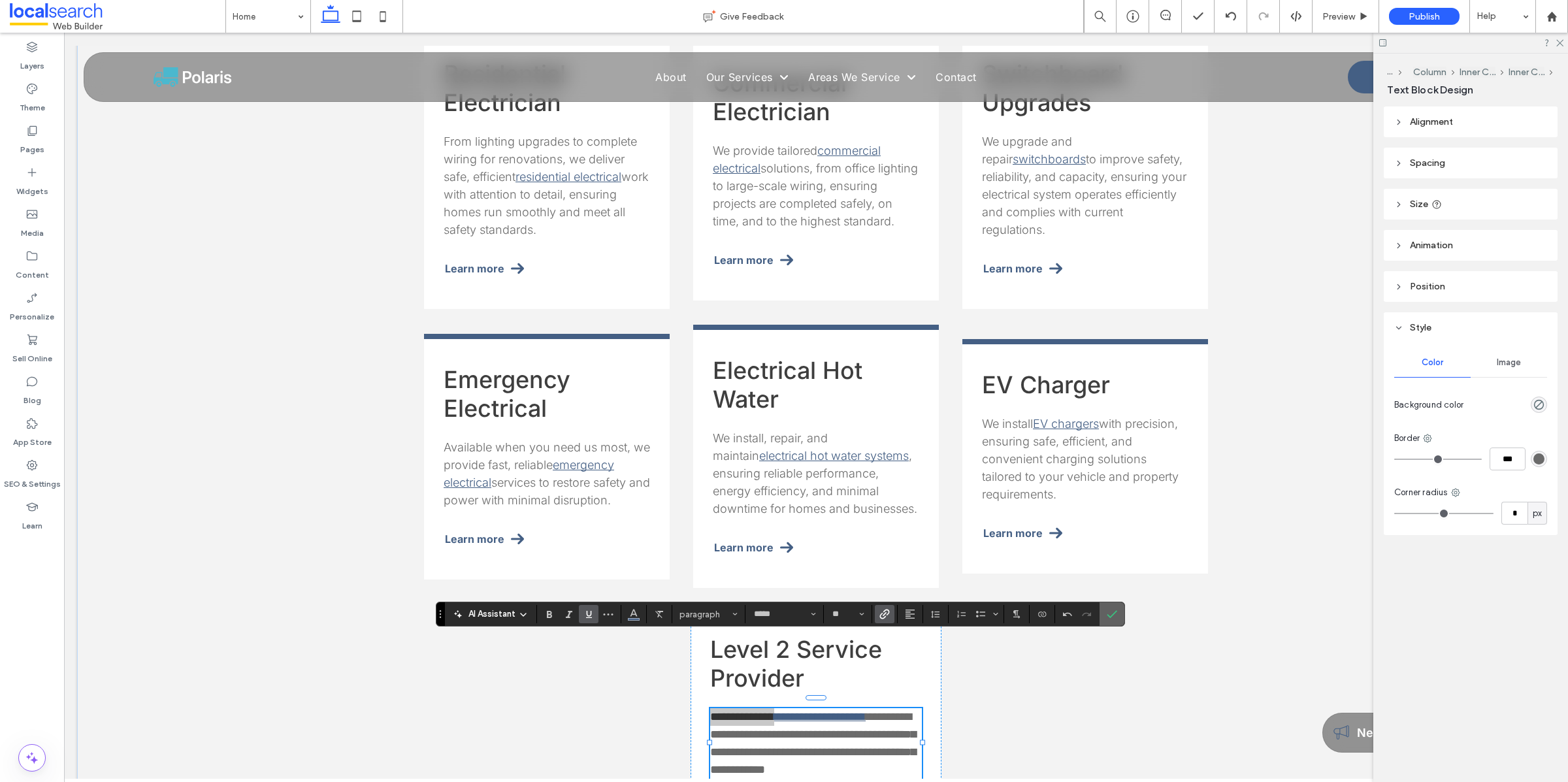
click at [1112, 621] on span "Confirm" at bounding box center [1109, 614] width 6 height 23
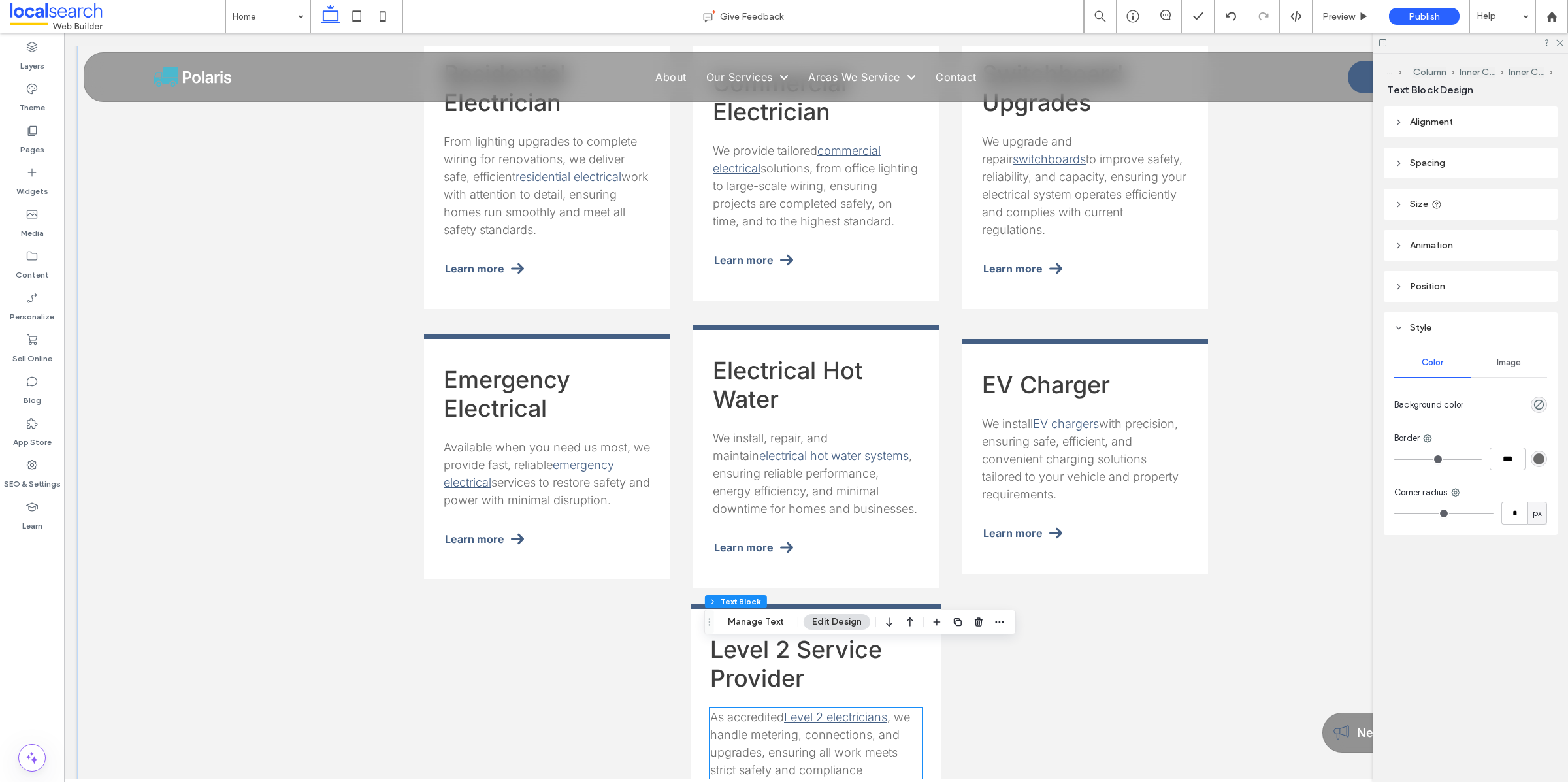
scroll to position [1609, 0]
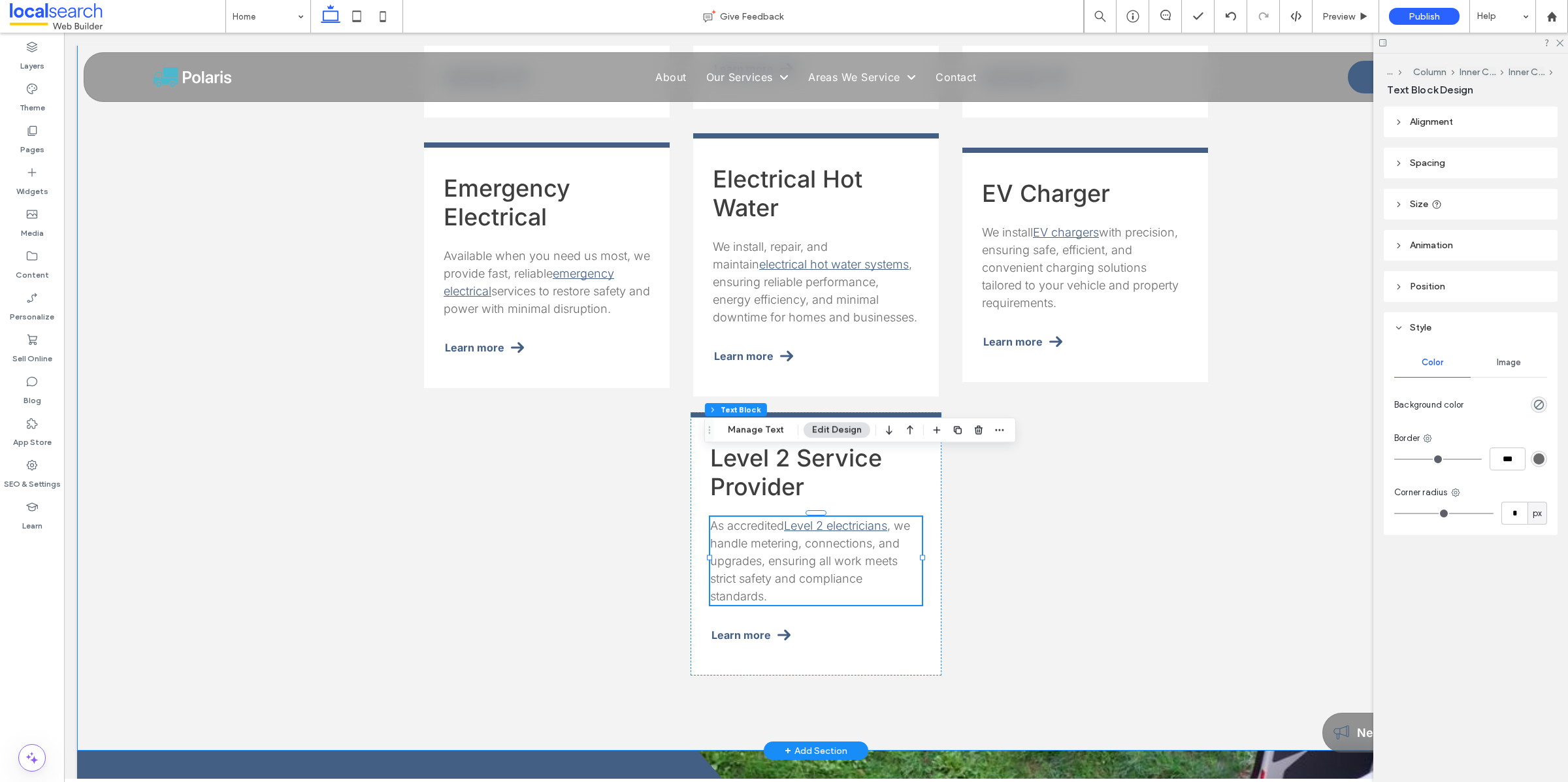
click at [1271, 491] on div "Services We Provide Residential Electrician From lighting upgrades to complete …" at bounding box center [816, 187] width 1478 height 1128
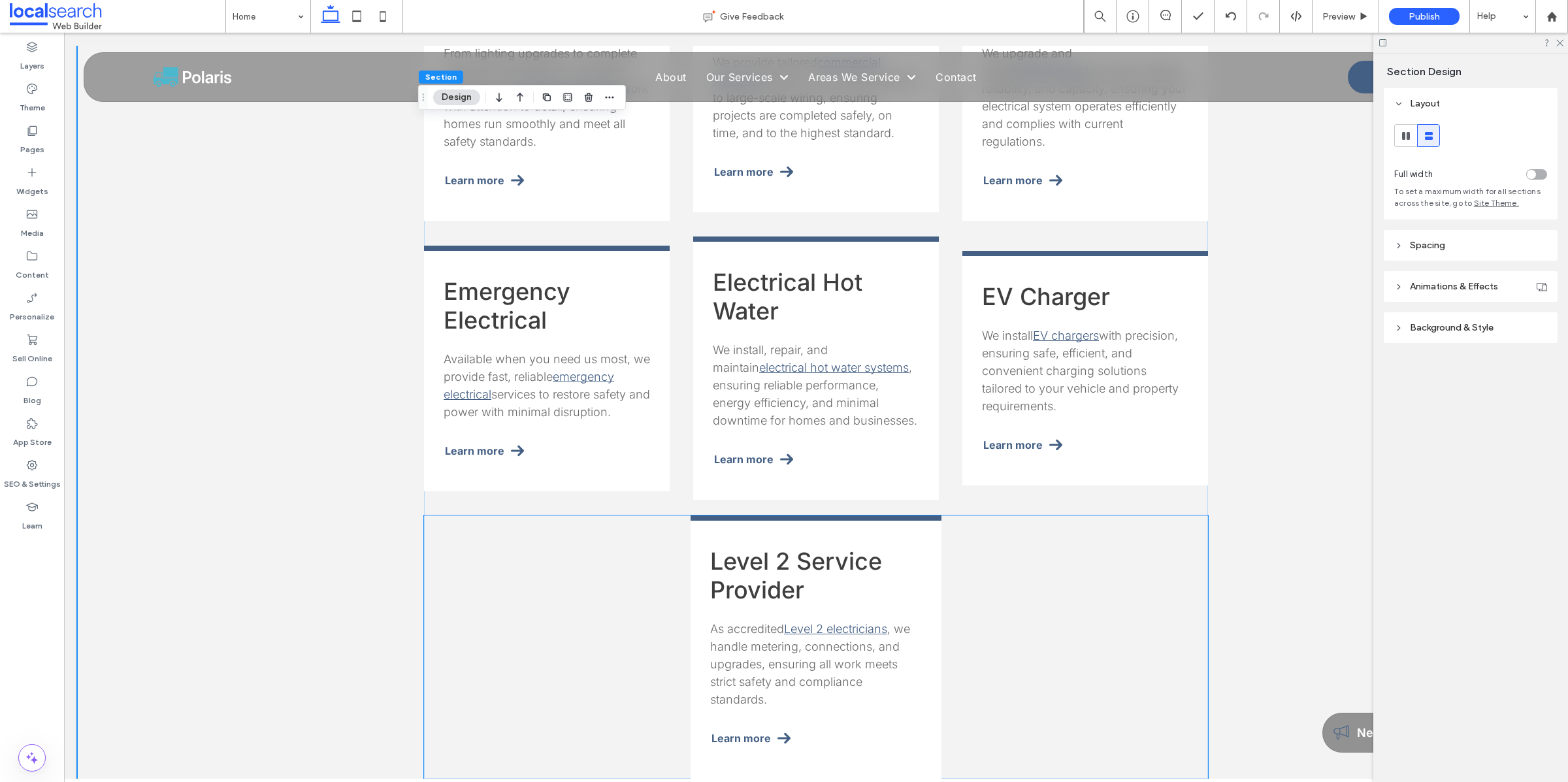
scroll to position [1526, 0]
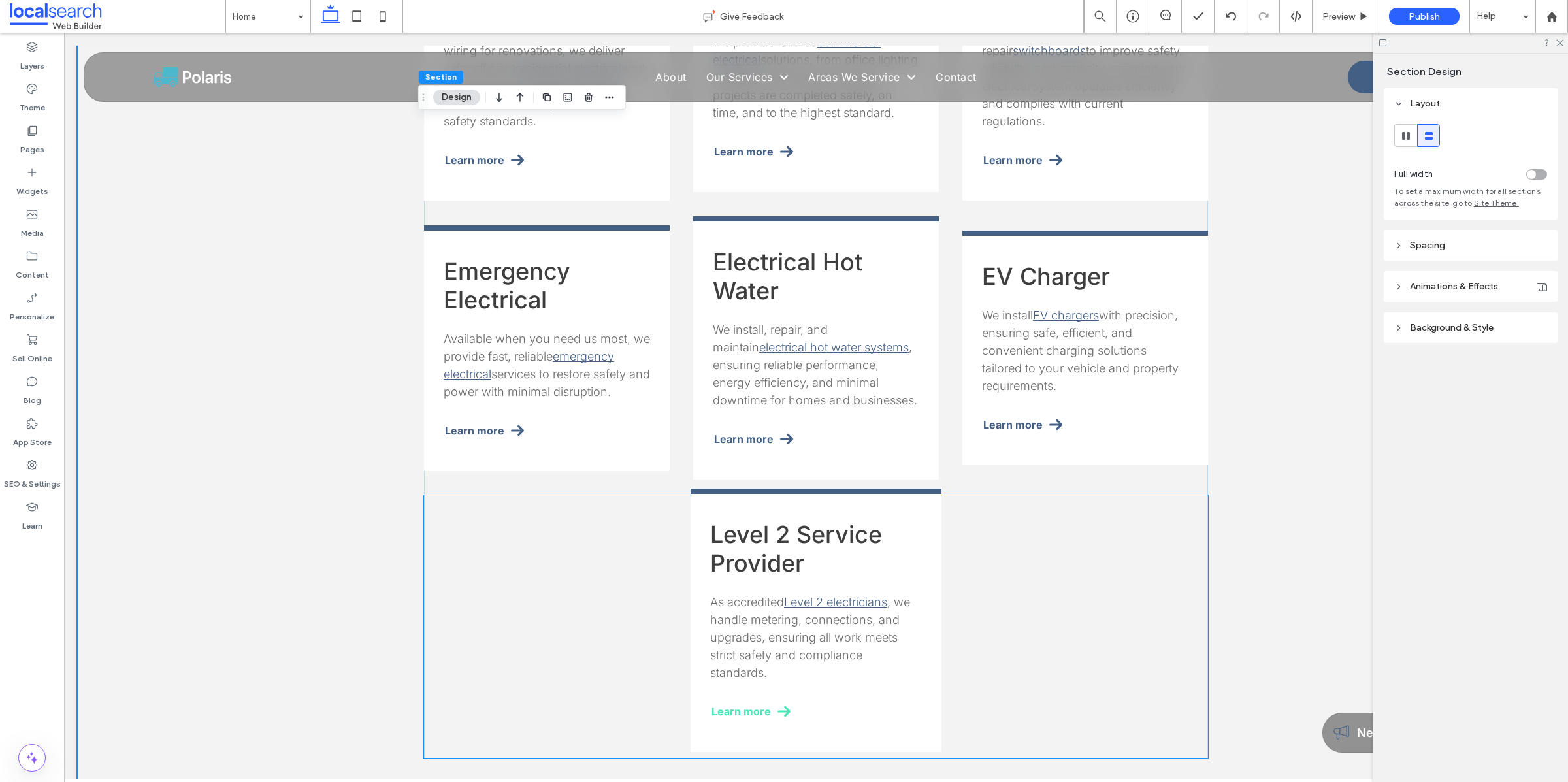
click at [759, 705] on span "Learn more" at bounding box center [741, 711] width 60 height 13
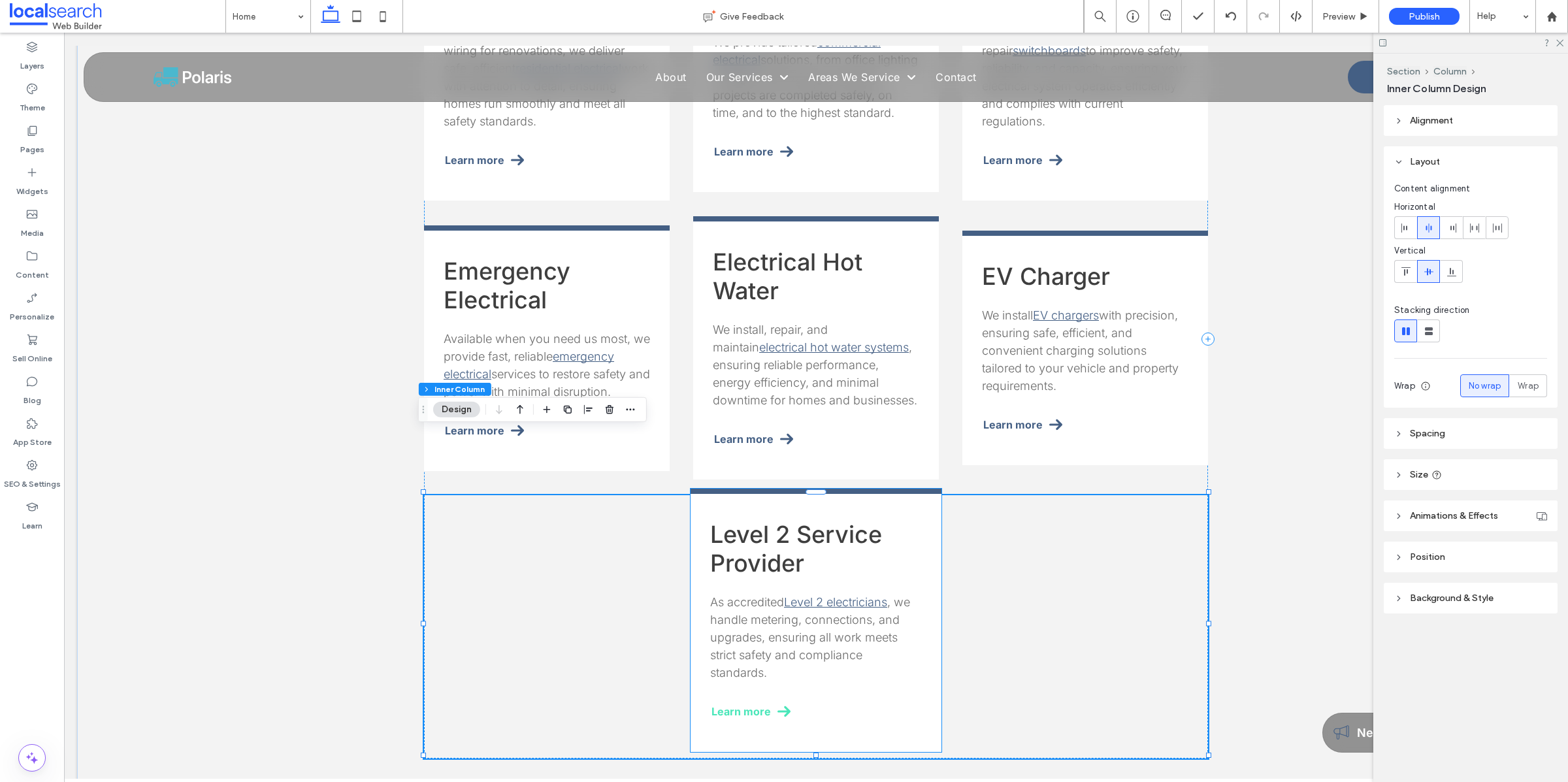
click at [755, 705] on span "Learn more" at bounding box center [741, 711] width 60 height 13
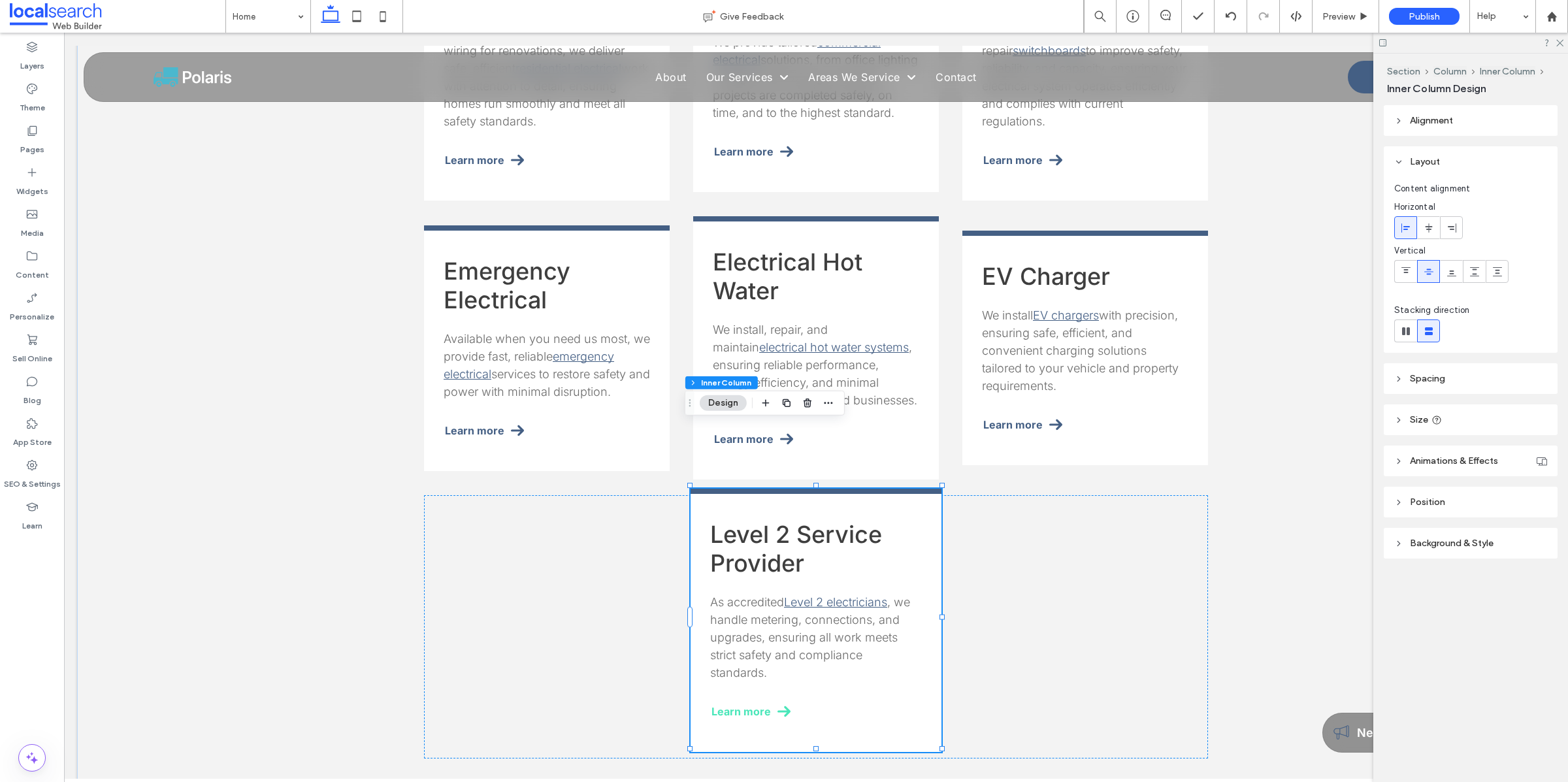
click at [755, 705] on span "Learn more" at bounding box center [741, 711] width 60 height 13
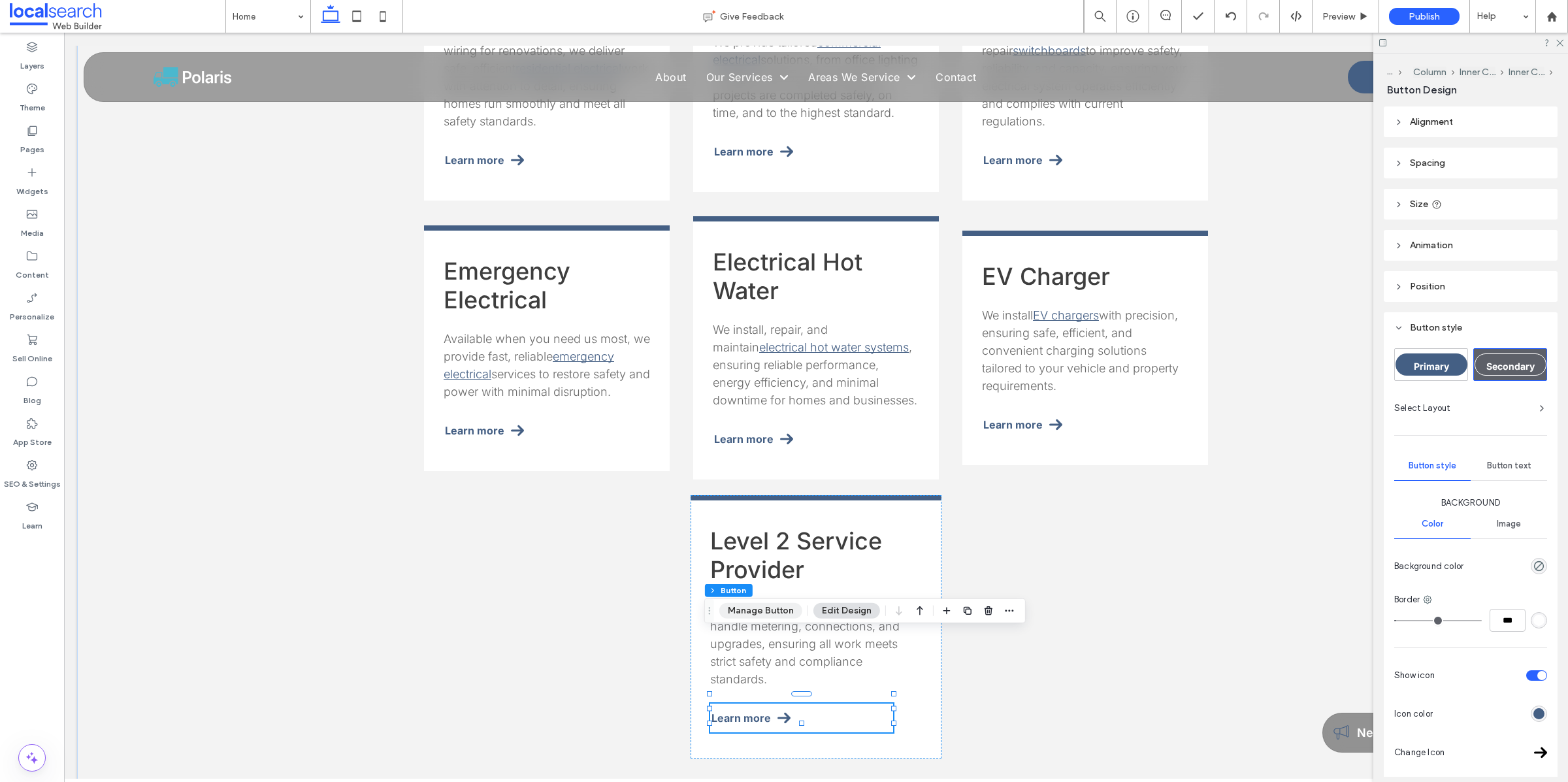
click at [766, 616] on button "Manage Button" at bounding box center [760, 610] width 83 height 16
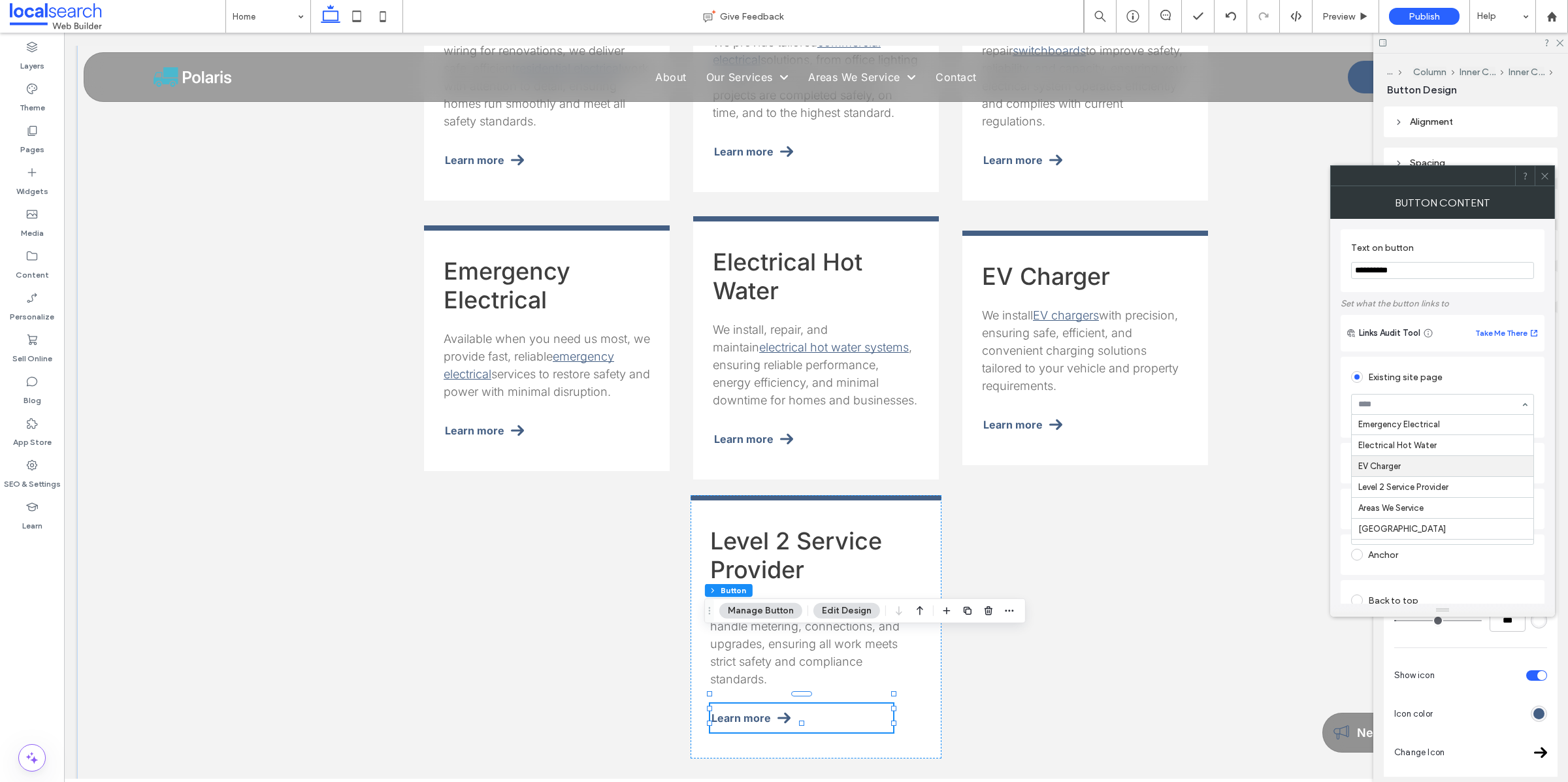
scroll to position [148, 0]
click at [1546, 174] on icon at bounding box center [1545, 176] width 10 height 10
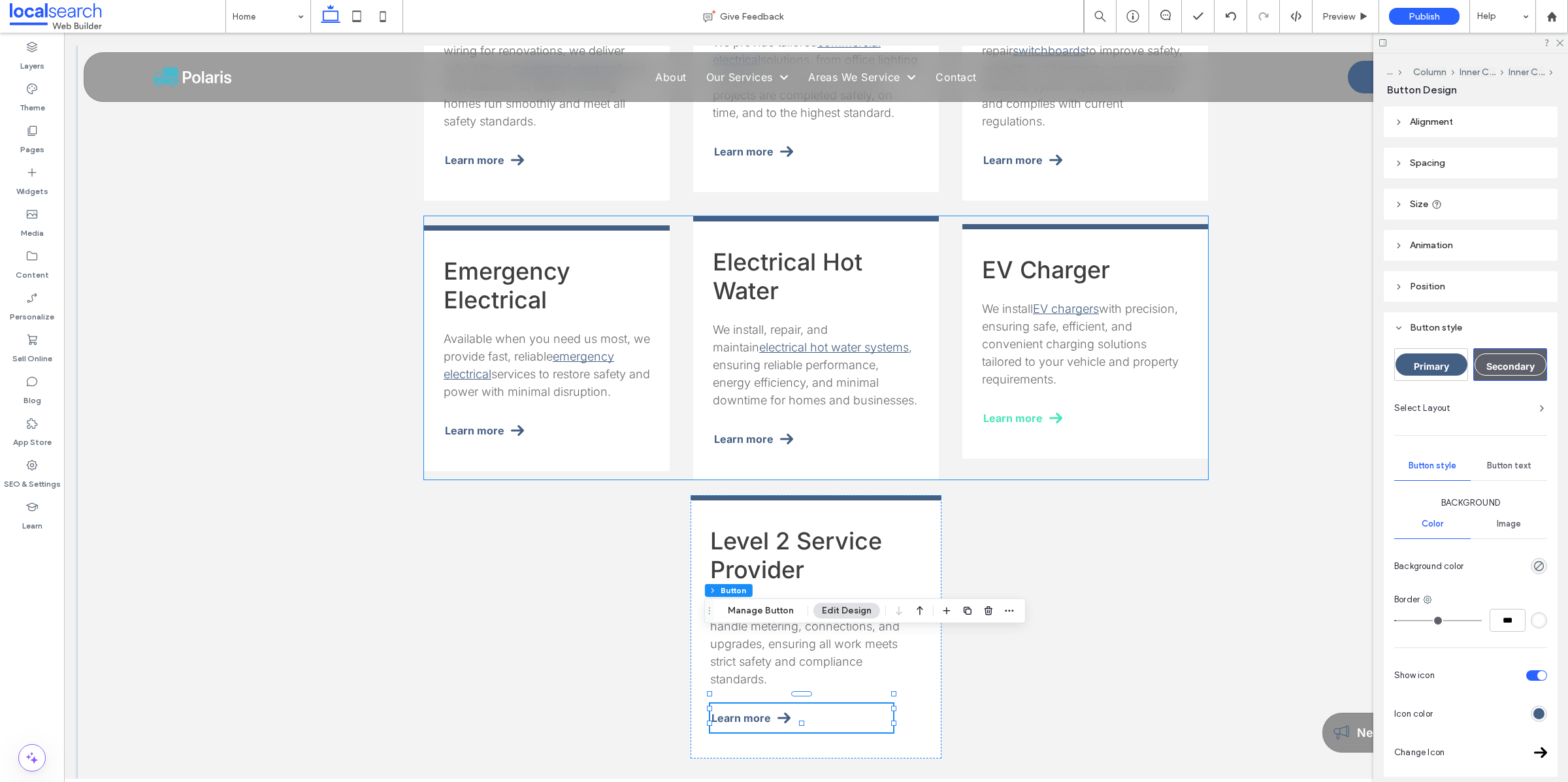
click at [1049, 412] on span at bounding box center [1055, 418] width 13 height 13
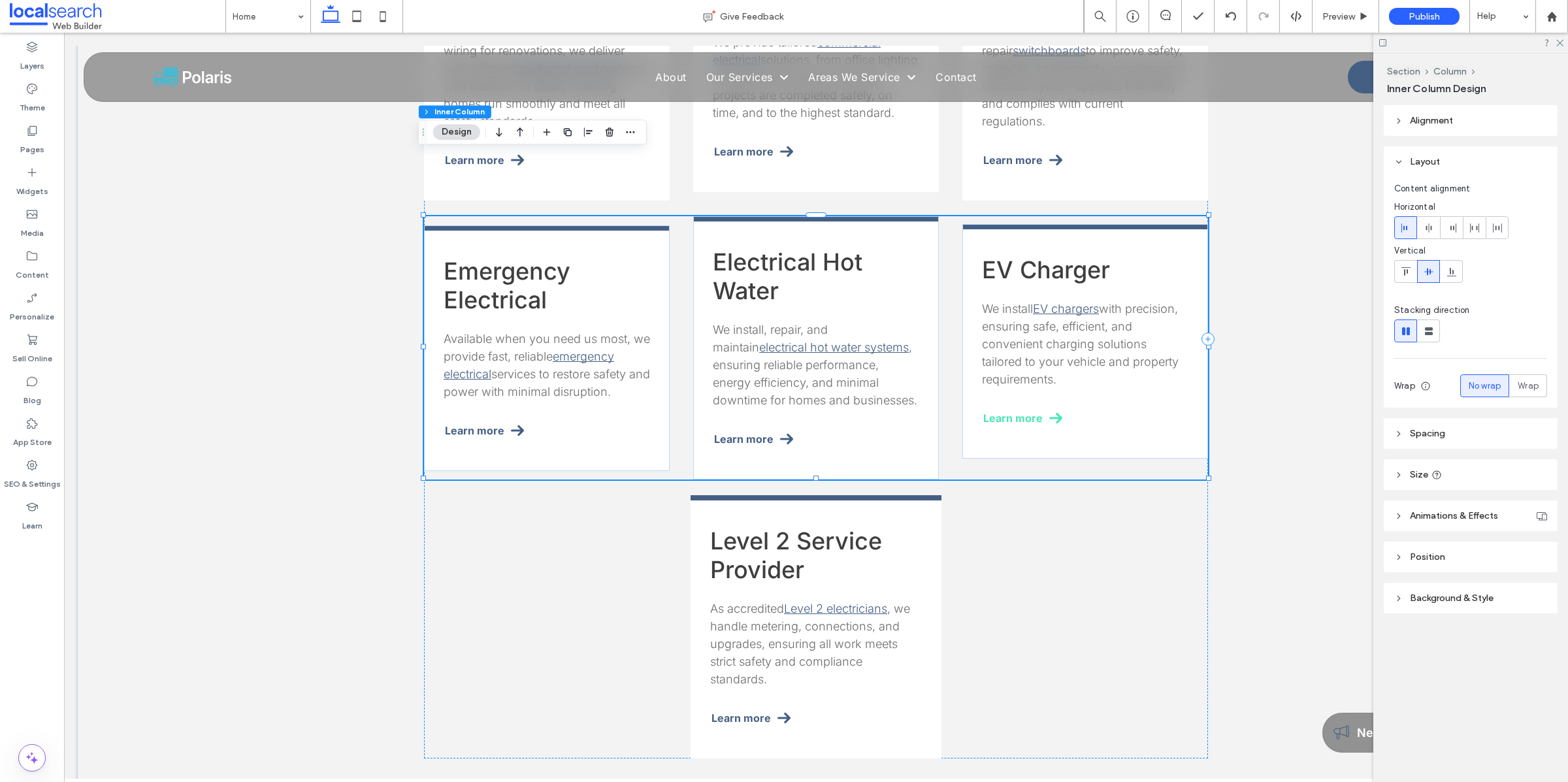
click at [1049, 412] on span at bounding box center [1055, 418] width 13 height 13
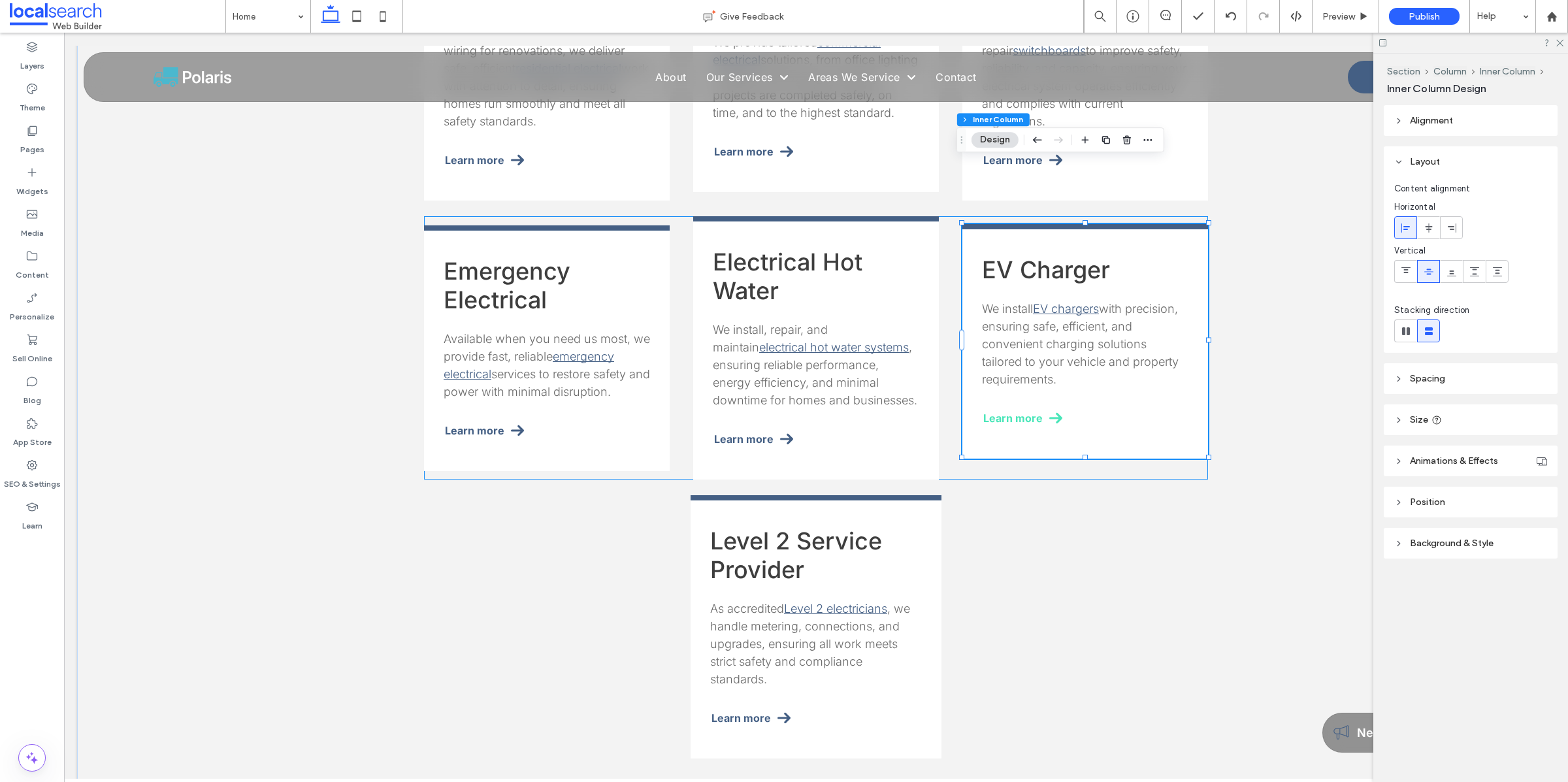
click at [1049, 412] on span at bounding box center [1055, 418] width 13 height 13
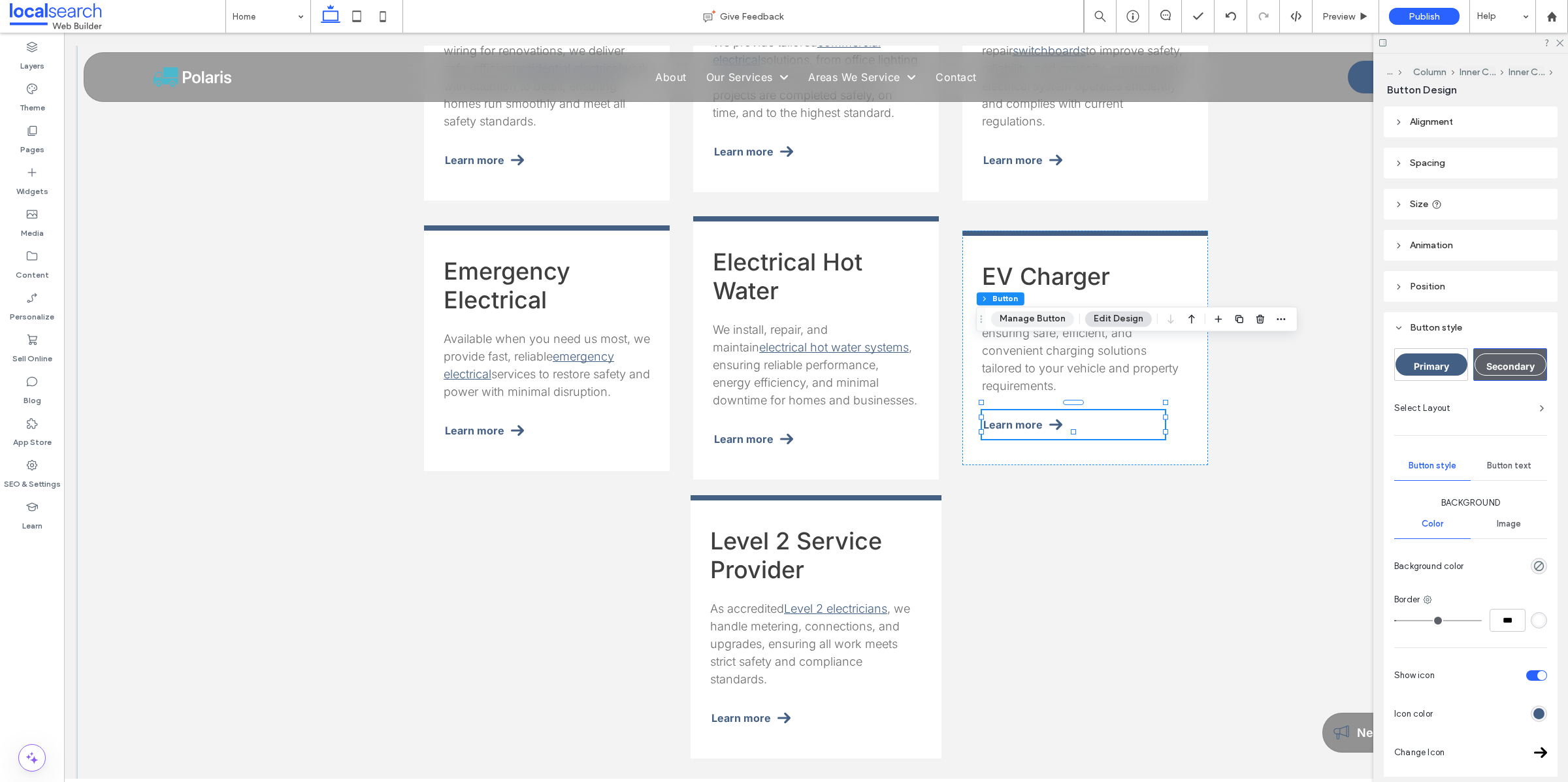
click at [1048, 322] on button "Manage Button" at bounding box center [1032, 318] width 83 height 16
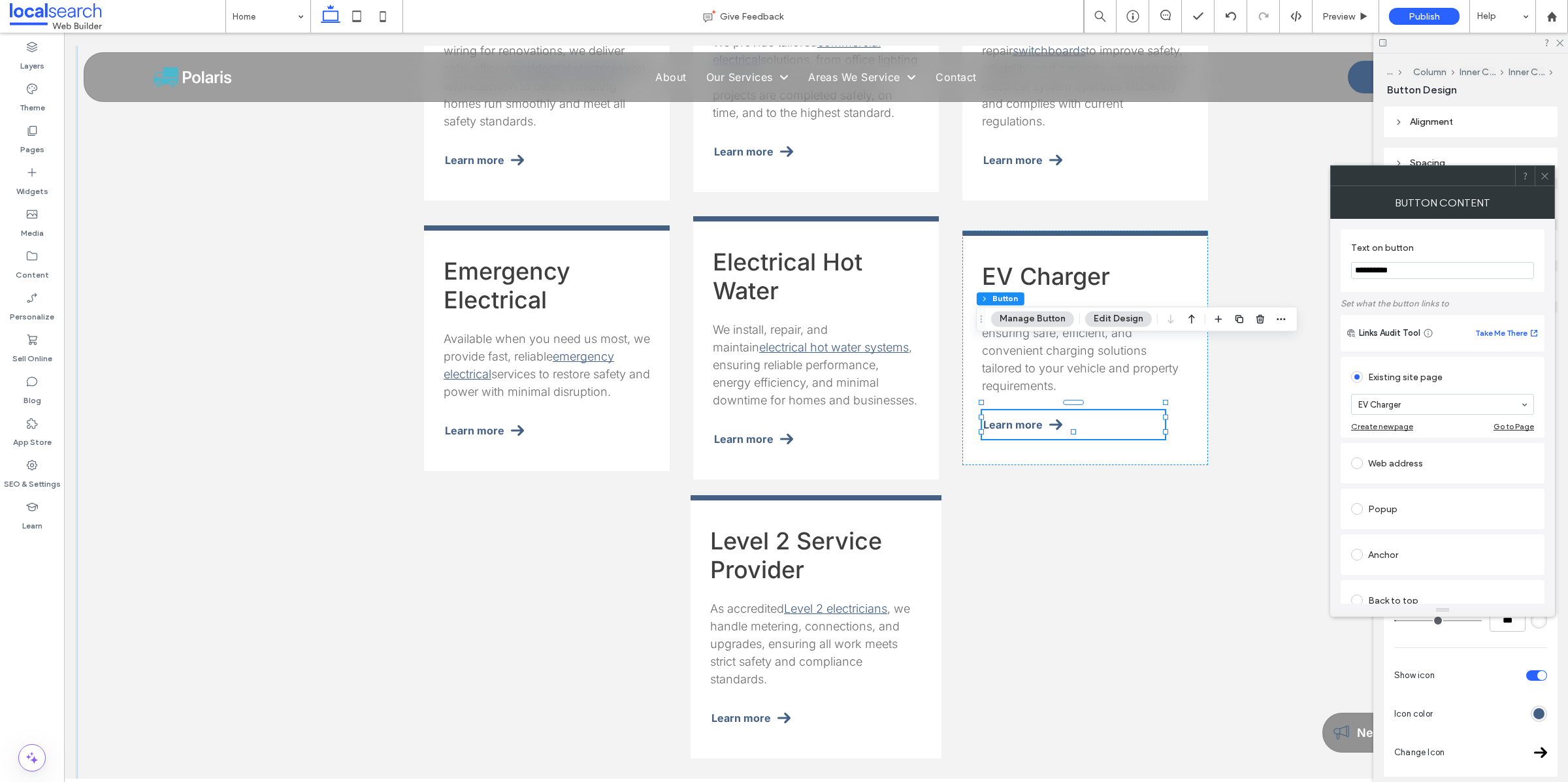
click at [1541, 174] on icon at bounding box center [1545, 176] width 10 height 10
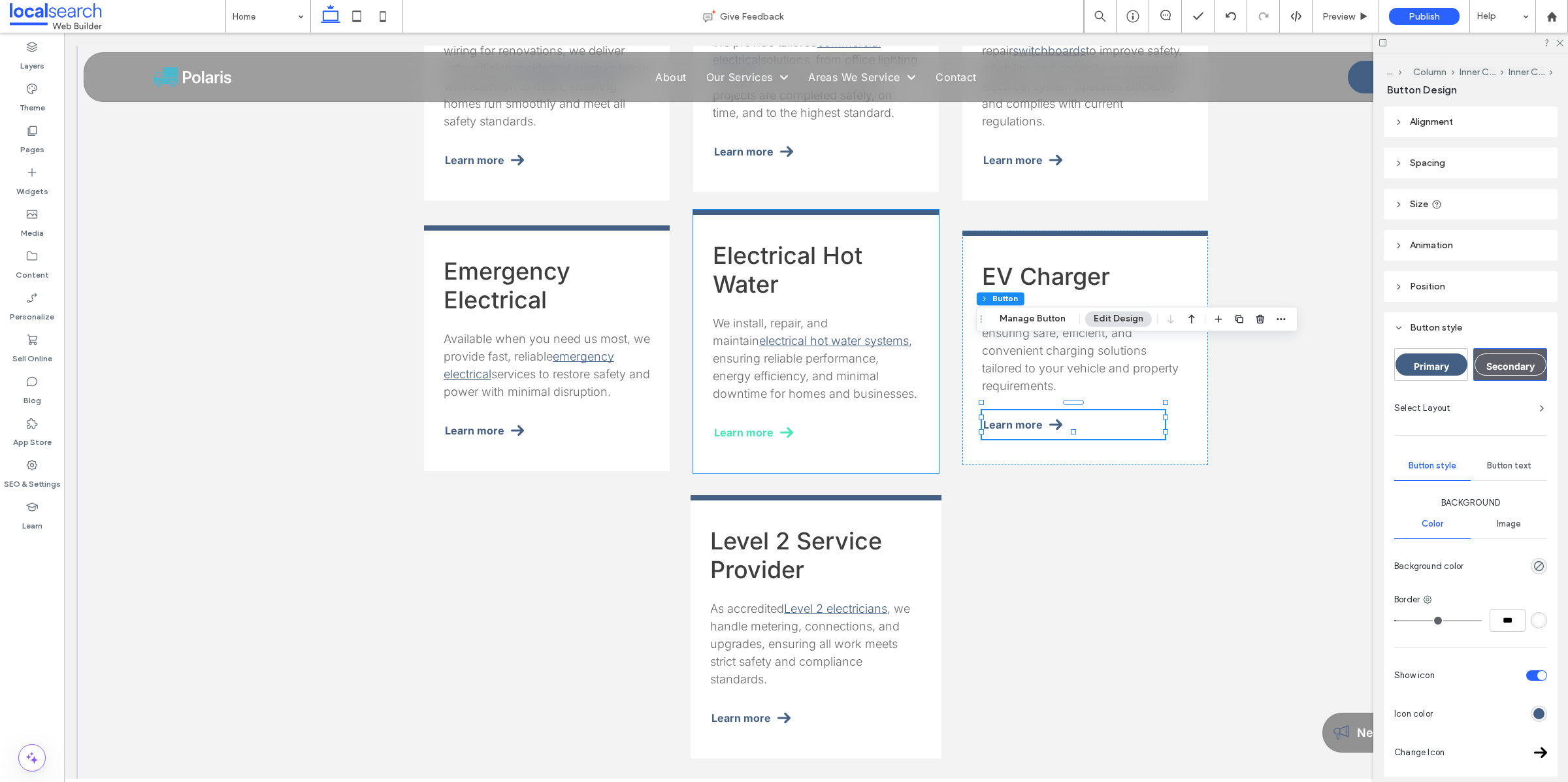
click at [755, 426] on span "Learn more" at bounding box center [744, 432] width 60 height 13
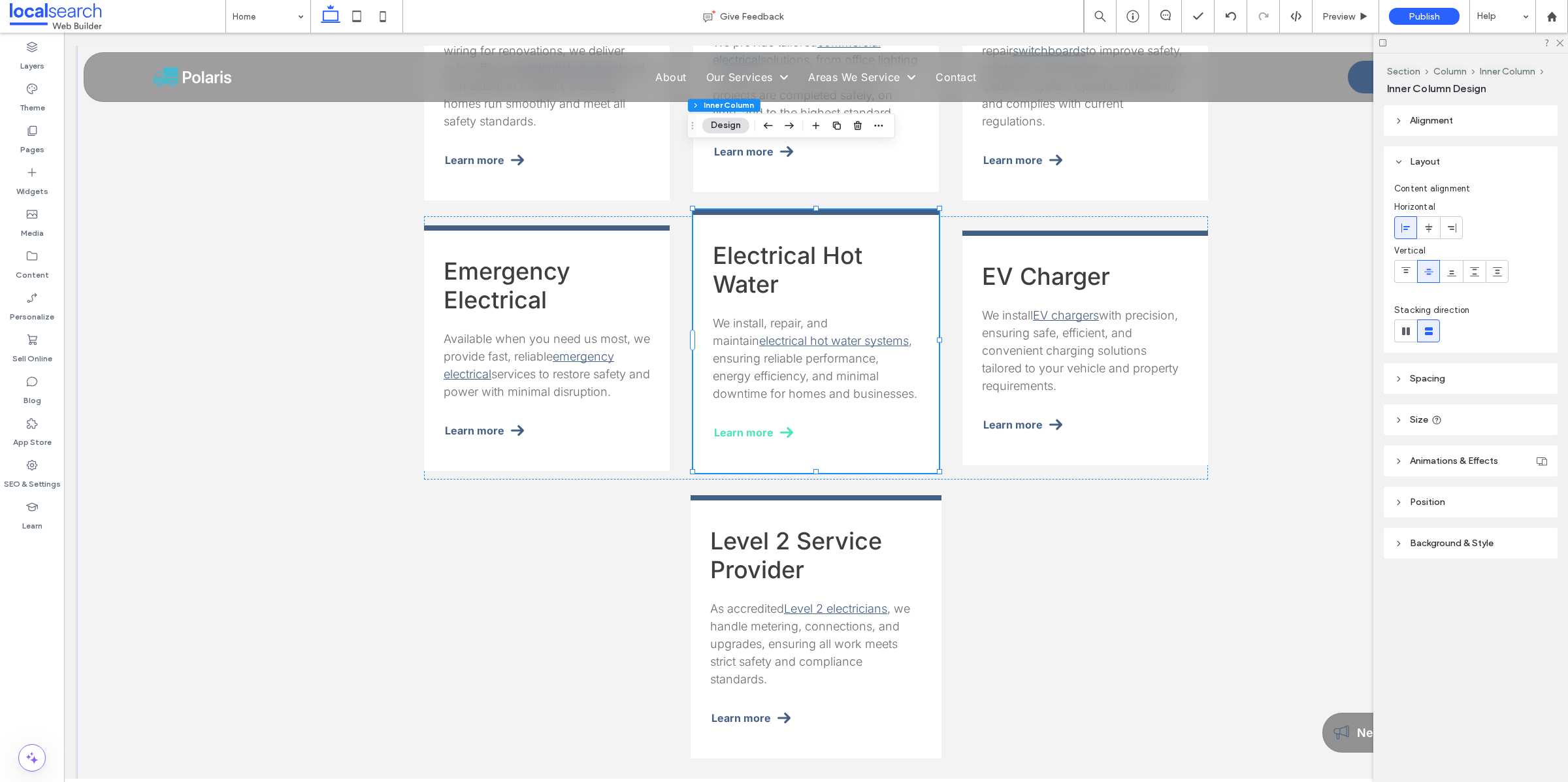
click at [755, 426] on span "Learn more" at bounding box center [744, 432] width 60 height 13
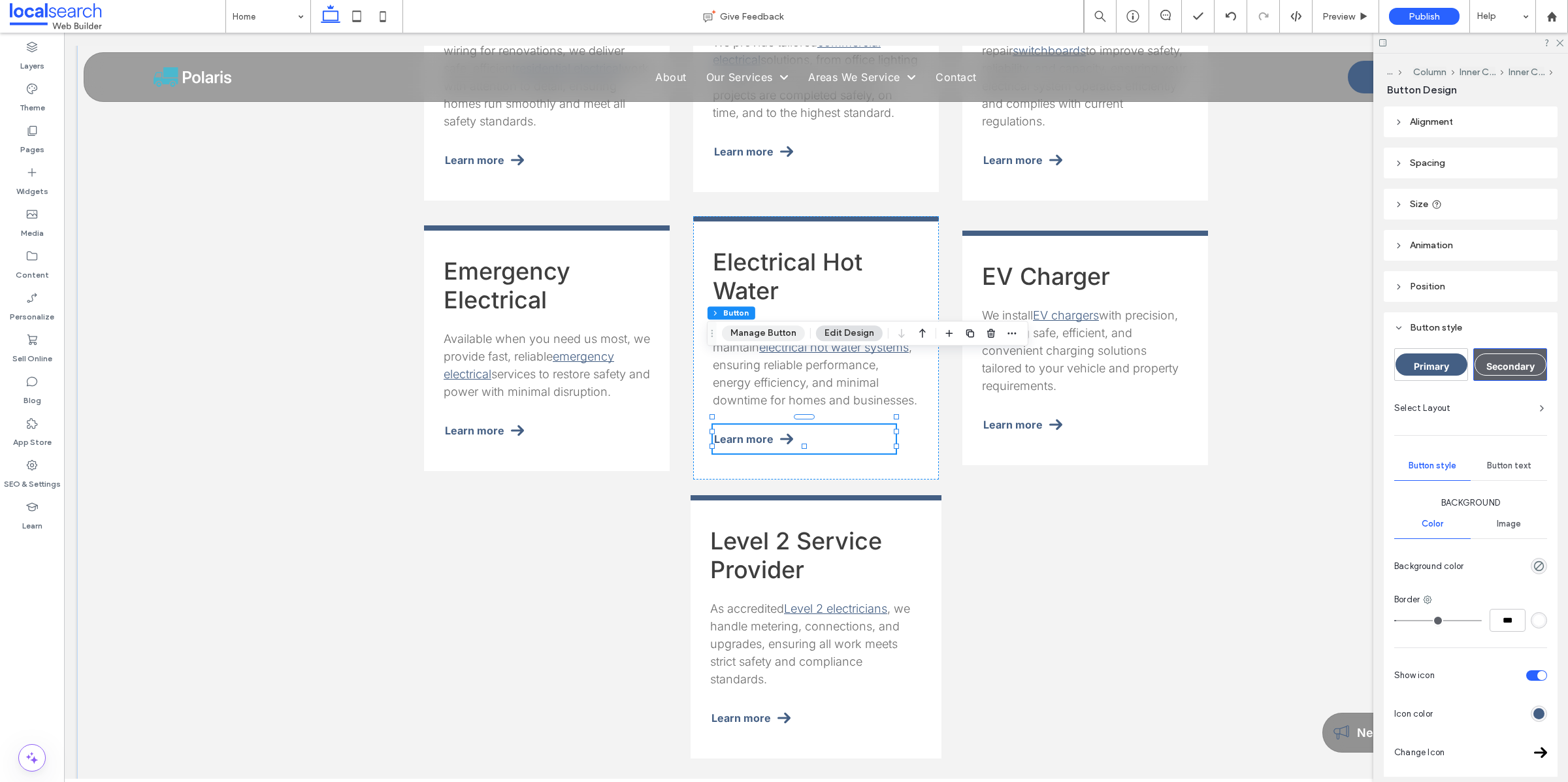
click at [768, 328] on button "Manage Button" at bounding box center [763, 333] width 83 height 16
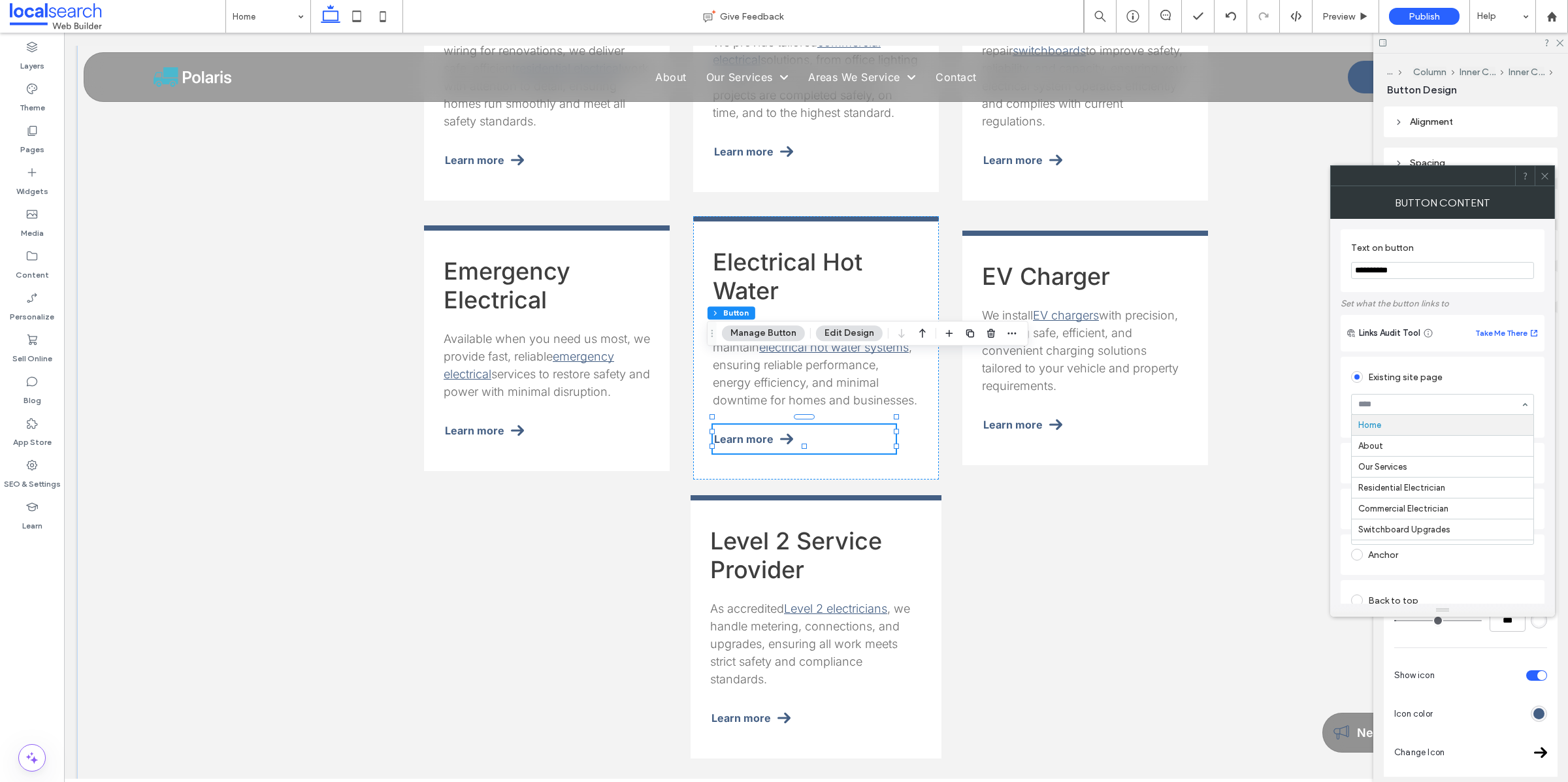
click at [782, 331] on button "Manage Button" at bounding box center [763, 333] width 83 height 16
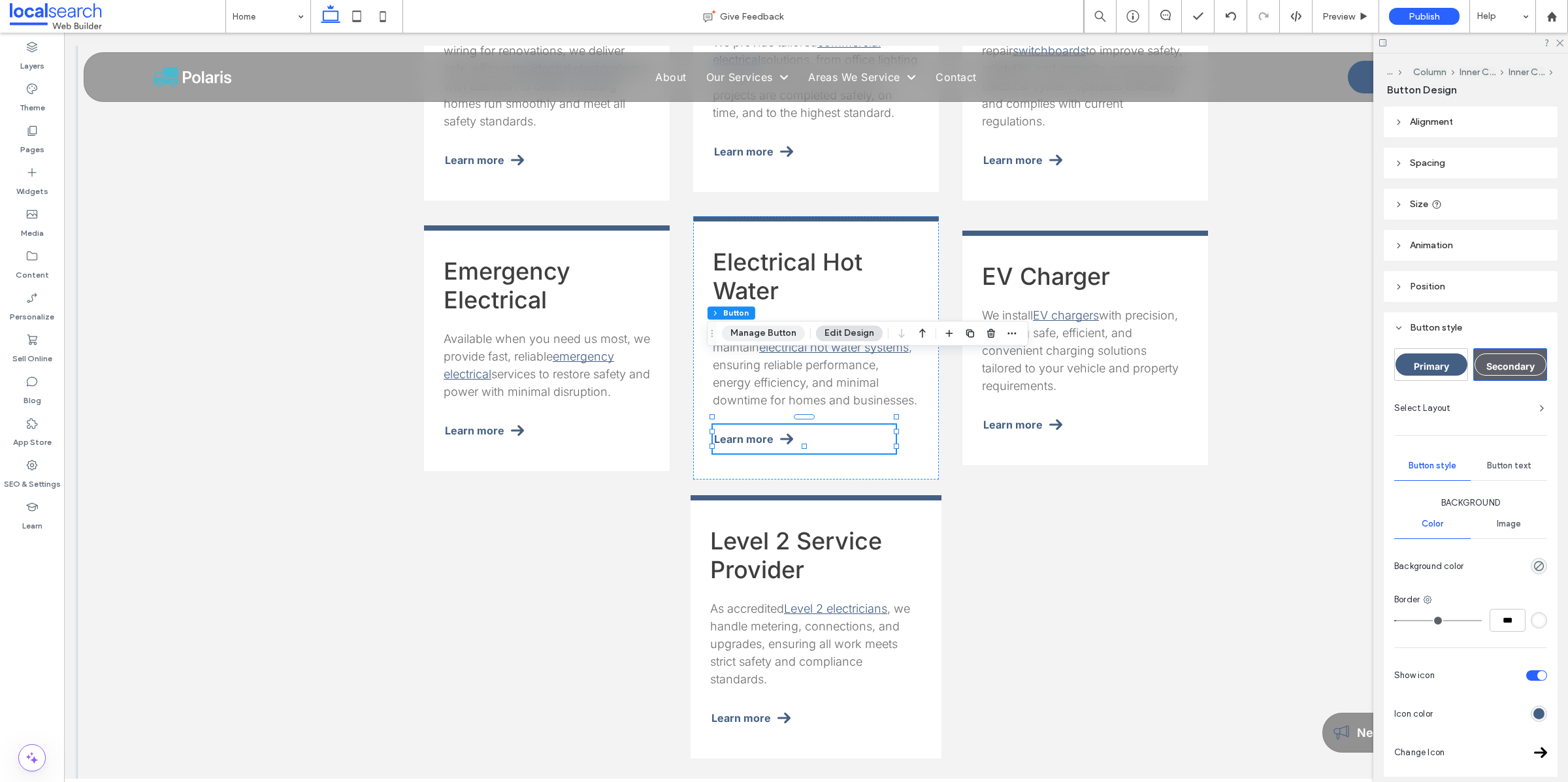
click at [770, 332] on button "Manage Button" at bounding box center [763, 333] width 83 height 16
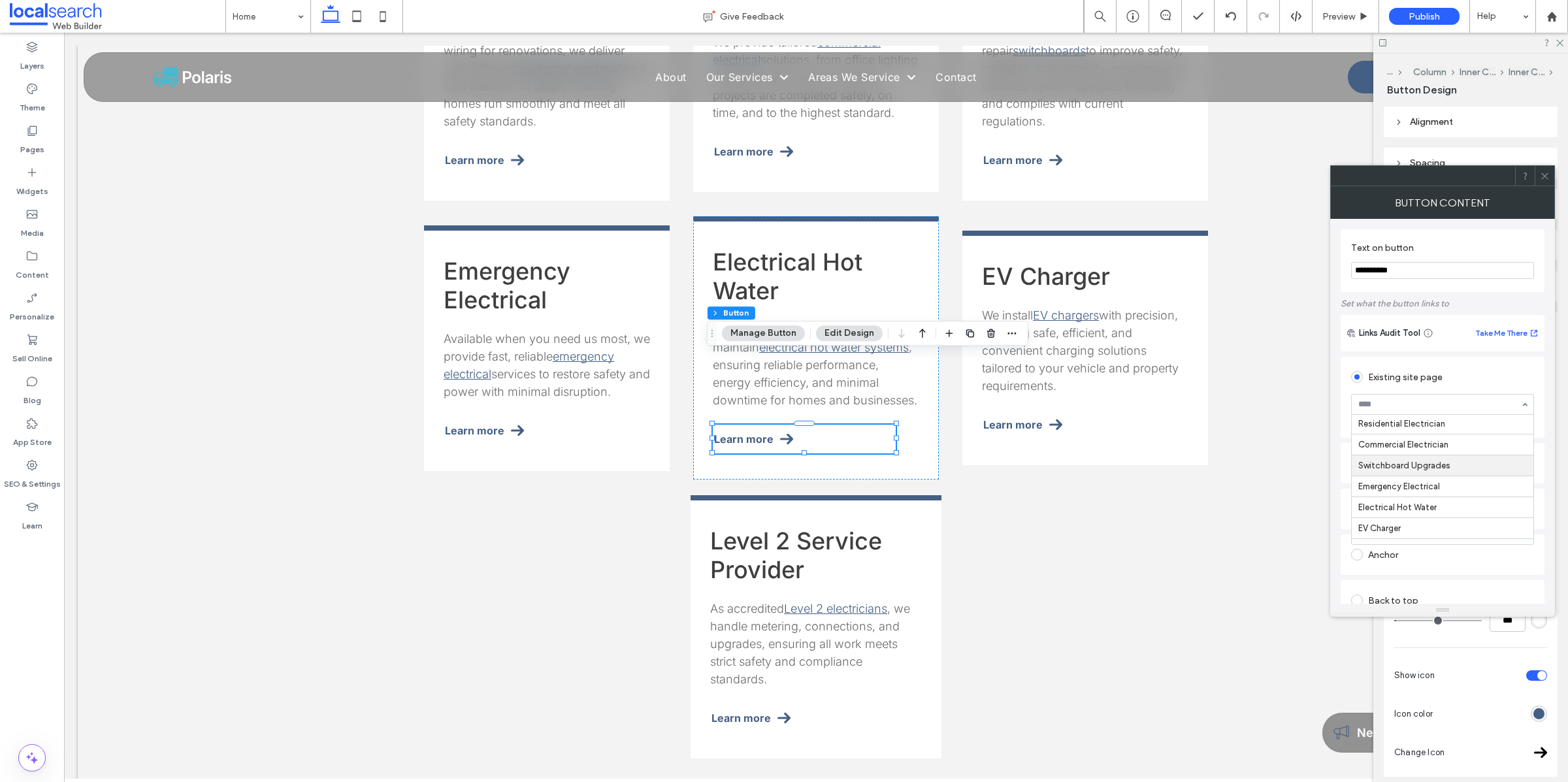
scroll to position [133, 0]
click at [1546, 173] on icon at bounding box center [1545, 176] width 10 height 10
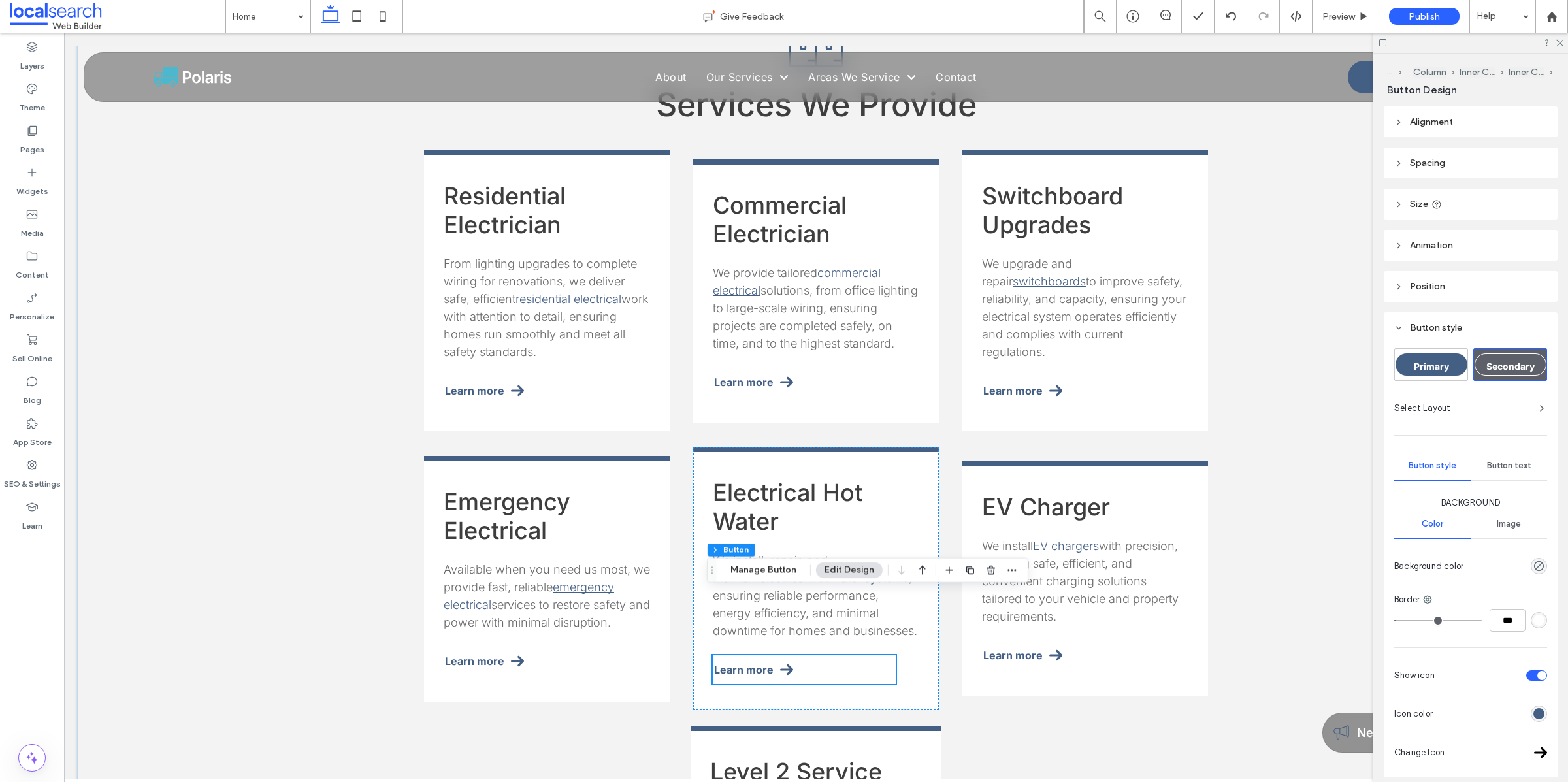
scroll to position [1494, 0]
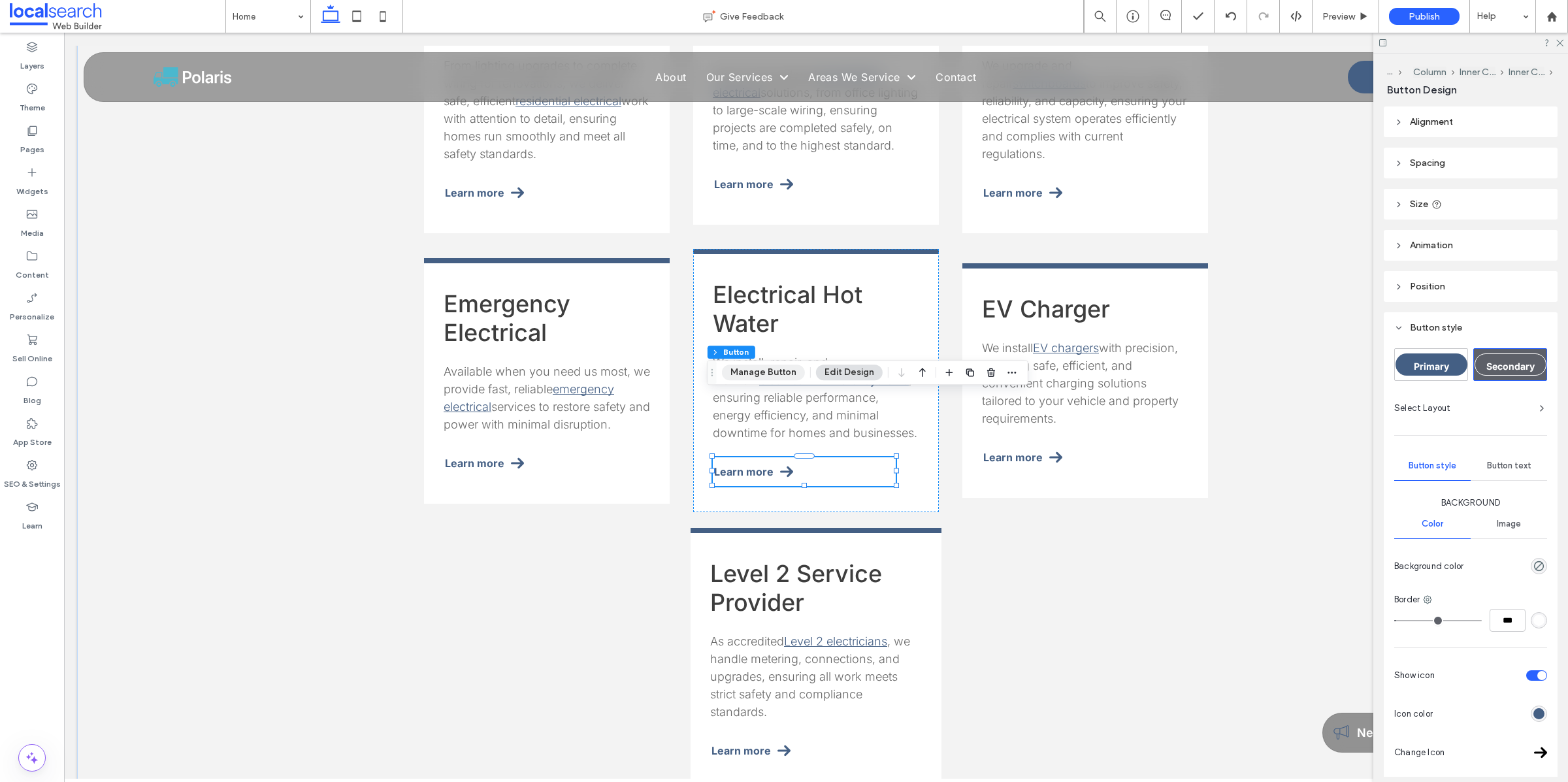
click at [781, 370] on button "Manage Button" at bounding box center [763, 372] width 83 height 16
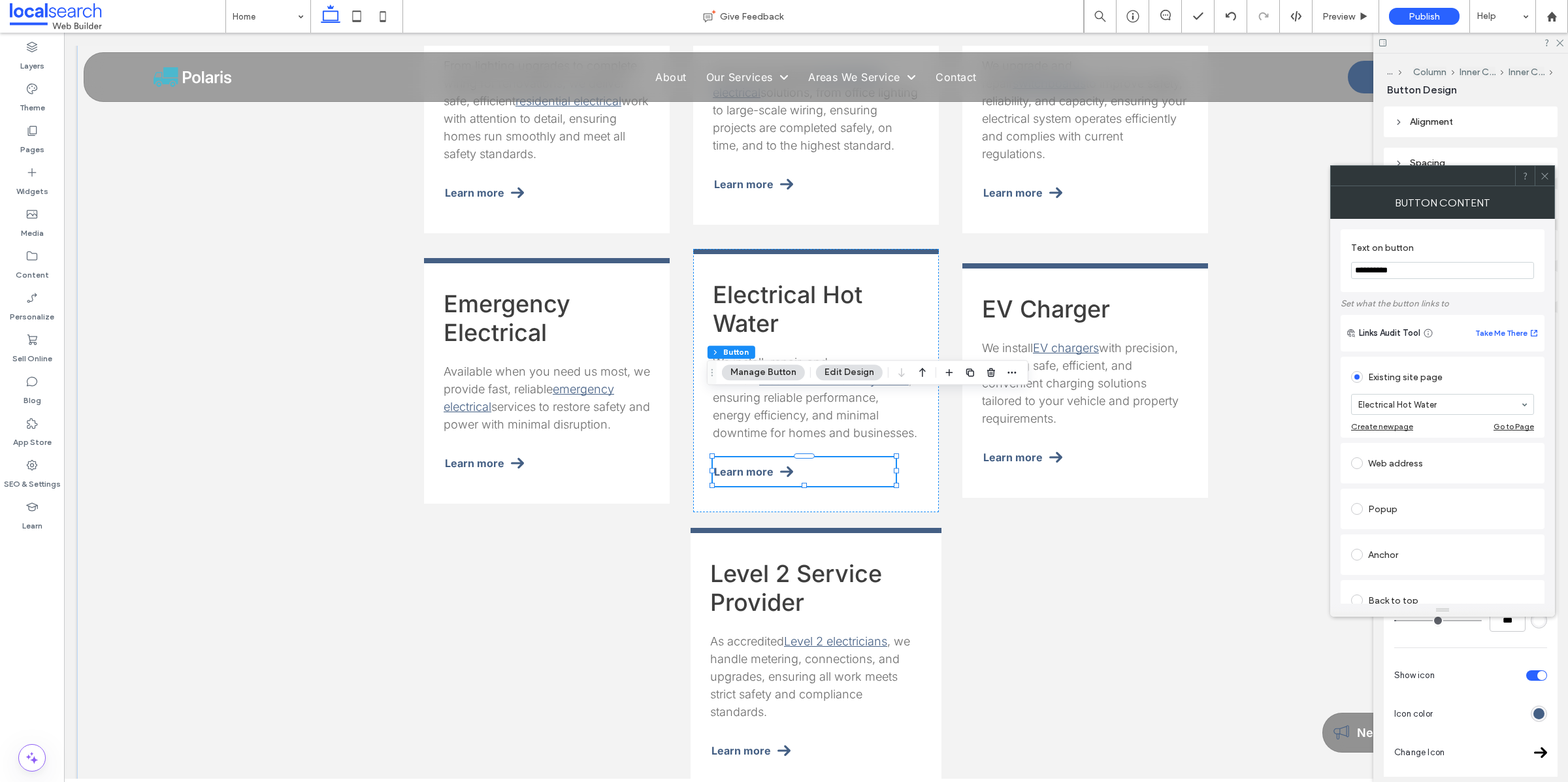
click at [1542, 174] on use at bounding box center [1544, 176] width 7 height 7
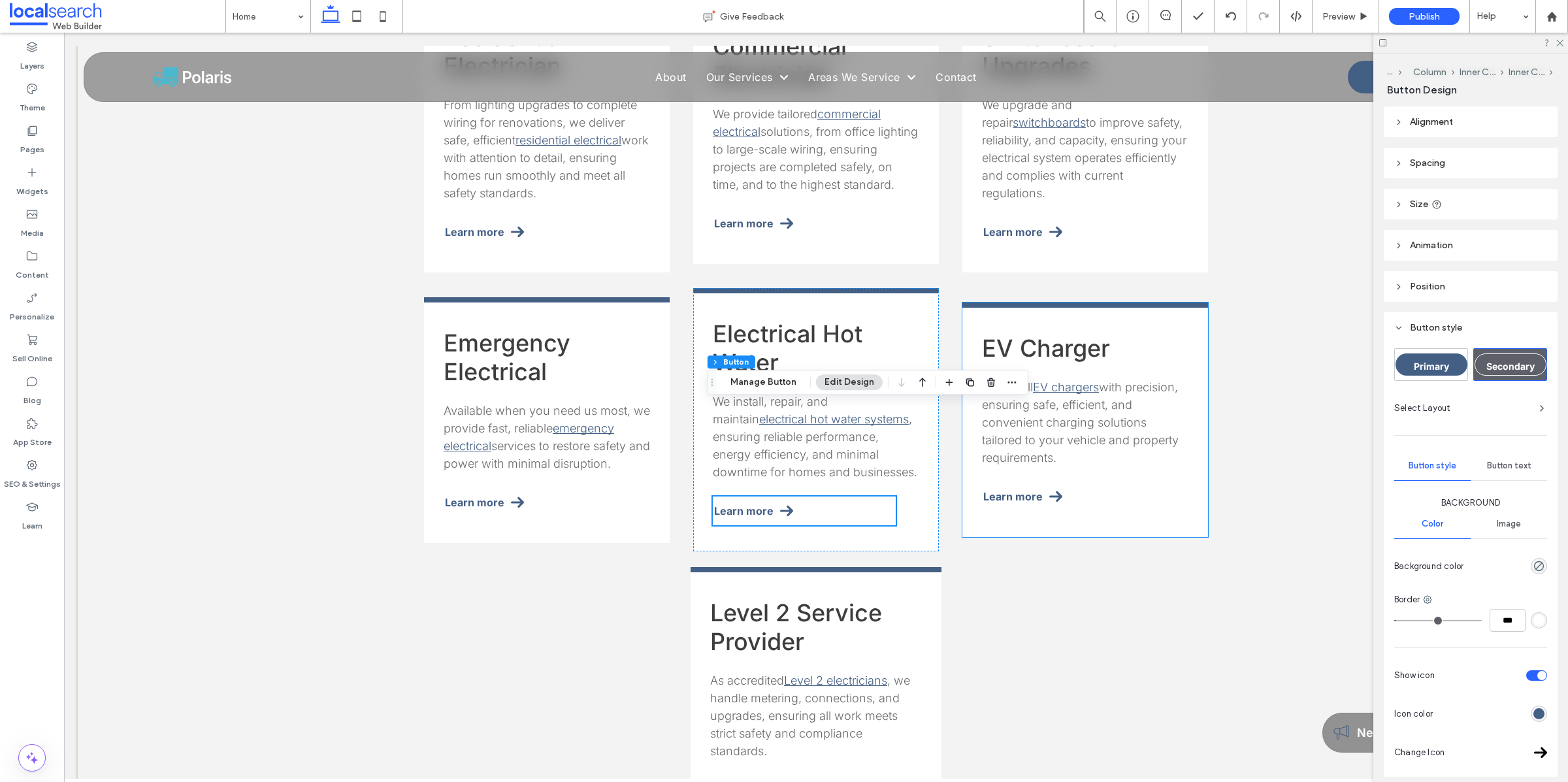
scroll to position [1334, 0]
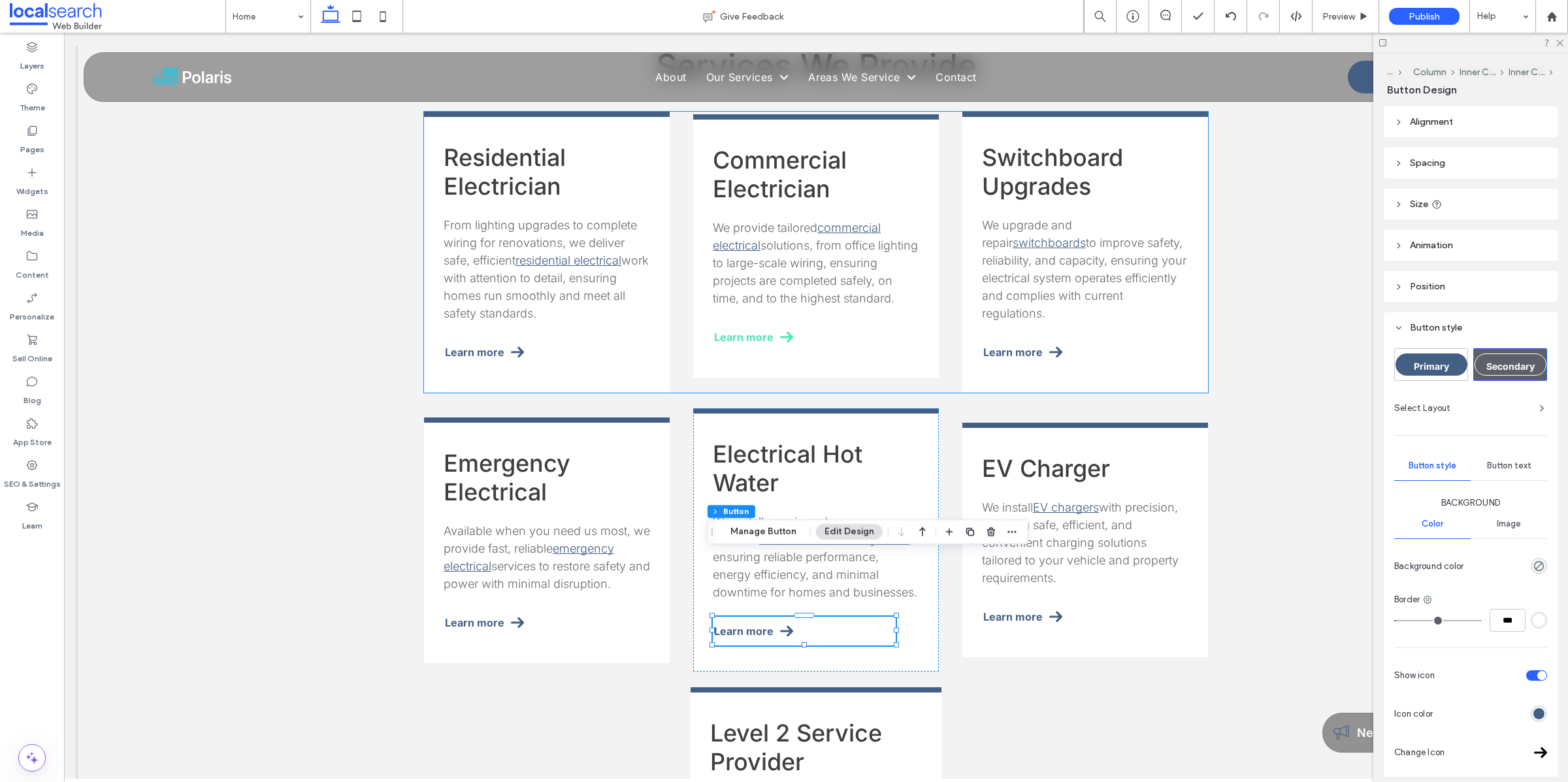
click at [751, 330] on span "Learn more" at bounding box center [744, 337] width 60 height 13
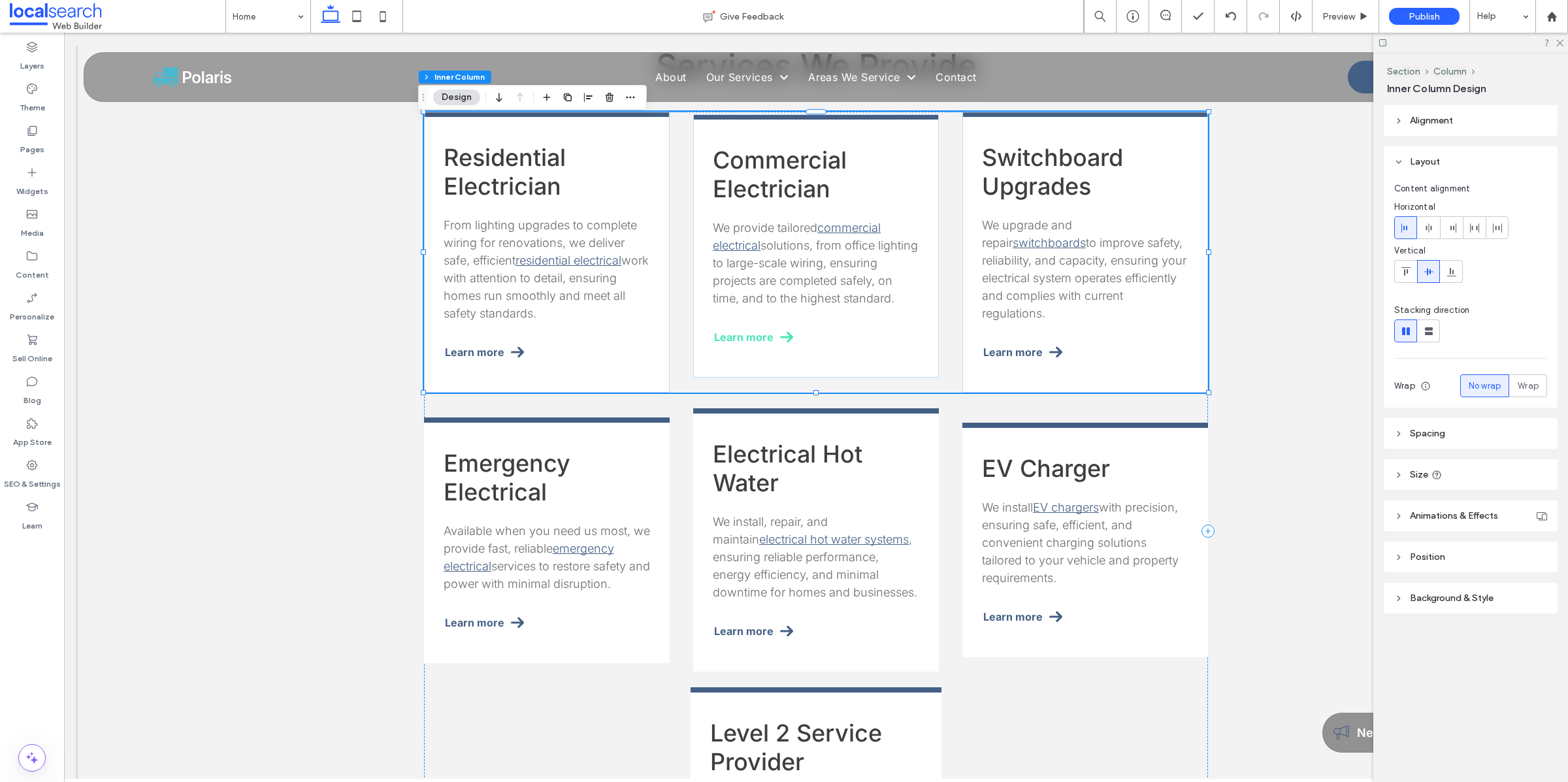
click at [750, 330] on span "Learn more" at bounding box center [744, 337] width 60 height 13
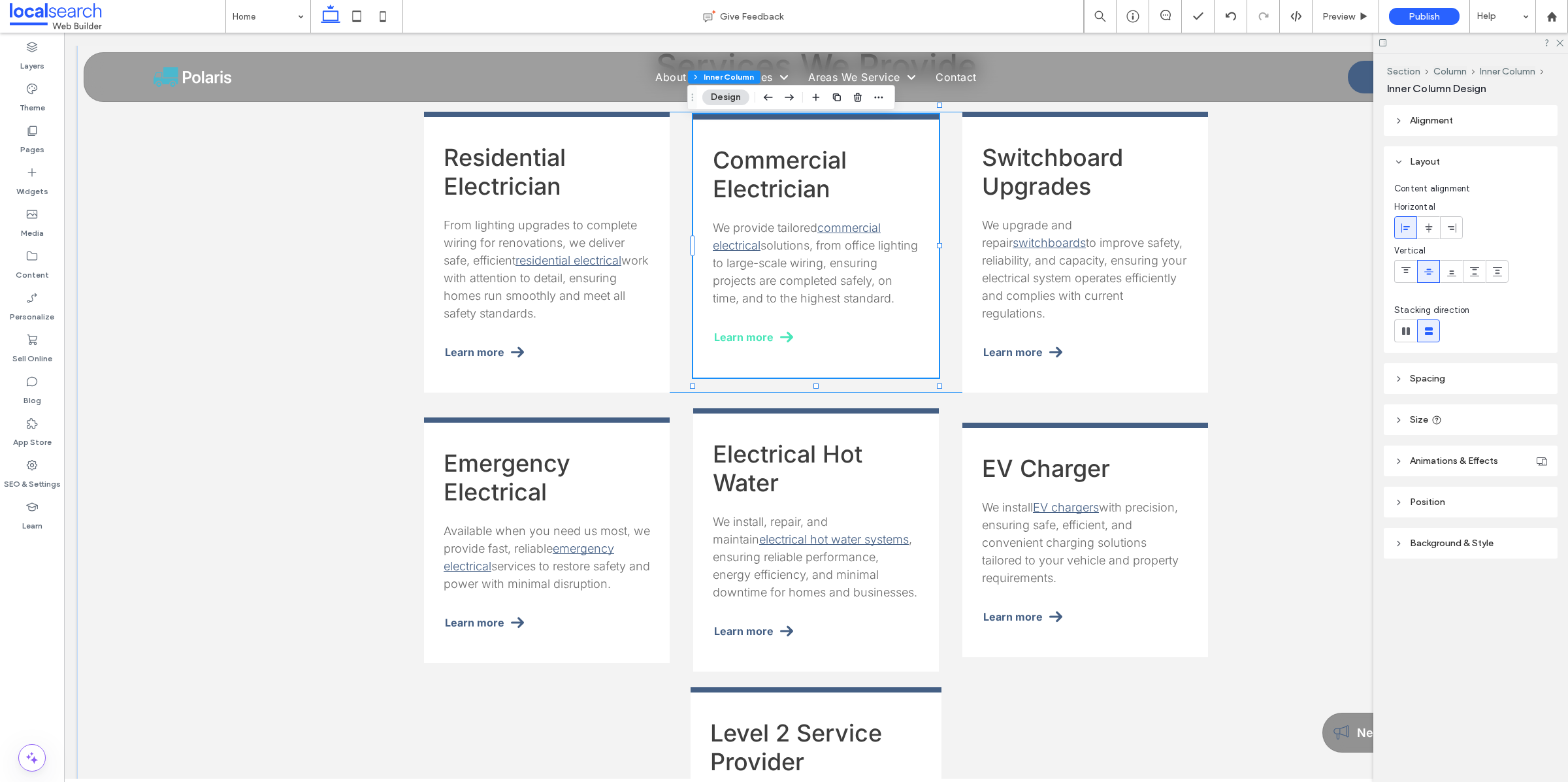
click at [750, 330] on span "Learn more" at bounding box center [744, 337] width 60 height 13
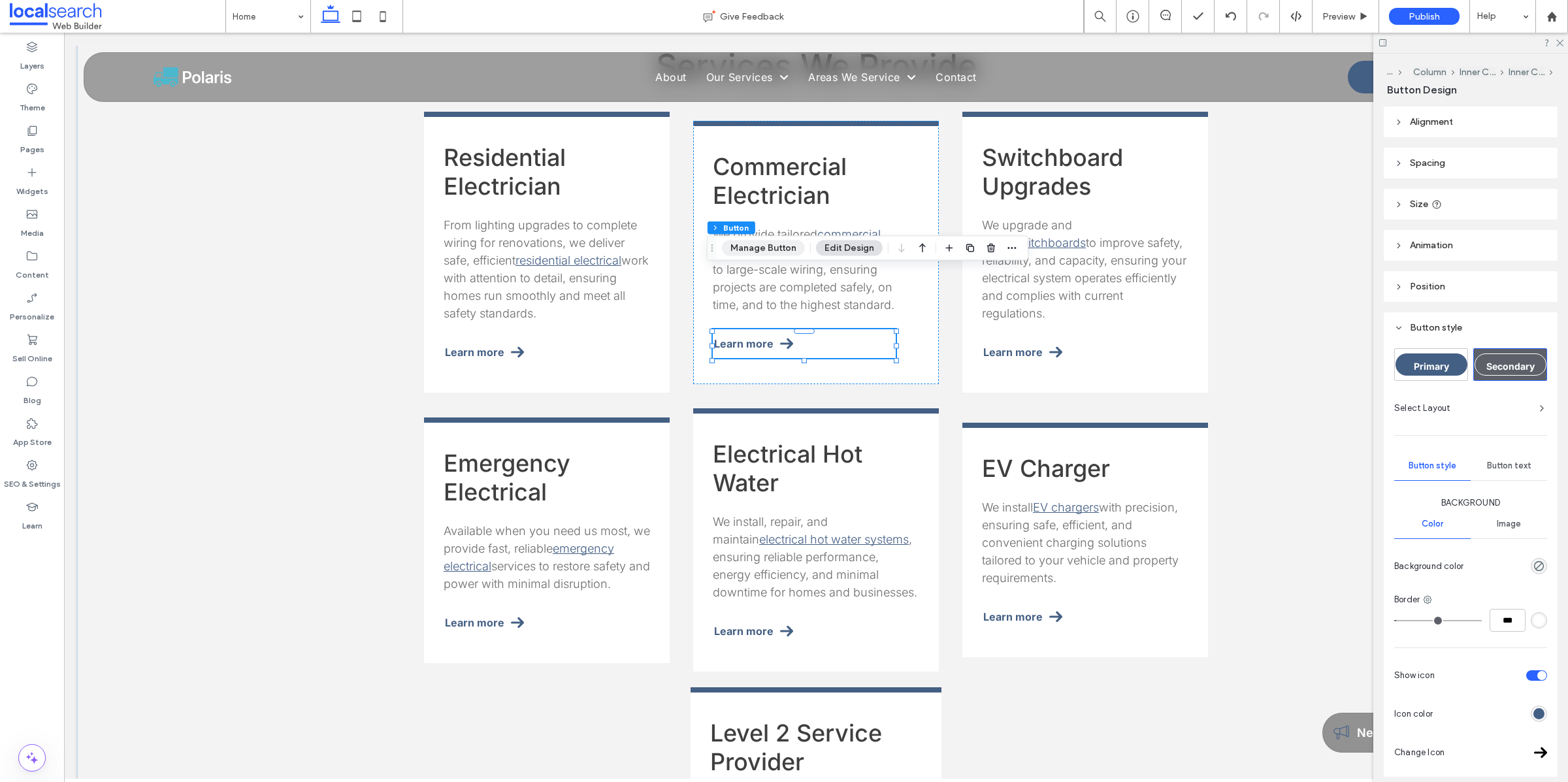
click at [750, 250] on button "Manage Button" at bounding box center [763, 248] width 83 height 16
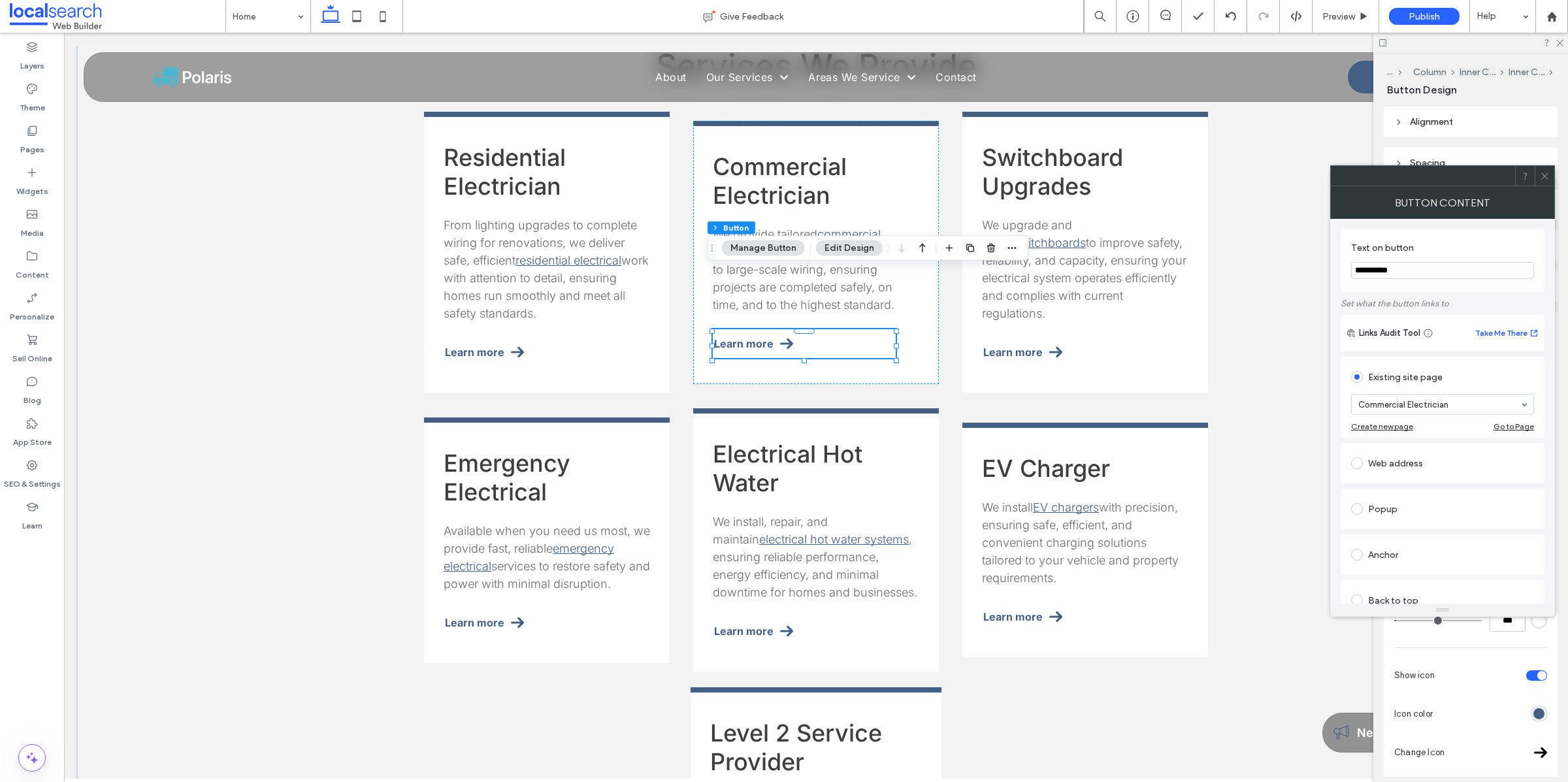
click at [1543, 174] on icon at bounding box center [1545, 176] width 10 height 10
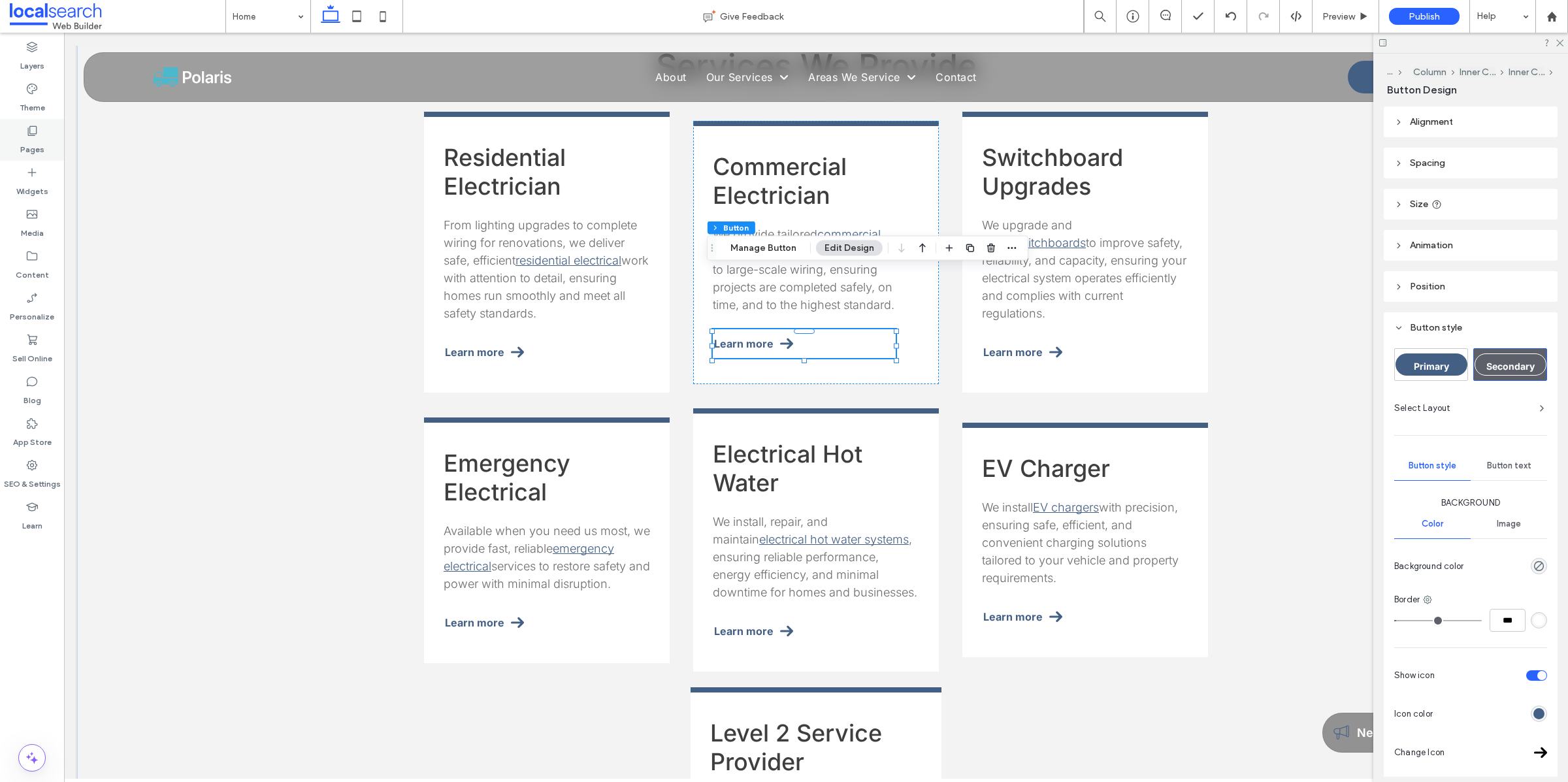
click at [33, 131] on icon at bounding box center [31, 130] width 13 height 13
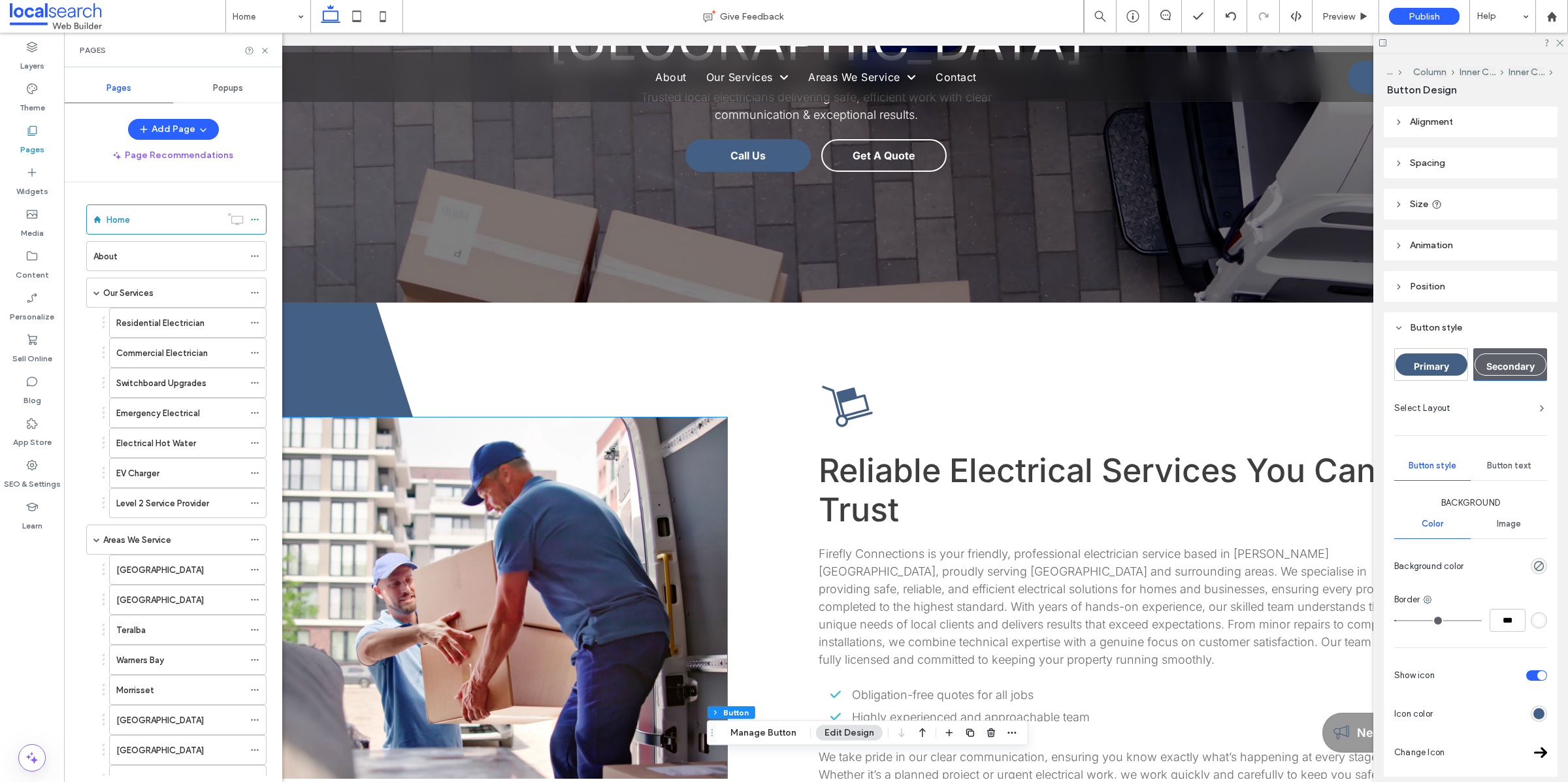
scroll to position [0, 0]
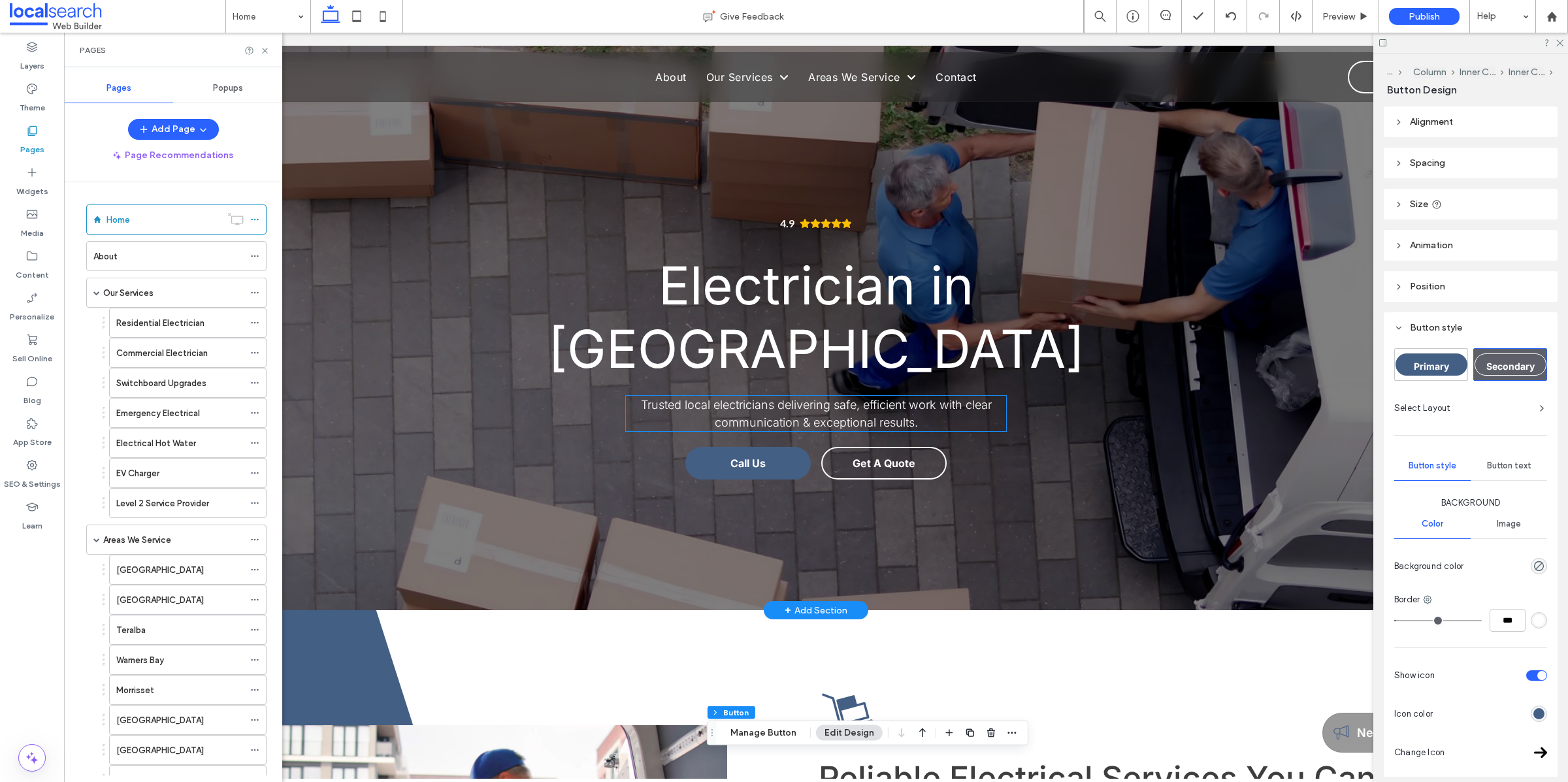
click at [837, 397] on span "Trusted local electricians delivering safe, efficient work with clear communica…" at bounding box center [816, 413] width 351 height 31
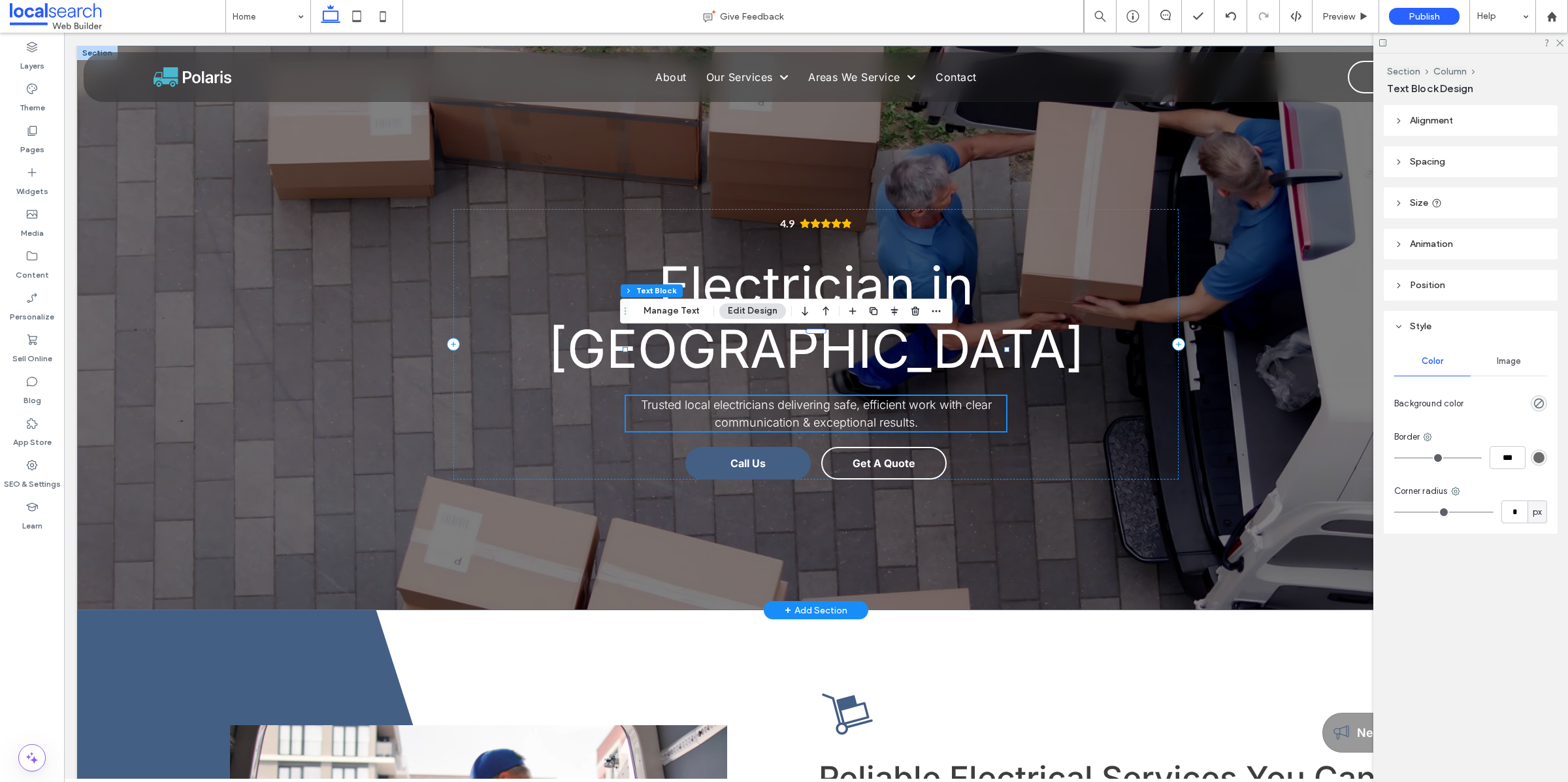
click at [837, 397] on span "Trusted local electricians delivering safe, efficient work with clear communica…" at bounding box center [816, 413] width 351 height 31
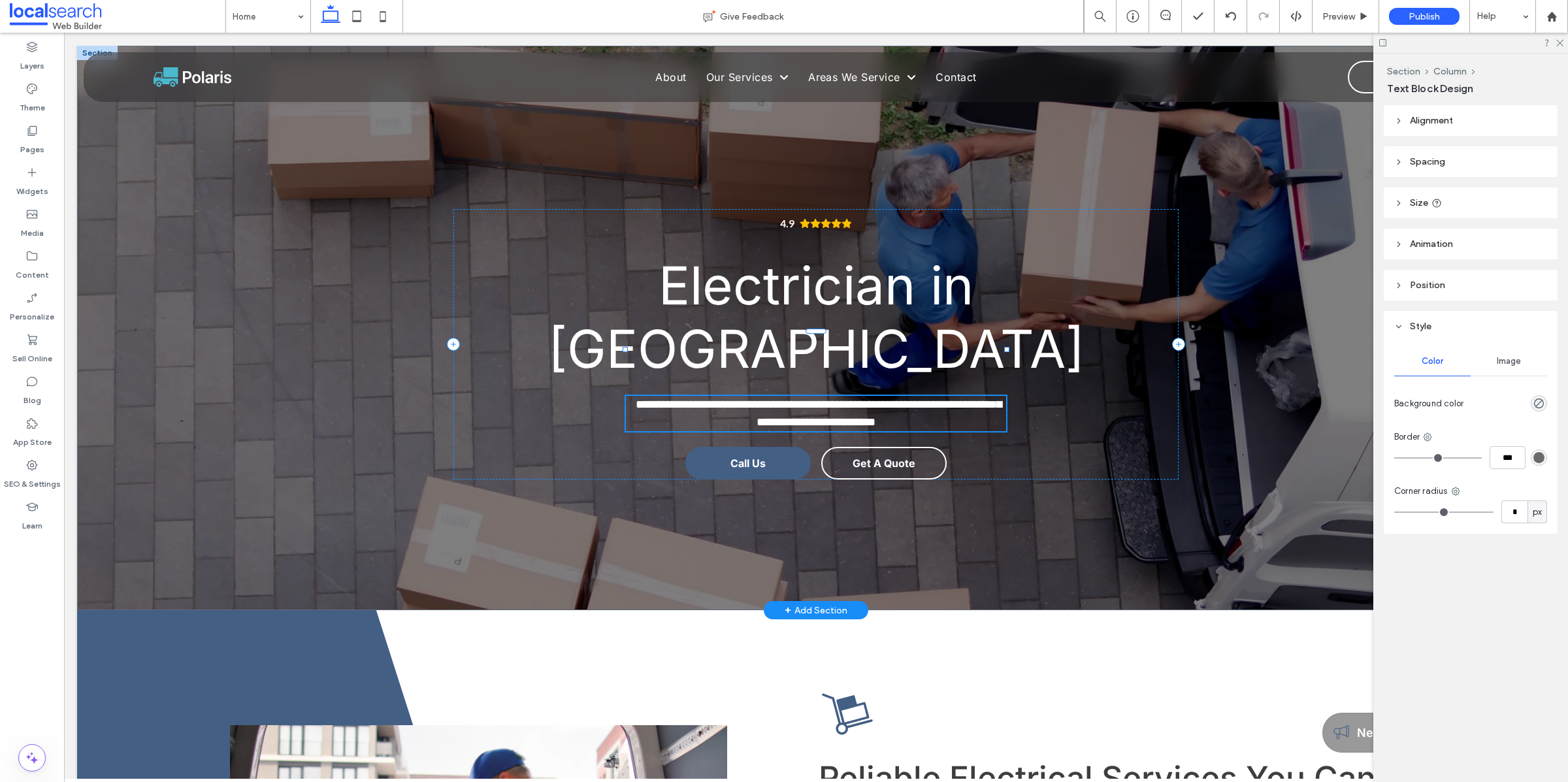
type input "*****"
type input "**"
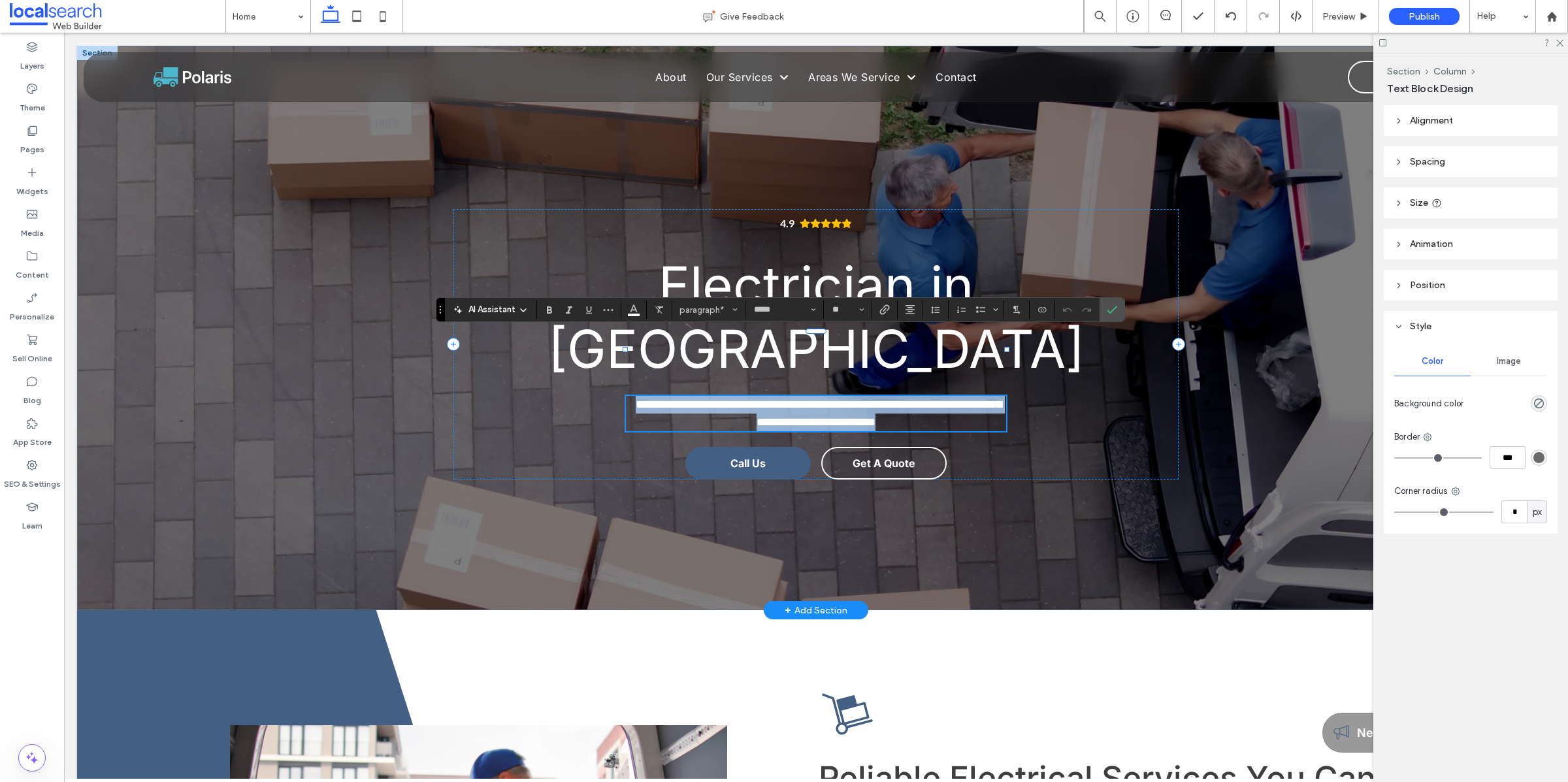
copy span "**********"
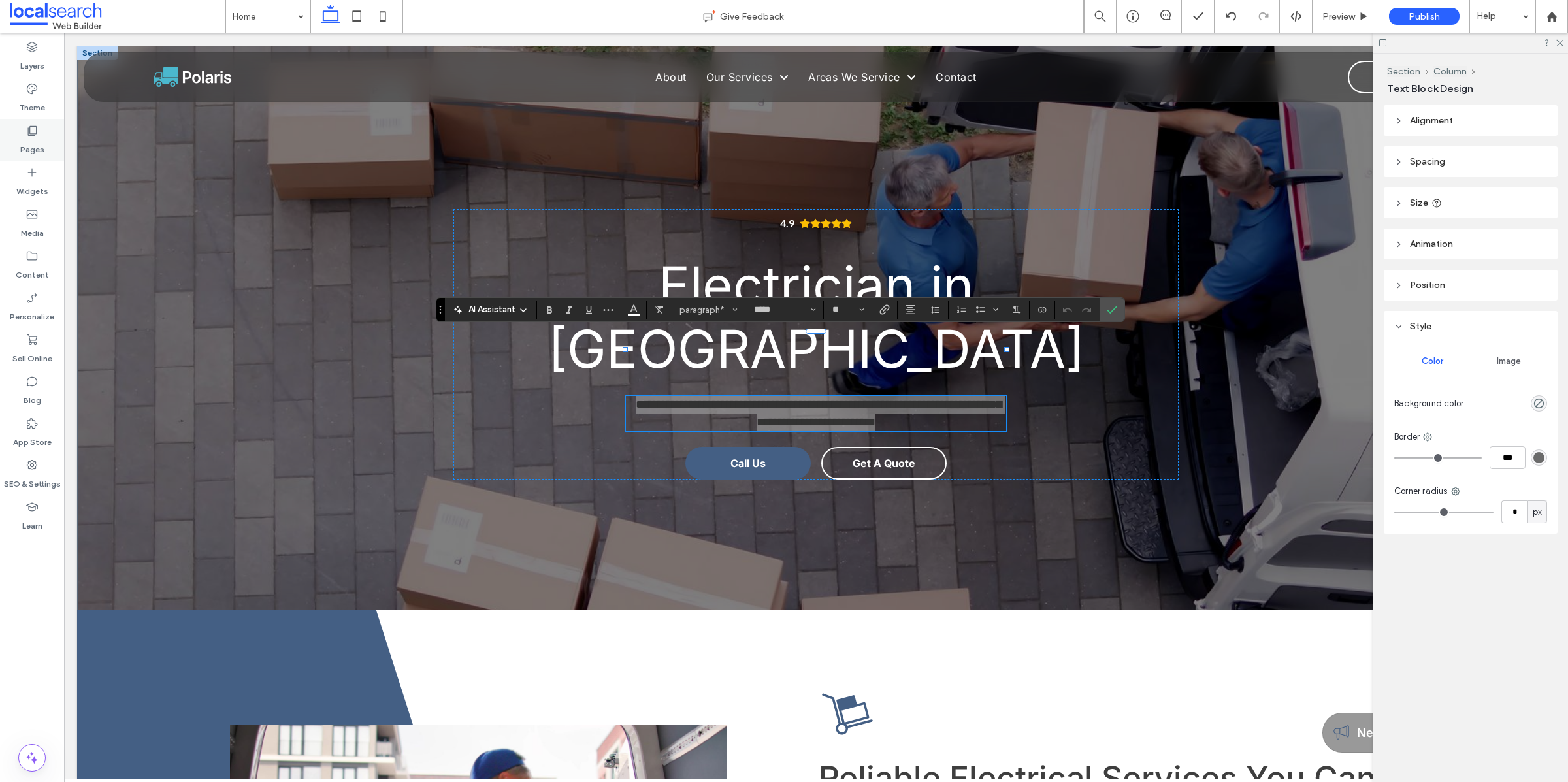
click at [30, 133] on use at bounding box center [32, 131] width 9 height 10
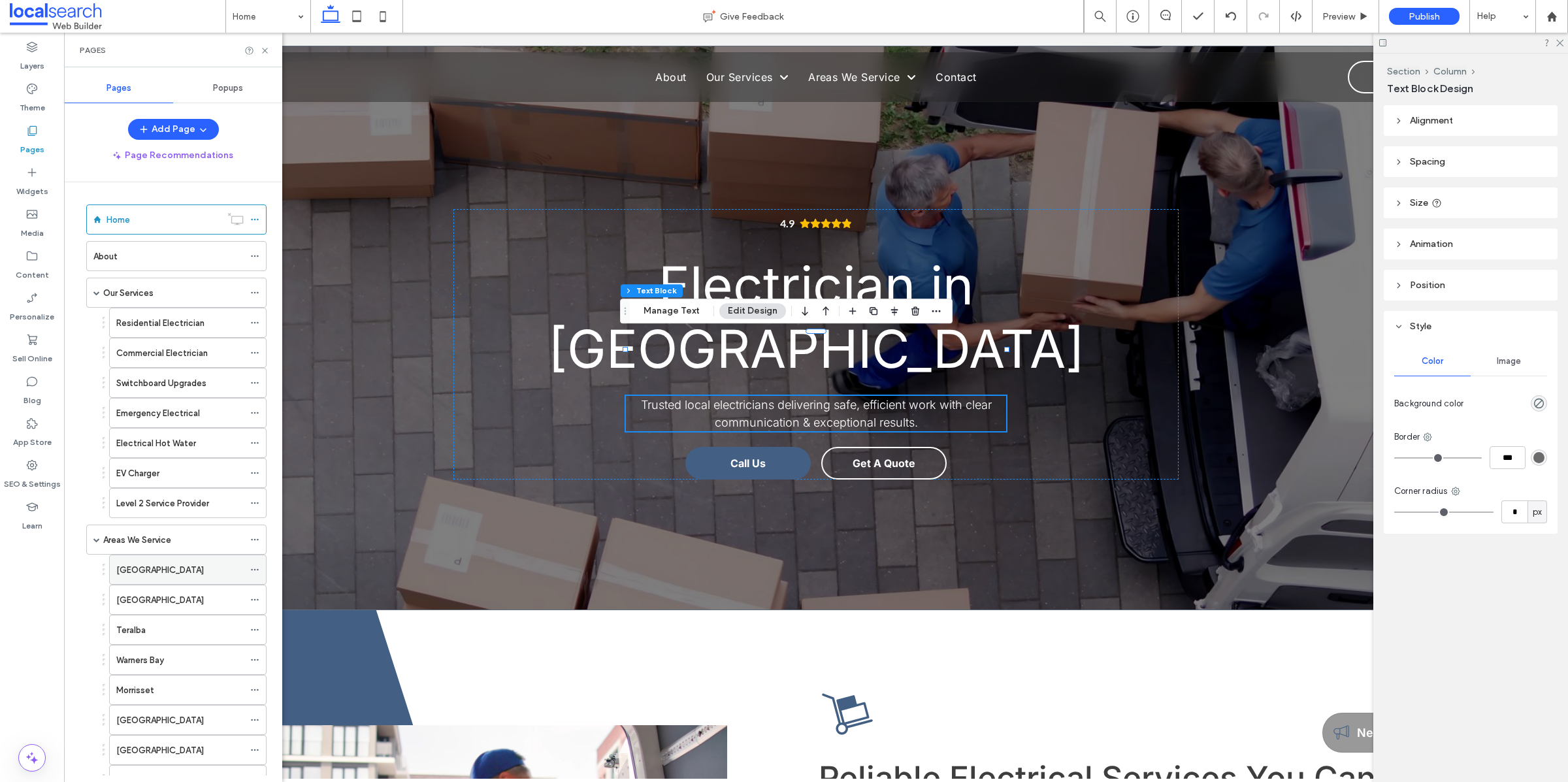
click at [193, 566] on div "Lake Macquarie" at bounding box center [180, 570] width 127 height 14
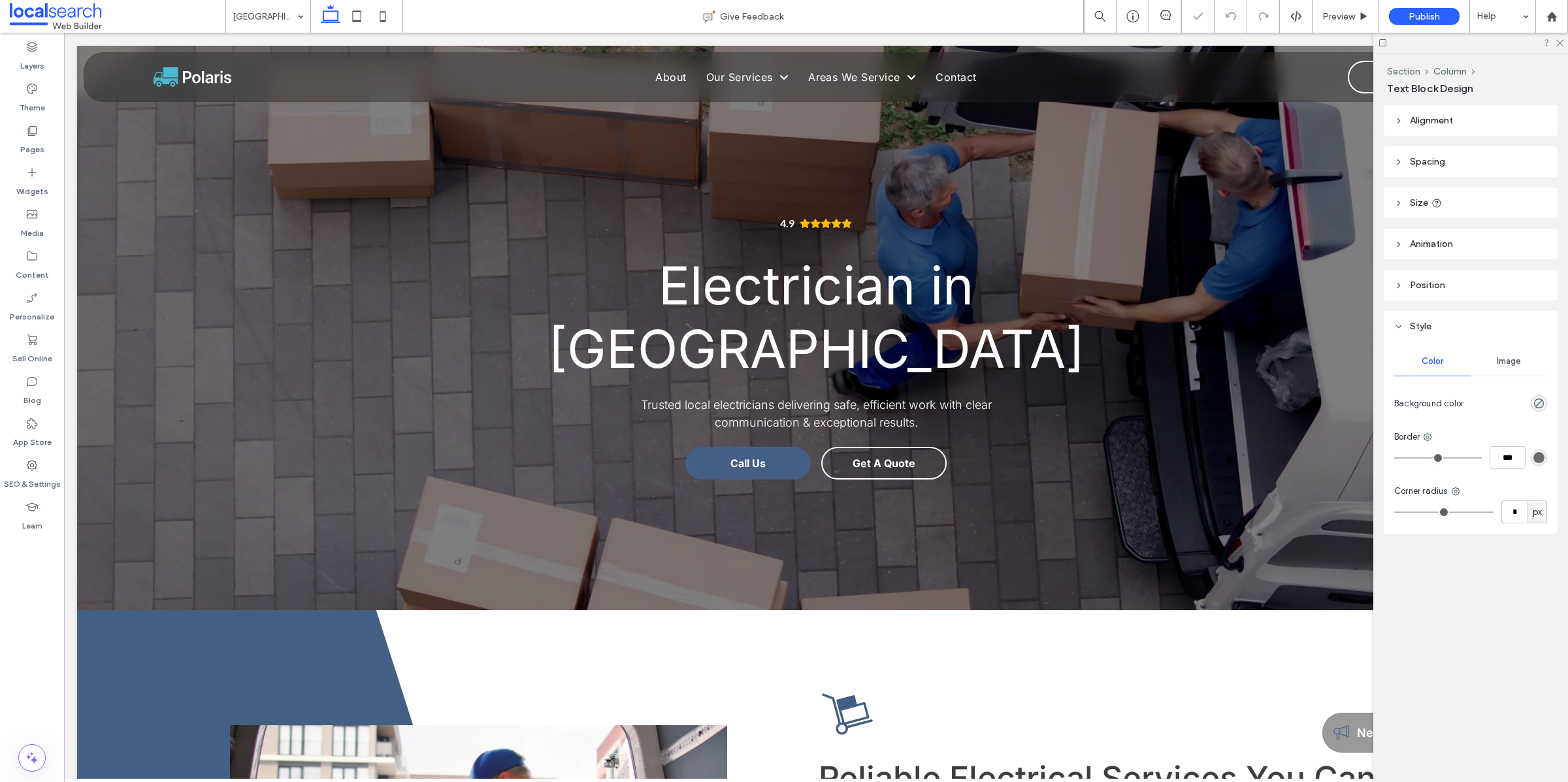
type input "*****"
type input "**"
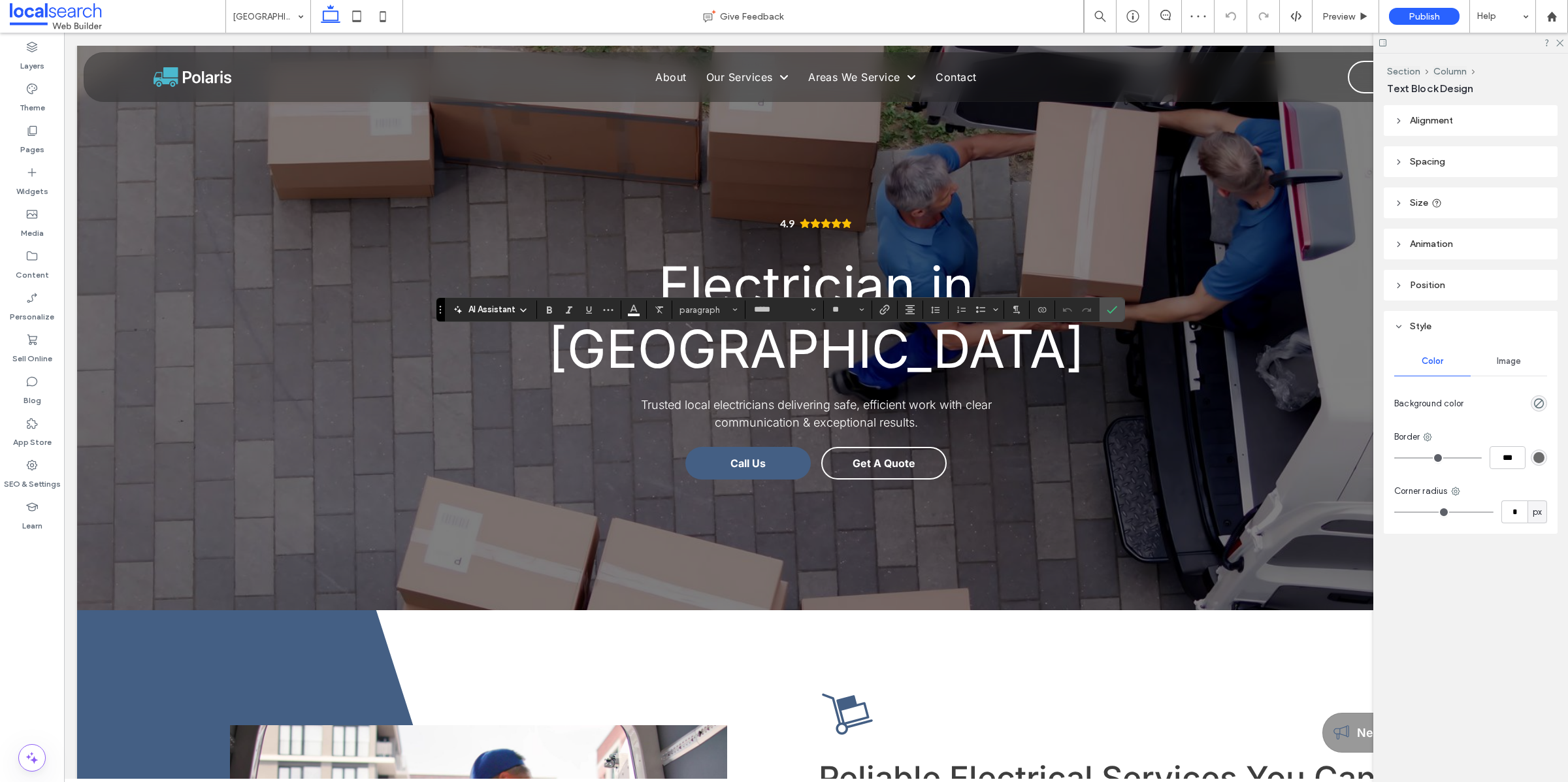
type input "*"
click at [1116, 308] on use "Confirm" at bounding box center [1111, 310] width 10 height 8
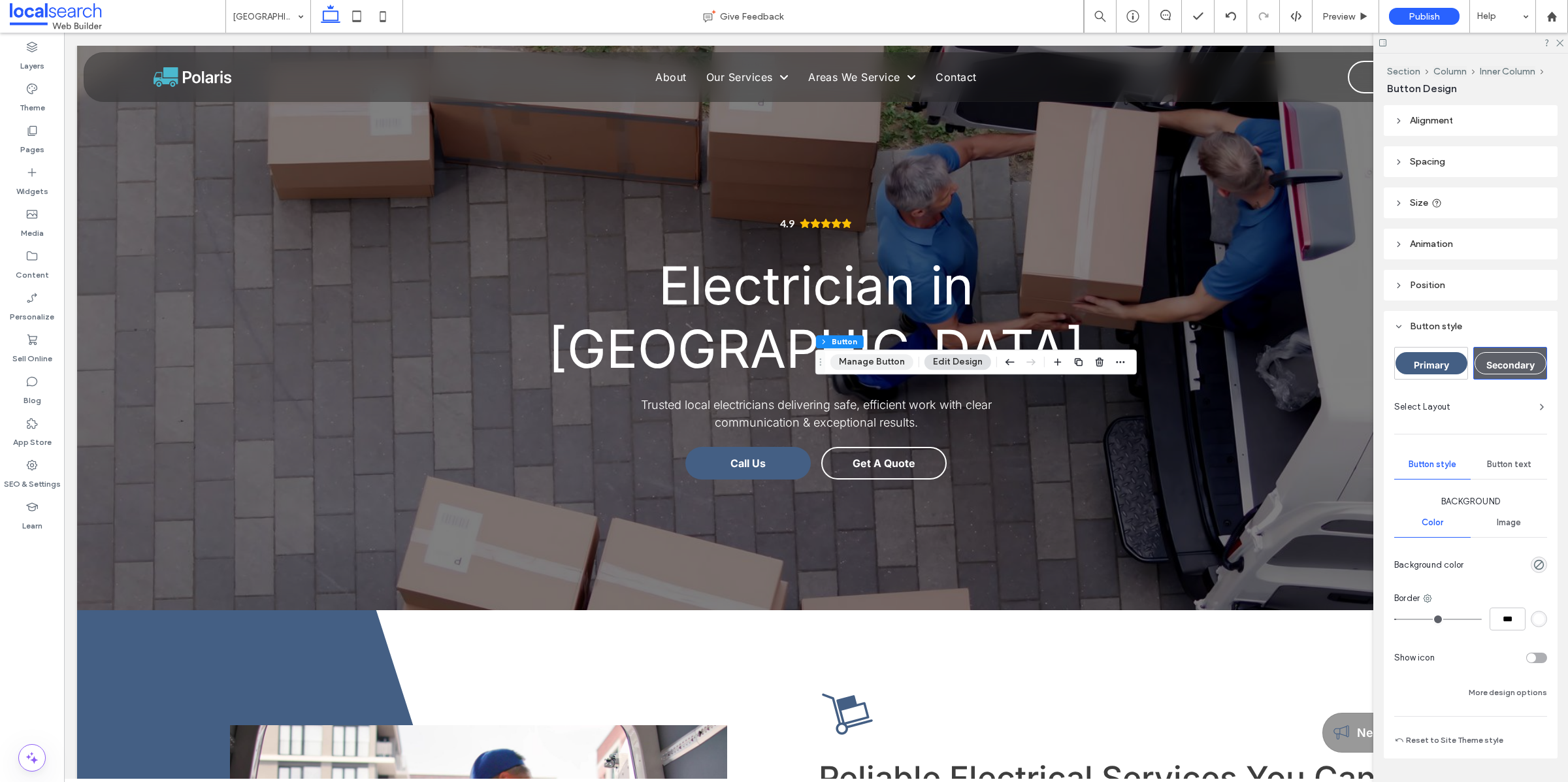
click at [865, 365] on button "Manage Button" at bounding box center [872, 362] width 83 height 16
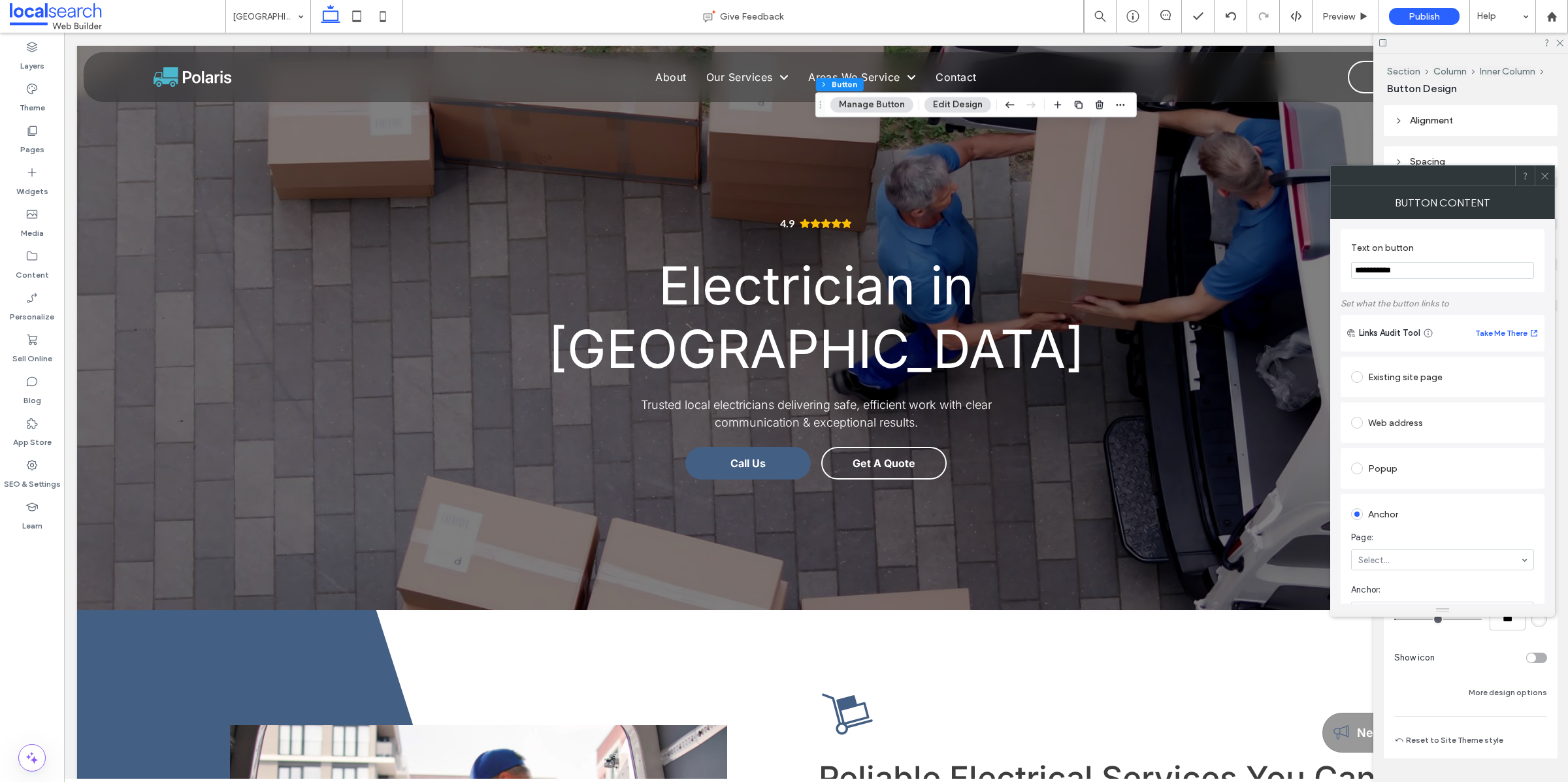
click at [1545, 171] on icon at bounding box center [1545, 176] width 10 height 10
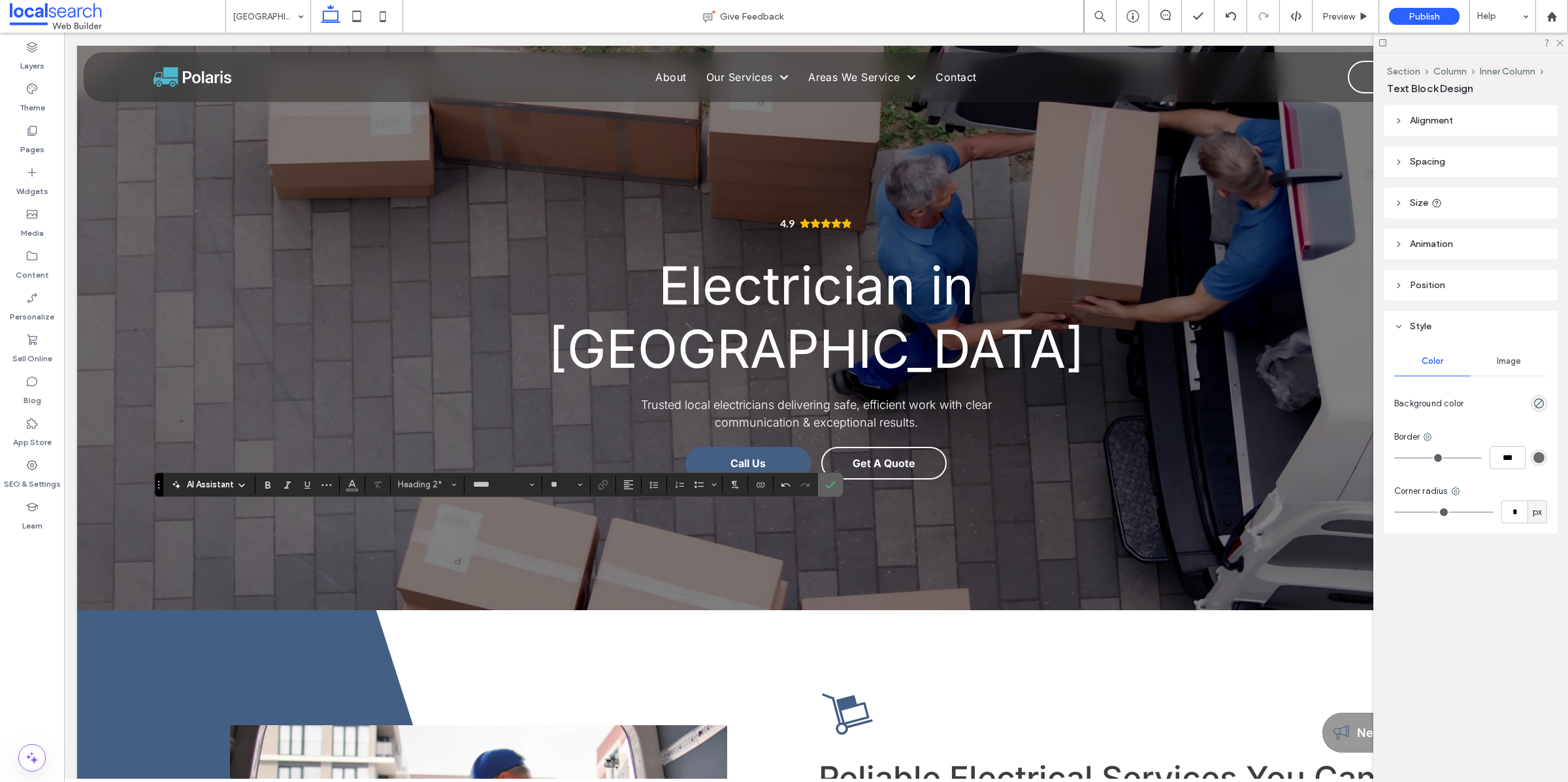
click at [839, 484] on label "Confirm" at bounding box center [830, 484] width 20 height 23
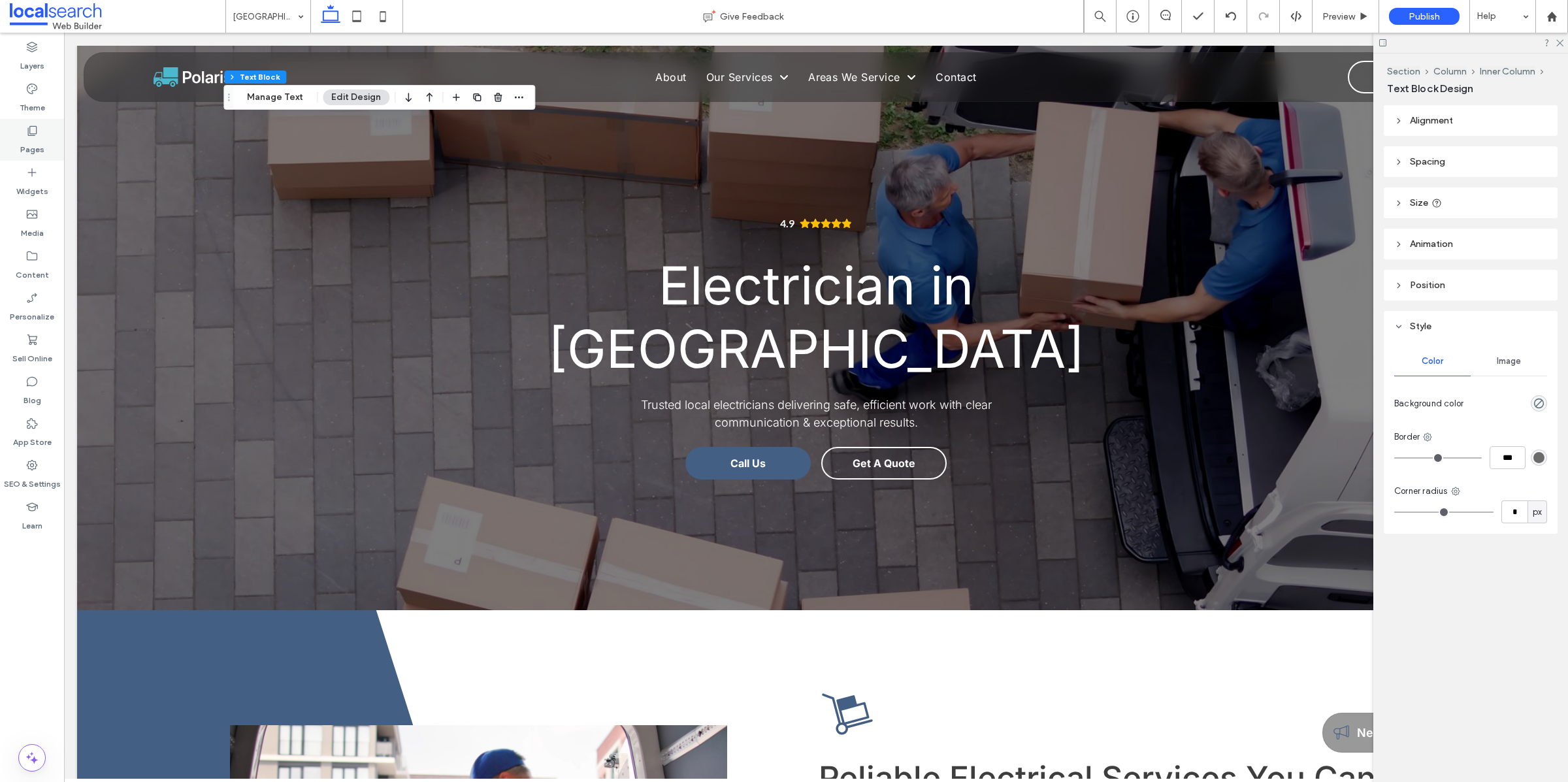
click at [29, 131] on icon at bounding box center [31, 130] width 13 height 13
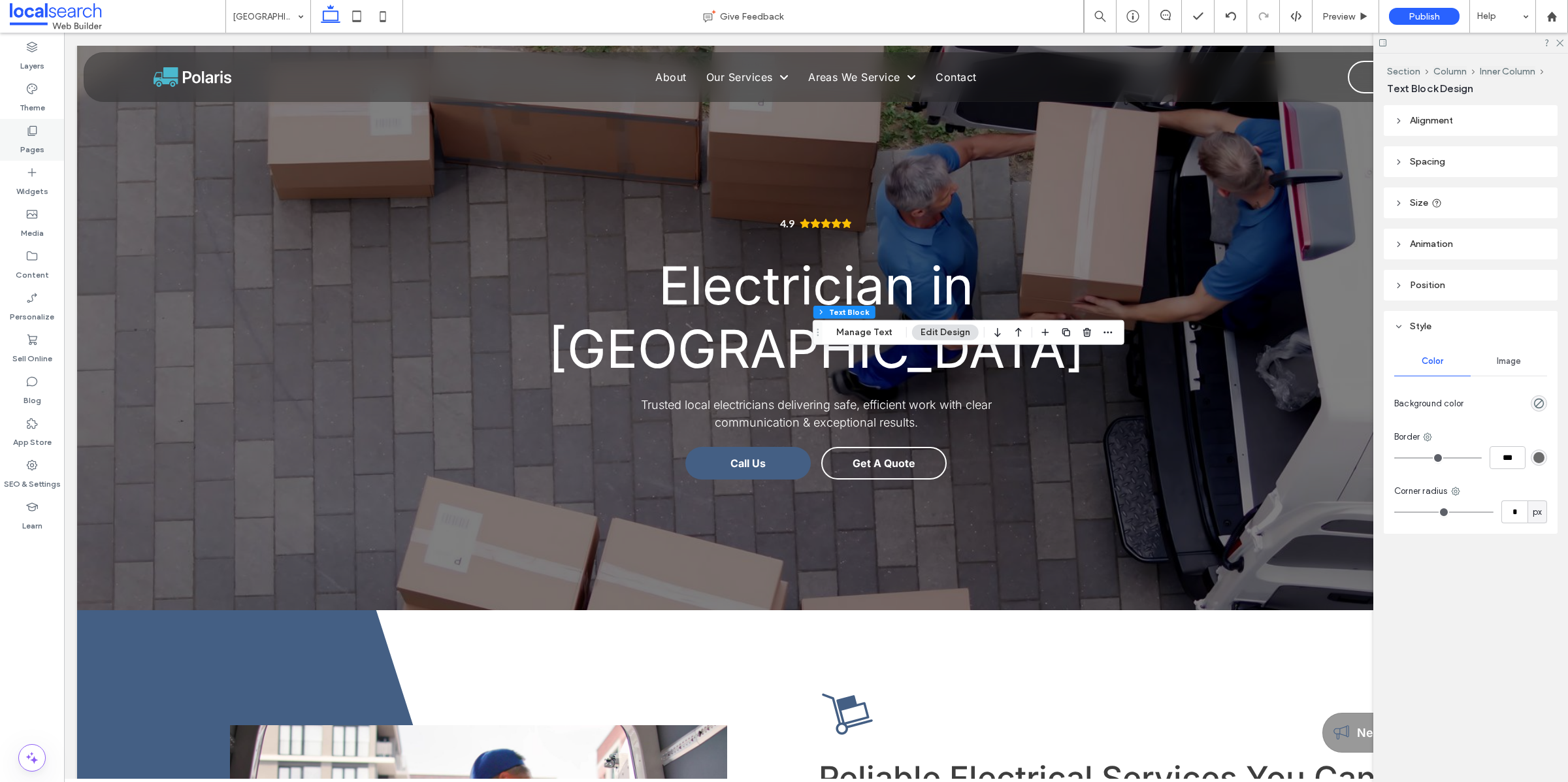
click at [35, 138] on label "Pages" at bounding box center [32, 146] width 24 height 18
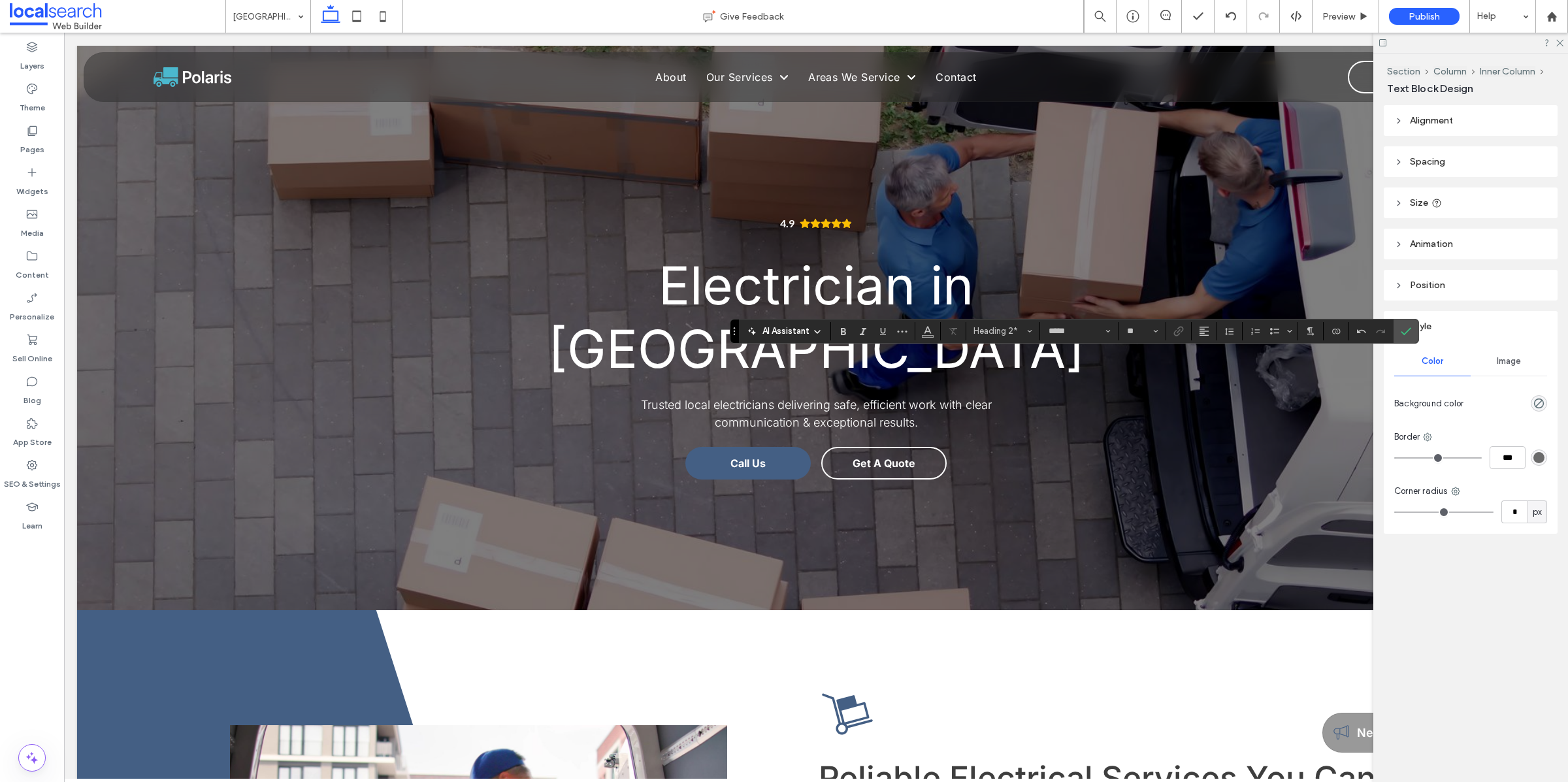
drag, startPoint x: 1410, startPoint y: 330, endPoint x: 1391, endPoint y: 338, distance: 20.6
click at [1409, 330] on icon "Confirm" at bounding box center [1405, 330] width 10 height 10
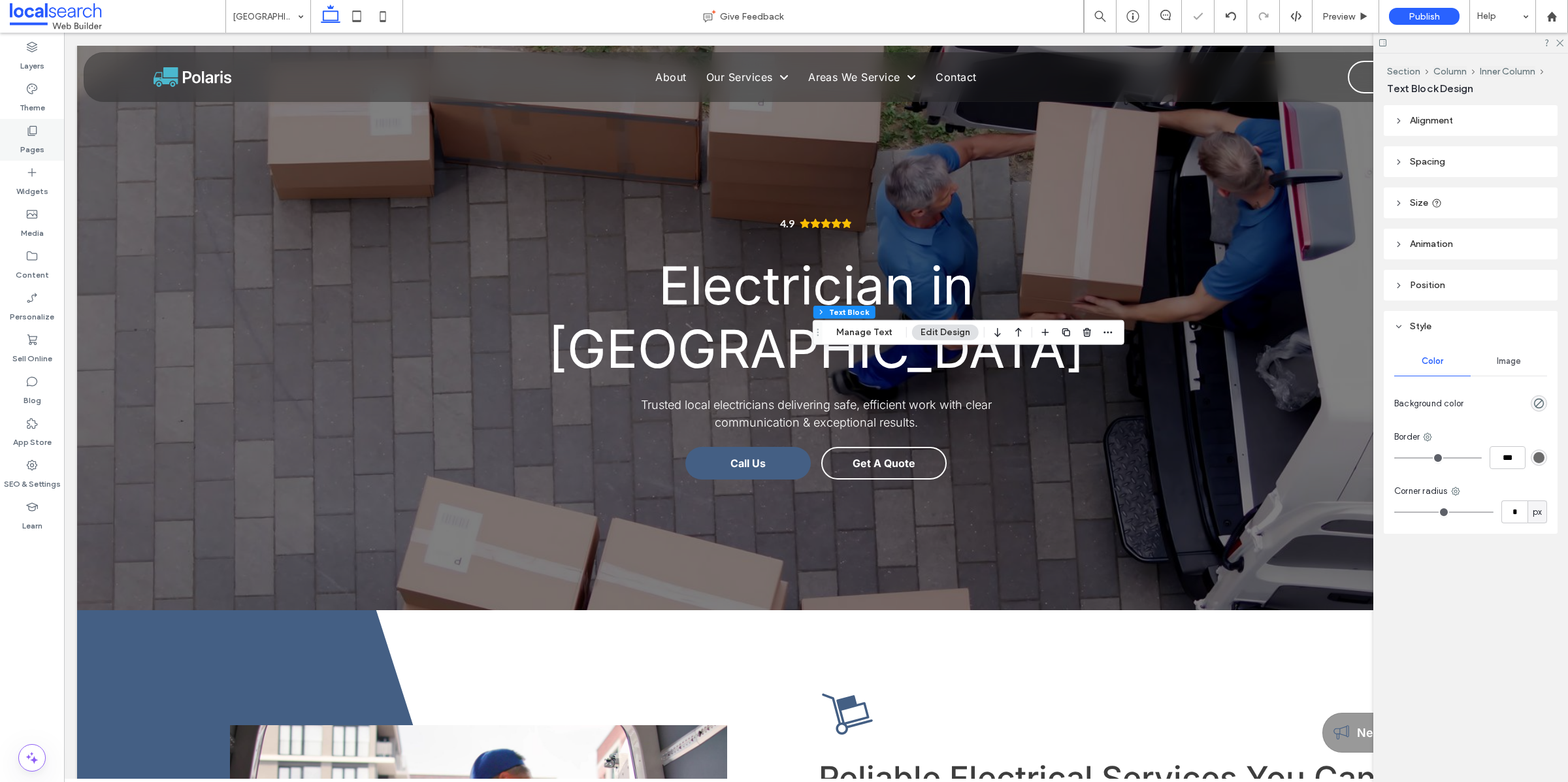
click at [36, 137] on div "Pages" at bounding box center [32, 140] width 64 height 42
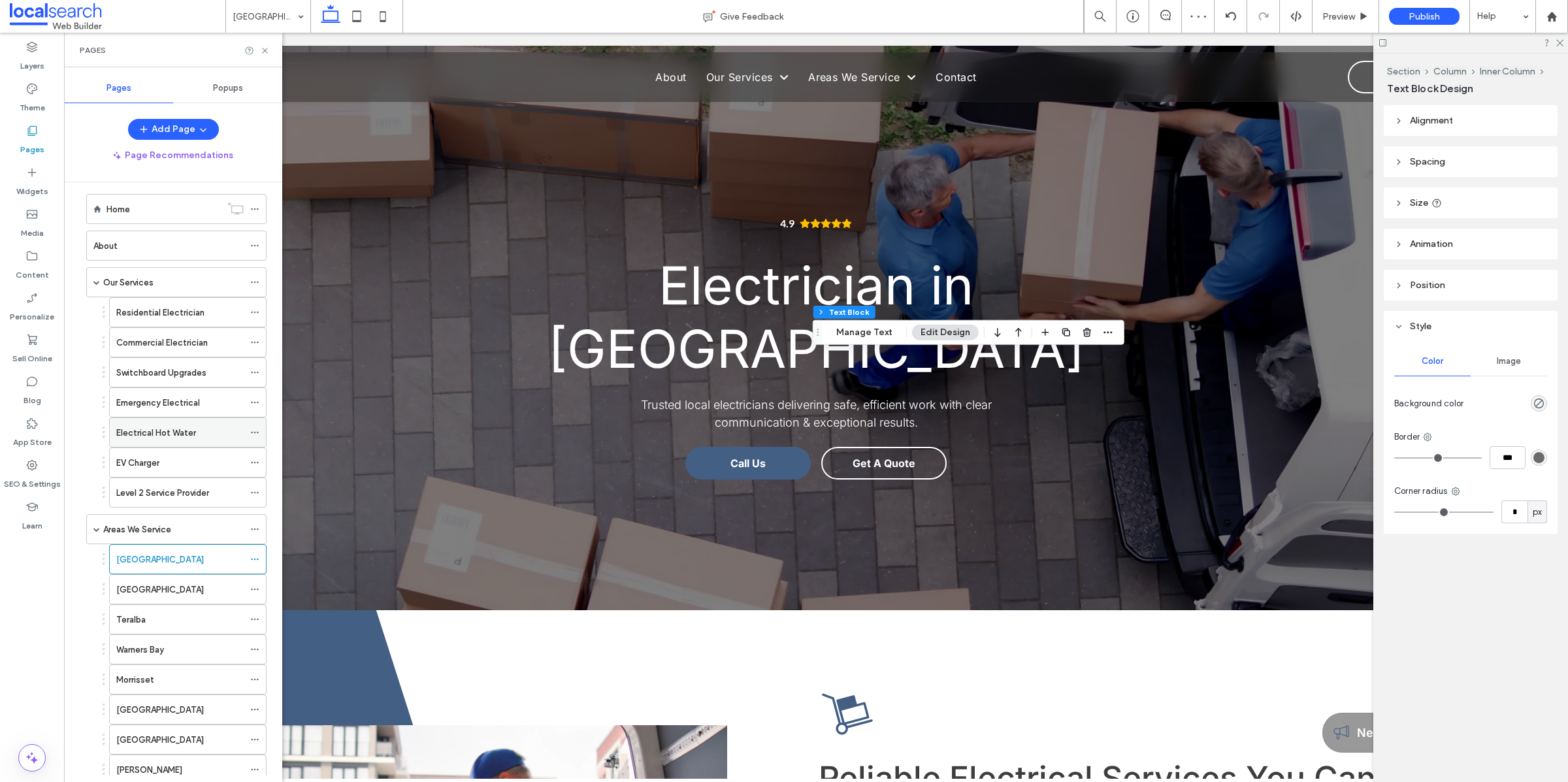
scroll to position [21, 0]
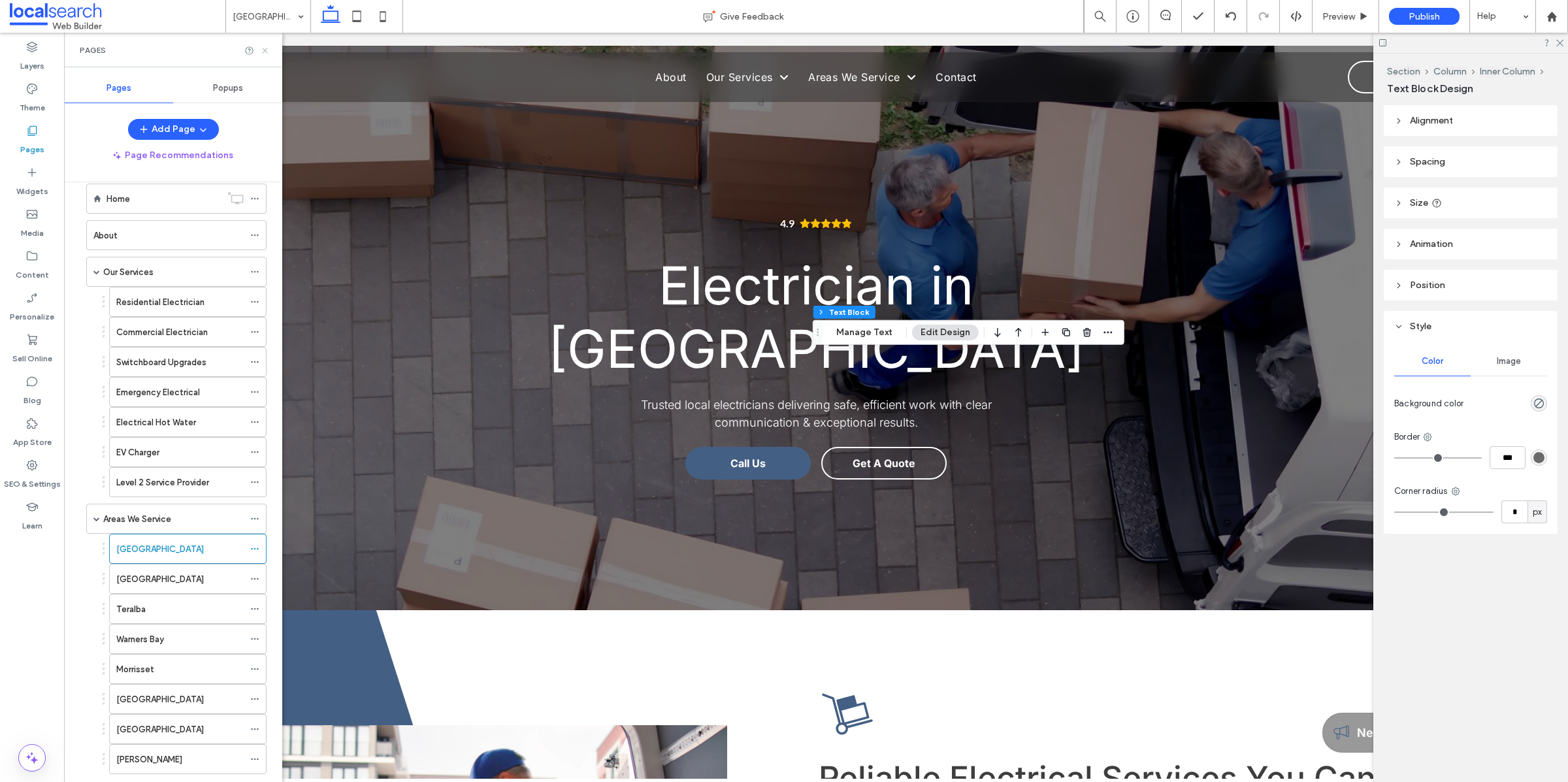
click at [265, 49] on icon at bounding box center [265, 51] width 10 height 10
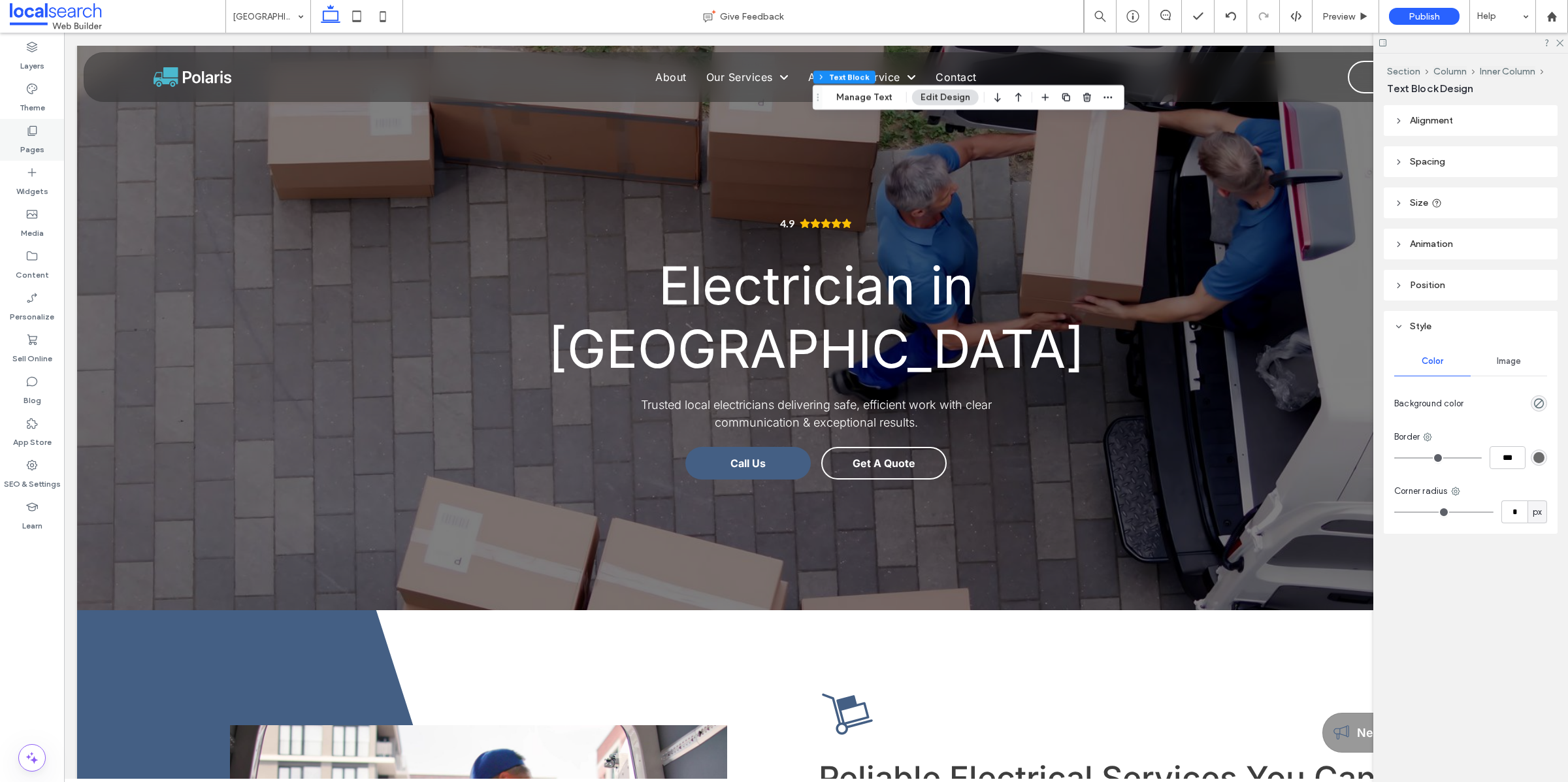
click at [25, 136] on icon at bounding box center [31, 130] width 13 height 13
type input "*****"
type input "**"
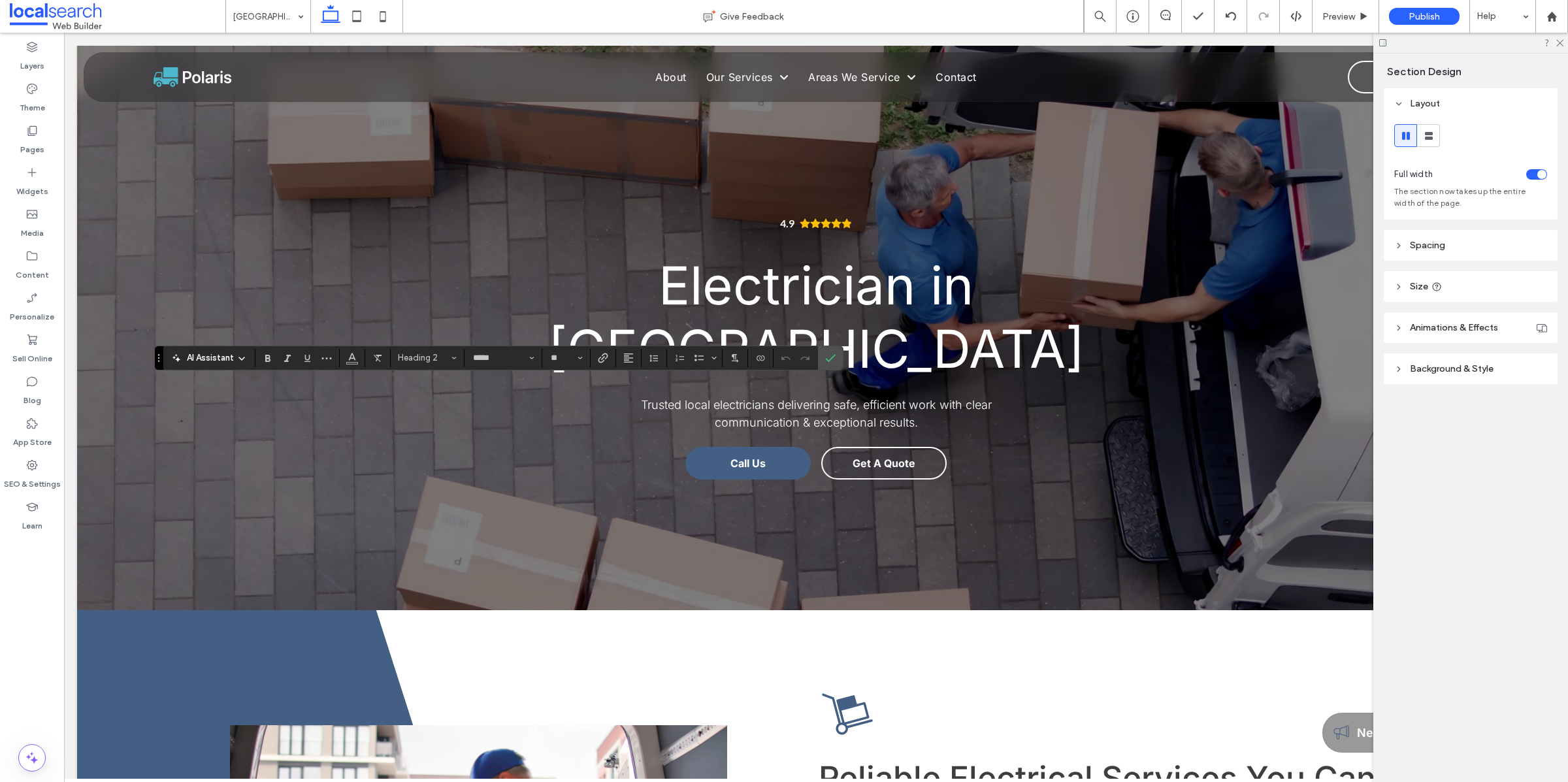
scroll to position [0, 11]
type input "********"
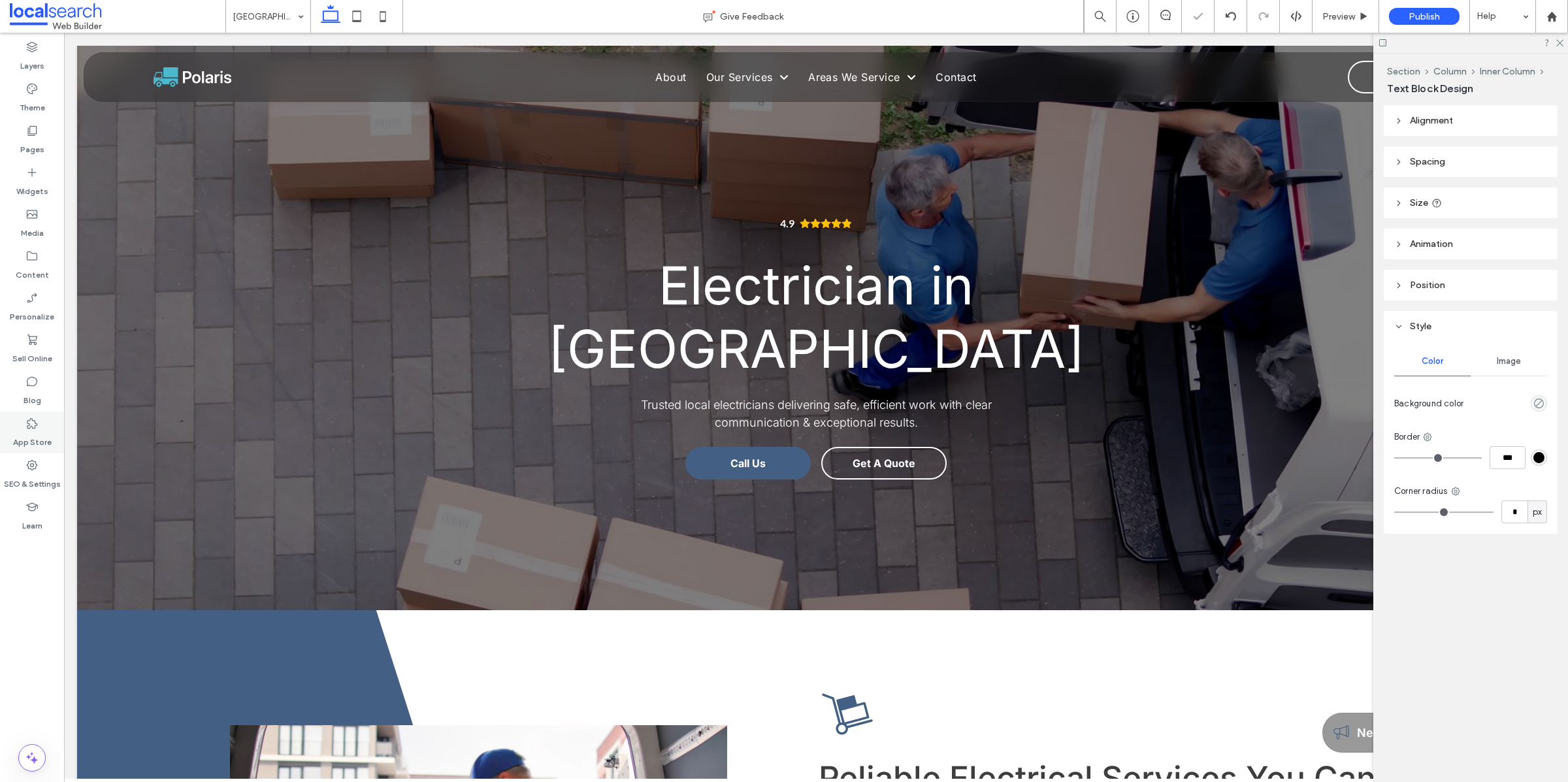
type input "*****"
type input "**"
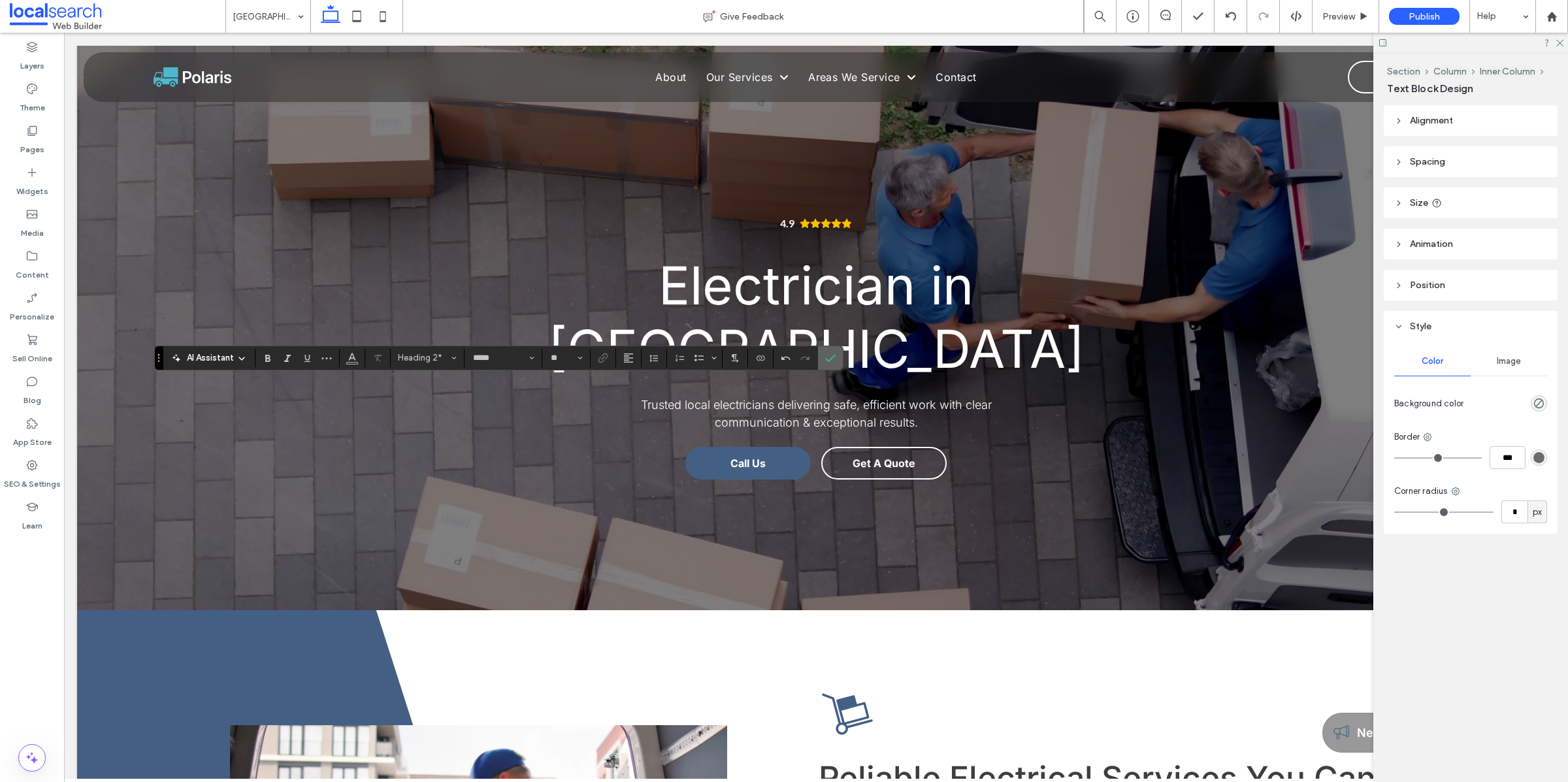
click at [828, 356] on icon "Confirm" at bounding box center [830, 358] width 10 height 10
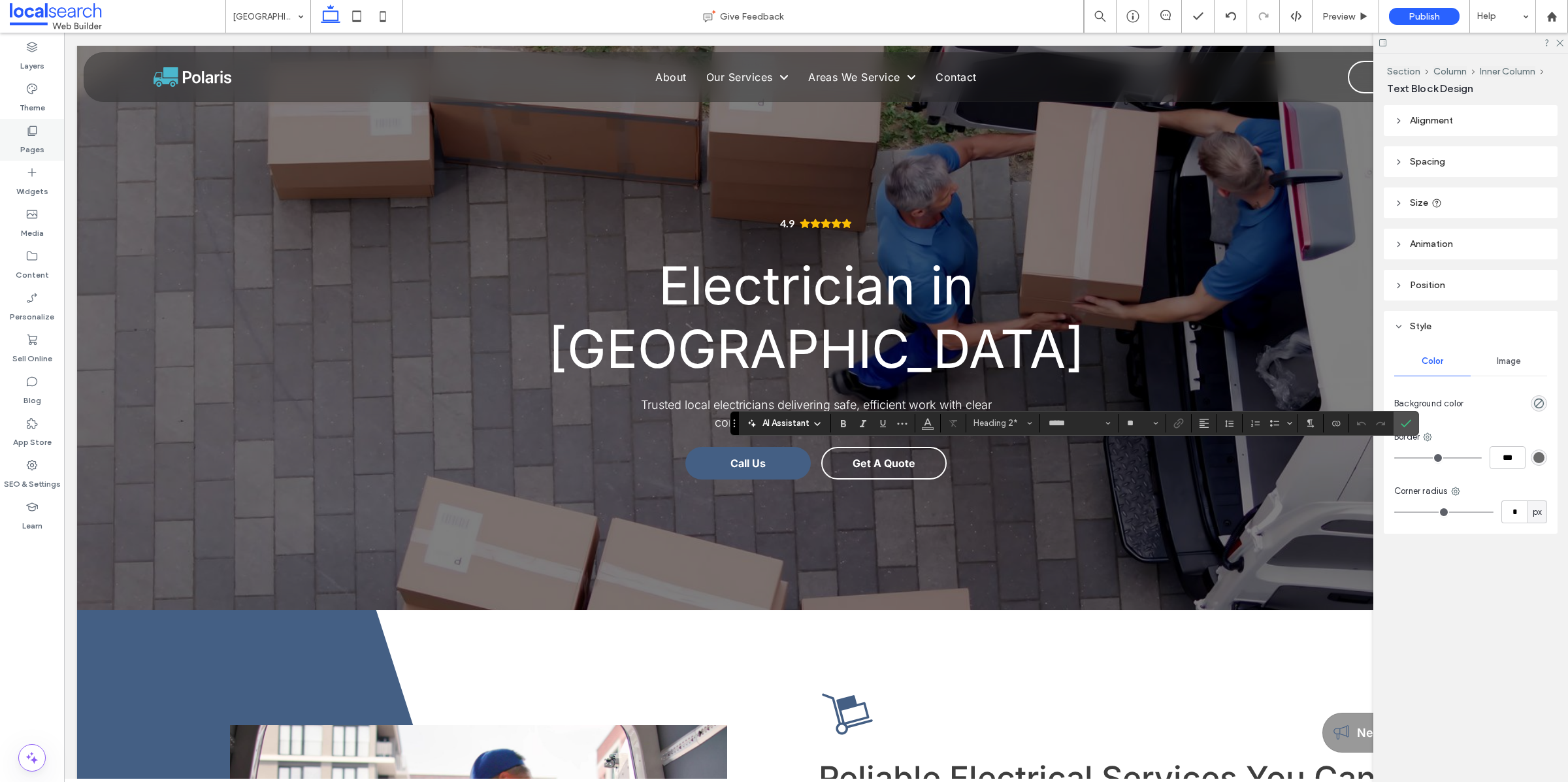
click at [38, 140] on label "Pages" at bounding box center [32, 146] width 24 height 18
type input "*****"
type input "**"
click at [1410, 423] on icon "Confirm" at bounding box center [1405, 423] width 10 height 10
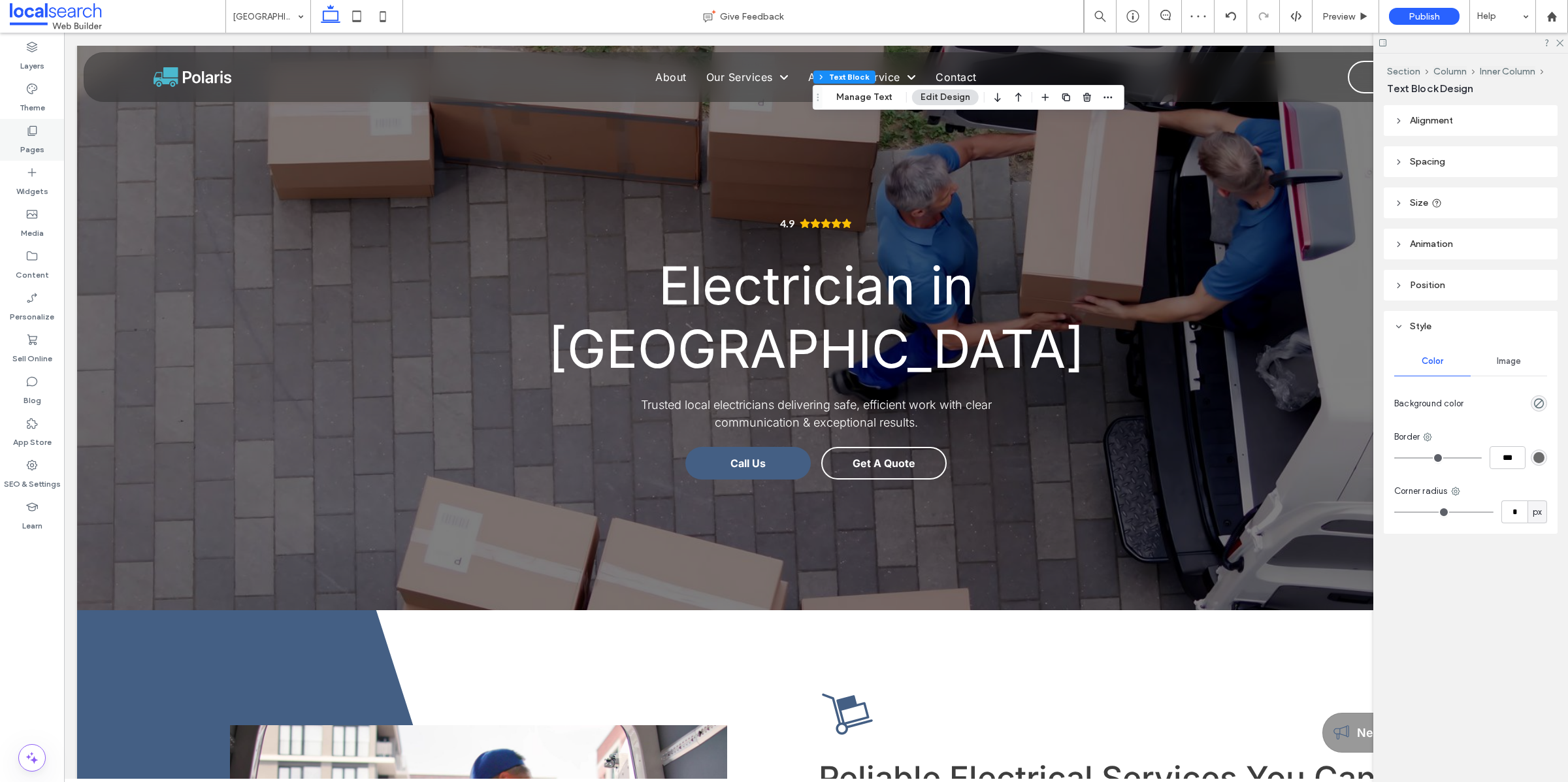
click at [36, 141] on label "Pages" at bounding box center [32, 146] width 24 height 18
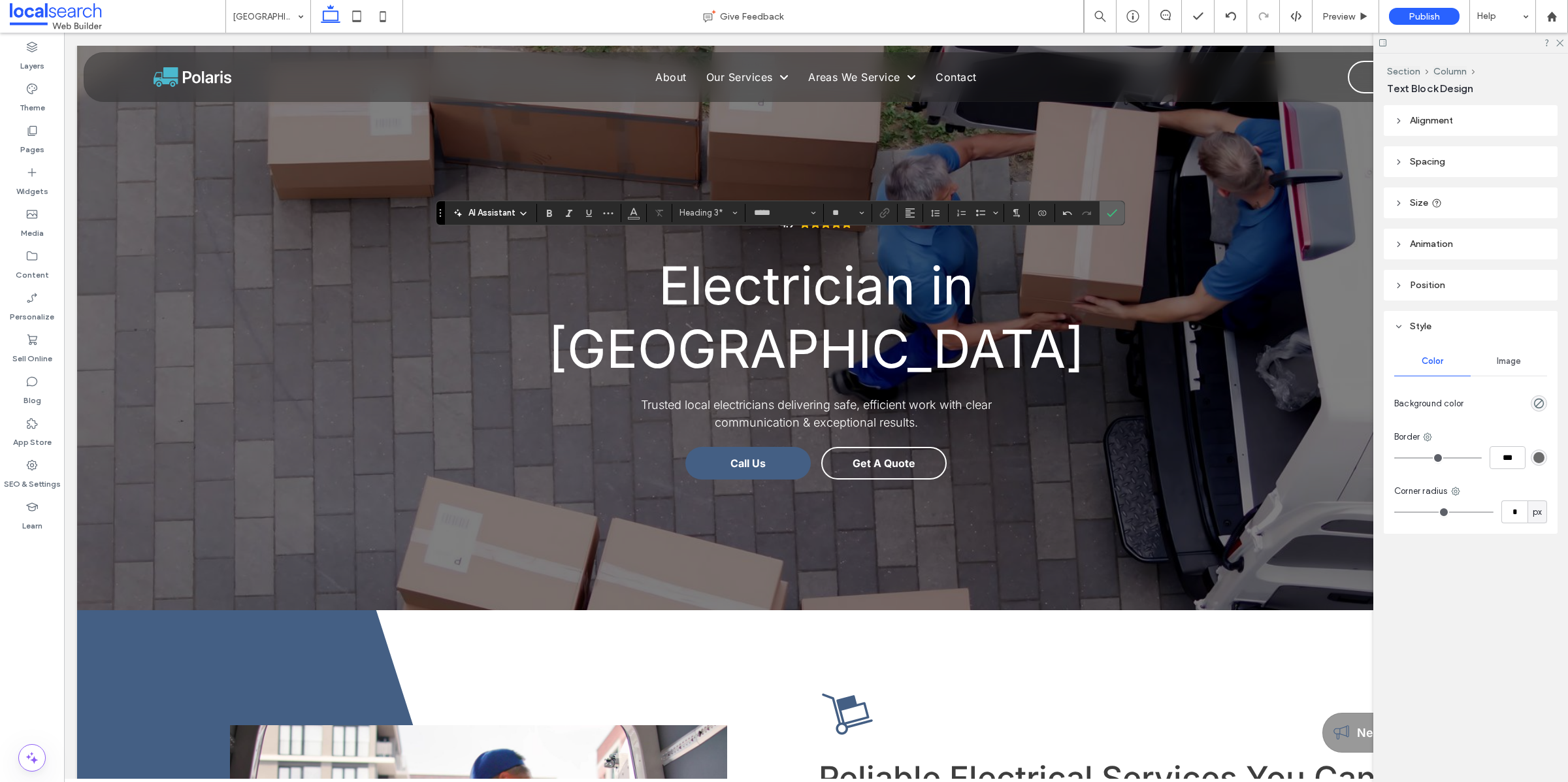
click at [1112, 216] on icon "Confirm" at bounding box center [1111, 213] width 10 height 10
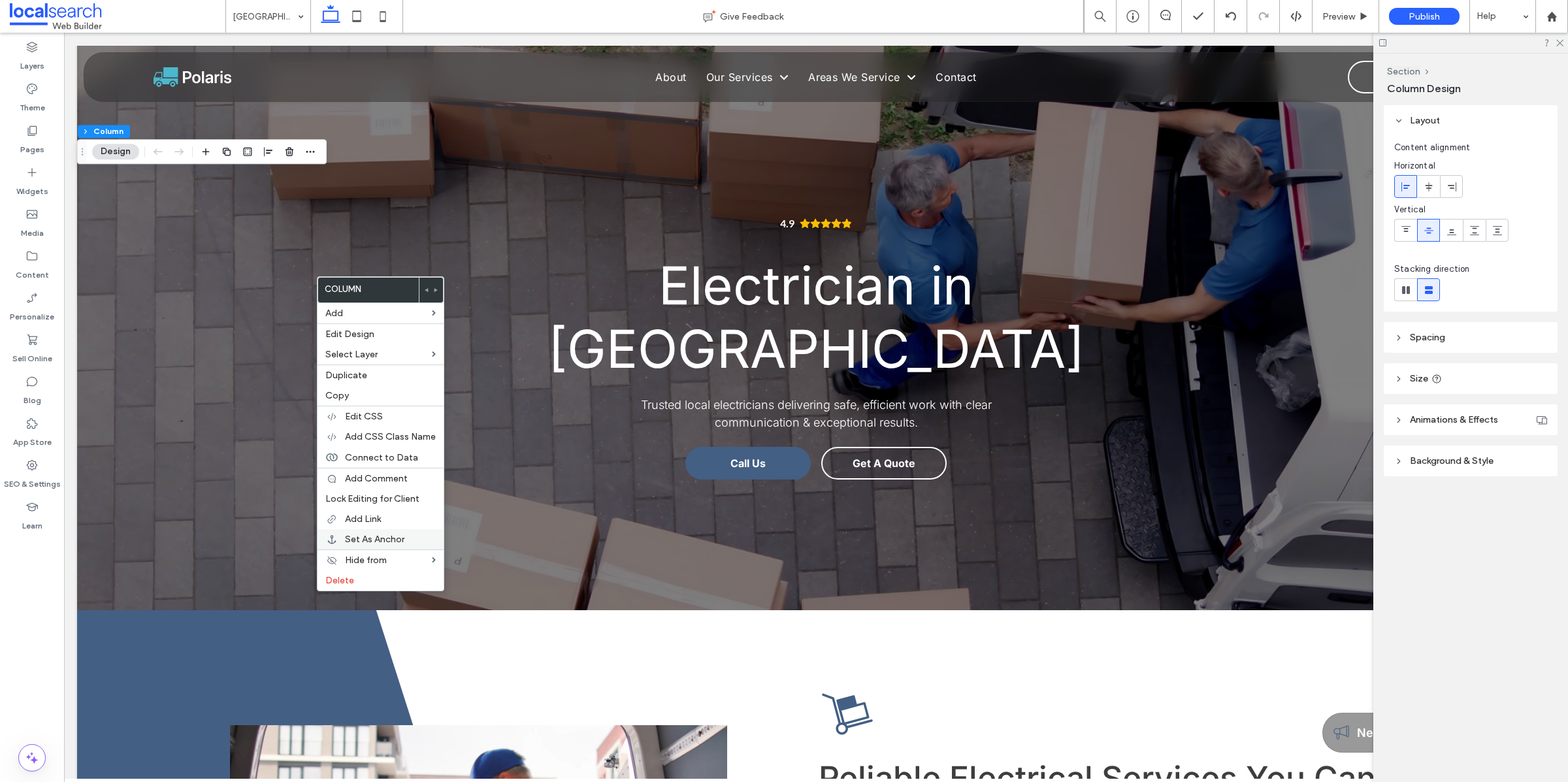
click at [386, 545] on span "Set As Anchor" at bounding box center [374, 539] width 60 height 11
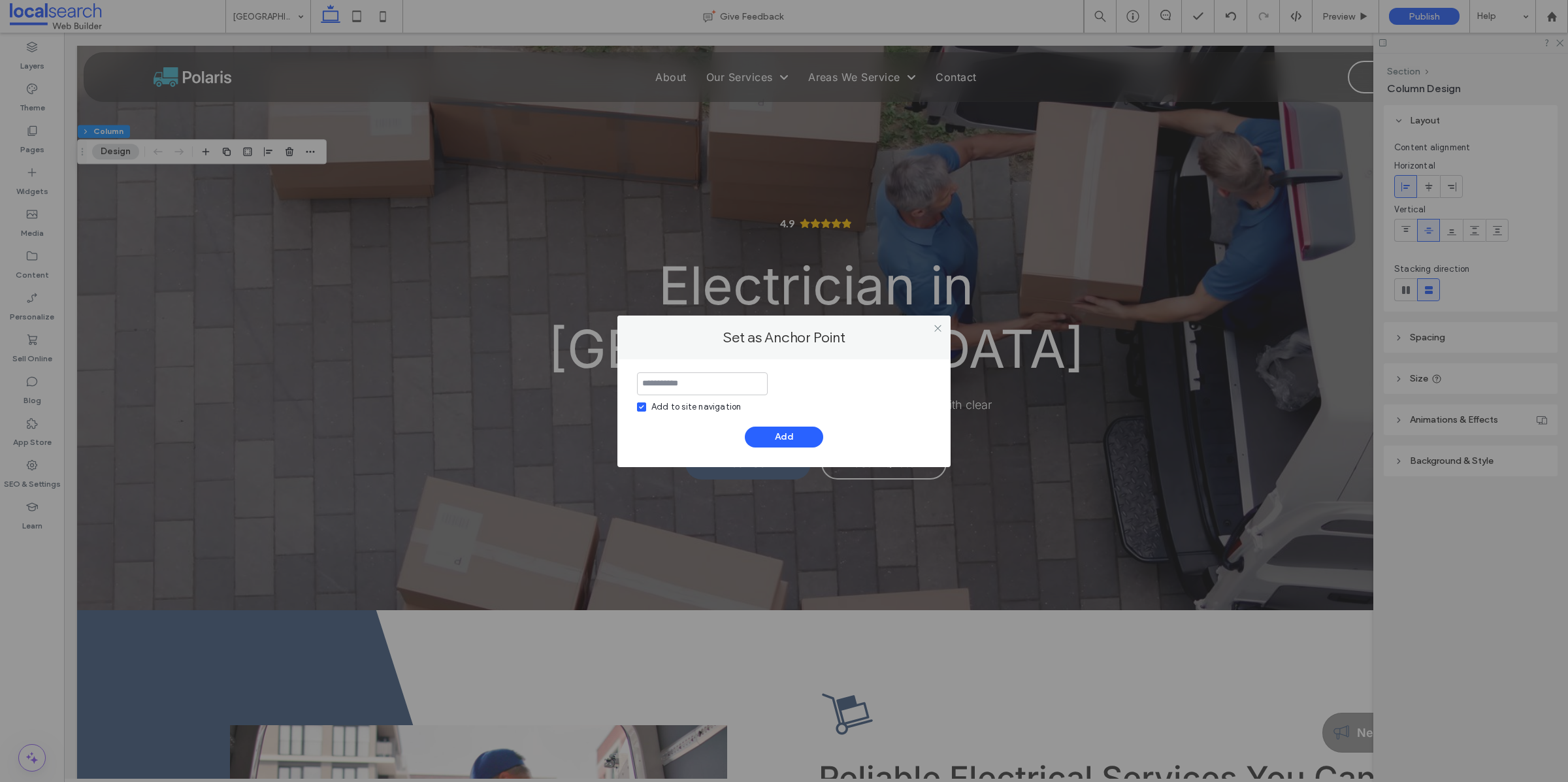
click at [640, 406] on icon at bounding box center [642, 407] width 5 height 4
click at [686, 388] on input at bounding box center [702, 383] width 131 height 23
type input "**********"
click at [774, 439] on button "Add" at bounding box center [783, 436] width 79 height 21
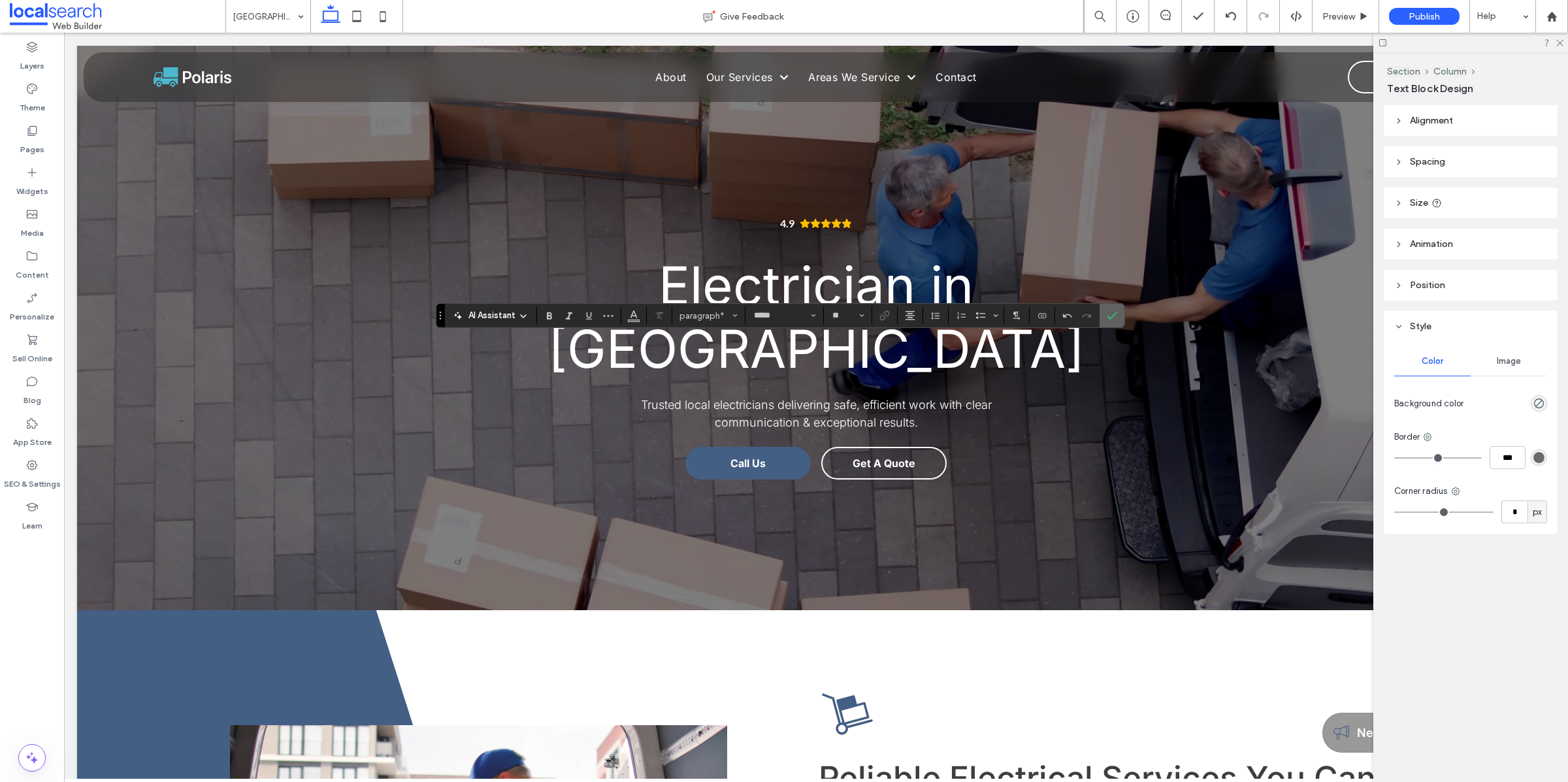
click at [1121, 311] on label "Confirm" at bounding box center [1112, 315] width 20 height 23
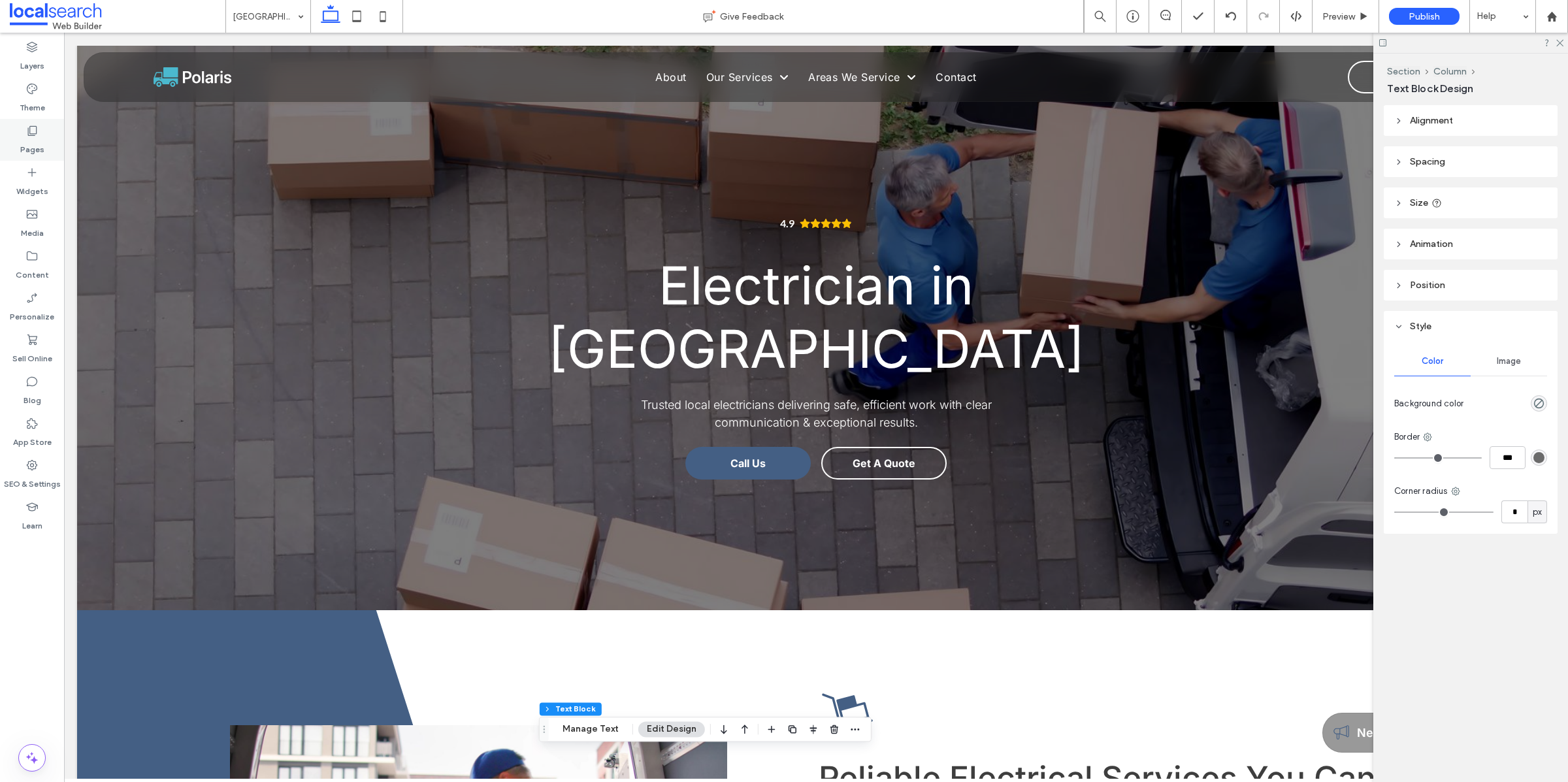
click at [42, 128] on div "Pages" at bounding box center [32, 140] width 64 height 42
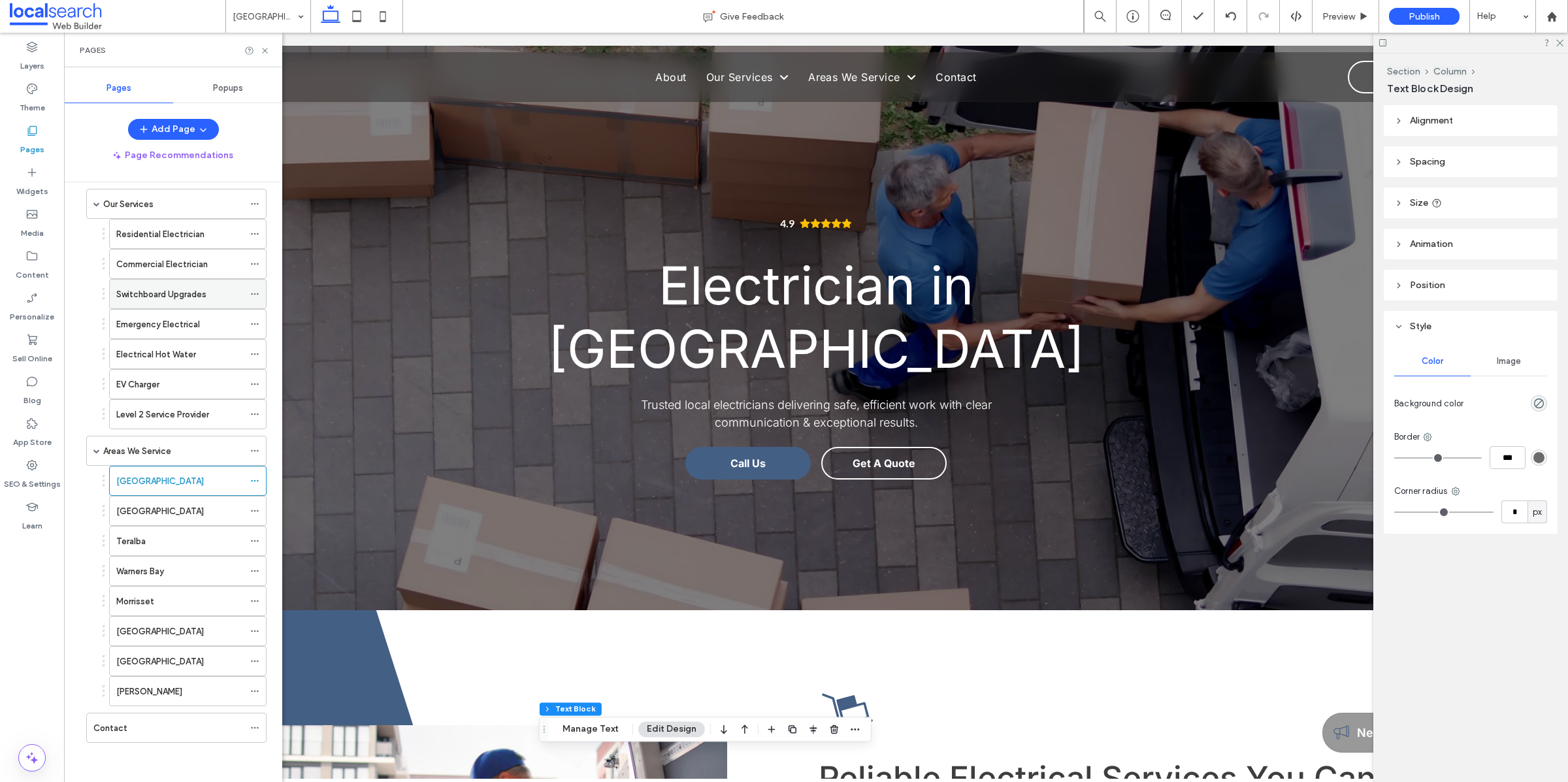
scroll to position [95, 0]
click at [254, 510] on use at bounding box center [254, 511] width 8 height 2
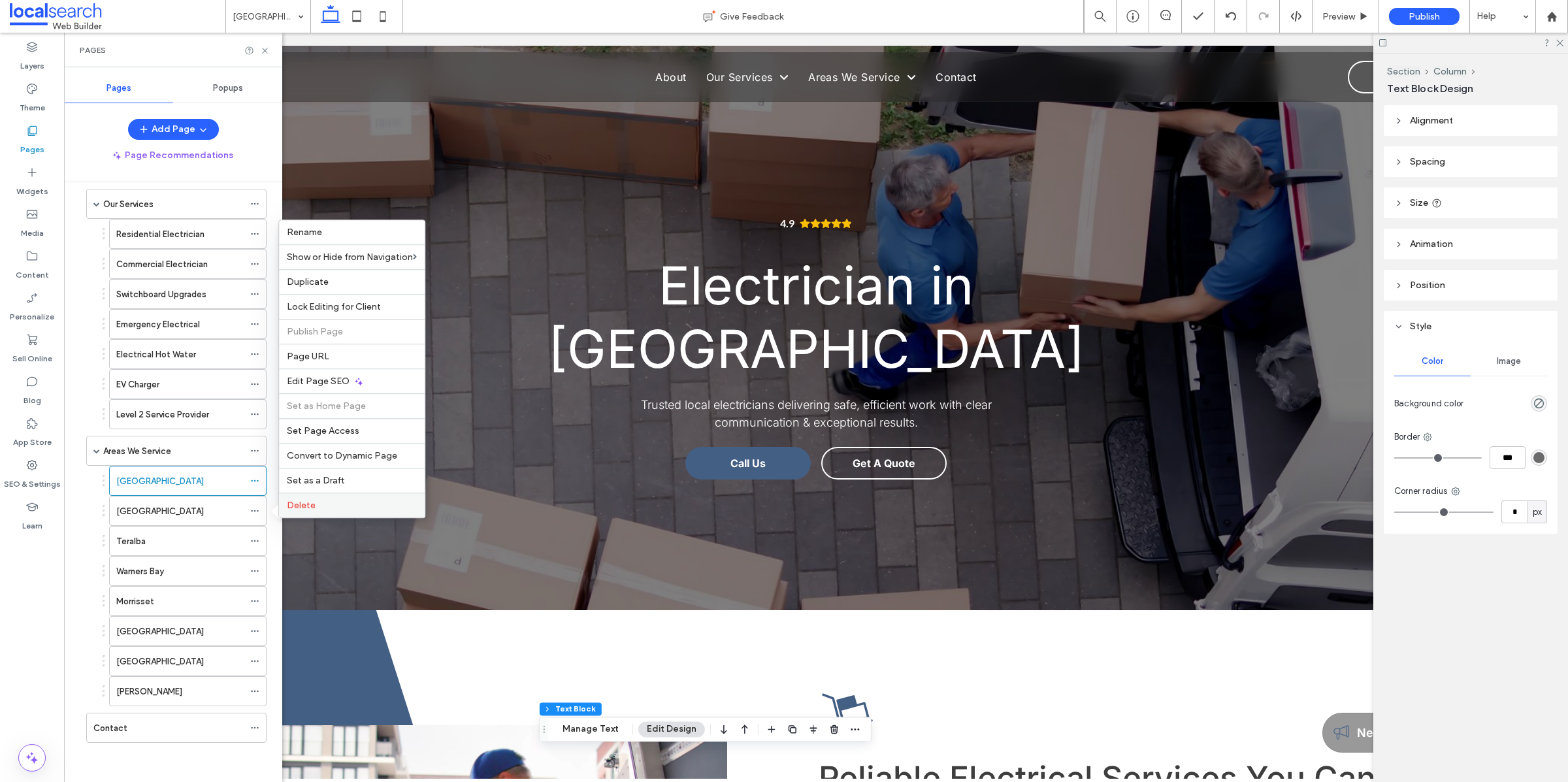
click at [382, 499] on label "Delete" at bounding box center [352, 505] width 130 height 11
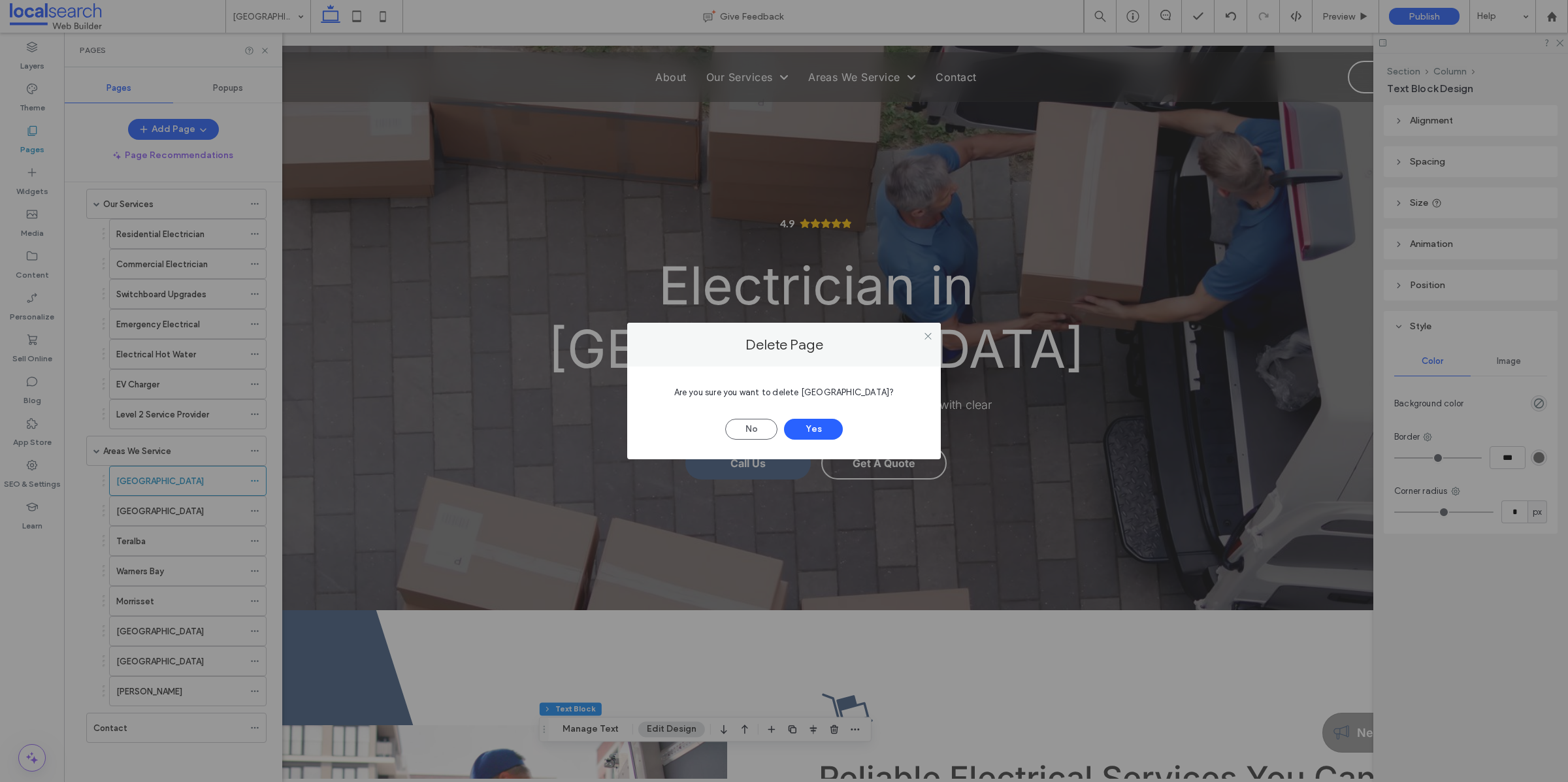
click at [846, 393] on span "Are you sure you want to delete Toronto?" at bounding box center [784, 392] width 220 height 10
copy span "Toronto"
click at [831, 426] on button "Yes" at bounding box center [813, 429] width 59 height 21
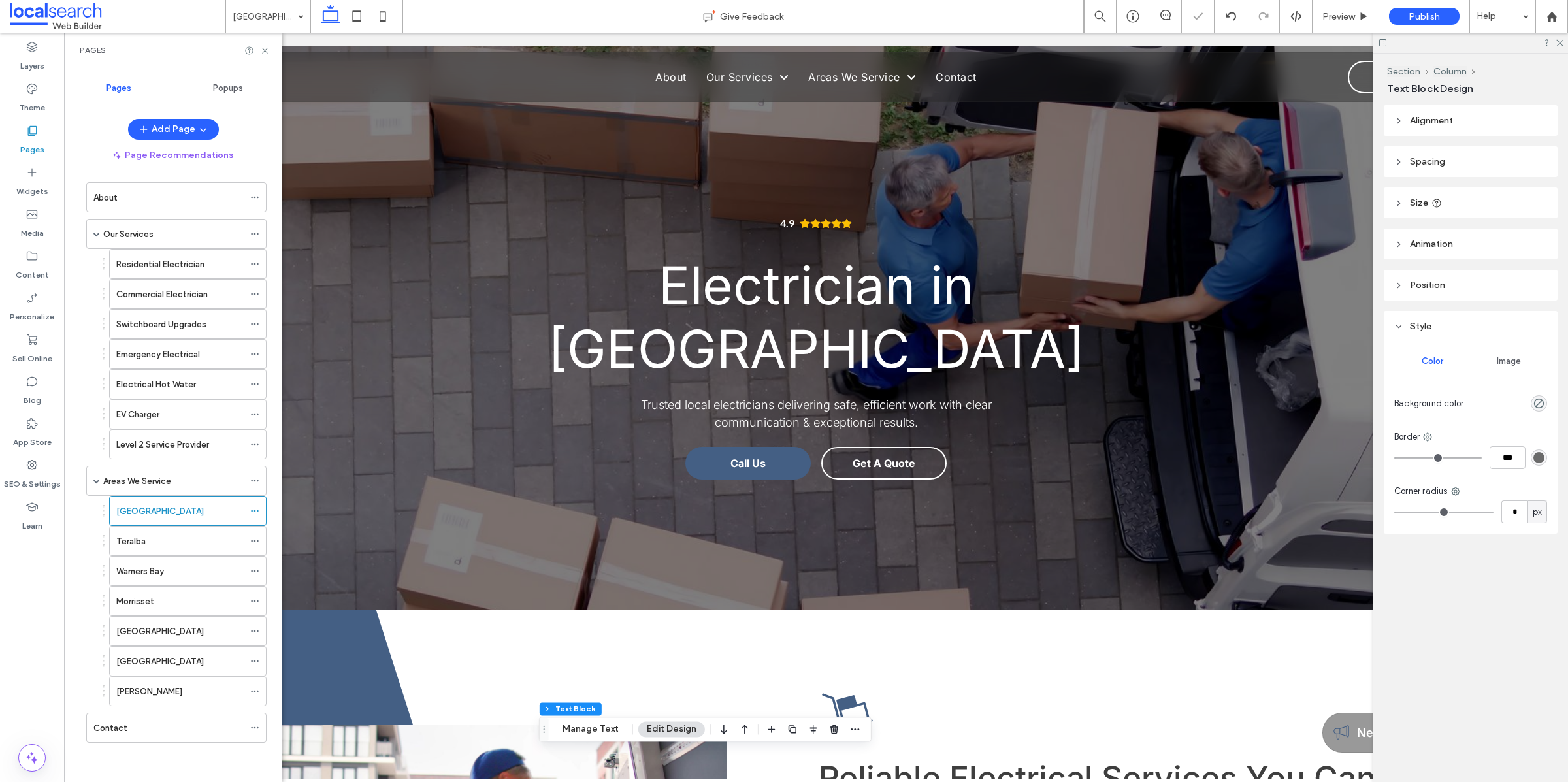
scroll to position [65, 0]
click at [258, 506] on icon at bounding box center [254, 510] width 9 height 9
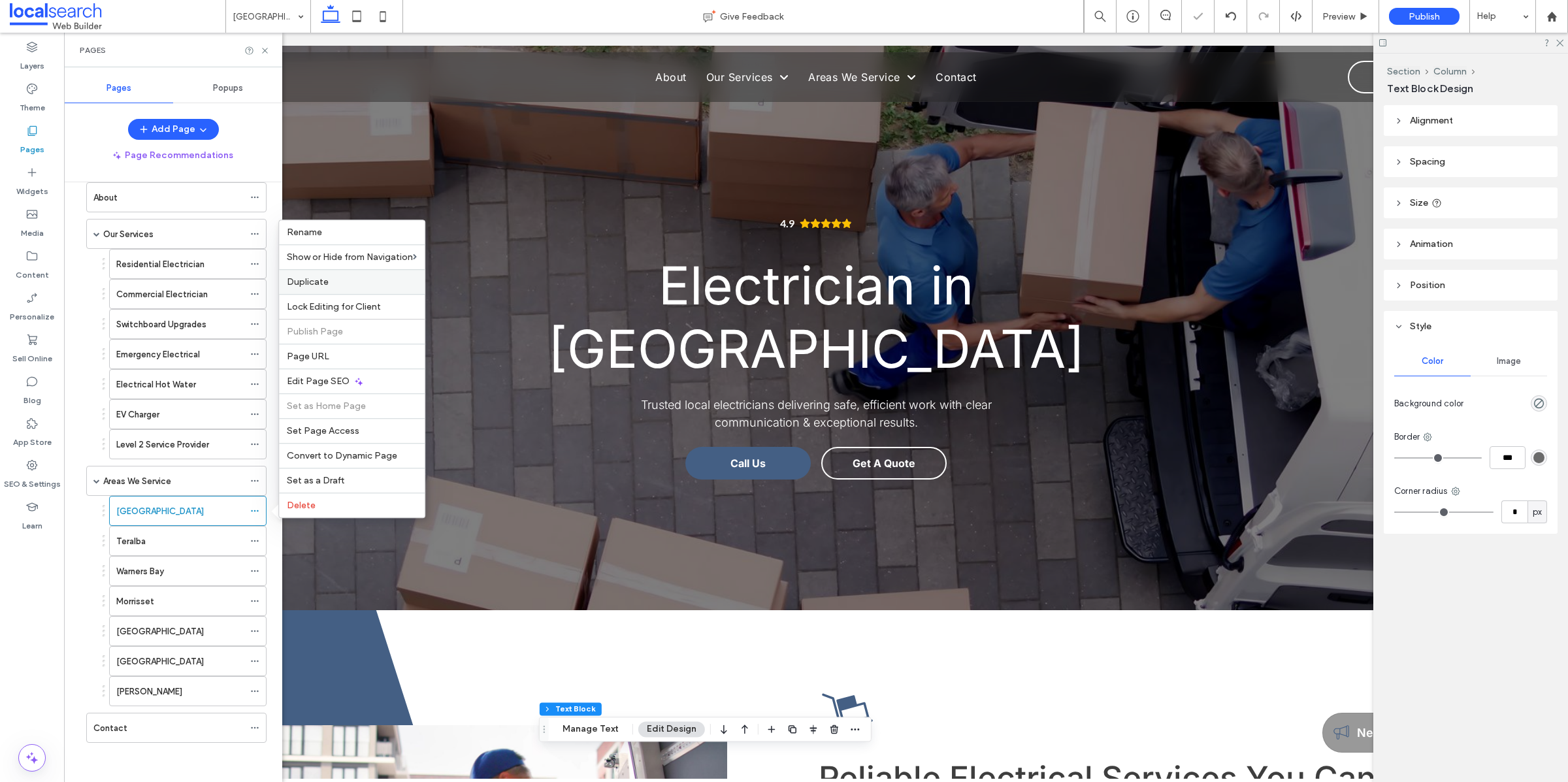
click at [398, 276] on label "Duplicate" at bounding box center [352, 282] width 130 height 11
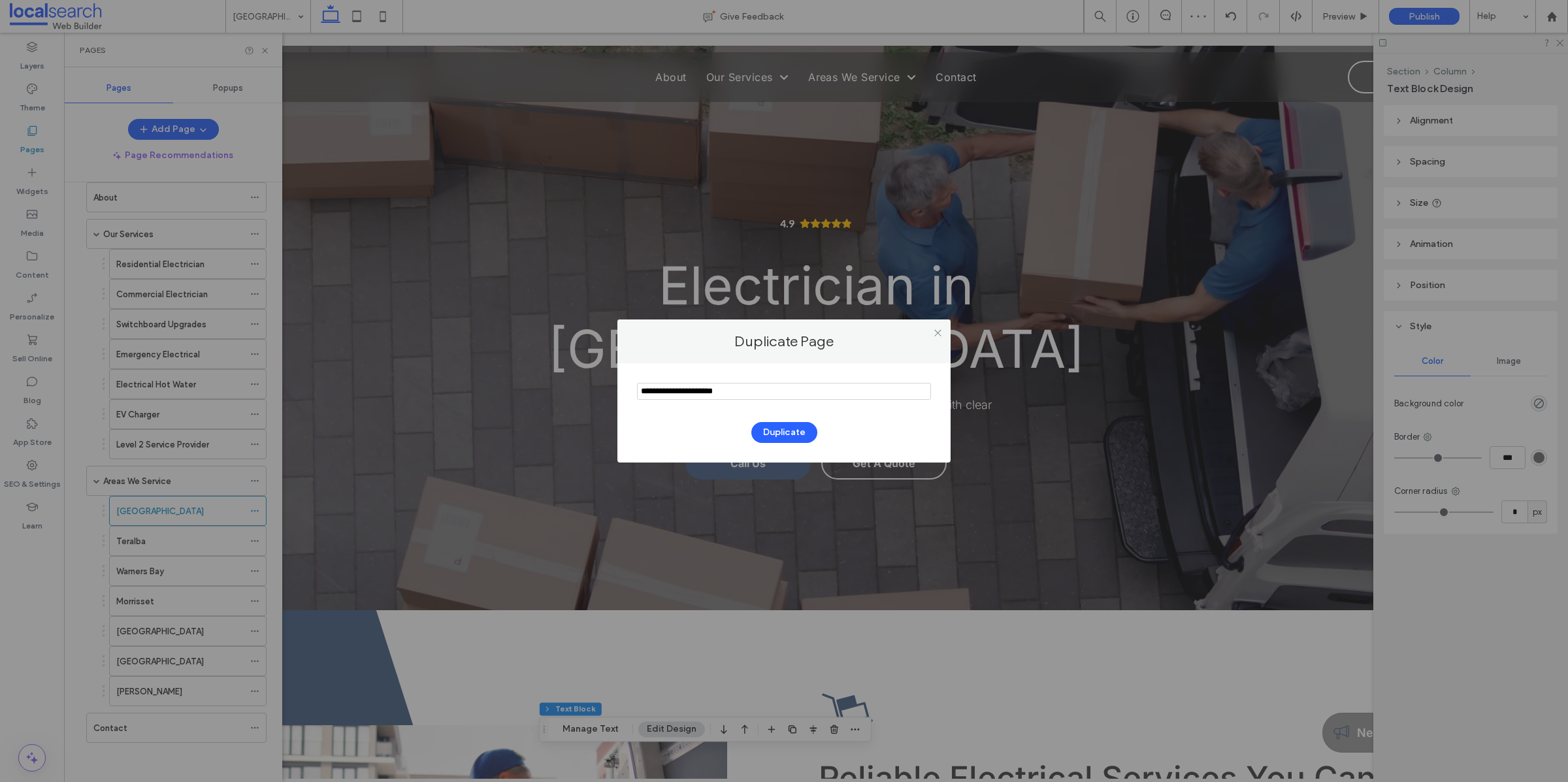
click at [750, 393] on input "notEmpty" at bounding box center [784, 391] width 294 height 17
type input "*******"
click at [801, 432] on button "Duplicate" at bounding box center [784, 432] width 66 height 21
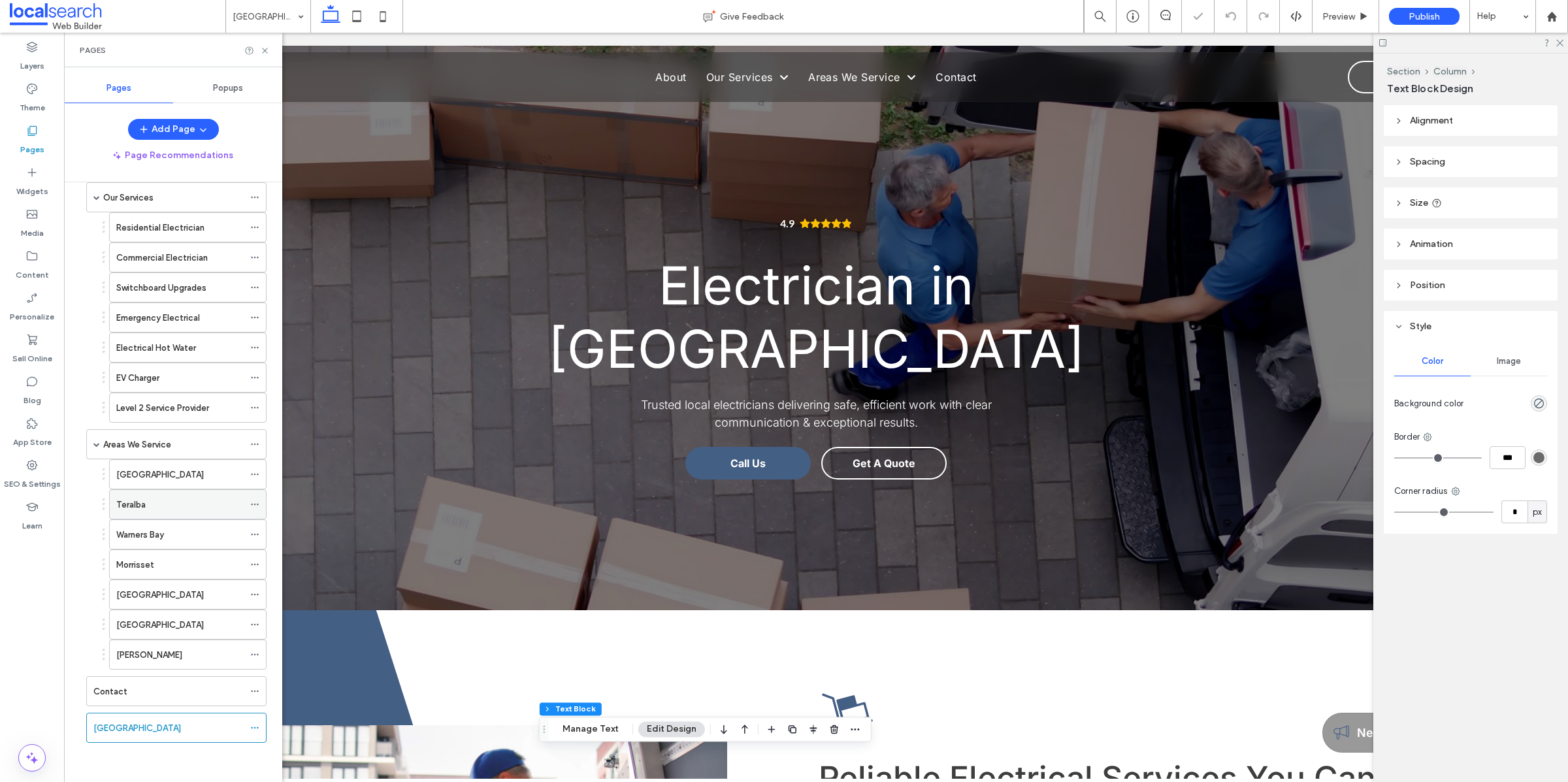
click at [255, 506] on use at bounding box center [254, 504] width 8 height 2
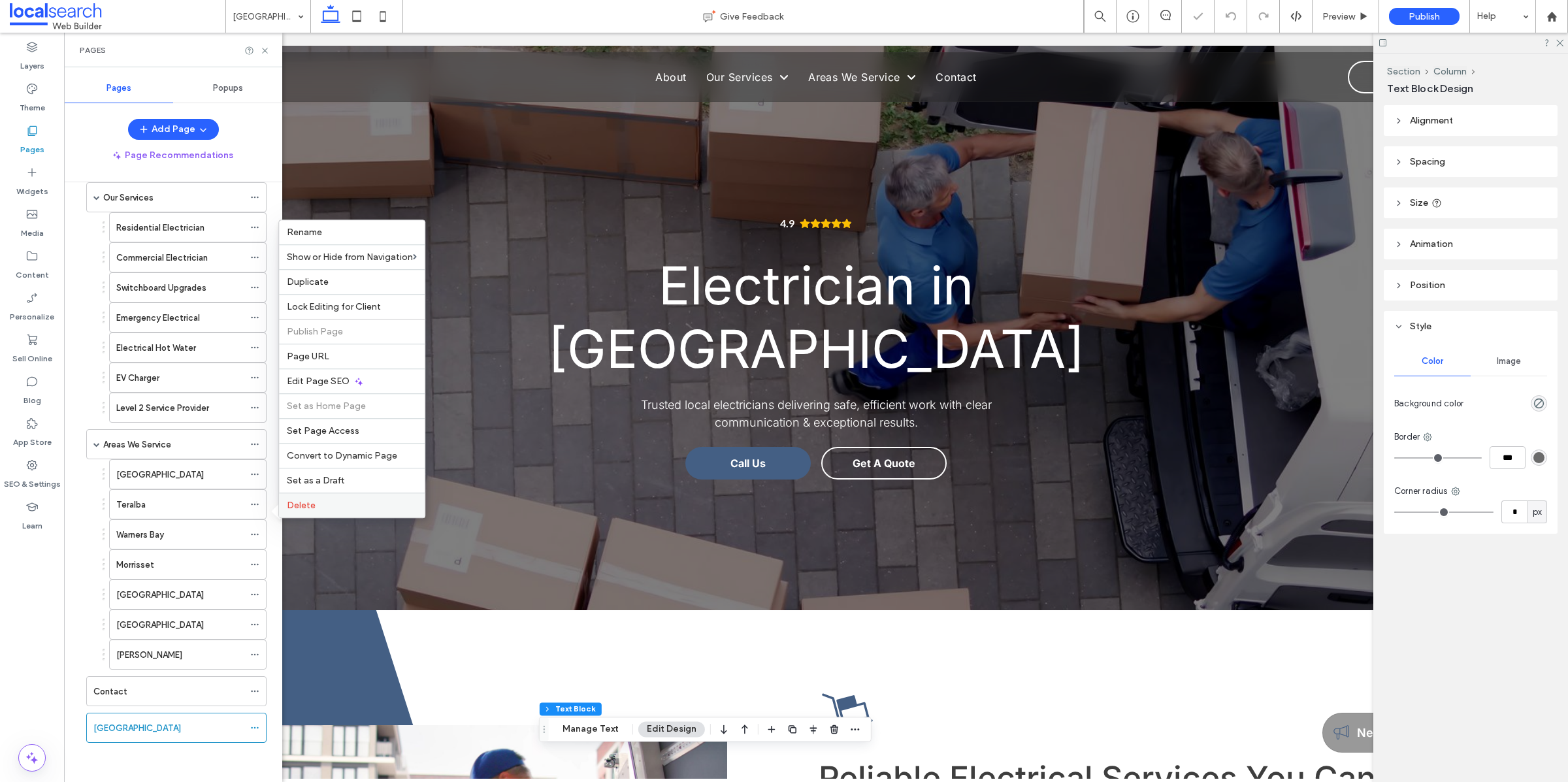
click at [292, 509] on span "Delete" at bounding box center [301, 505] width 29 height 11
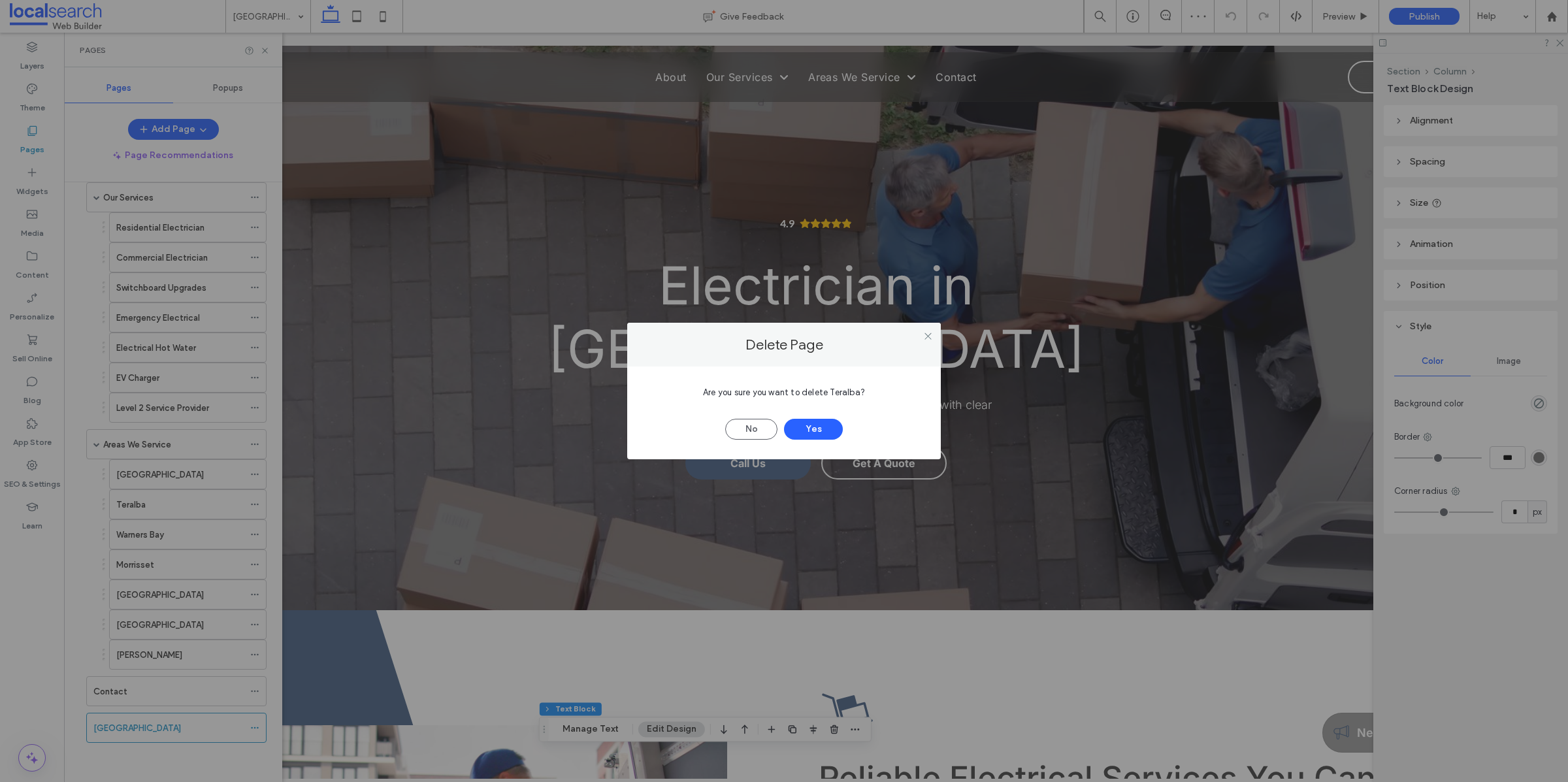
click at [839, 392] on span "Are you sure you want to delete Teralba?" at bounding box center [783, 392] width 162 height 10
click at [839, 393] on span "Are you sure you want to delete Teralba?" at bounding box center [783, 392] width 162 height 10
click at [837, 394] on span "Are you sure you want to delete Teralba?" at bounding box center [783, 392] width 162 height 10
click at [844, 392] on span "Are you sure you want to delete Teralba?" at bounding box center [783, 392] width 162 height 10
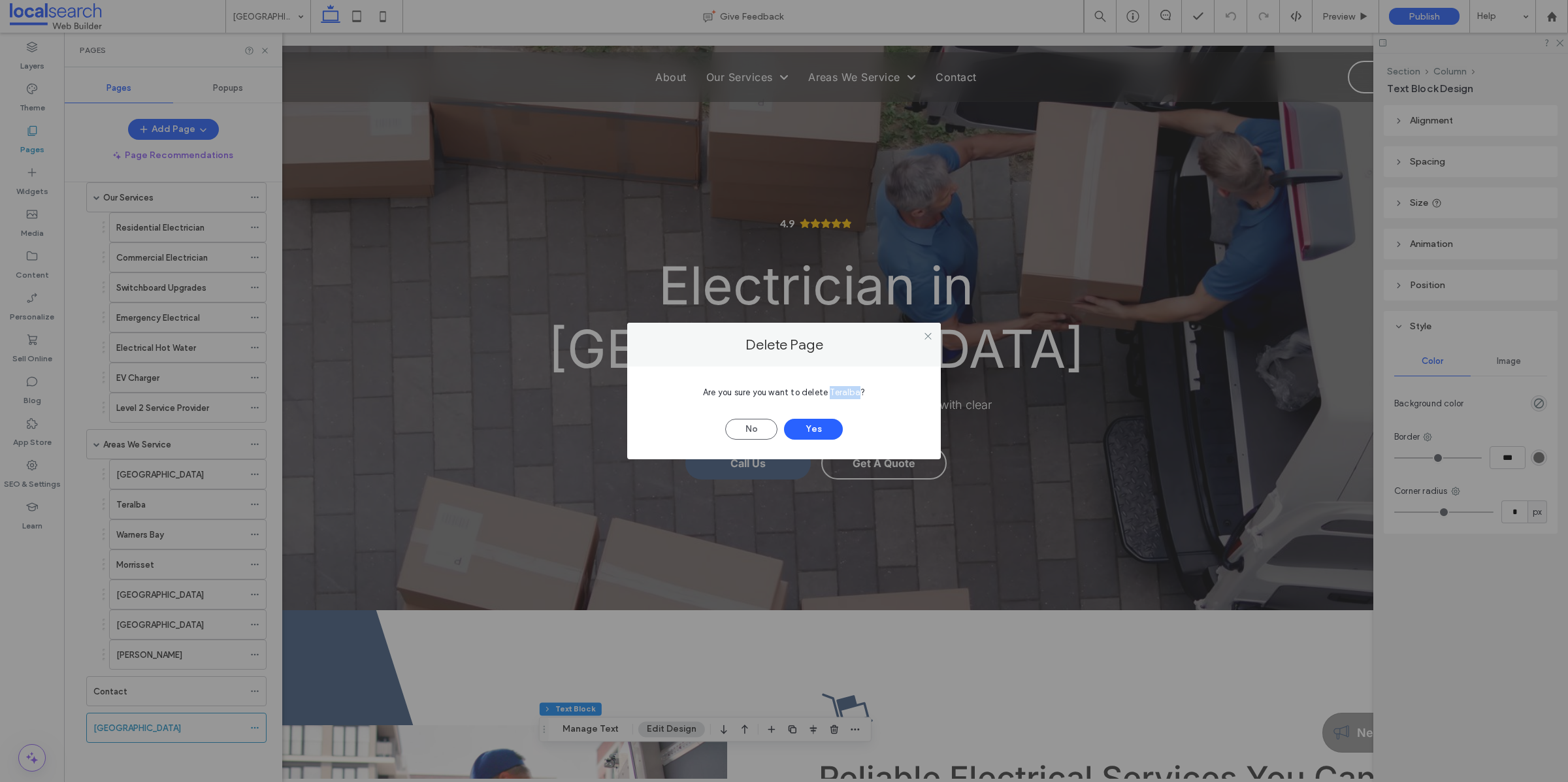
click at [844, 392] on span "Are you sure you want to delete Teralba?" at bounding box center [783, 392] width 162 height 10
copy span "Teralba"
click at [811, 428] on button "Yes" at bounding box center [813, 429] width 59 height 21
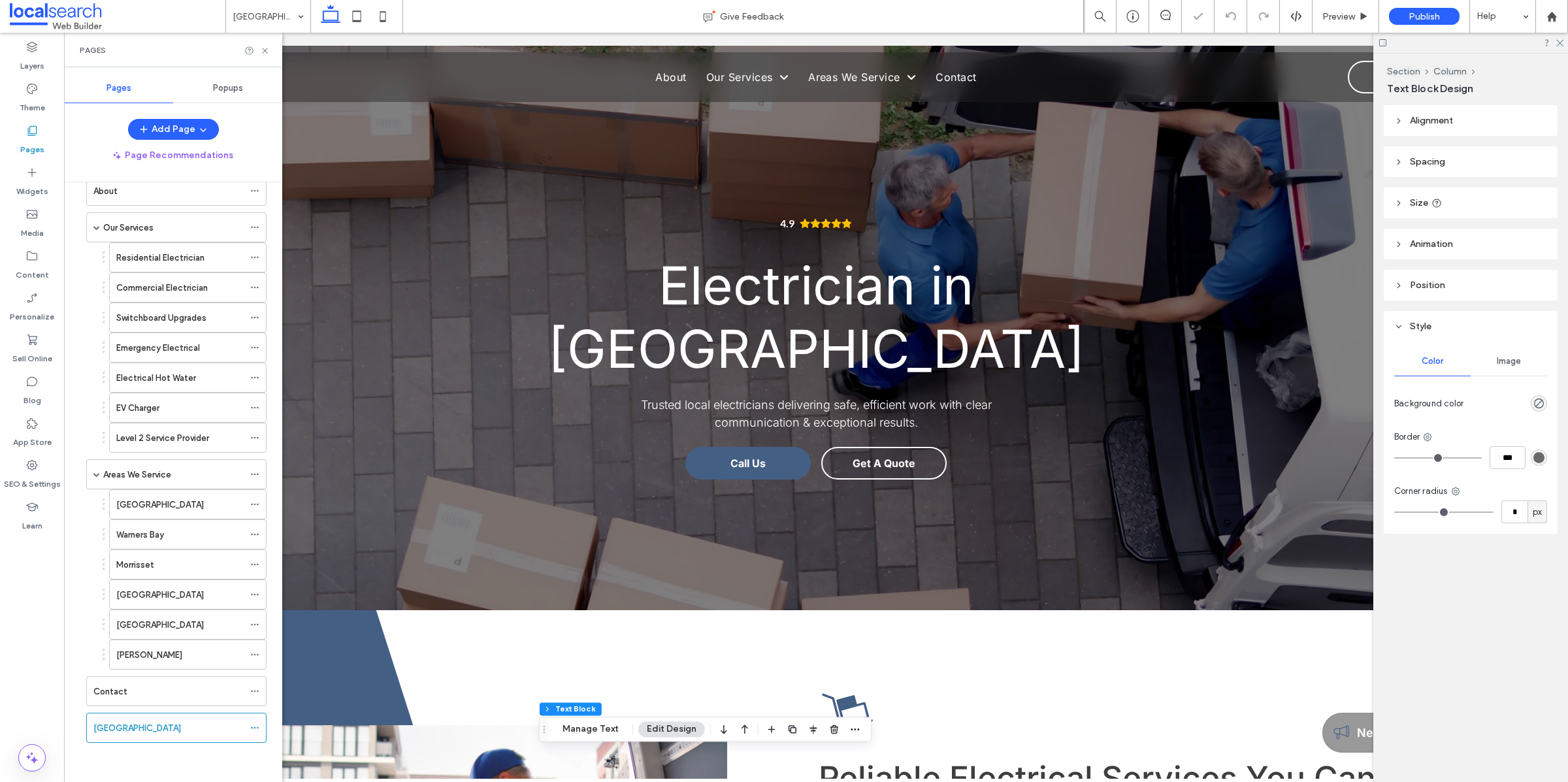
scroll to position [72, 0]
click at [256, 501] on icon at bounding box center [254, 504] width 9 height 9
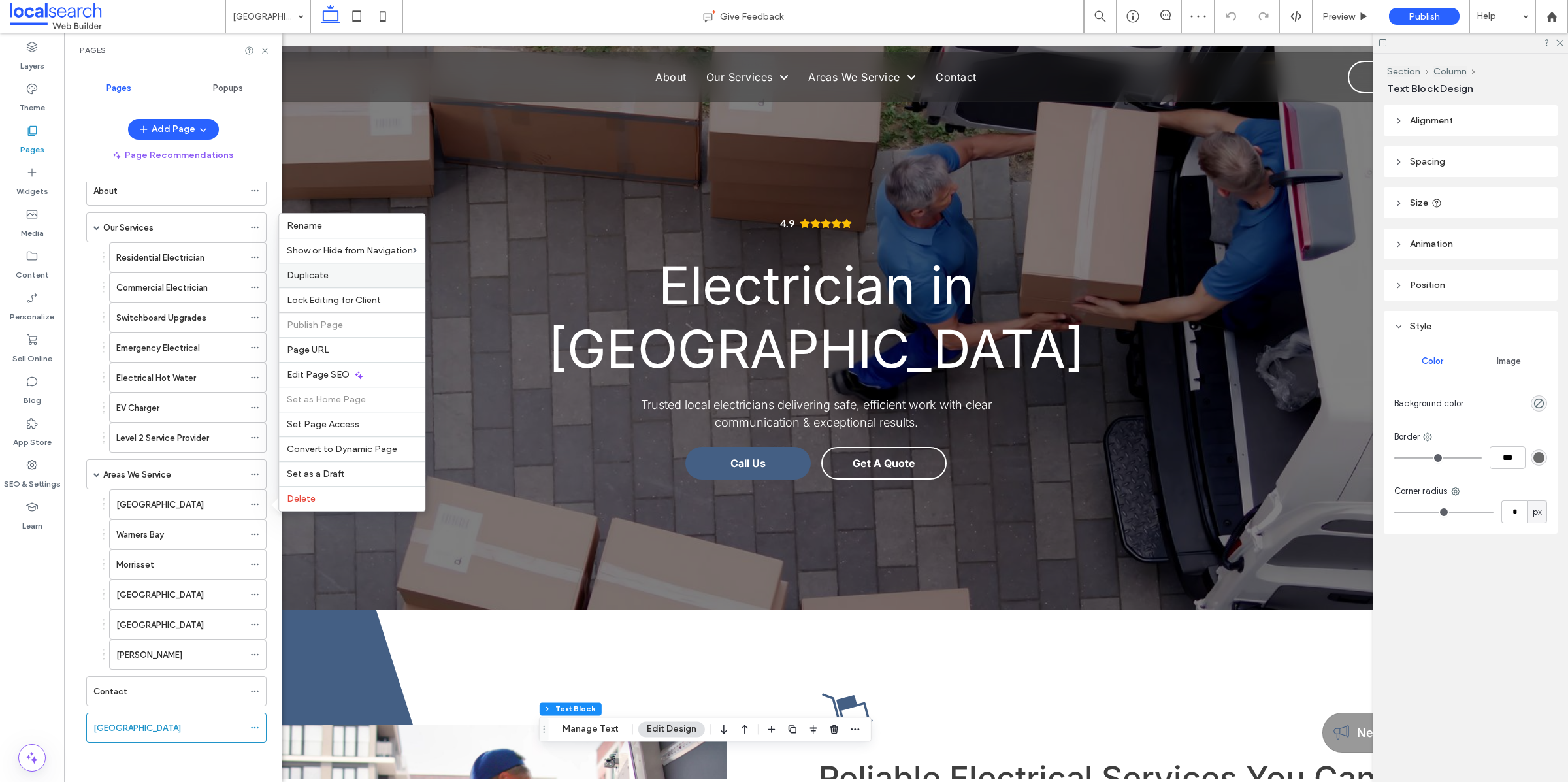
click at [385, 270] on label "Duplicate" at bounding box center [352, 275] width 130 height 11
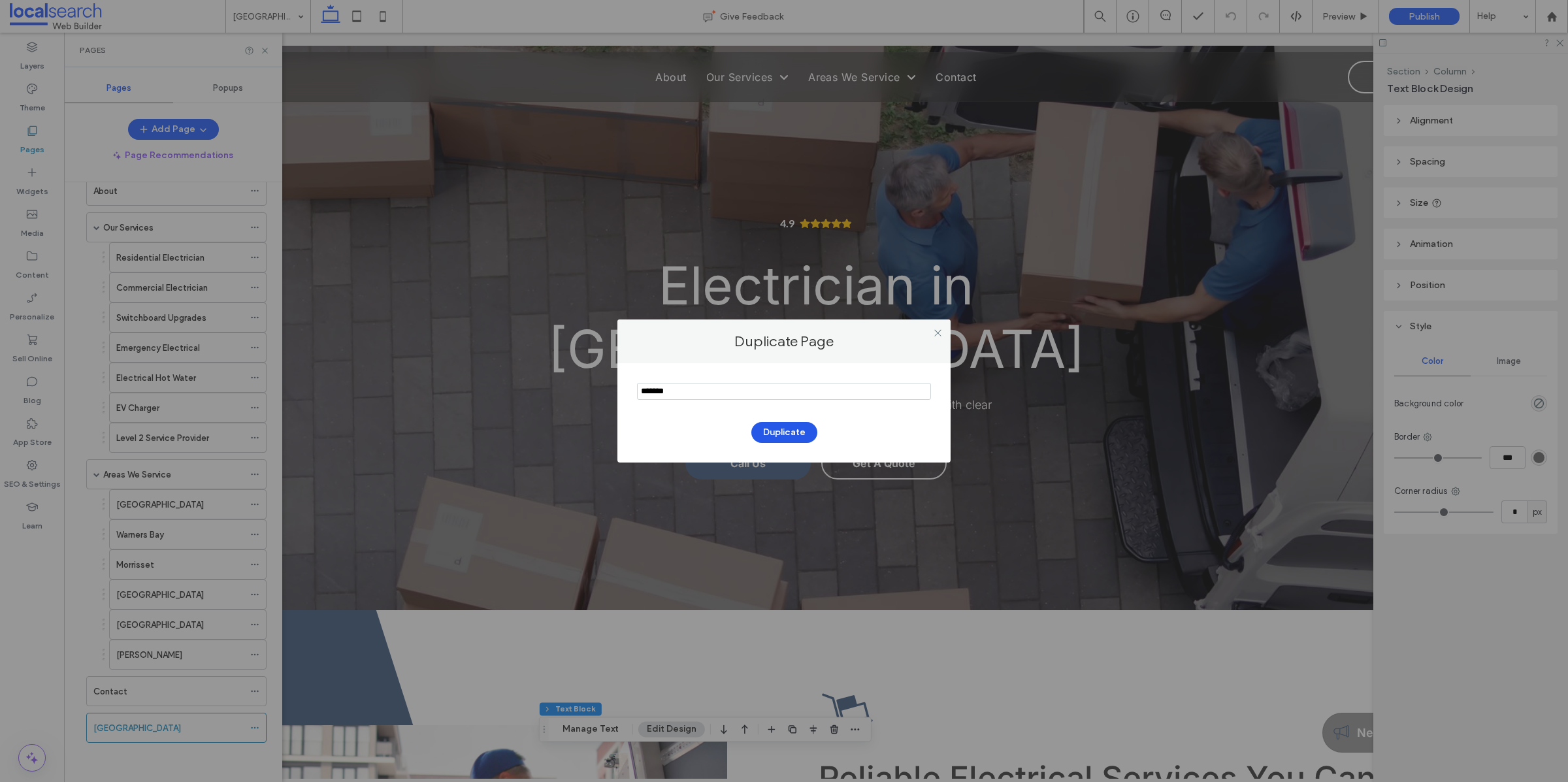
type input "*******"
click at [786, 428] on button "Duplicate" at bounding box center [784, 432] width 66 height 21
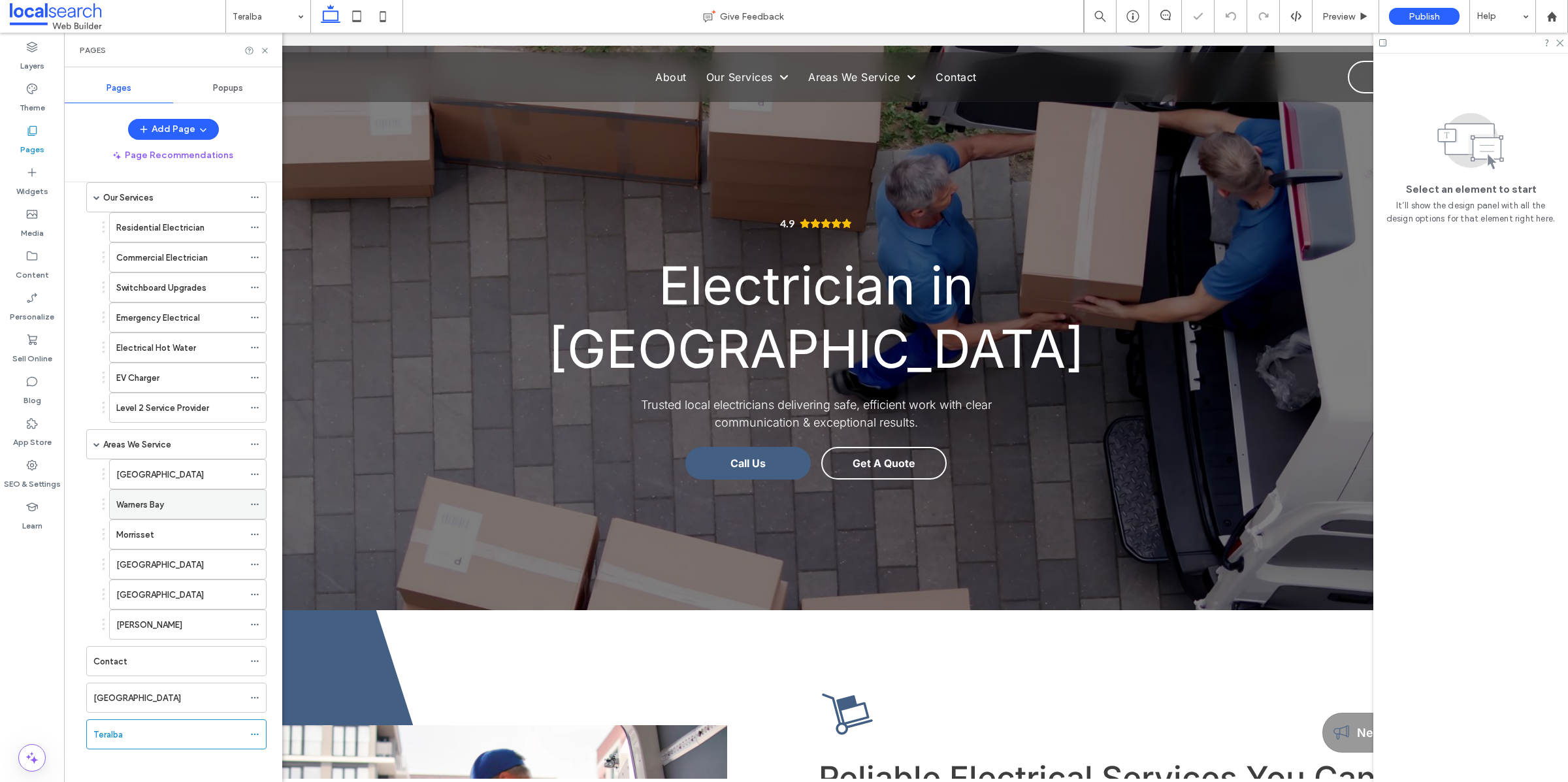
click at [258, 509] on icon at bounding box center [254, 504] width 9 height 9
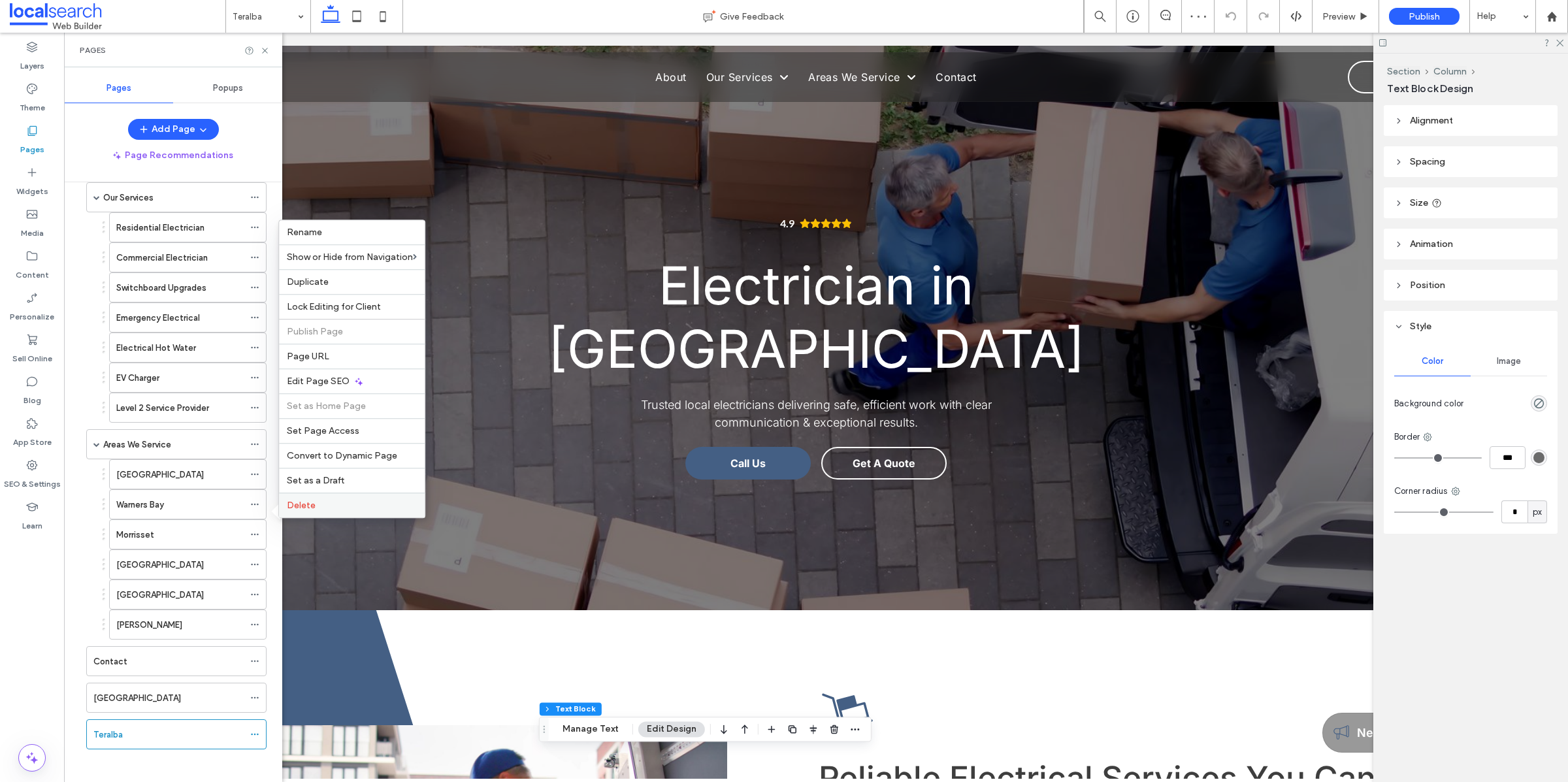
click at [312, 508] on span "Delete" at bounding box center [301, 505] width 29 height 11
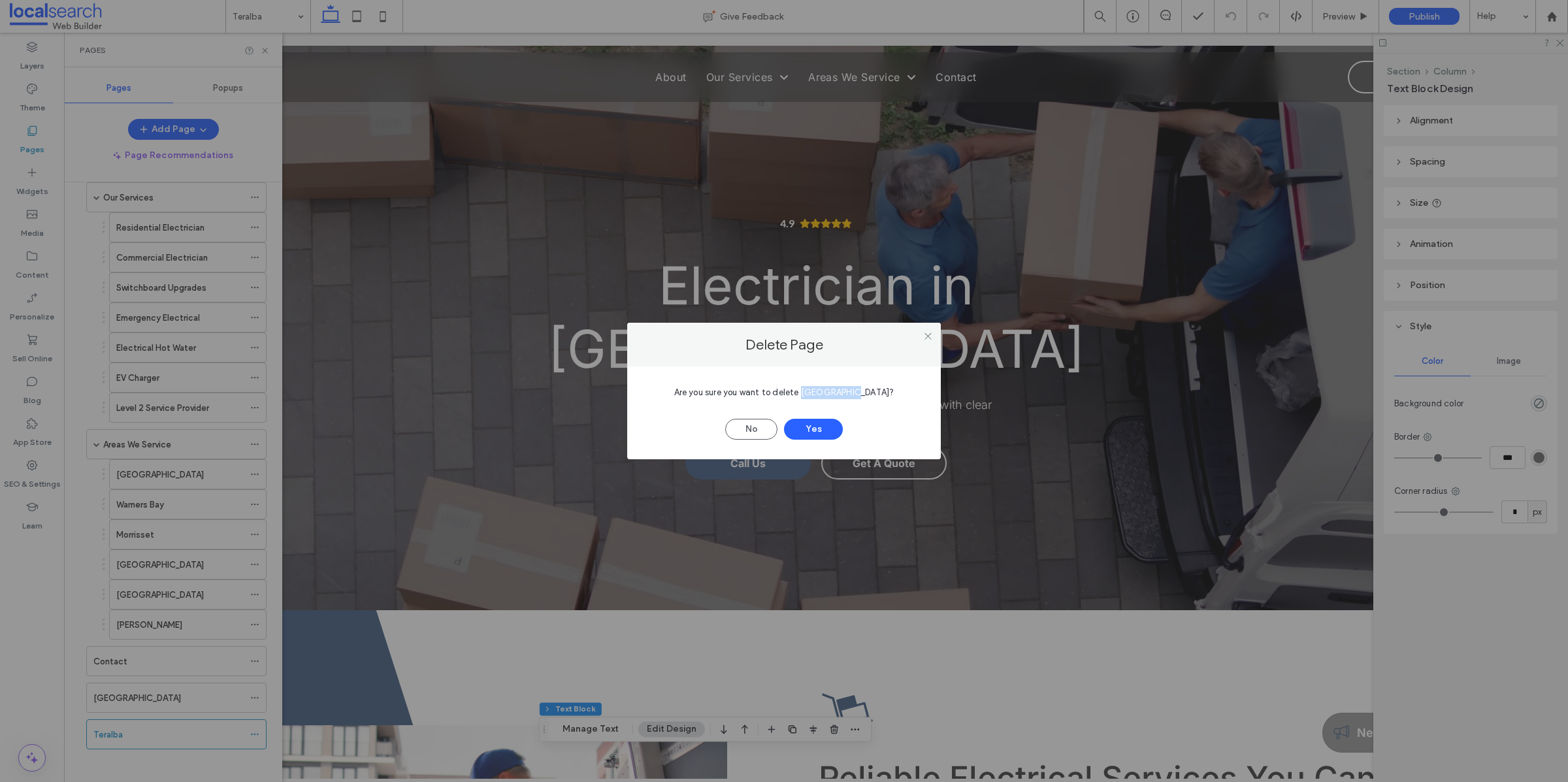
drag, startPoint x: 820, startPoint y: 389, endPoint x: 871, endPoint y: 401, distance: 52.4
click at [868, 393] on span "Are you sure you want to delete Warners Bay?" at bounding box center [784, 392] width 220 height 10
copy span "Warners Bay"
click at [833, 428] on button "Yes" at bounding box center [813, 429] width 59 height 21
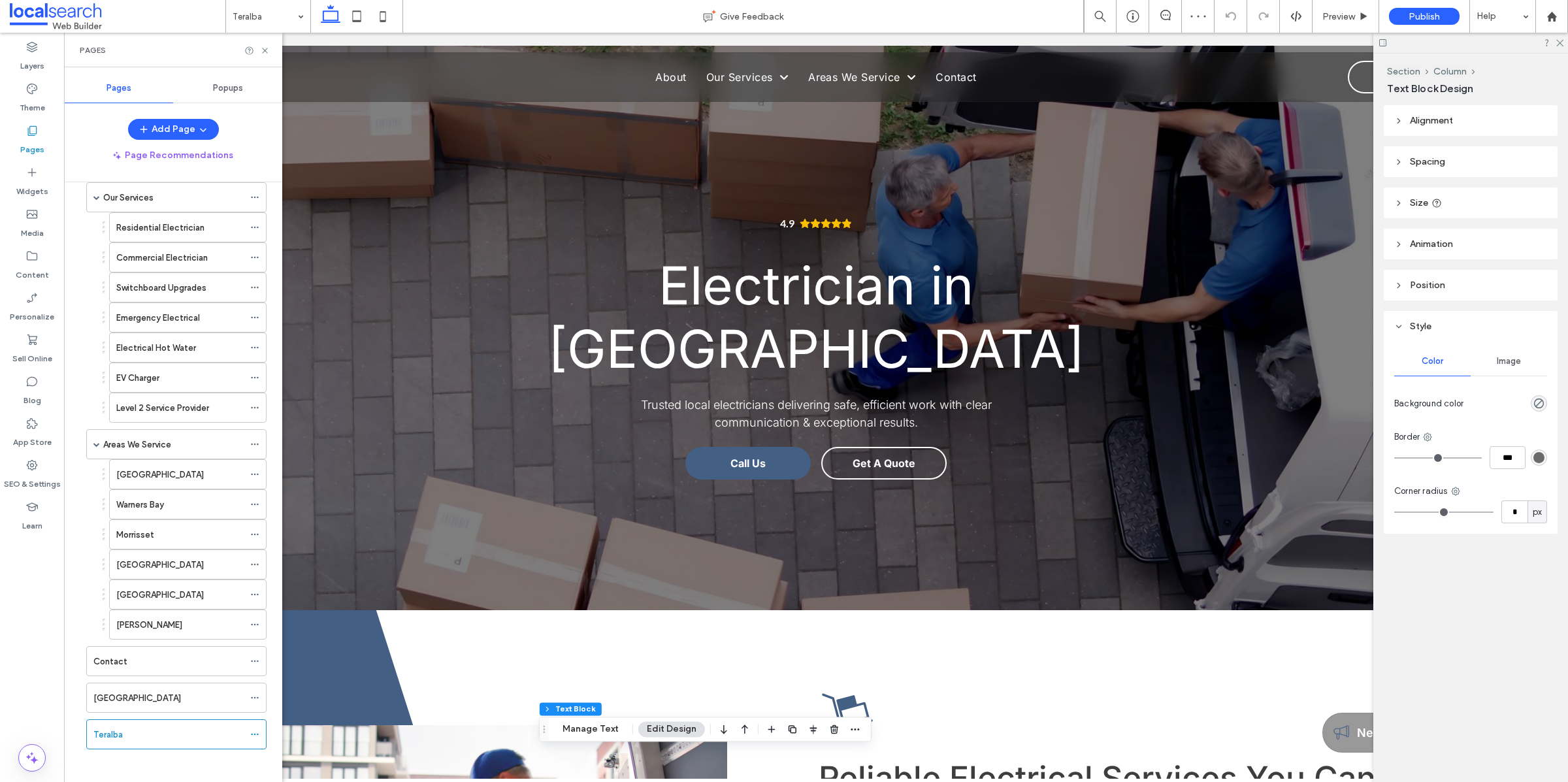
scroll to position [79, 0]
click at [253, 497] on use at bounding box center [254, 498] width 8 height 2
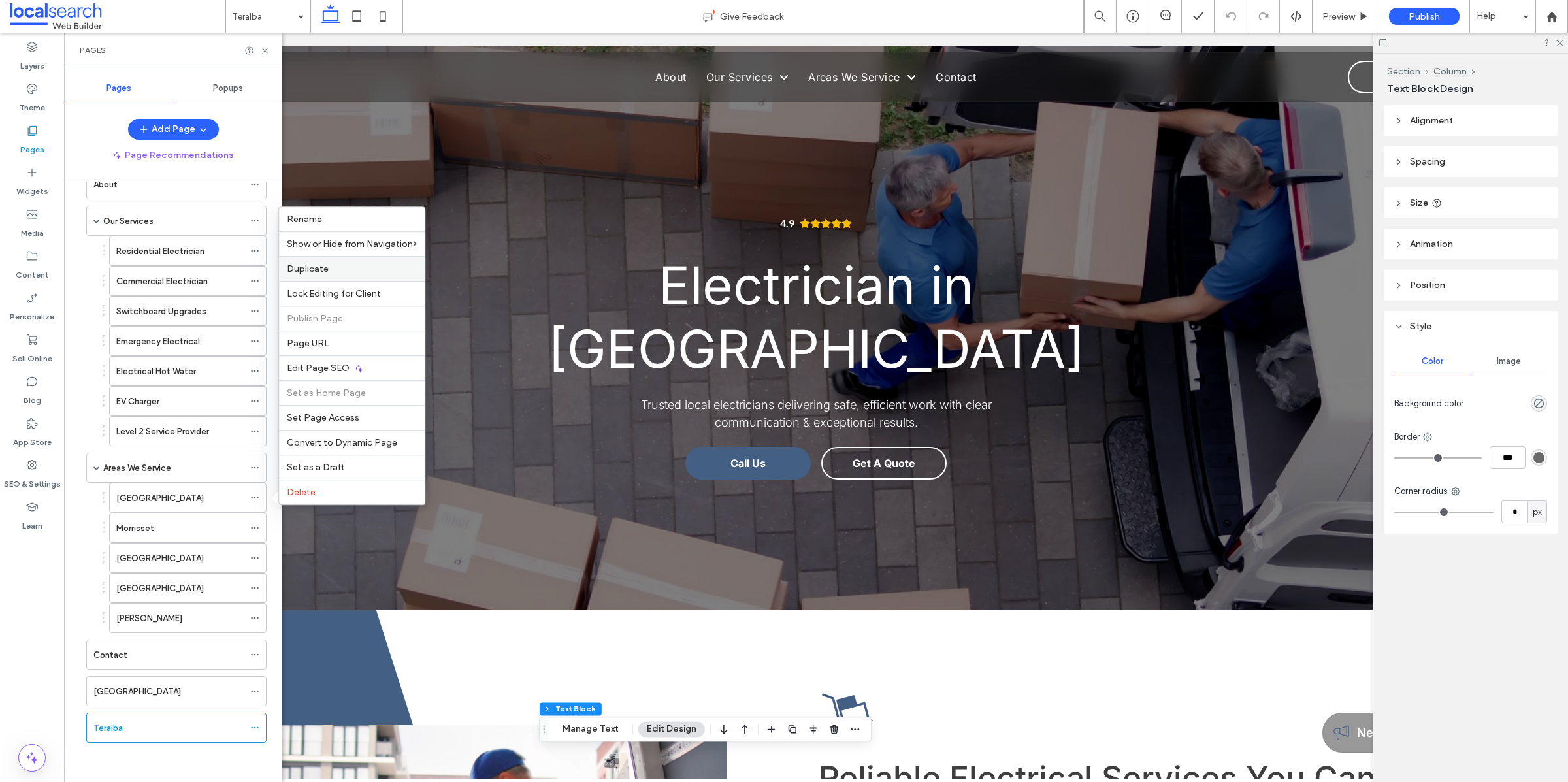
click at [397, 263] on label "Duplicate" at bounding box center [352, 269] width 130 height 11
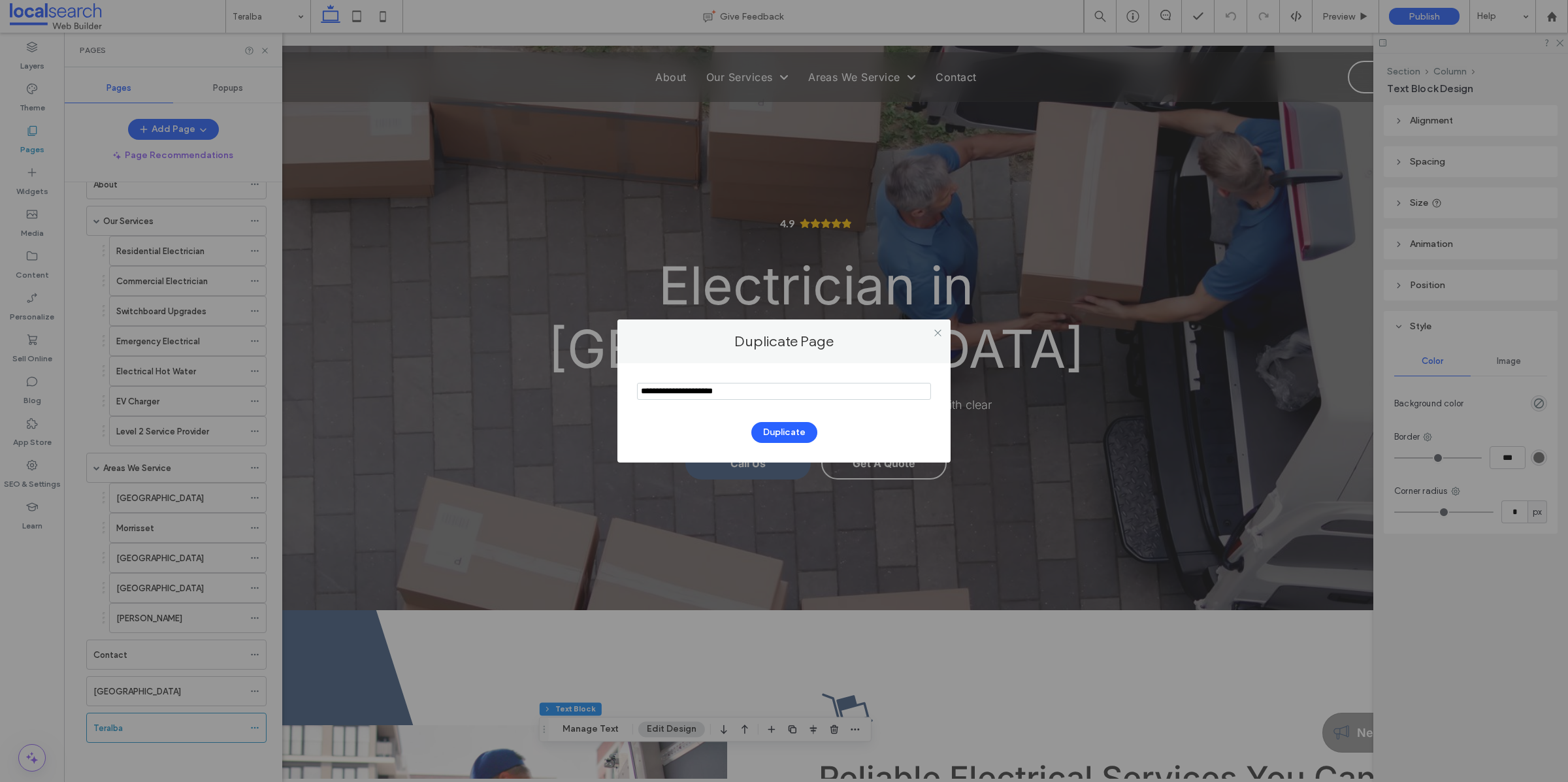
click at [837, 391] on input "notEmpty" at bounding box center [784, 391] width 294 height 17
type input "**********"
click at [802, 427] on button "Duplicate" at bounding box center [784, 432] width 66 height 21
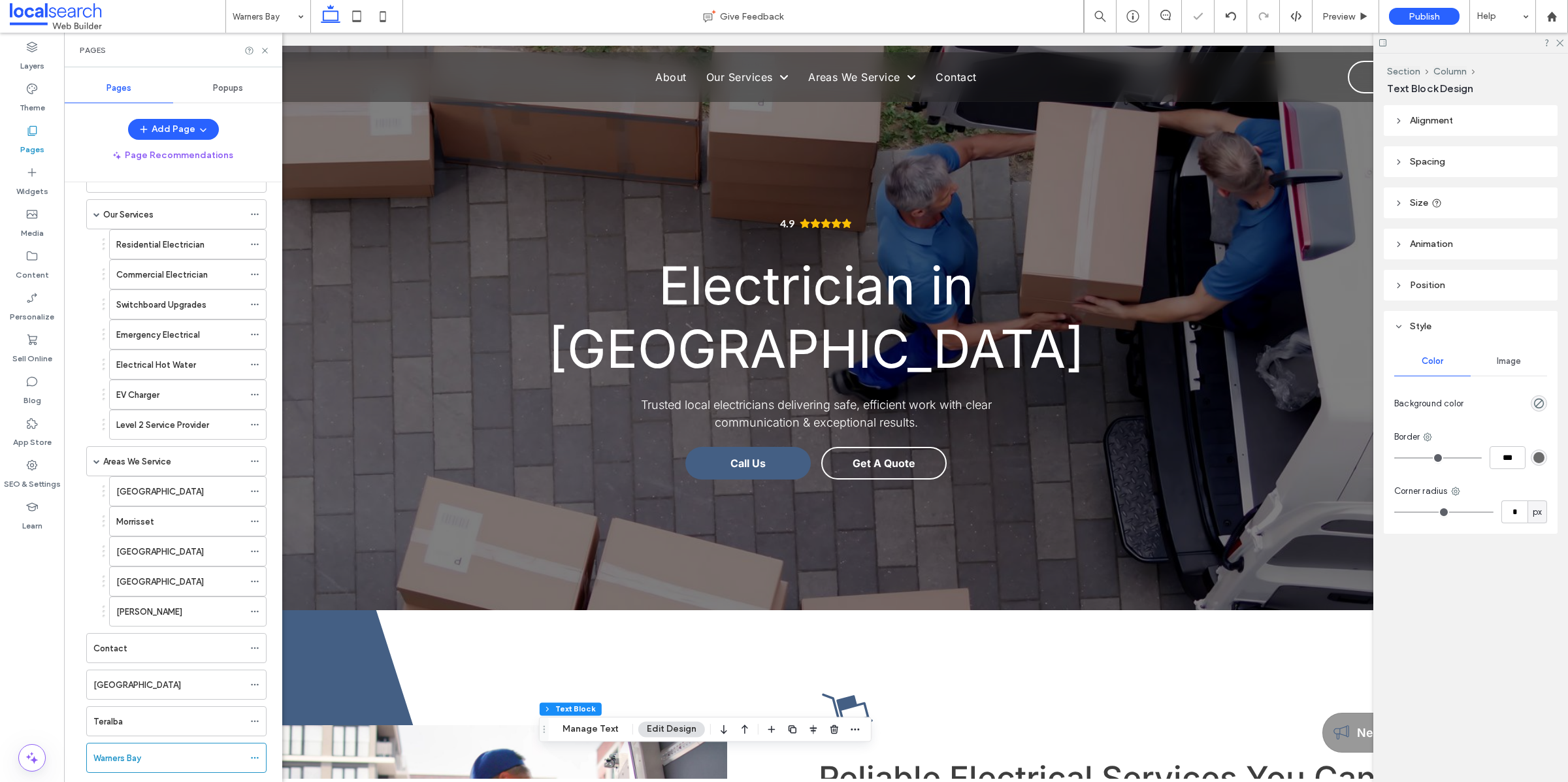
scroll to position [95, 0]
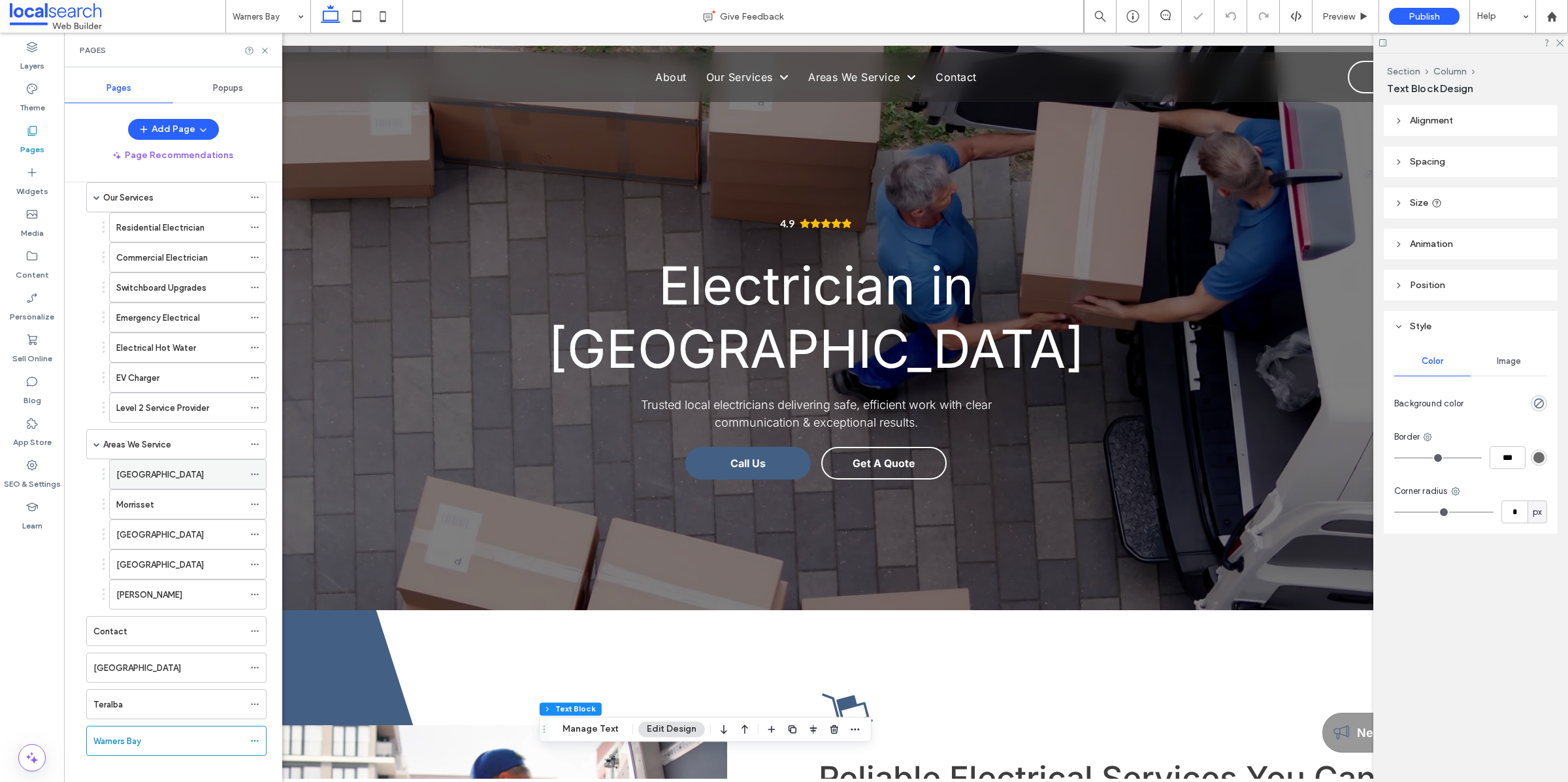
click at [254, 475] on use at bounding box center [254, 474] width 8 height 2
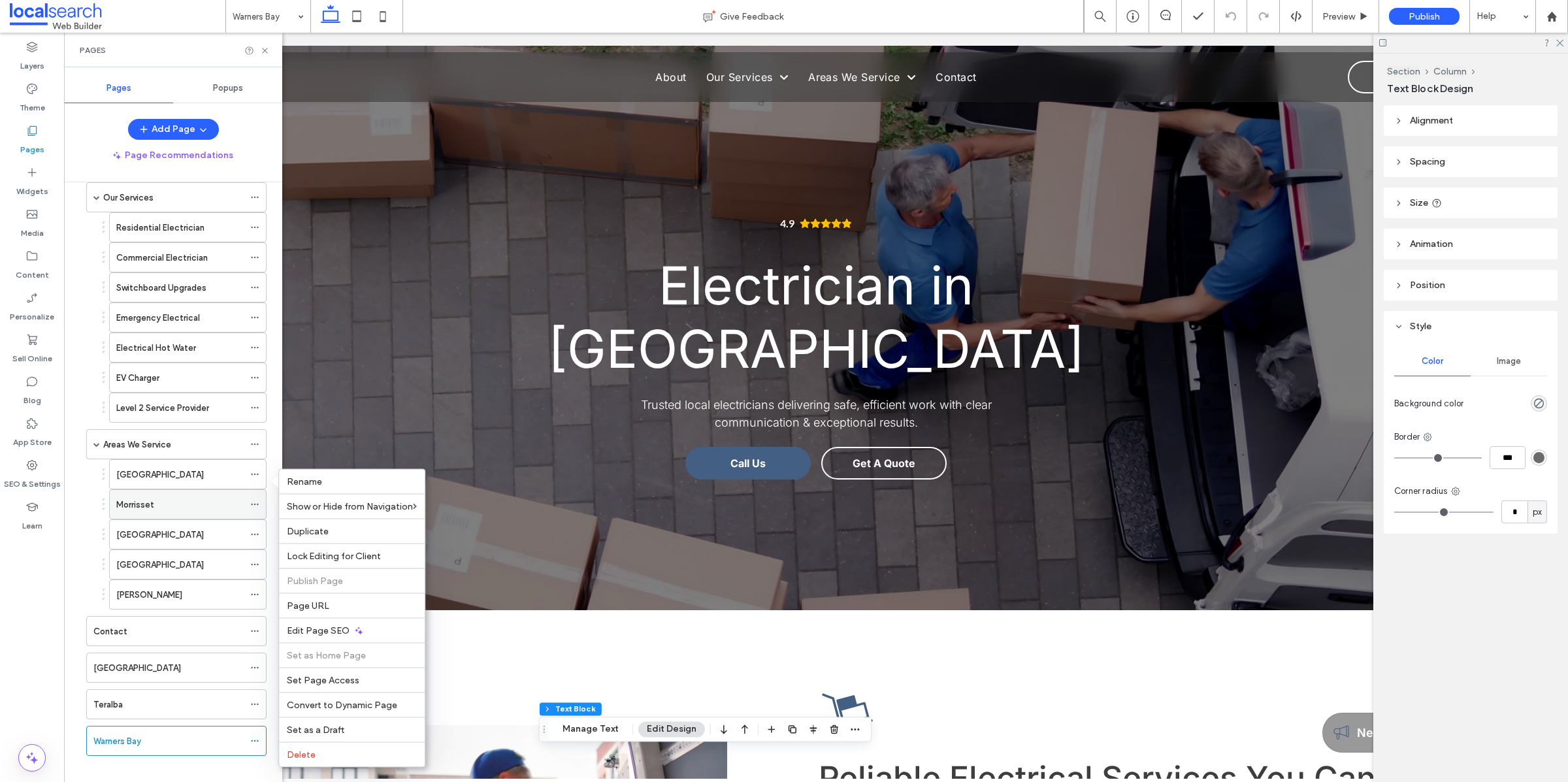
click at [259, 506] on icon at bounding box center [254, 504] width 9 height 9
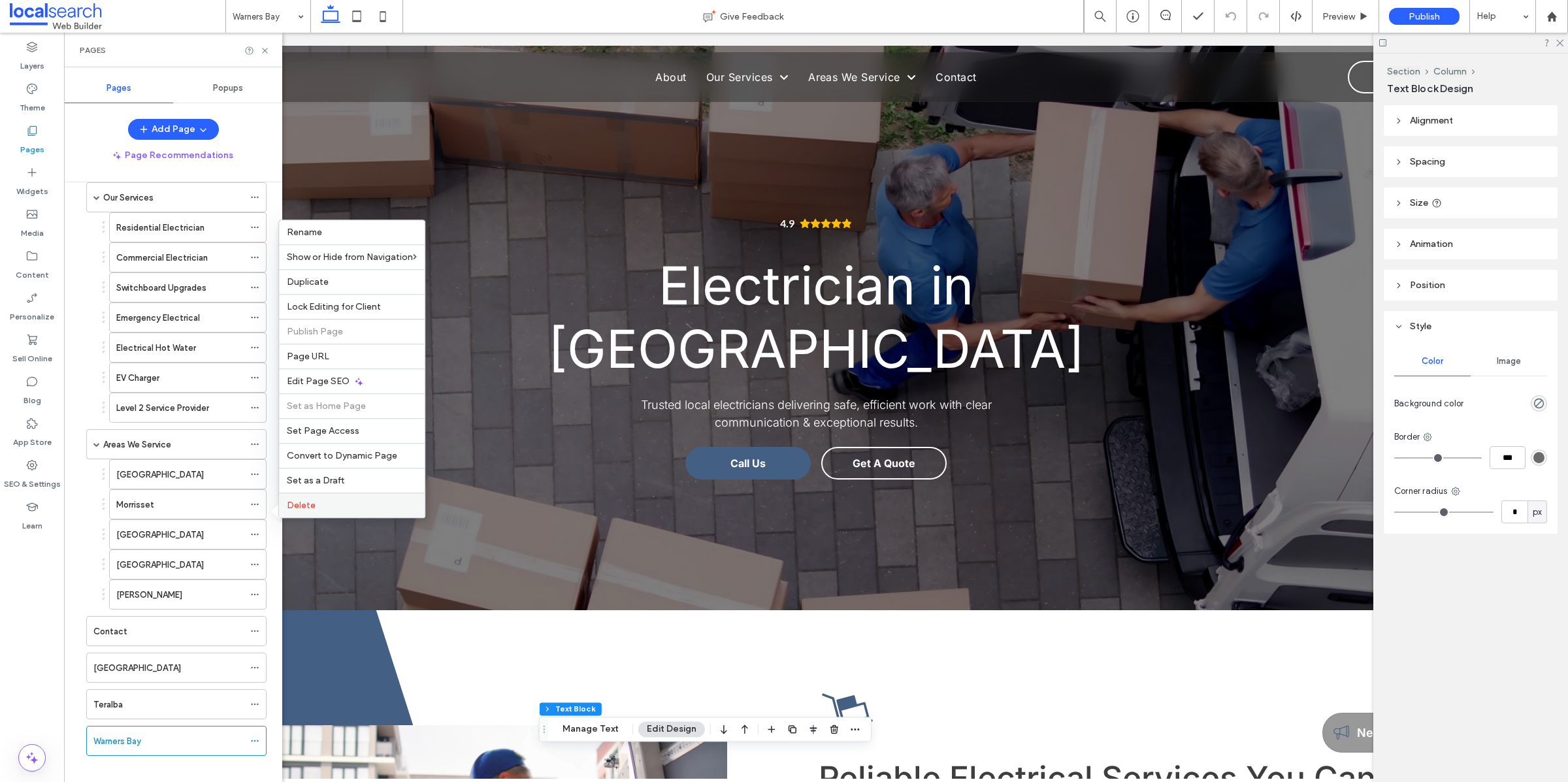
click at [293, 504] on span "Delete" at bounding box center [301, 505] width 29 height 11
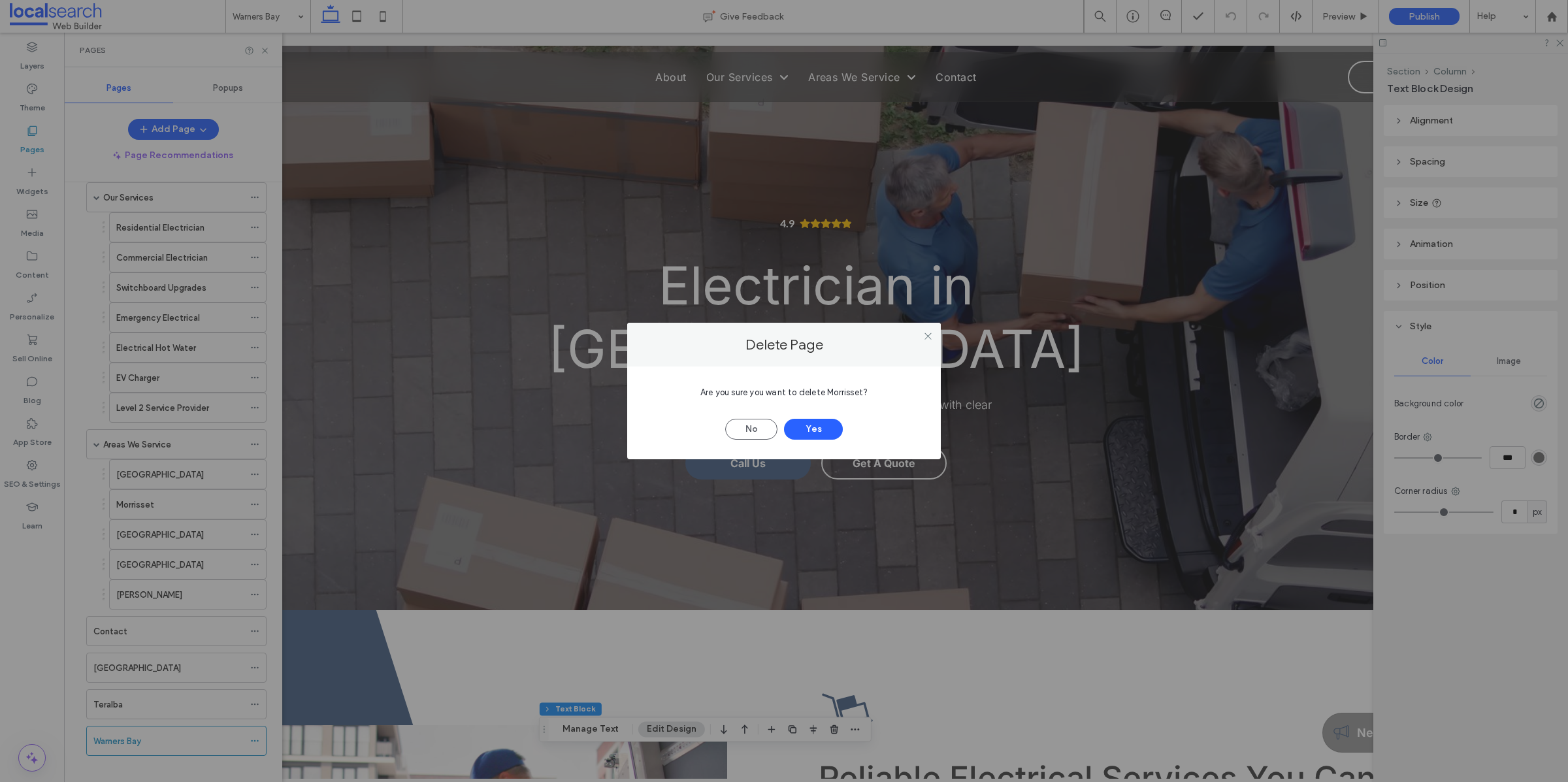
click at [839, 391] on span "Are you sure you want to delete Morrisset?" at bounding box center [784, 392] width 167 height 10
copy span "Morrisset"
click at [838, 429] on button "Yes" at bounding box center [813, 429] width 59 height 21
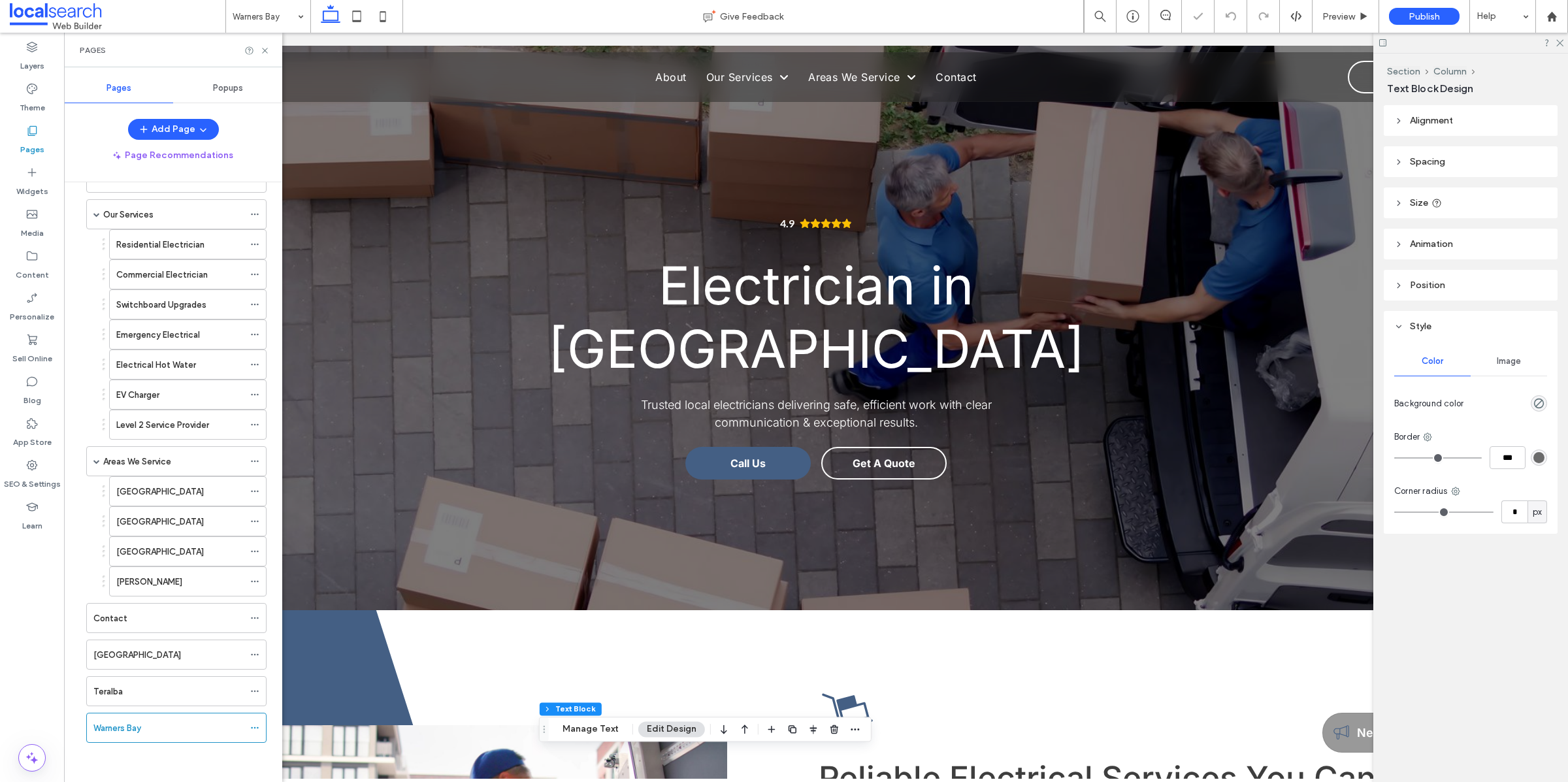
scroll to position [85, 0]
click at [254, 491] on use at bounding box center [254, 491] width 8 height 2
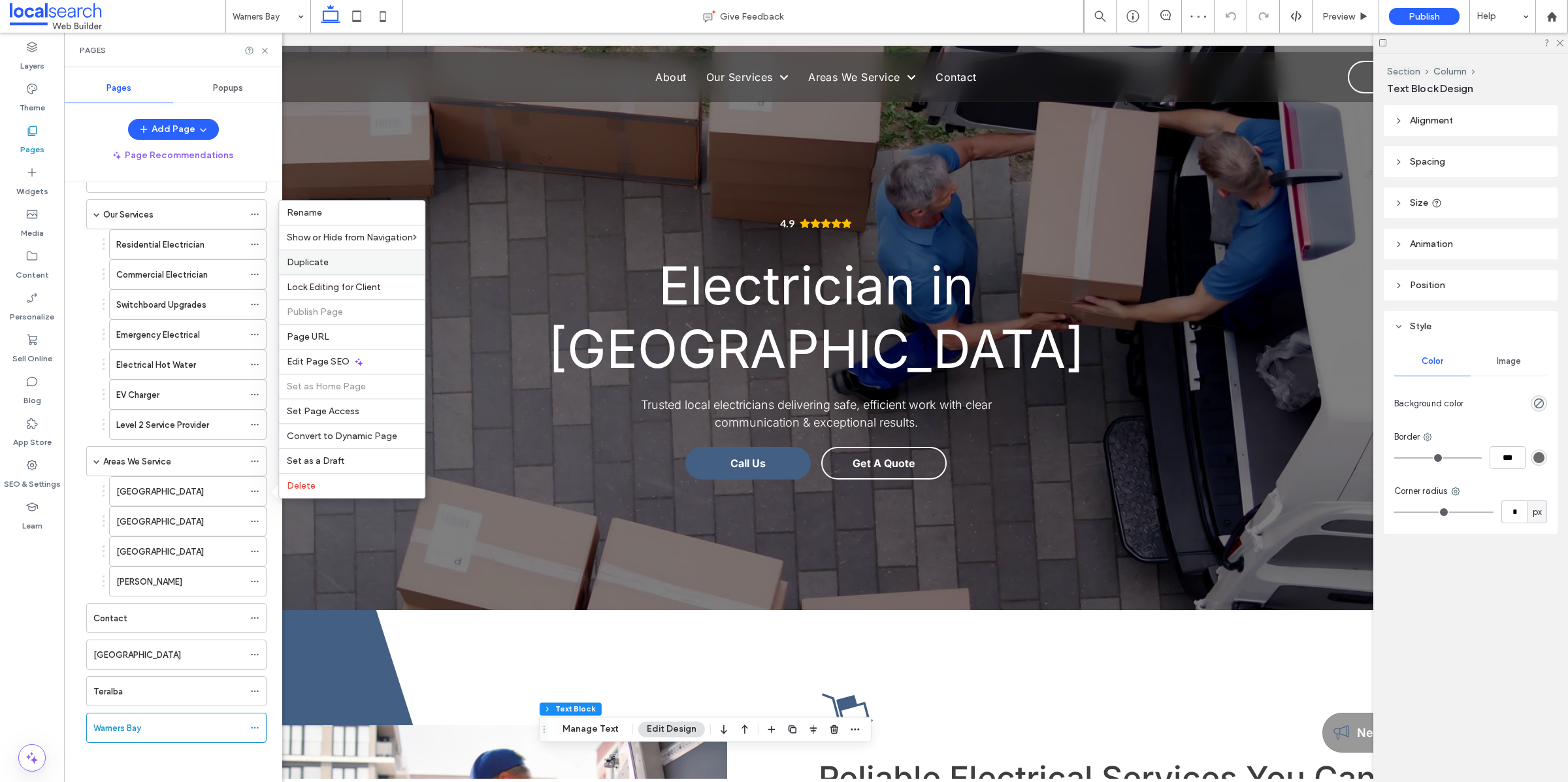
click at [362, 257] on label "Duplicate" at bounding box center [352, 262] width 130 height 11
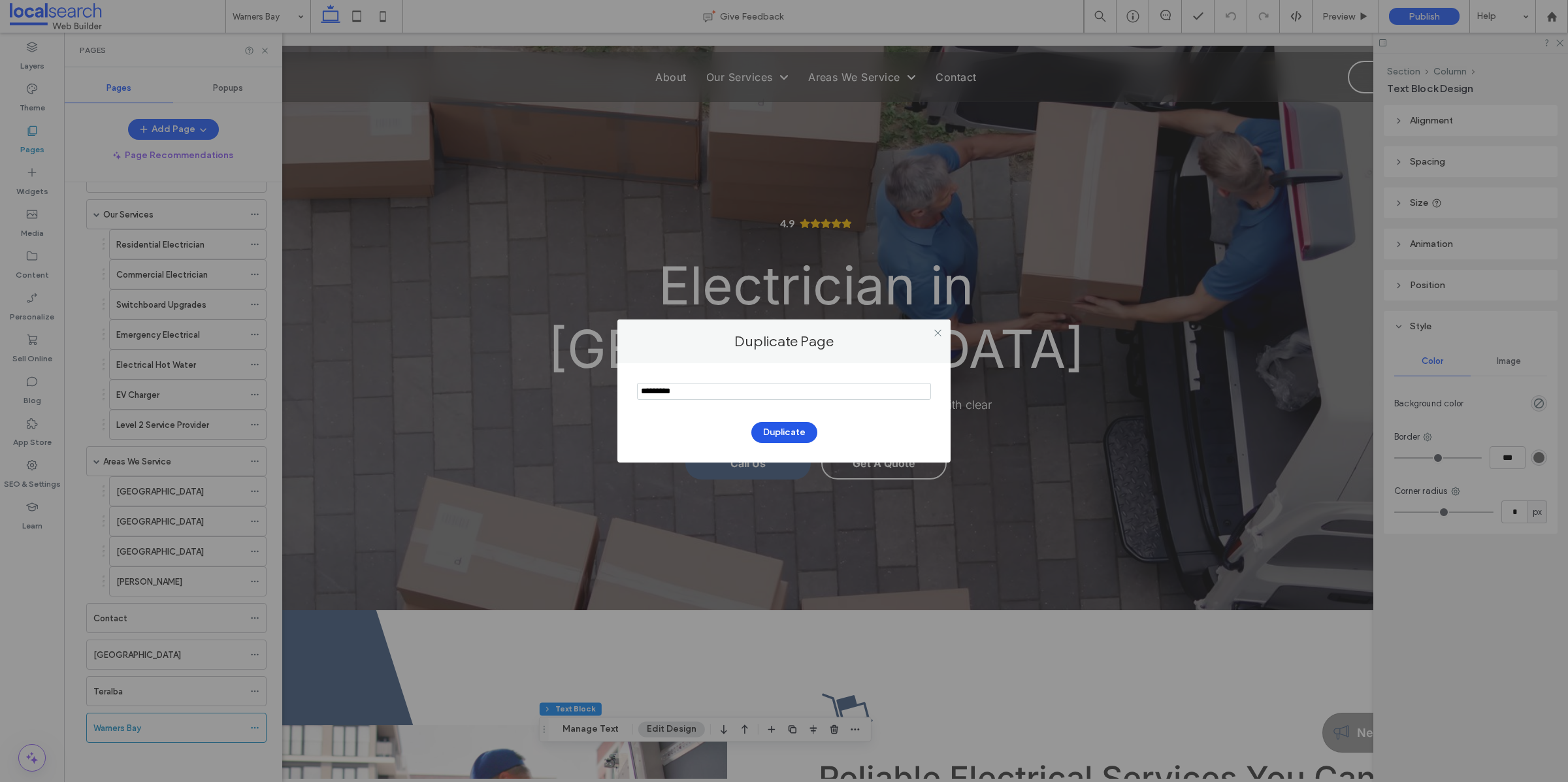
type input "*********"
click at [803, 432] on button "Duplicate" at bounding box center [784, 432] width 66 height 21
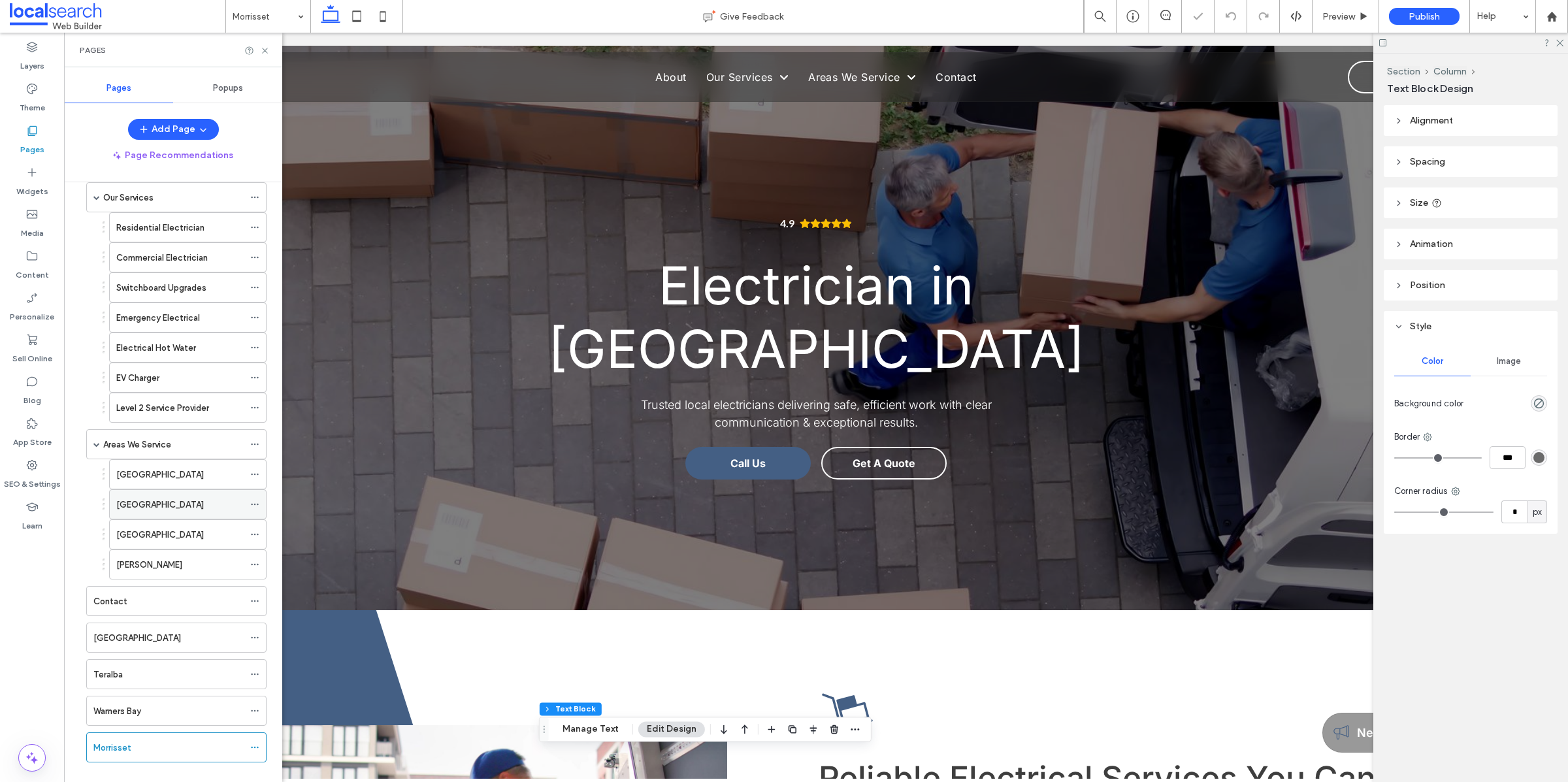
click at [254, 509] on icon at bounding box center [254, 504] width 9 height 9
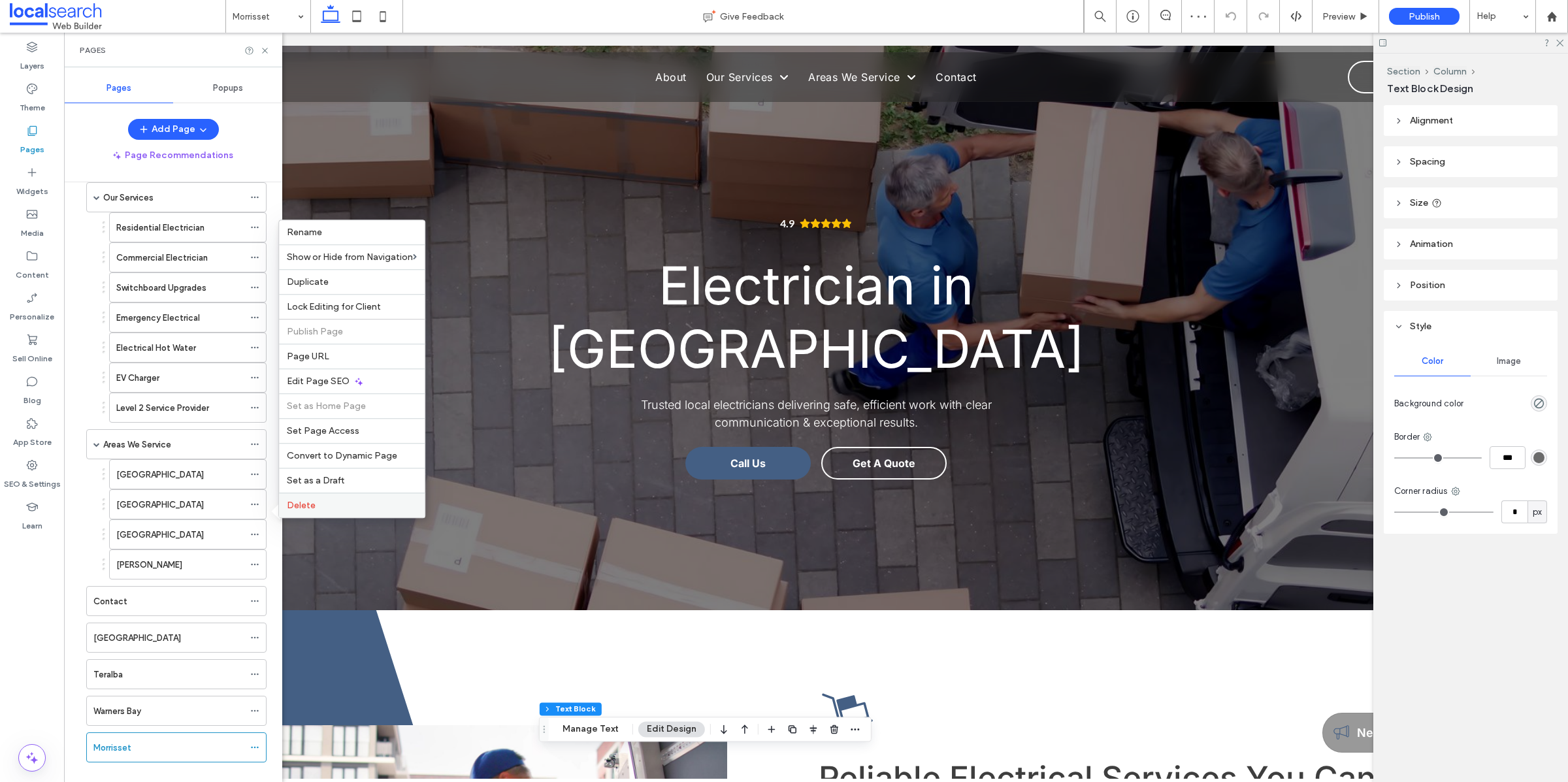
click at [329, 511] on div "Delete" at bounding box center [352, 505] width 146 height 25
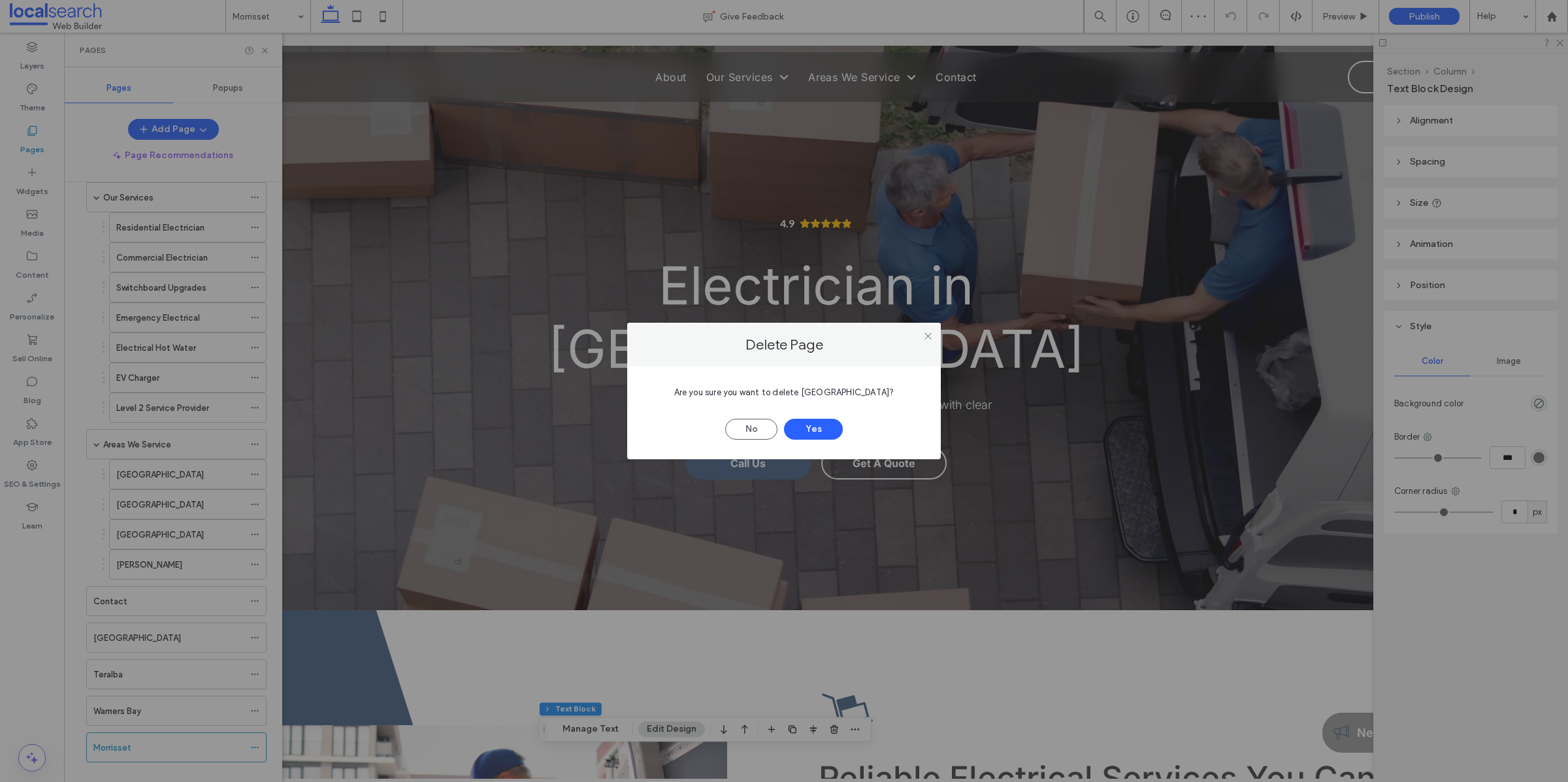
click at [846, 391] on span "Are you sure you want to delete Cardiff?" at bounding box center [784, 392] width 220 height 10
click at [846, 391] on span "Are you sure you want to delete Cardiff?" at bounding box center [784, 392] width 220 height 10
copy span "Cardiff"
click at [831, 428] on button "Yes" at bounding box center [813, 429] width 59 height 21
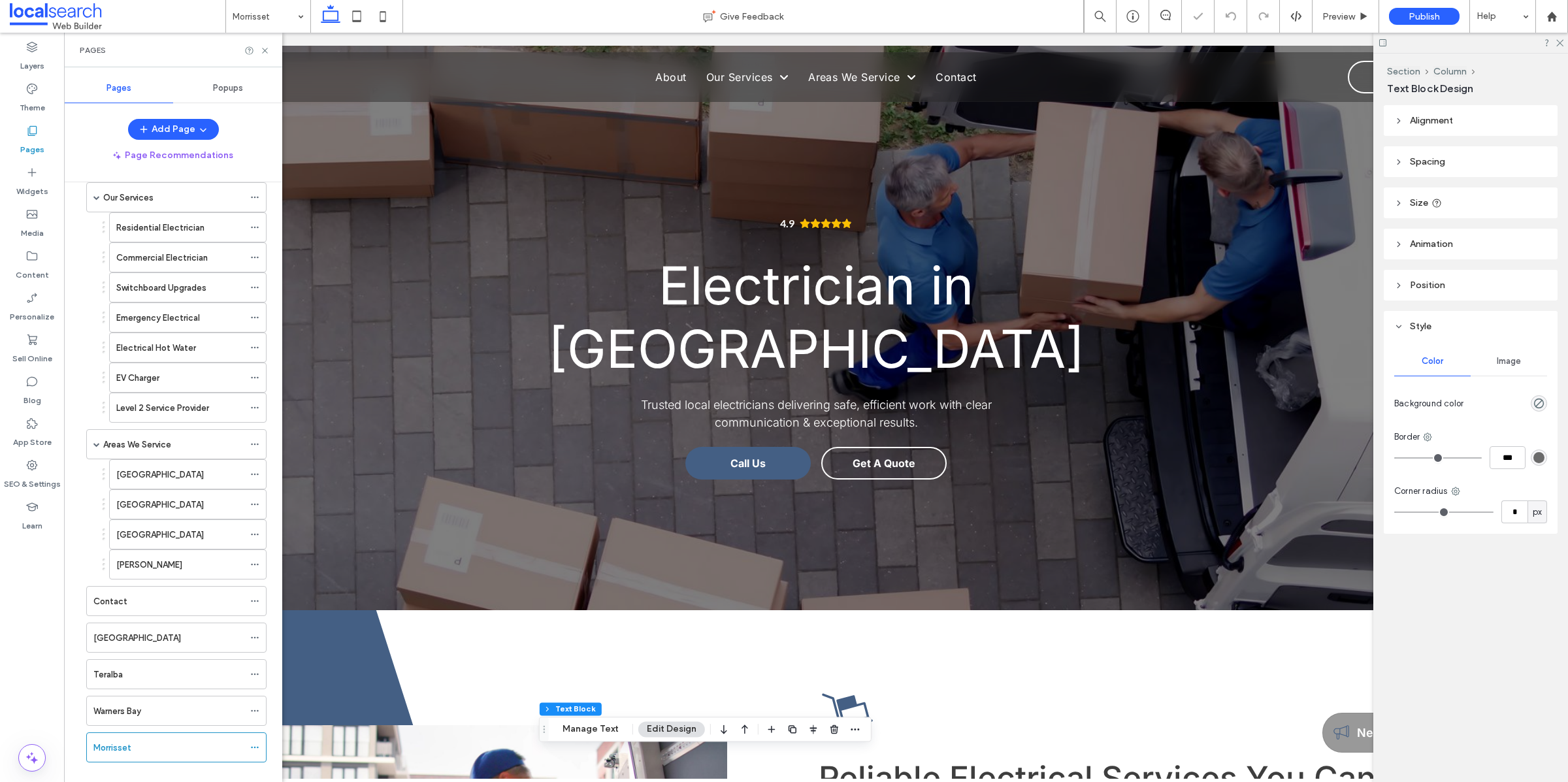
scroll to position [92, 0]
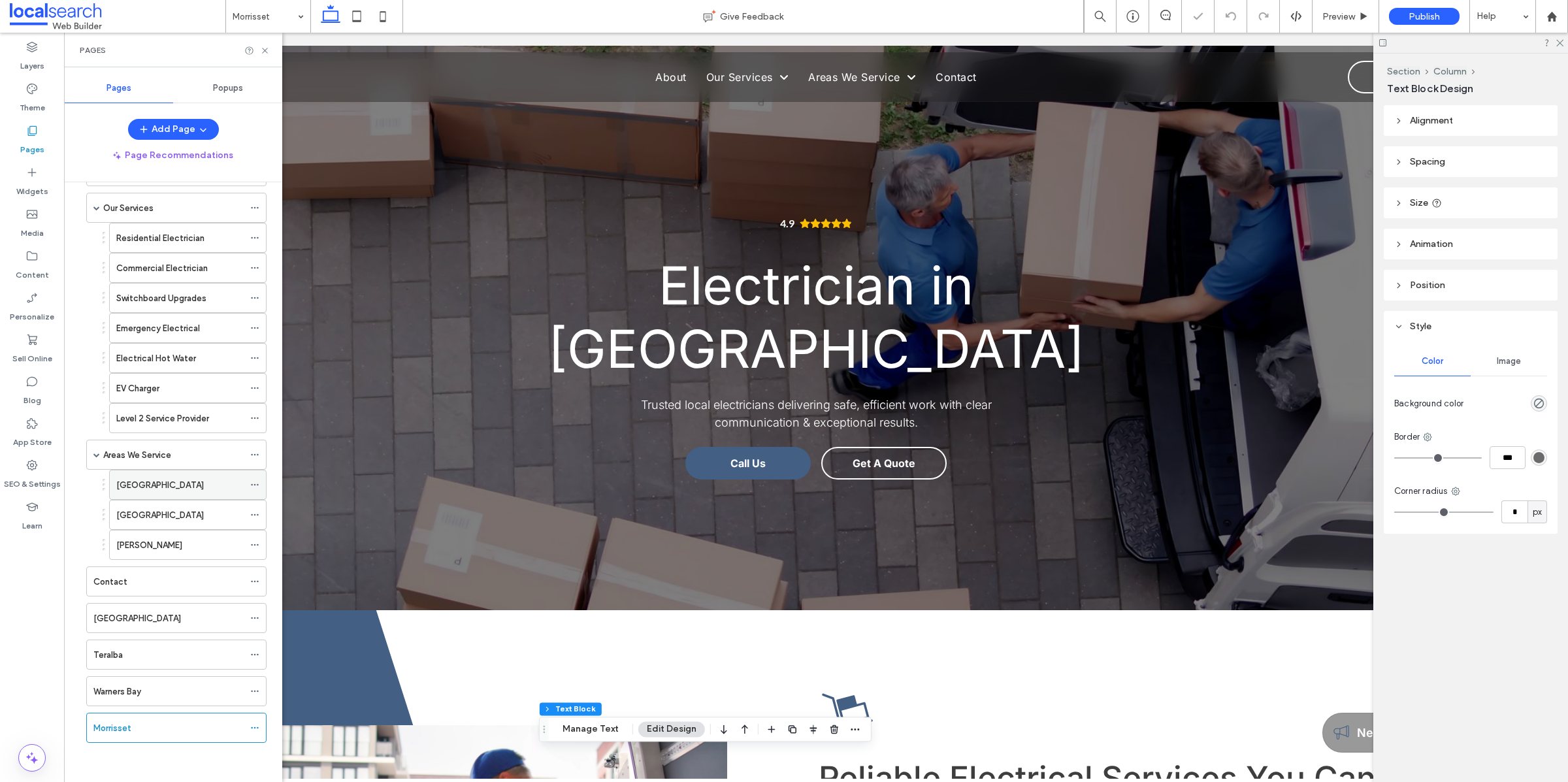
click at [258, 484] on use at bounding box center [254, 485] width 8 height 2
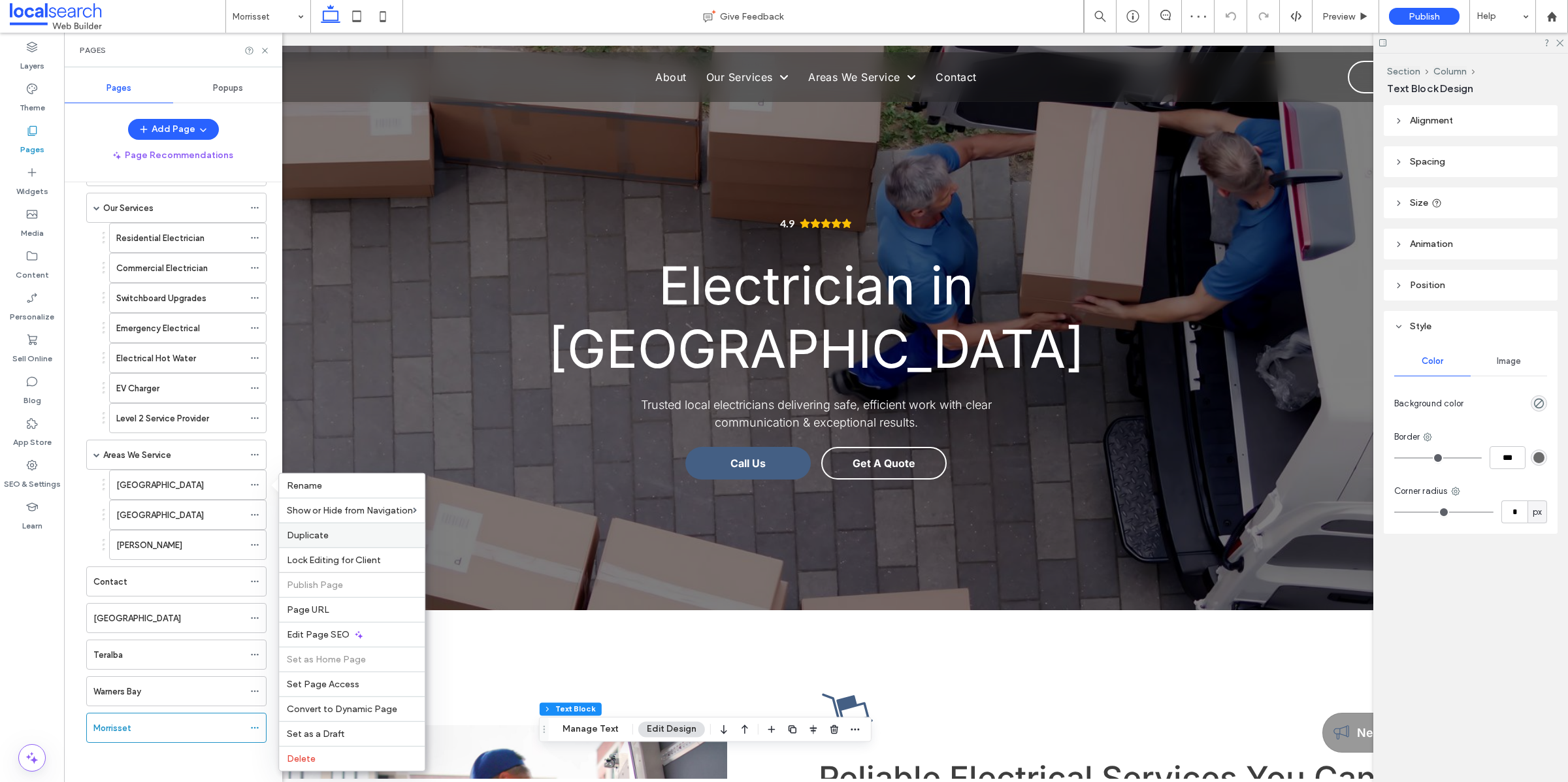
click at [413, 527] on div "Duplicate" at bounding box center [352, 535] width 146 height 25
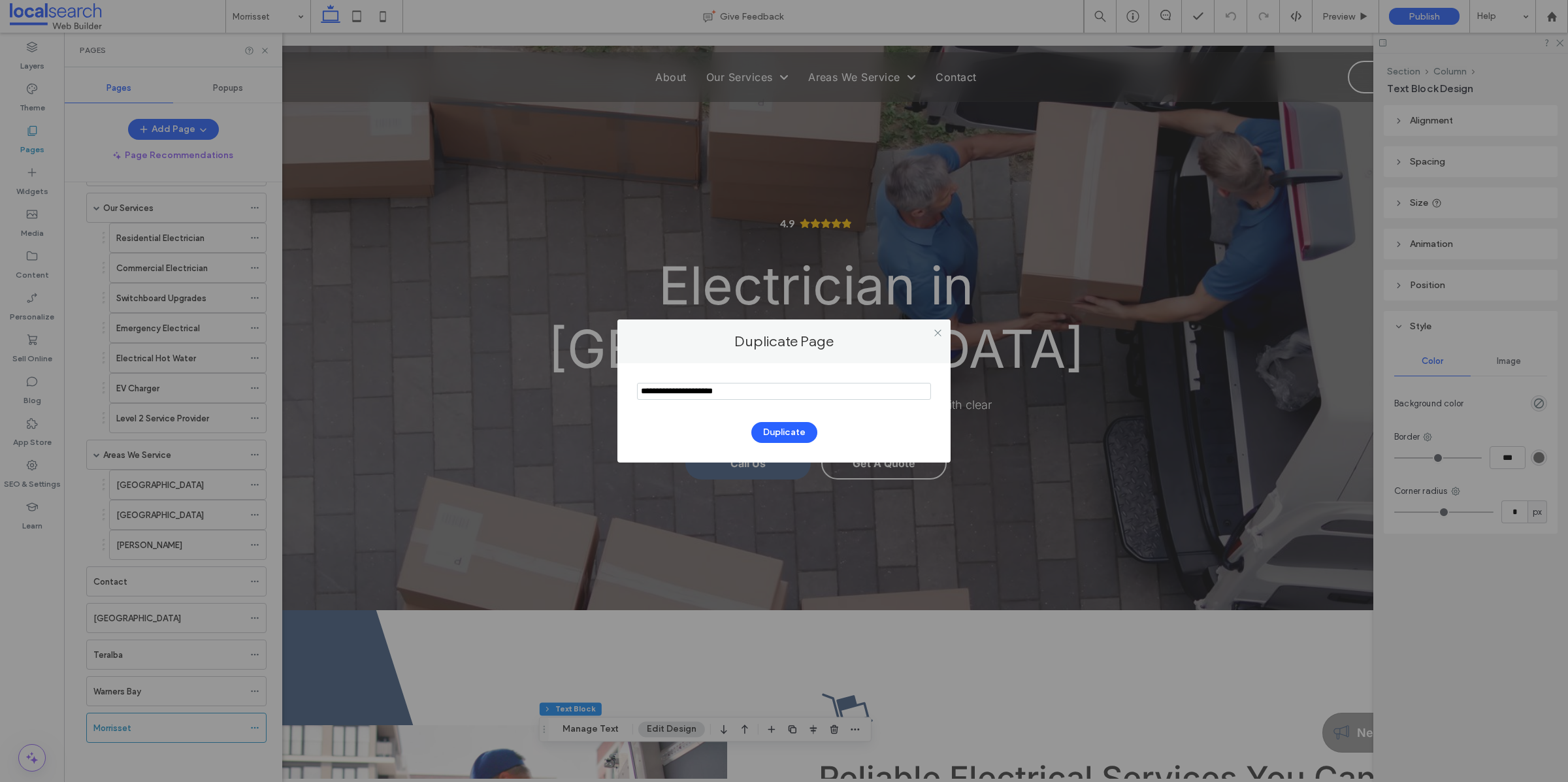
click at [796, 397] on input "notEmpty" at bounding box center [784, 391] width 294 height 17
type input "*******"
click at [782, 428] on button "Duplicate" at bounding box center [784, 432] width 66 height 21
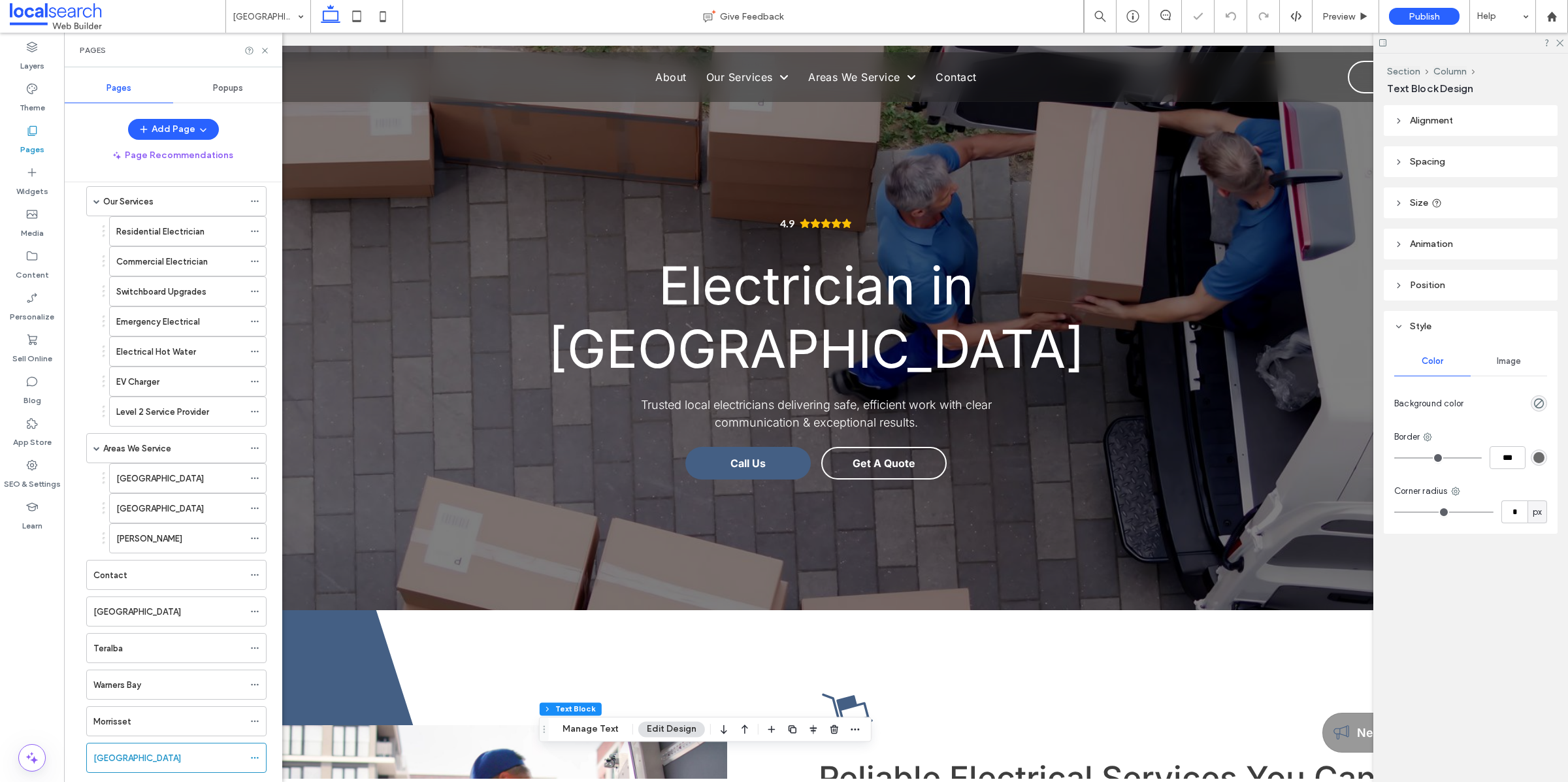
scroll to position [95, 0]
click at [252, 508] on icon at bounding box center [254, 504] width 9 height 9
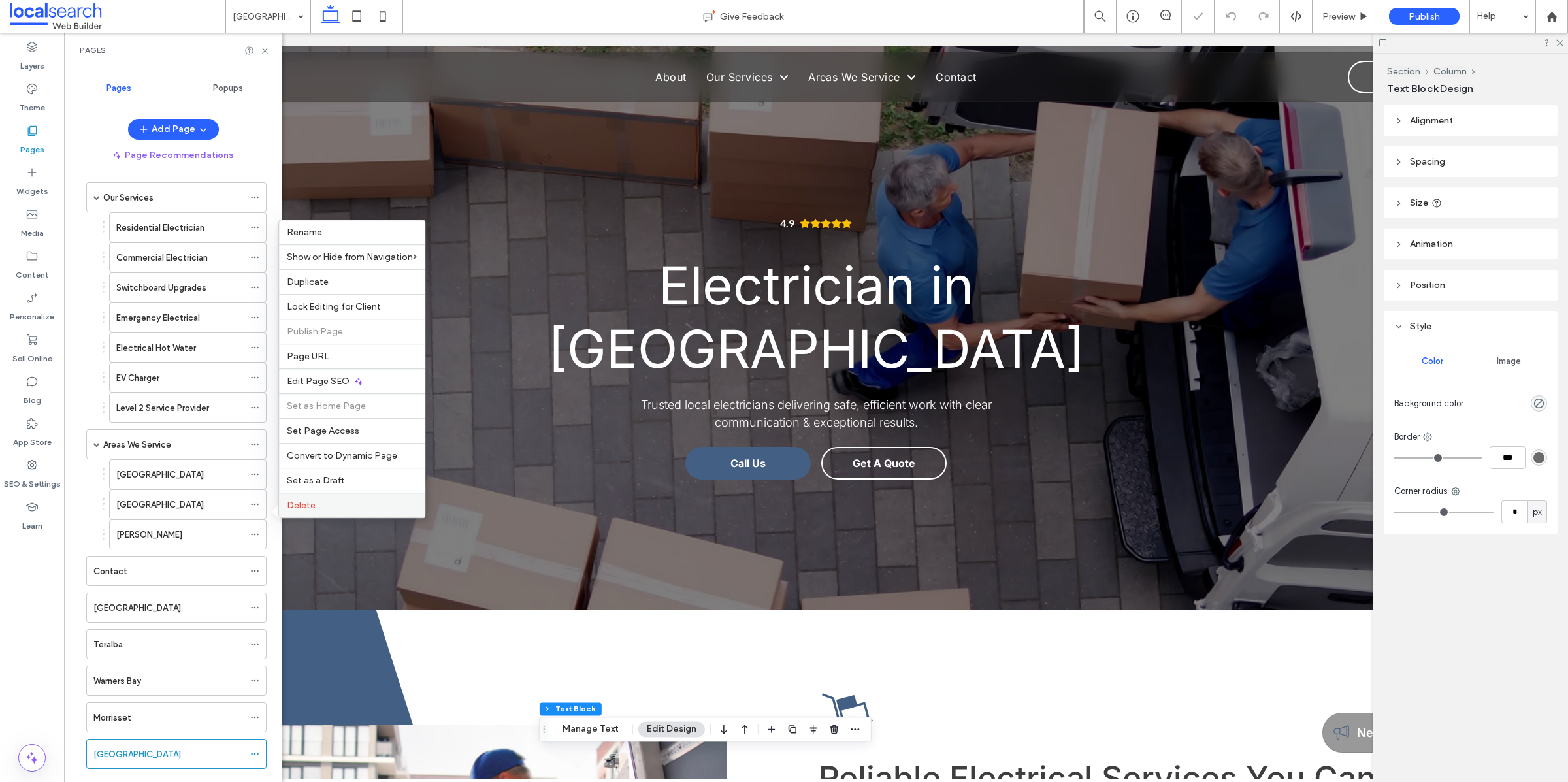
click at [322, 508] on label "Delete" at bounding box center [352, 505] width 130 height 11
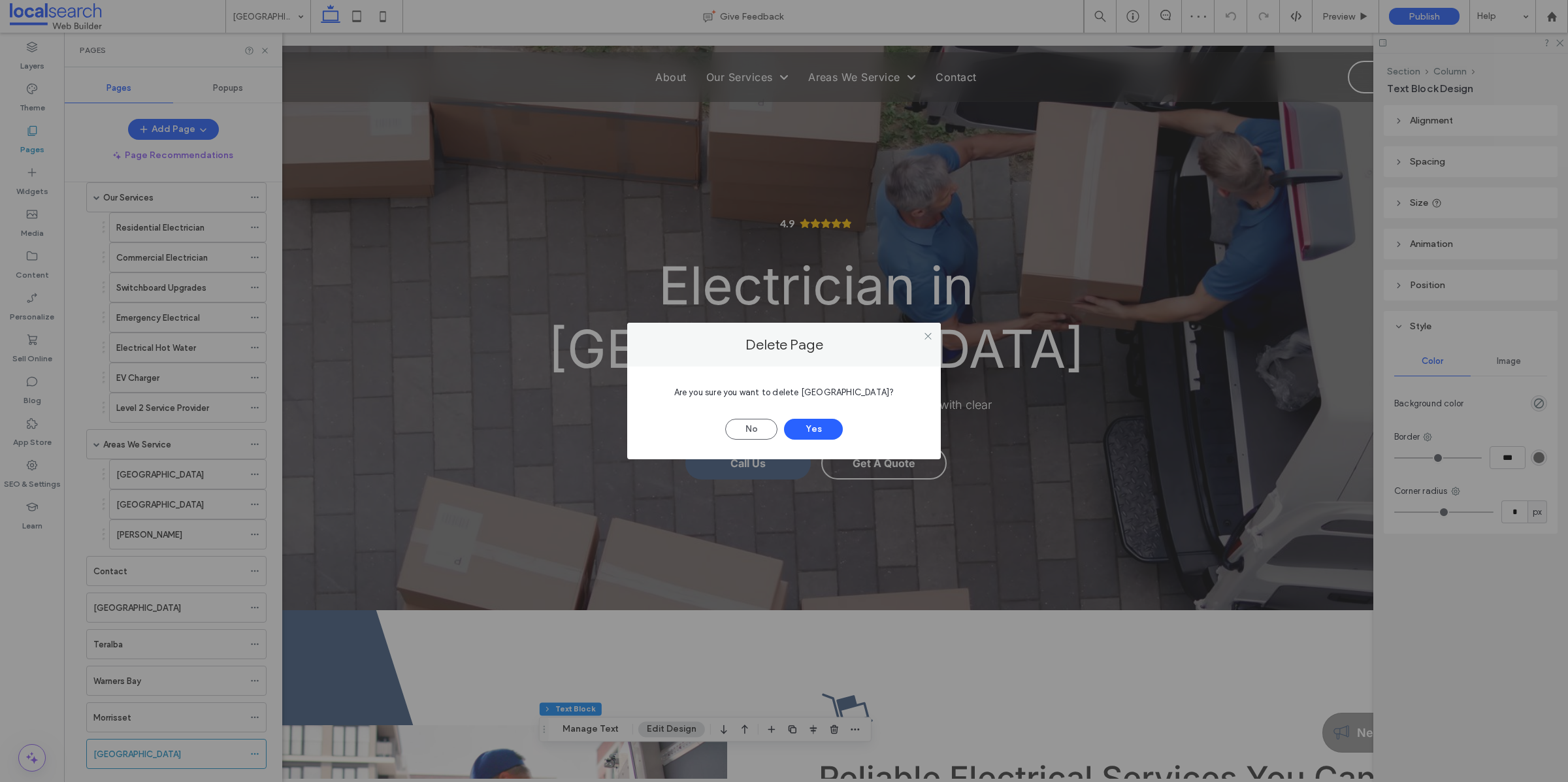
click at [848, 395] on span "Are you sure you want to delete Glendale?" at bounding box center [784, 392] width 220 height 10
click at [846, 393] on span "Are you sure you want to delete Glendale?" at bounding box center [784, 392] width 220 height 10
copy span "Glendale"
click at [818, 425] on button "Yes" at bounding box center [813, 429] width 59 height 21
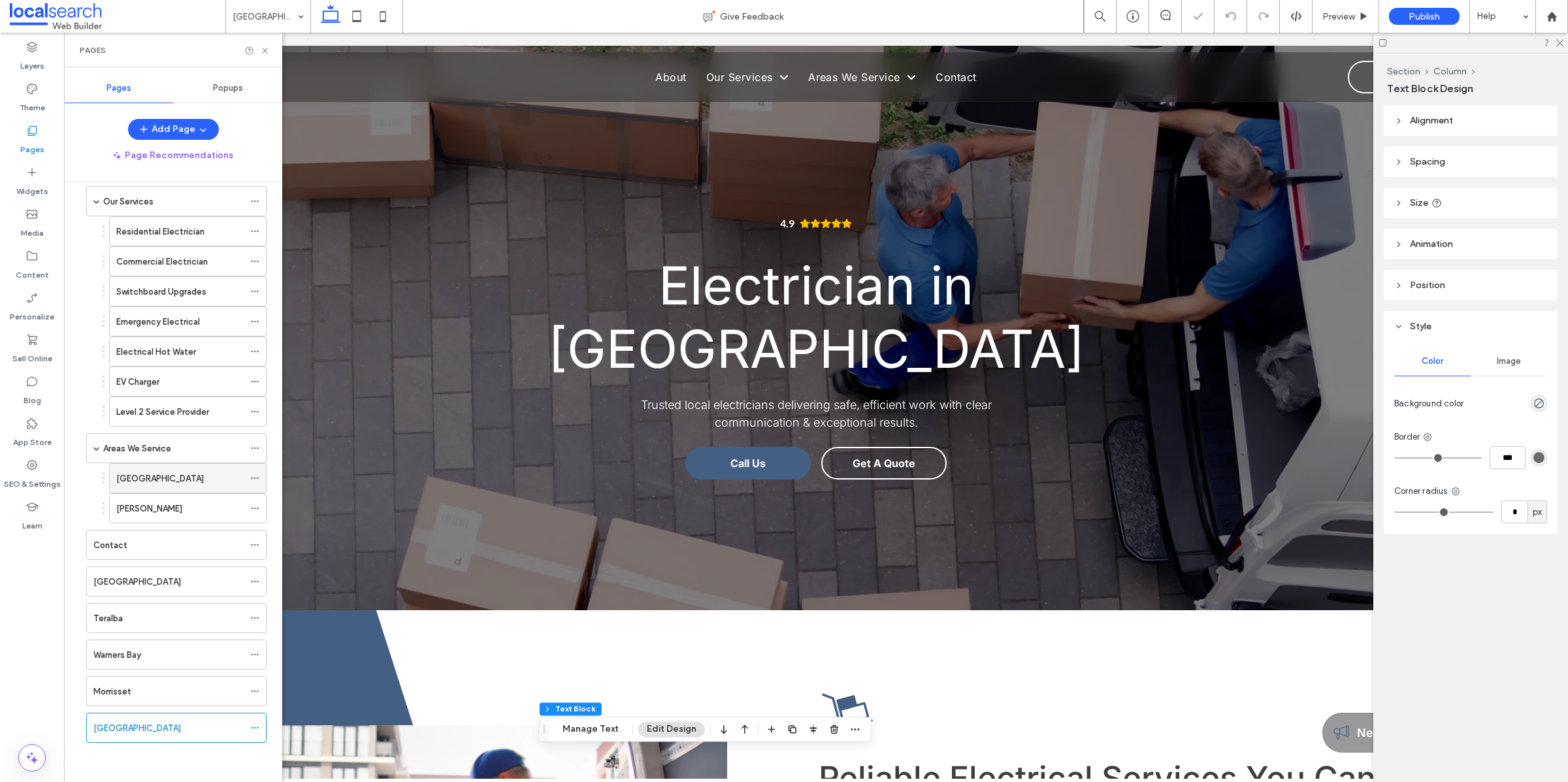
click at [253, 479] on icon at bounding box center [254, 478] width 9 height 9
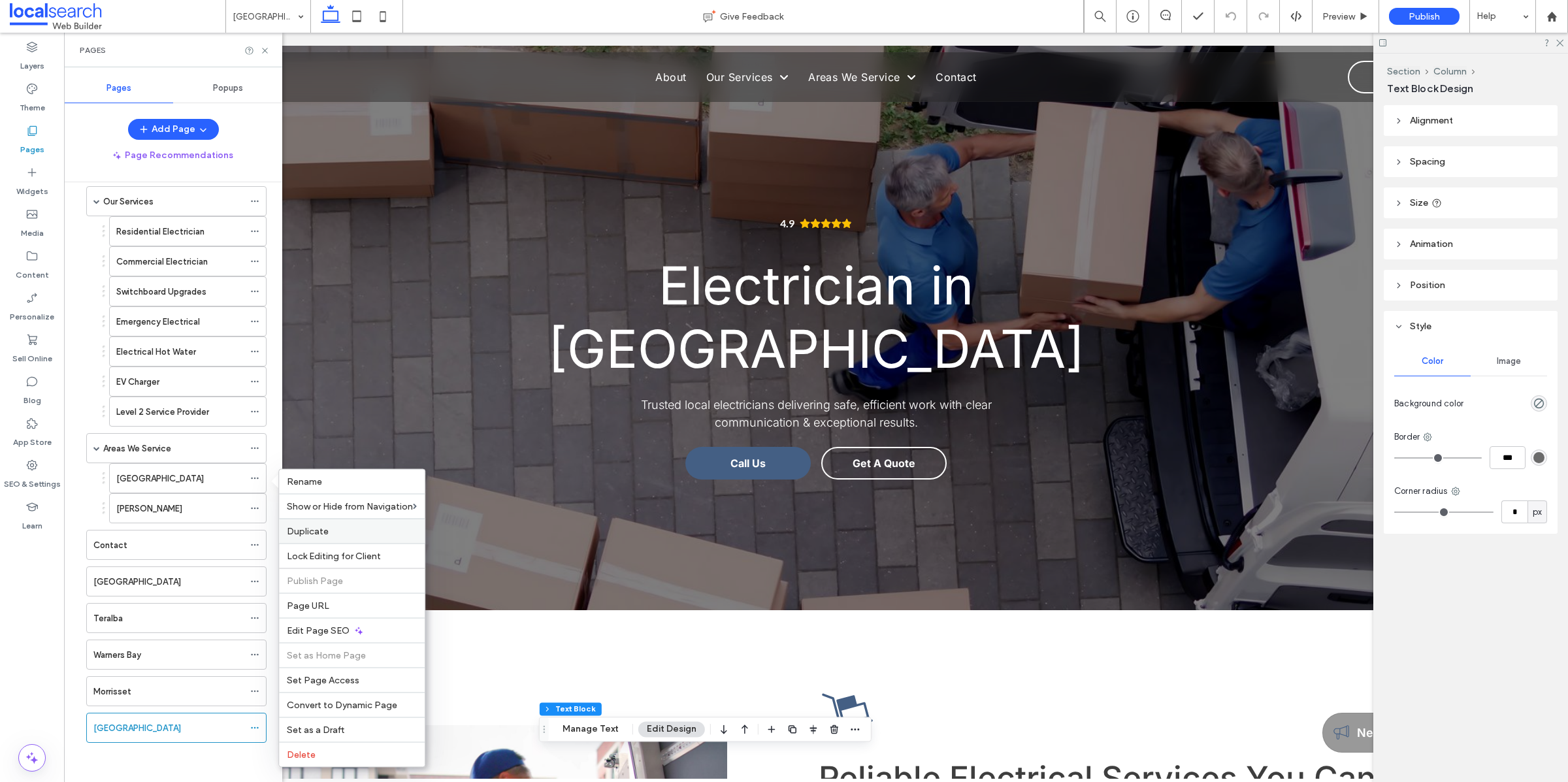
click at [366, 537] on label "Duplicate" at bounding box center [352, 532] width 130 height 11
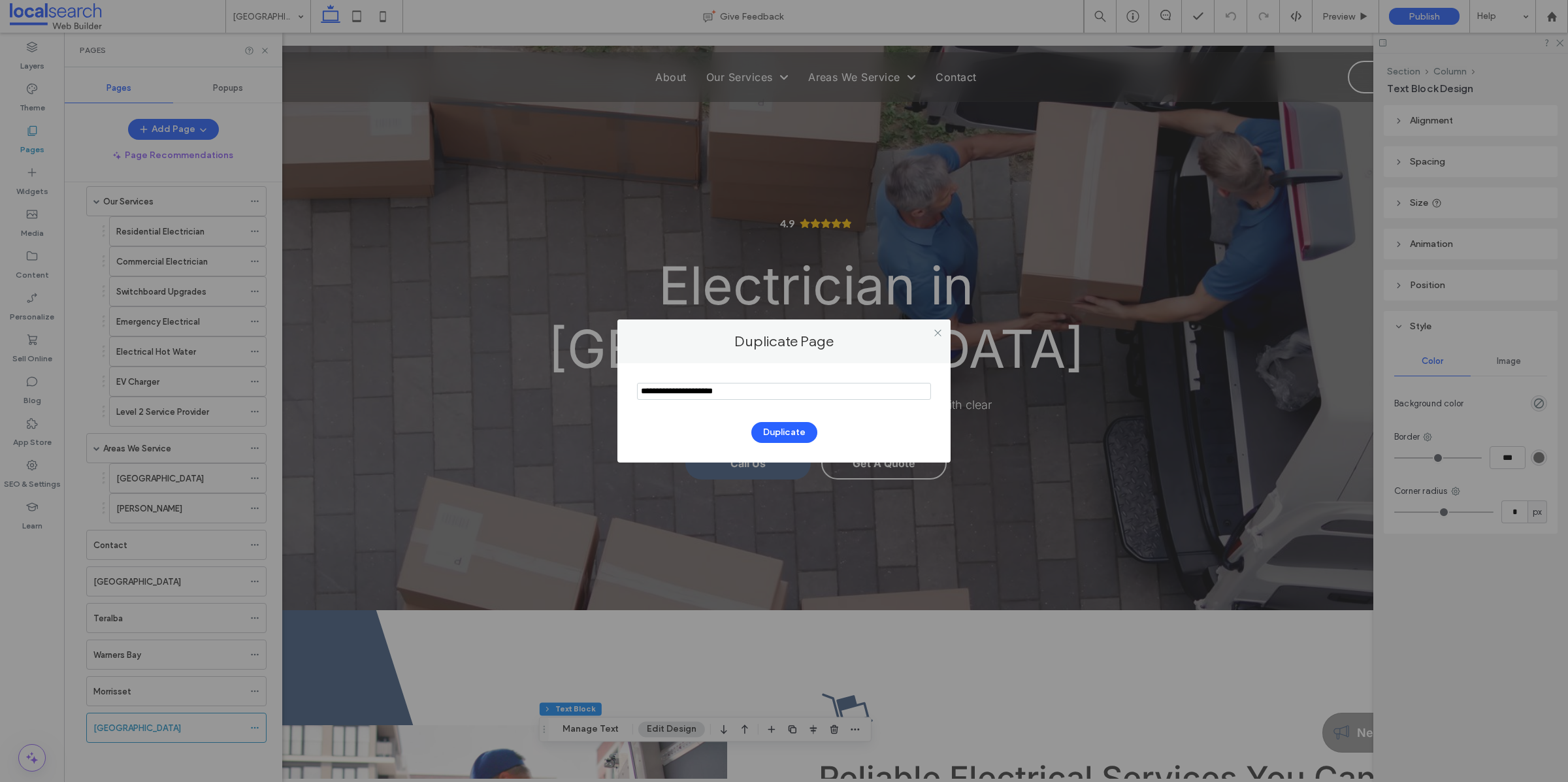
click at [759, 393] on input "notEmpty" at bounding box center [784, 391] width 294 height 17
type input "********"
click at [790, 431] on button "Duplicate" at bounding box center [784, 432] width 66 height 21
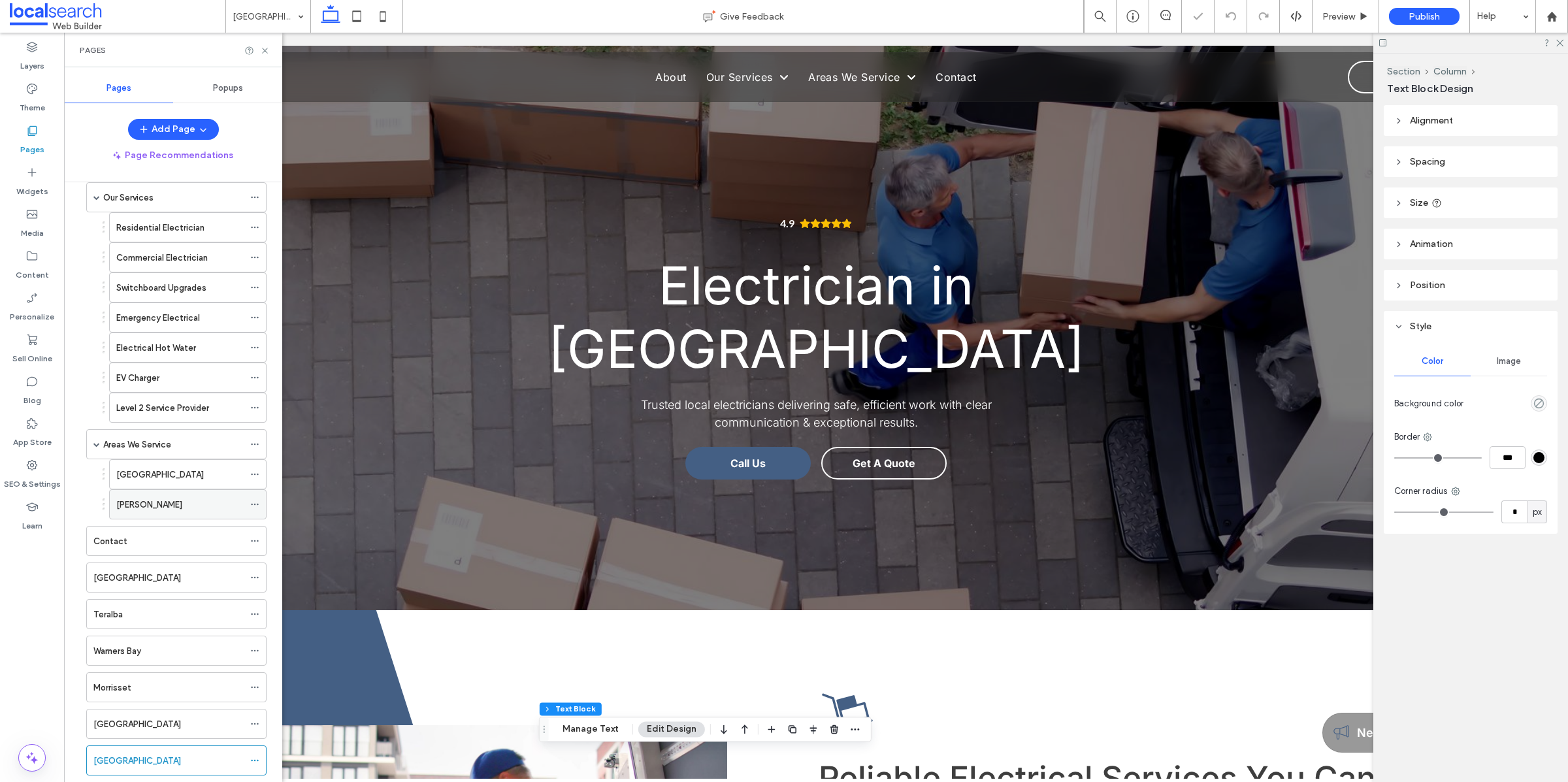
click at [262, 508] on div at bounding box center [258, 504] width 16 height 20
click at [256, 507] on icon at bounding box center [254, 504] width 9 height 9
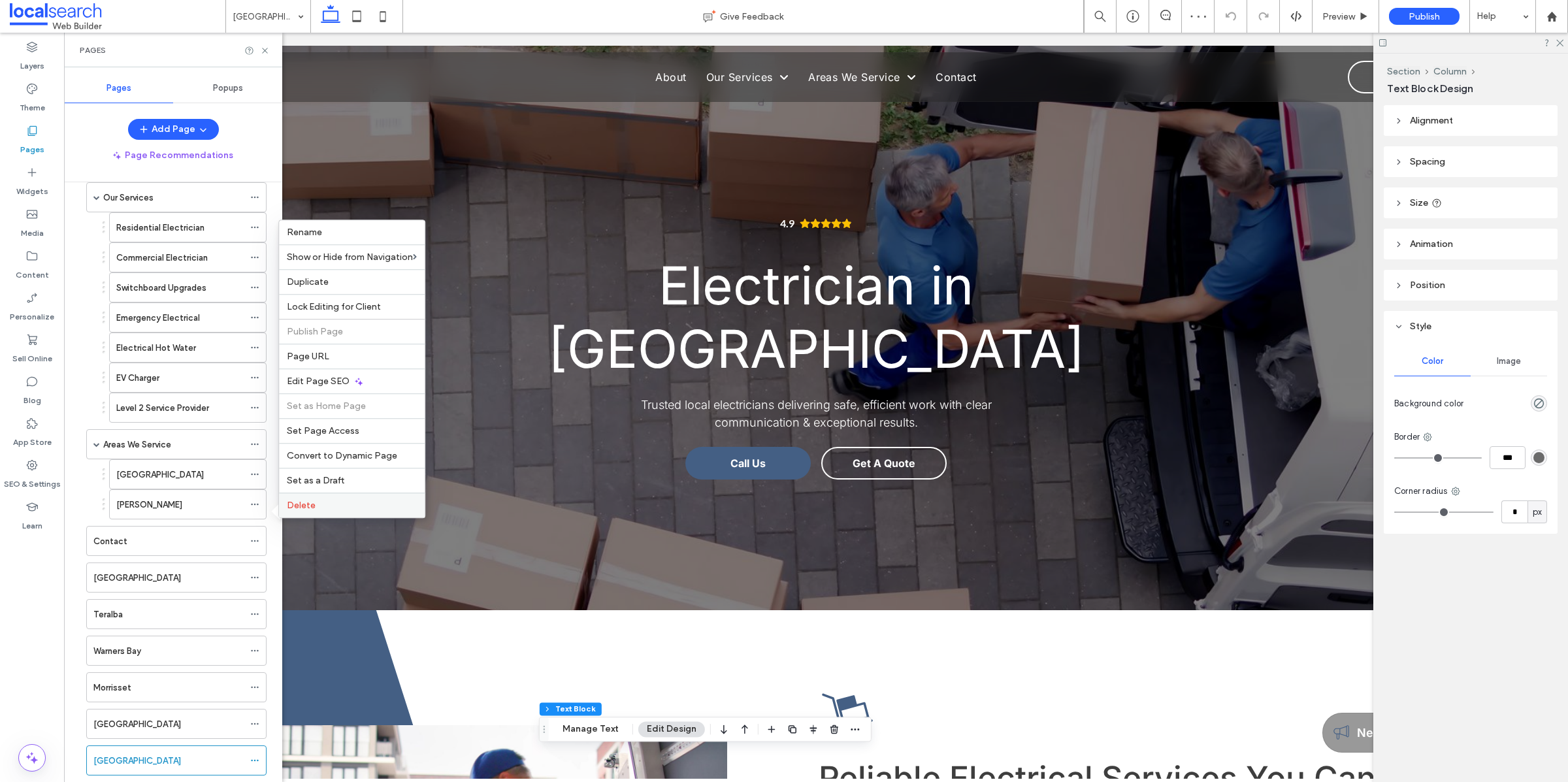
click at [360, 503] on label "Delete" at bounding box center [352, 505] width 130 height 11
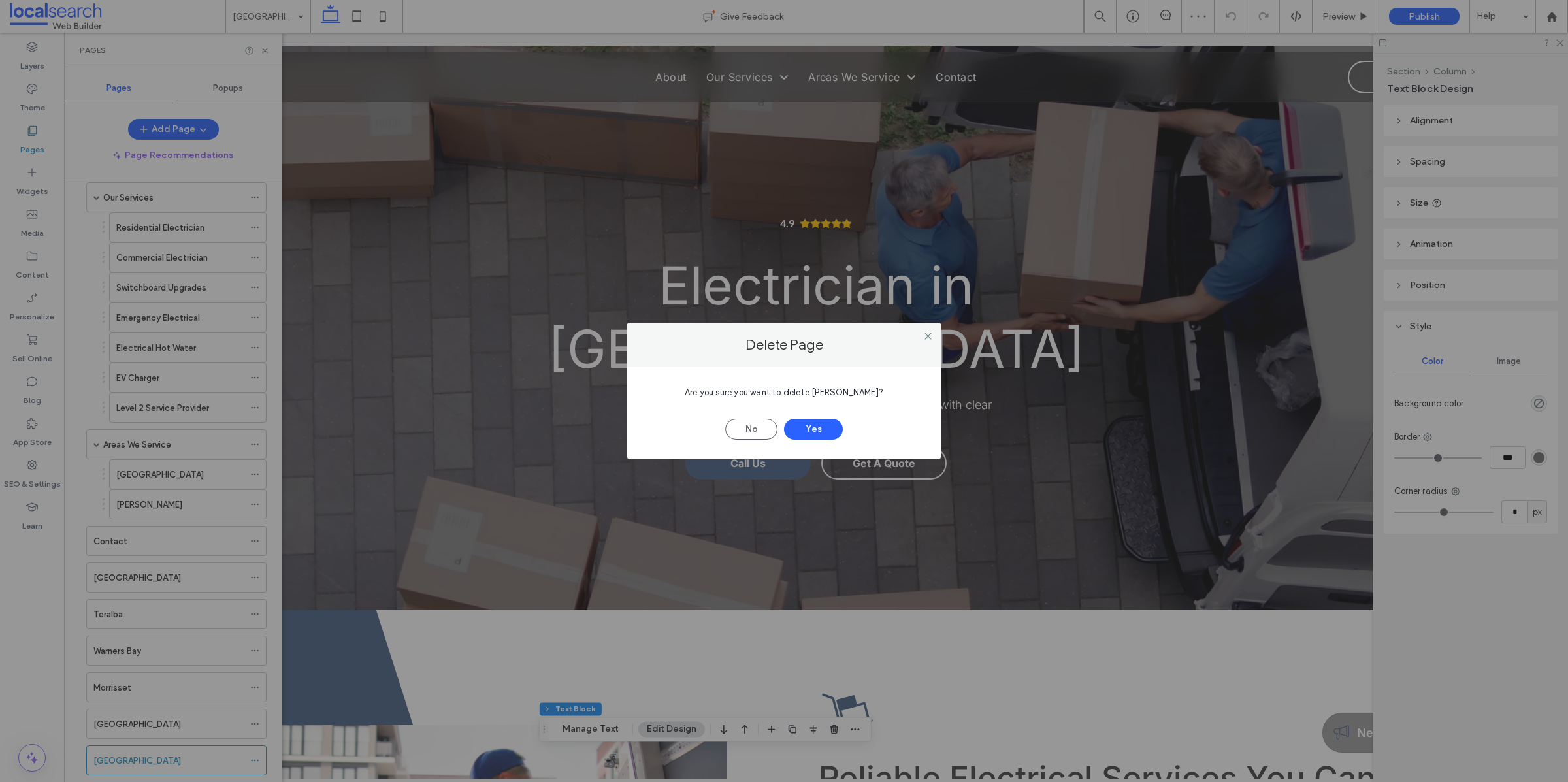
click at [837, 389] on span "Are you sure you want to delete Mayfield?" at bounding box center [784, 392] width 198 height 10
click at [836, 389] on span "Are you sure you want to delete Mayfield?" at bounding box center [784, 392] width 198 height 10
copy span "Mayfield"
click at [822, 430] on button "Yes" at bounding box center [813, 429] width 59 height 21
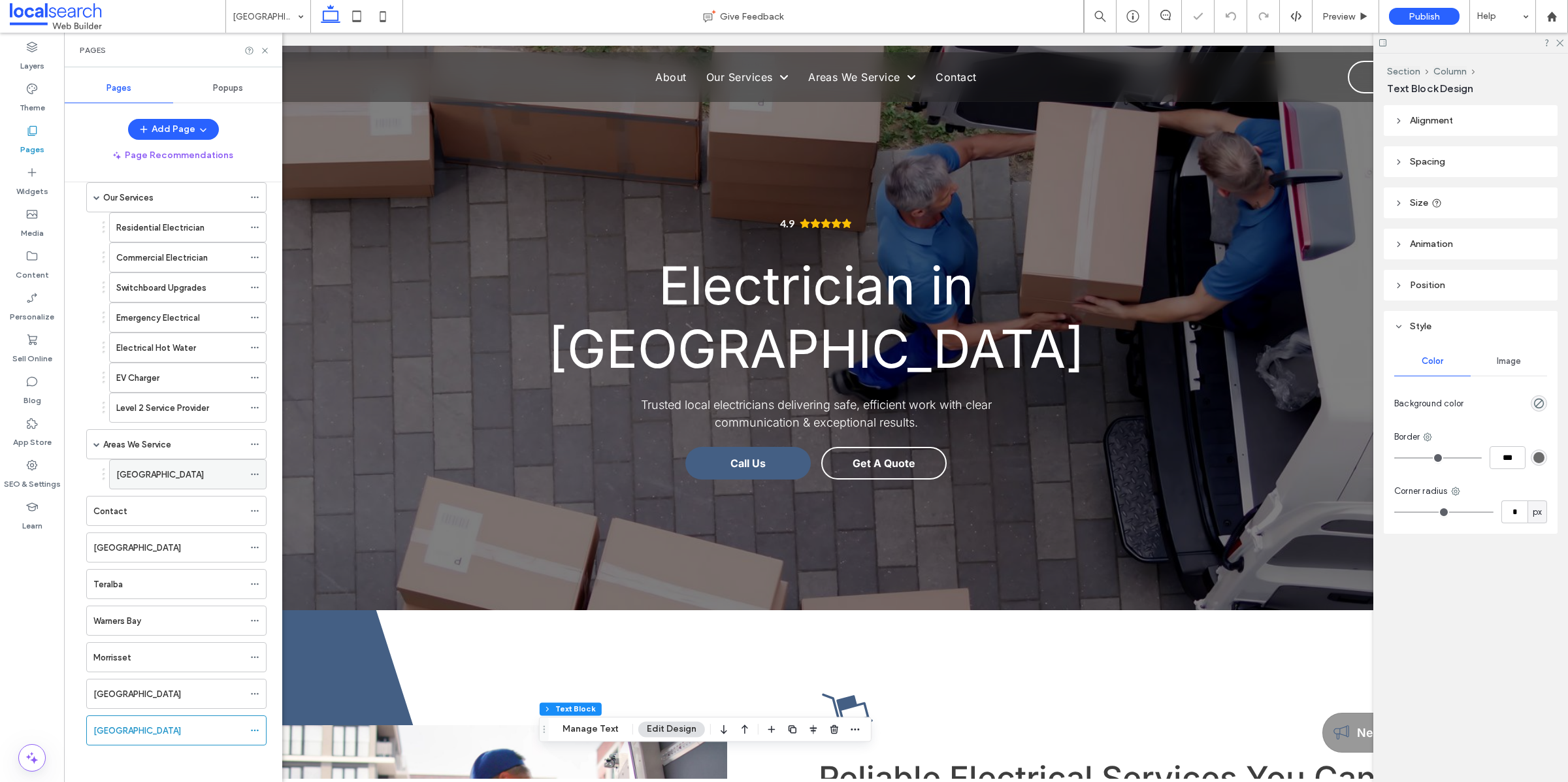
click at [258, 476] on icon at bounding box center [254, 474] width 9 height 9
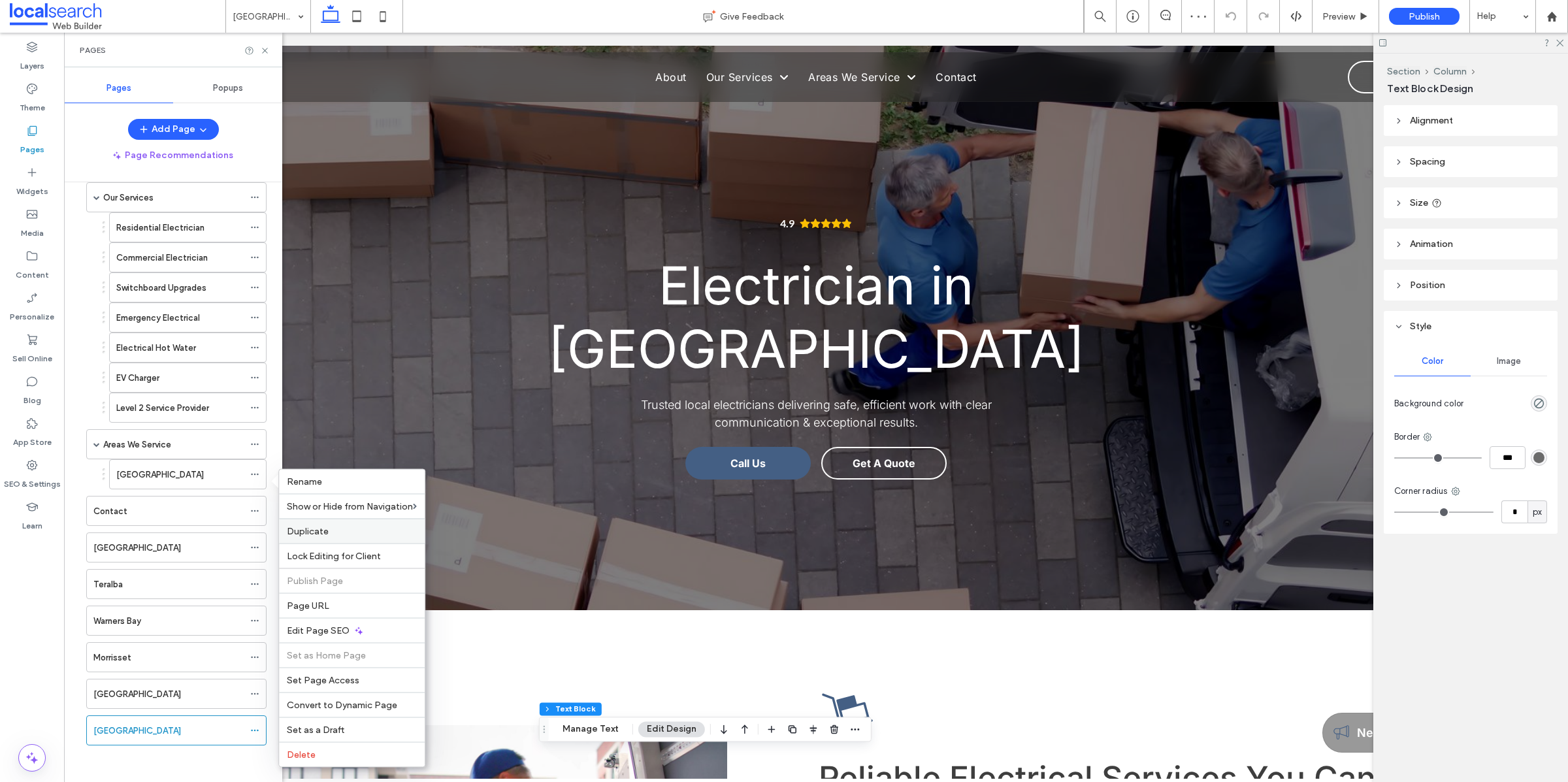
click at [348, 536] on label "Duplicate" at bounding box center [352, 532] width 130 height 11
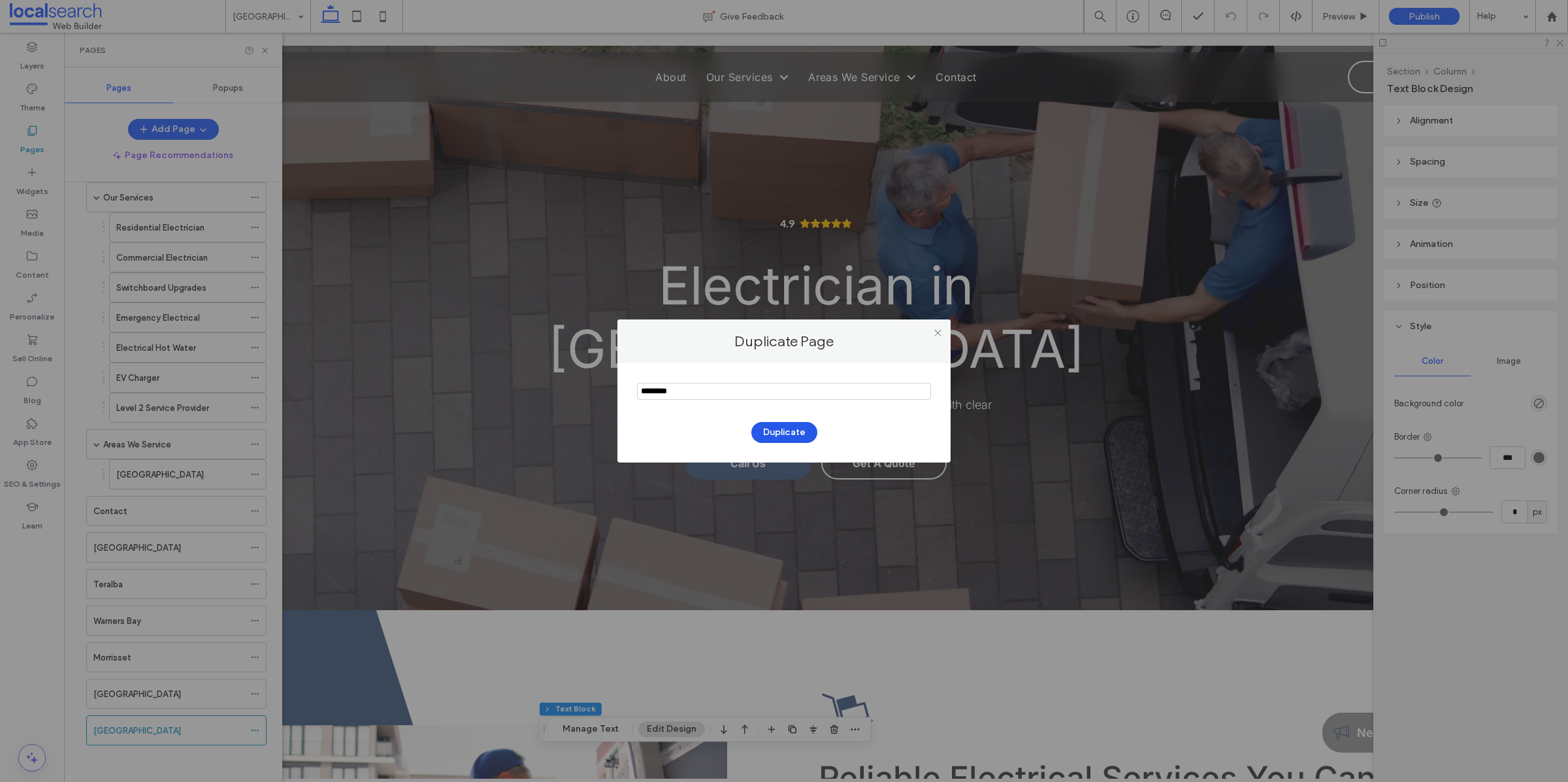
type input "********"
click at [802, 428] on button "Duplicate" at bounding box center [784, 432] width 66 height 21
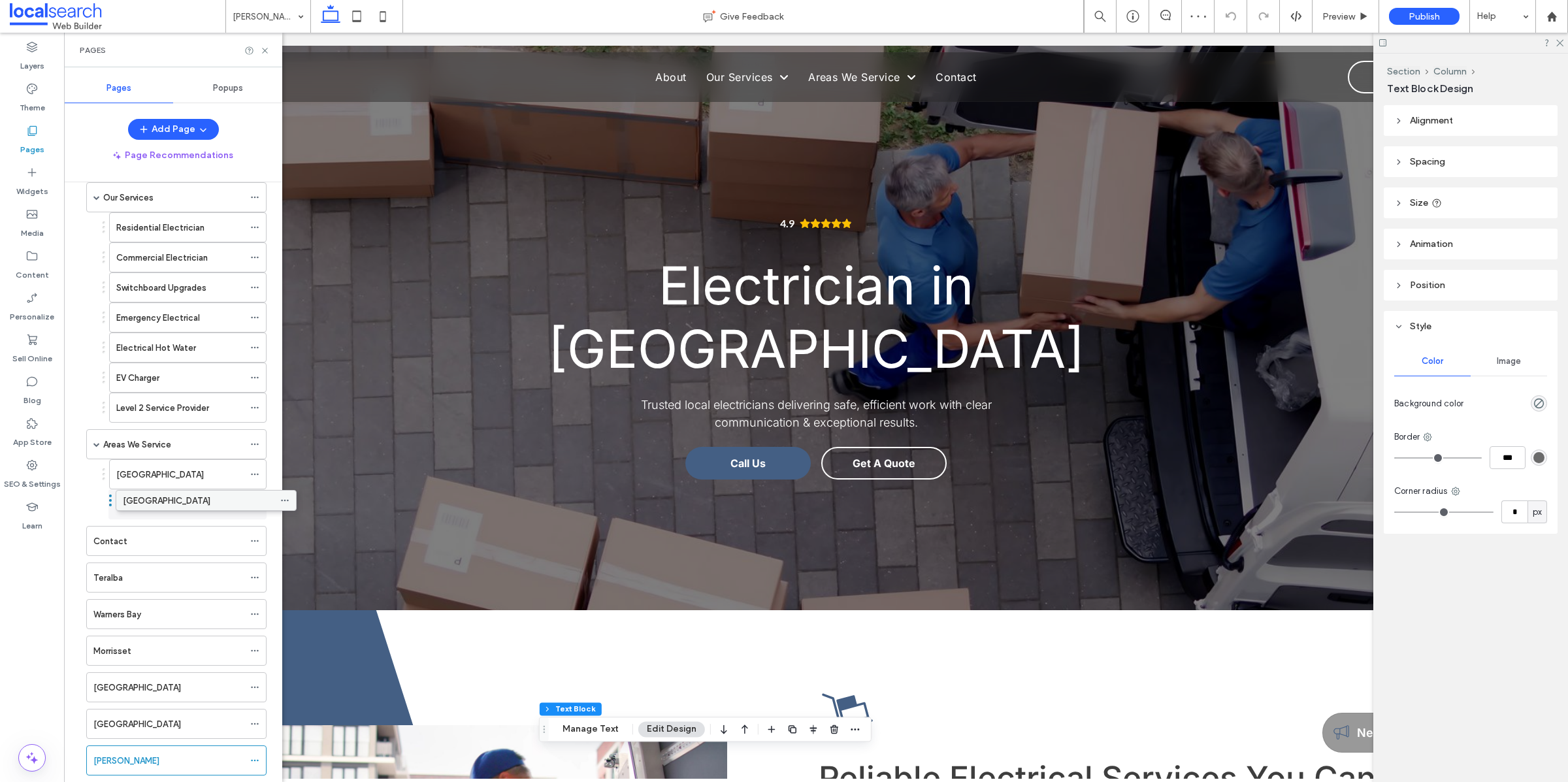
drag, startPoint x: 114, startPoint y: 551, endPoint x: 143, endPoint y: 505, distance: 54.4
drag, startPoint x: 123, startPoint y: 586, endPoint x: 147, endPoint y: 532, distance: 59.1
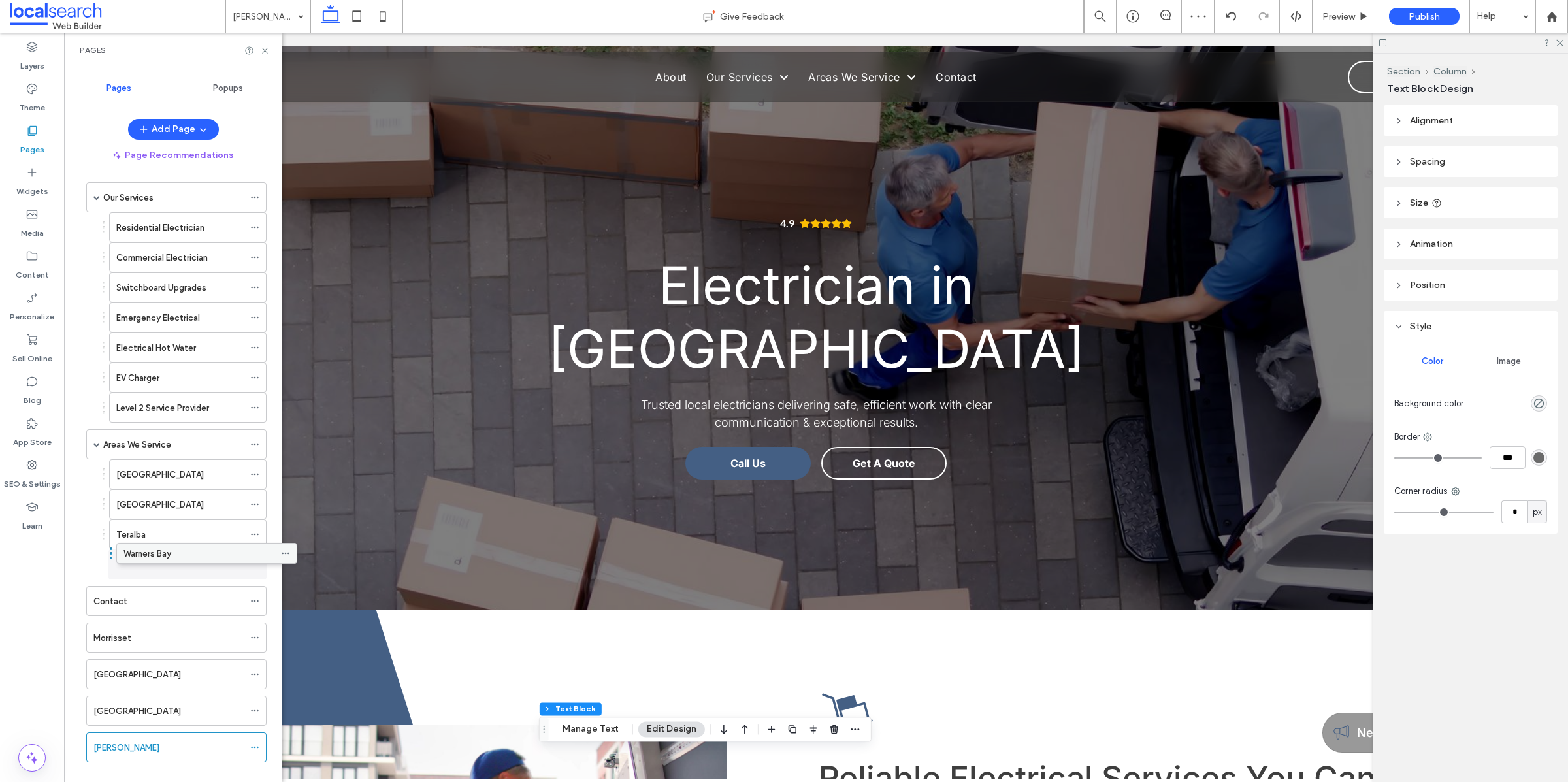
drag, startPoint x: 118, startPoint y: 612, endPoint x: 148, endPoint y: 560, distance: 60.0
drag, startPoint x: 127, startPoint y: 642, endPoint x: 153, endPoint y: 589, distance: 59.0
drag, startPoint x: 145, startPoint y: 679, endPoint x: 161, endPoint y: 623, distance: 58.2
drag, startPoint x: 131, startPoint y: 629, endPoint x: 161, endPoint y: 629, distance: 30.0
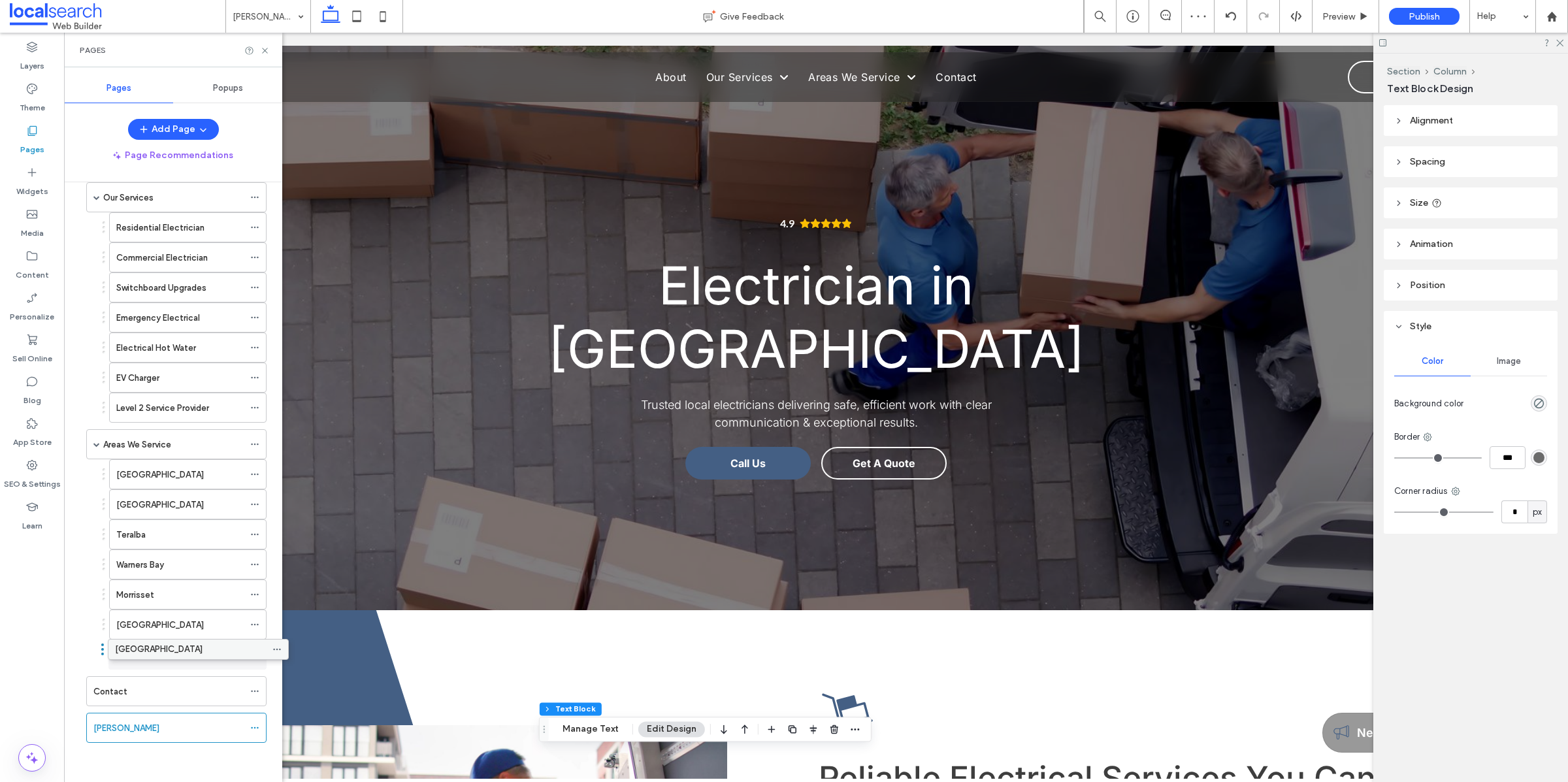
drag, startPoint x: 148, startPoint y: 699, endPoint x: 172, endPoint y: 653, distance: 51.9
drag, startPoint x: 148, startPoint y: 727, endPoint x: 178, endPoint y: 688, distance: 49.2
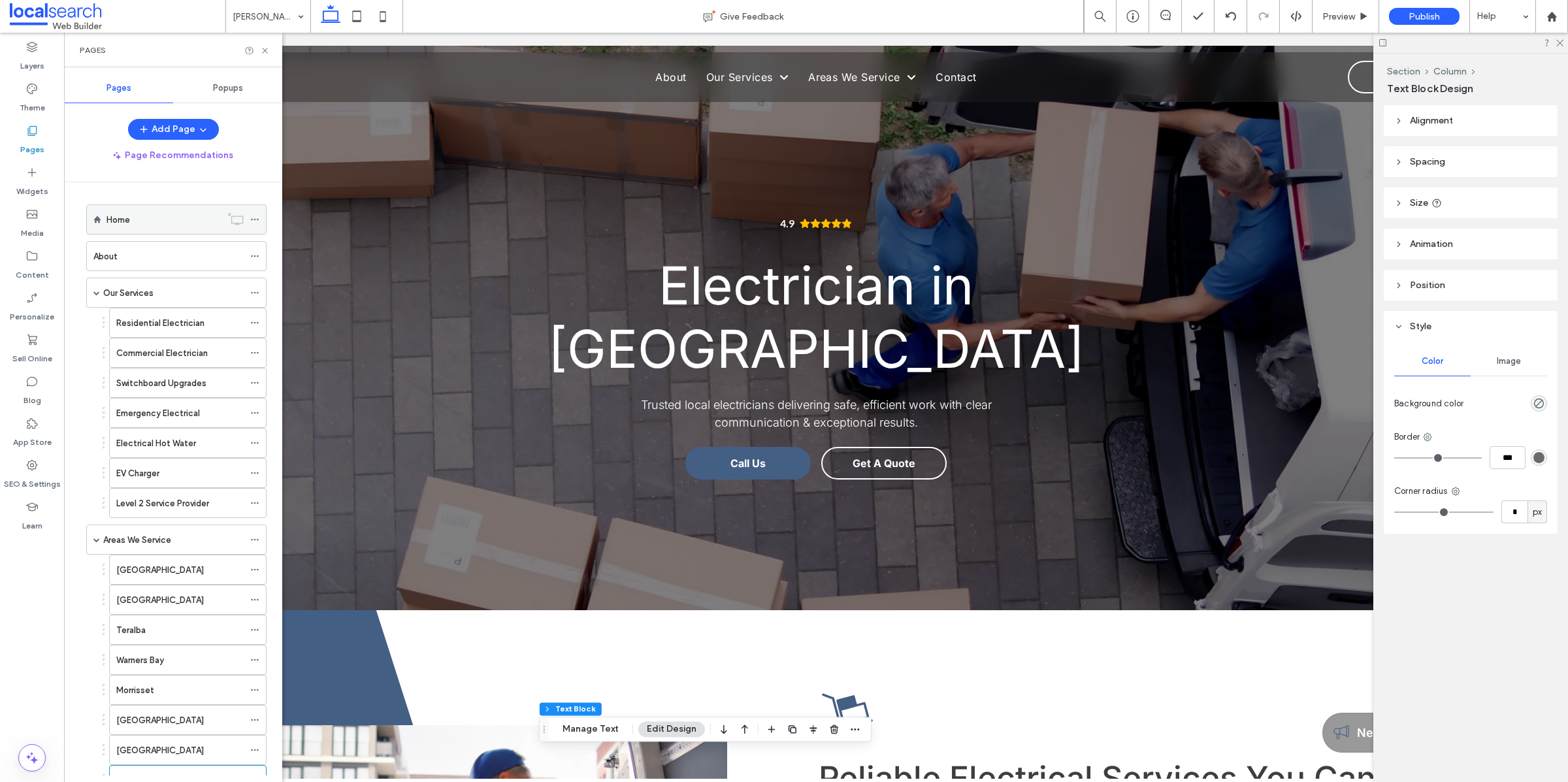
click at [166, 224] on div "Home" at bounding box center [164, 220] width 114 height 14
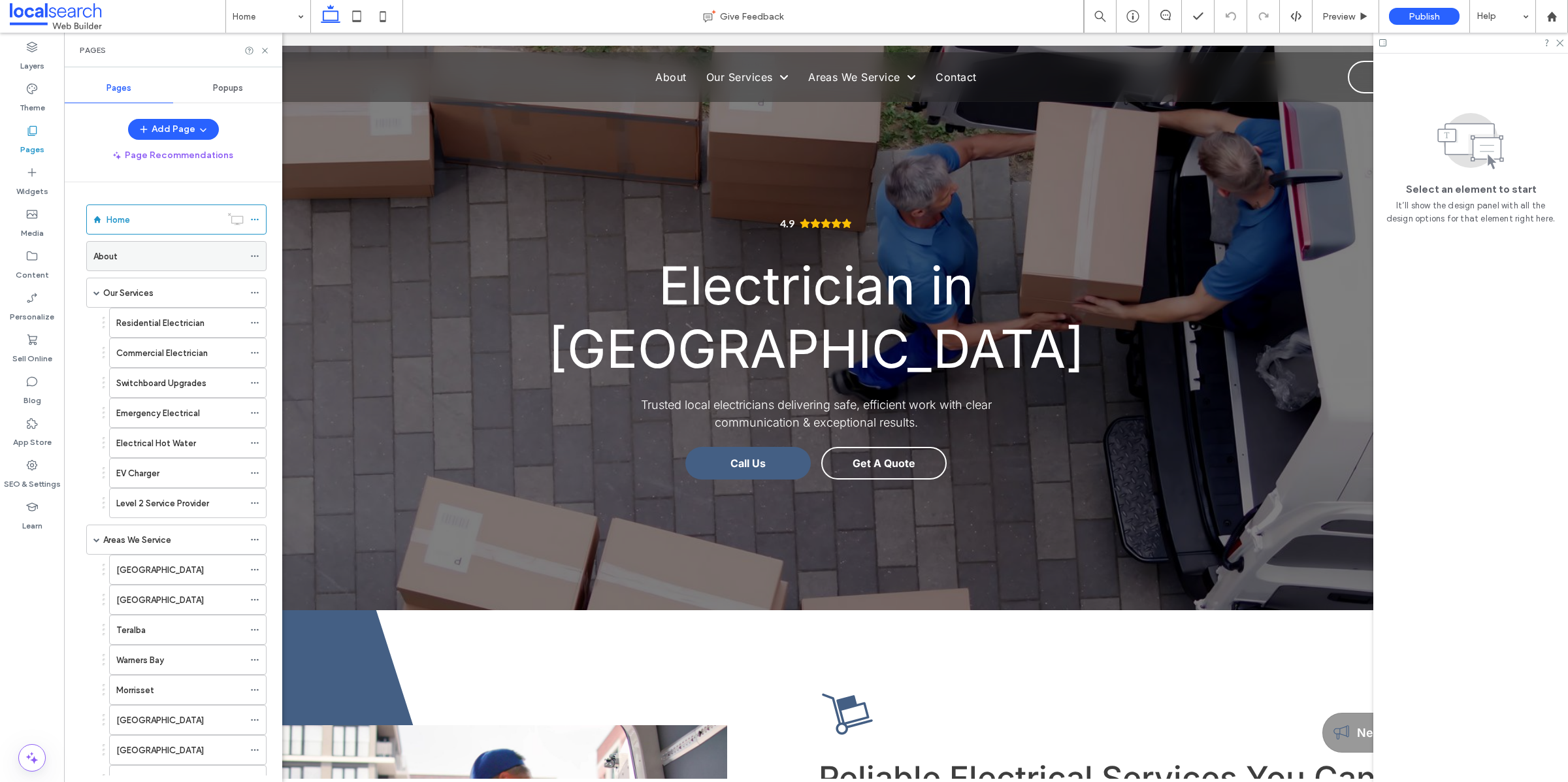
click at [187, 258] on div "About" at bounding box center [169, 257] width 151 height 14
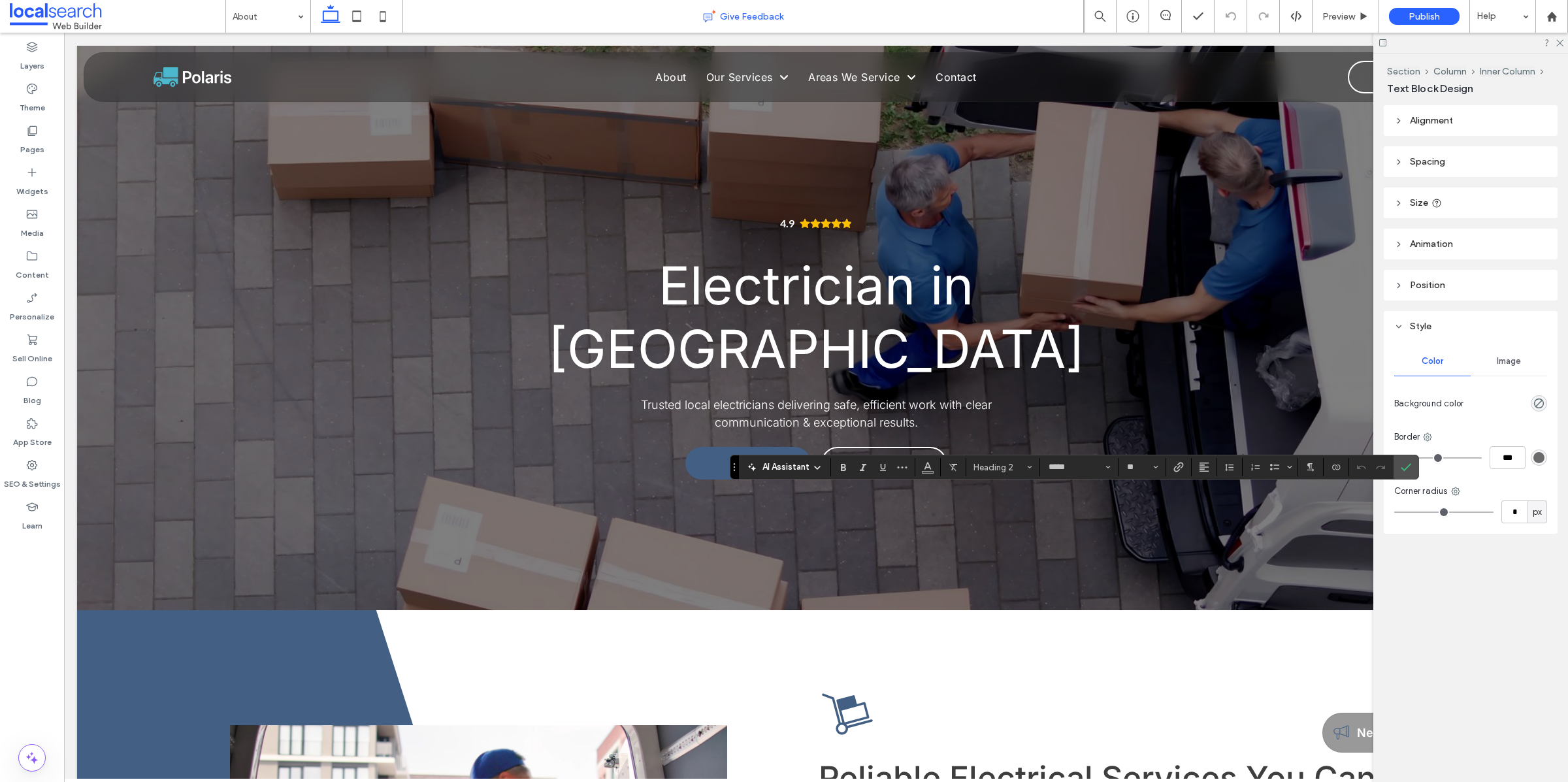
type input "**"
click at [1413, 465] on label "Confirm" at bounding box center [1405, 467] width 20 height 23
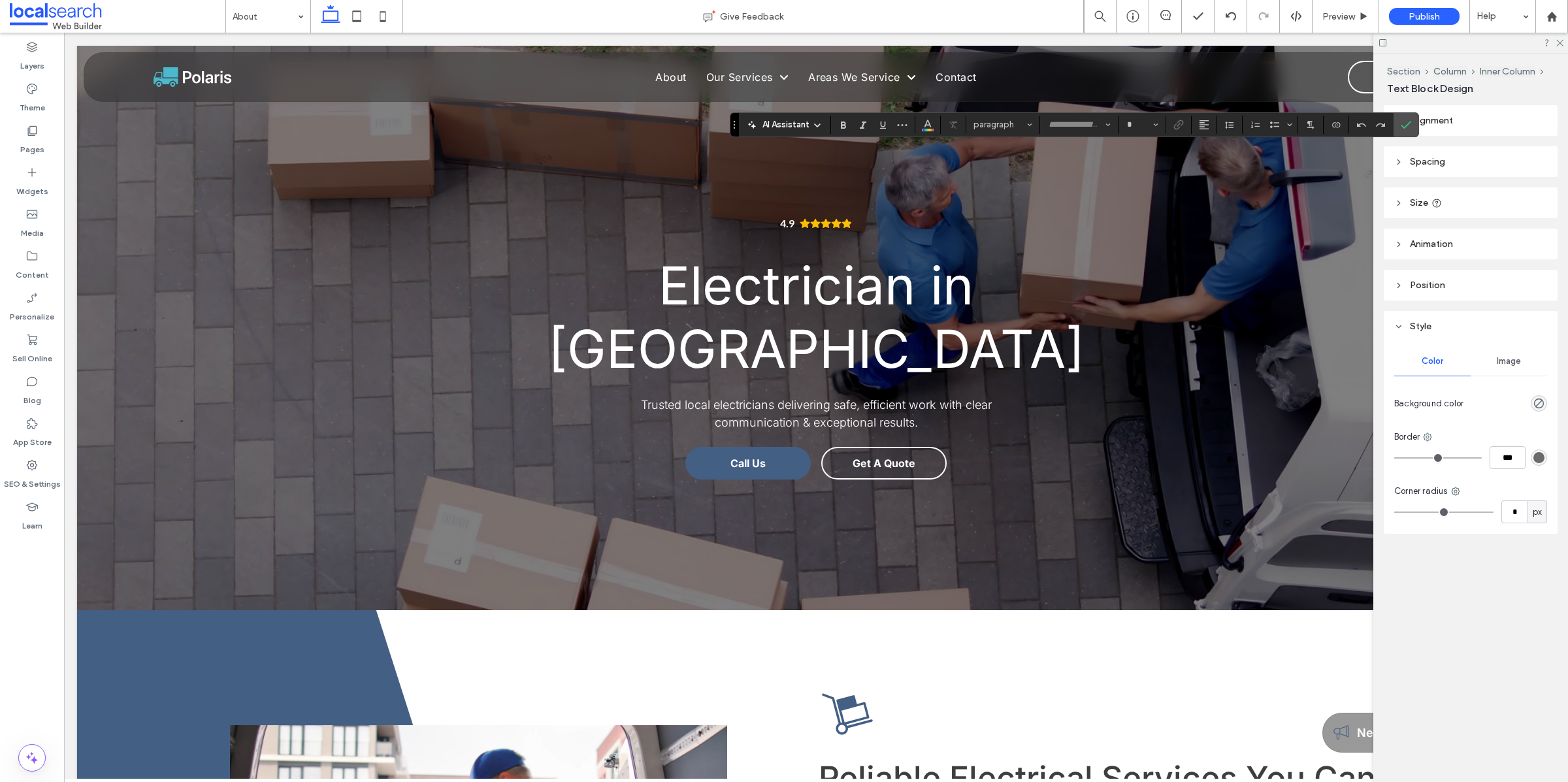
type input "*****"
type input "**"
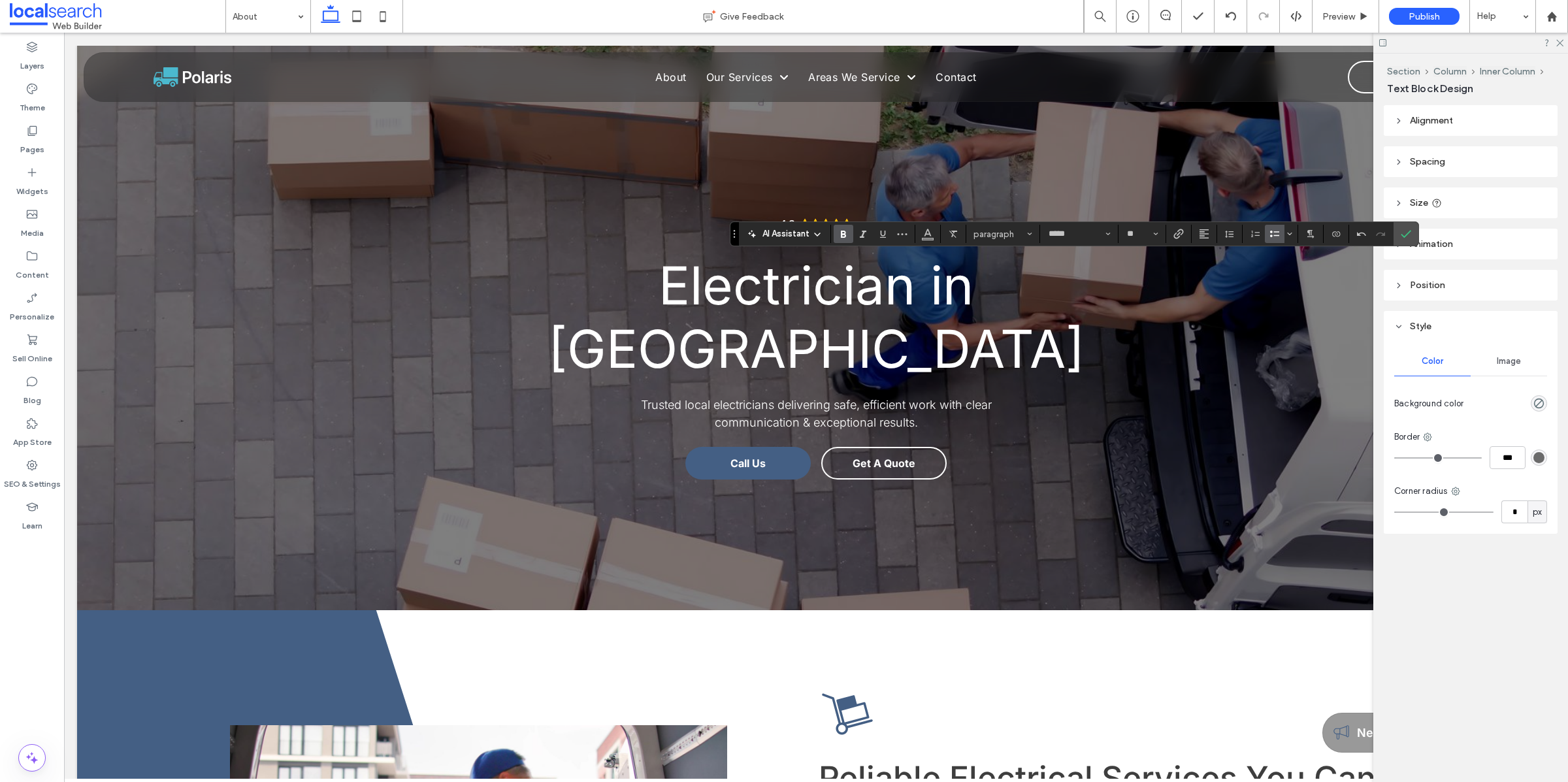
click at [841, 235] on icon "Bold" at bounding box center [843, 233] width 10 height 10
click at [1275, 242] on icon "Bulleted List" at bounding box center [1274, 239] width 10 height 10
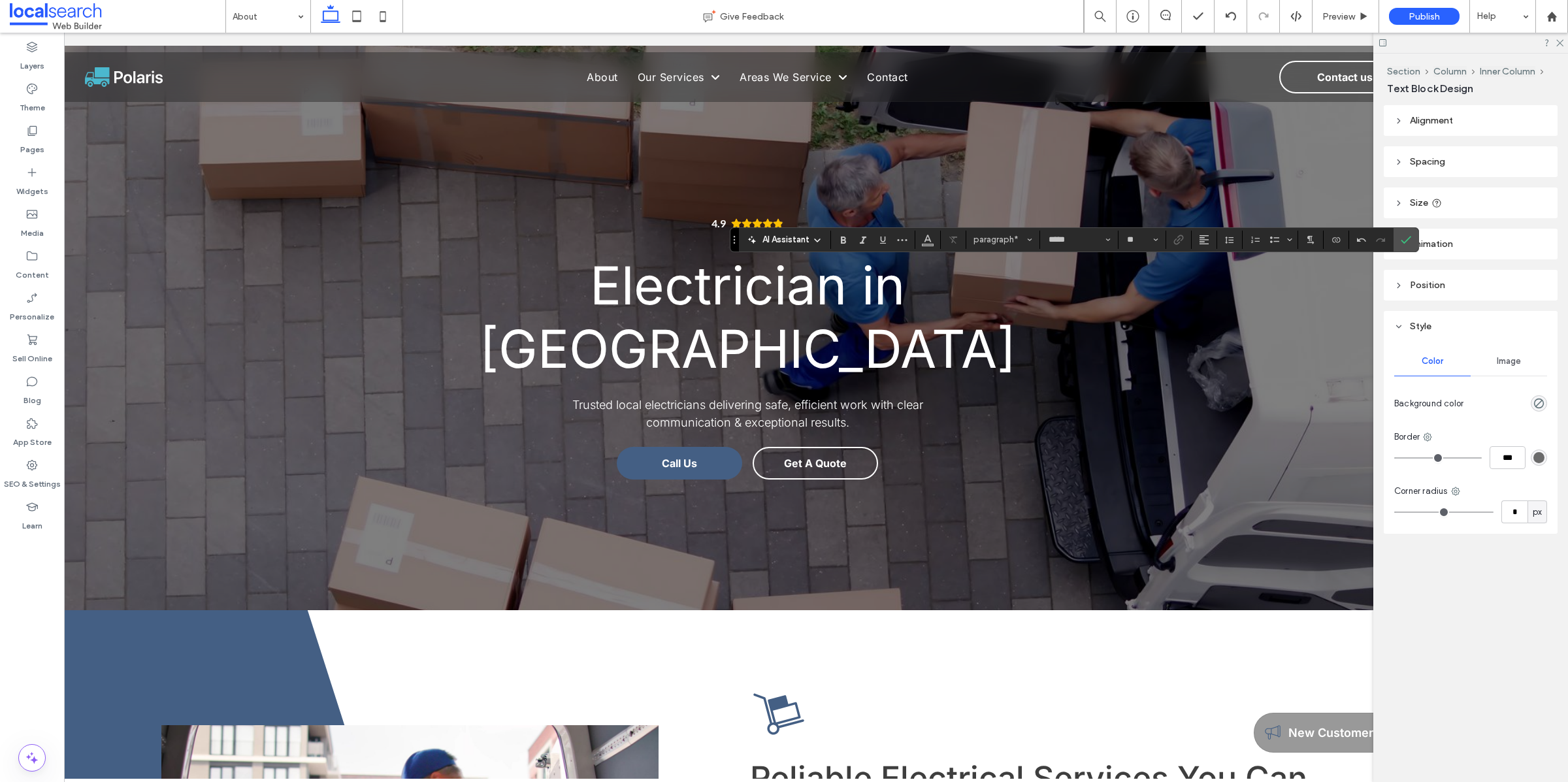
scroll to position [0, 70]
click at [1181, 243] on icon "Link" at bounding box center [1178, 239] width 10 height 10
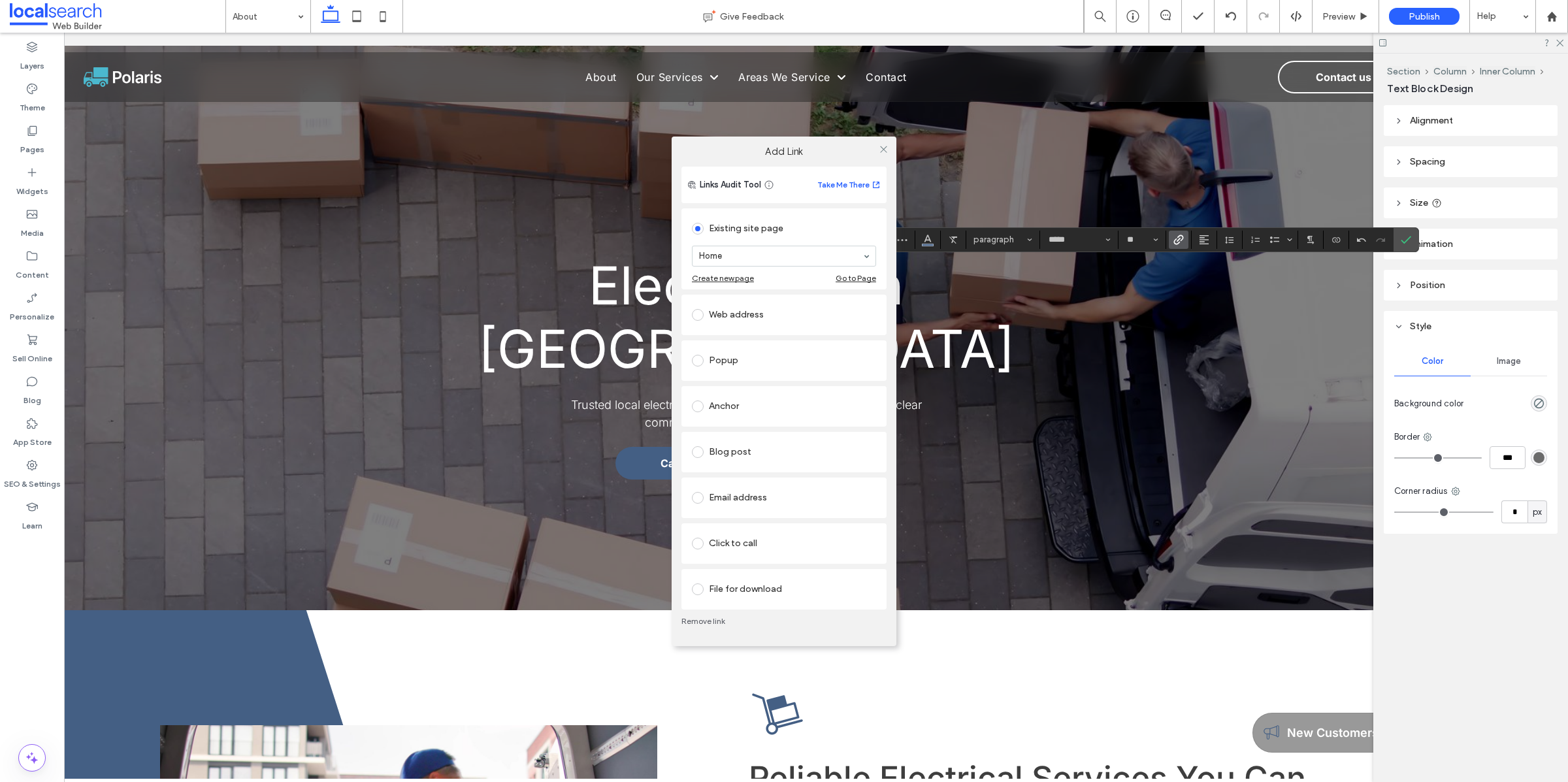
click at [785, 527] on div "Click to call" at bounding box center [784, 543] width 205 height 40
click at [789, 542] on div "Click to call" at bounding box center [783, 543] width 184 height 21
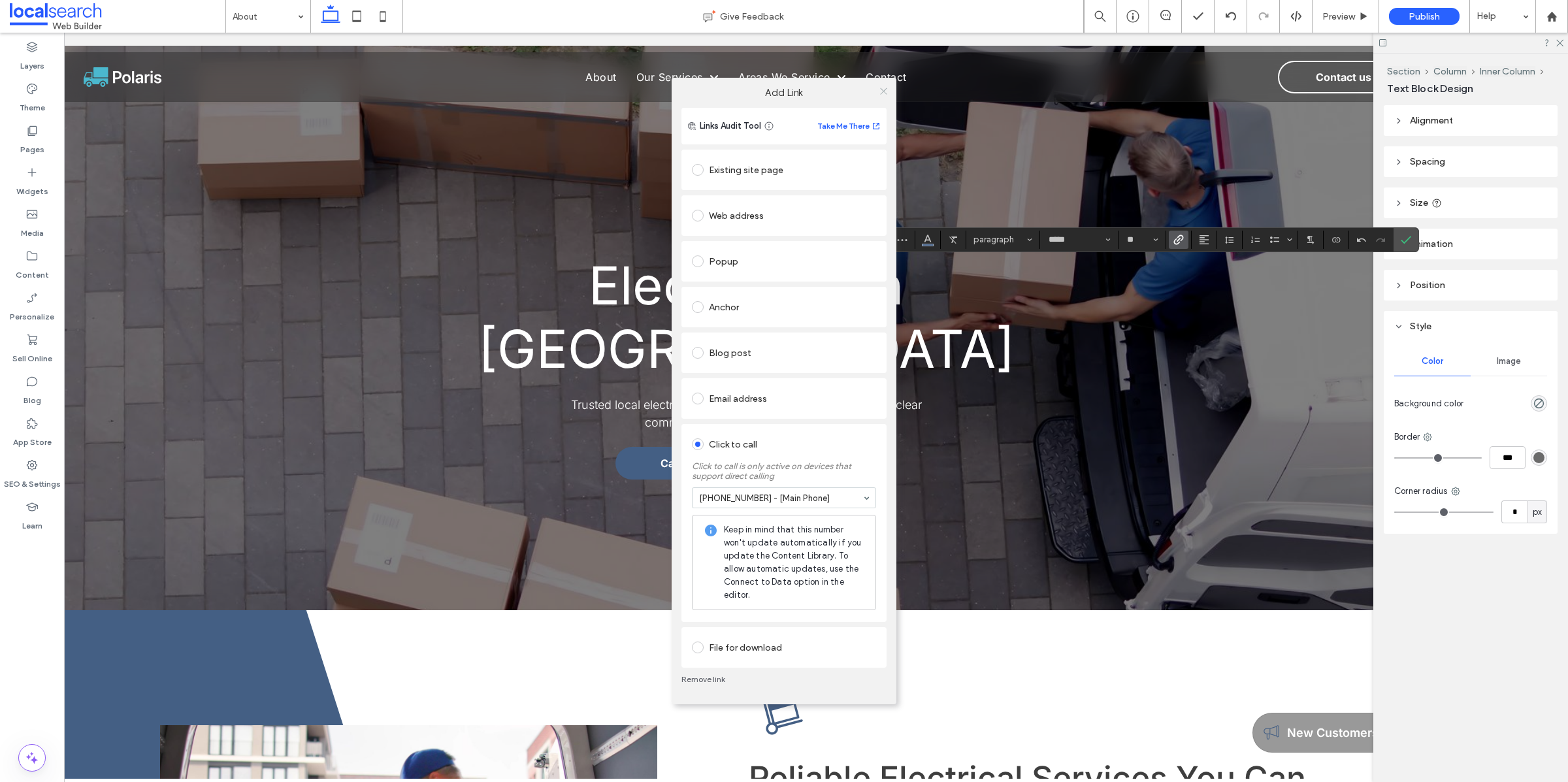
click at [883, 91] on icon at bounding box center [883, 91] width 10 height 10
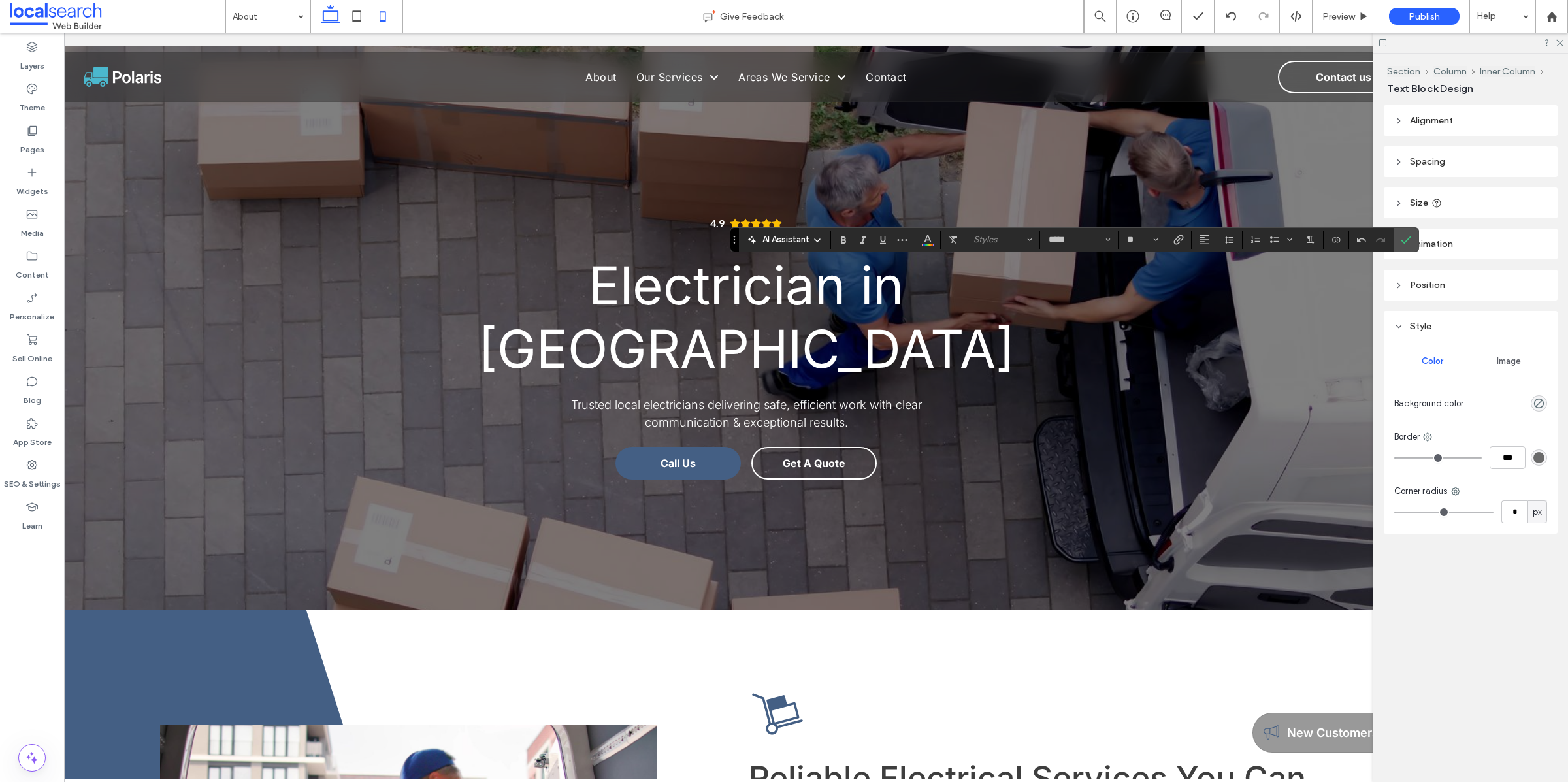
scroll to position [0, 0]
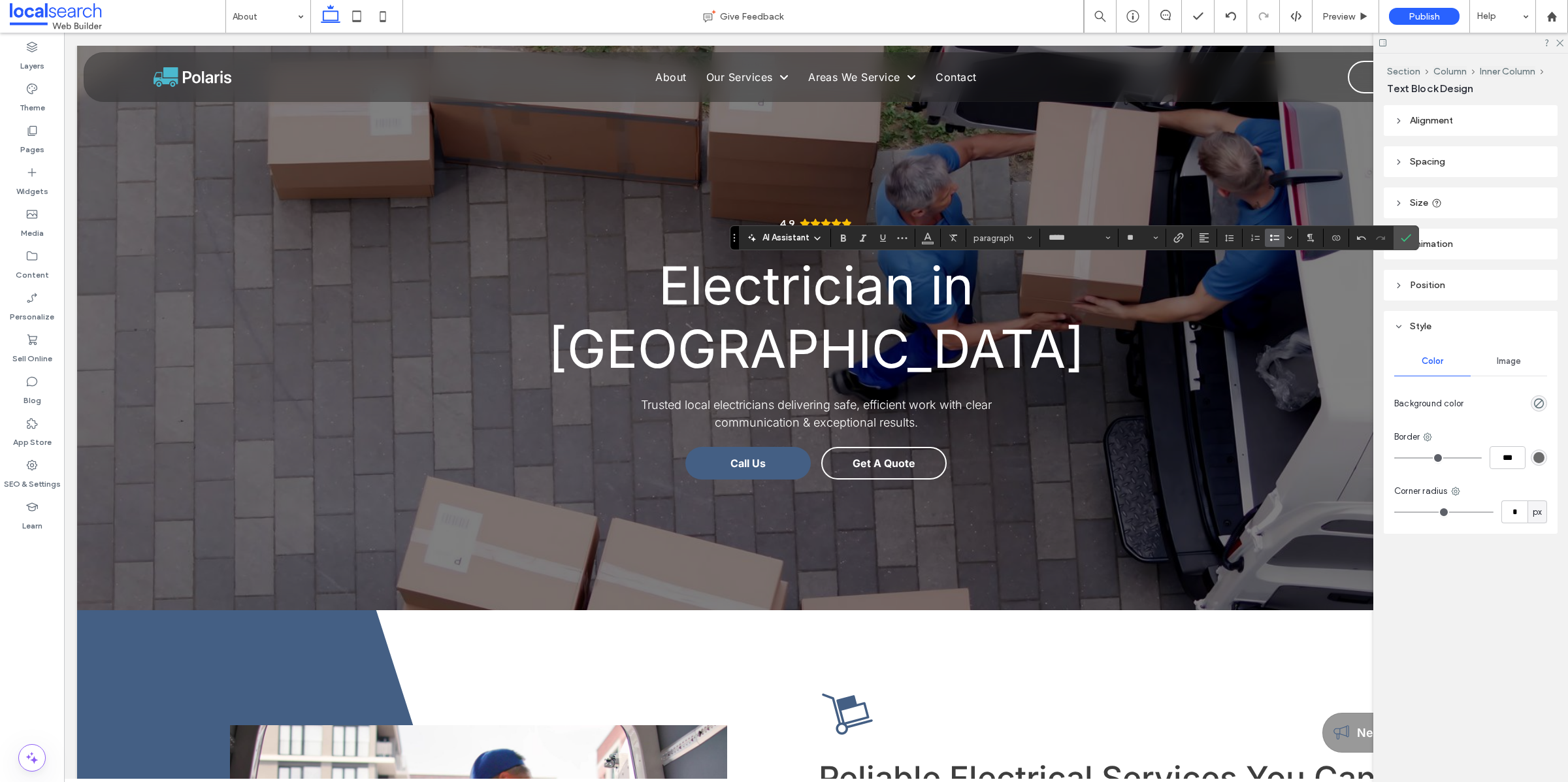
click at [1277, 241] on icon "Bulleted List" at bounding box center [1274, 237] width 10 height 10
click at [1180, 239] on icon "Link" at bounding box center [1178, 239] width 10 height 10
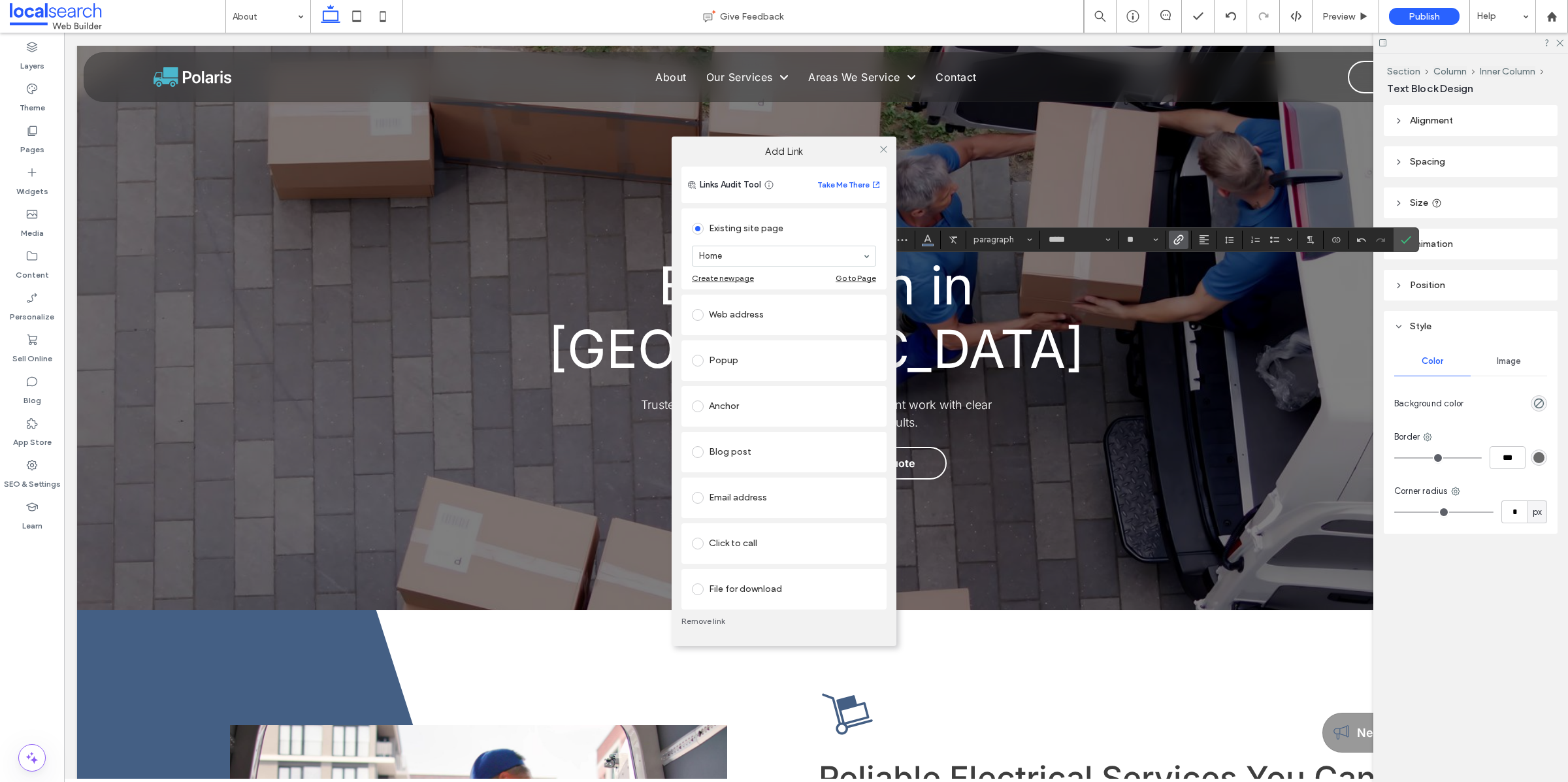
click at [843, 553] on div "Click to call" at bounding box center [783, 543] width 184 height 21
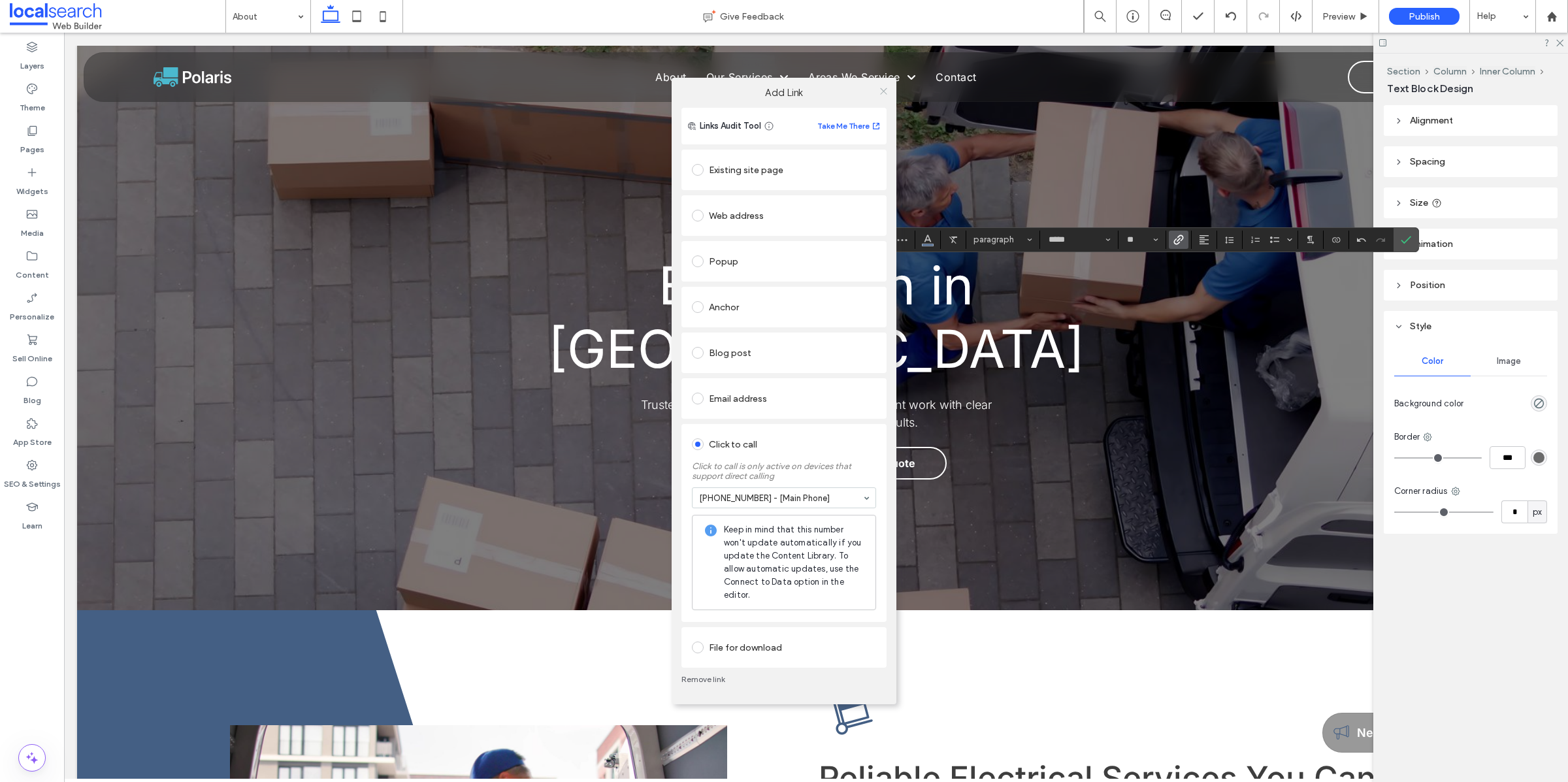
click at [883, 90] on icon at bounding box center [883, 91] width 10 height 10
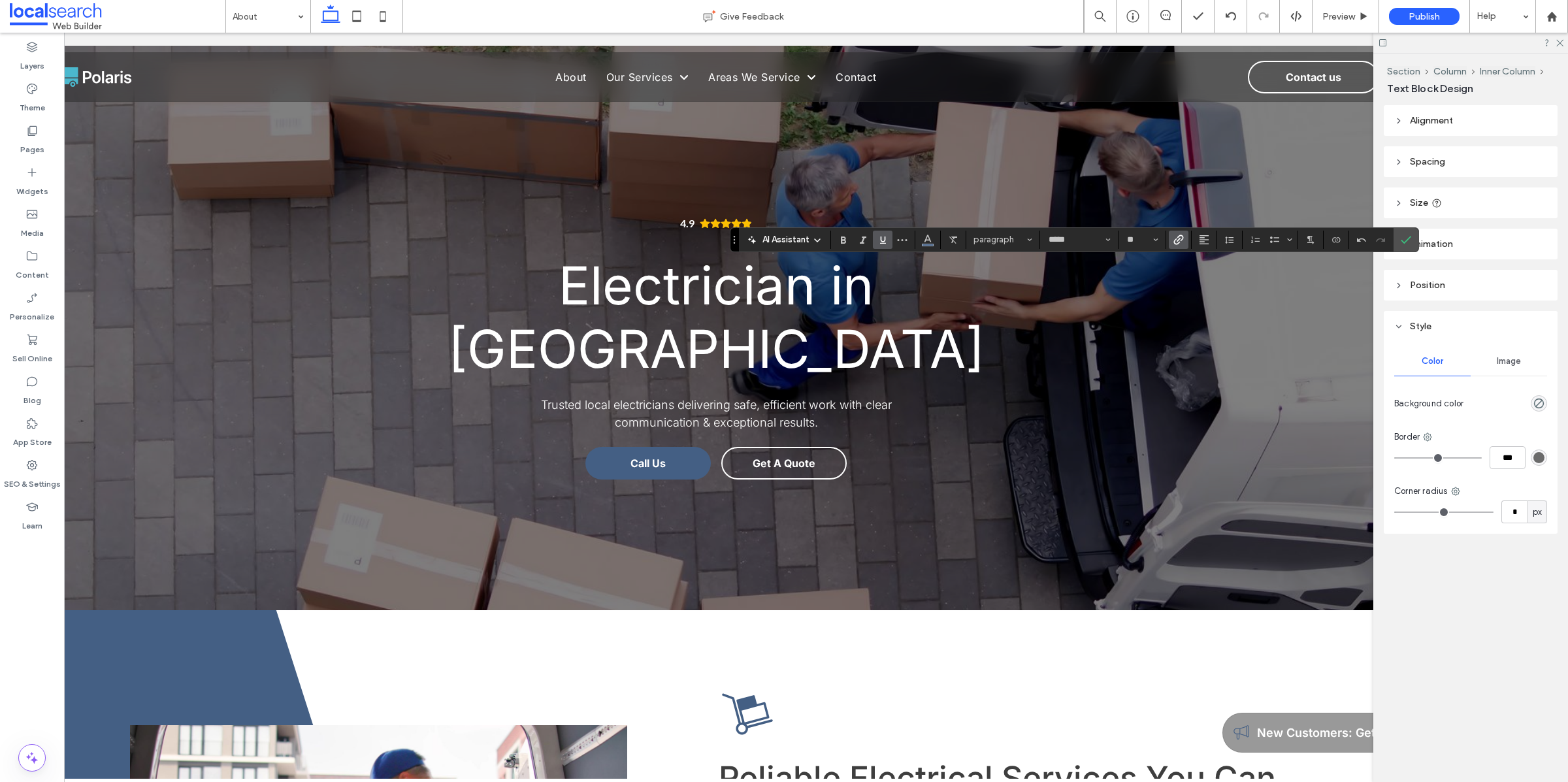
scroll to position [0, 109]
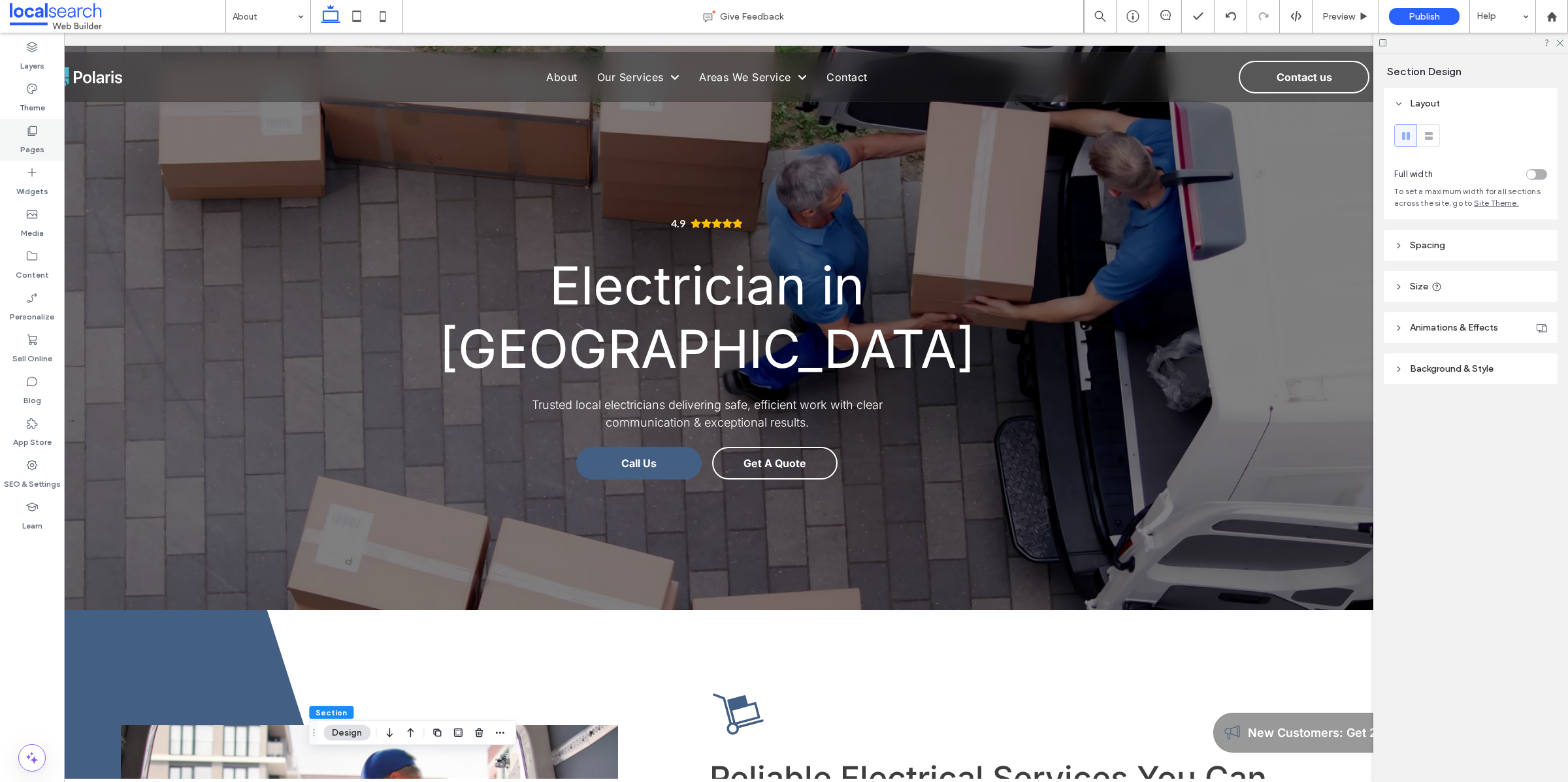
click at [16, 138] on div "Pages" at bounding box center [32, 140] width 64 height 42
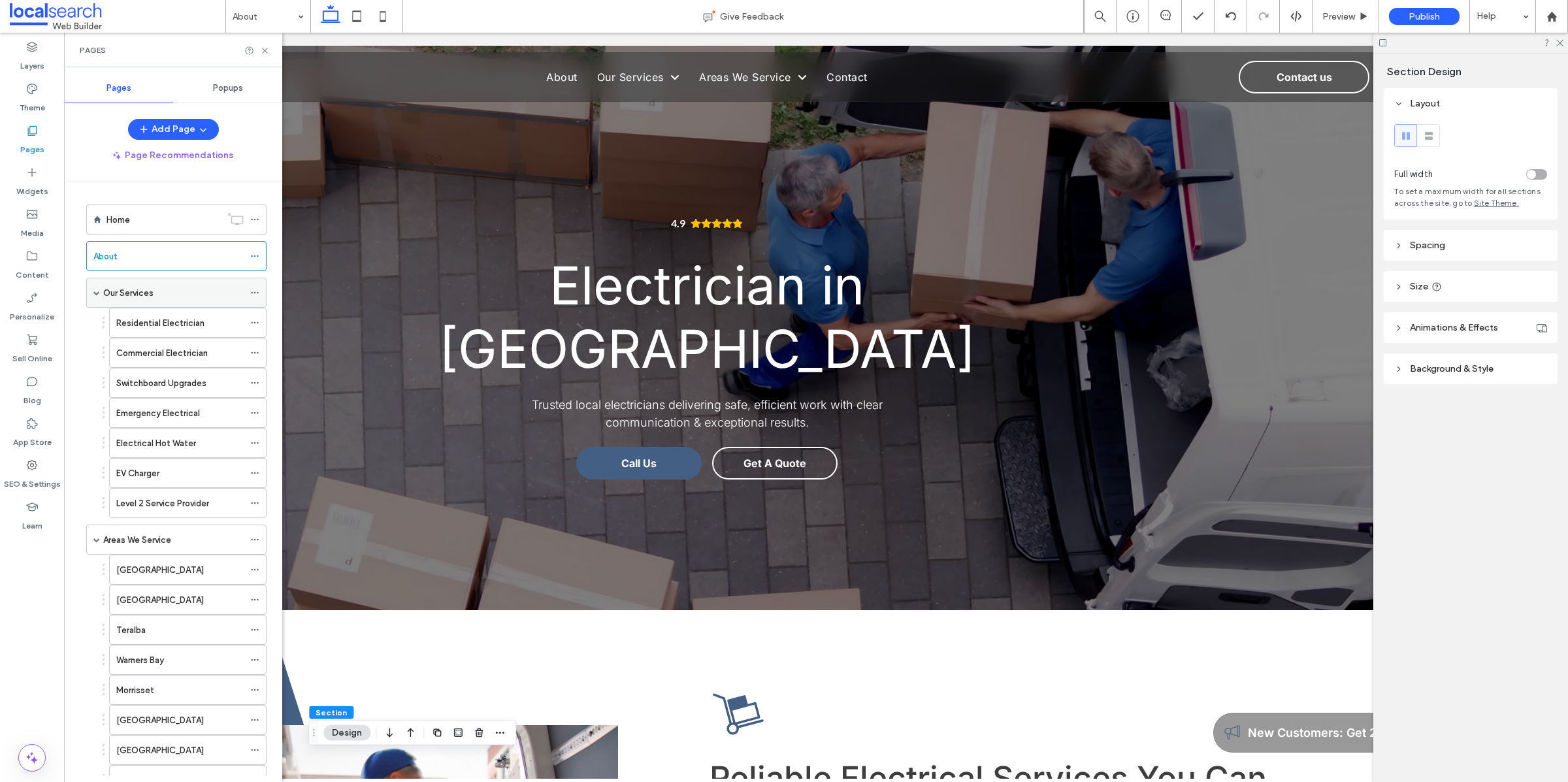
click at [157, 285] on div "Our Services" at bounding box center [173, 293] width 140 height 29
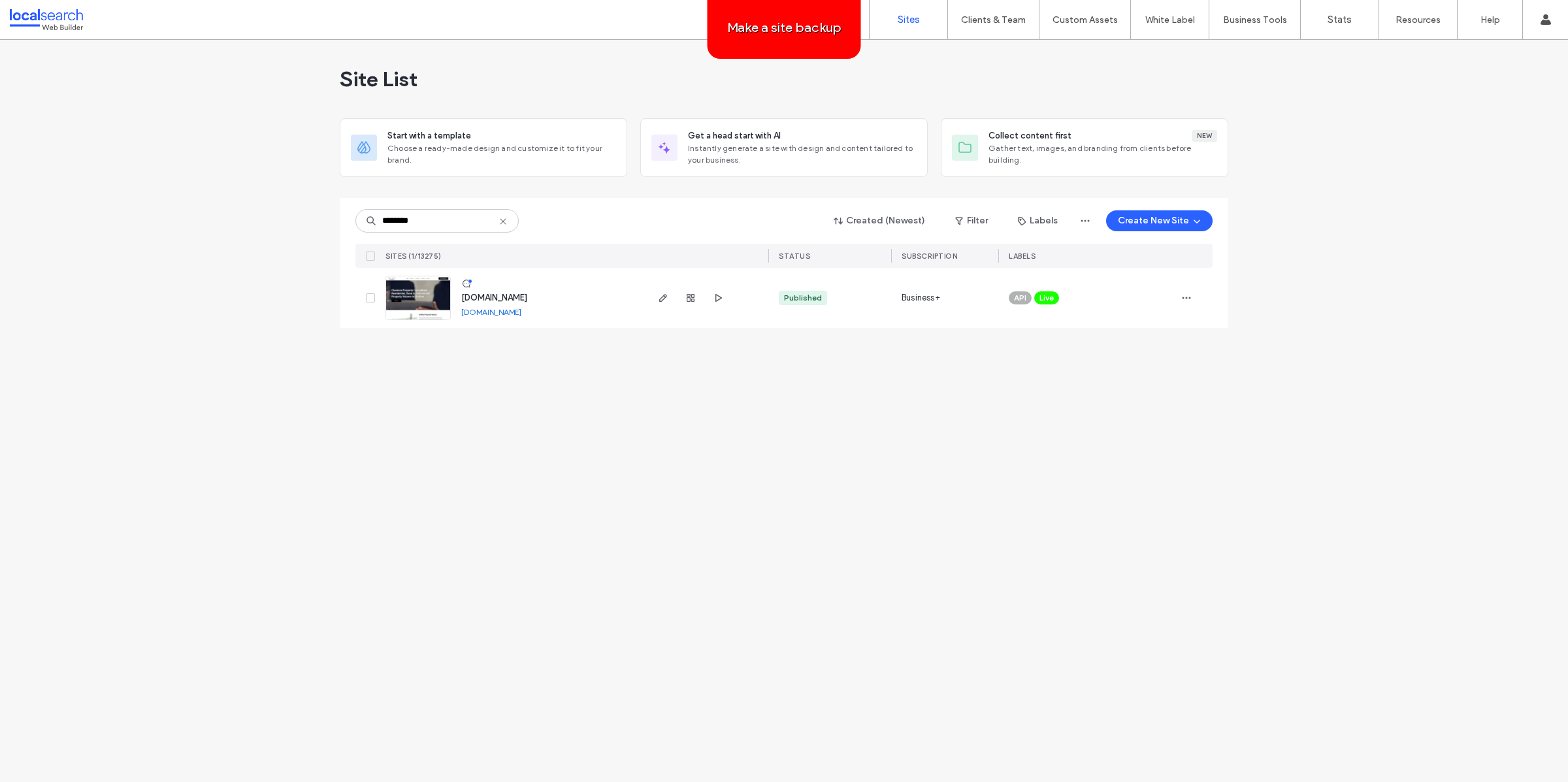
type input "********"
click at [662, 298] on icon "button" at bounding box center [663, 298] width 10 height 10
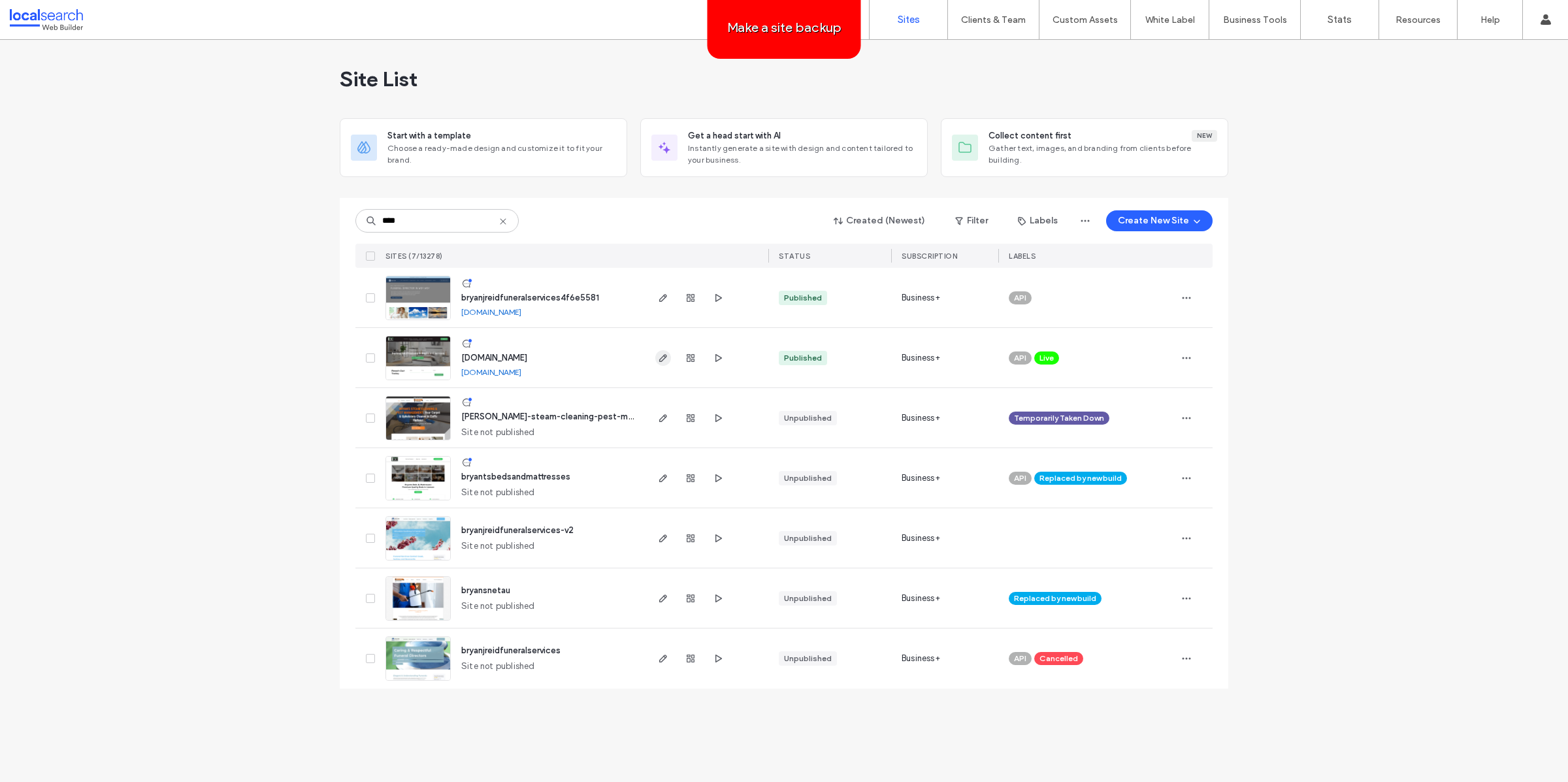
type input "****"
click at [666, 356] on icon "button" at bounding box center [663, 358] width 10 height 10
